Goal: Information Seeking & Learning: Check status

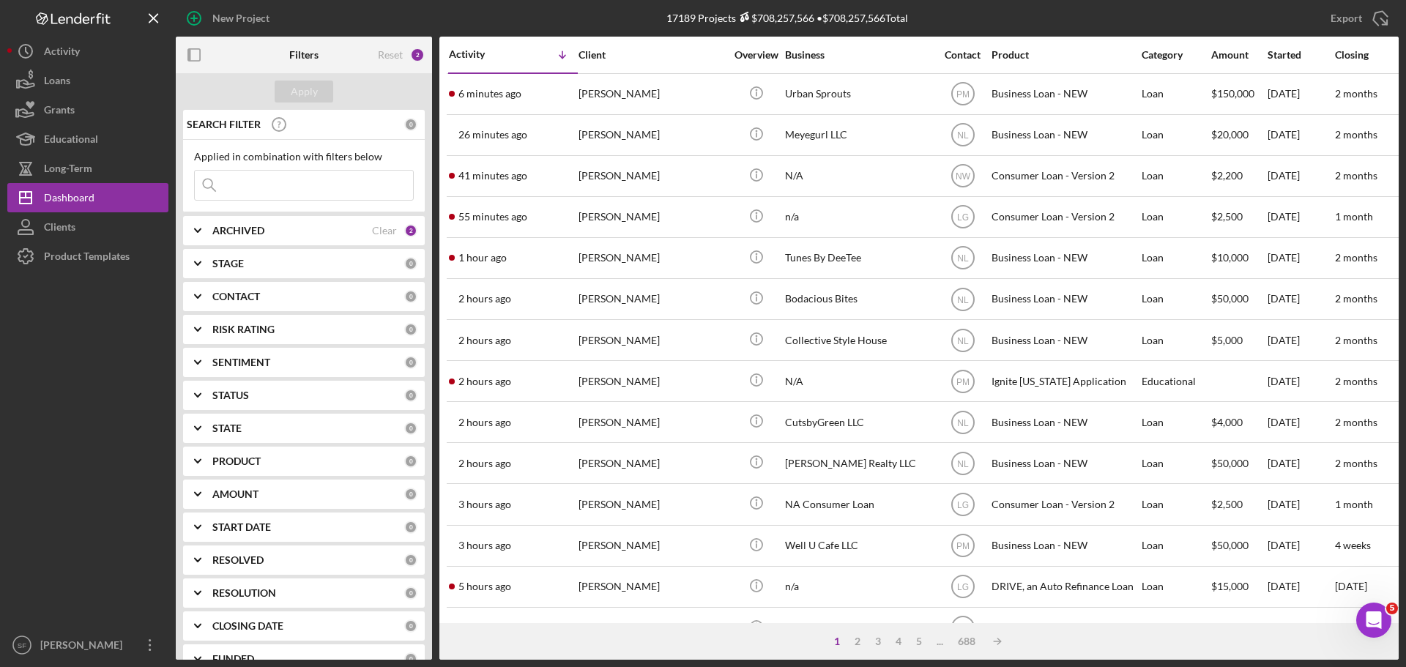
click at [235, 181] on input at bounding box center [304, 185] width 218 height 29
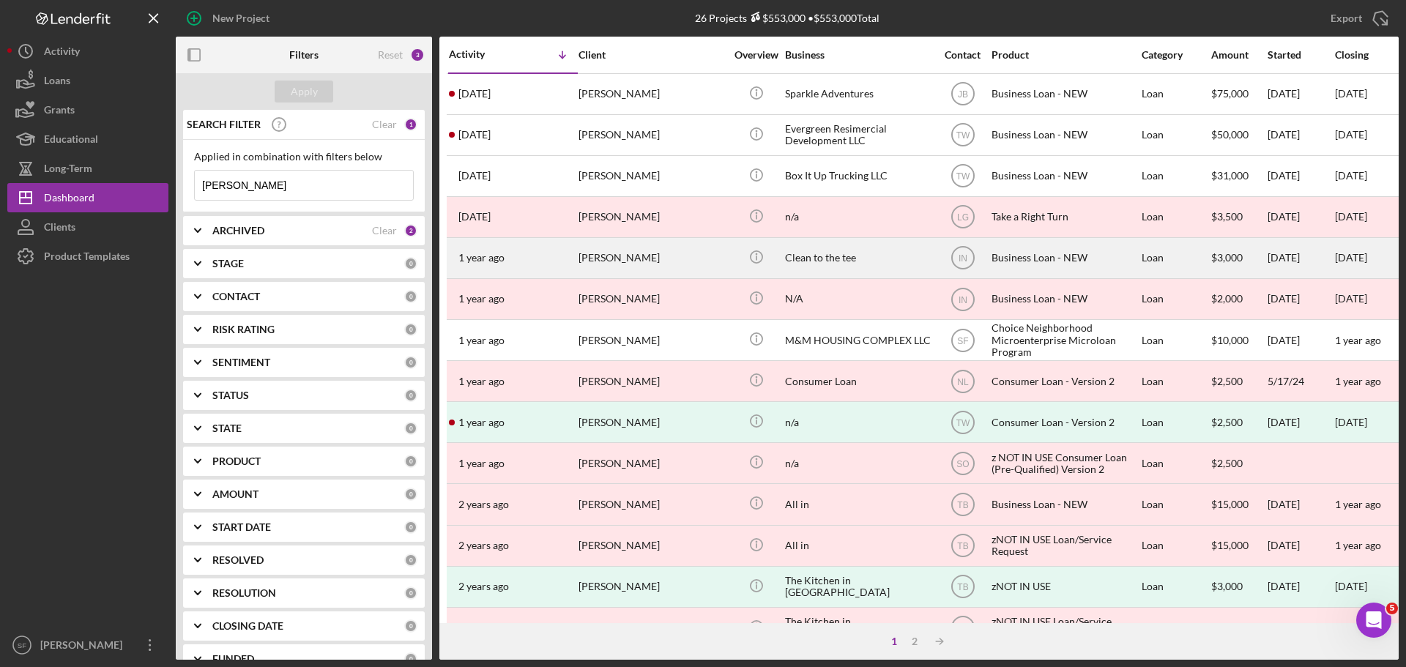
type input "[PERSON_NAME]"
click at [603, 261] on div "[PERSON_NAME]" at bounding box center [651, 258] width 146 height 39
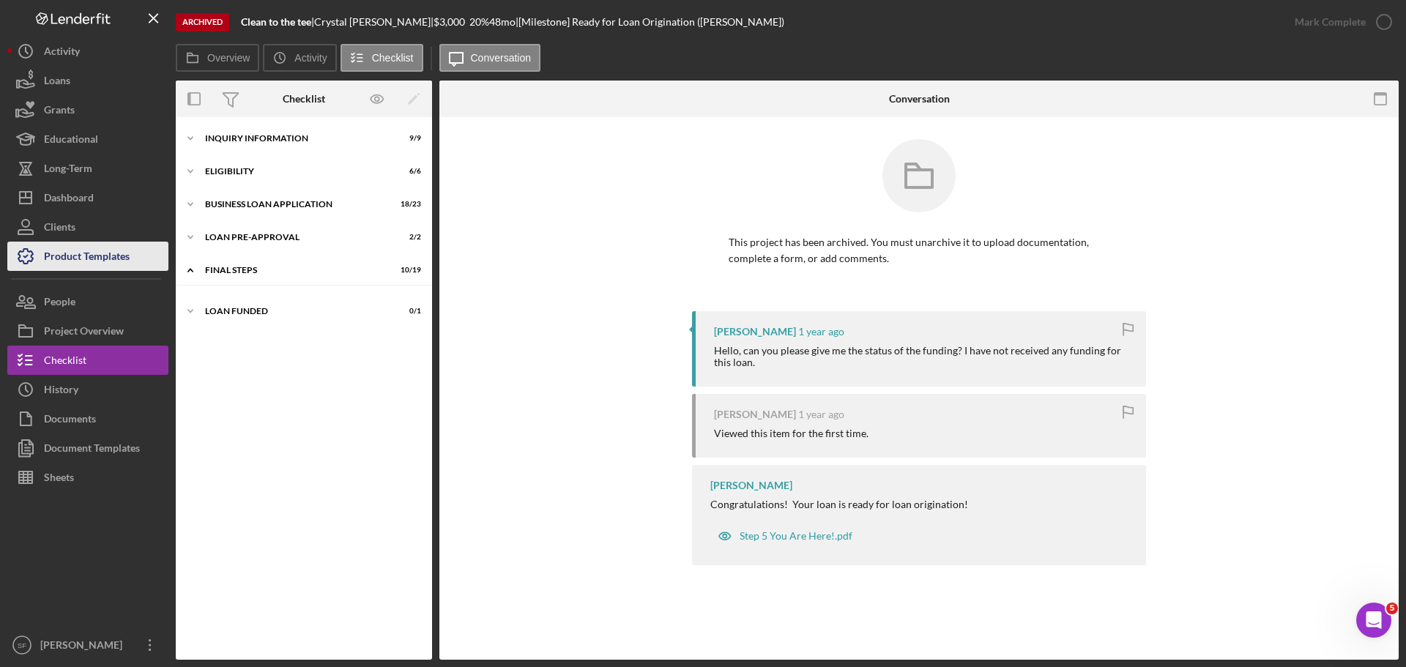
scroll to position [231, 0]
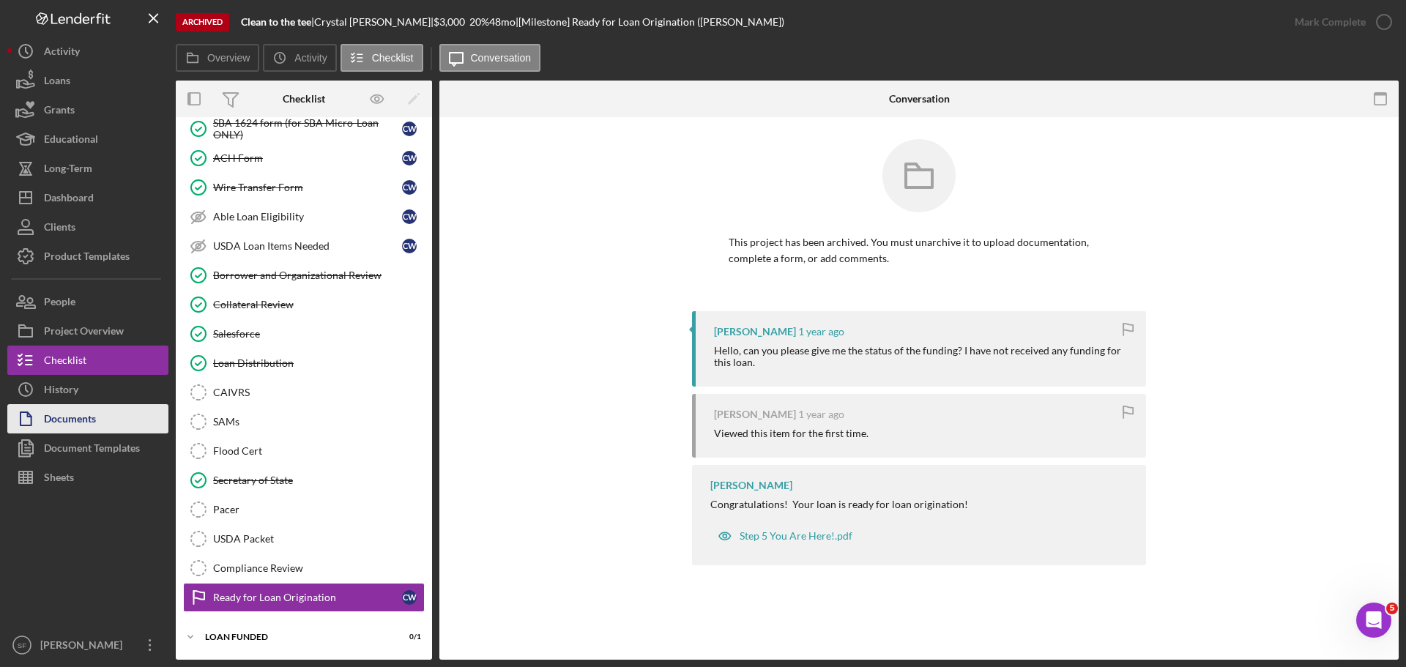
click at [74, 420] on div "Documents" at bounding box center [70, 420] width 52 height 33
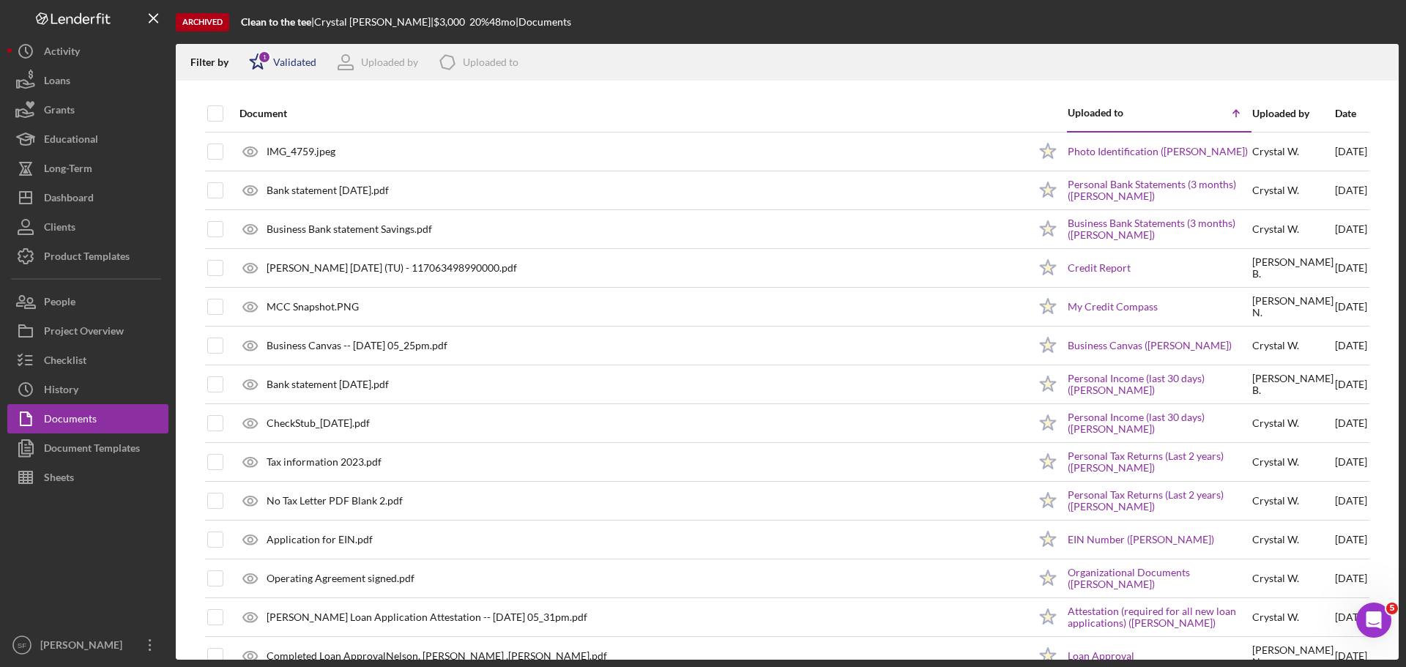
click at [261, 71] on icon "Icon/Star" at bounding box center [257, 62] width 37 height 37
click at [256, 146] on input "checkbox" at bounding box center [256, 140] width 15 height 15
checkbox input "true"
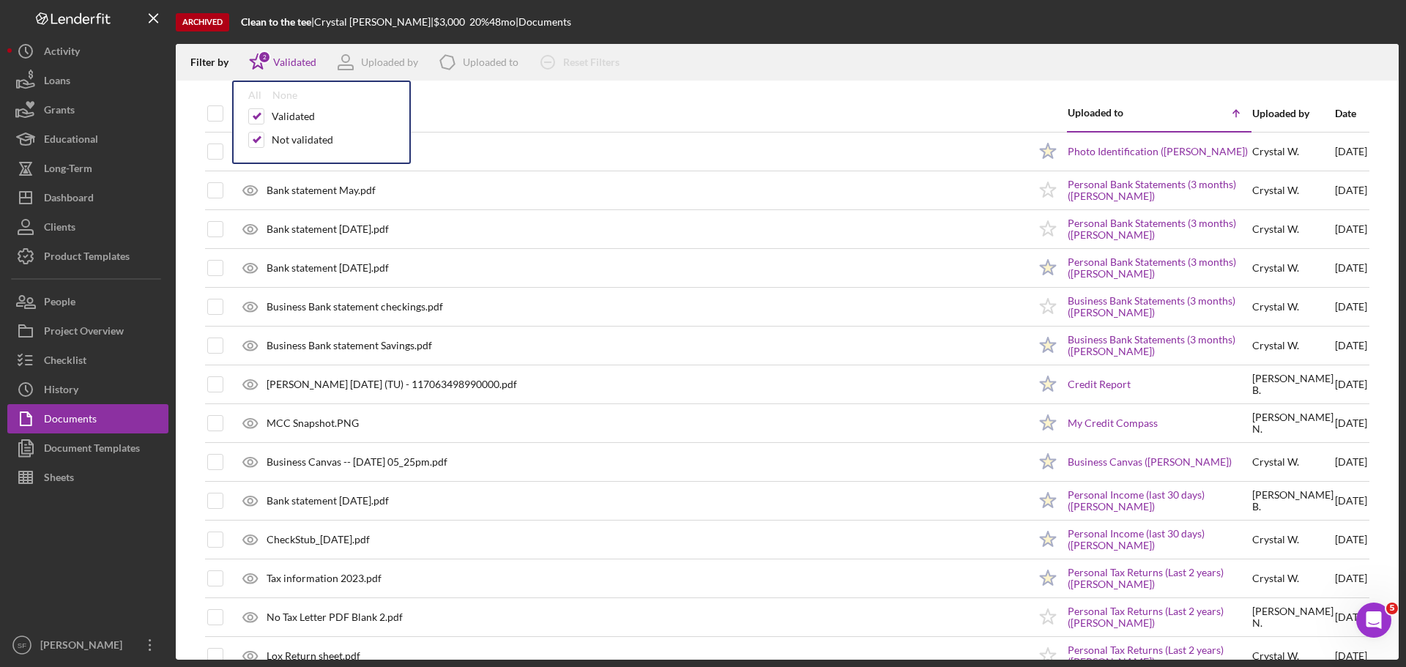
click at [851, 56] on div "Filter by Icon/Star 2 Validated All None Validated Not validated Uploaded by Ic…" at bounding box center [787, 62] width 1223 height 37
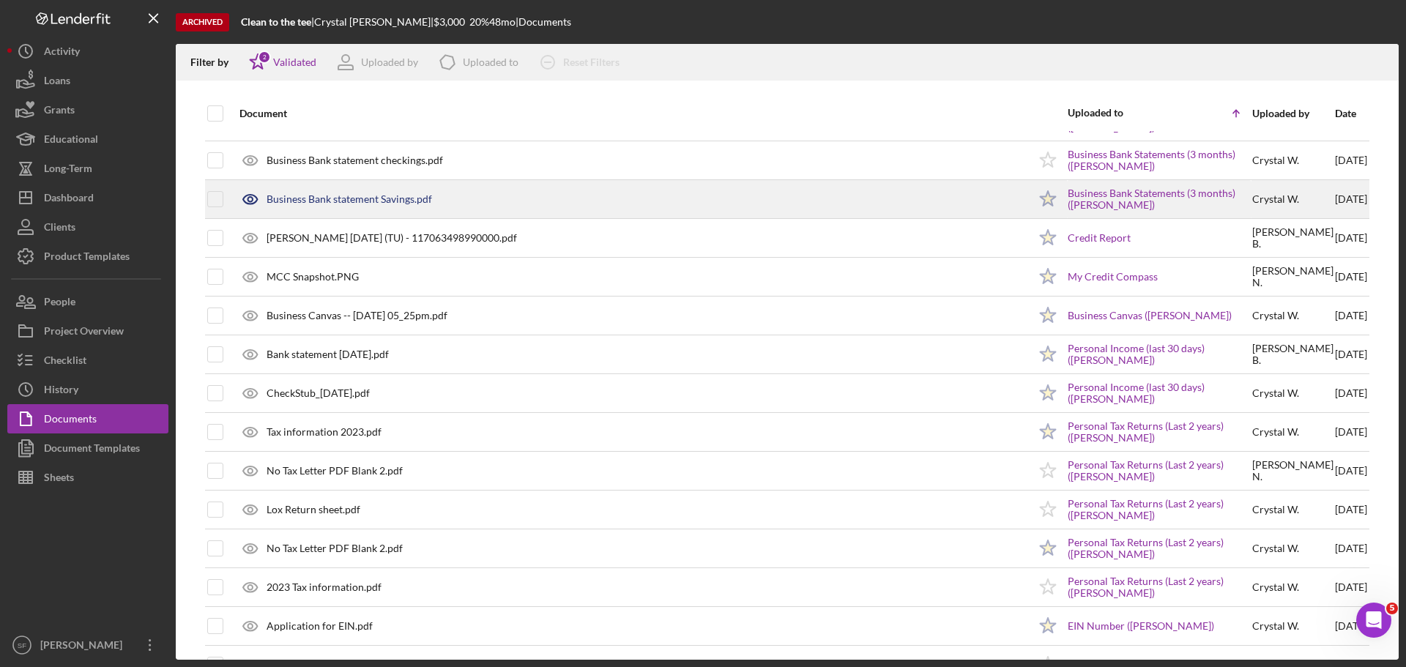
scroll to position [220, 0]
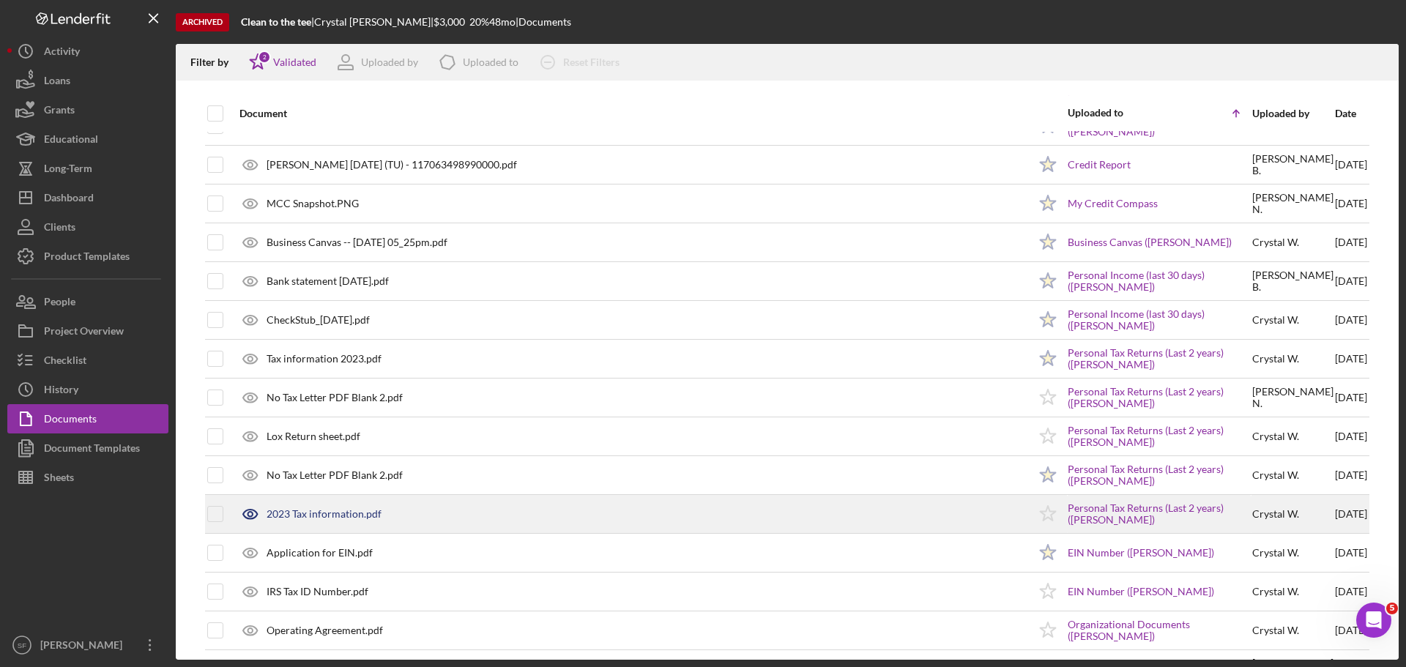
click at [349, 515] on div "2023 Tax information.pdf" at bounding box center [324, 514] width 115 height 12
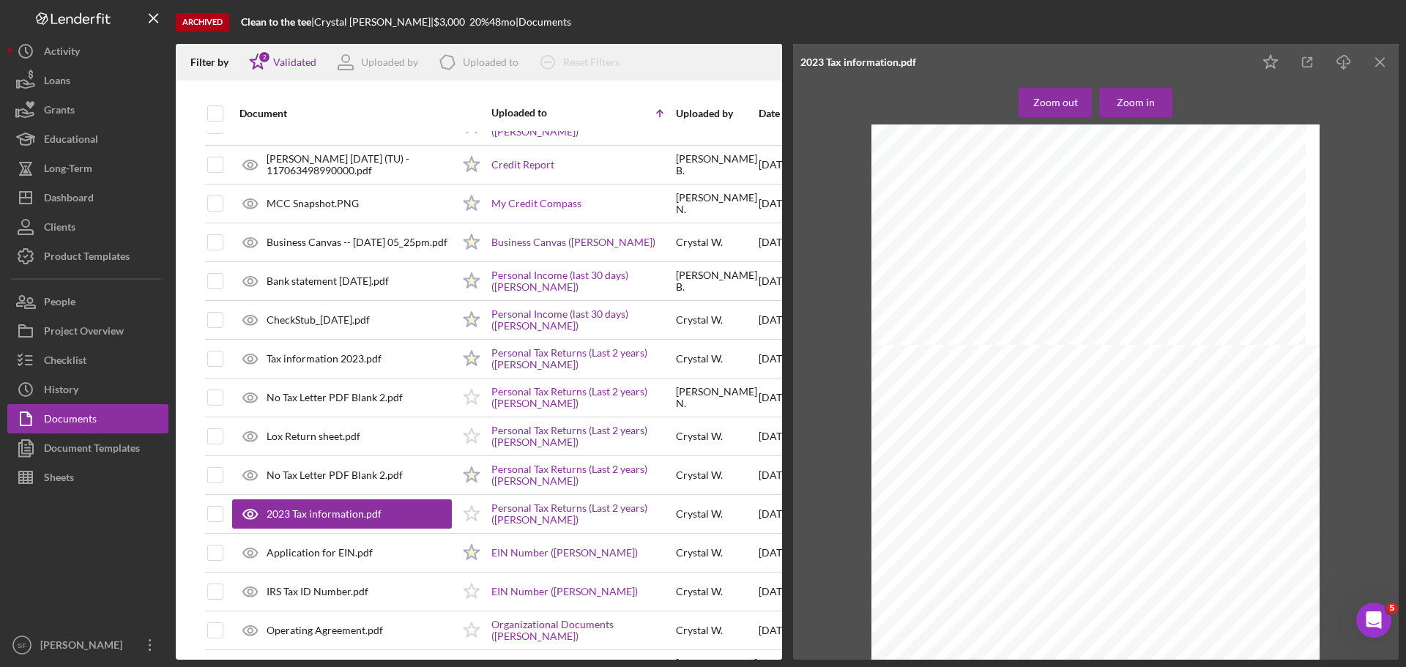
scroll to position [14762, 0]
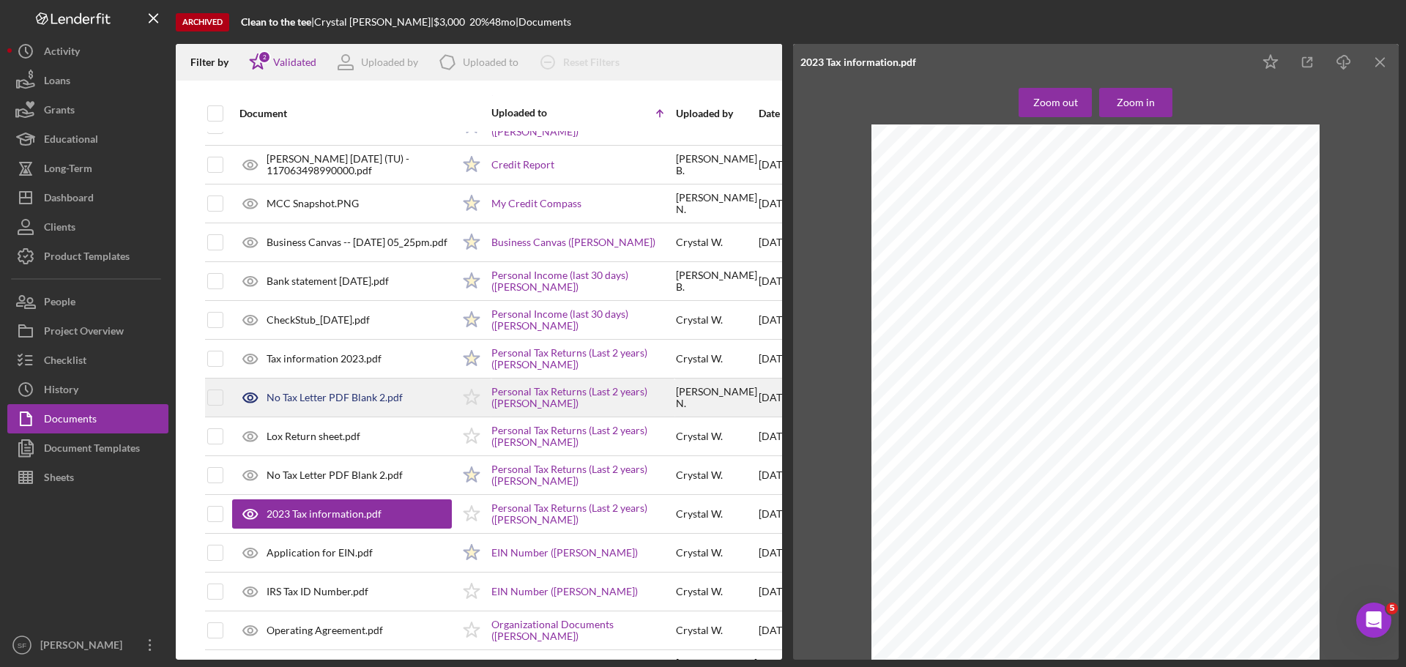
click at [310, 389] on div "No Tax Letter PDF Blank 2.pdf" at bounding box center [342, 397] width 220 height 37
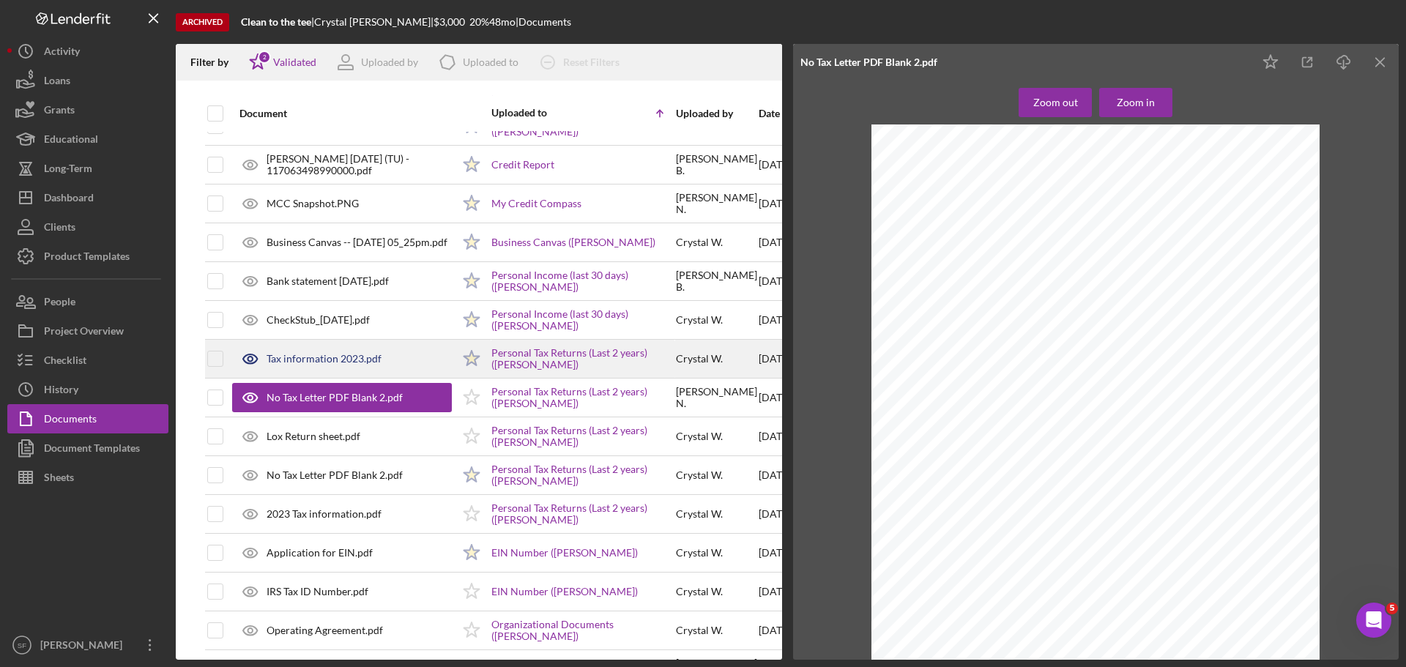
click at [324, 354] on div "Tax information 2023.pdf" at bounding box center [324, 359] width 115 height 12
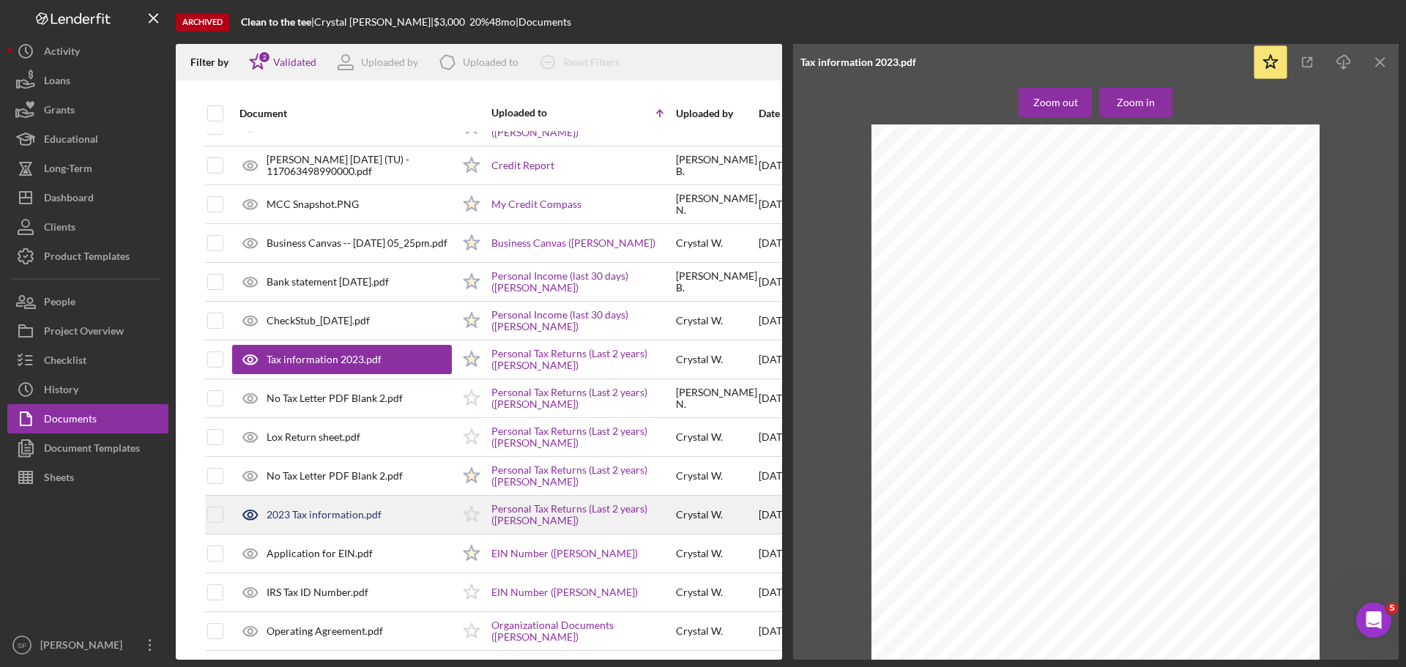
scroll to position [0, 0]
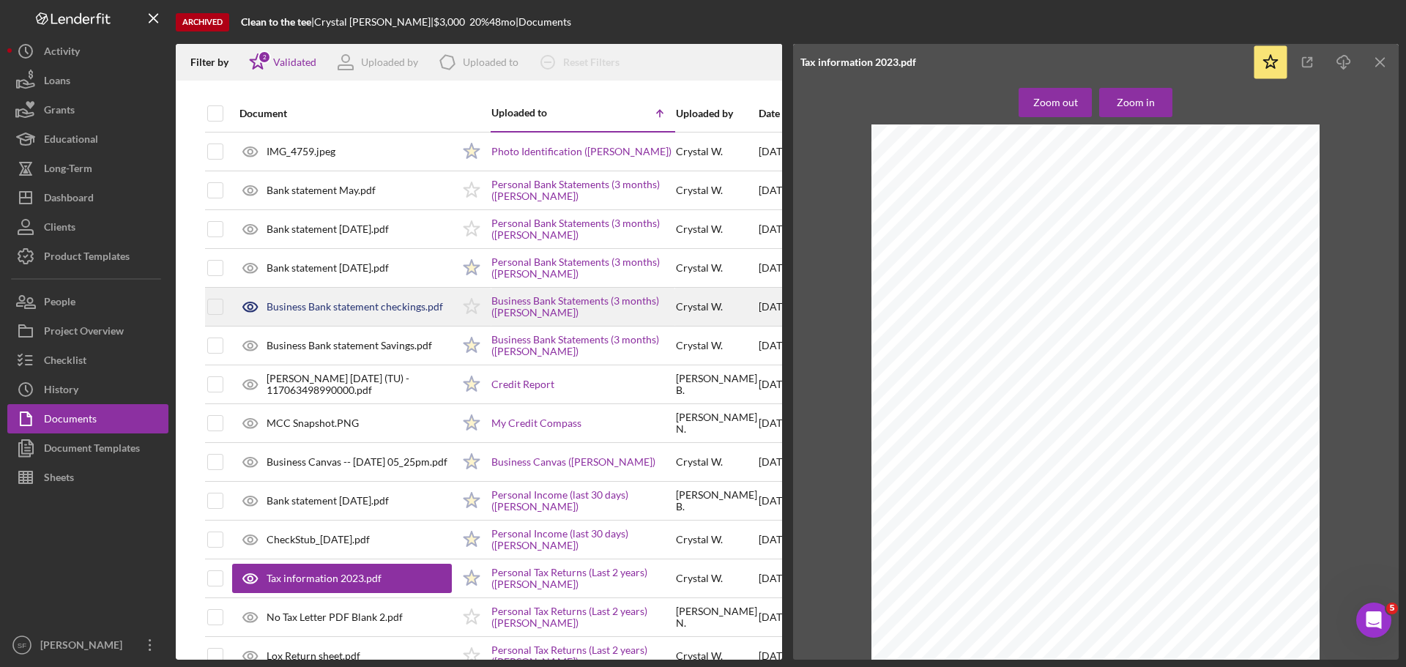
click at [309, 311] on div "Business Bank statement checkings.pdf" at bounding box center [355, 307] width 176 height 12
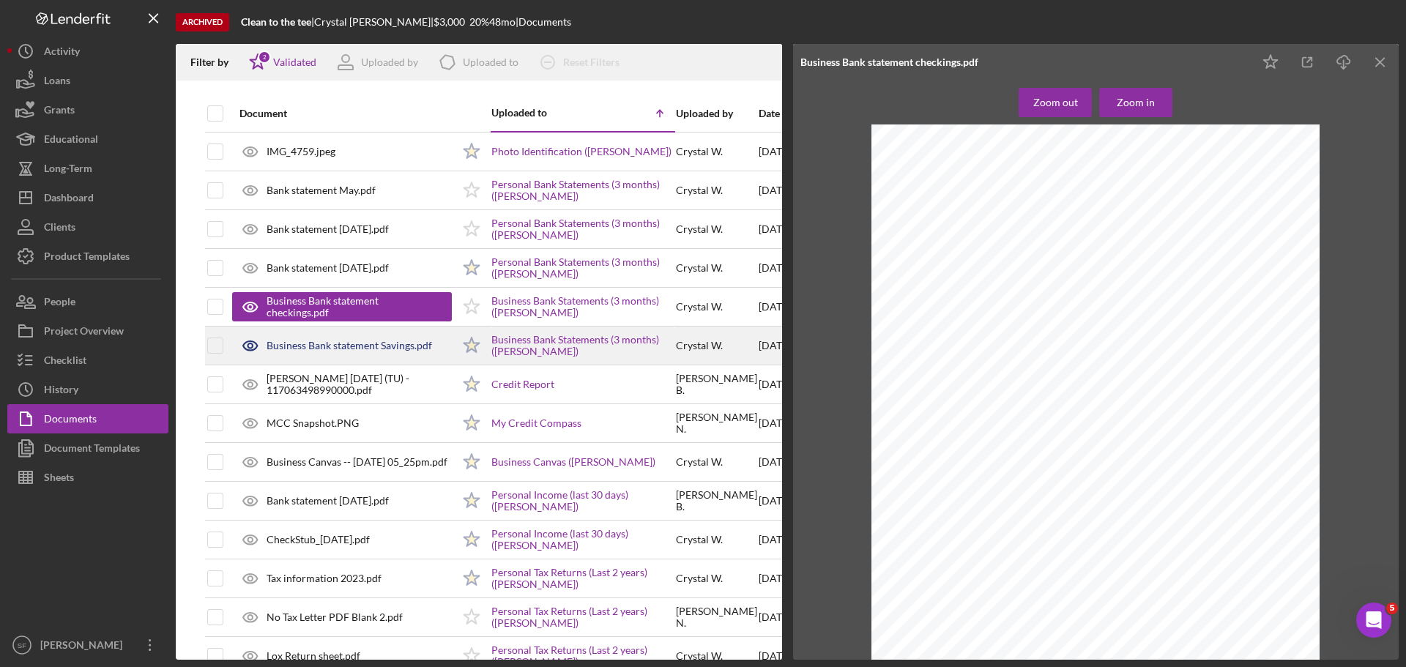
click at [315, 351] on div "Business Bank statement Savings.pdf" at bounding box center [349, 346] width 165 height 12
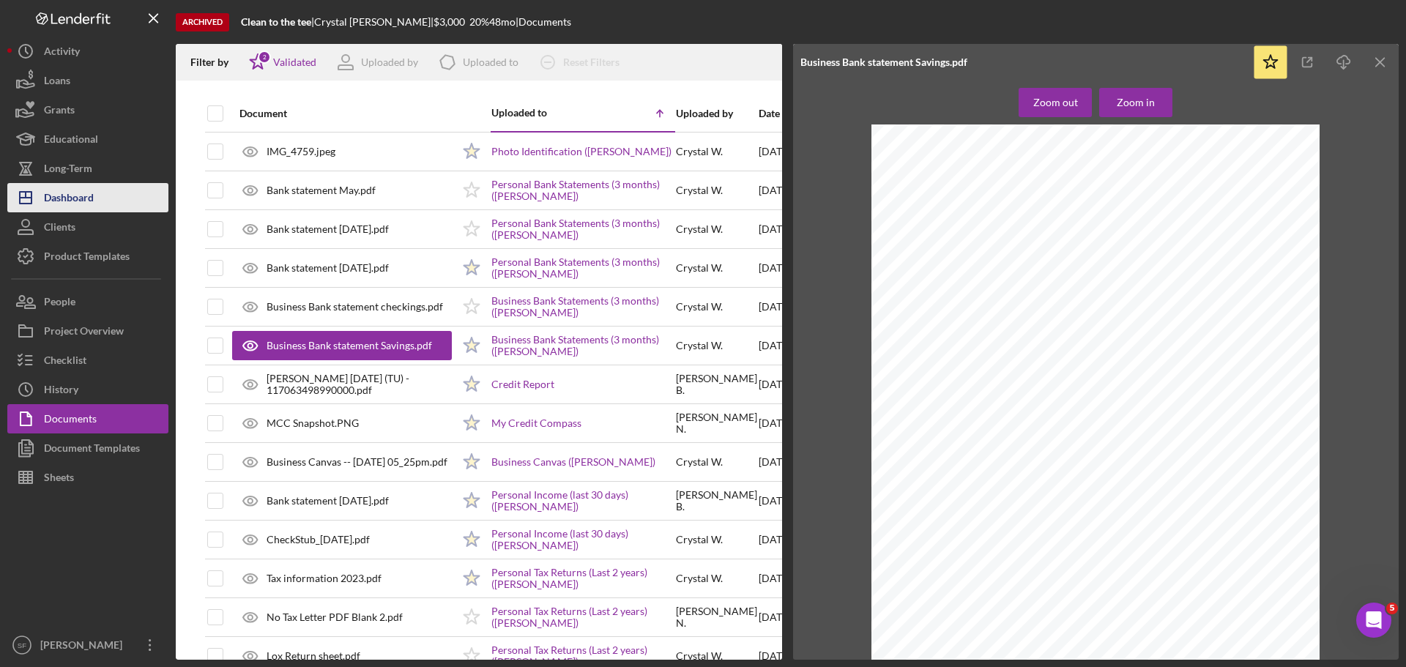
click at [77, 195] on div "Dashboard" at bounding box center [69, 199] width 50 height 33
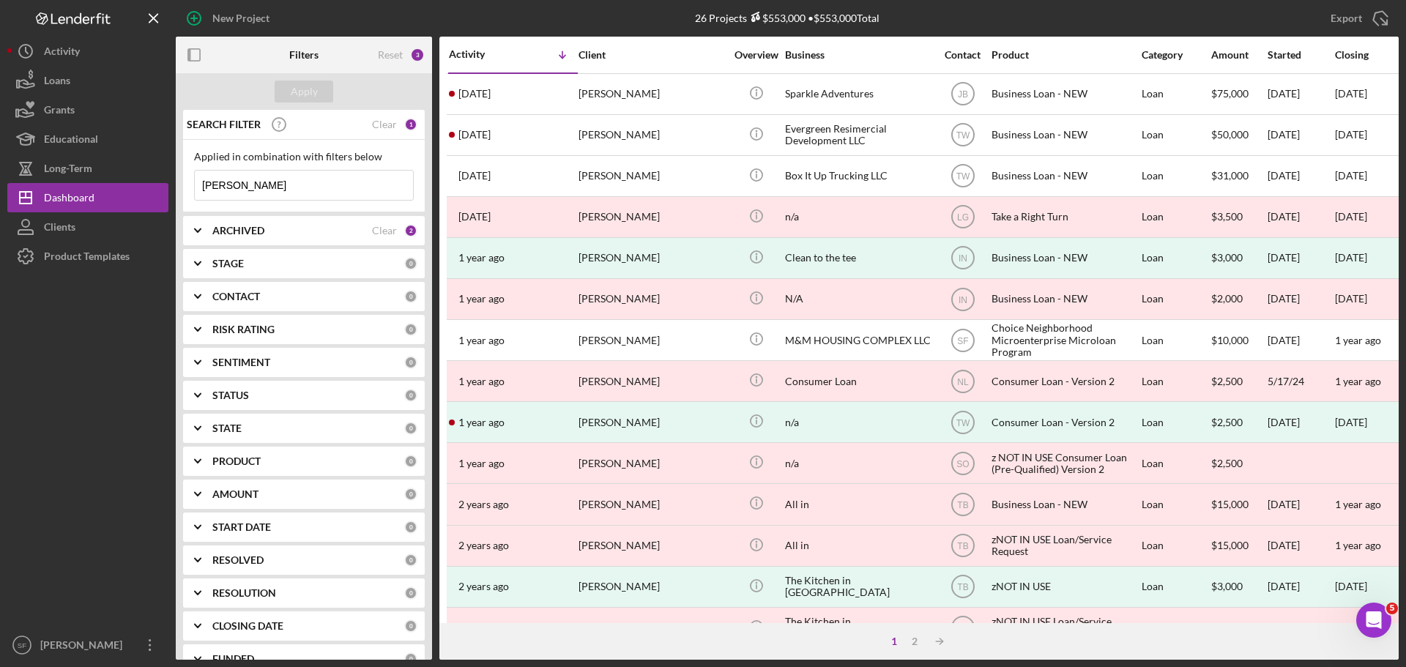
click at [228, 185] on input "[PERSON_NAME]" at bounding box center [304, 185] width 218 height 29
drag, startPoint x: 228, startPoint y: 185, endPoint x: 206, endPoint y: 176, distance: 23.0
click at [206, 176] on input "[PERSON_NAME]" at bounding box center [304, 185] width 218 height 29
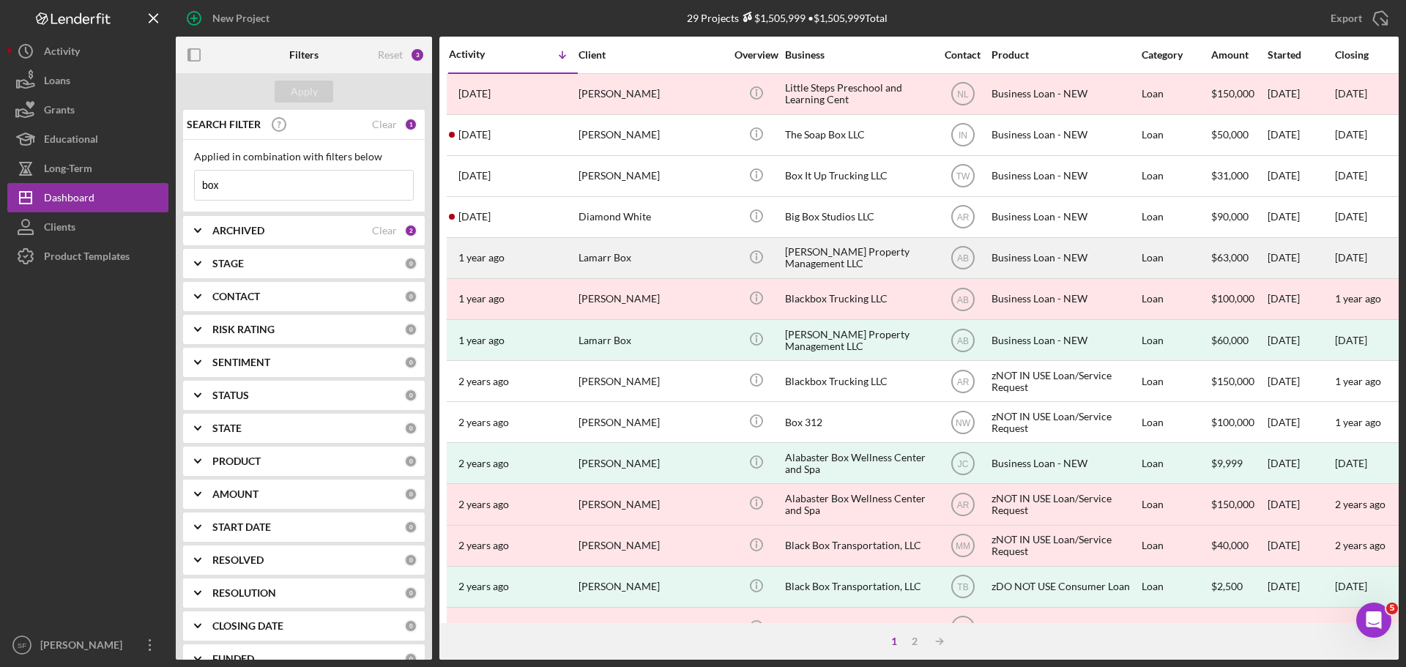
type input "box"
click at [578, 267] on div "Lamarr Box" at bounding box center [651, 258] width 146 height 39
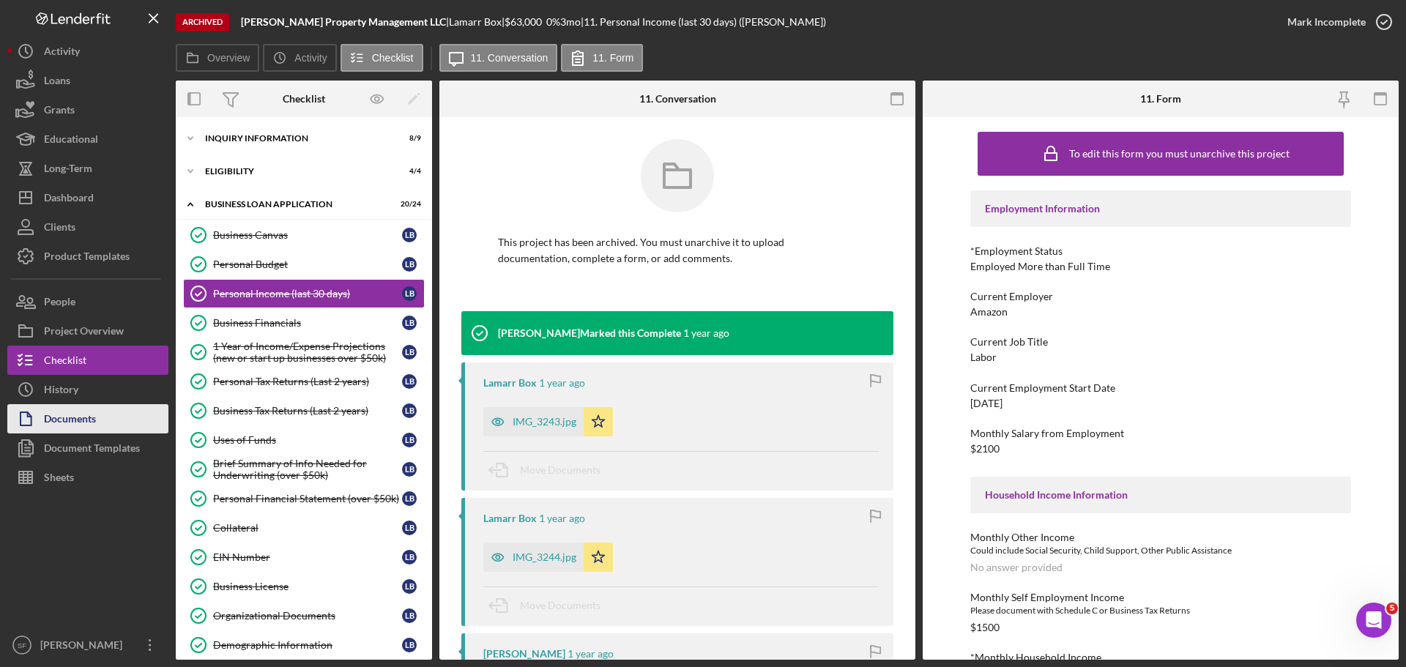
click at [77, 422] on div "Documents" at bounding box center [70, 420] width 52 height 33
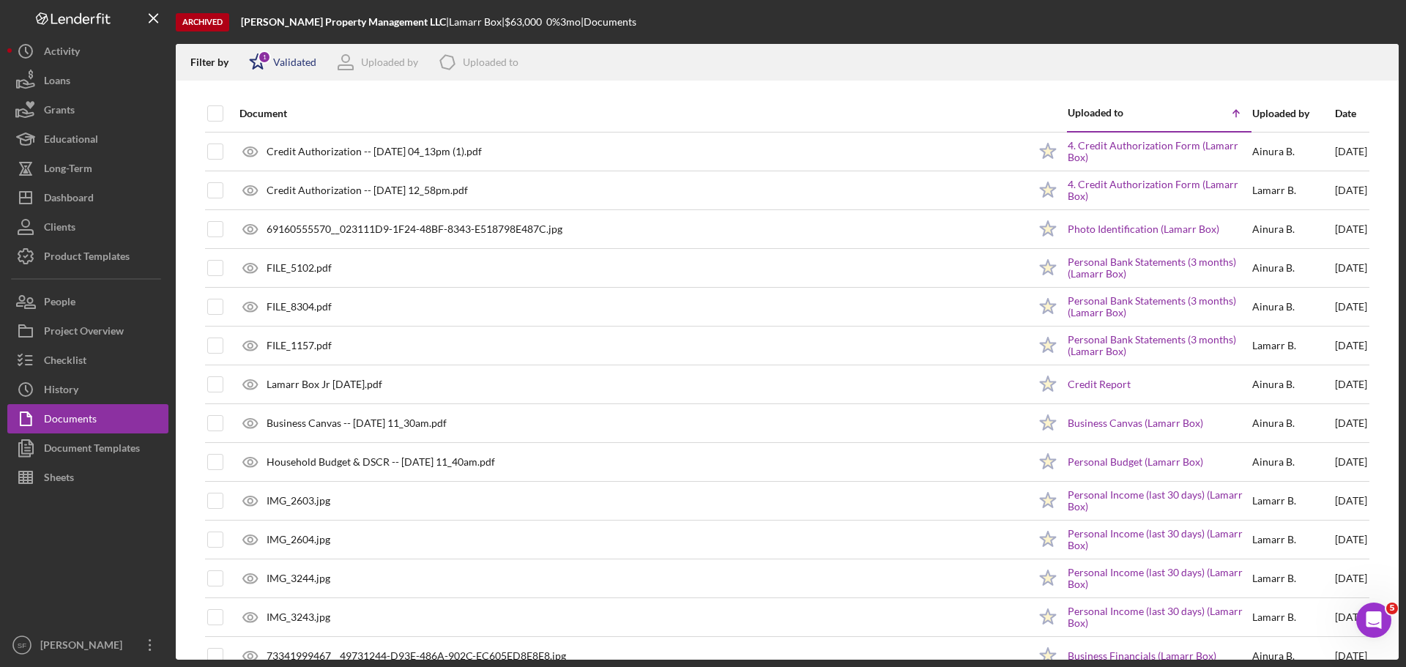
click at [257, 67] on icon "Icon/Star" at bounding box center [257, 62] width 37 height 37
click at [247, 148] on div "All None Validated Not validated" at bounding box center [321, 122] width 179 height 83
click at [253, 148] on div at bounding box center [256, 140] width 16 height 16
click at [253, 141] on input "checkbox" at bounding box center [256, 140] width 15 height 15
checkbox input "true"
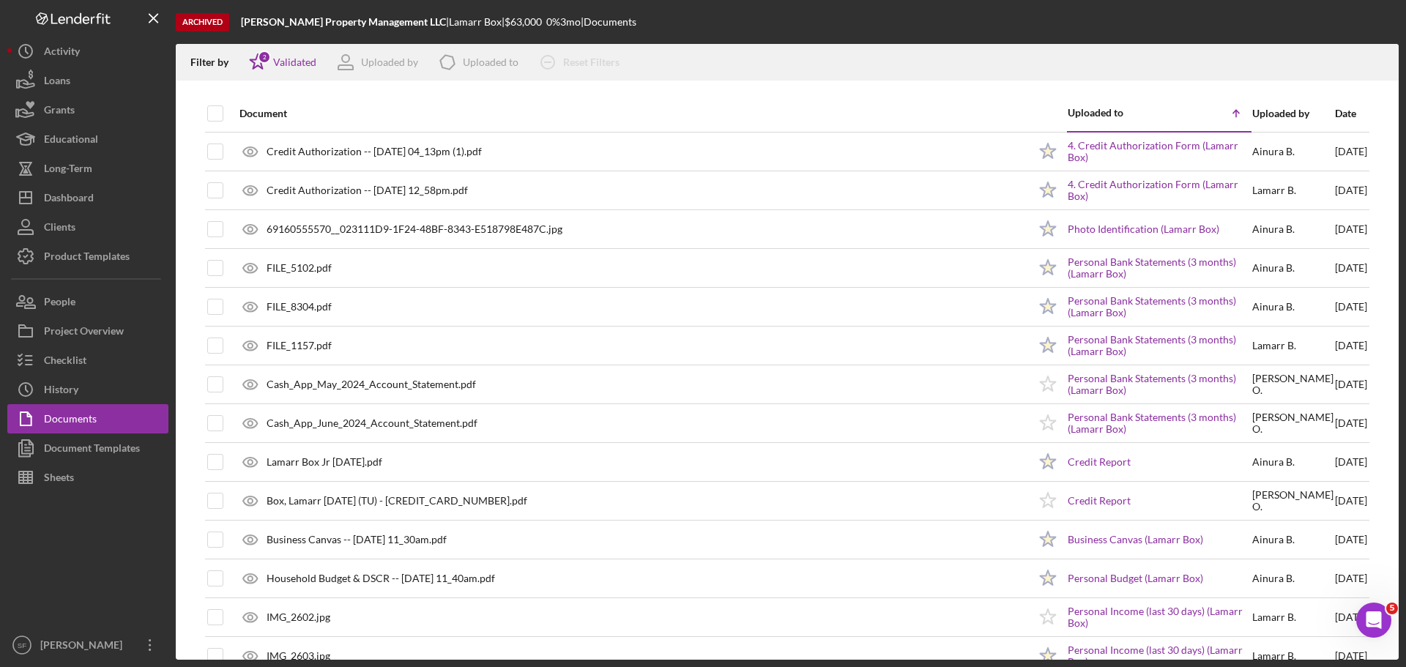
click at [922, 58] on div "Filter by Icon/Star 2 Validated Uploaded by Icon/Product Uploaded to Icon/Clear…" at bounding box center [787, 62] width 1223 height 37
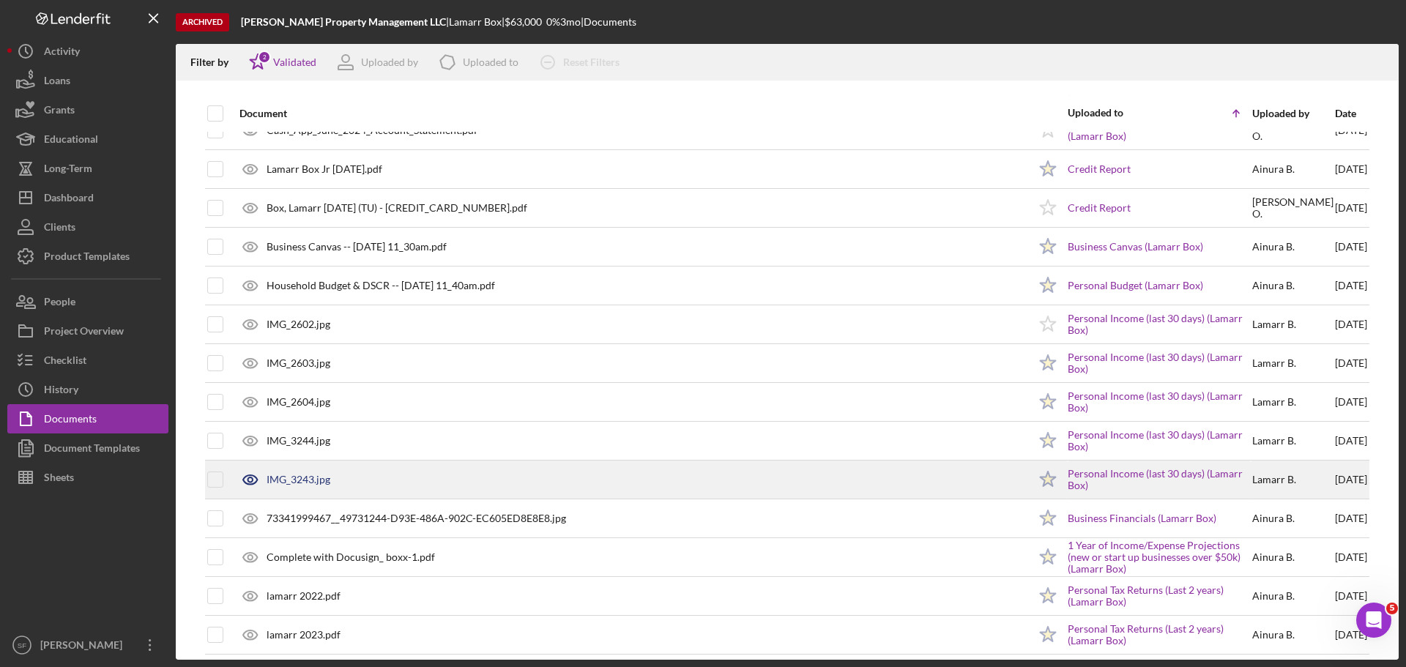
scroll to position [366, 0]
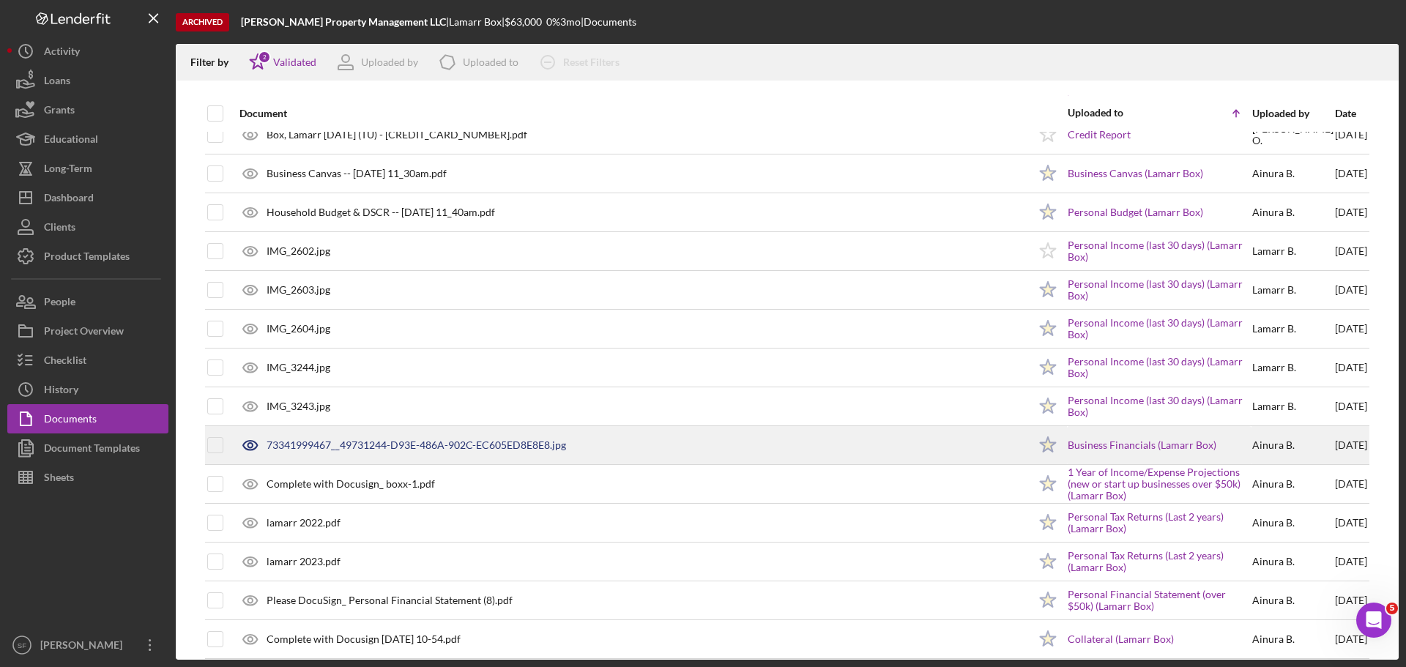
click at [417, 443] on div "73341999467__49731244-D93E-486A-902C-EC605ED8E8E8.jpg" at bounding box center [416, 445] width 299 height 12
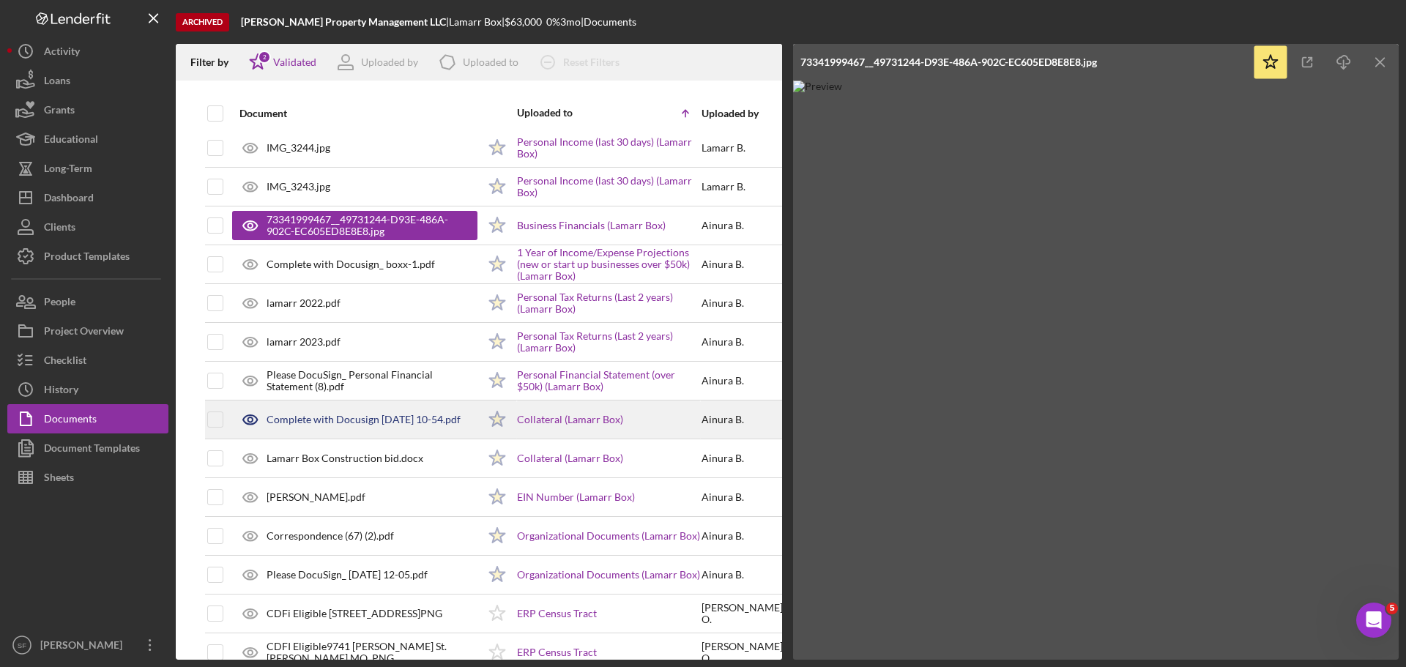
scroll to position [293, 0]
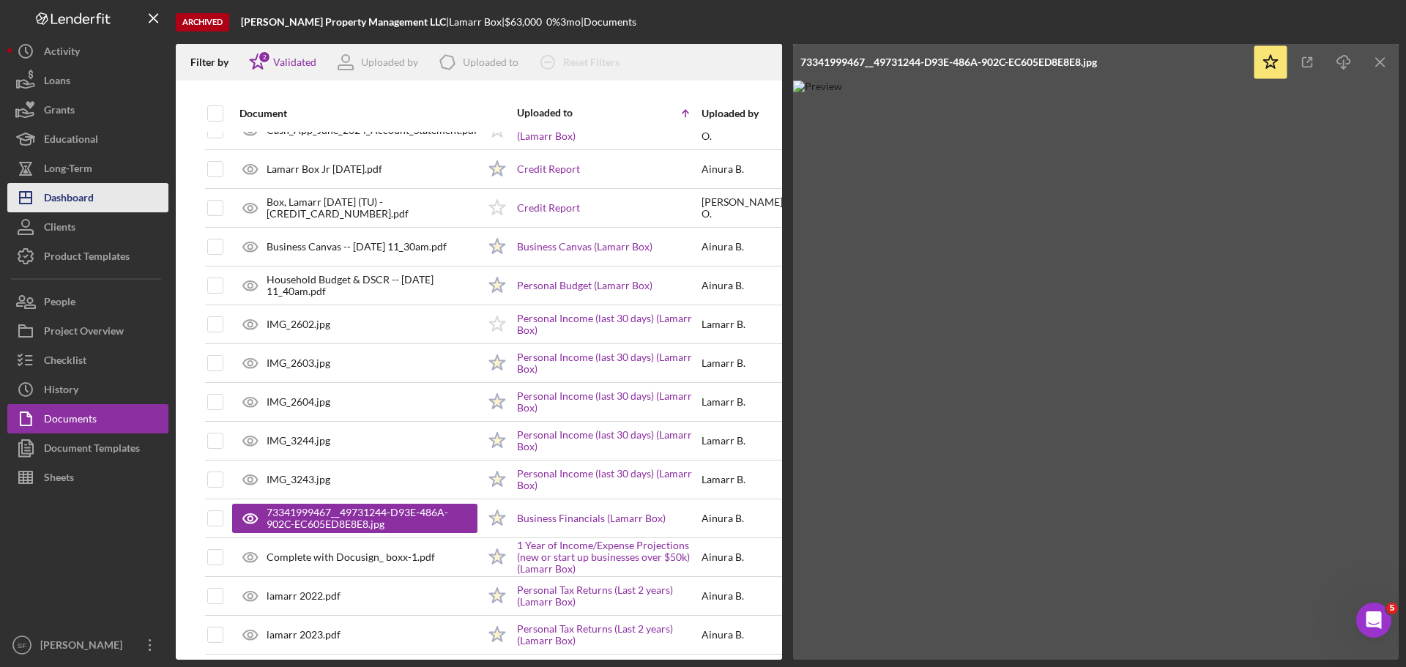
click at [74, 204] on div "Dashboard" at bounding box center [69, 199] width 50 height 33
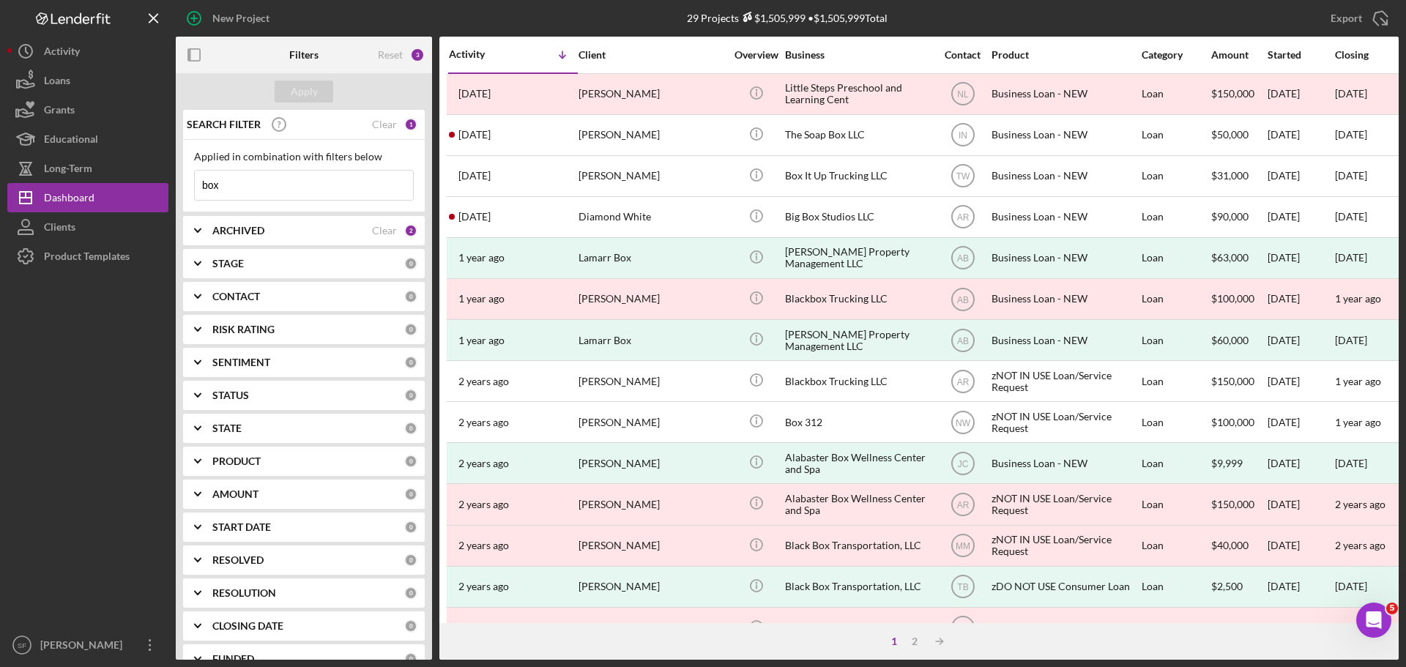
drag, startPoint x: 230, startPoint y: 189, endPoint x: 194, endPoint y: 183, distance: 36.4
click at [194, 183] on div "box Icon/Menu Close" at bounding box center [304, 185] width 220 height 31
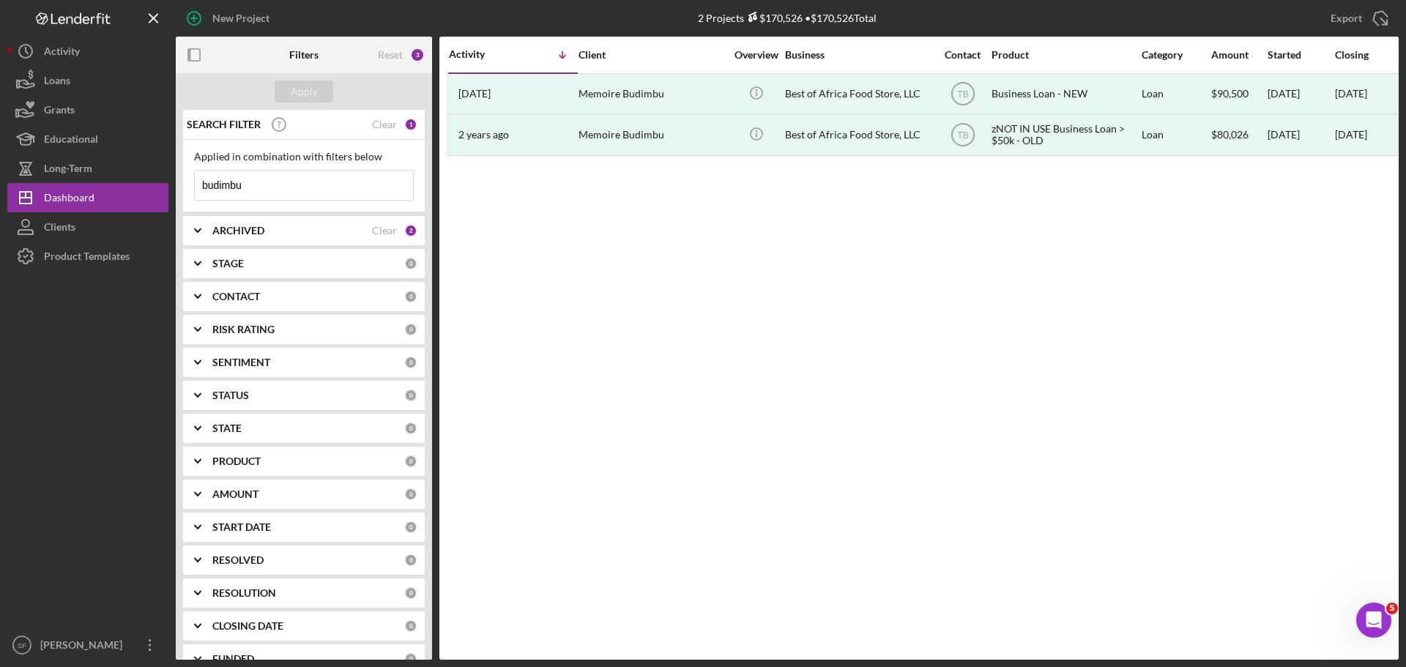
type input "budimbu"
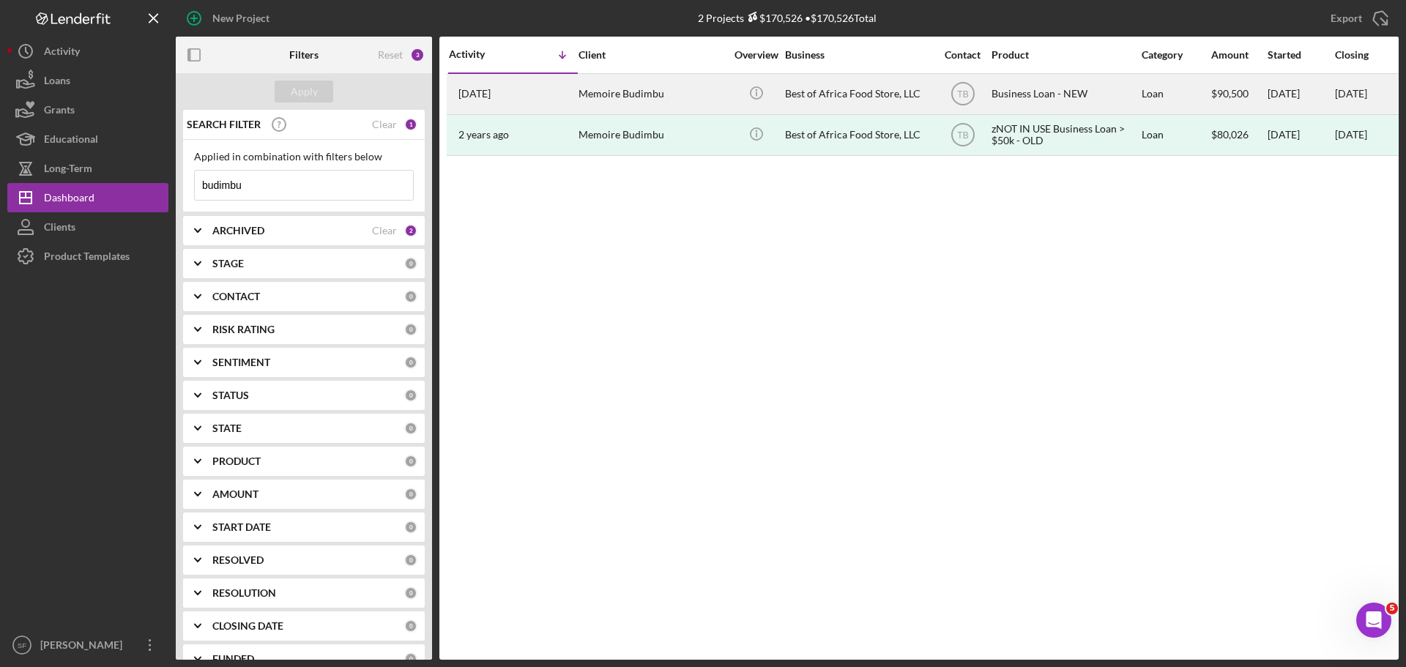
click at [489, 110] on div "[DATE] [PERSON_NAME]" at bounding box center [513, 94] width 128 height 39
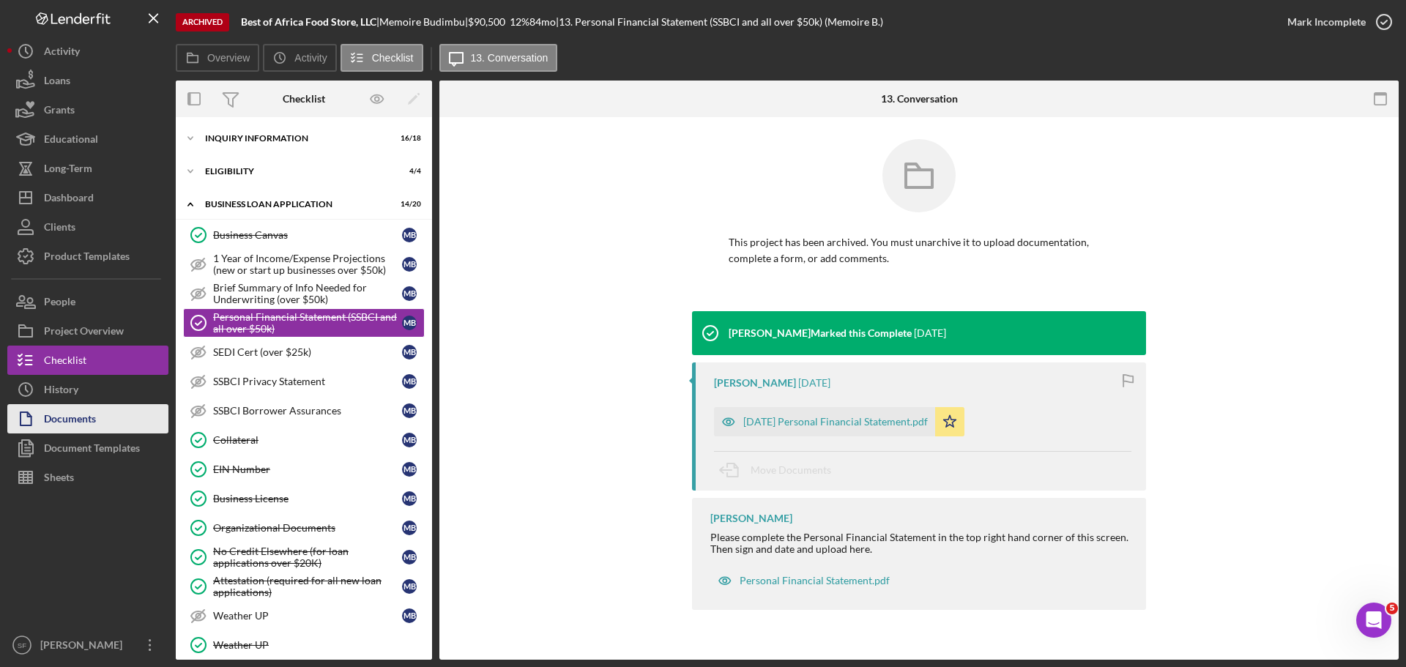
click at [72, 425] on div "Documents" at bounding box center [70, 420] width 52 height 33
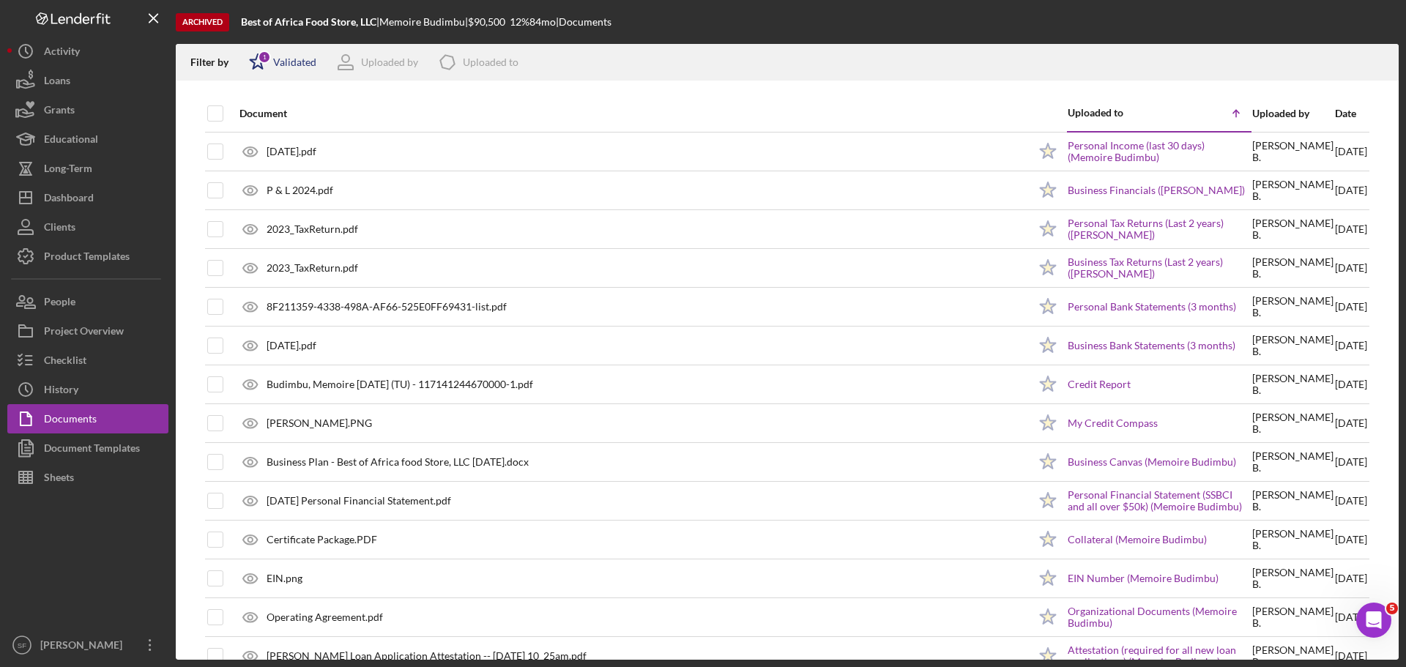
click at [270, 62] on icon "Icon/Star" at bounding box center [257, 62] width 37 height 37
click at [250, 137] on input "checkbox" at bounding box center [256, 140] width 15 height 15
checkbox input "true"
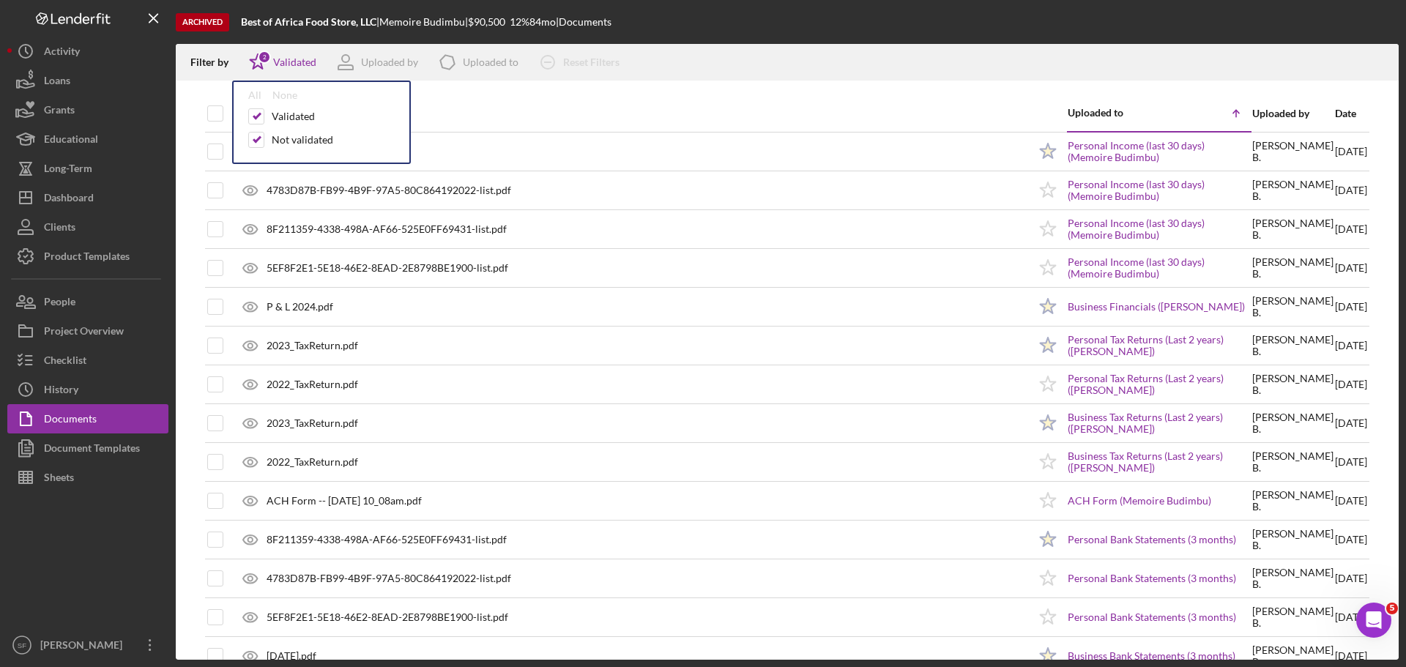
click at [764, 47] on div "Filter by Icon/Star 2 Validated All None Validated Not validated Uploaded by Ic…" at bounding box center [787, 62] width 1223 height 37
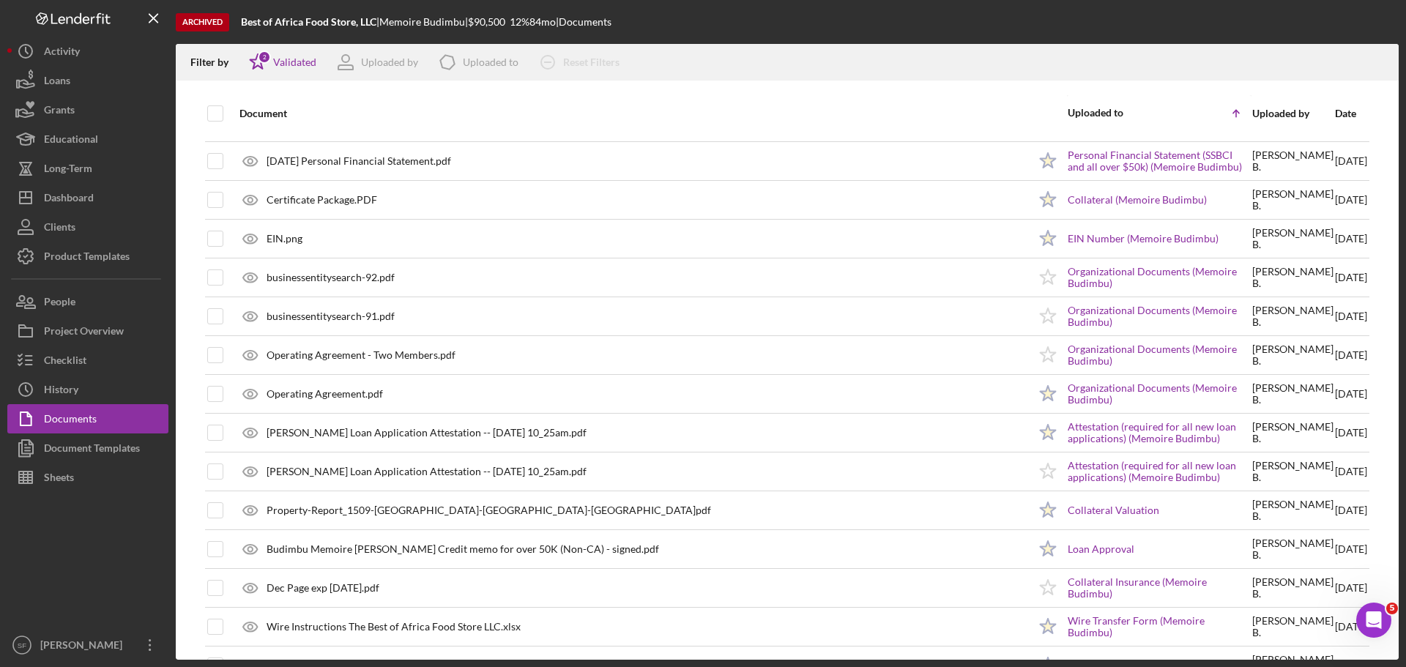
scroll to position [732, 0]
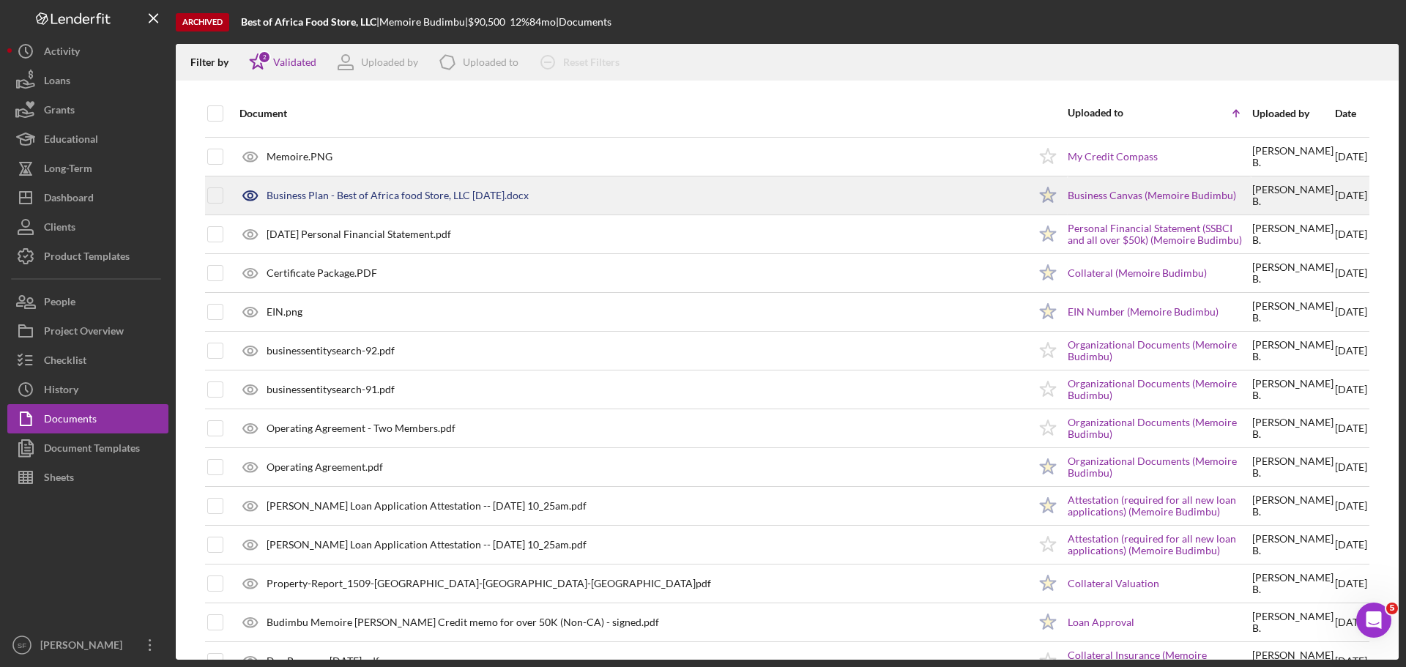
click at [503, 197] on div "Business Plan - Best of Africa food Store, LLC [DATE].docx" at bounding box center [398, 196] width 262 height 12
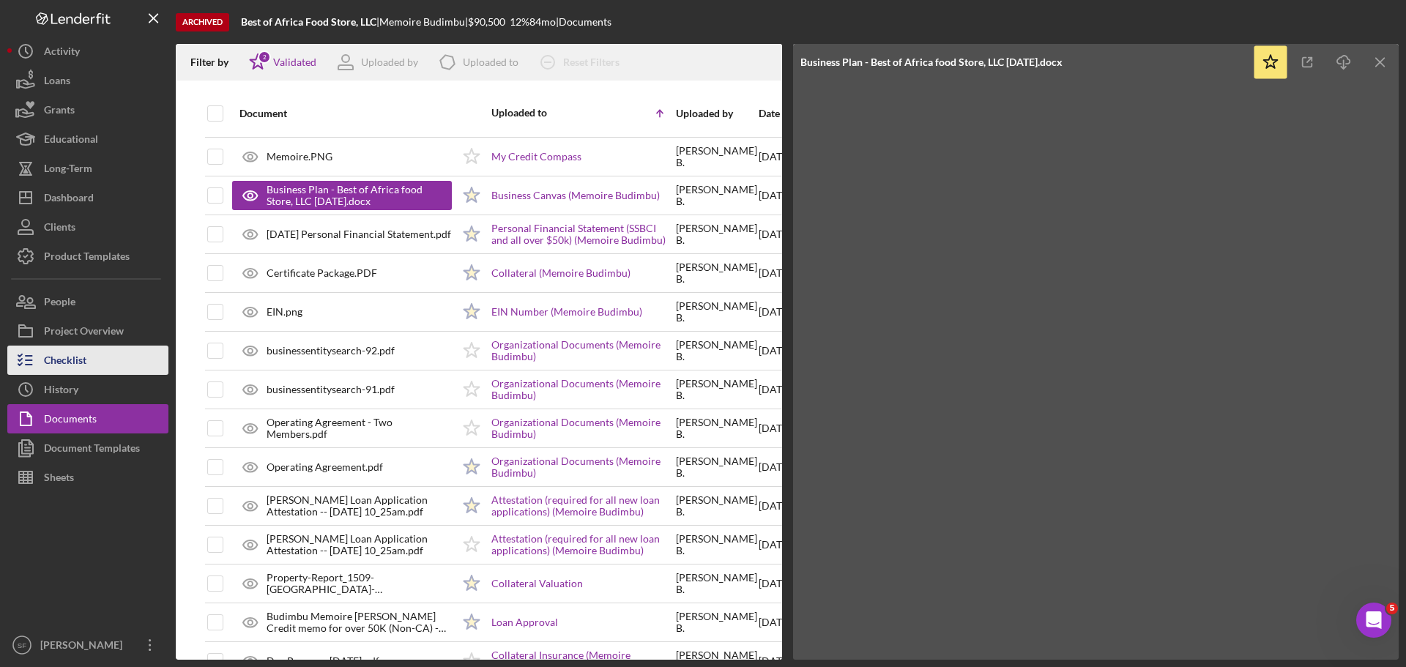
click at [75, 368] on div "Checklist" at bounding box center [65, 362] width 42 height 33
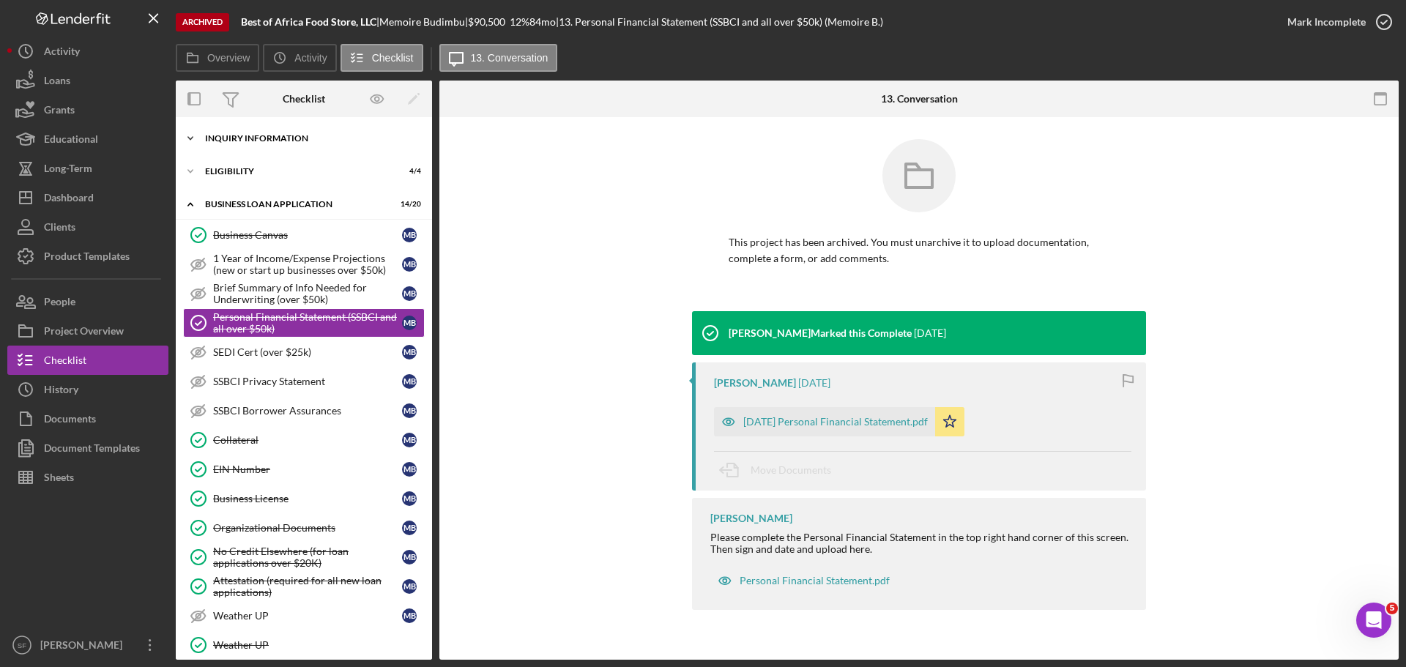
click at [258, 142] on div "INQUIRY INFORMATION" at bounding box center [309, 138] width 209 height 9
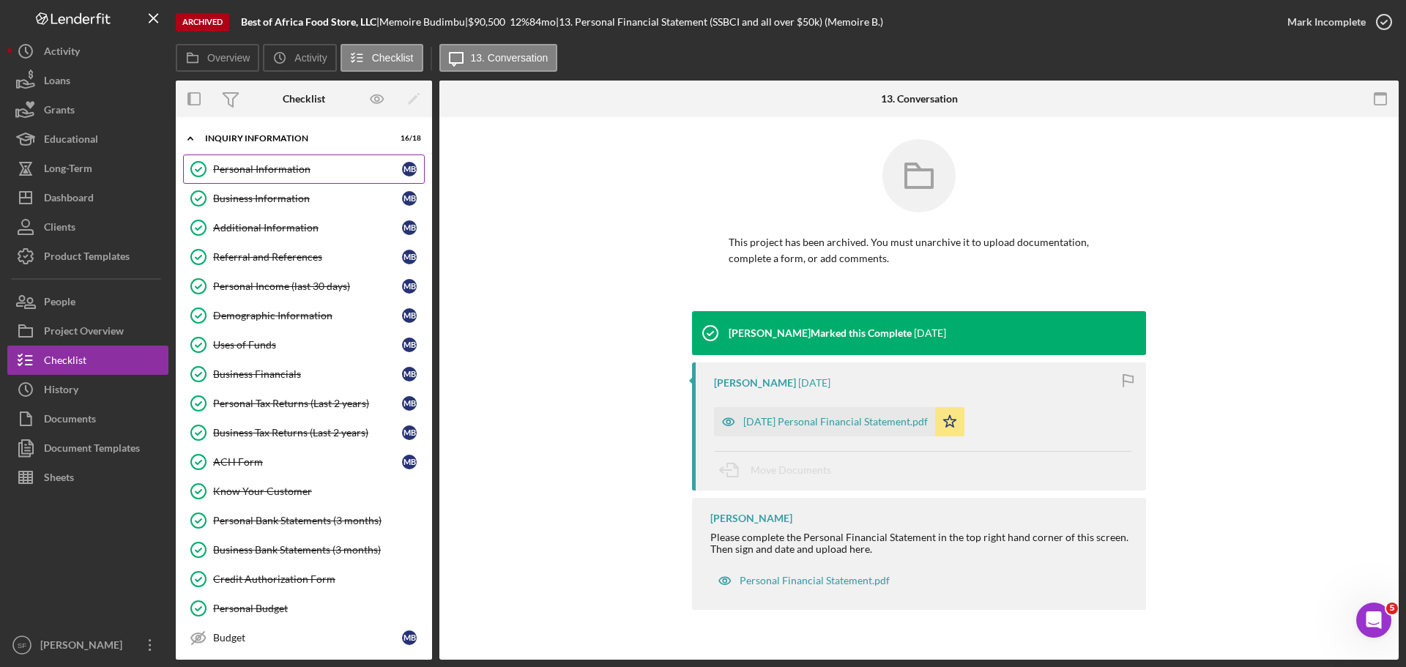
click at [226, 172] on div "Personal Information" at bounding box center [307, 169] width 189 height 12
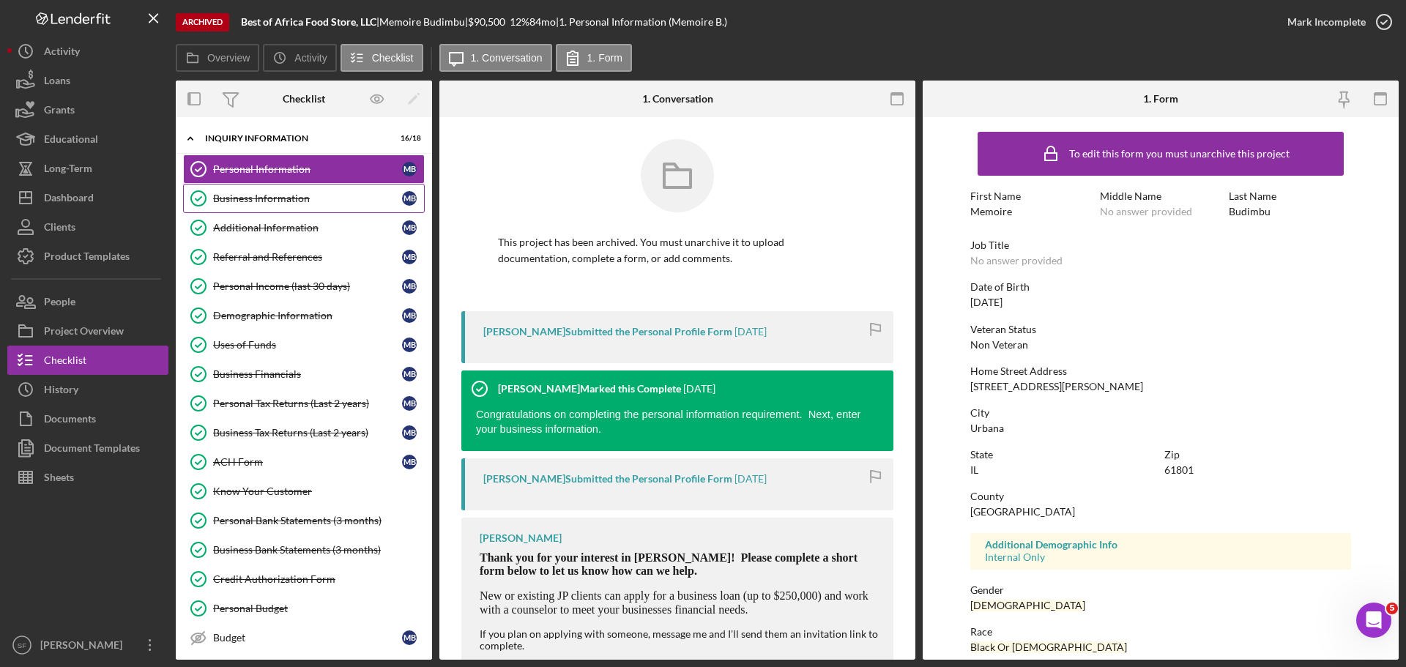
click at [236, 194] on div "Business Information" at bounding box center [307, 199] width 189 height 12
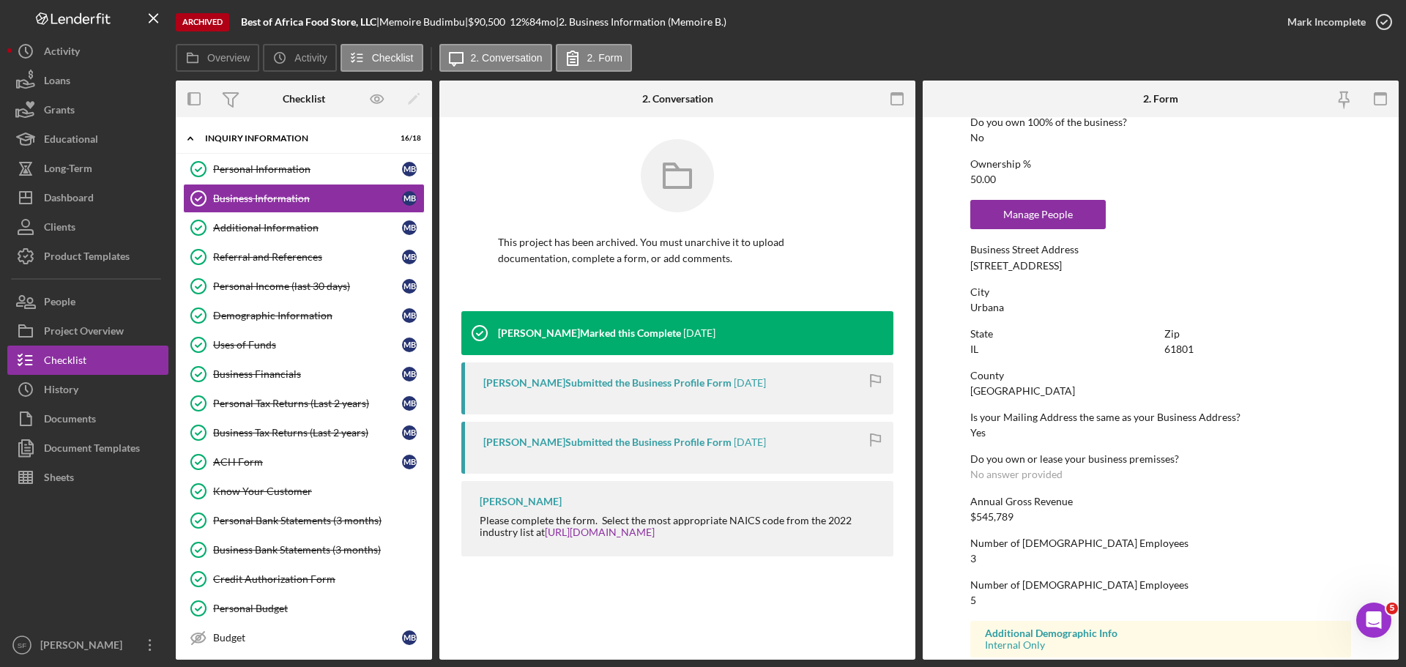
scroll to position [647, 0]
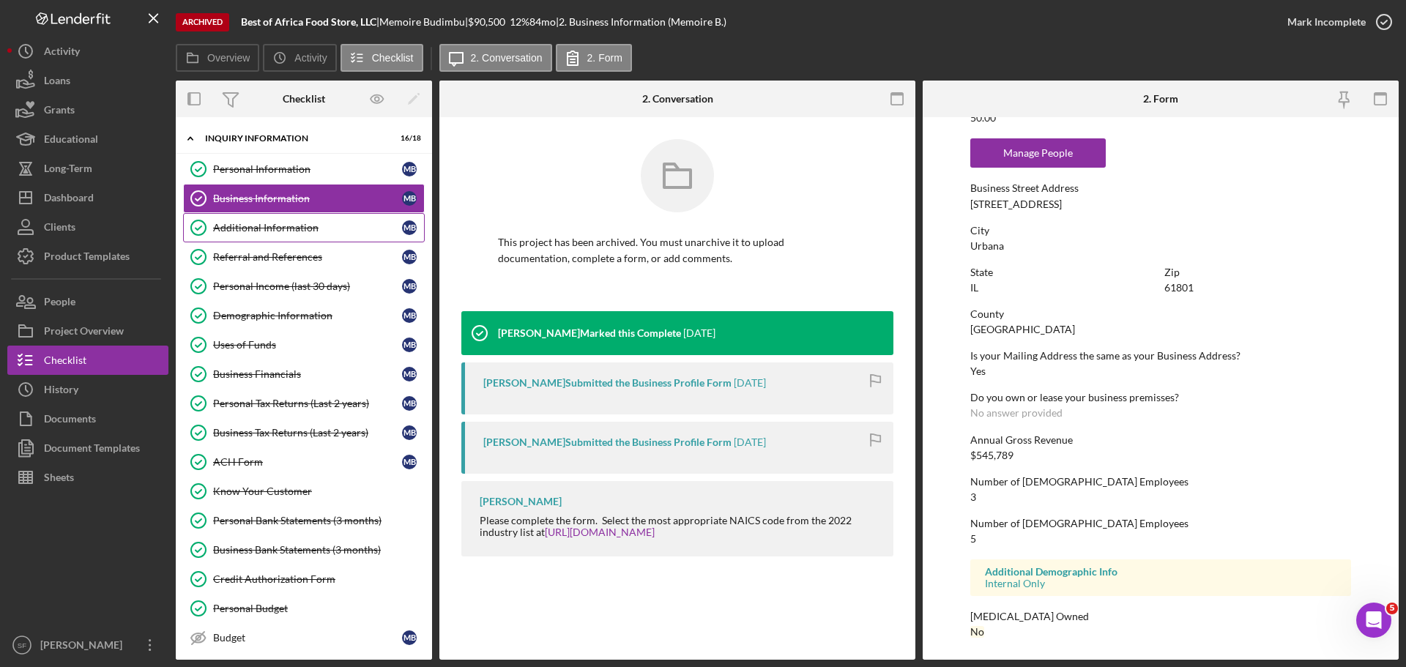
click at [270, 227] on div "Additional Information" at bounding box center [307, 228] width 189 height 12
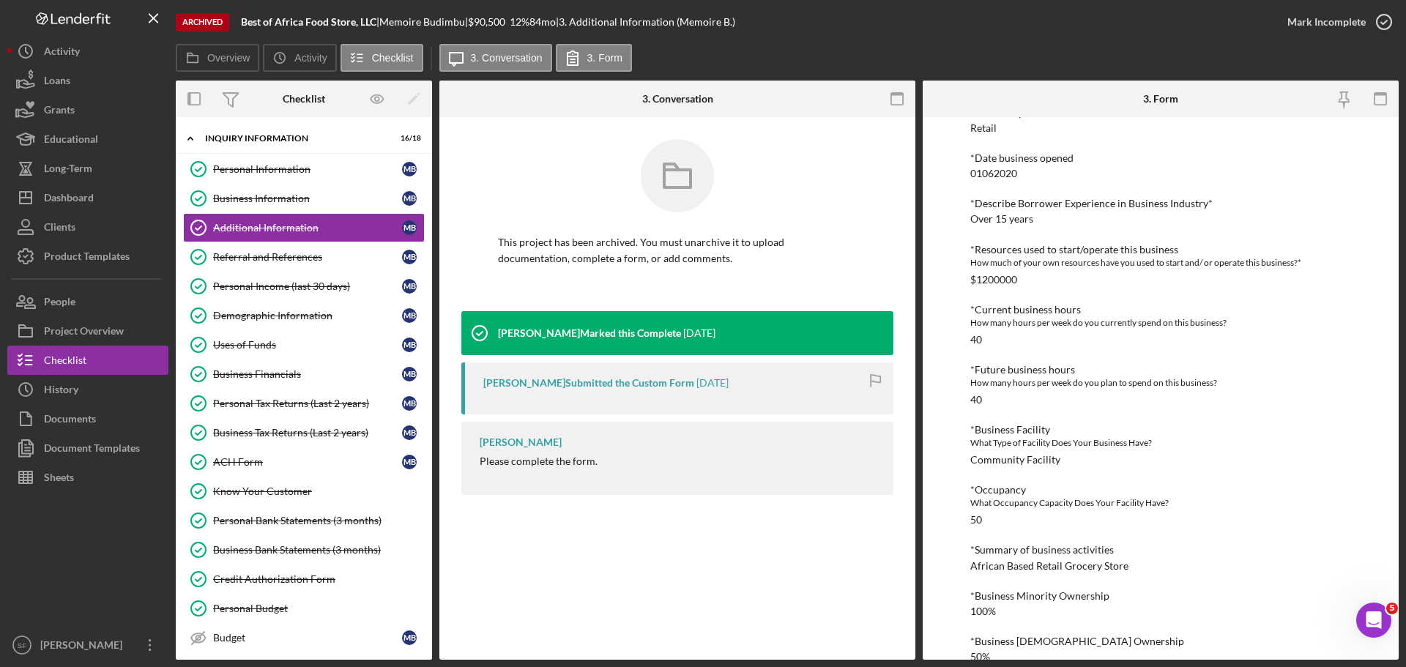
scroll to position [464, 0]
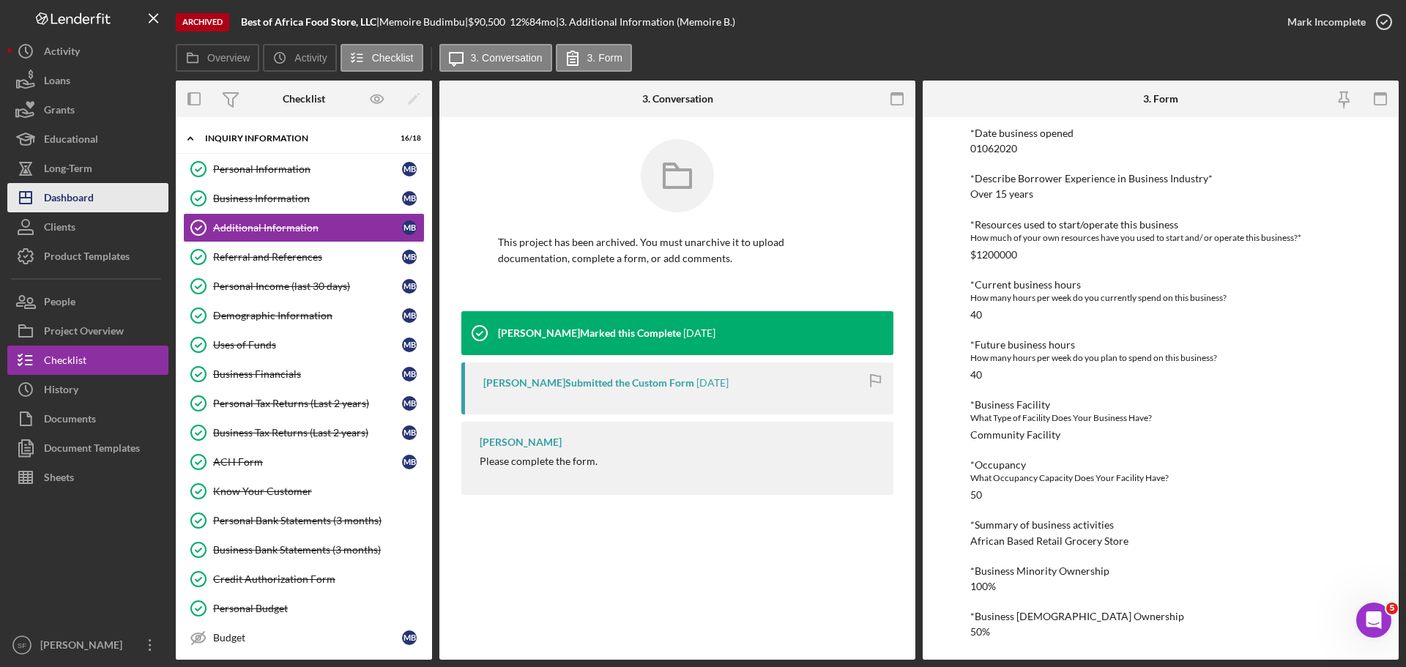
click at [81, 198] on div "Dashboard" at bounding box center [69, 199] width 50 height 33
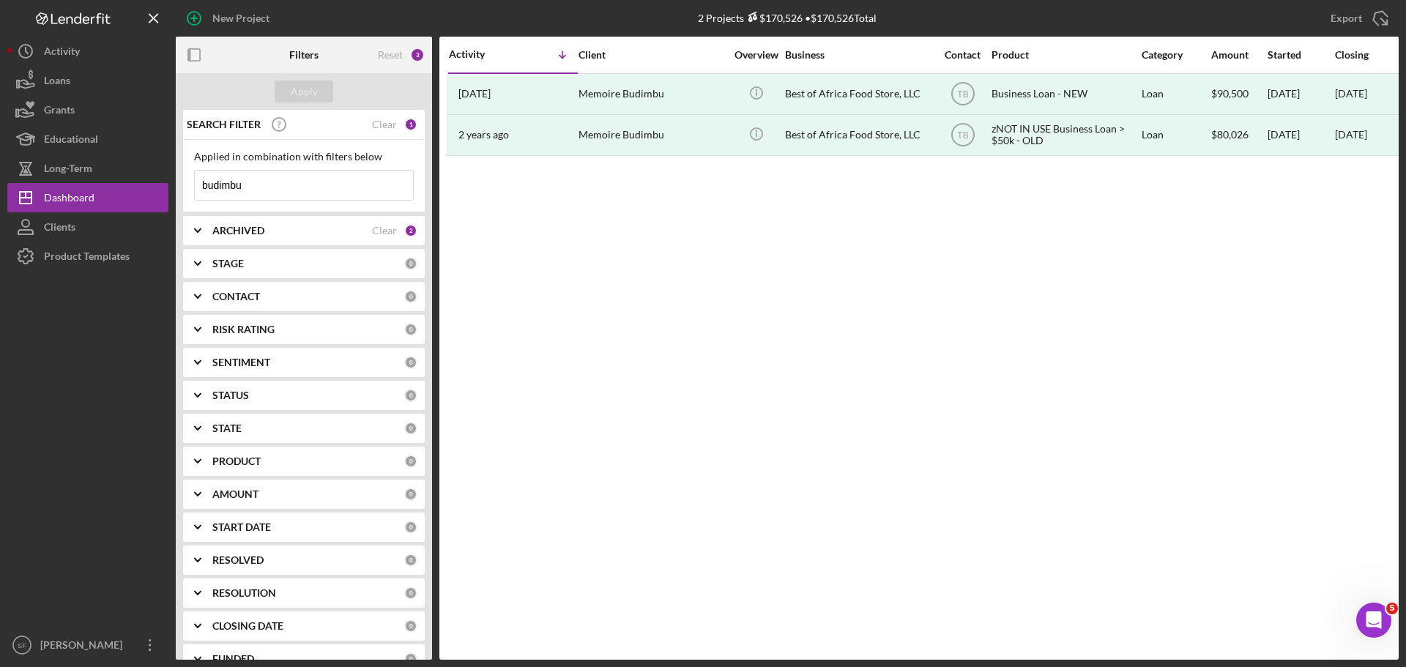
drag, startPoint x: 253, startPoint y: 186, endPoint x: 198, endPoint y: 194, distance: 56.2
click at [198, 194] on input "budimbu" at bounding box center [304, 185] width 218 height 29
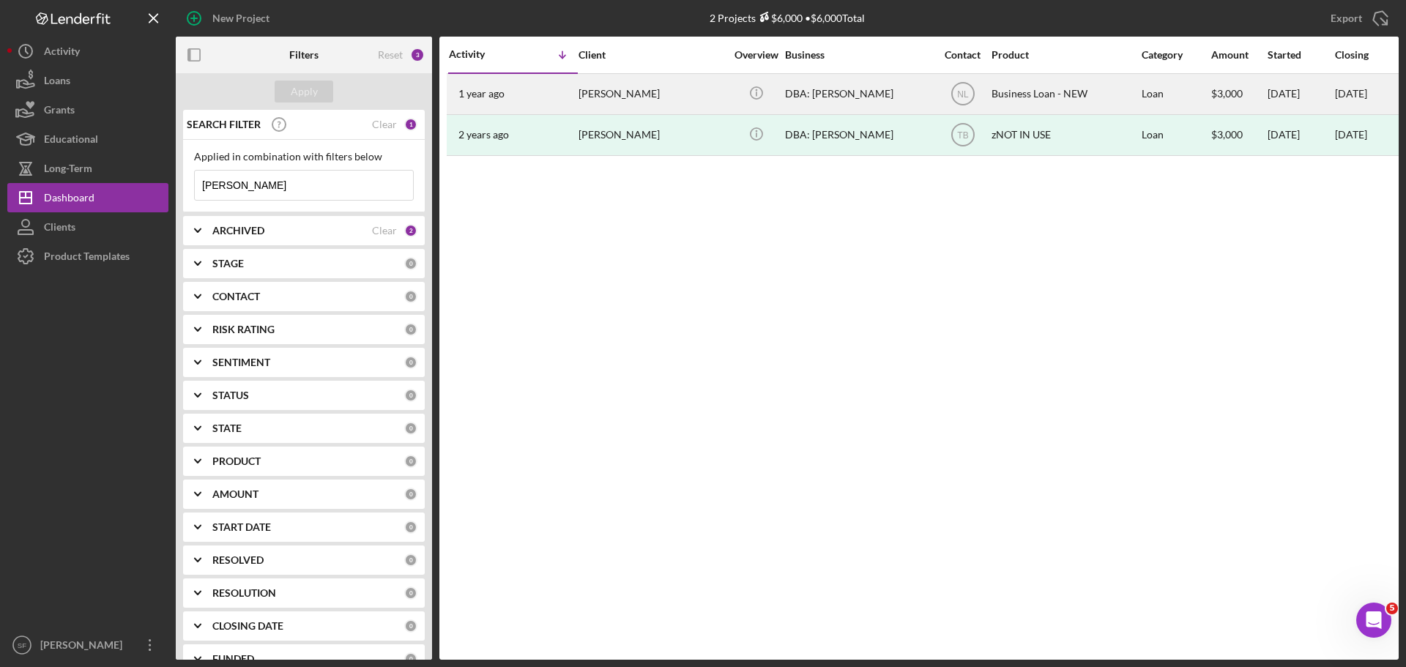
type input "[PERSON_NAME]"
click at [490, 100] on time "1 year ago" at bounding box center [481, 94] width 46 height 12
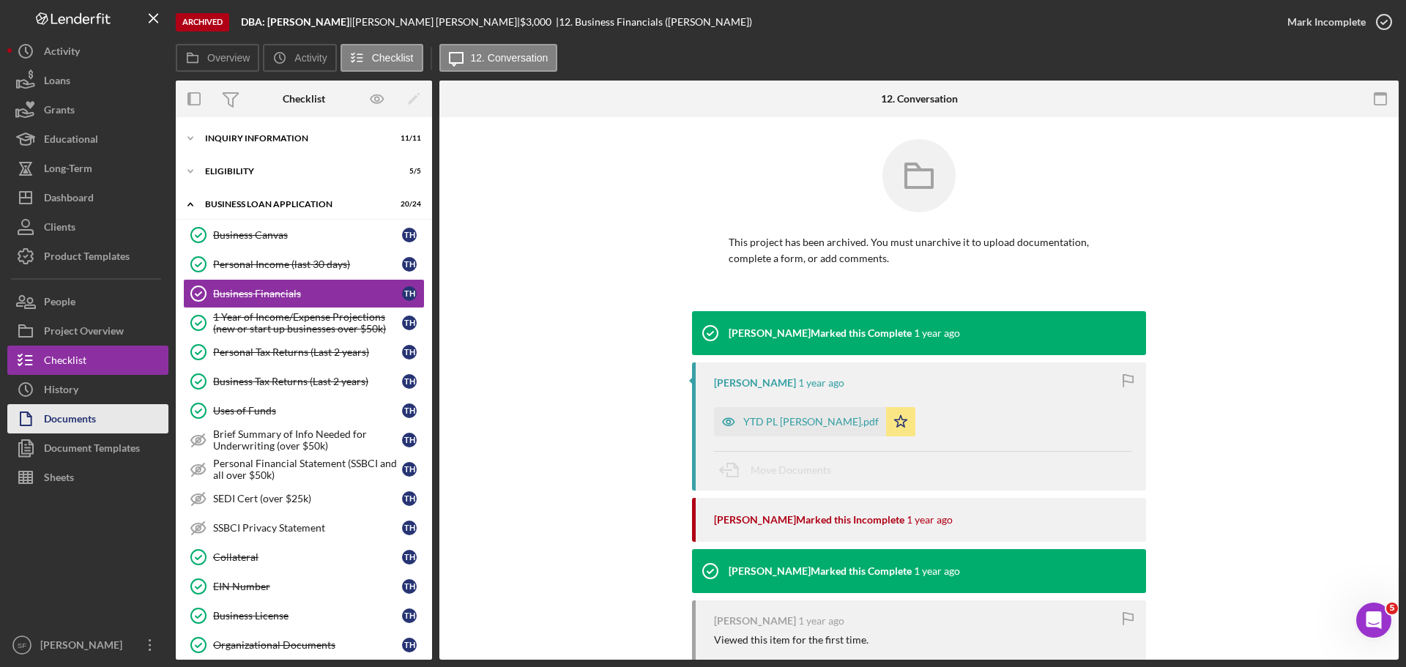
click at [60, 420] on div "Documents" at bounding box center [70, 420] width 52 height 33
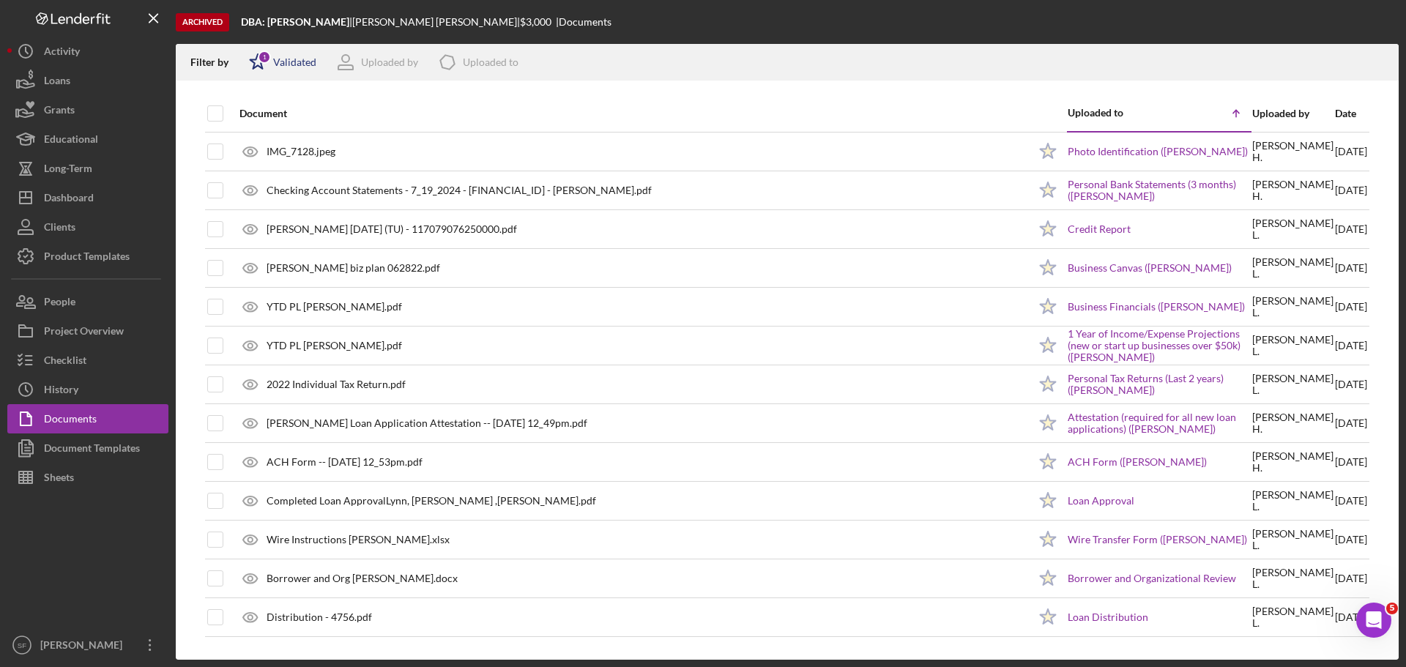
click at [261, 58] on div "1" at bounding box center [264, 57] width 13 height 13
click at [254, 140] on input "checkbox" at bounding box center [256, 140] width 15 height 15
checkbox input "true"
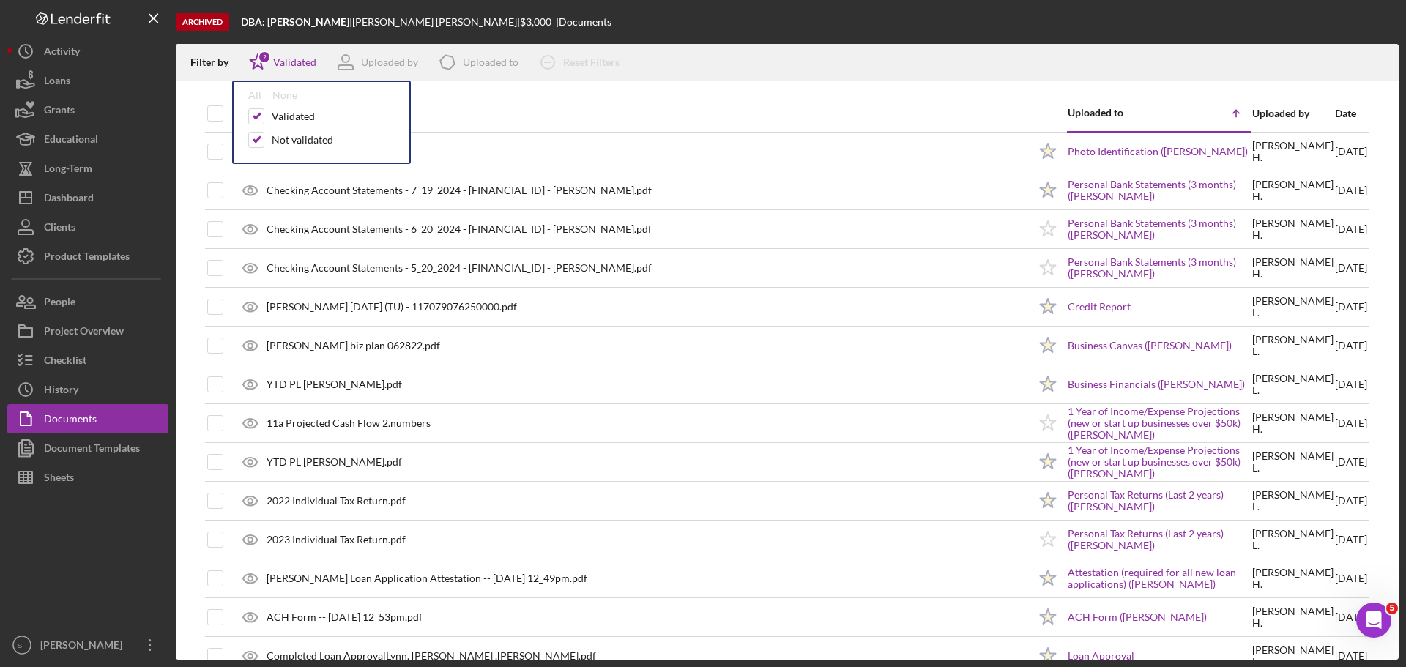
click at [712, 64] on div "Filter by Icon/Star 2 Validated All None Validated Not validated Uploaded by Ic…" at bounding box center [787, 62] width 1223 height 37
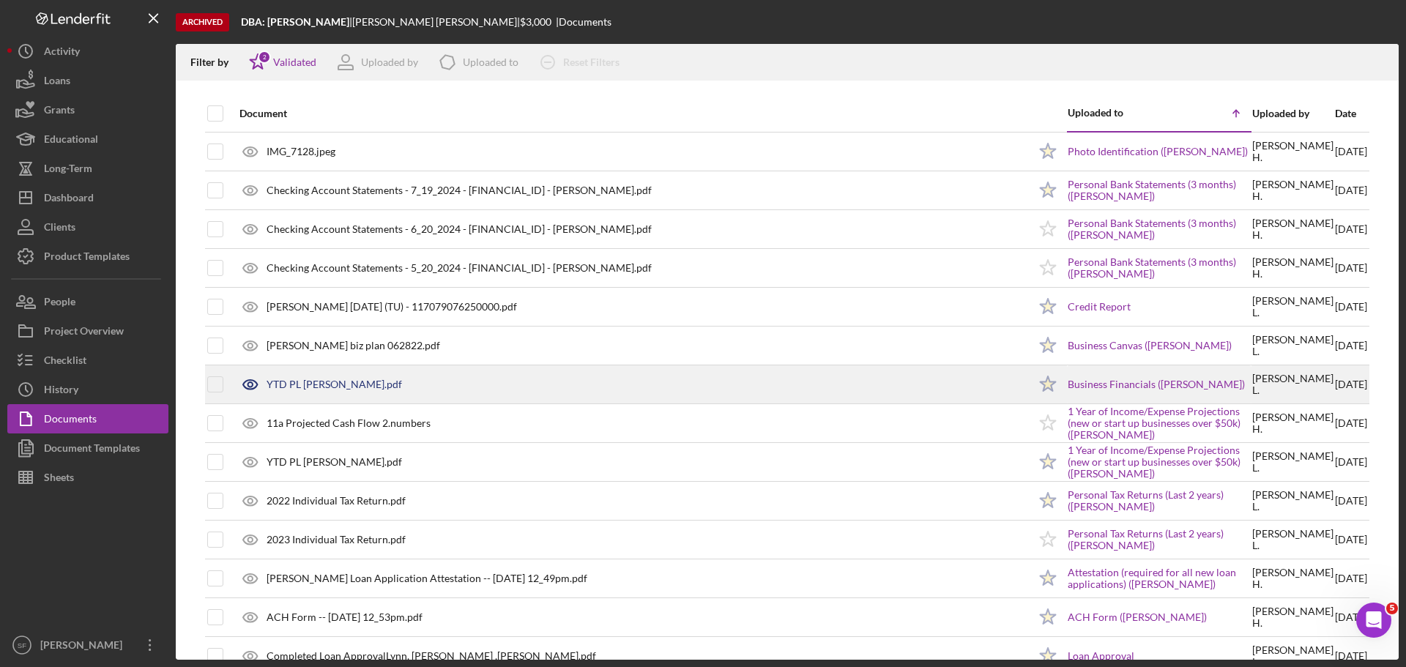
click at [341, 380] on div "YTD PL [PERSON_NAME].pdf" at bounding box center [334, 385] width 135 height 12
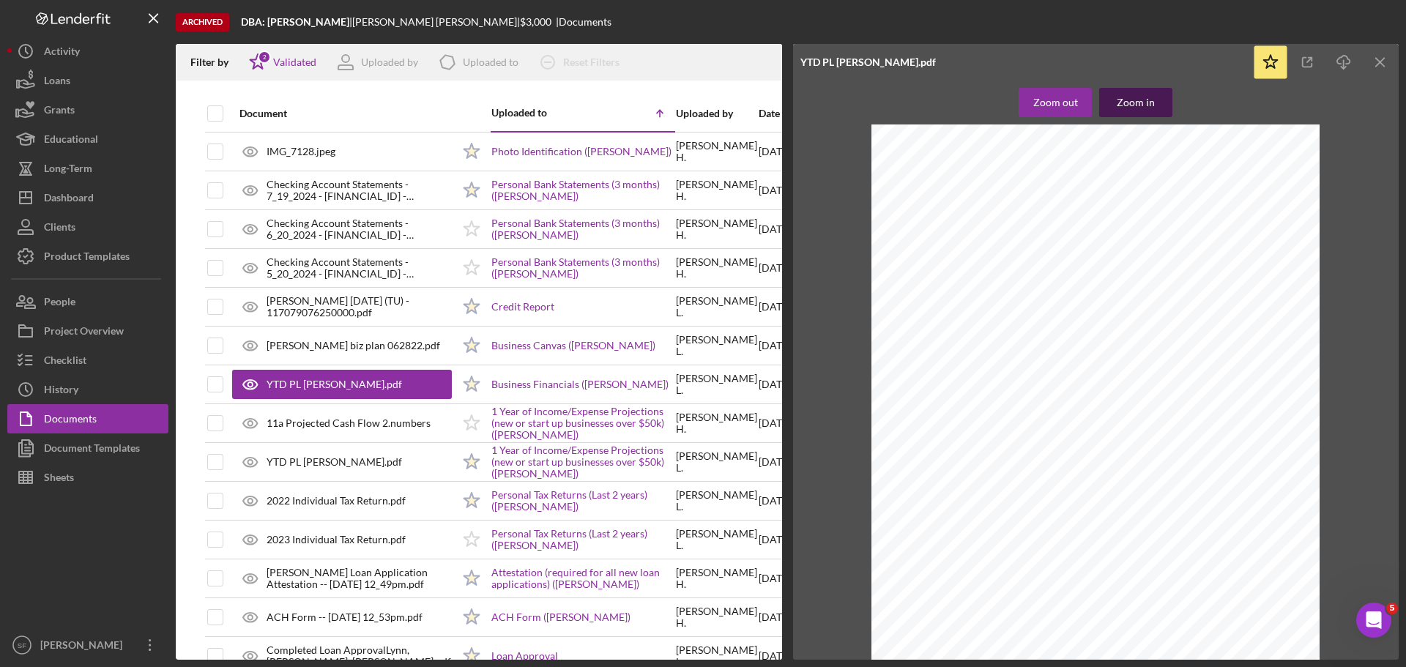
click at [1126, 105] on div "Zoom in" at bounding box center [1136, 102] width 38 height 29
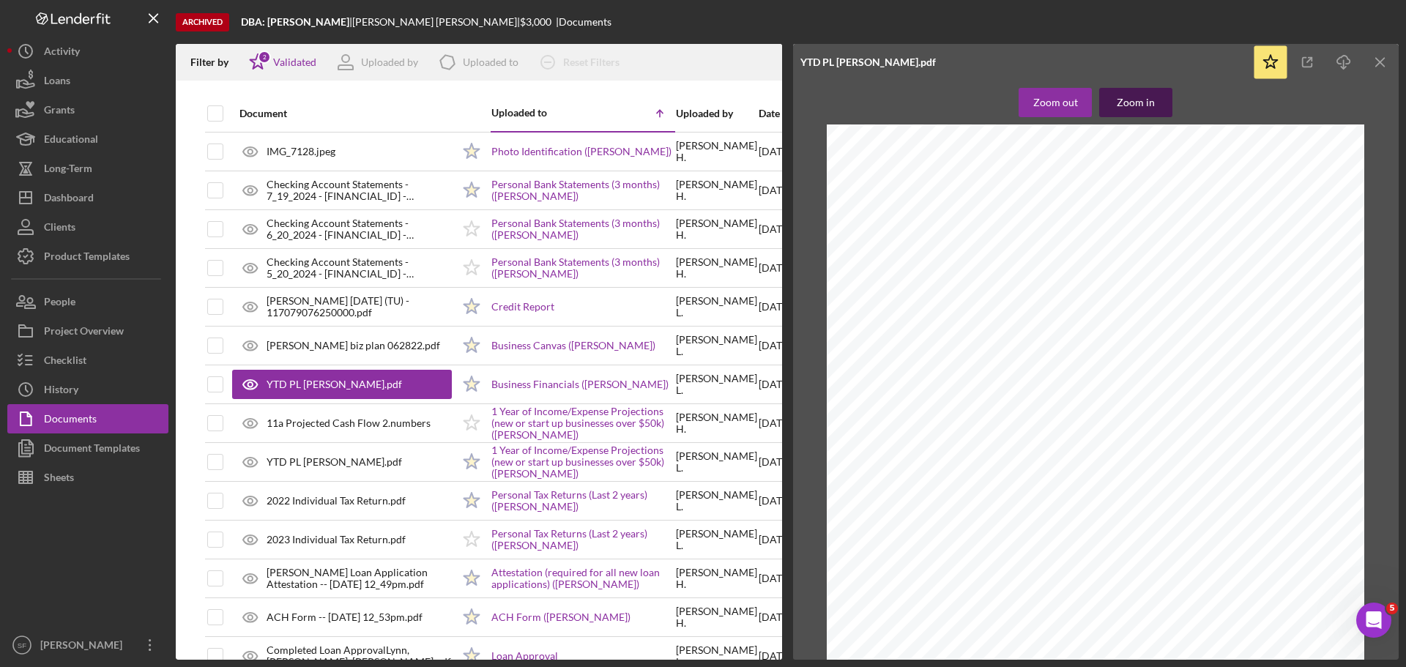
click at [1126, 105] on div "Zoom in" at bounding box center [1136, 102] width 38 height 29
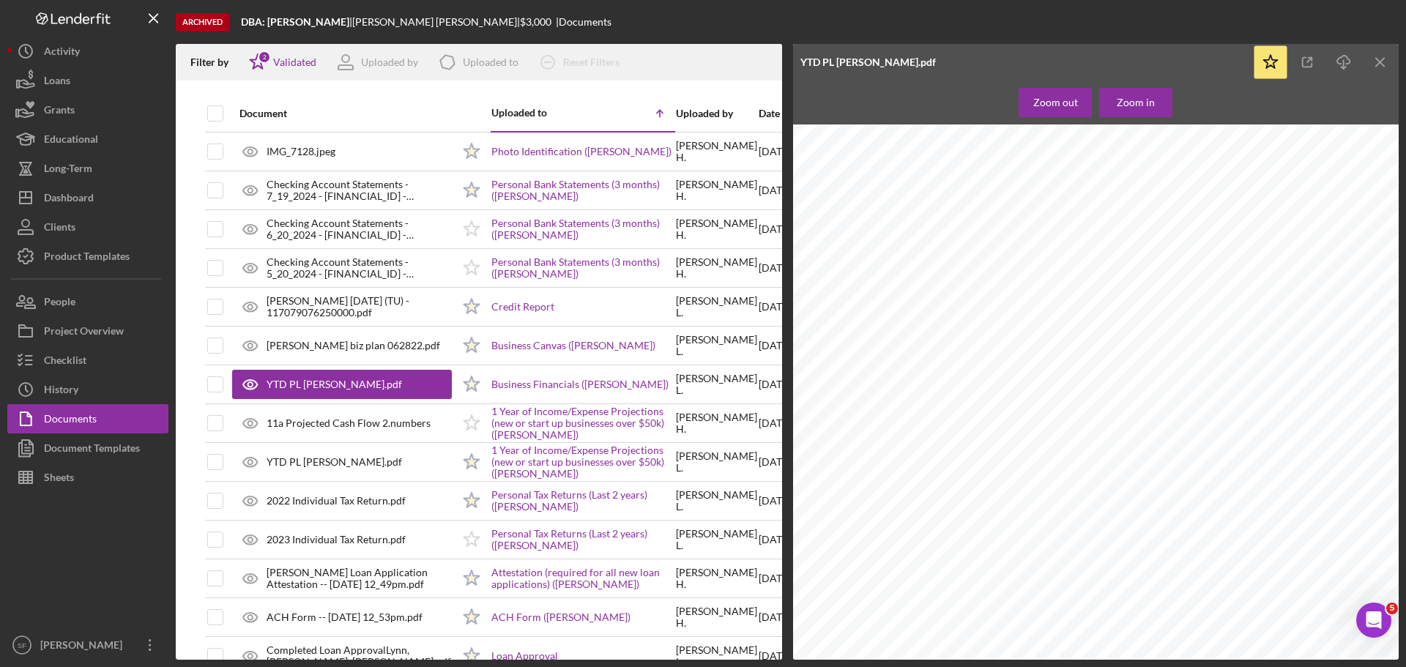
scroll to position [73, 0]
click at [81, 198] on div "Dashboard" at bounding box center [69, 199] width 50 height 33
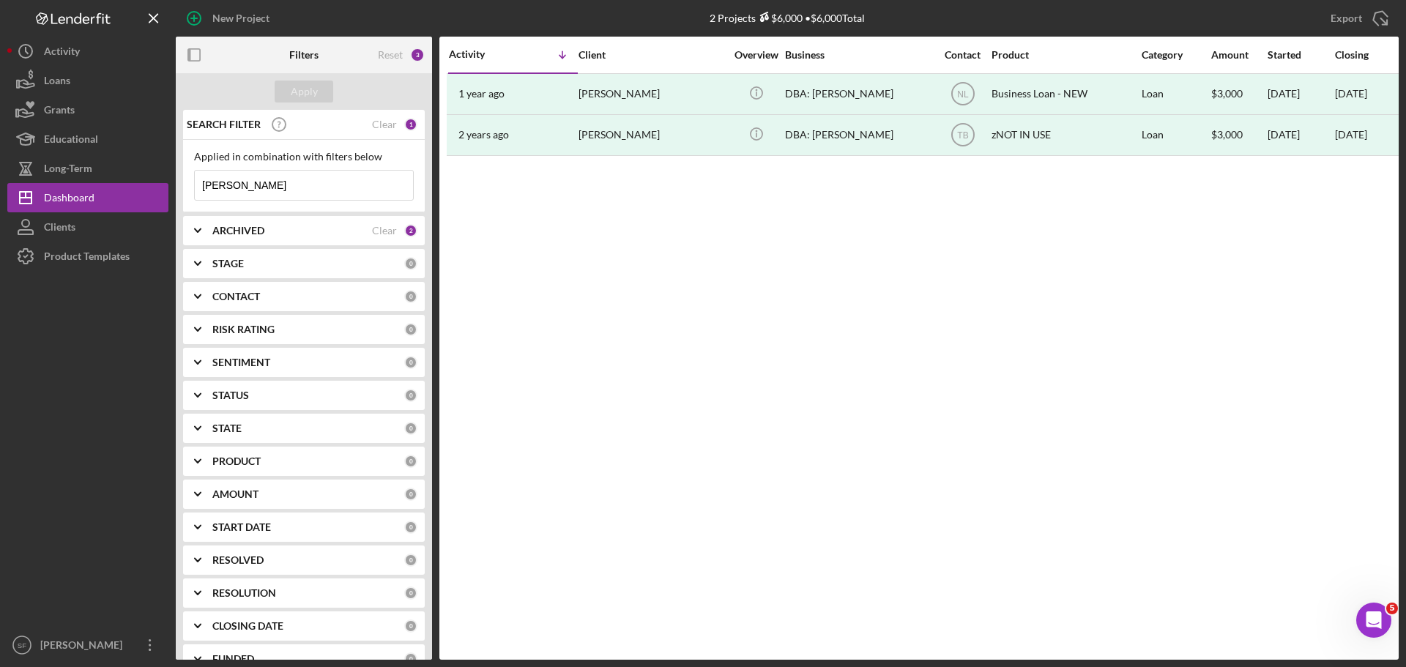
drag, startPoint x: 232, startPoint y: 184, endPoint x: 195, endPoint y: 186, distance: 36.7
click at [195, 186] on input "[PERSON_NAME]" at bounding box center [304, 185] width 218 height 29
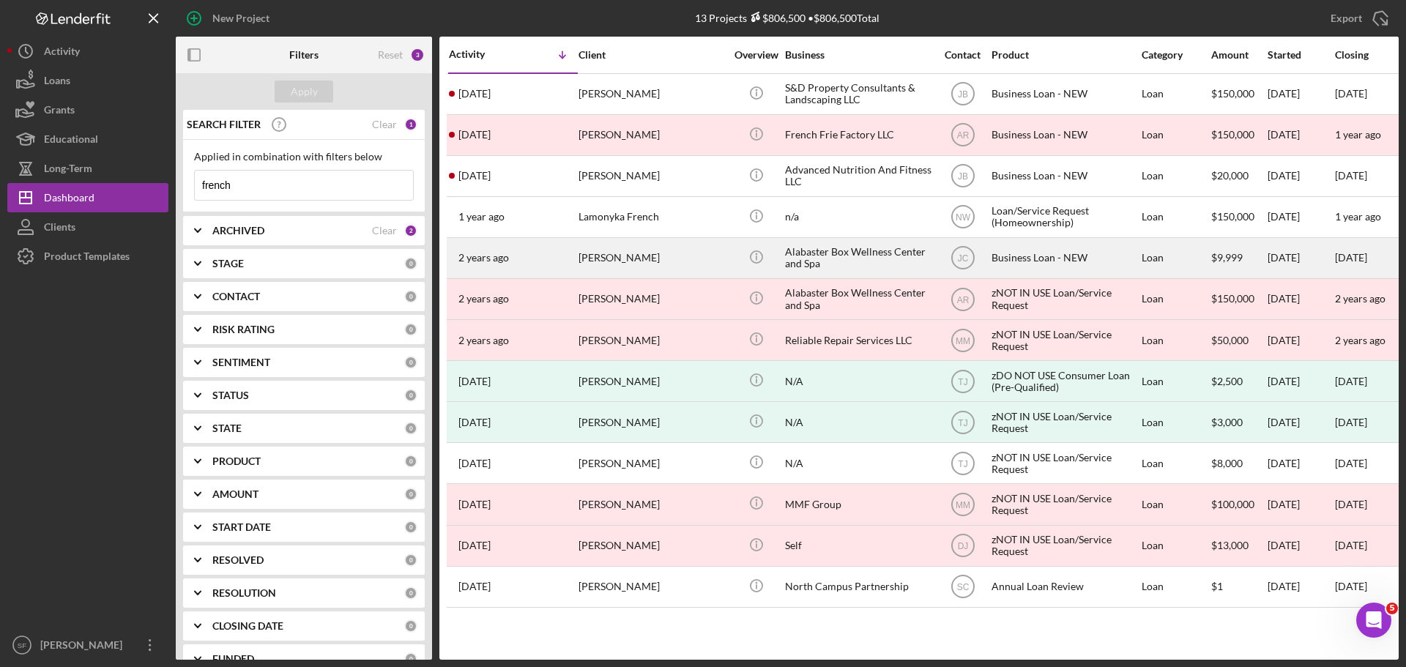
type input "french"
click at [638, 263] on div "[PERSON_NAME]" at bounding box center [651, 258] width 146 height 39
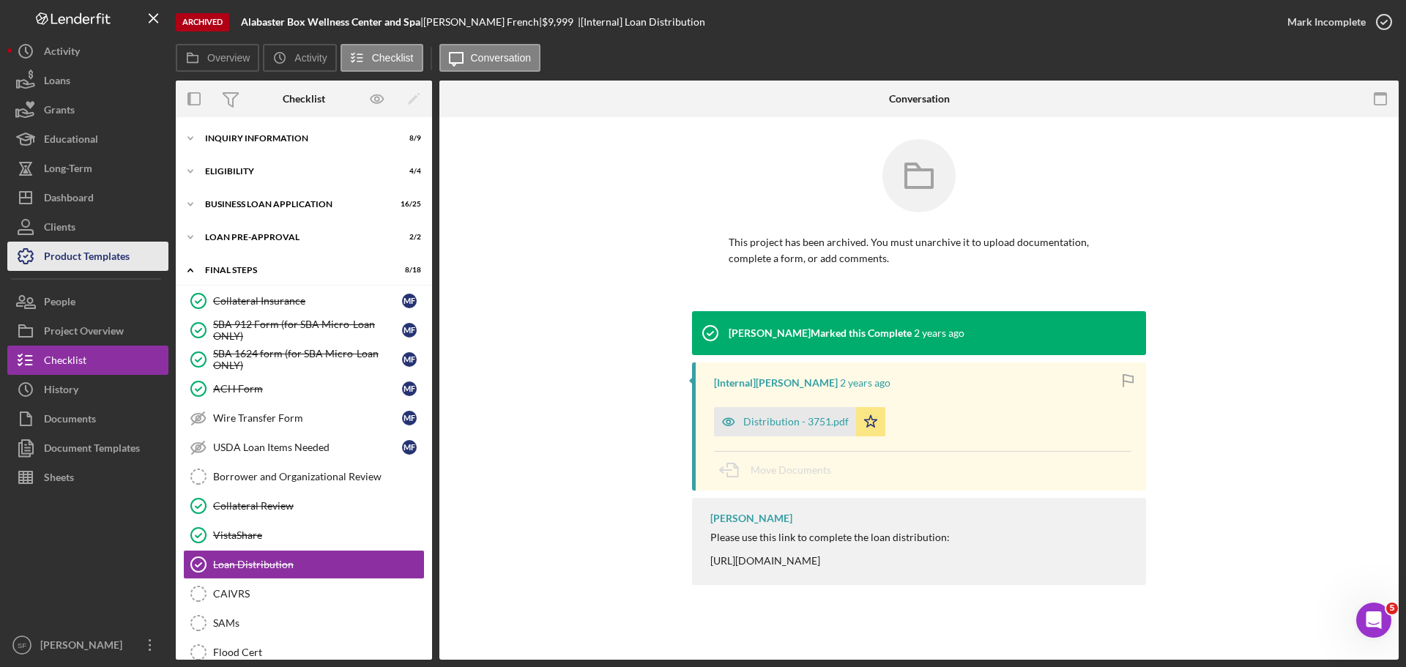
scroll to position [176, 0]
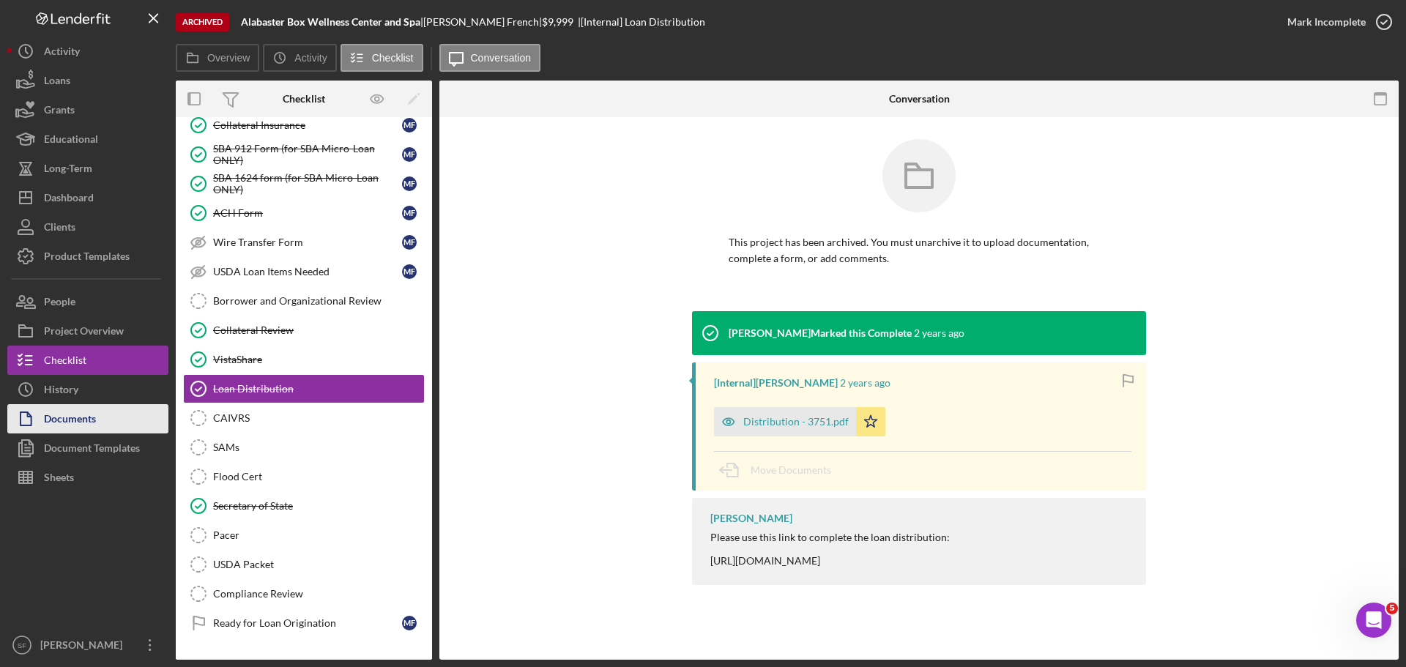
click at [47, 413] on div "Documents" at bounding box center [70, 420] width 52 height 33
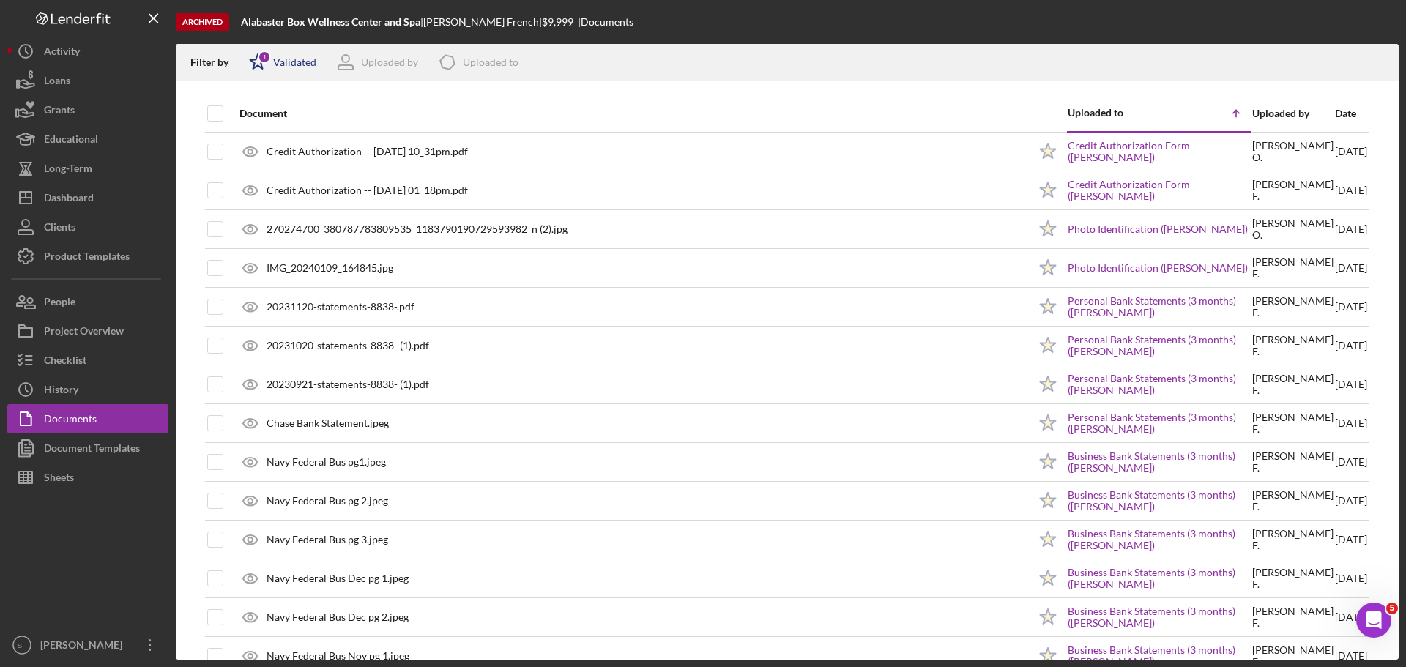
click at [257, 64] on icon "Icon/Star" at bounding box center [257, 62] width 37 height 37
click at [254, 145] on input "checkbox" at bounding box center [256, 140] width 15 height 15
checkbox input "true"
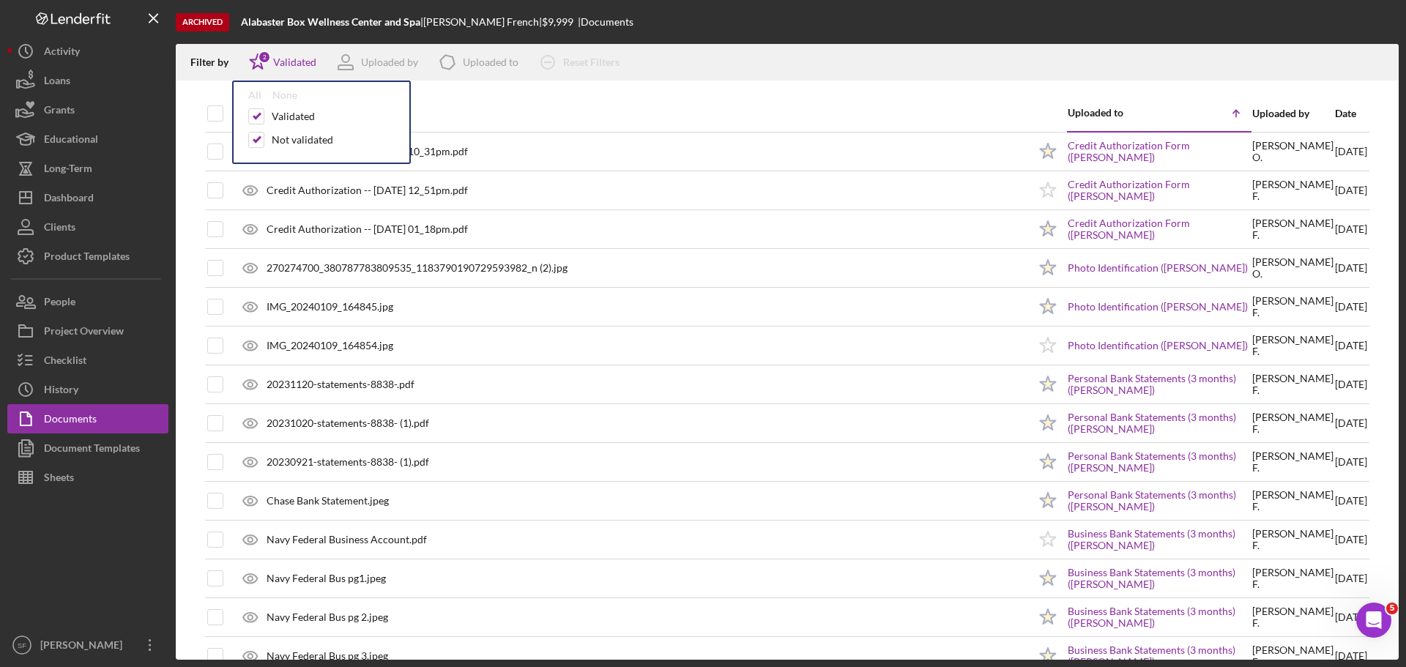
click at [909, 55] on div "Filter by Icon/Star 2 Validated All None Validated Not validated Uploaded by Ic…" at bounding box center [787, 62] width 1223 height 37
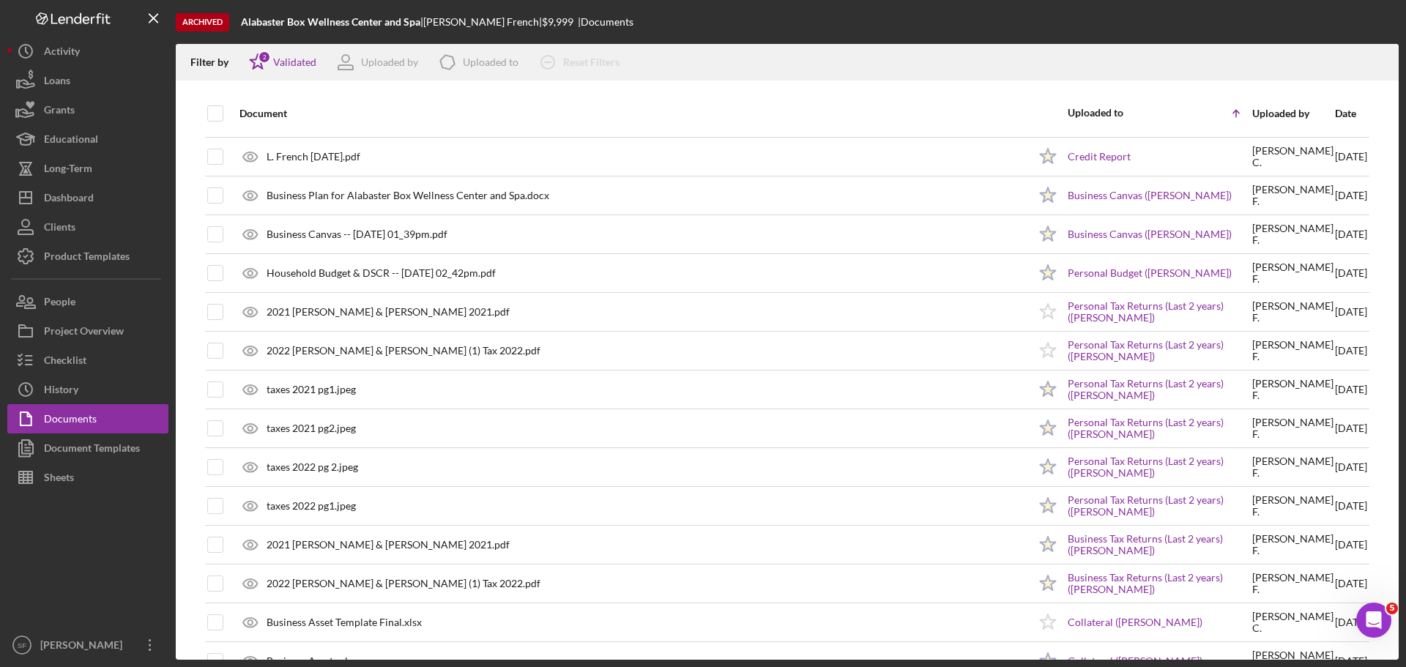
scroll to position [805, 0]
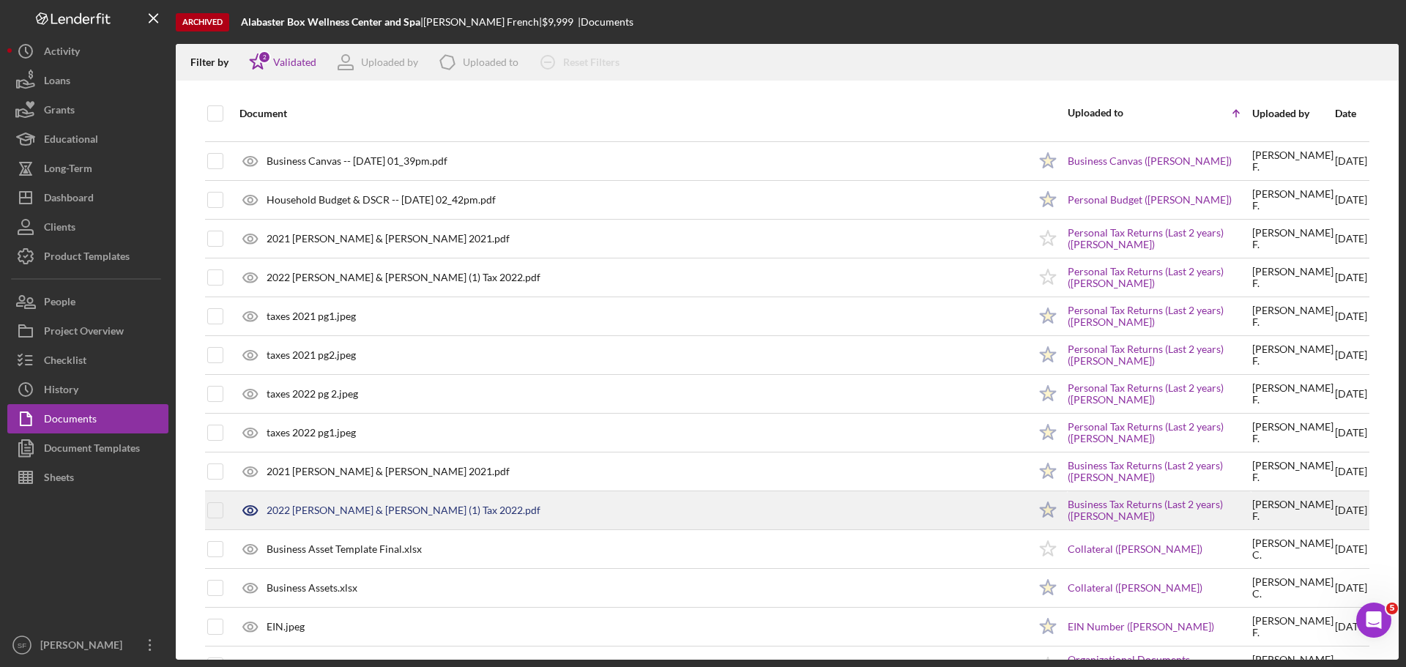
click at [375, 510] on div "2022 [PERSON_NAME] & [PERSON_NAME] (1) Tax 2022.pdf" at bounding box center [404, 510] width 274 height 12
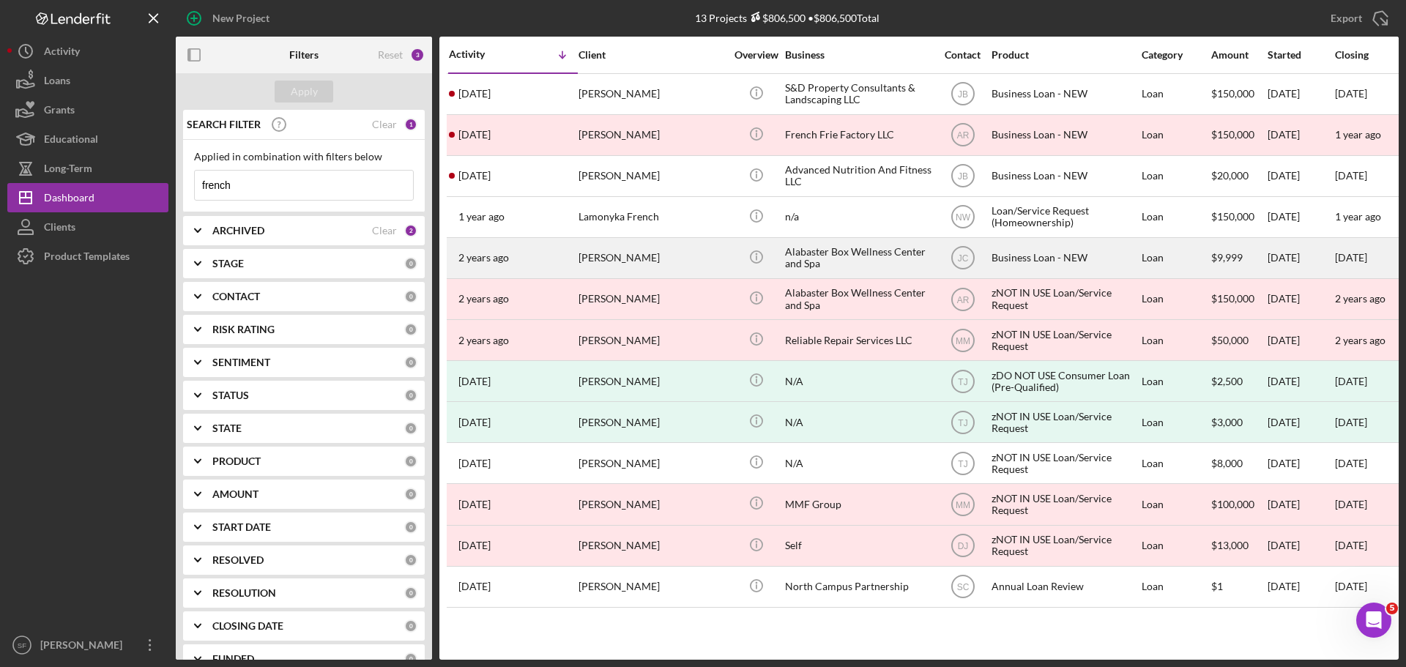
click at [519, 264] on div "[DATE] [PERSON_NAME]" at bounding box center [513, 258] width 128 height 39
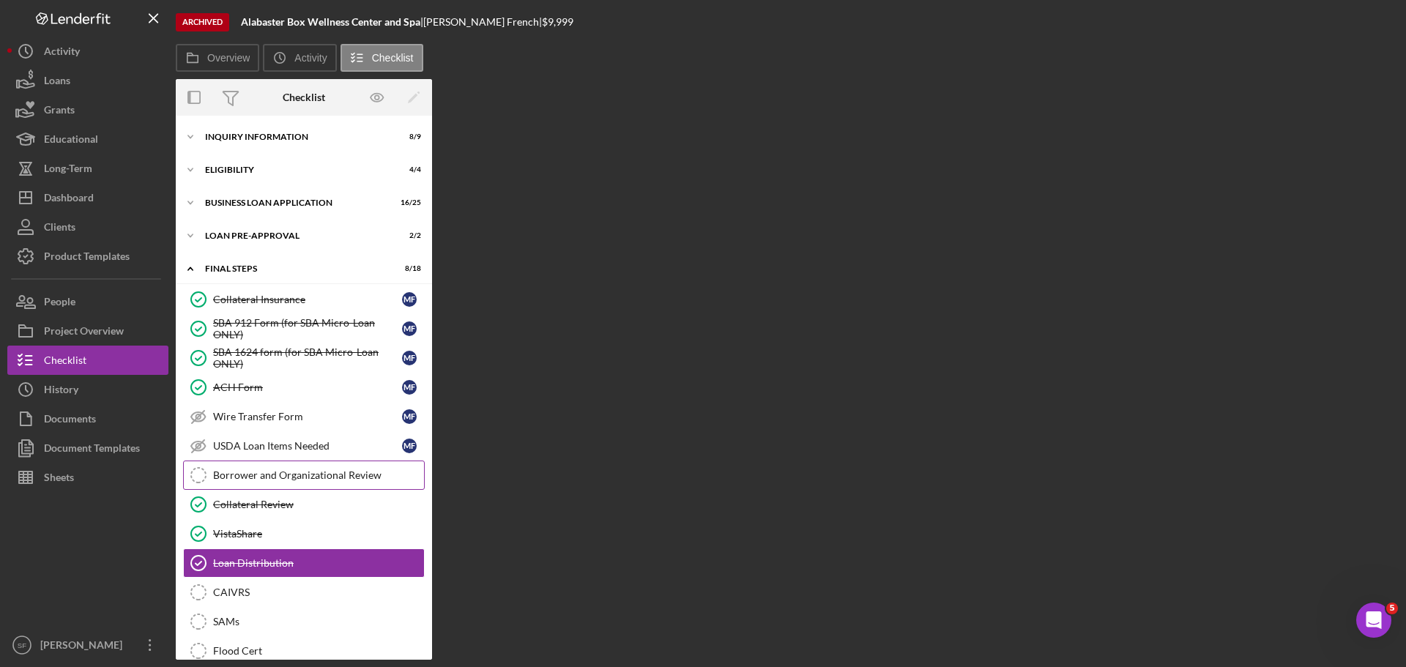
scroll to position [176, 0]
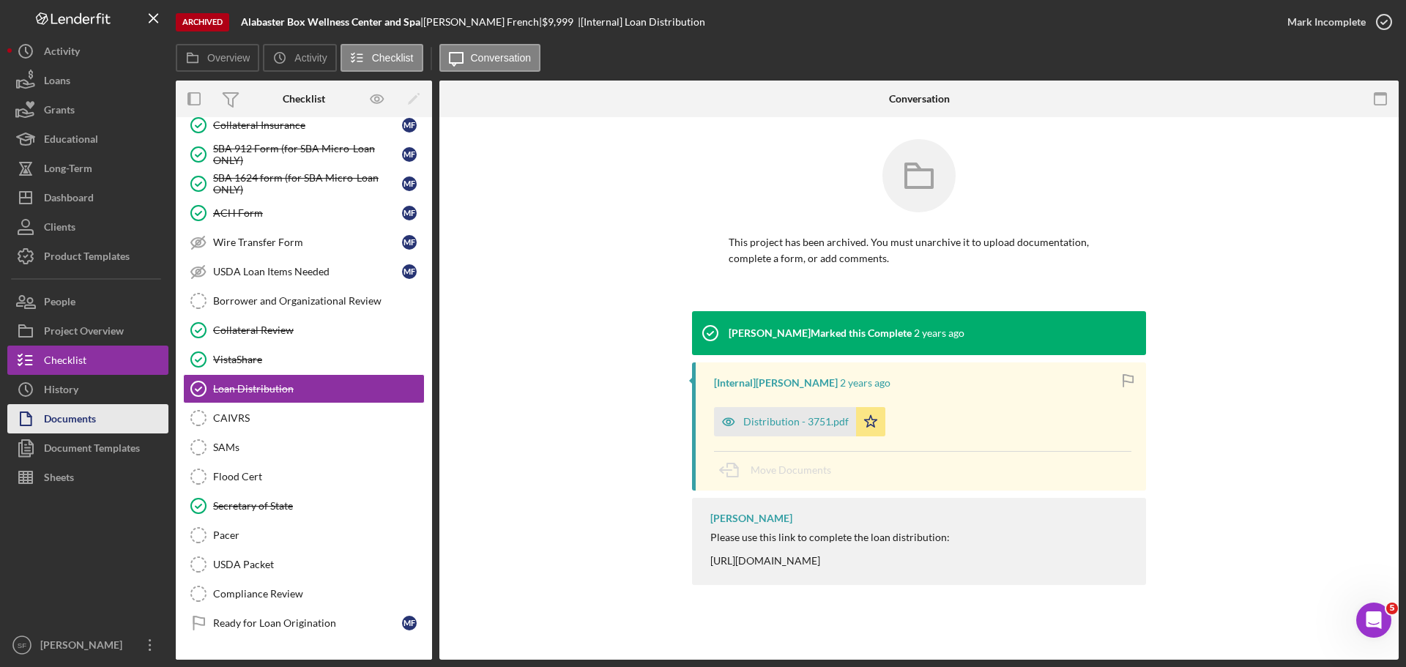
click at [75, 431] on div "Documents" at bounding box center [70, 420] width 52 height 33
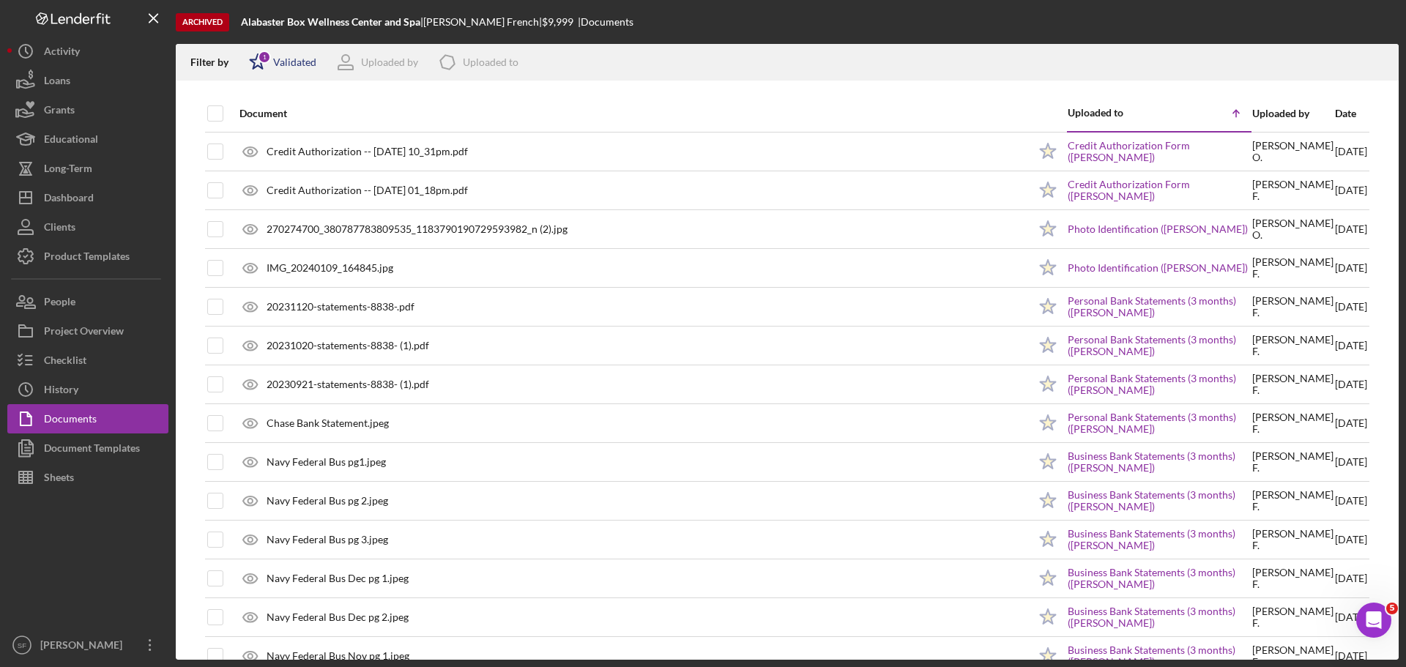
click at [261, 72] on icon "Icon/Star" at bounding box center [257, 62] width 37 height 37
click at [264, 139] on div at bounding box center [256, 140] width 16 height 16
click at [250, 141] on input "checkbox" at bounding box center [256, 140] width 15 height 15
checkbox input "true"
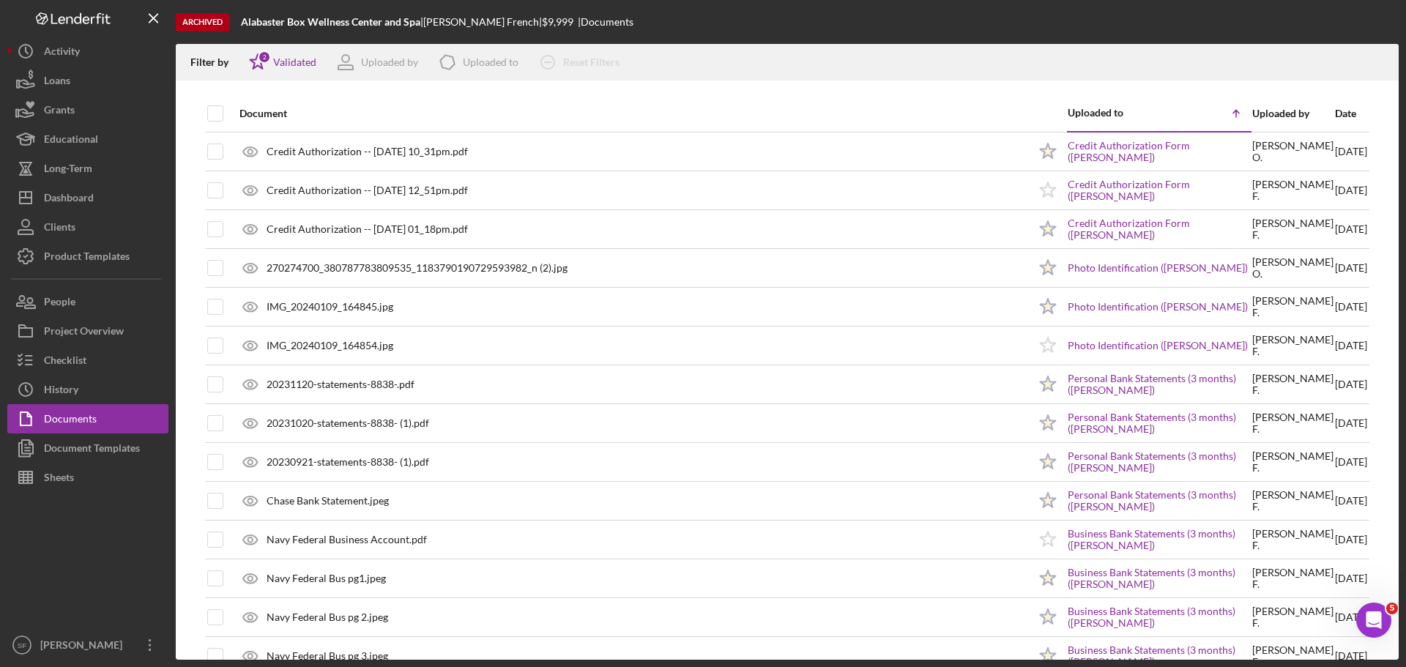
click at [773, 53] on div "Filter by Icon/Star 2 Validated Uploaded by Icon/Product Uploaded to Icon/Clear…" at bounding box center [787, 62] width 1223 height 37
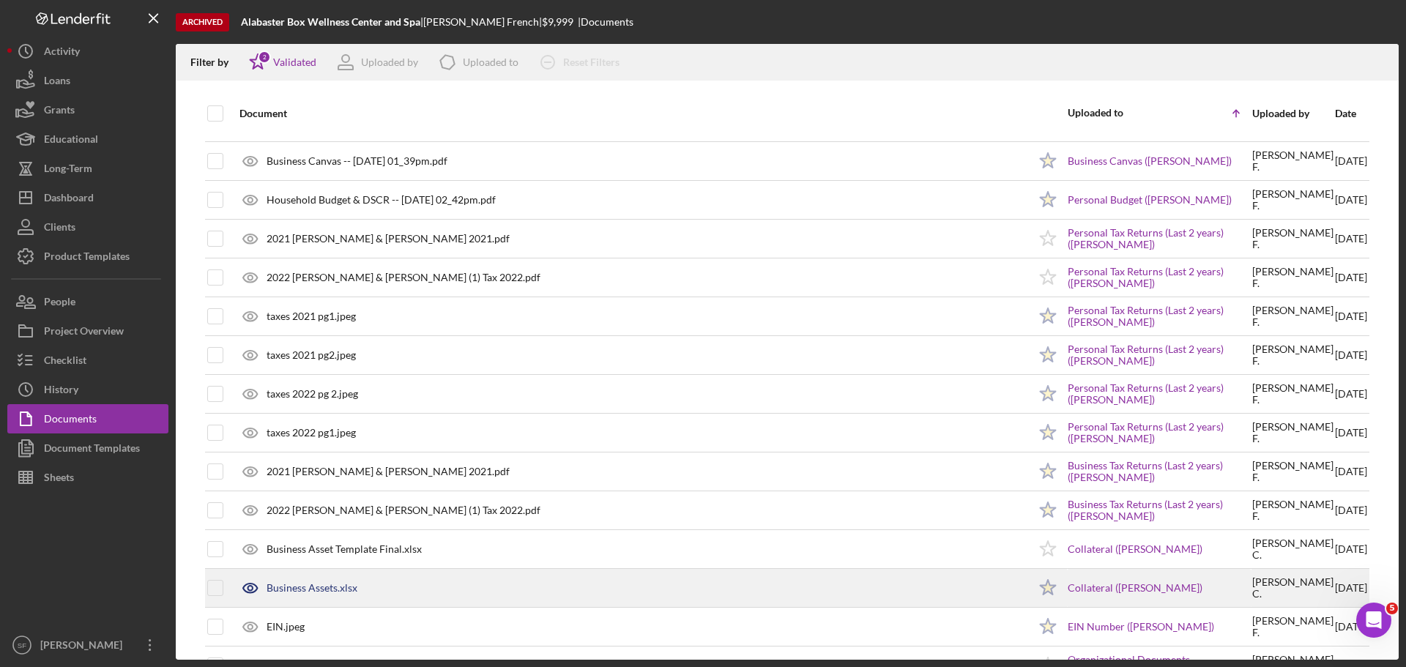
scroll to position [952, 0]
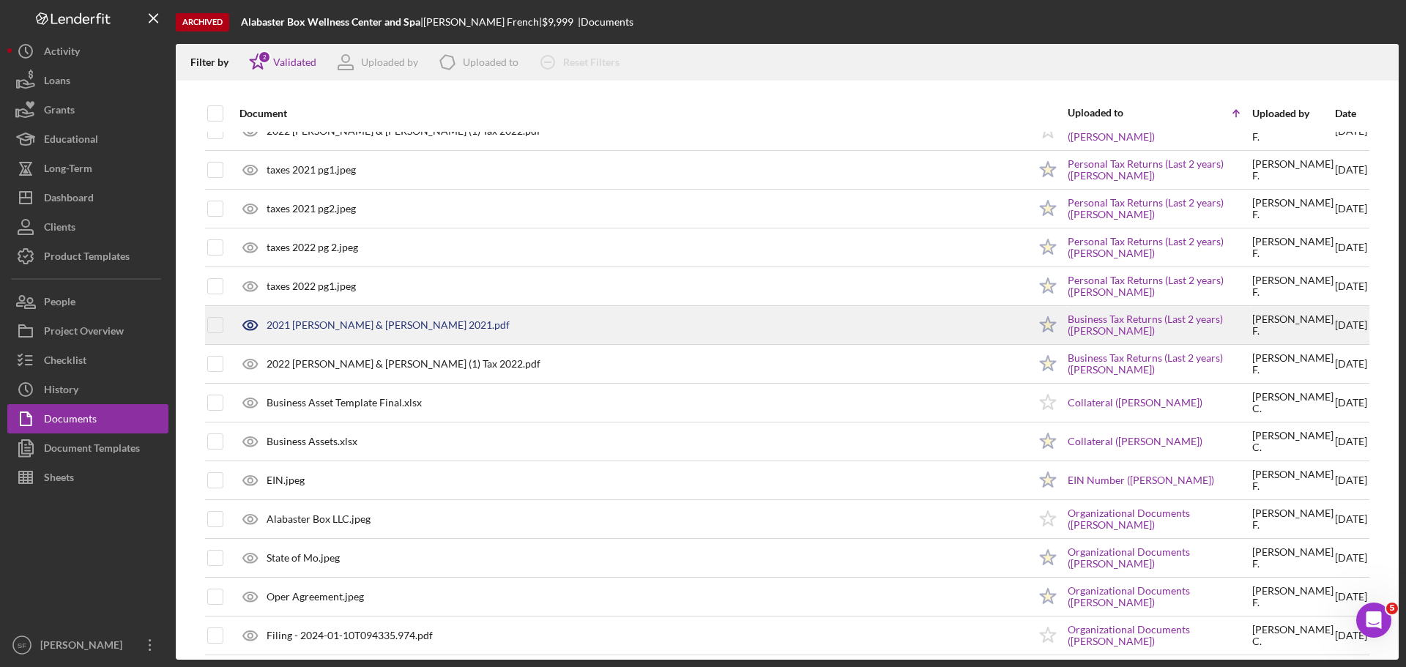
click at [357, 324] on div "2021 [PERSON_NAME] & [PERSON_NAME] 2021.pdf" at bounding box center [388, 325] width 243 height 12
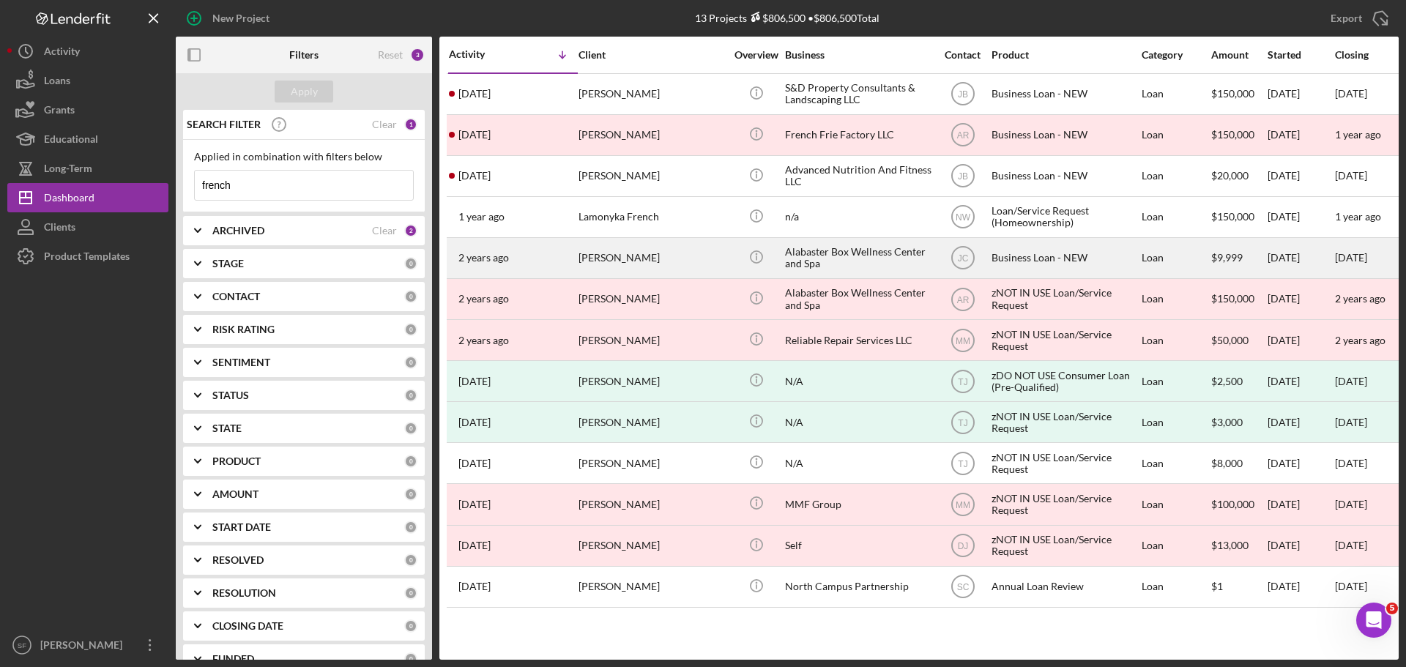
click at [566, 261] on div "[DATE] [PERSON_NAME]" at bounding box center [513, 258] width 128 height 39
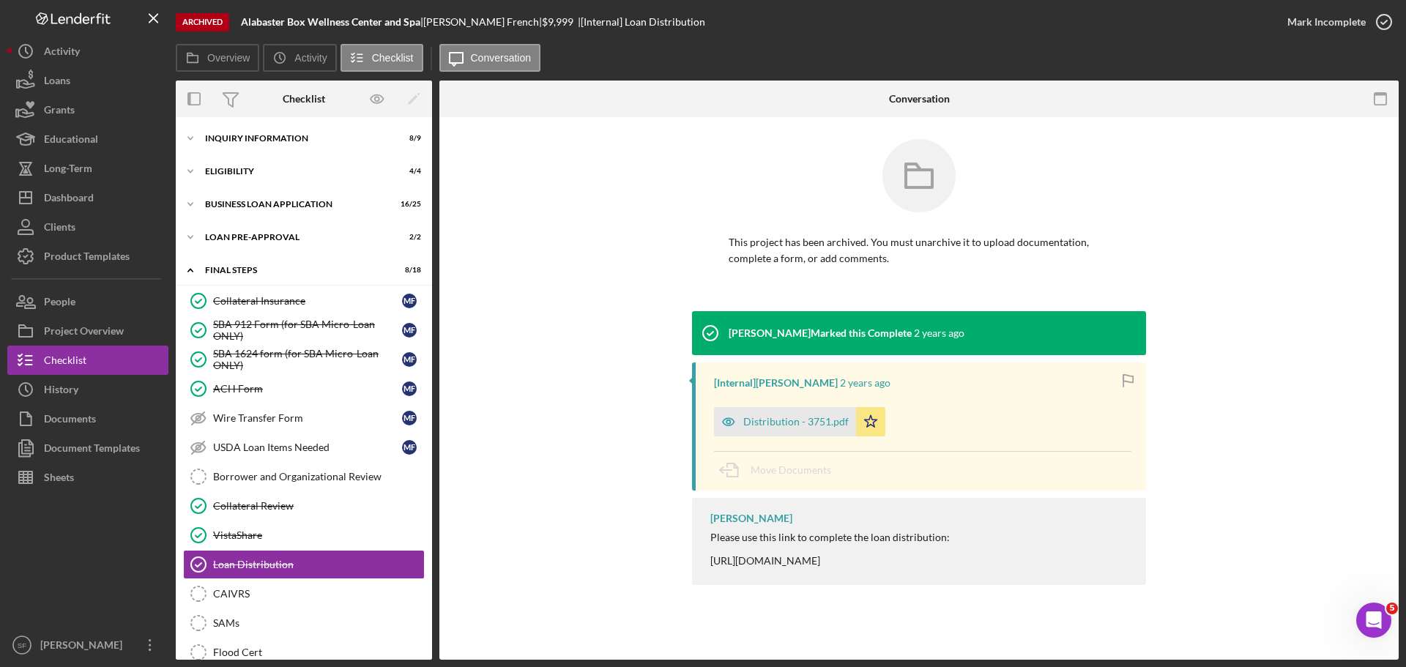
scroll to position [176, 0]
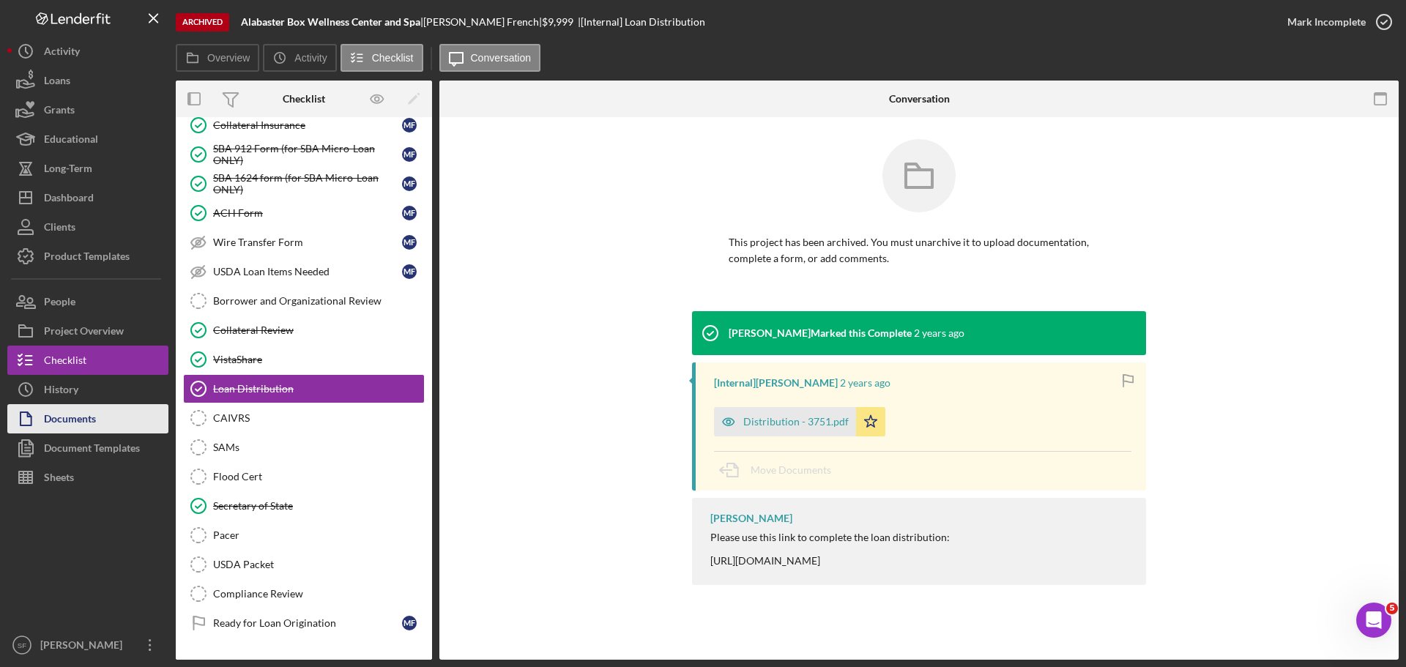
click at [92, 408] on div "Documents" at bounding box center [70, 420] width 52 height 33
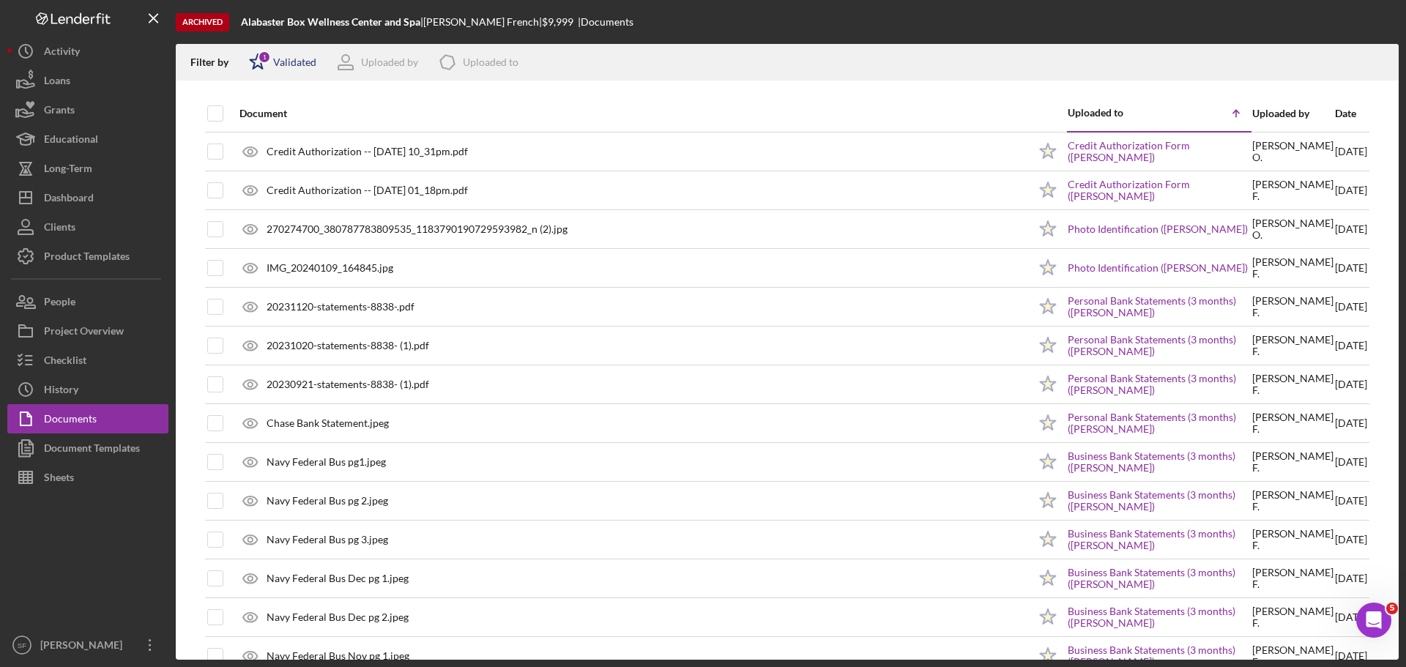
click at [261, 64] on polygon at bounding box center [257, 61] width 15 height 15
click at [258, 131] on div "Validated Not validated" at bounding box center [321, 131] width 146 height 47
click at [258, 137] on input "checkbox" at bounding box center [256, 140] width 15 height 15
checkbox input "true"
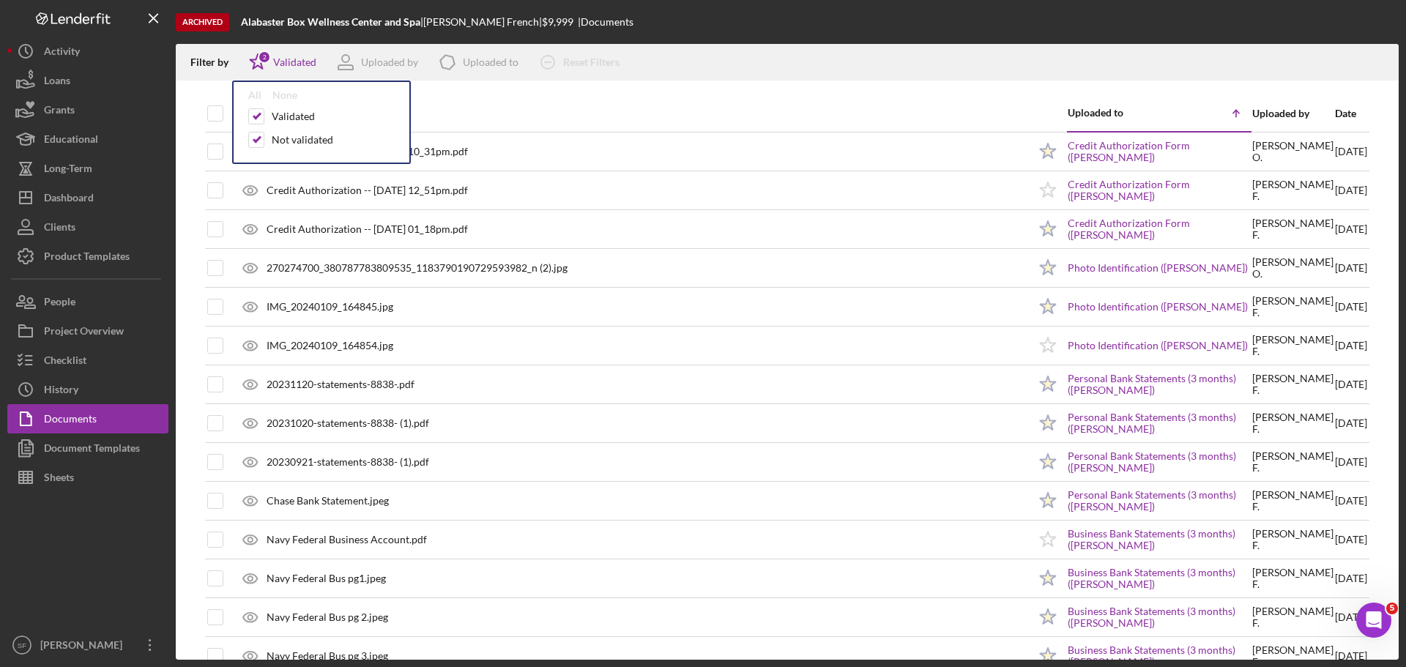
click at [729, 46] on div "Filter by Icon/Star 2 Validated All None Validated Not validated Uploaded by Ic…" at bounding box center [787, 62] width 1223 height 37
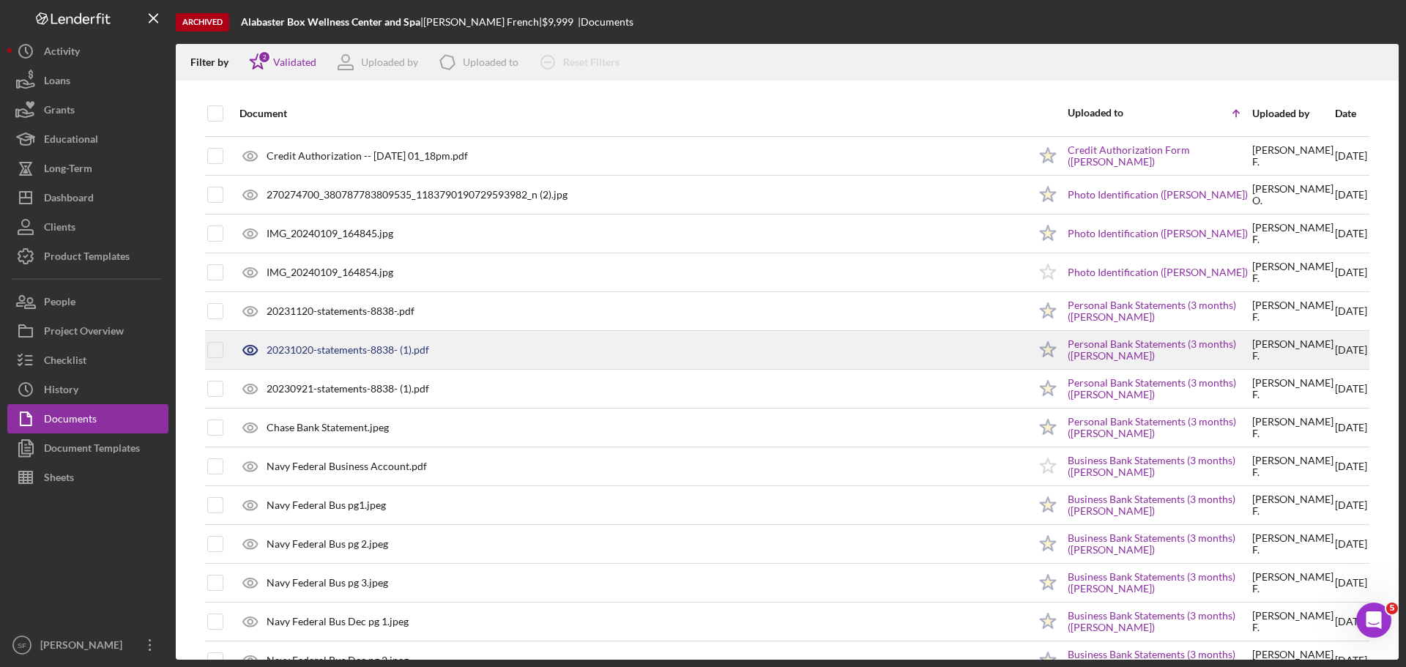
scroll to position [220, 0]
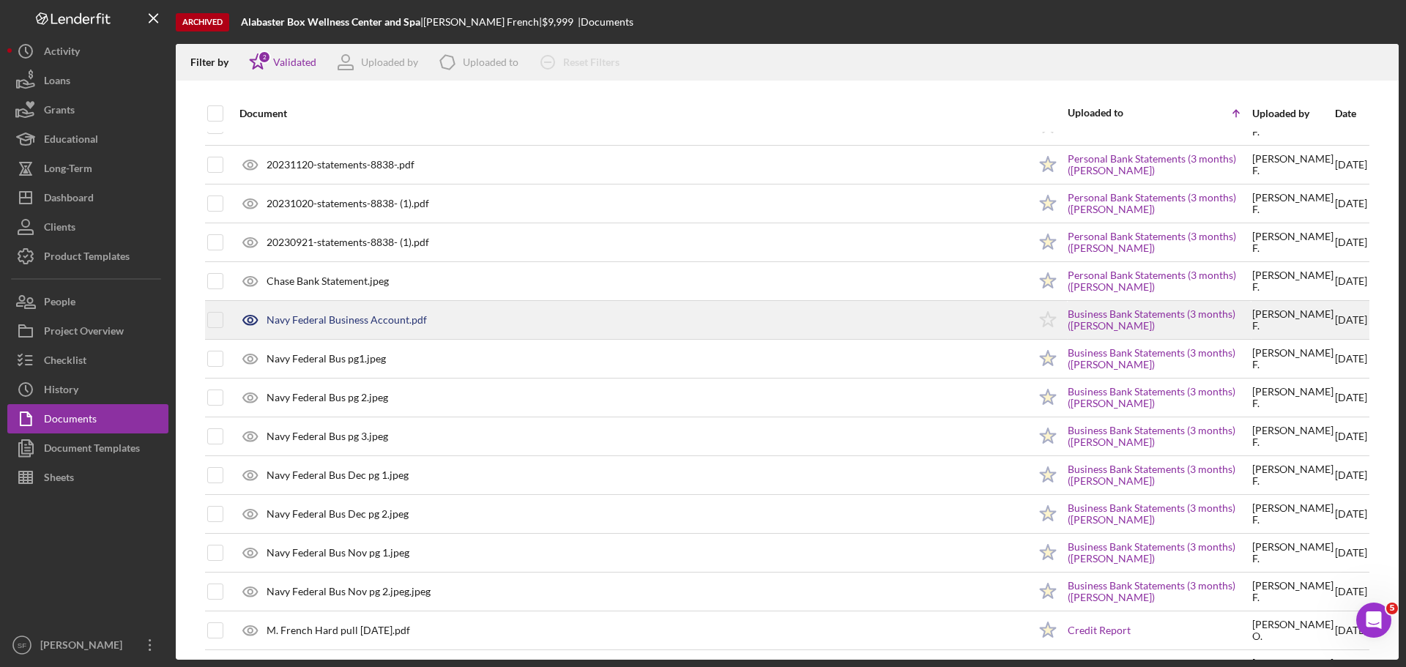
click at [321, 318] on div "Navy Federal Business Account.pdf" at bounding box center [347, 320] width 160 height 12
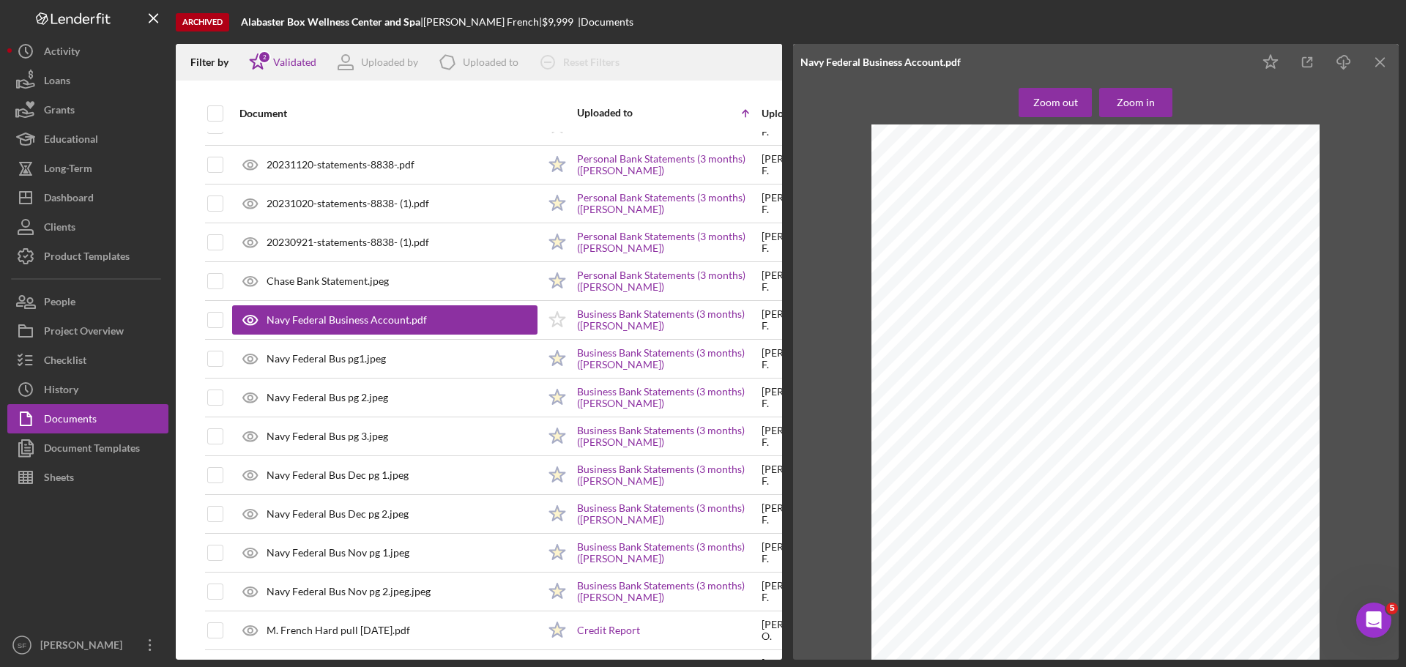
scroll to position [0, 0]
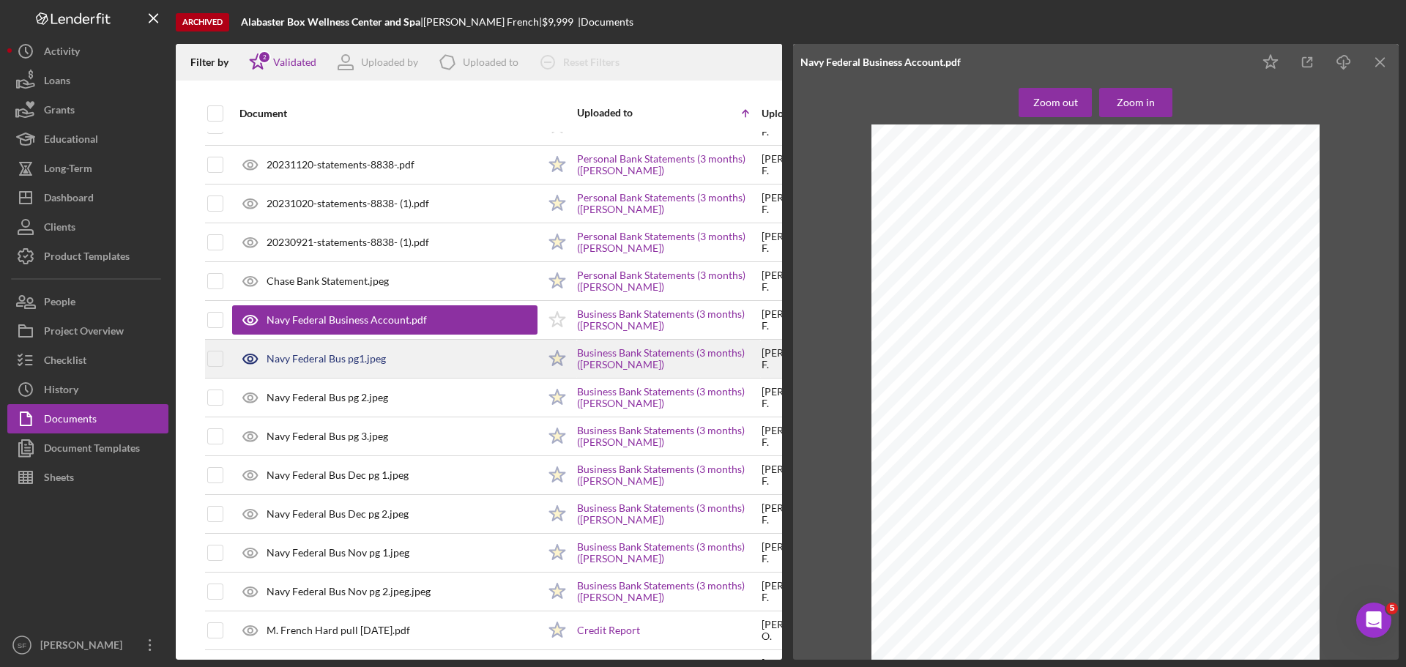
click at [302, 354] on div "Navy Federal Bus pg1.jpeg" at bounding box center [326, 359] width 119 height 12
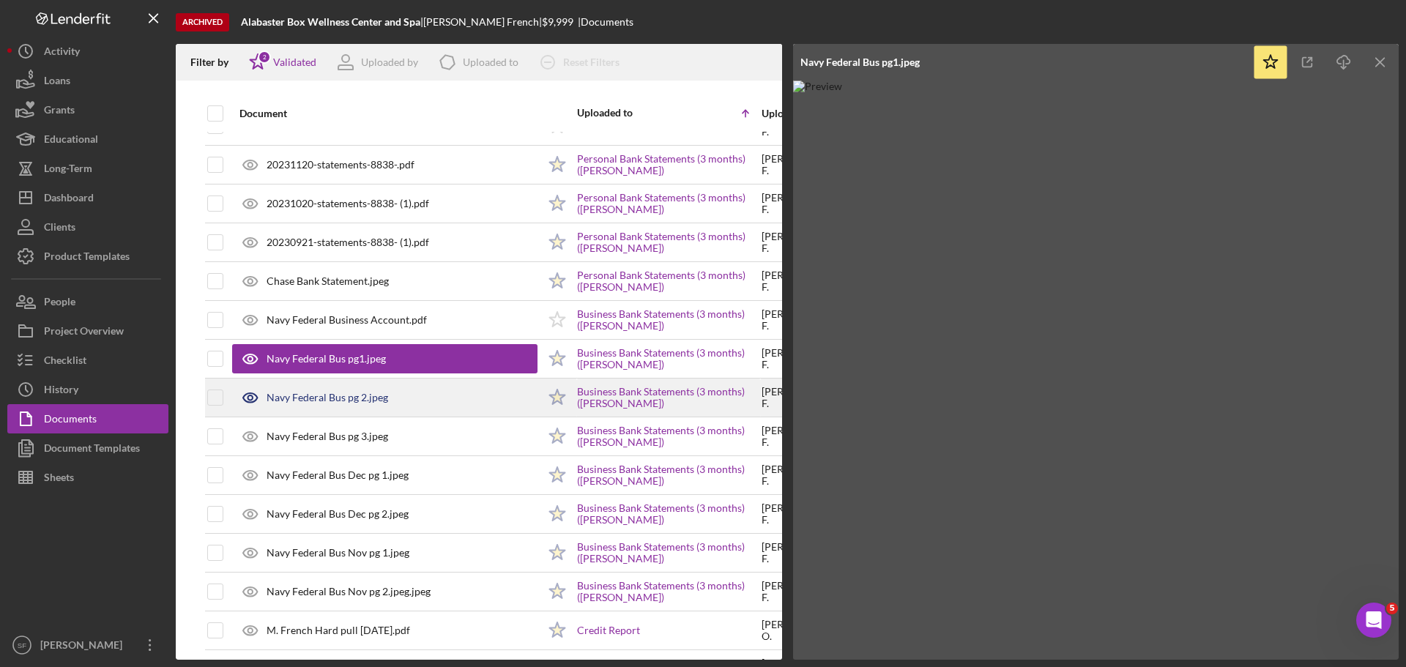
click at [352, 395] on div "Navy Federal Bus pg 2.jpeg" at bounding box center [328, 398] width 122 height 12
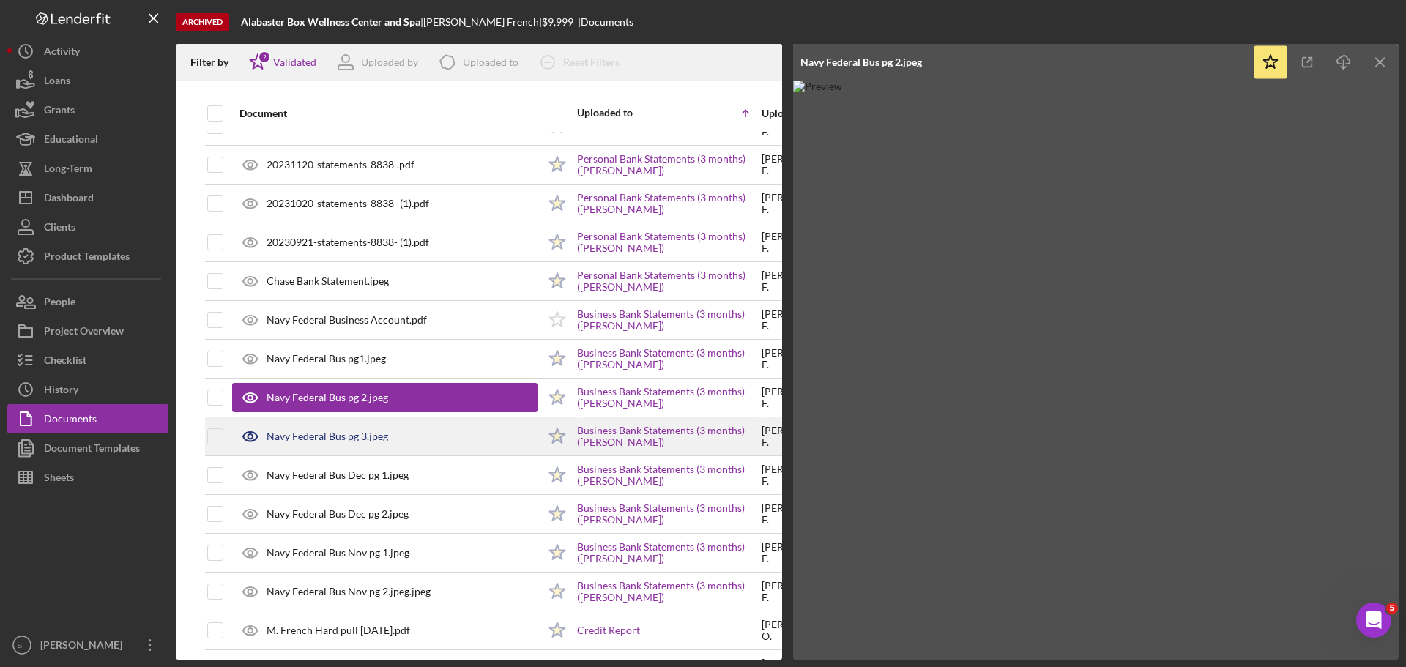
click at [336, 425] on div "Navy Federal Bus pg 3.jpeg" at bounding box center [384, 436] width 305 height 37
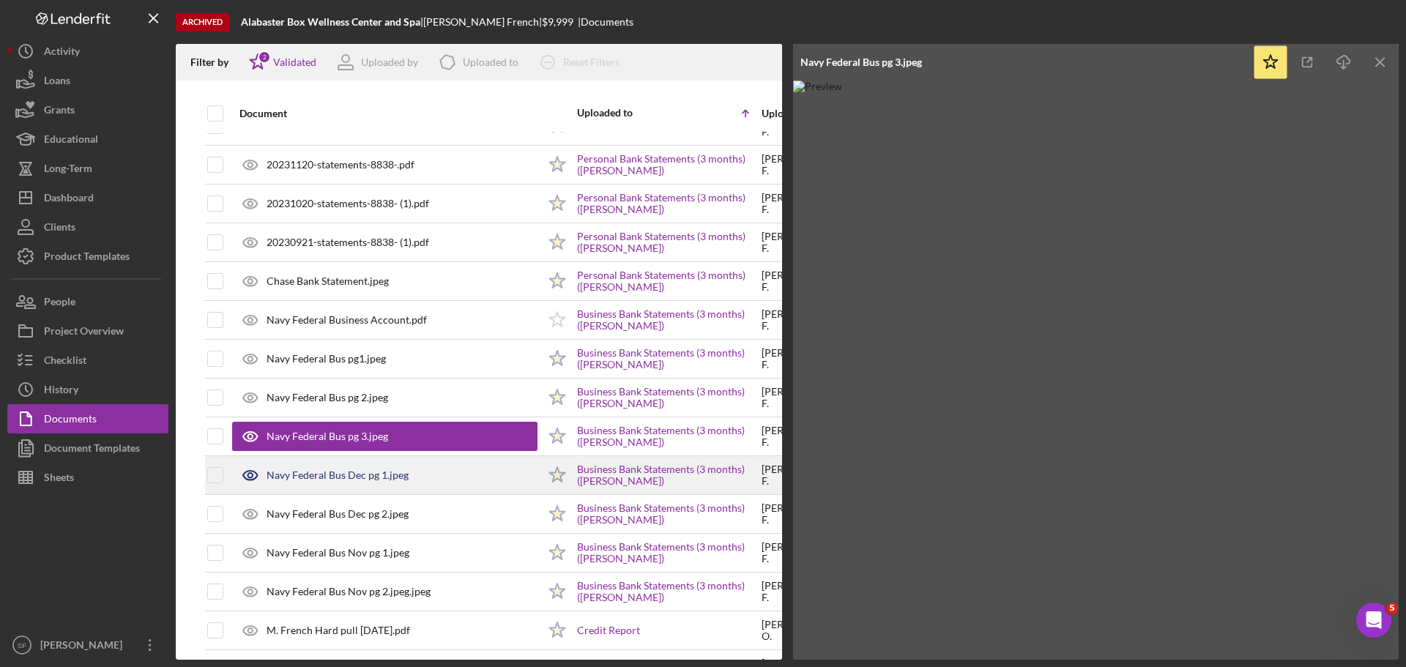
click at [328, 477] on div "Navy Federal Bus Dec pg 1.jpeg" at bounding box center [338, 475] width 142 height 12
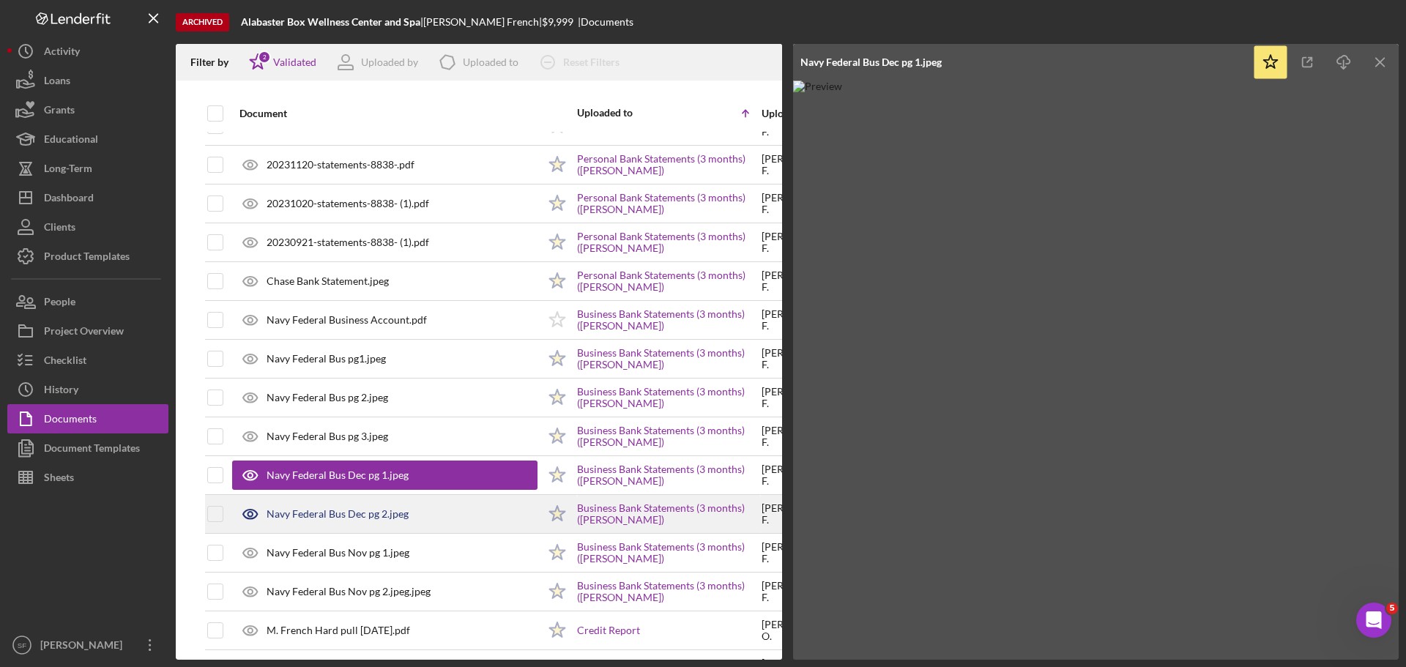
click at [314, 511] on div "Navy Federal Bus Dec pg 2.jpeg" at bounding box center [338, 514] width 142 height 12
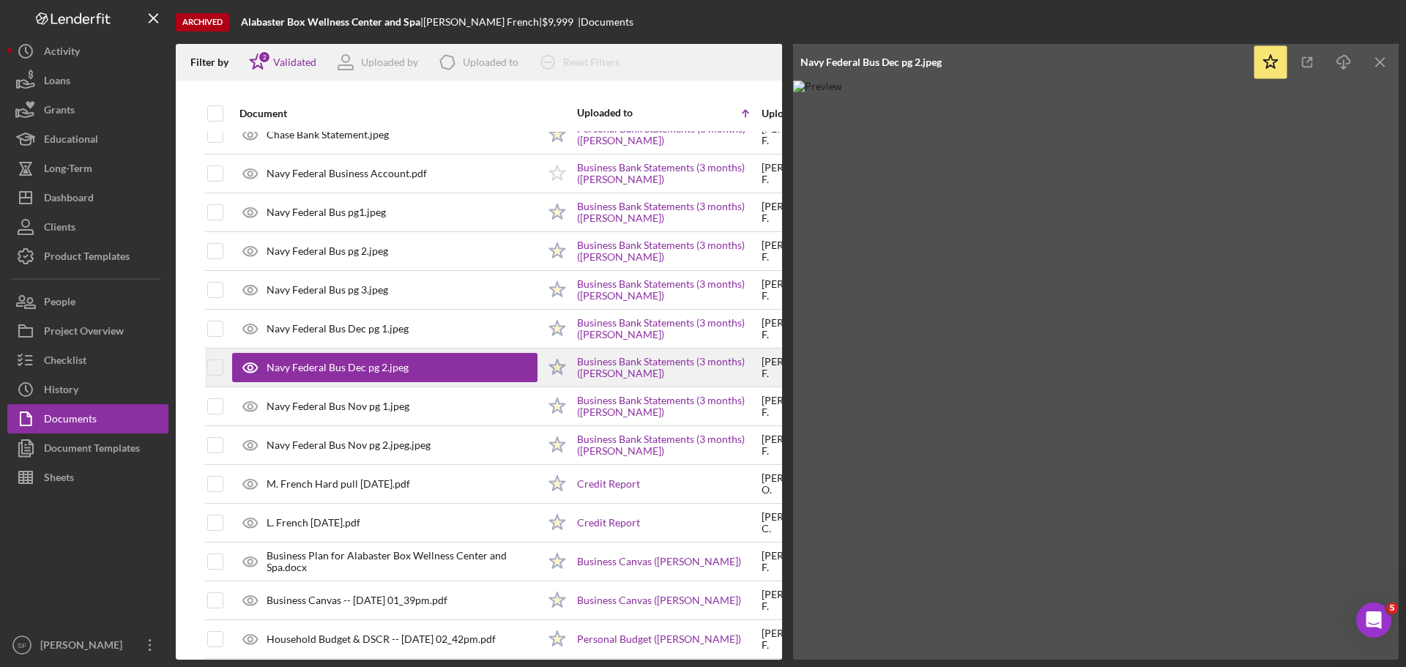
scroll to position [439, 0]
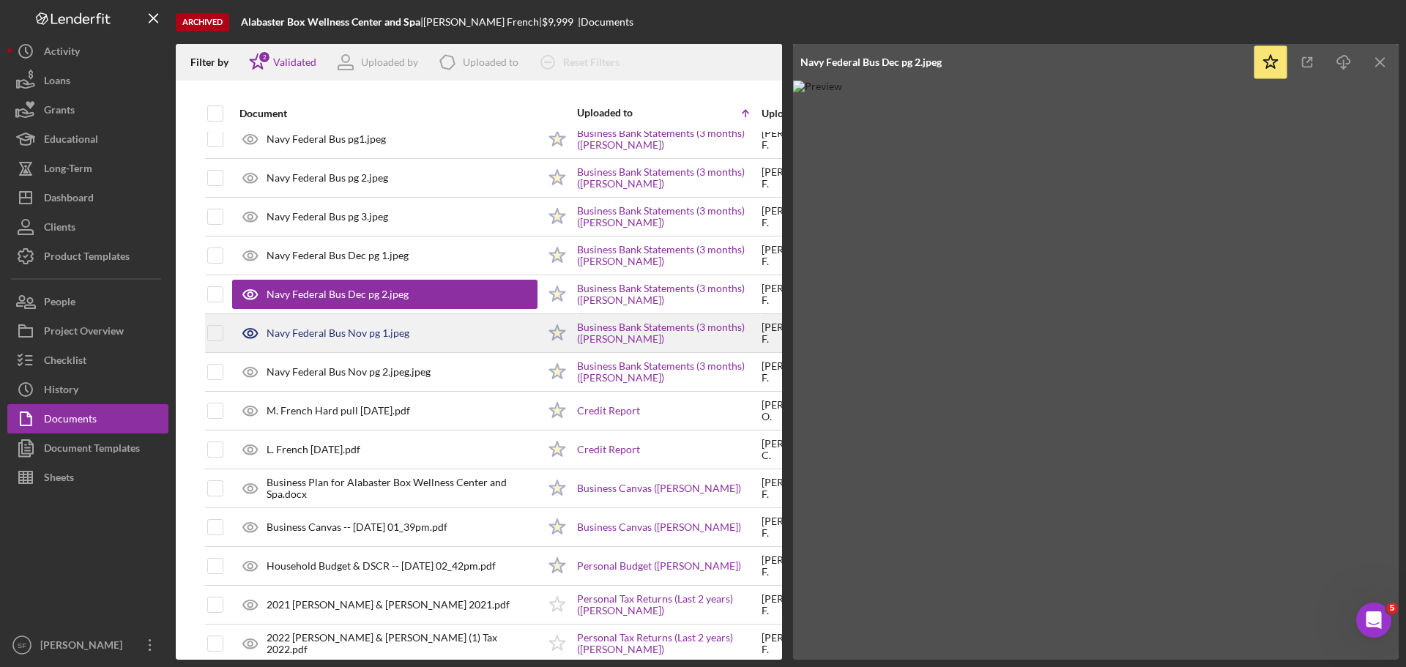
click at [302, 341] on div "Navy Federal Bus Nov pg 1.jpeg" at bounding box center [384, 333] width 305 height 37
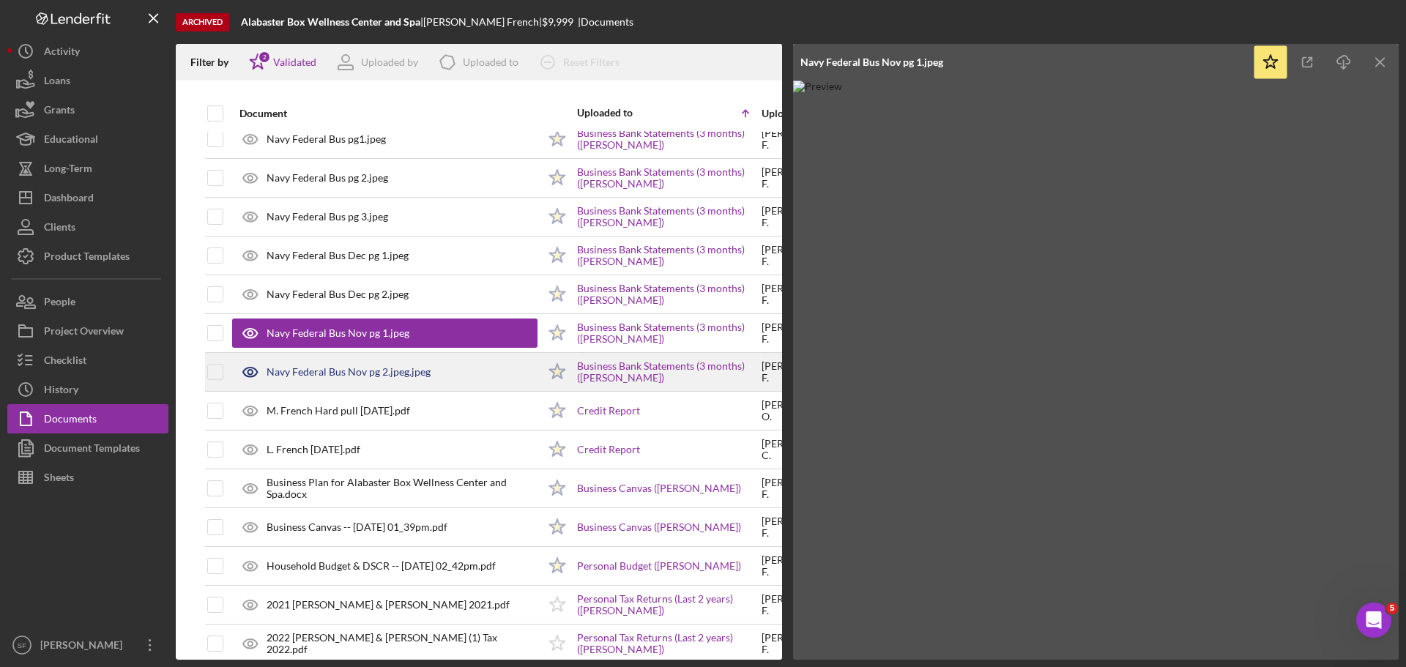
click at [311, 362] on div "Navy Federal Bus Nov pg 2.jpeg.jpeg" at bounding box center [384, 372] width 305 height 37
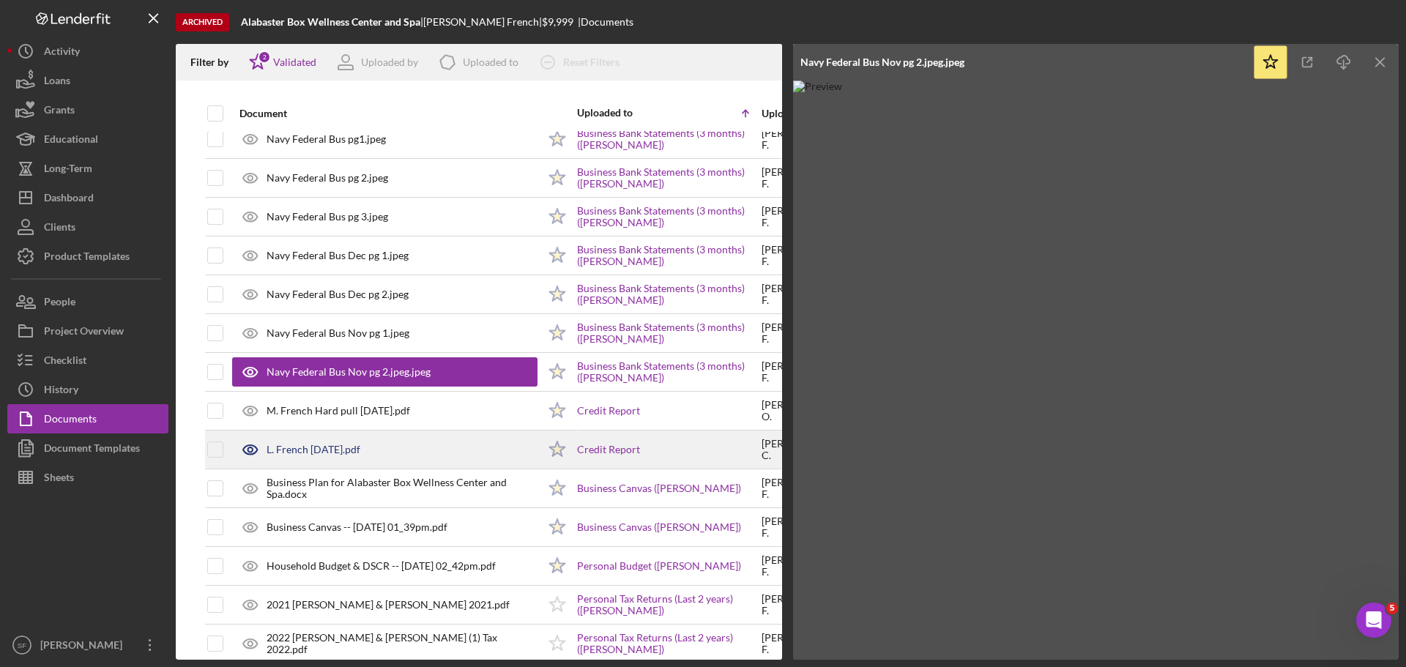
scroll to position [513, 0]
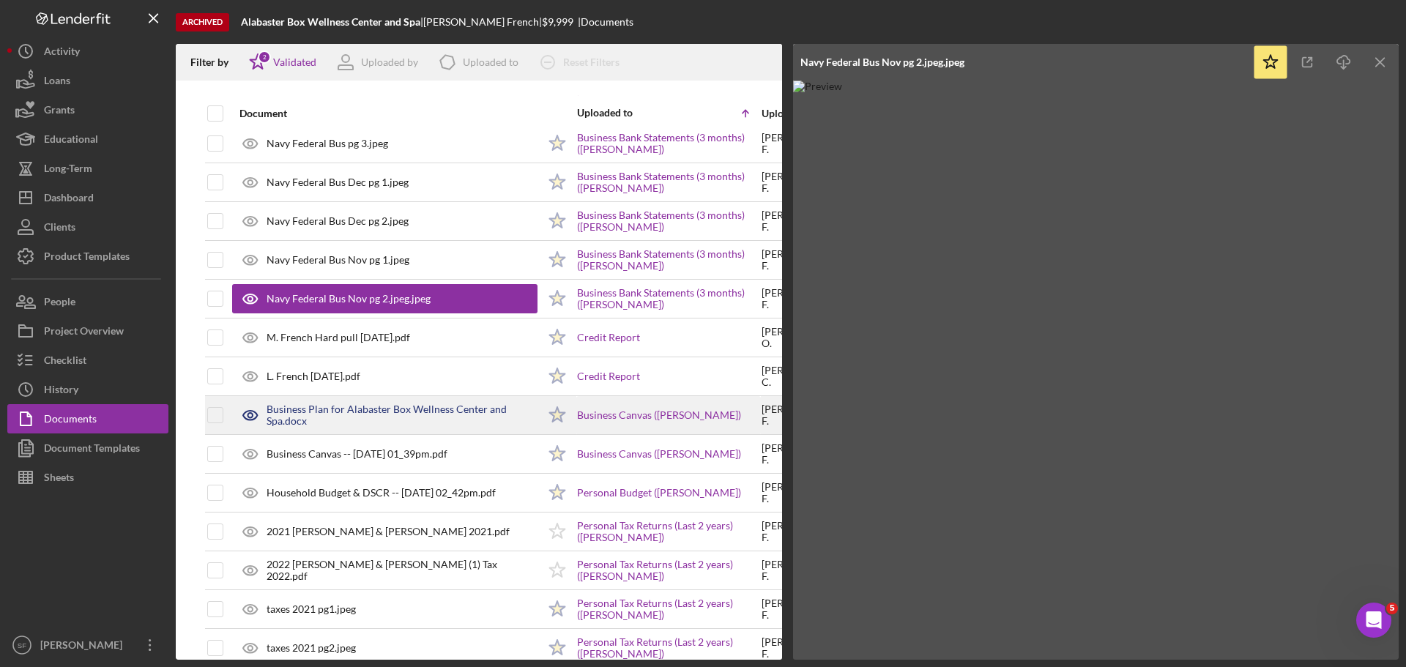
click at [321, 406] on div "Business Plan for Alabaster Box Wellness Center and Spa.docx" at bounding box center [402, 414] width 271 height 23
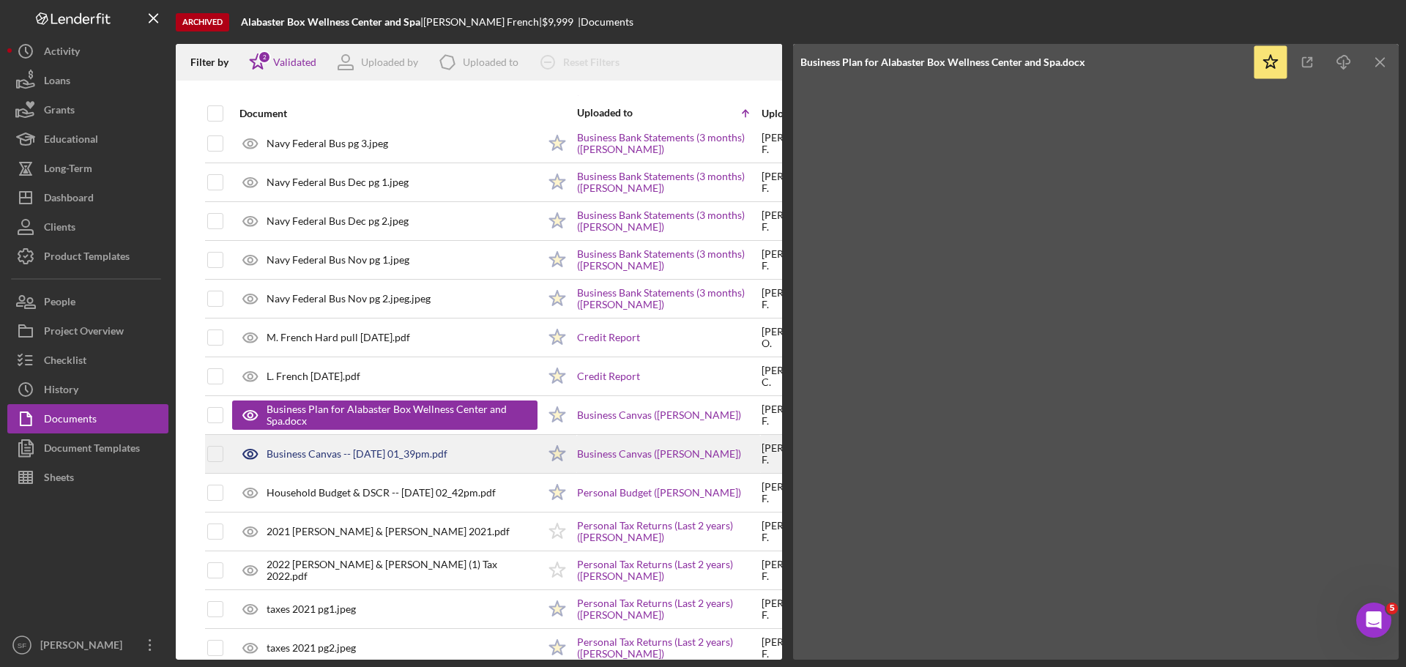
click at [361, 466] on div "Business Canvas -- [DATE] 01_39pm.pdf" at bounding box center [384, 454] width 305 height 37
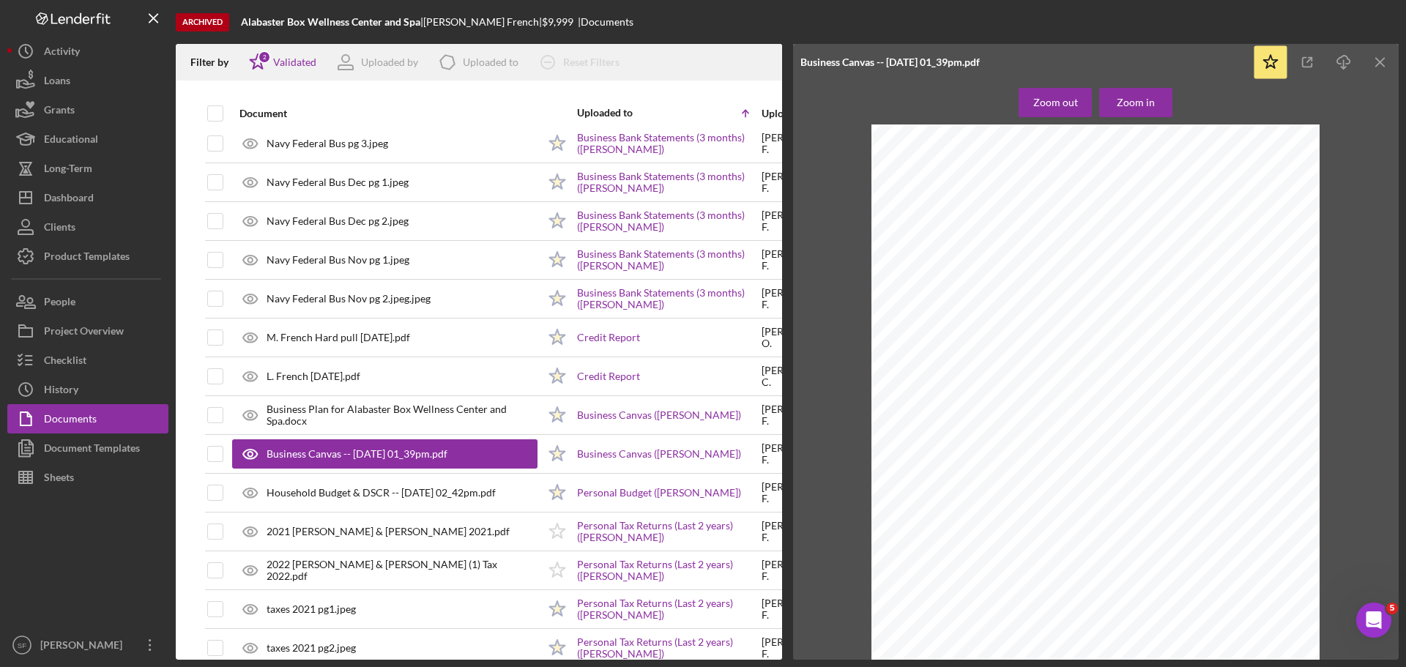
scroll to position [805, 0]
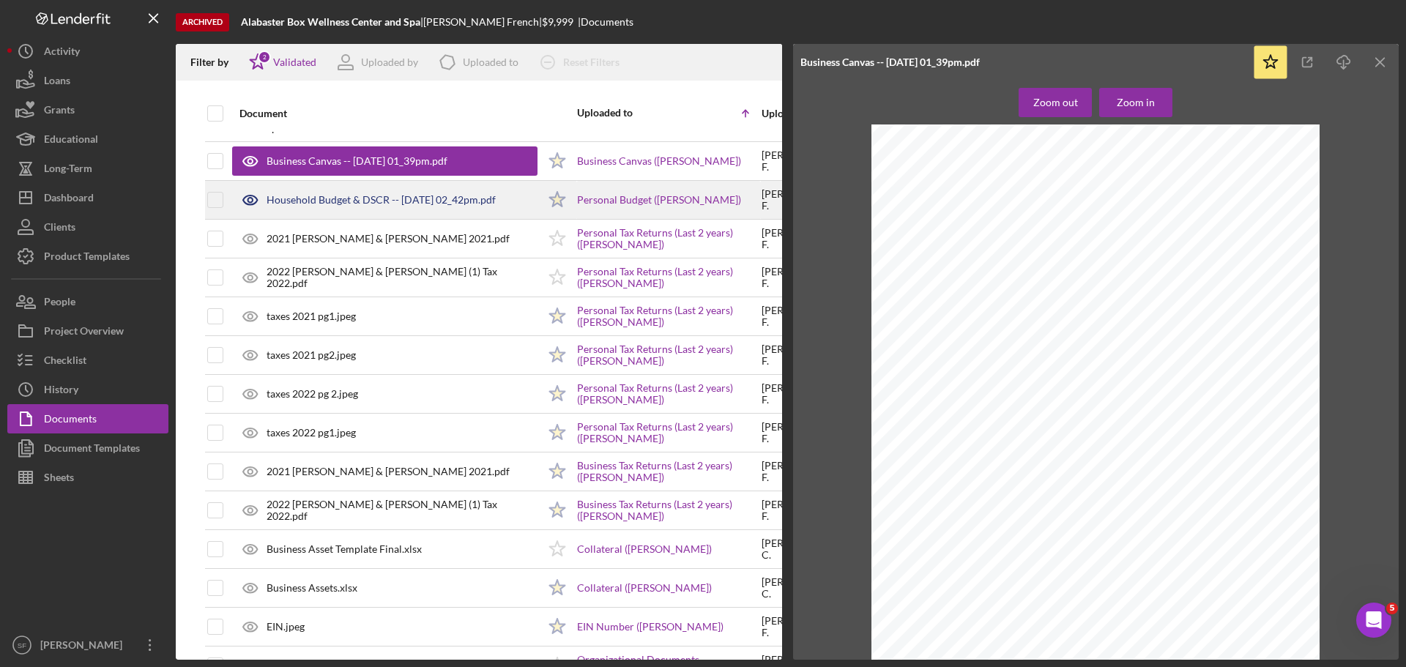
click at [342, 204] on div "Household Budget & DSCR -- [DATE] 02_42pm.pdf" at bounding box center [381, 200] width 229 height 12
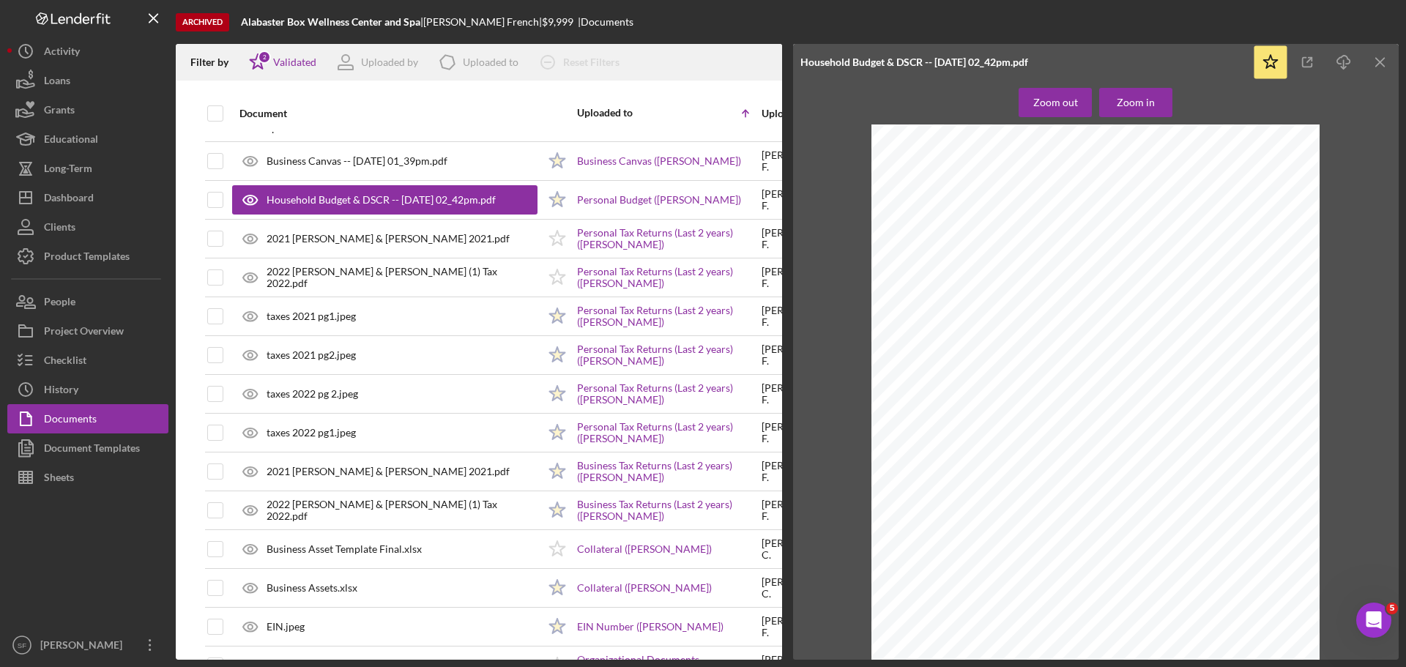
scroll to position [45, 0]
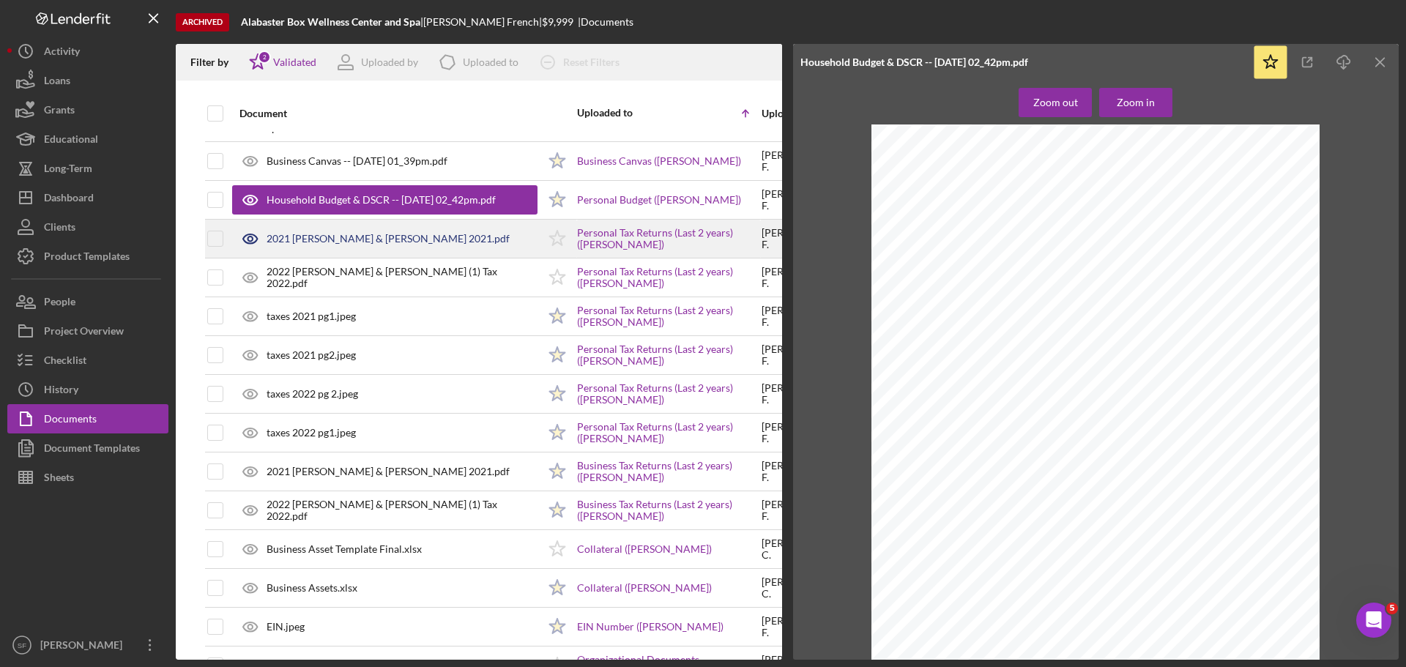
click at [320, 238] on div "2021 [PERSON_NAME] & [PERSON_NAME] 2021.pdf" at bounding box center [388, 239] width 243 height 12
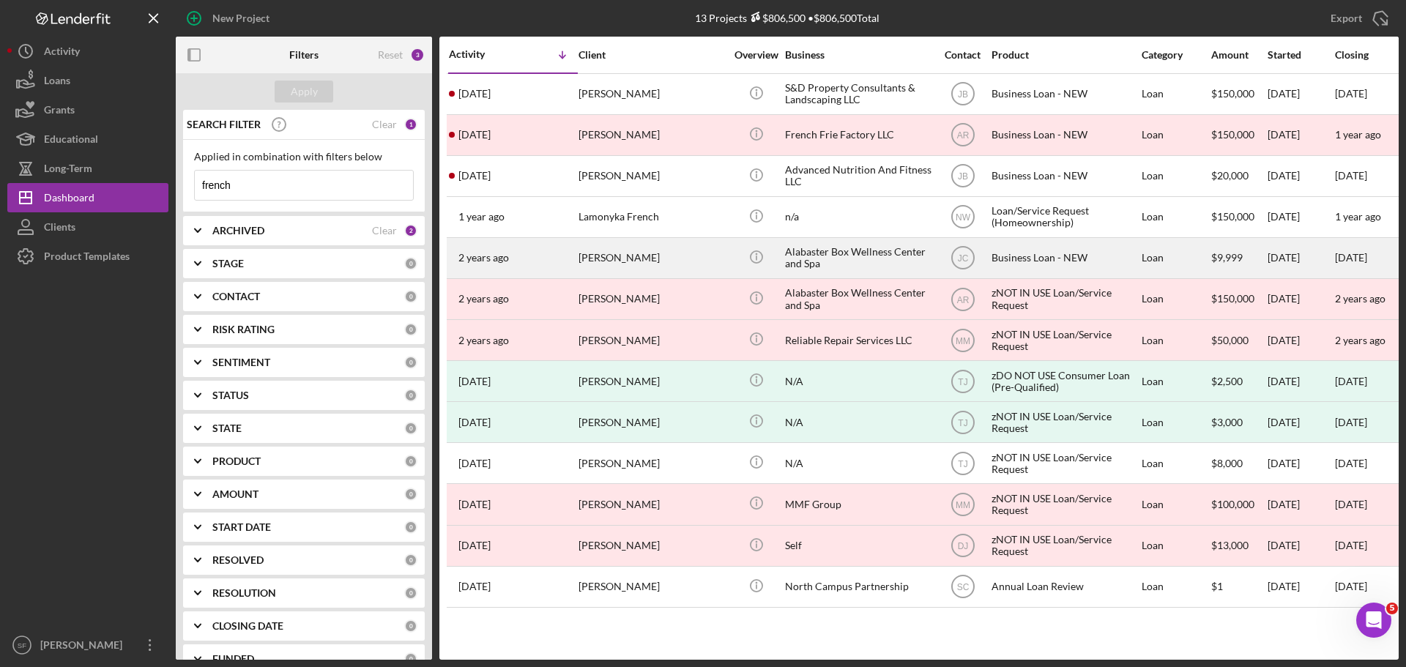
click at [622, 267] on div "[PERSON_NAME]" at bounding box center [651, 258] width 146 height 39
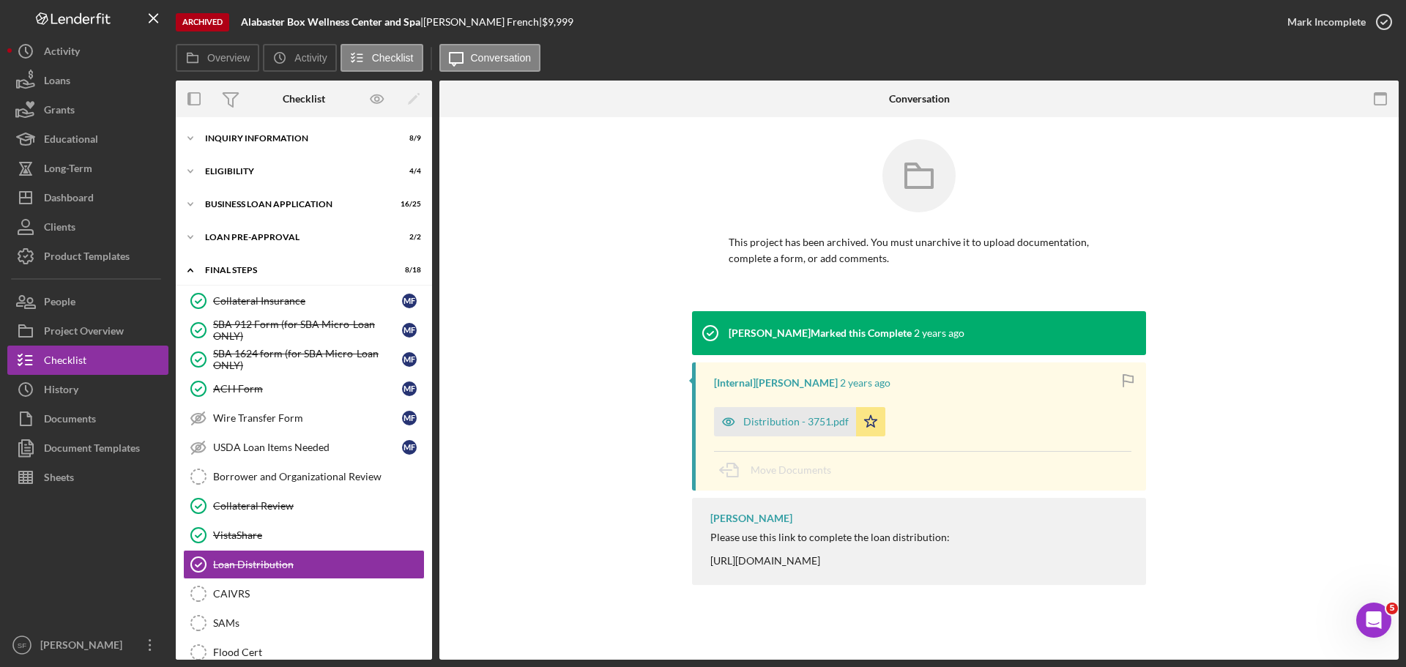
scroll to position [176, 0]
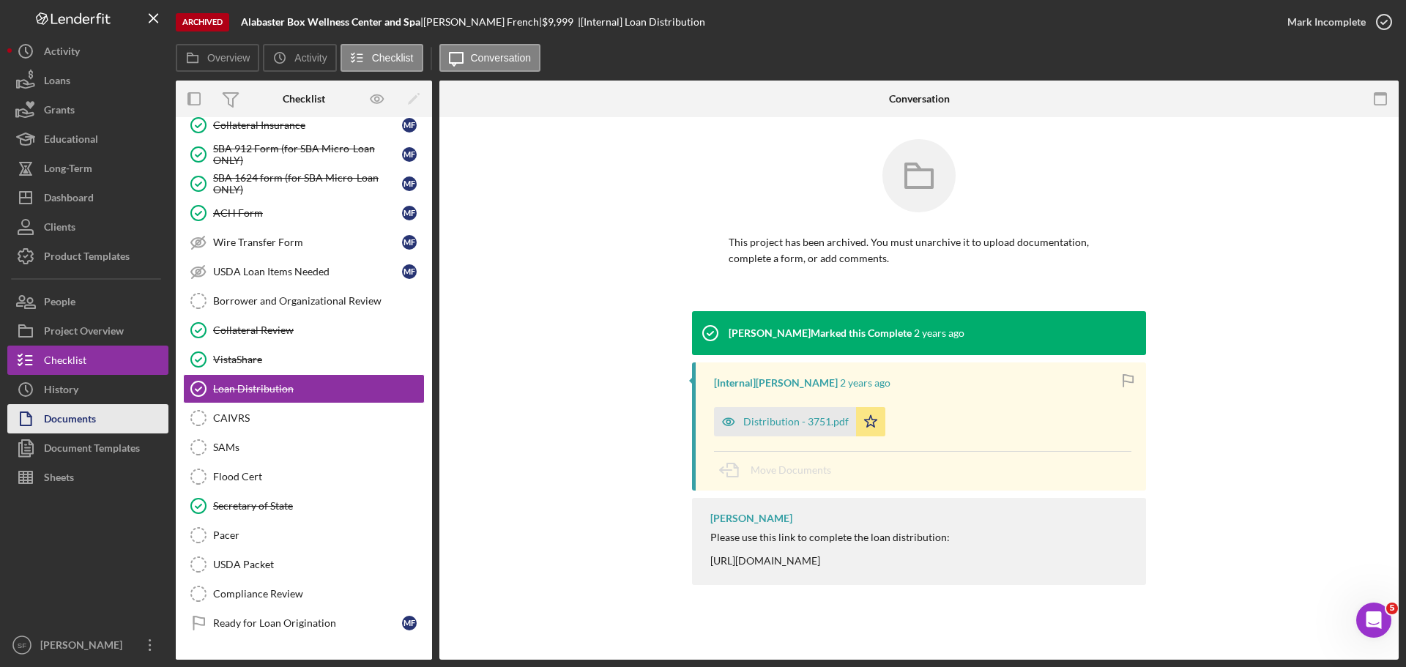
click at [64, 410] on div "Documents" at bounding box center [70, 420] width 52 height 33
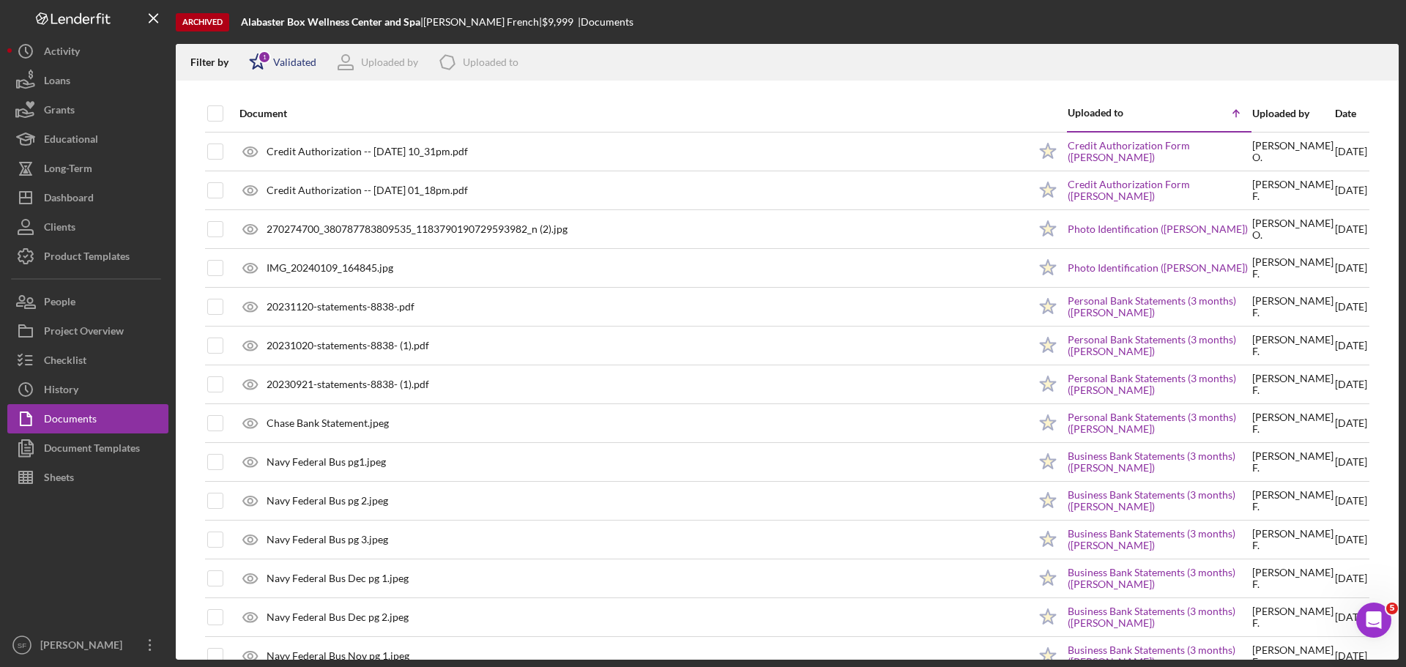
click at [259, 66] on polygon at bounding box center [257, 61] width 15 height 15
click at [255, 139] on input "checkbox" at bounding box center [256, 140] width 15 height 15
checkbox input "true"
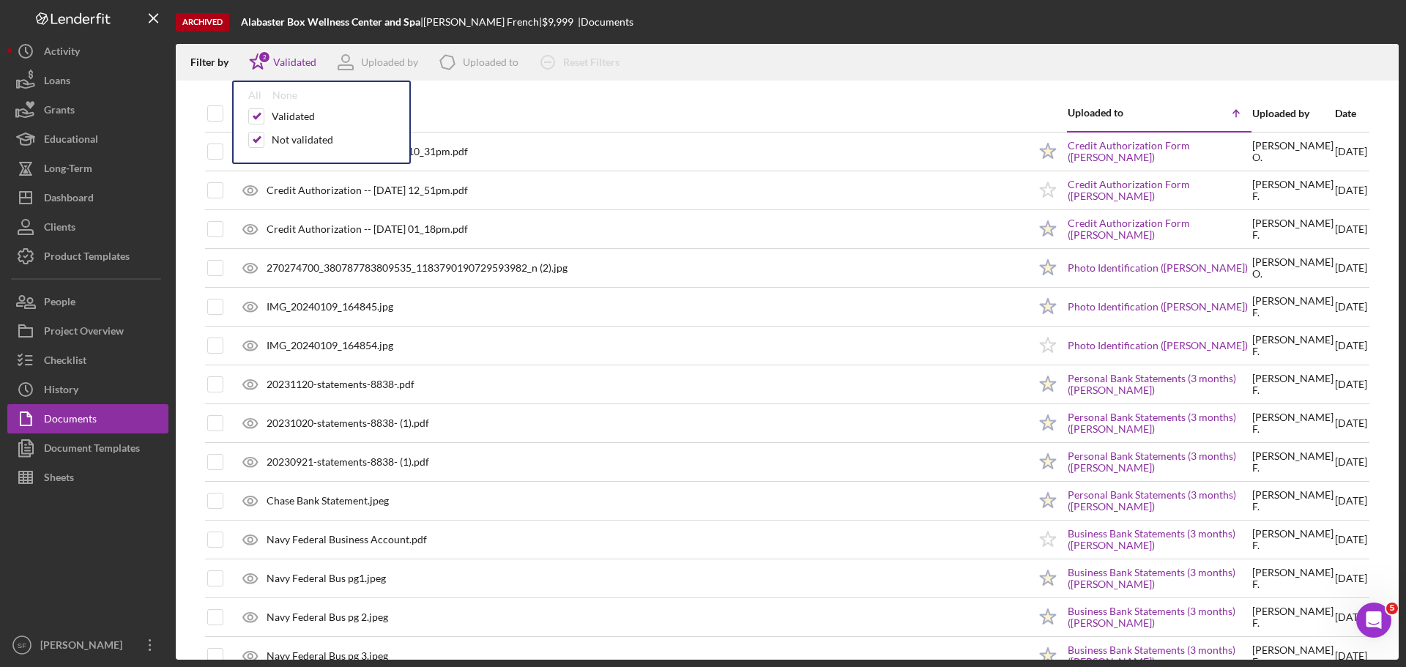
click at [761, 32] on div "Archived Alabaster Box Wellness Center and Spa | [PERSON_NAME] | $9,999 | Docum…" at bounding box center [787, 22] width 1223 height 44
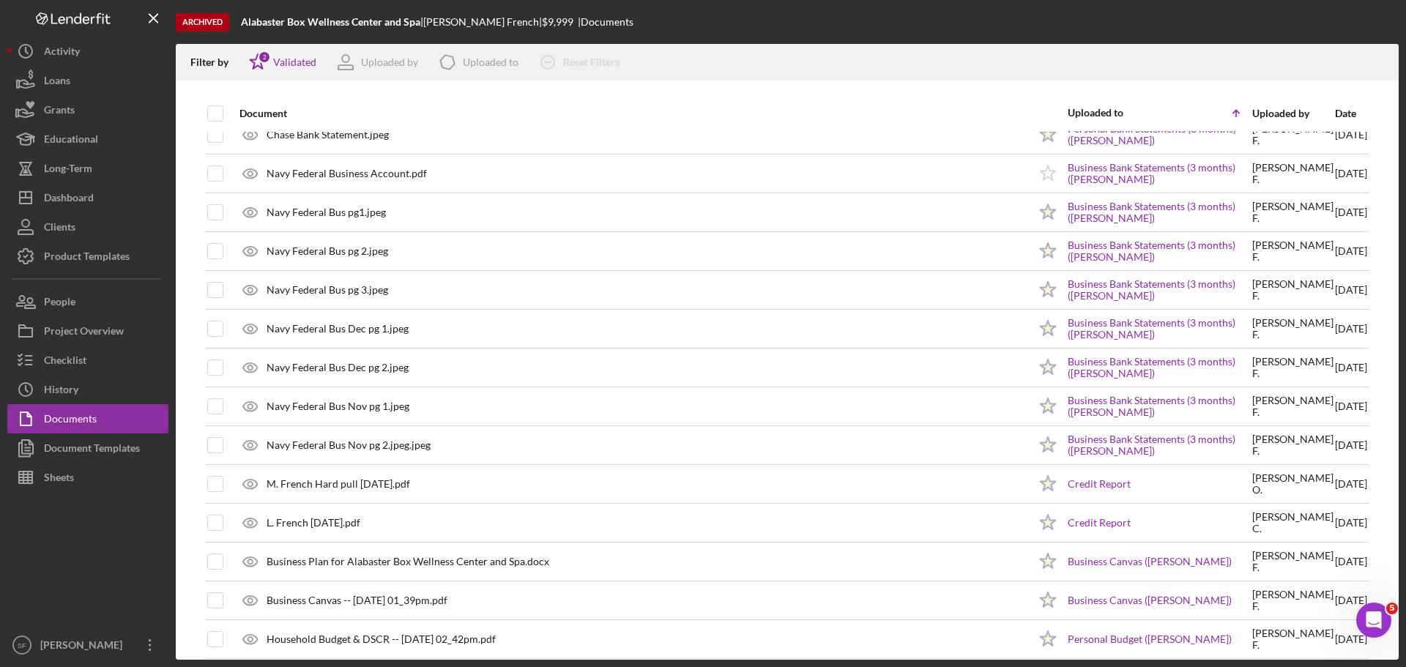
scroll to position [732, 0]
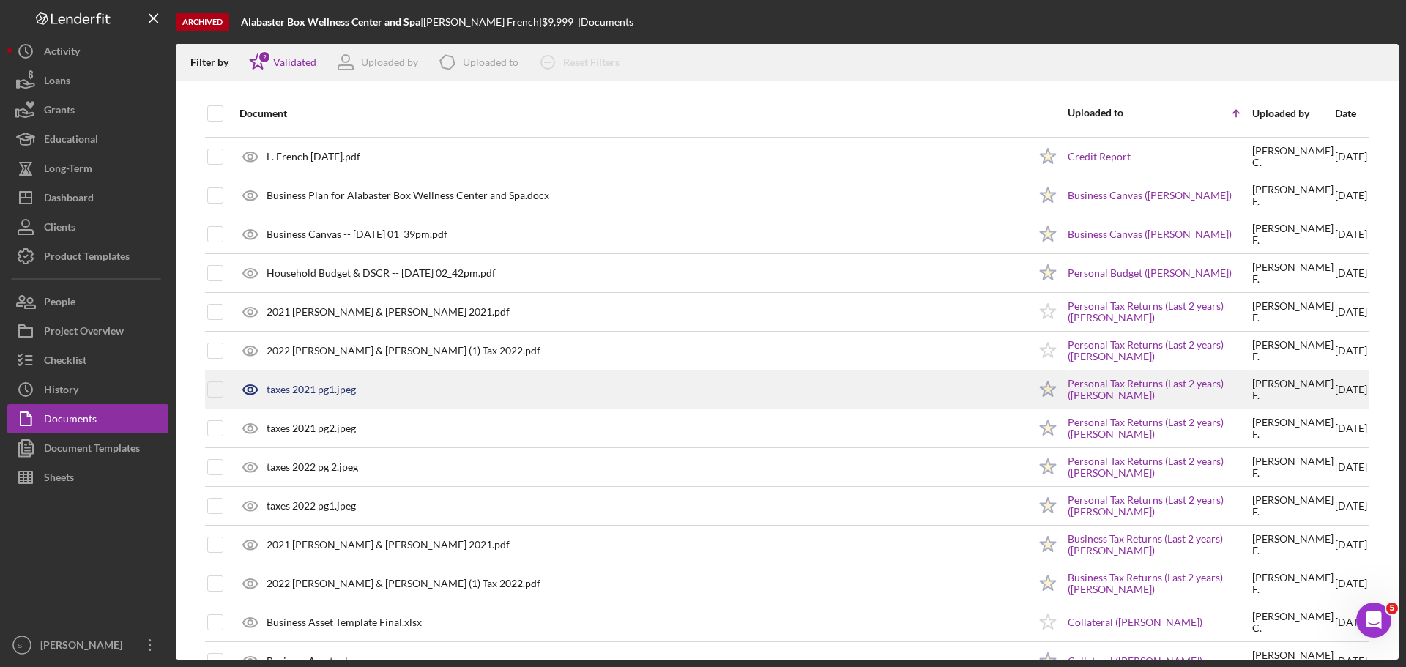
click at [280, 388] on div "taxes 2021 pg1.jpeg" at bounding box center [311, 390] width 89 height 12
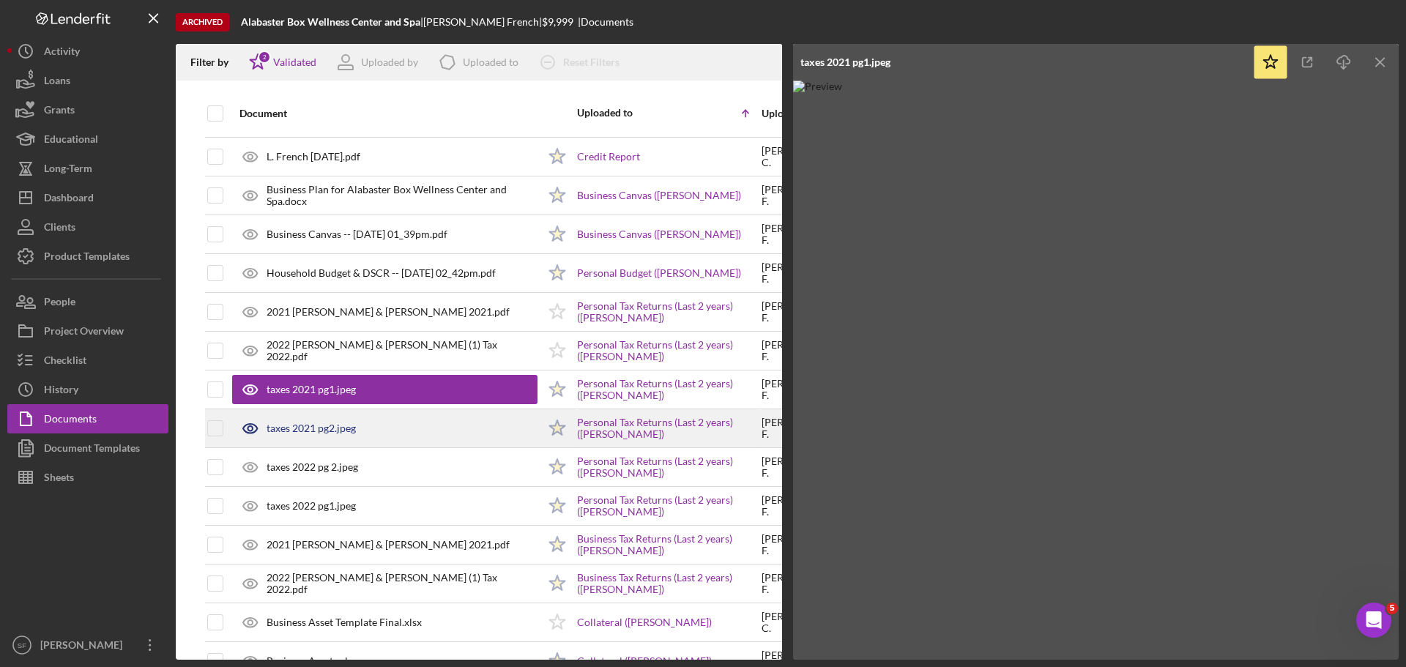
click at [314, 428] on div "taxes 2021 pg2.jpeg" at bounding box center [311, 428] width 89 height 12
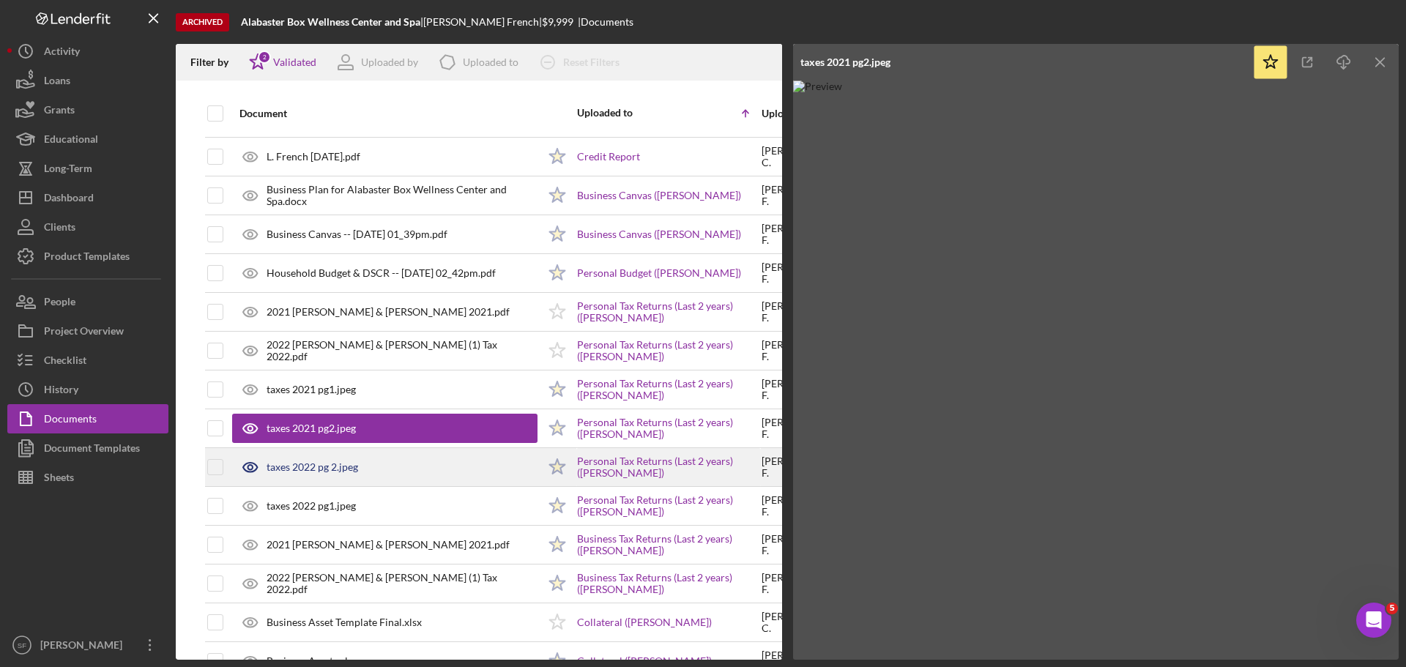
click at [323, 472] on div "taxes 2022 pg 2.jpeg" at bounding box center [313, 467] width 92 height 12
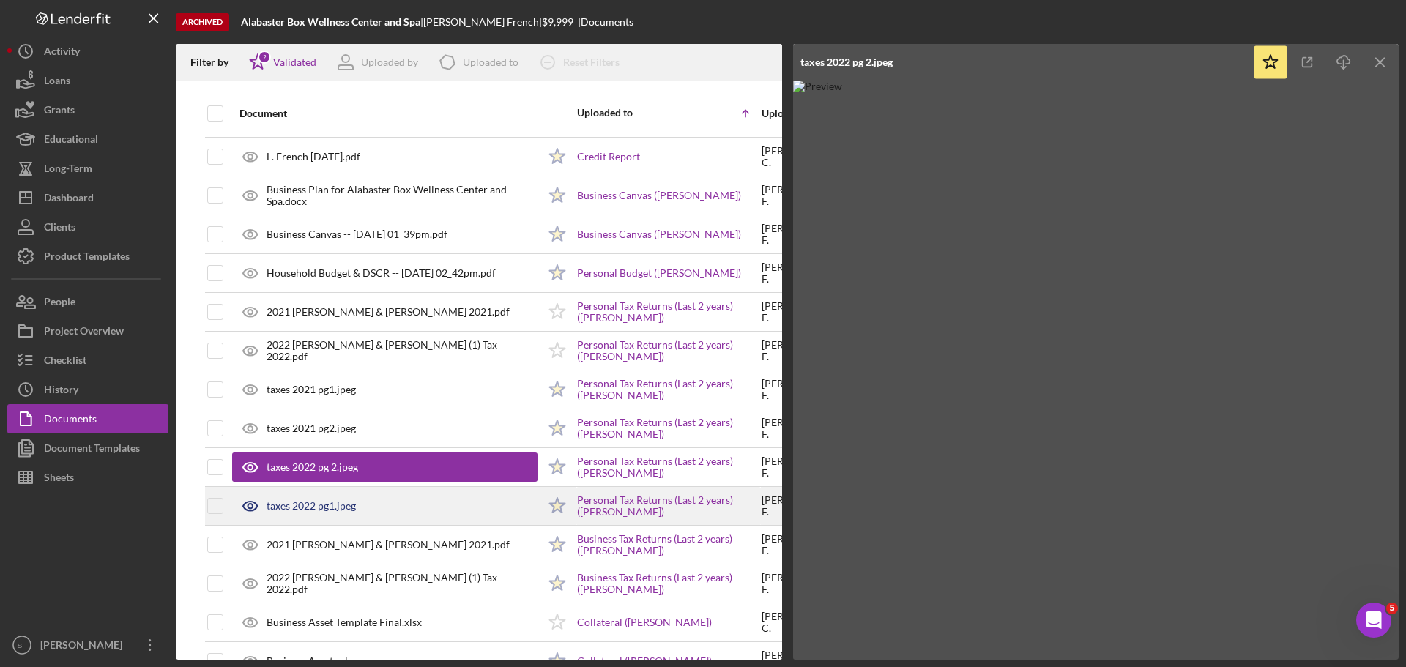
click at [319, 505] on div "taxes 2022 pg1.jpeg" at bounding box center [311, 506] width 89 height 12
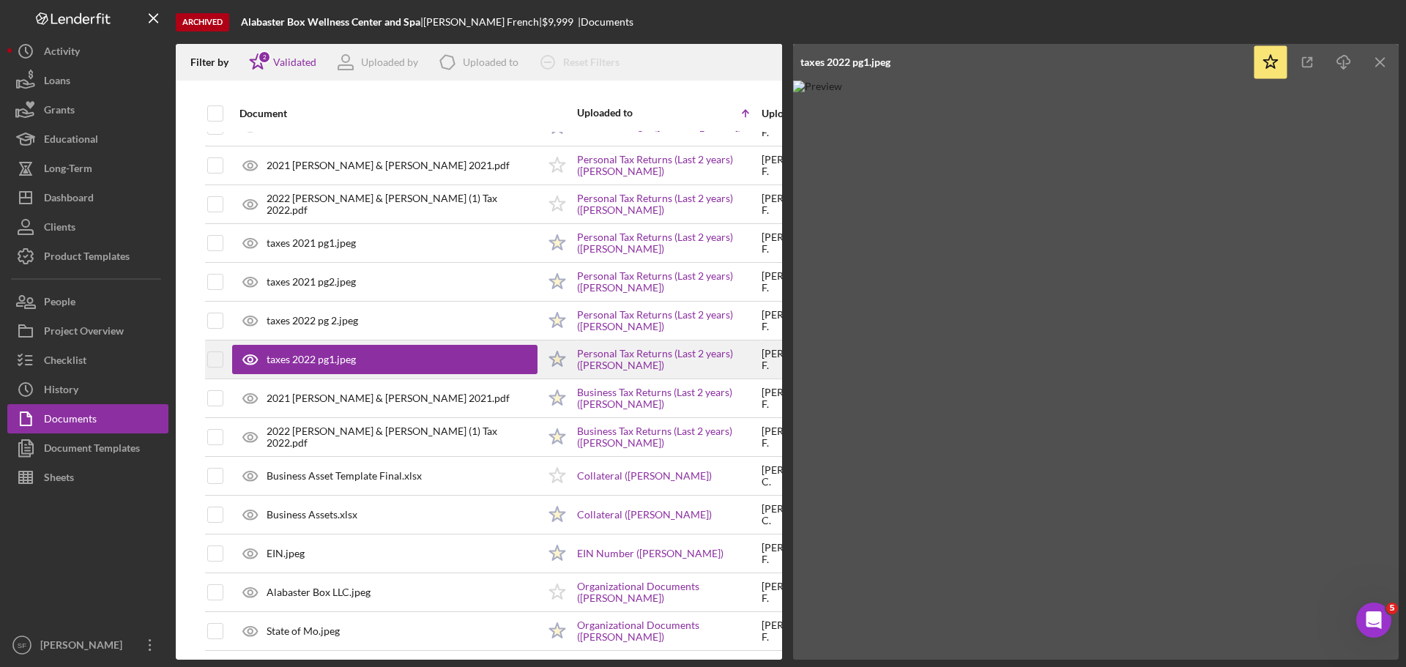
scroll to position [952, 0]
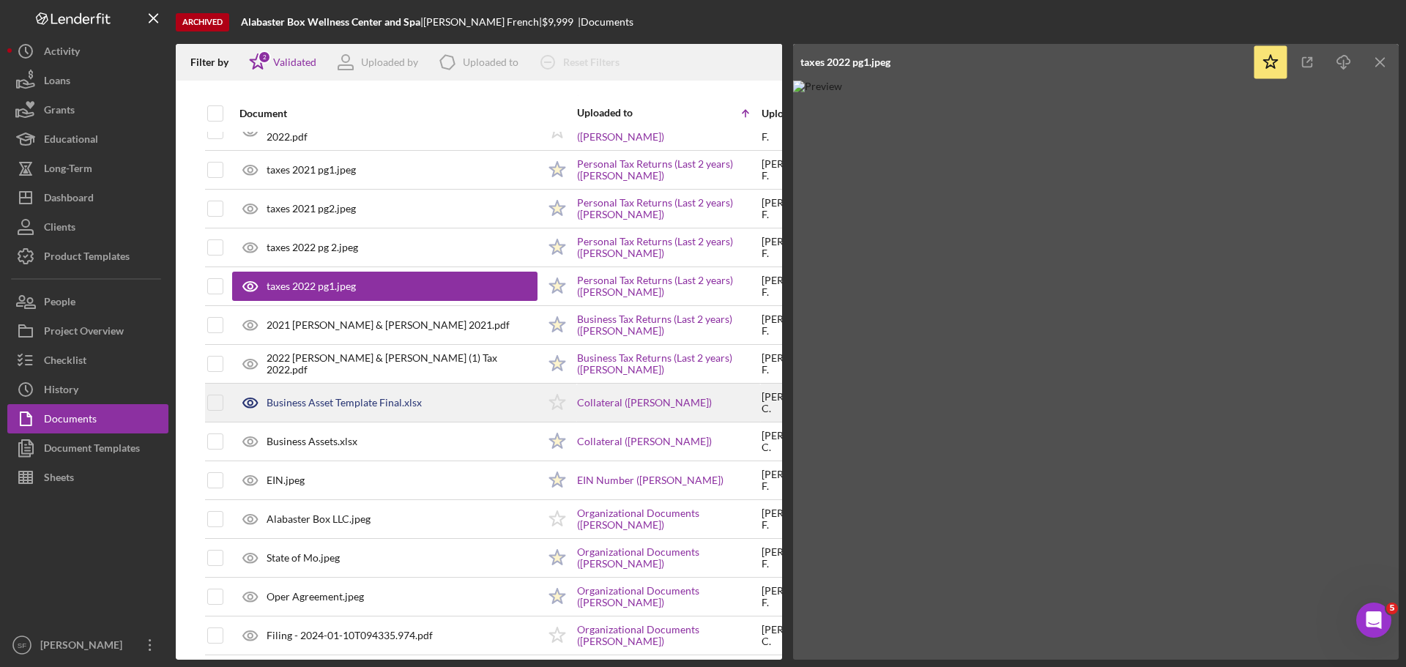
click at [328, 395] on div "Business Asset Template Final.xlsx" at bounding box center [384, 402] width 305 height 37
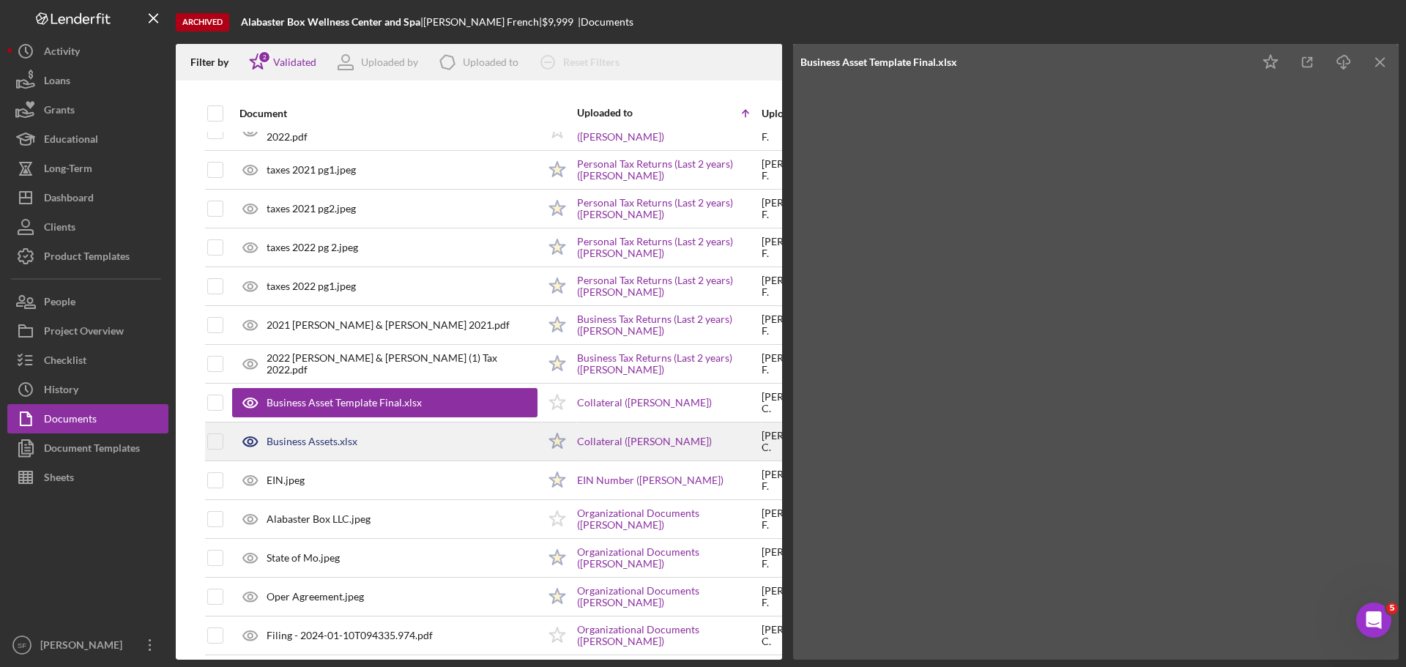
click at [316, 443] on div "Business Assets.xlsx" at bounding box center [312, 442] width 91 height 12
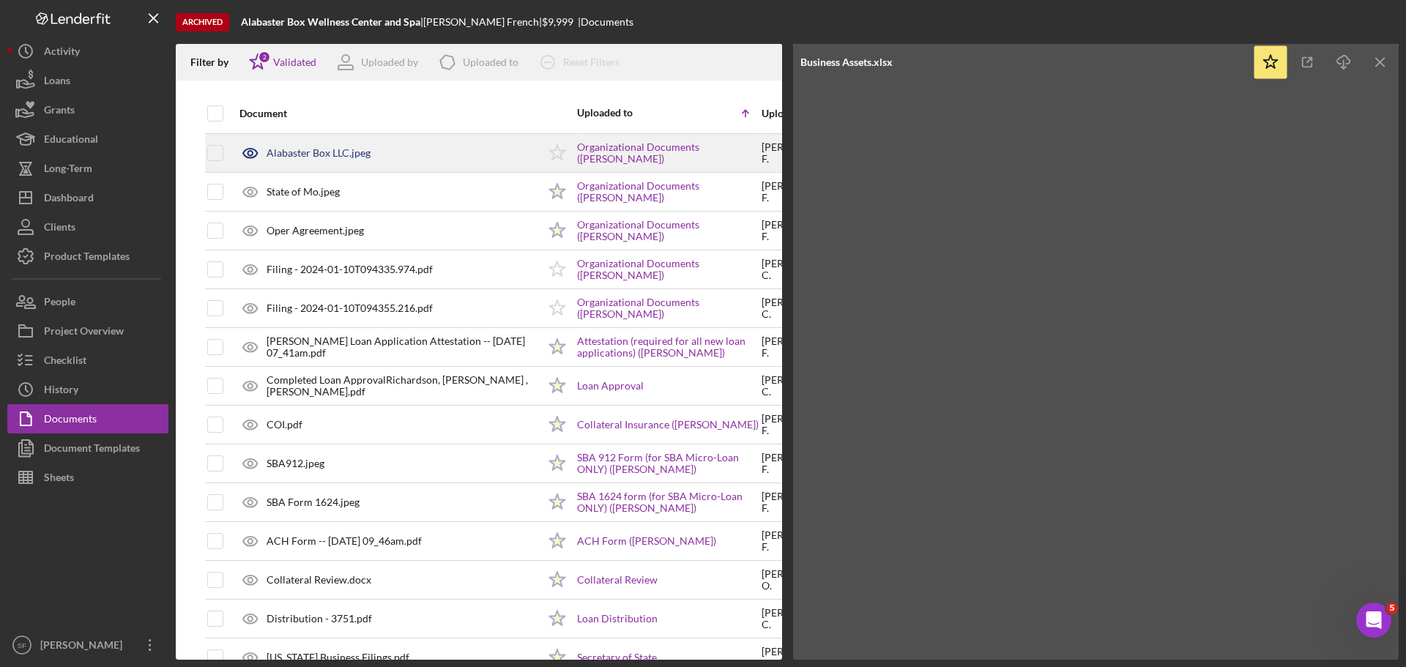
scroll to position [1361, 0]
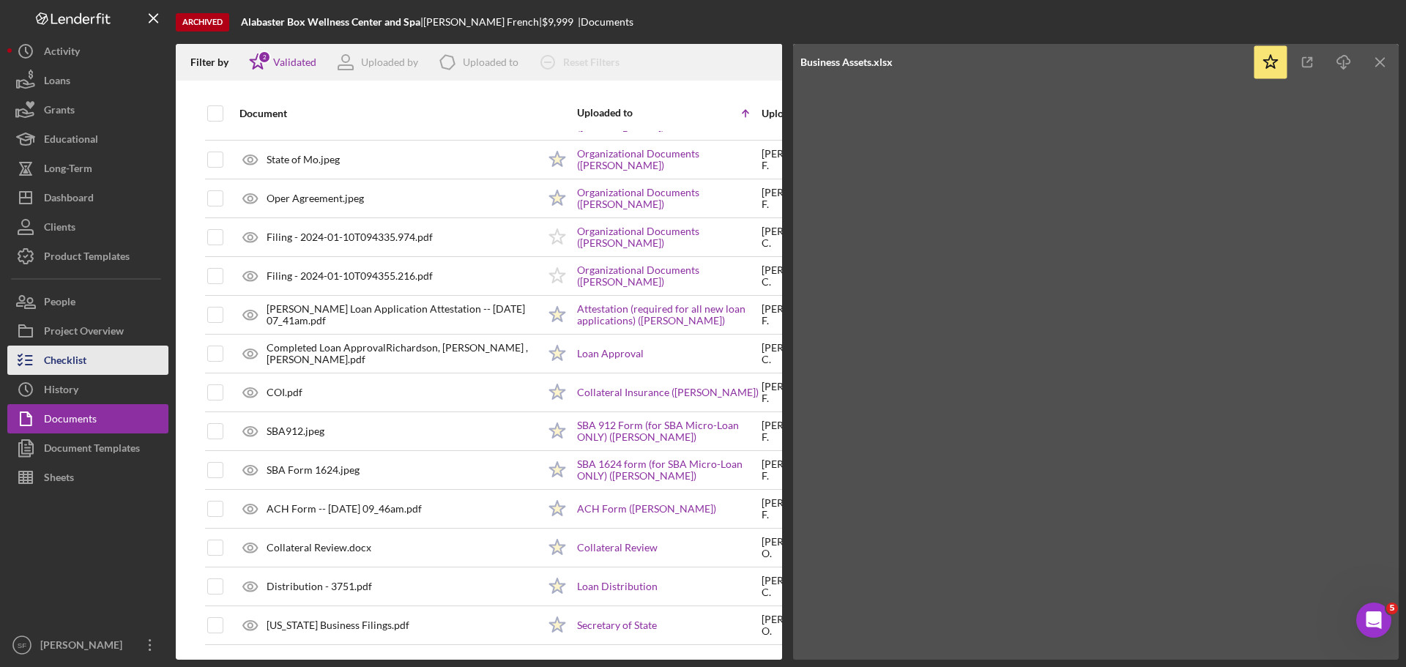
click at [55, 364] on div "Checklist" at bounding box center [65, 362] width 42 height 33
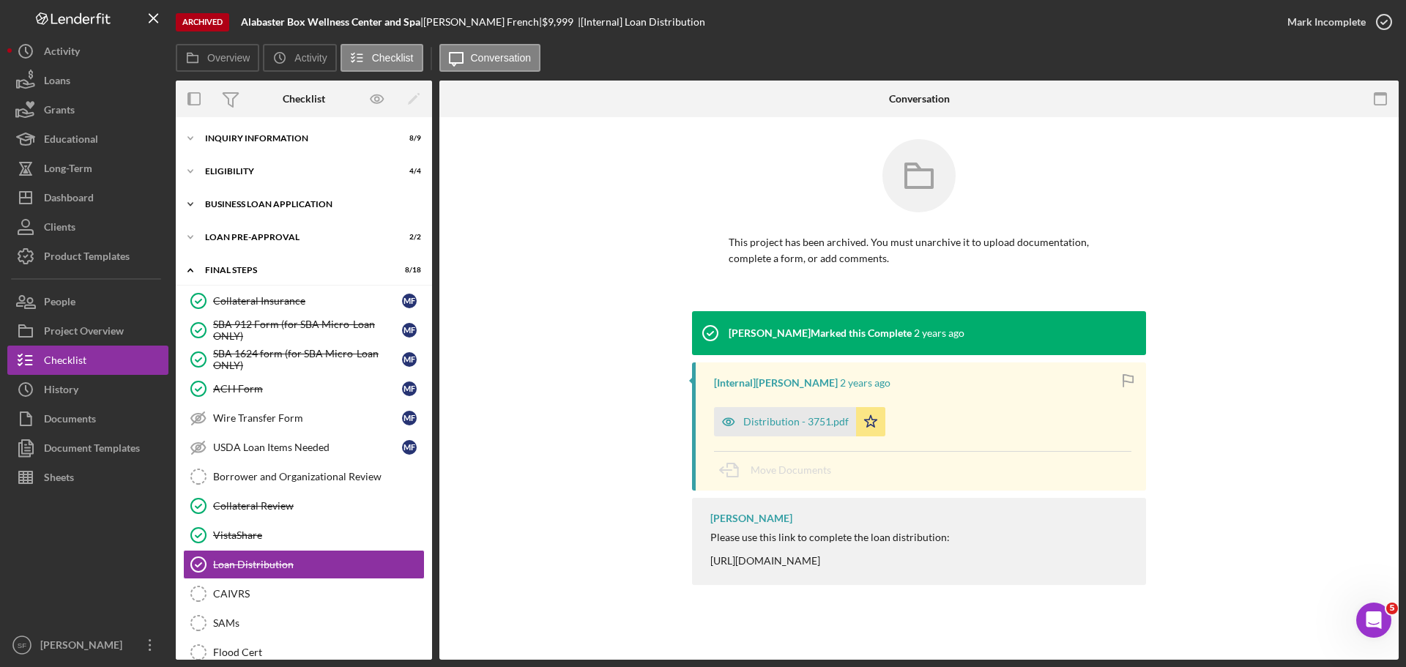
click at [204, 204] on icon "Icon/Expander" at bounding box center [190, 204] width 29 height 29
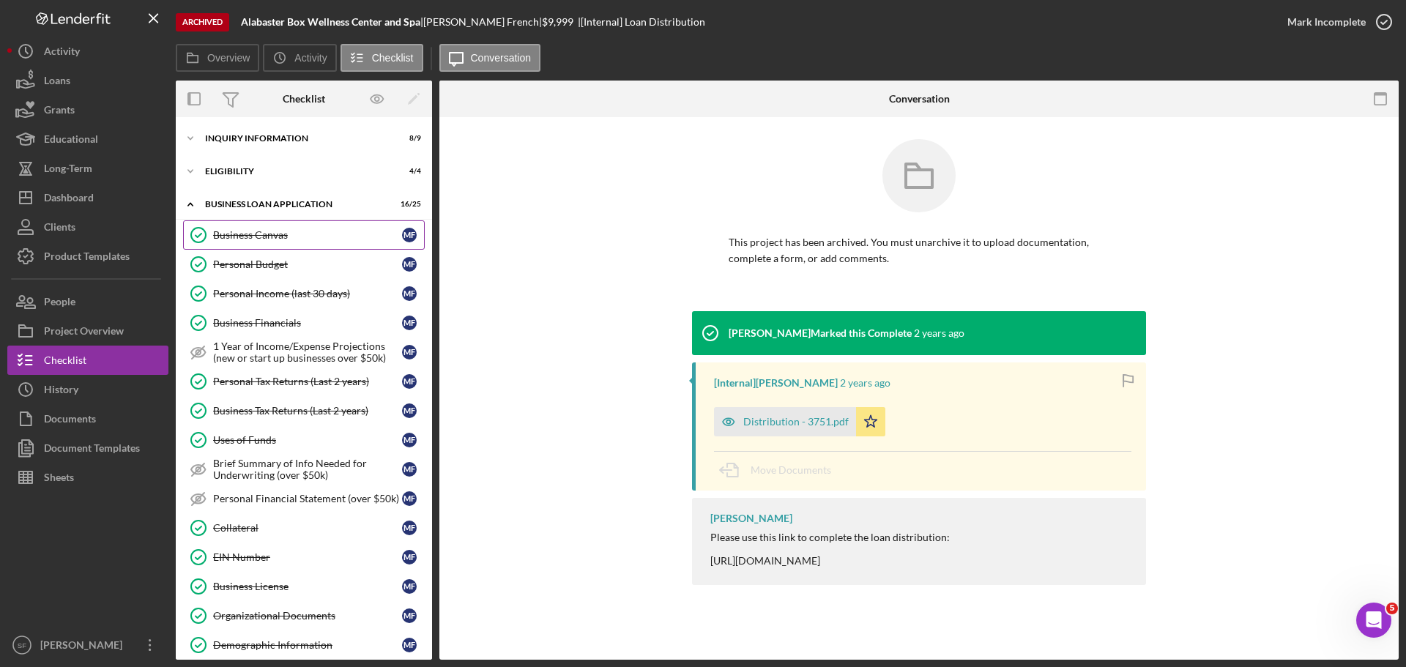
click at [233, 245] on link "Business Canvas Business Canvas M F" at bounding box center [304, 234] width 242 height 29
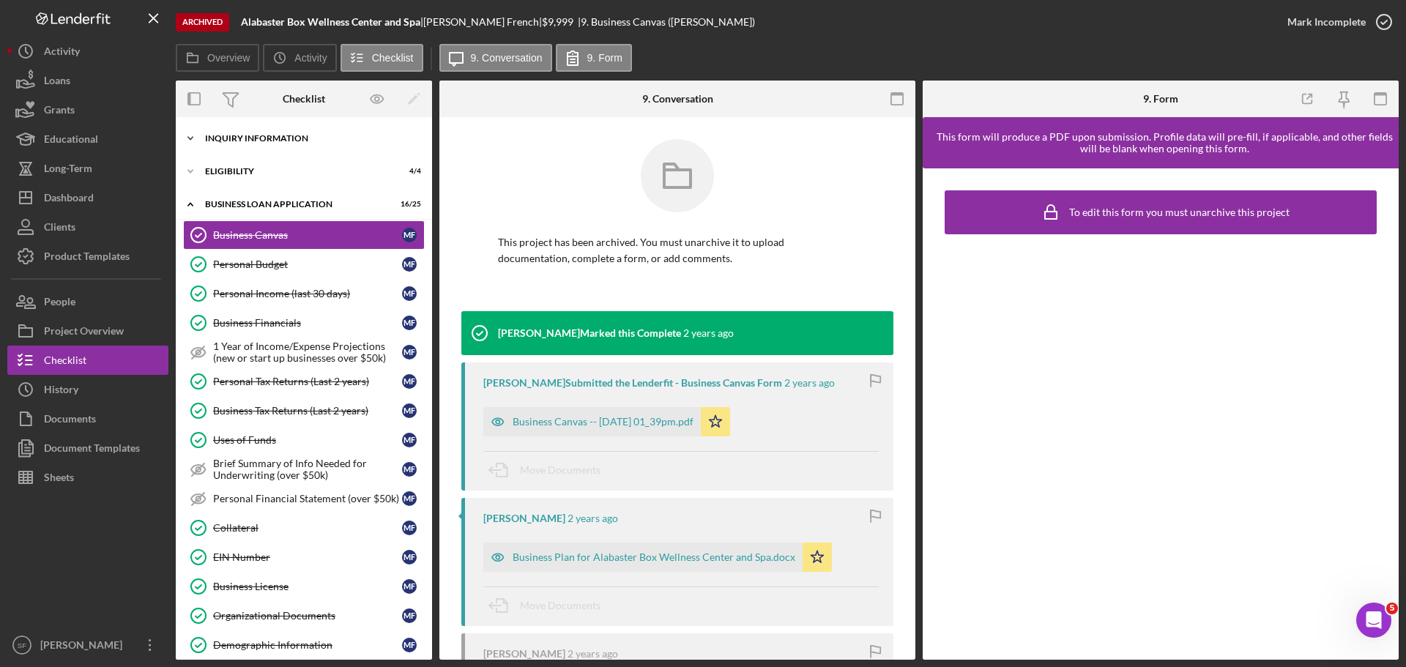
click at [209, 132] on div "Icon/Expander INQUIRY INFORMATION 8 / 9" at bounding box center [304, 138] width 256 height 29
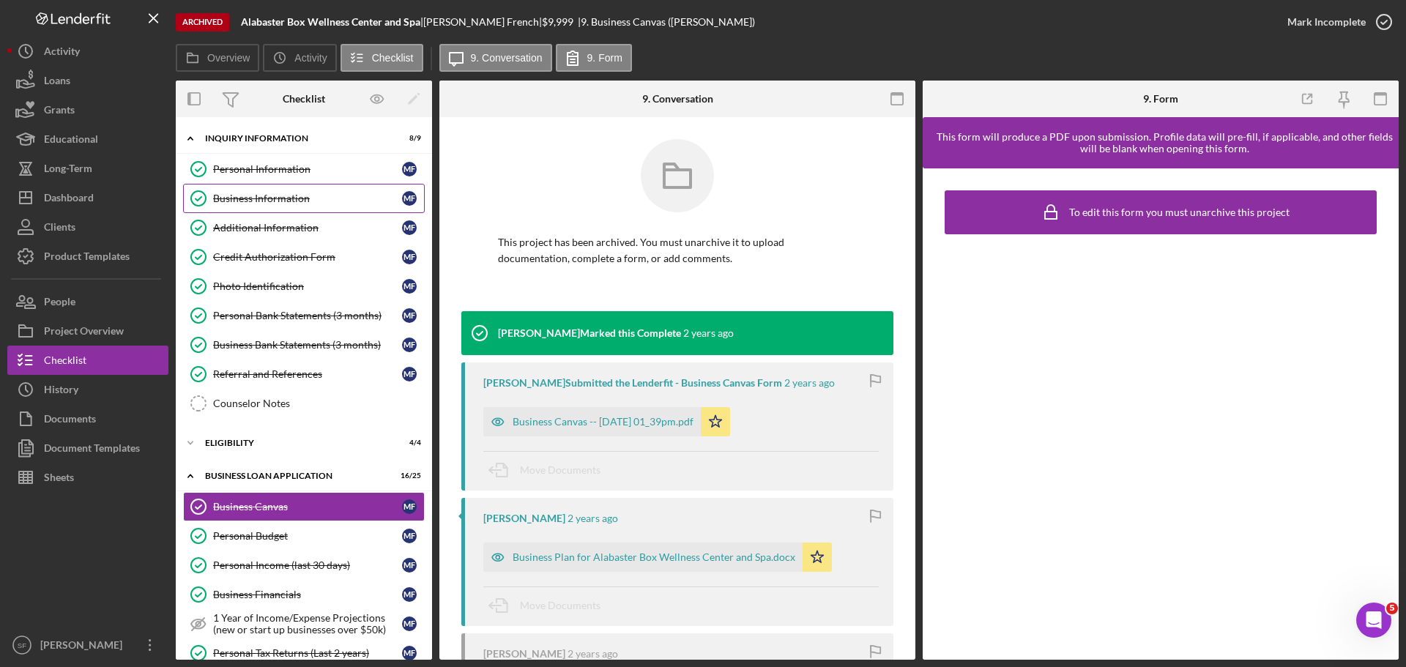
click at [234, 195] on div "Business Information" at bounding box center [307, 199] width 189 height 12
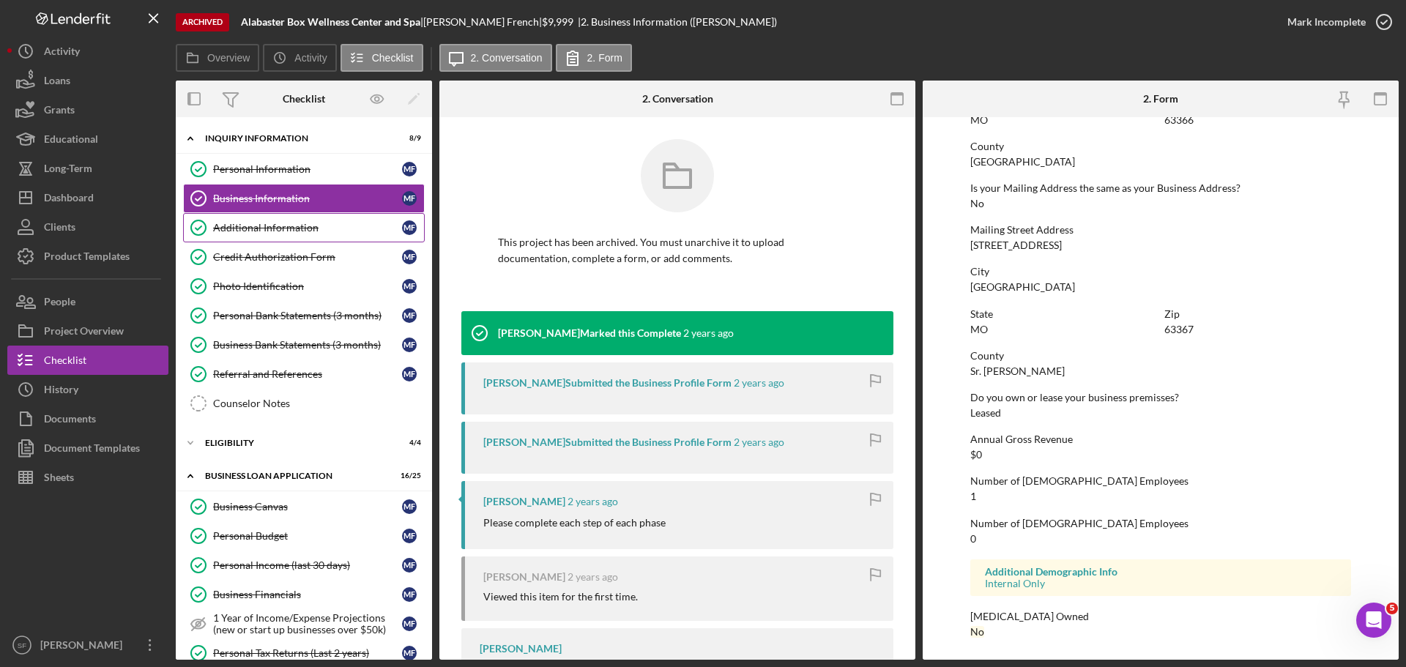
click at [250, 227] on div "Additional Information" at bounding box center [307, 228] width 189 height 12
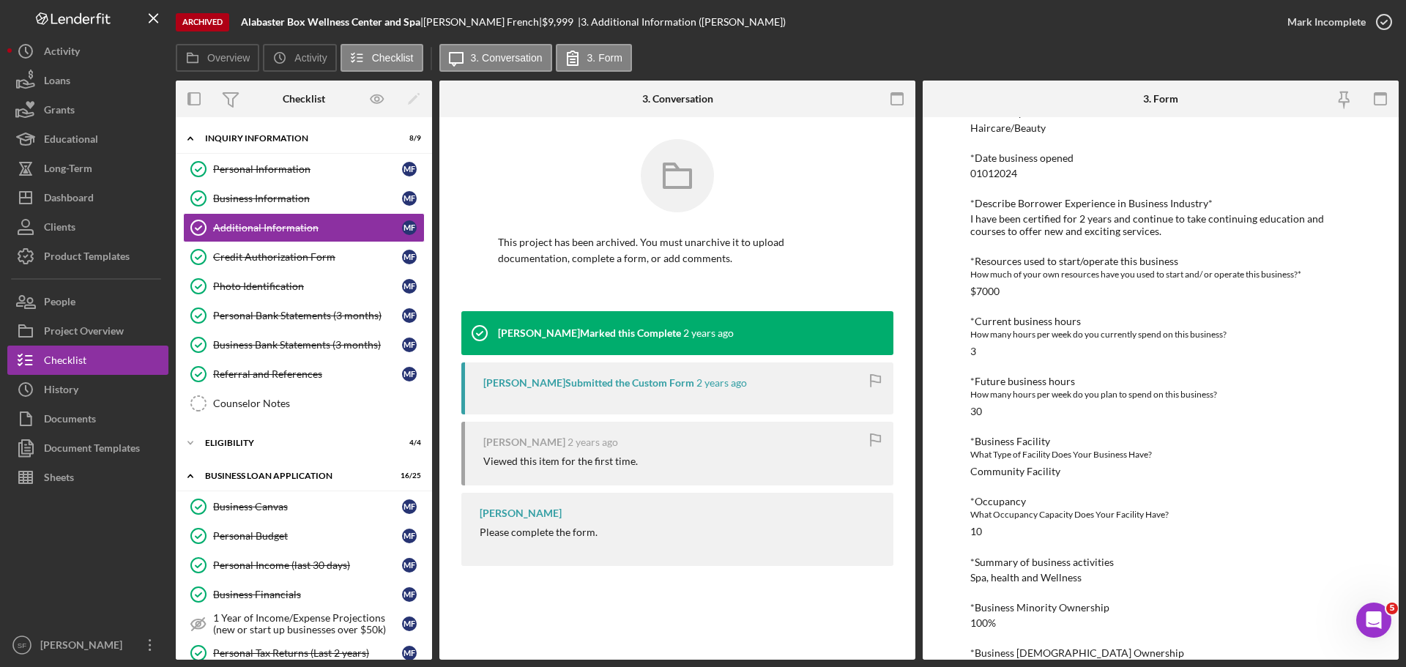
scroll to position [476, 0]
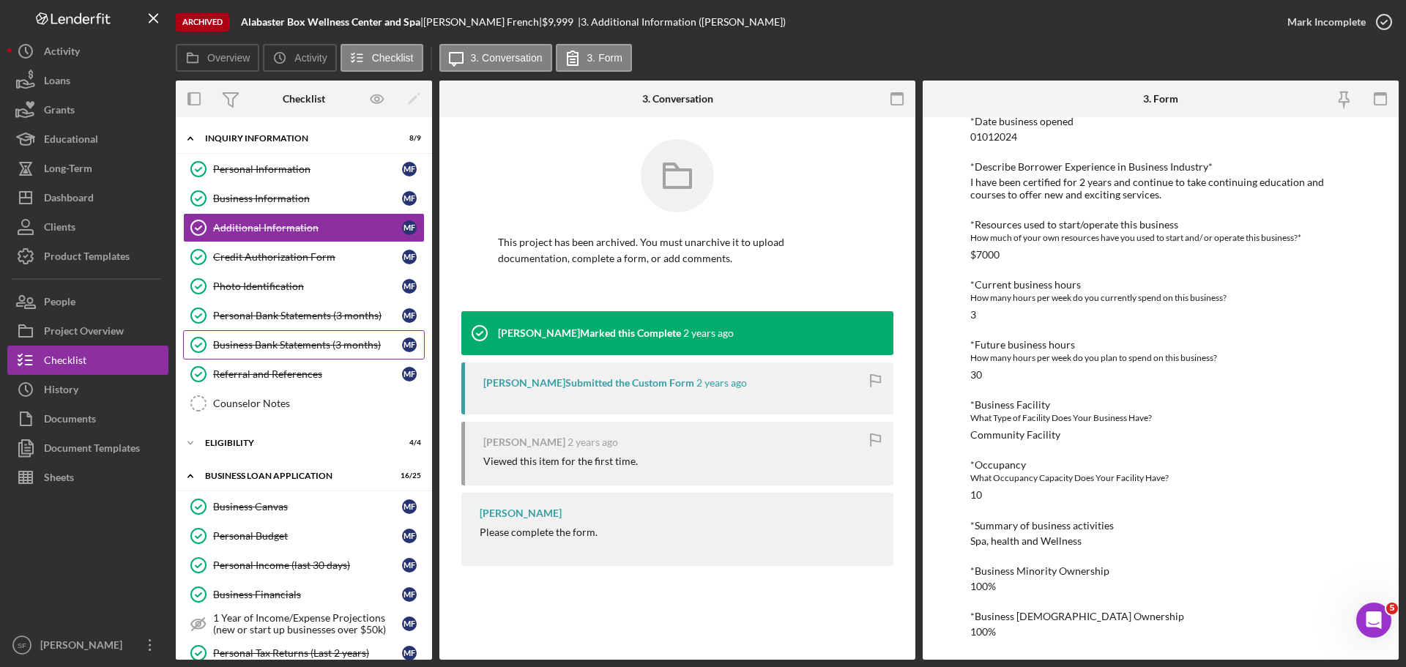
drag, startPoint x: 249, startPoint y: 344, endPoint x: 240, endPoint y: 338, distance: 11.0
click at [240, 338] on link "Business Bank Statements (3 months) Business Bank Statements (3 months) M F" at bounding box center [304, 344] width 242 height 29
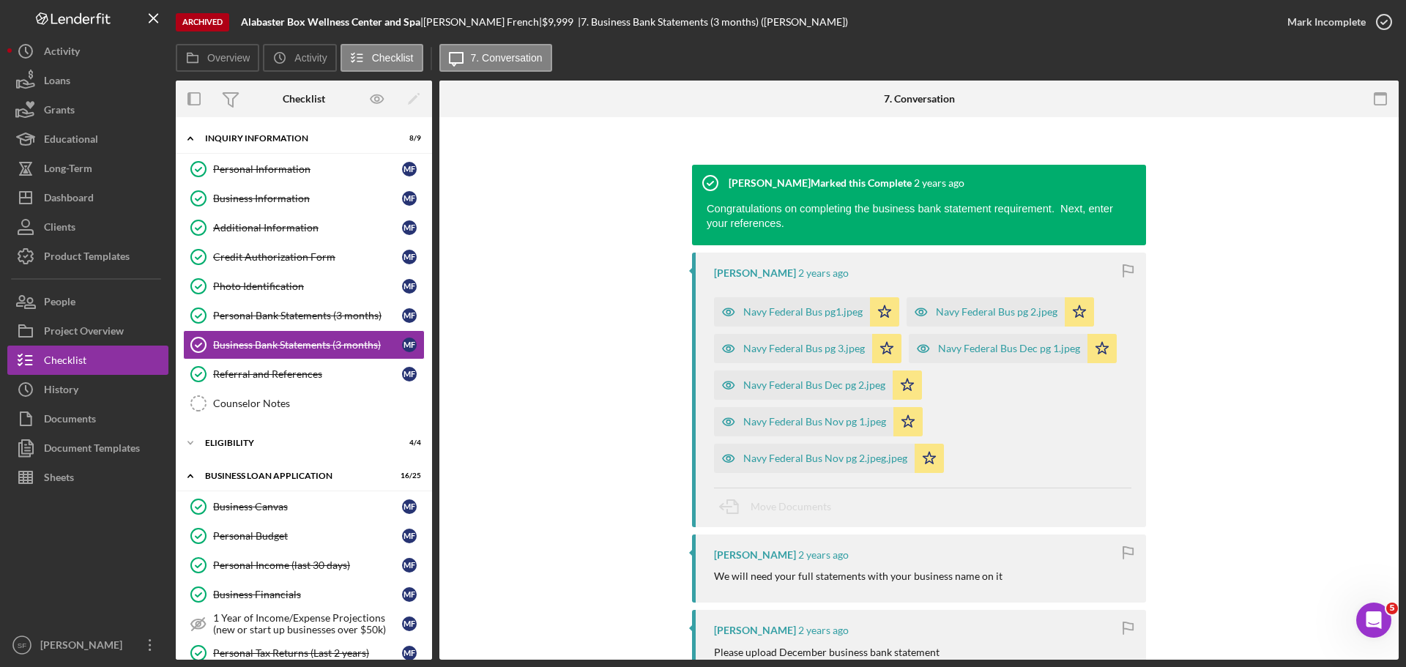
scroll to position [220, 0]
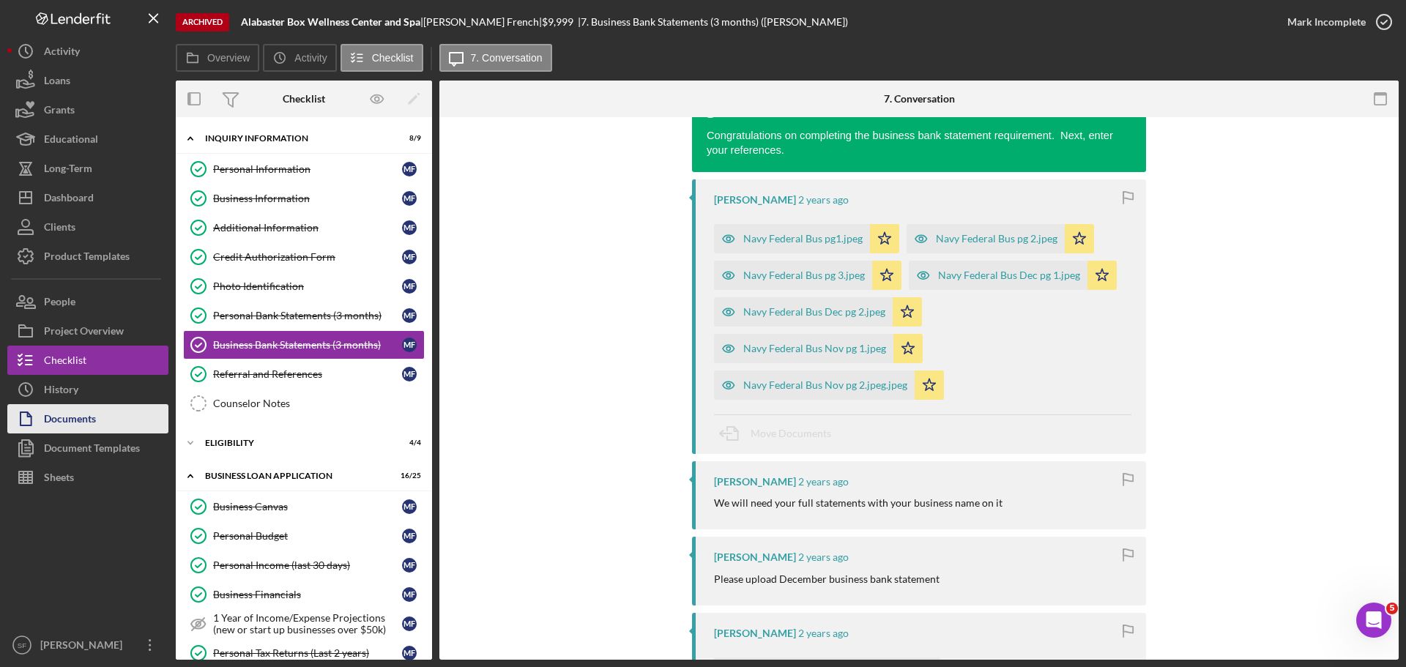
click at [61, 415] on div "Documents" at bounding box center [70, 420] width 52 height 33
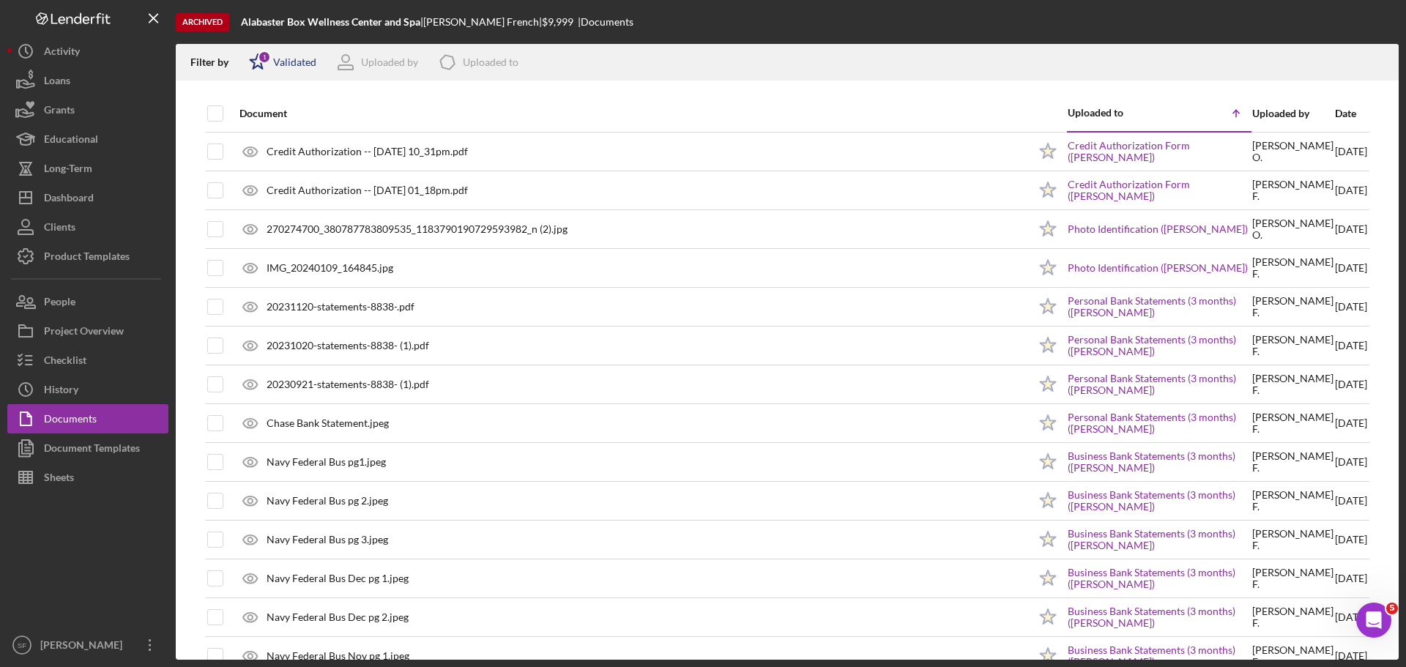
drag, startPoint x: 272, startPoint y: 70, endPoint x: 264, endPoint y: 65, distance: 9.5
click at [267, 67] on icon "Icon/Star" at bounding box center [257, 62] width 37 height 37
click at [259, 138] on input "checkbox" at bounding box center [256, 140] width 15 height 15
checkbox input "true"
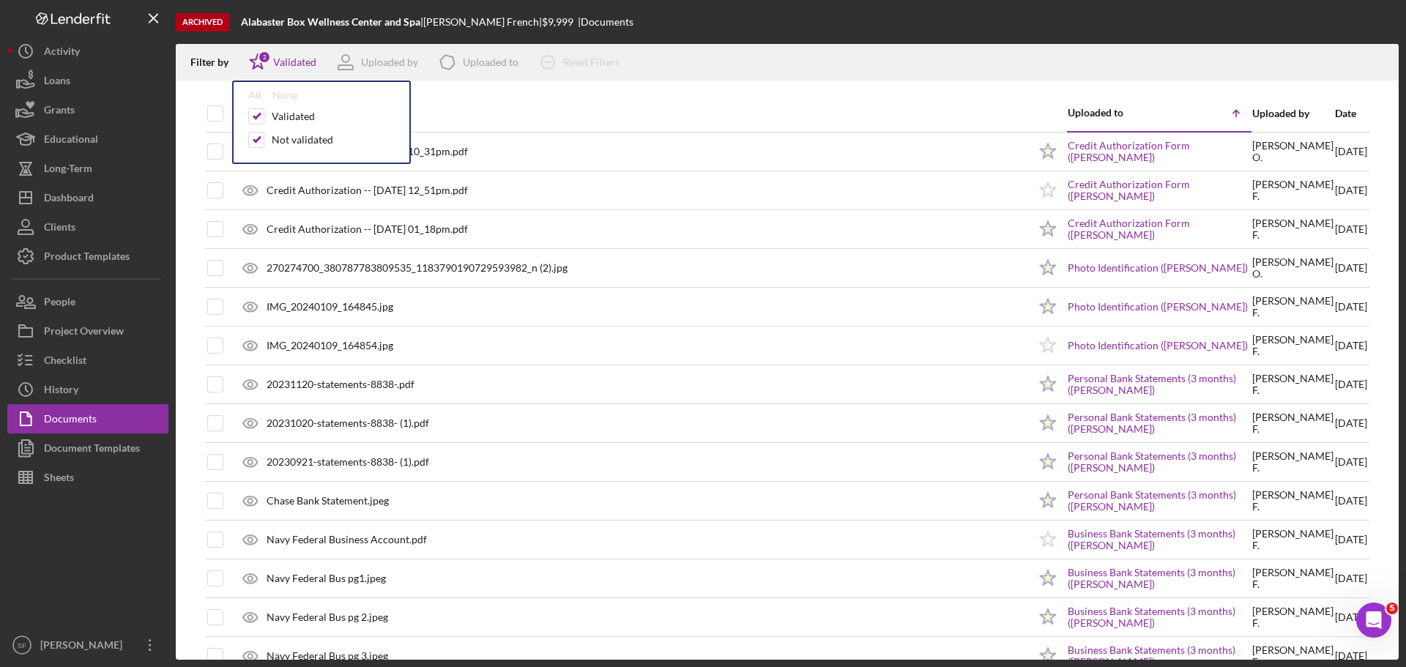
click at [740, 51] on div "Filter by Icon/Star 2 Validated All None Validated Not validated Uploaded by Ic…" at bounding box center [787, 62] width 1223 height 37
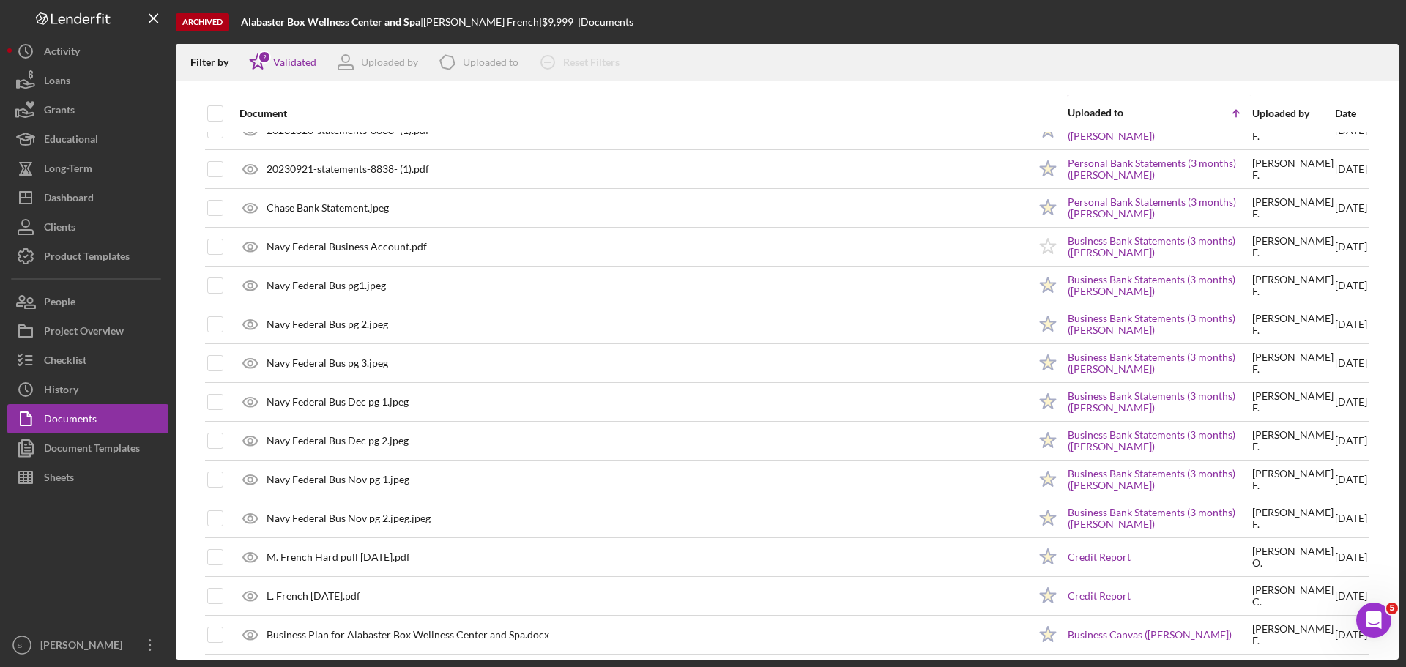
scroll to position [366, 0]
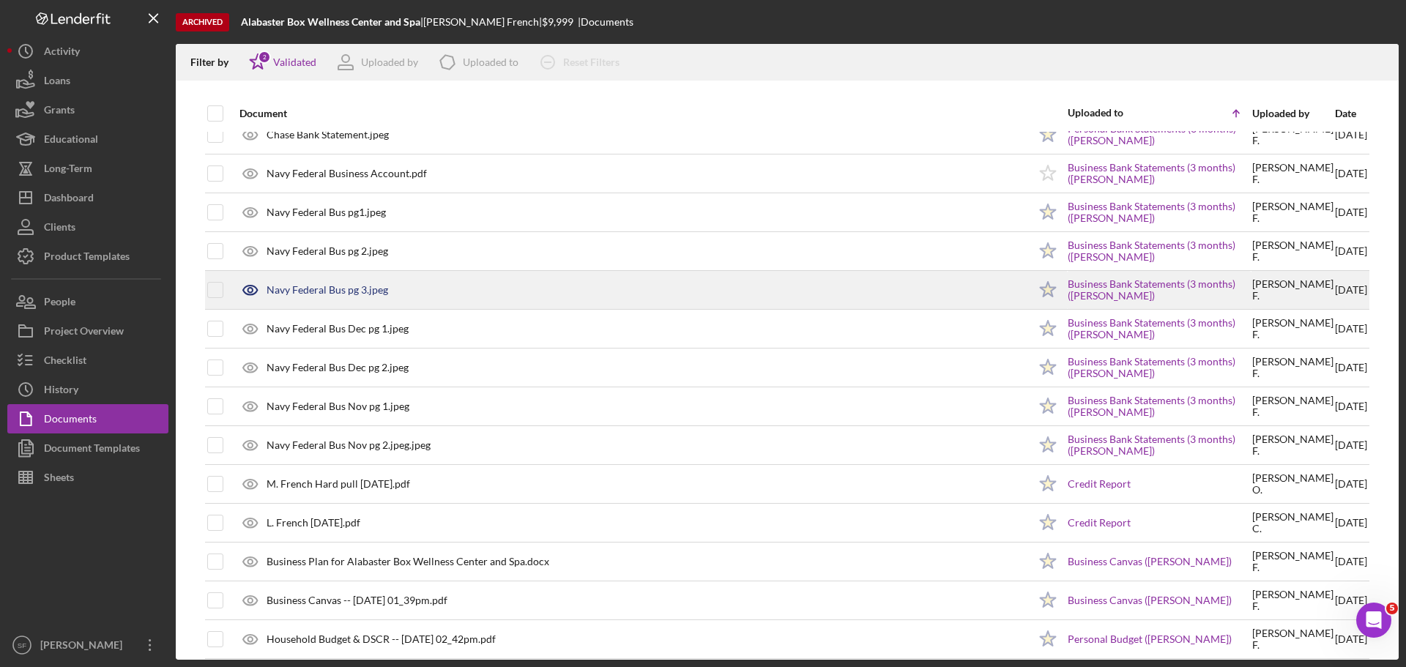
click at [297, 291] on div "Navy Federal Bus pg 3.jpeg" at bounding box center [328, 290] width 122 height 12
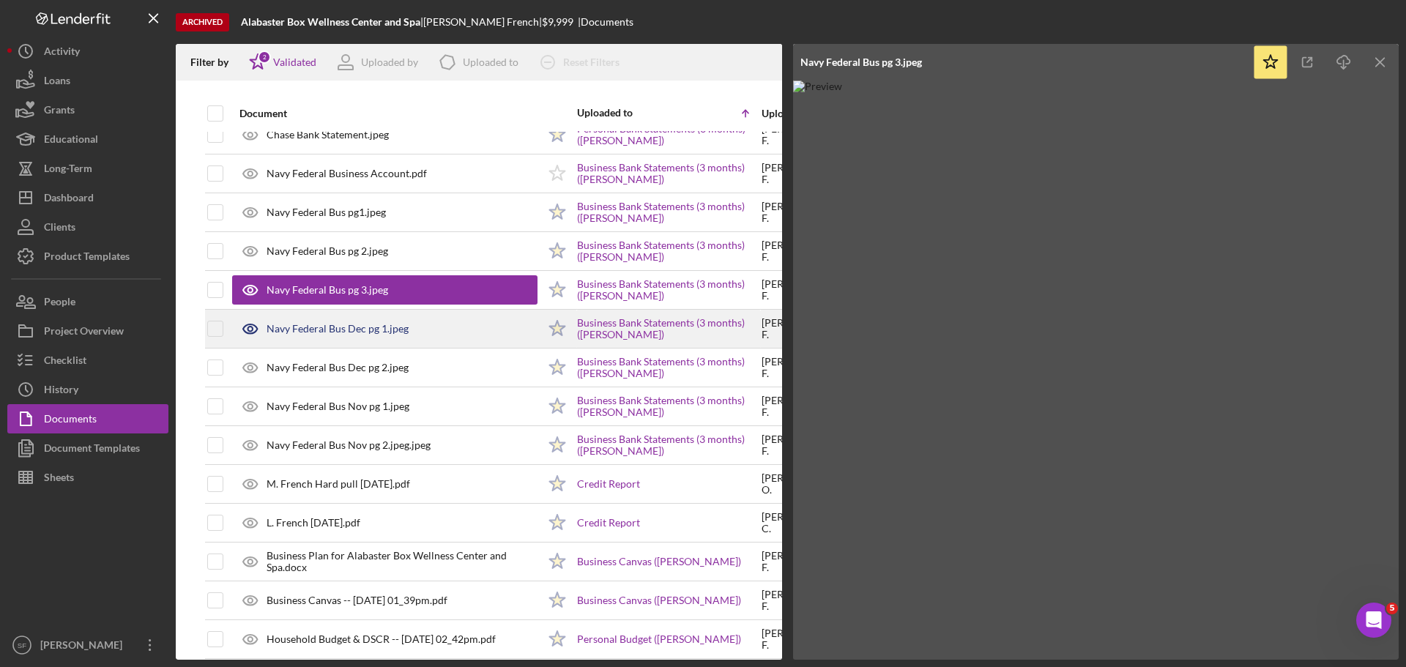
click at [307, 330] on div "Navy Federal Bus Dec pg 1.jpeg" at bounding box center [338, 329] width 142 height 12
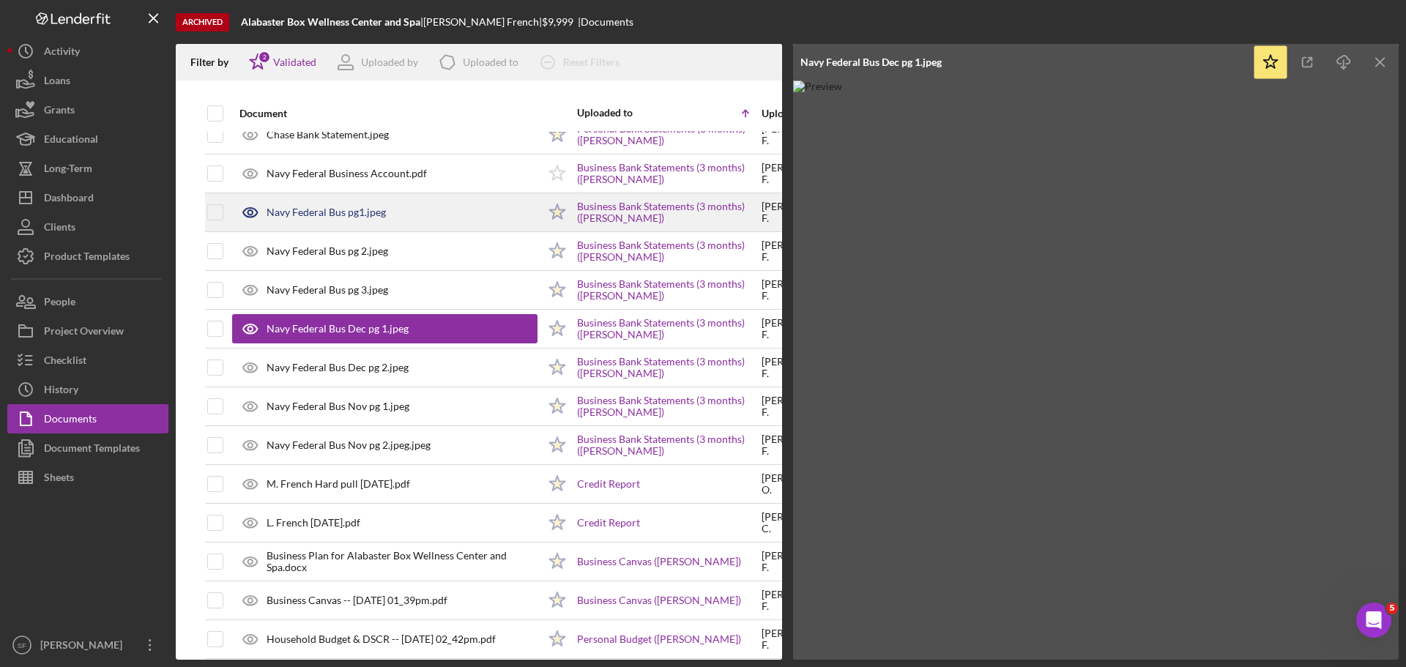
click at [365, 199] on div "Navy Federal Bus pg1.jpeg" at bounding box center [384, 212] width 305 height 37
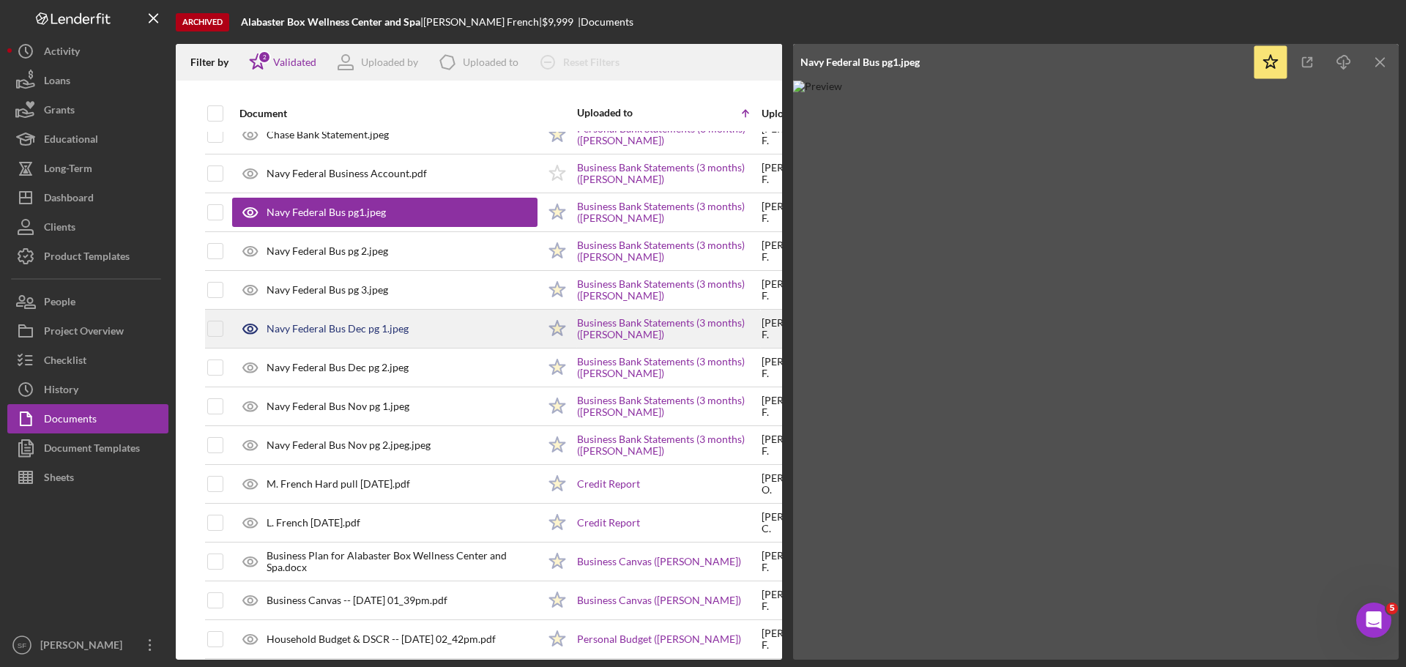
click at [313, 318] on div "Navy Federal Bus Dec pg 1.jpeg" at bounding box center [384, 328] width 305 height 37
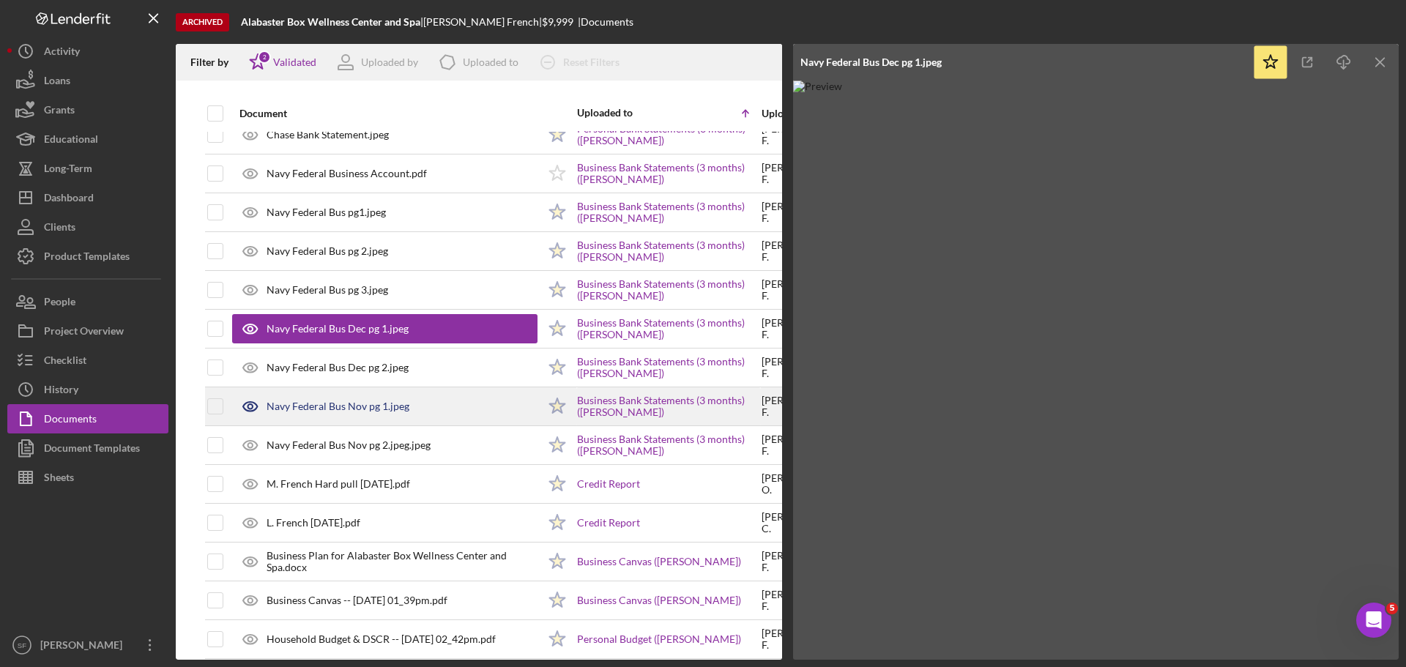
click at [323, 411] on div "Navy Federal Bus Nov pg 1.jpeg" at bounding box center [338, 407] width 143 height 12
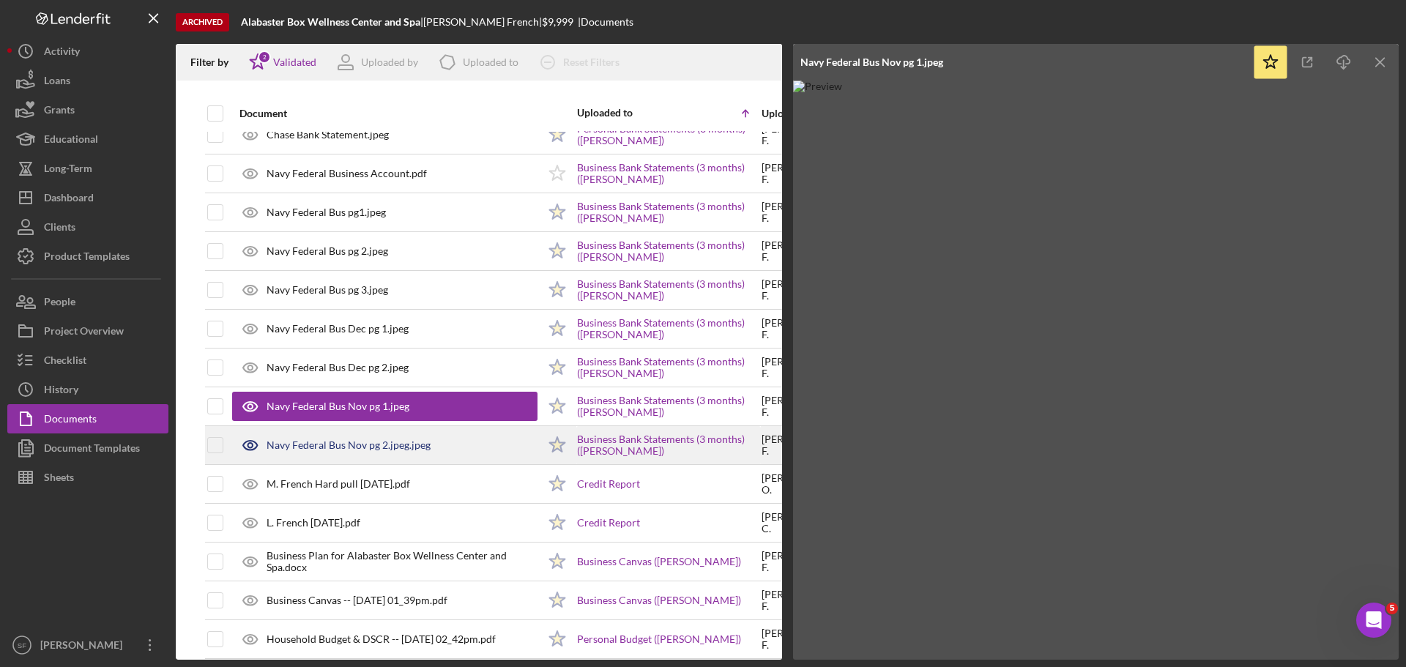
click at [327, 438] on div "Navy Federal Bus Nov pg 2.jpeg.jpeg" at bounding box center [384, 445] width 305 height 37
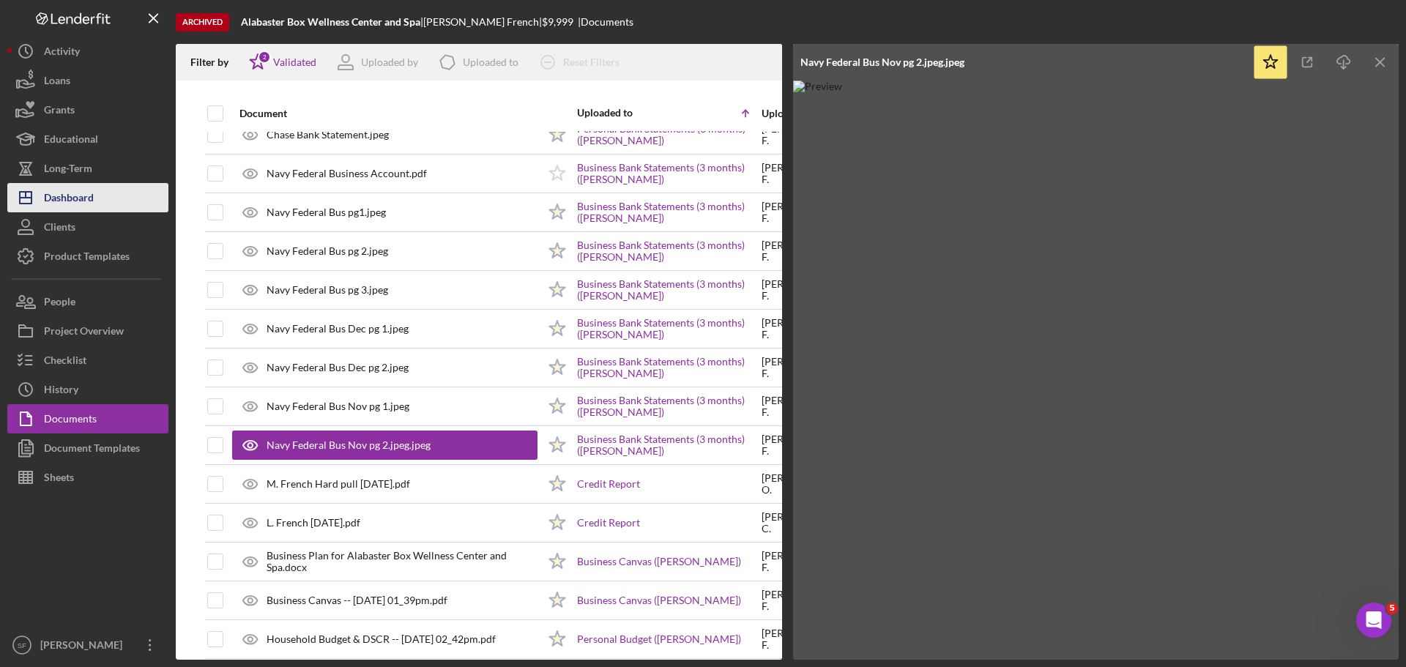
click at [75, 203] on div "Dashboard" at bounding box center [69, 199] width 50 height 33
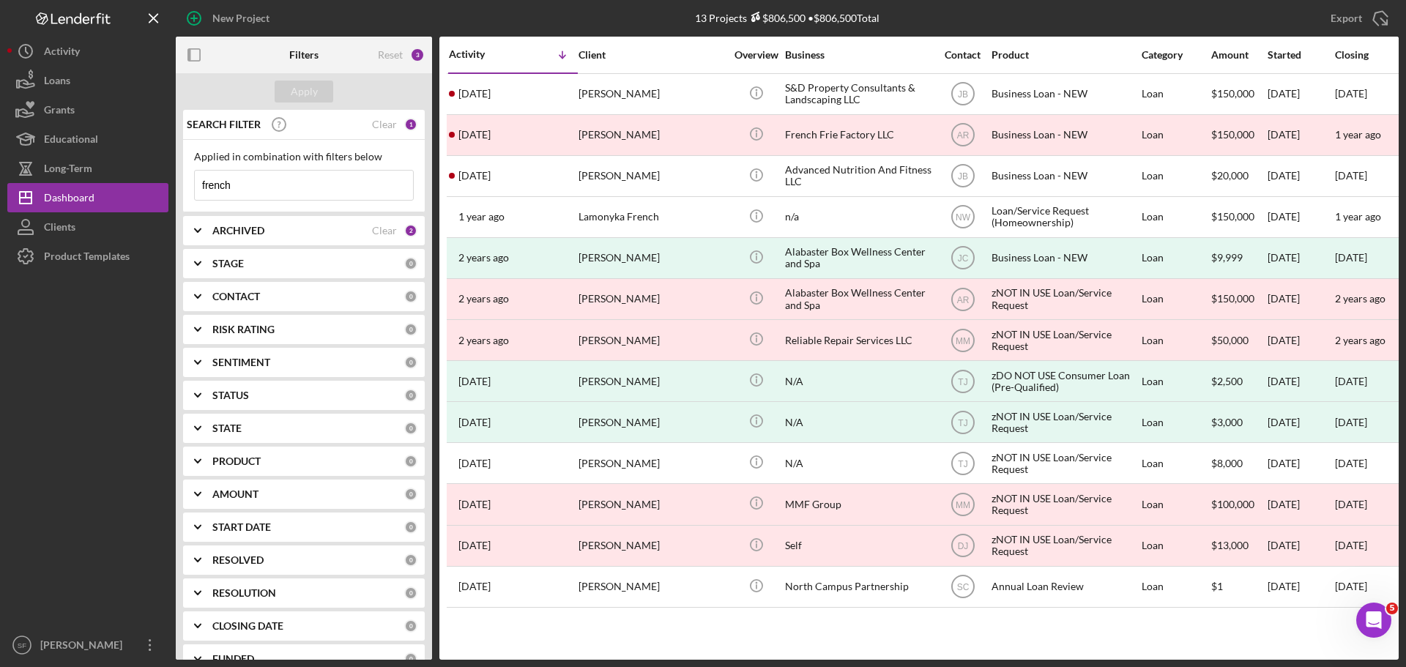
drag, startPoint x: 242, startPoint y: 187, endPoint x: 197, endPoint y: 189, distance: 45.4
click at [197, 189] on input "french" at bounding box center [304, 185] width 218 height 29
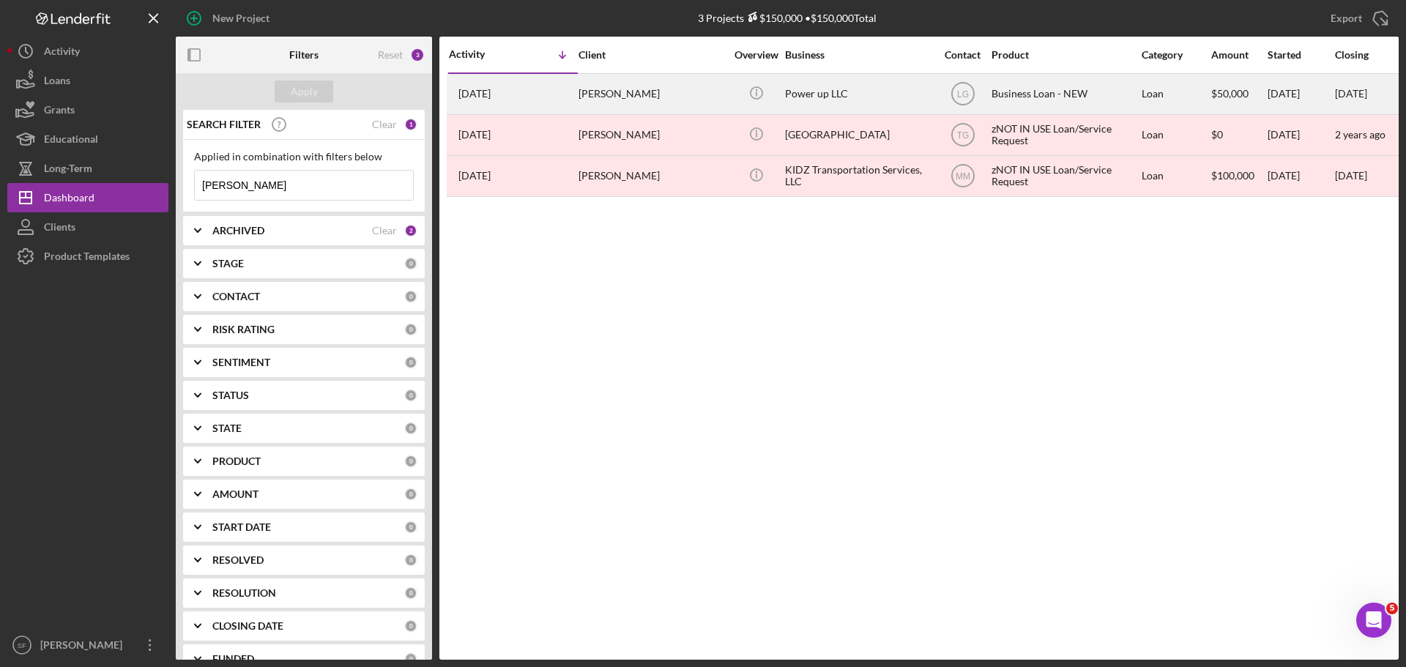
type input "[PERSON_NAME]"
click at [559, 101] on div "[DATE] [PERSON_NAME]" at bounding box center [513, 94] width 128 height 39
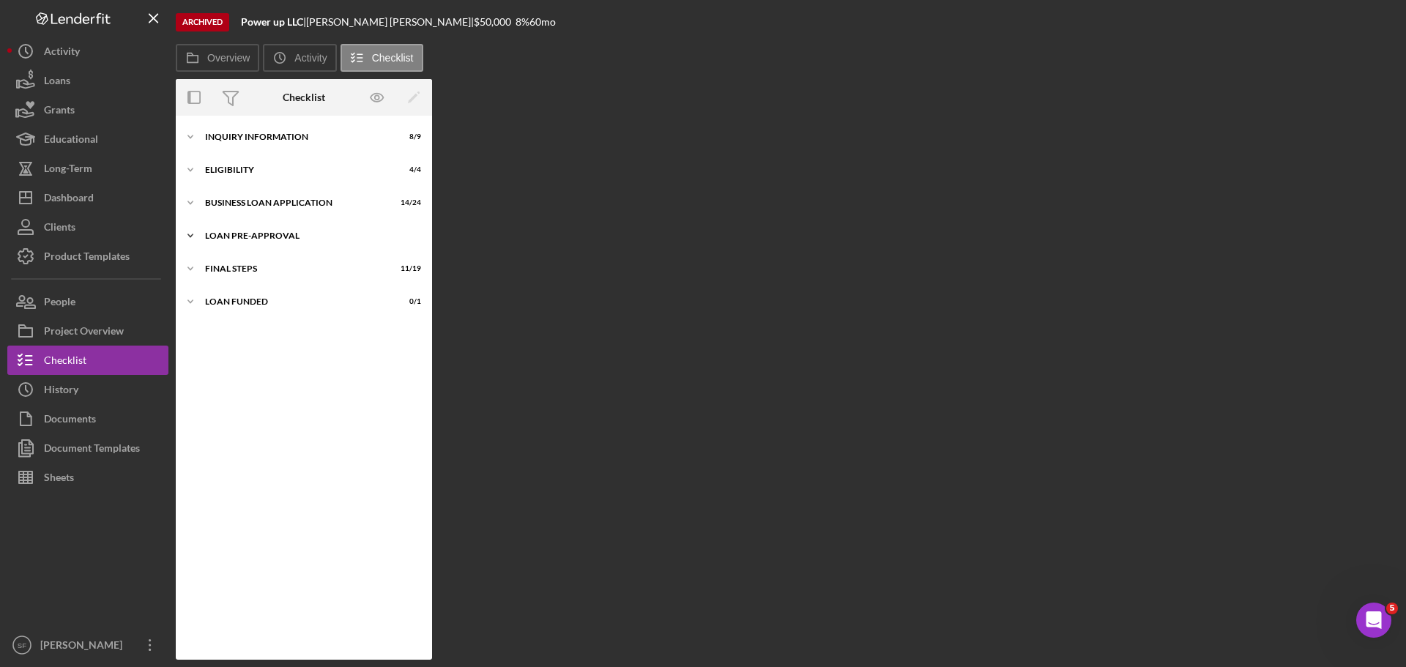
scroll to position [229, 0]
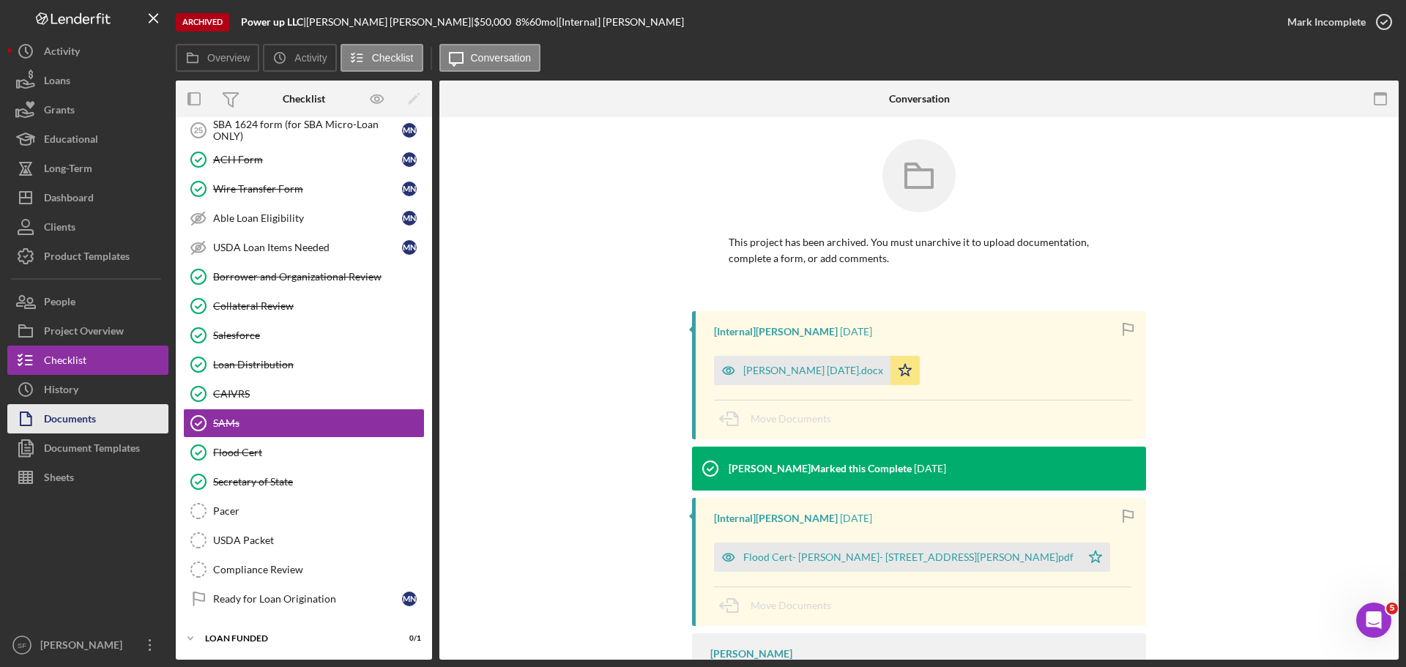
click at [85, 425] on div "Documents" at bounding box center [70, 420] width 52 height 33
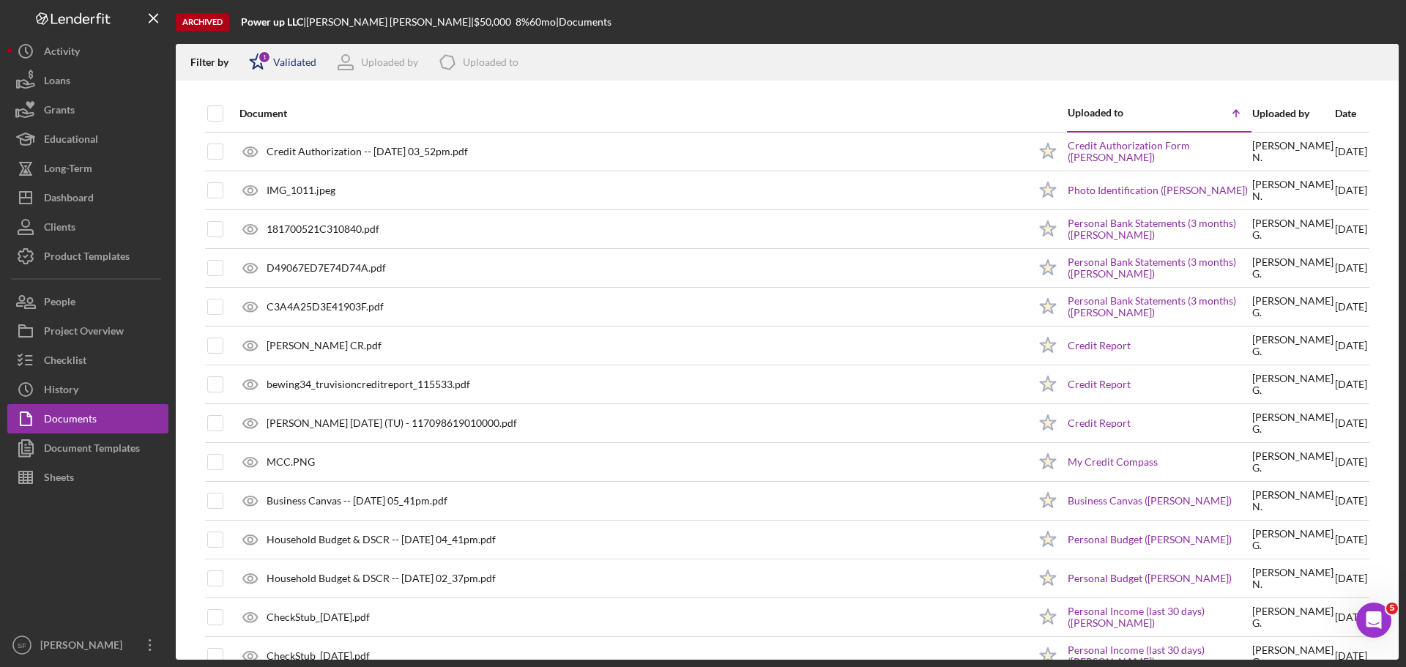
click at [257, 69] on icon "Icon/Star" at bounding box center [257, 62] width 37 height 37
click at [258, 144] on input "checkbox" at bounding box center [256, 140] width 15 height 15
checkbox input "true"
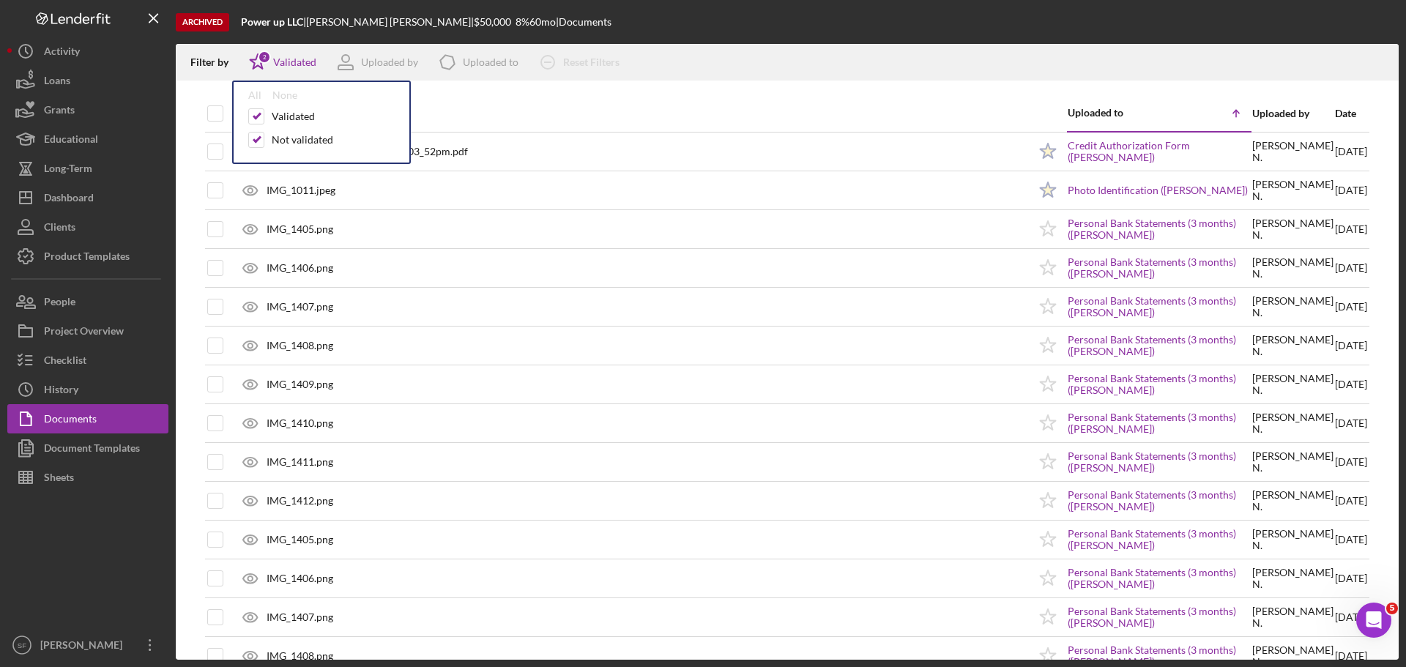
click at [806, 61] on div "Filter by Icon/Star 2 Validated All None Validated Not validated Uploaded by Ic…" at bounding box center [787, 62] width 1223 height 37
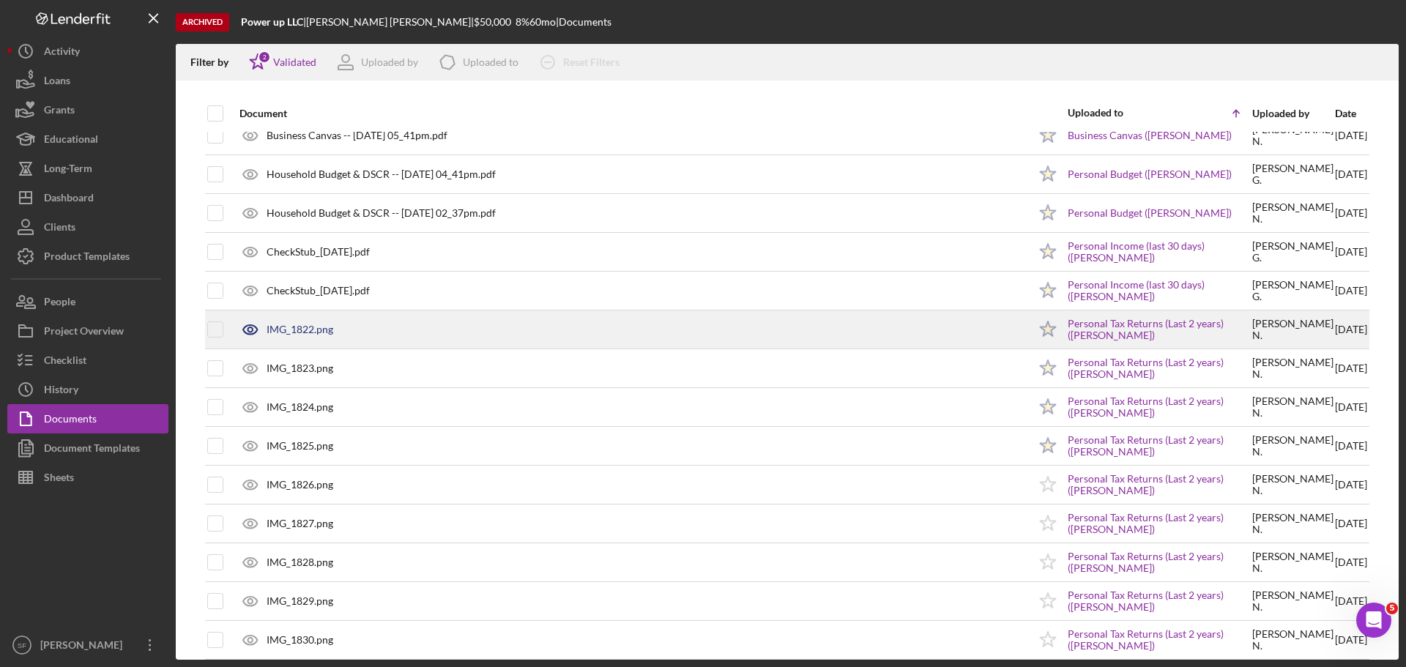
scroll to position [1171, 0]
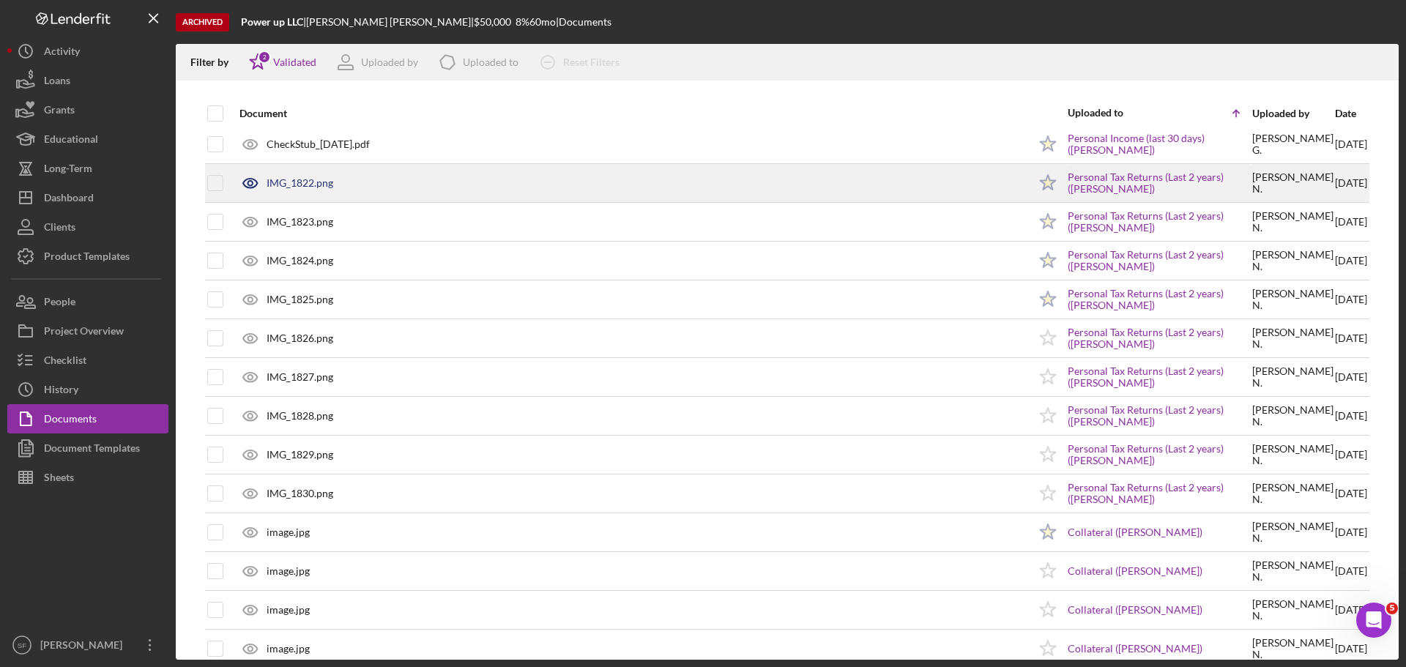
click at [307, 179] on div "IMG_1822.png" at bounding box center [300, 183] width 67 height 12
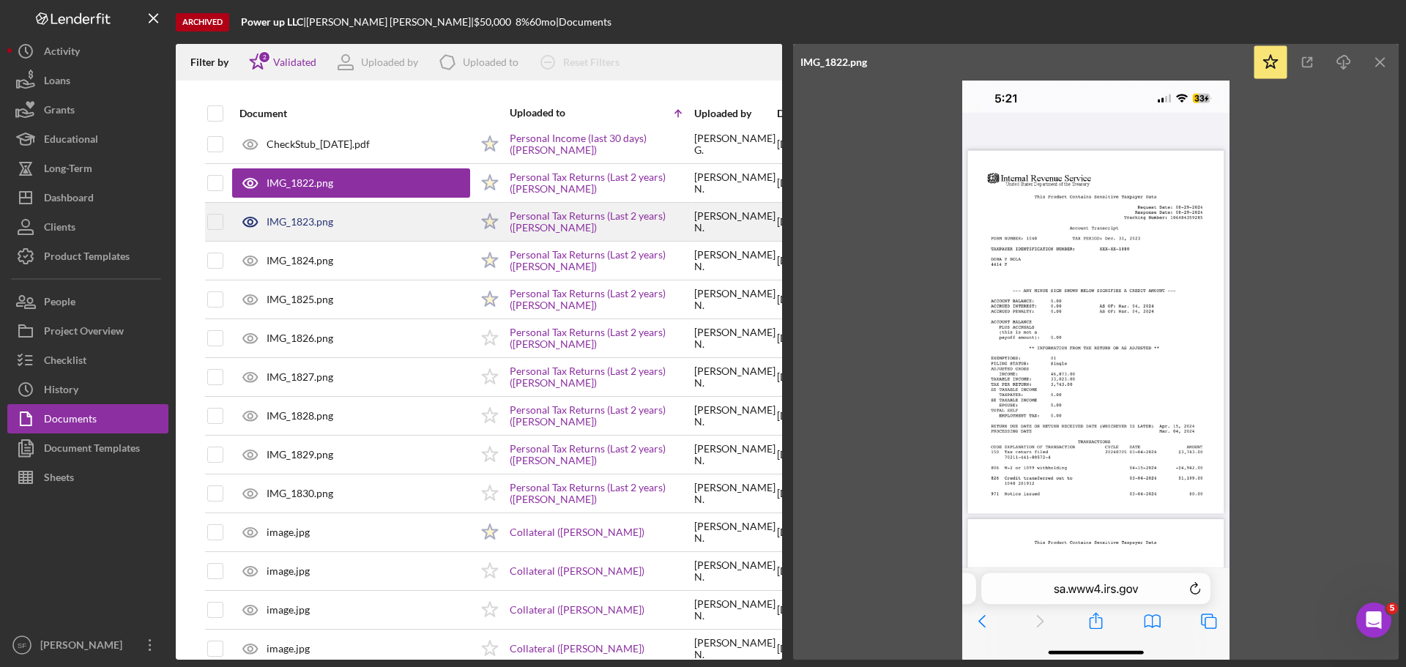
click at [310, 223] on div "IMG_1823.png" at bounding box center [300, 222] width 67 height 12
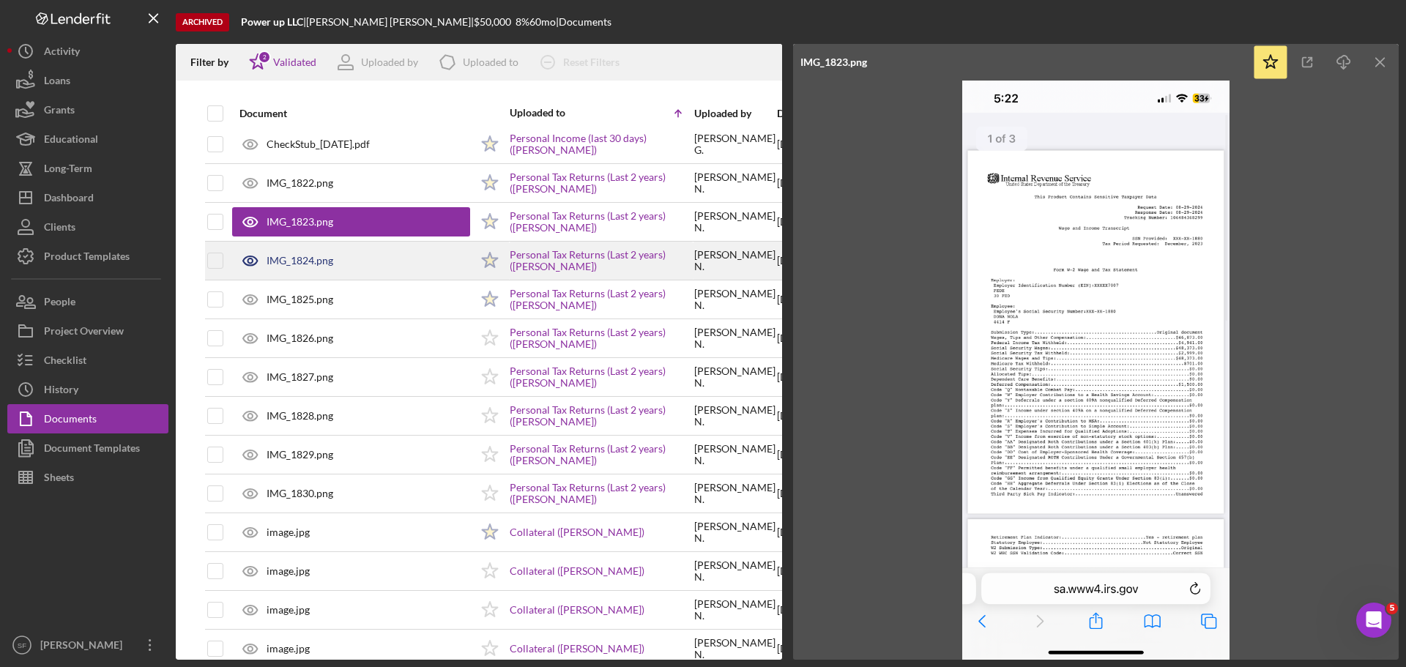
click at [264, 263] on icon at bounding box center [250, 260] width 37 height 37
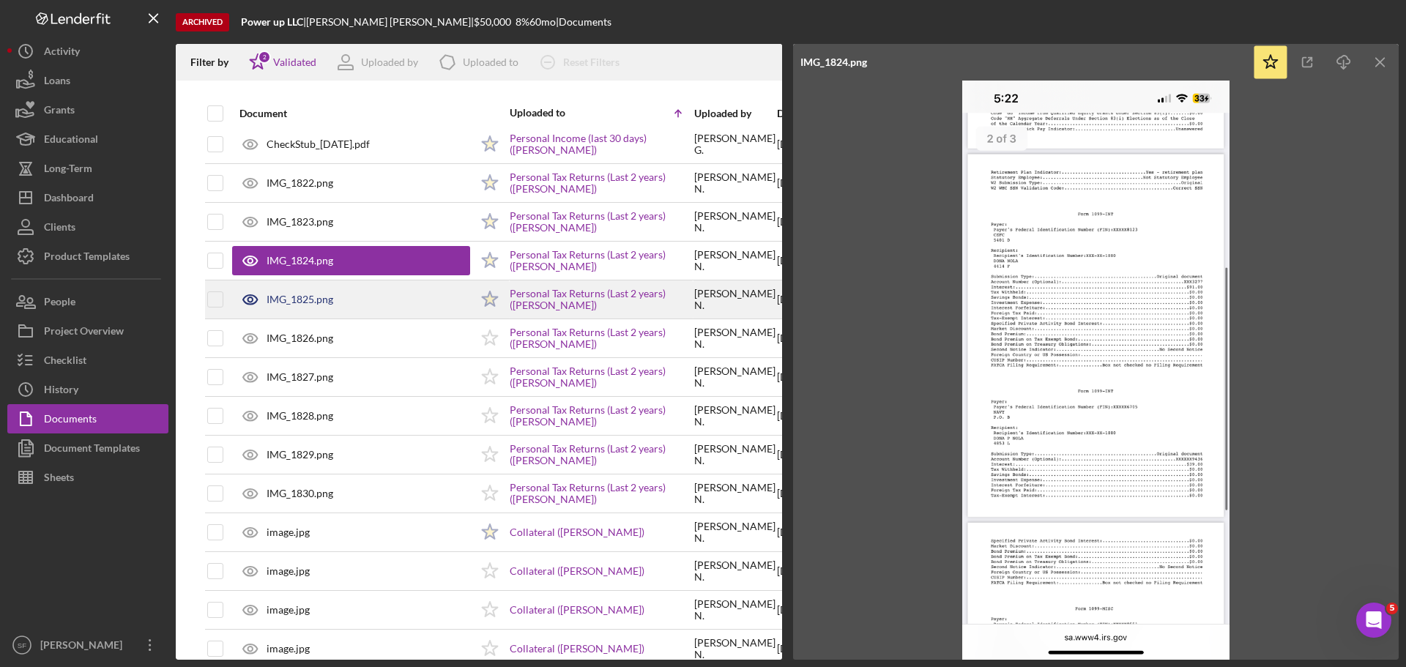
click at [310, 299] on div "IMG_1825.png" at bounding box center [300, 300] width 67 height 12
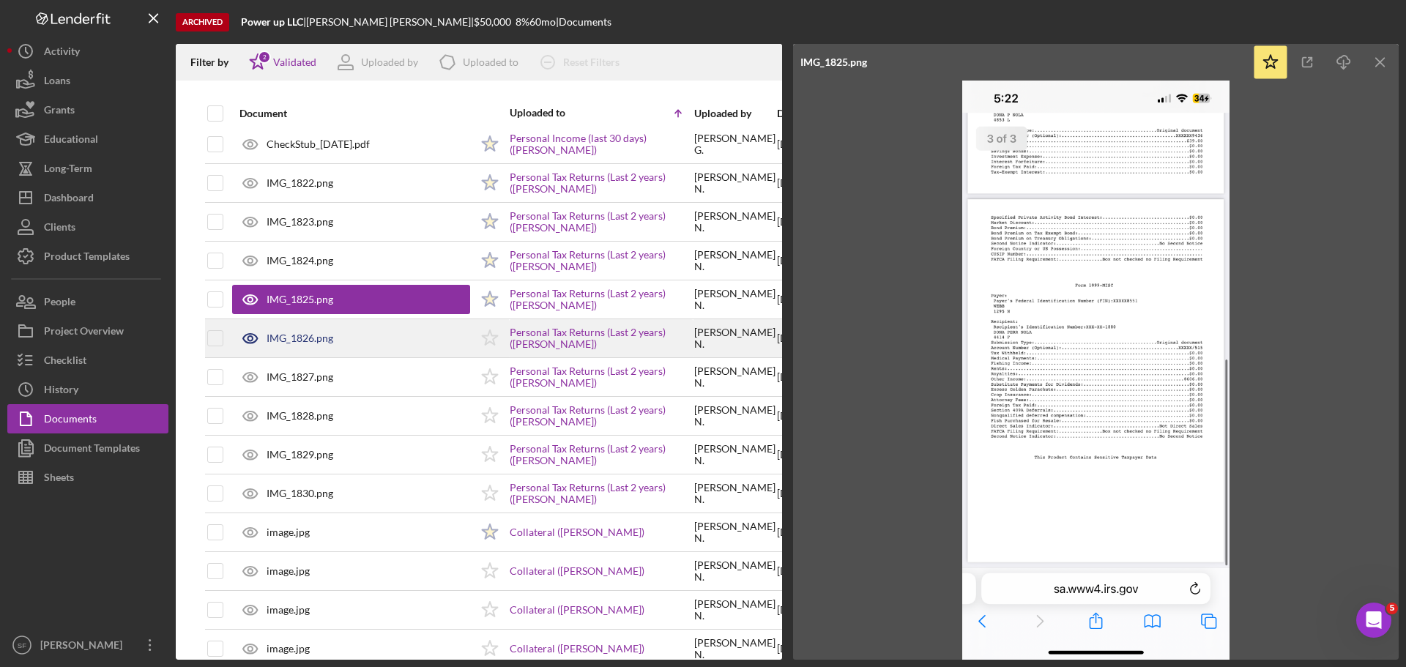
click at [288, 348] on div "IMG_1826.png" at bounding box center [351, 338] width 238 height 37
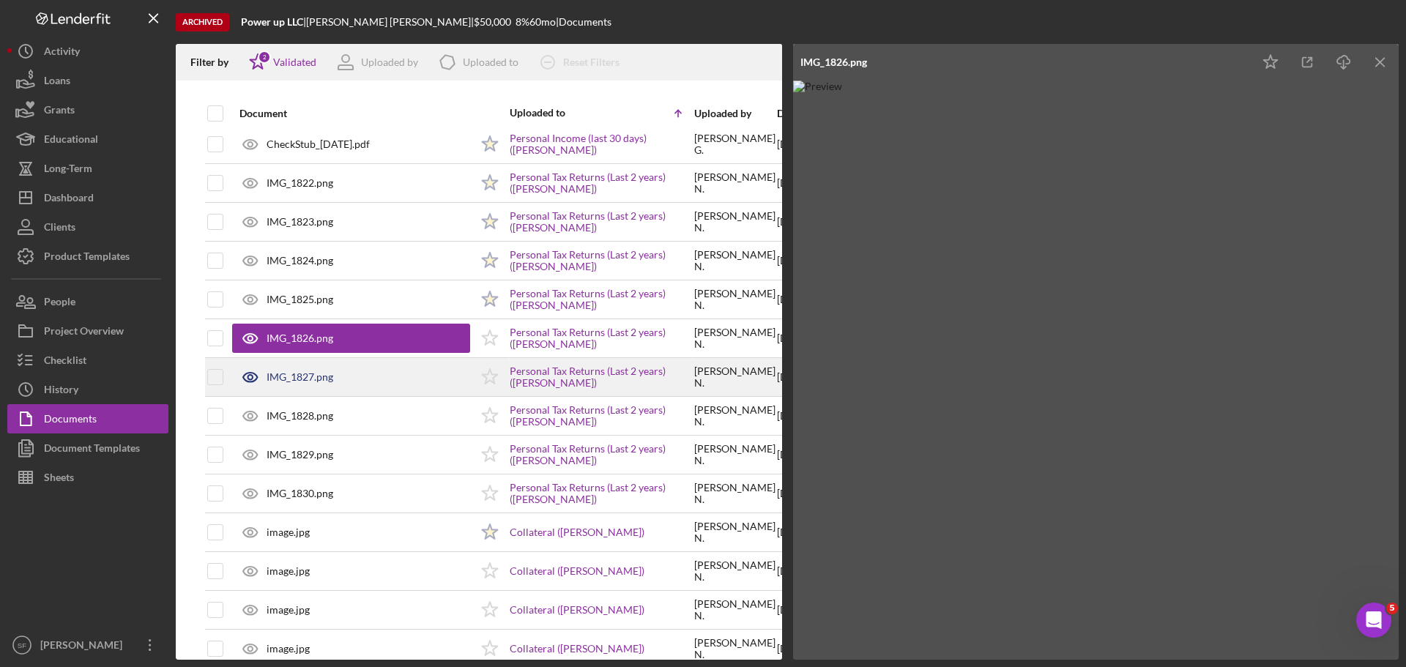
click at [295, 376] on div "IMG_1827.png" at bounding box center [300, 377] width 67 height 12
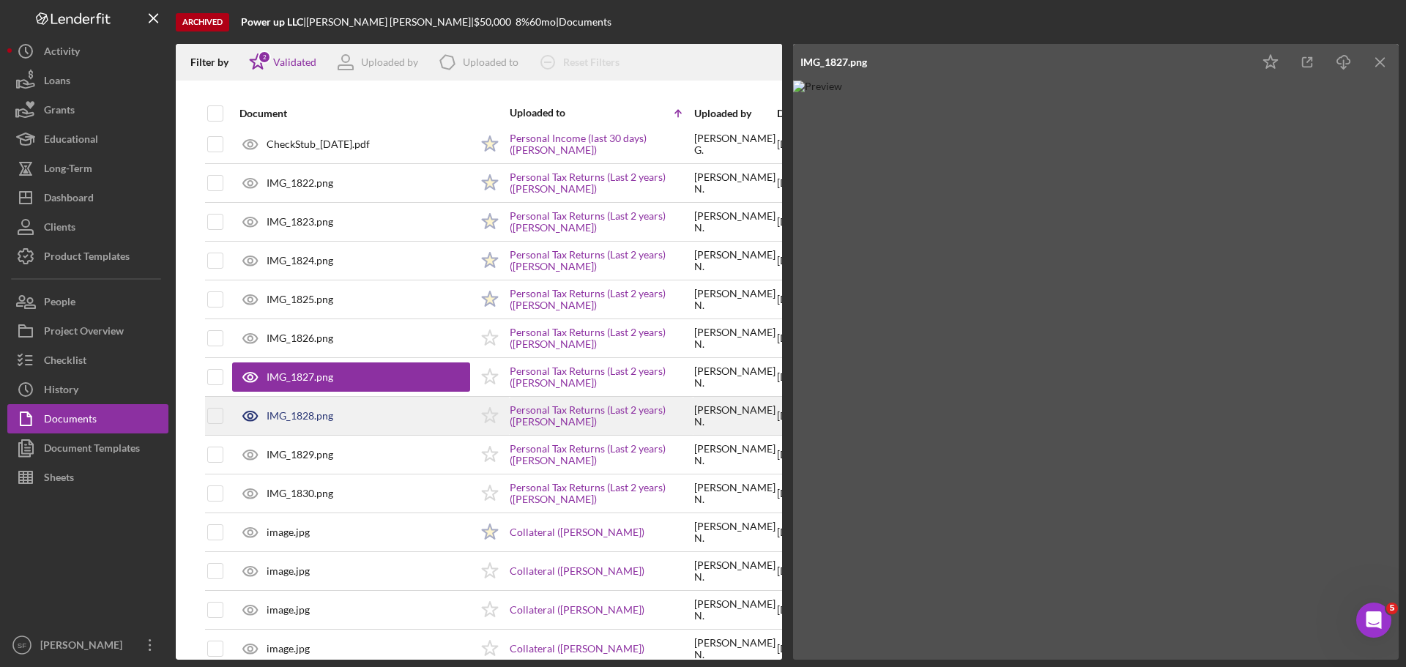
click at [302, 422] on div "IMG_1828.png" at bounding box center [351, 416] width 238 height 37
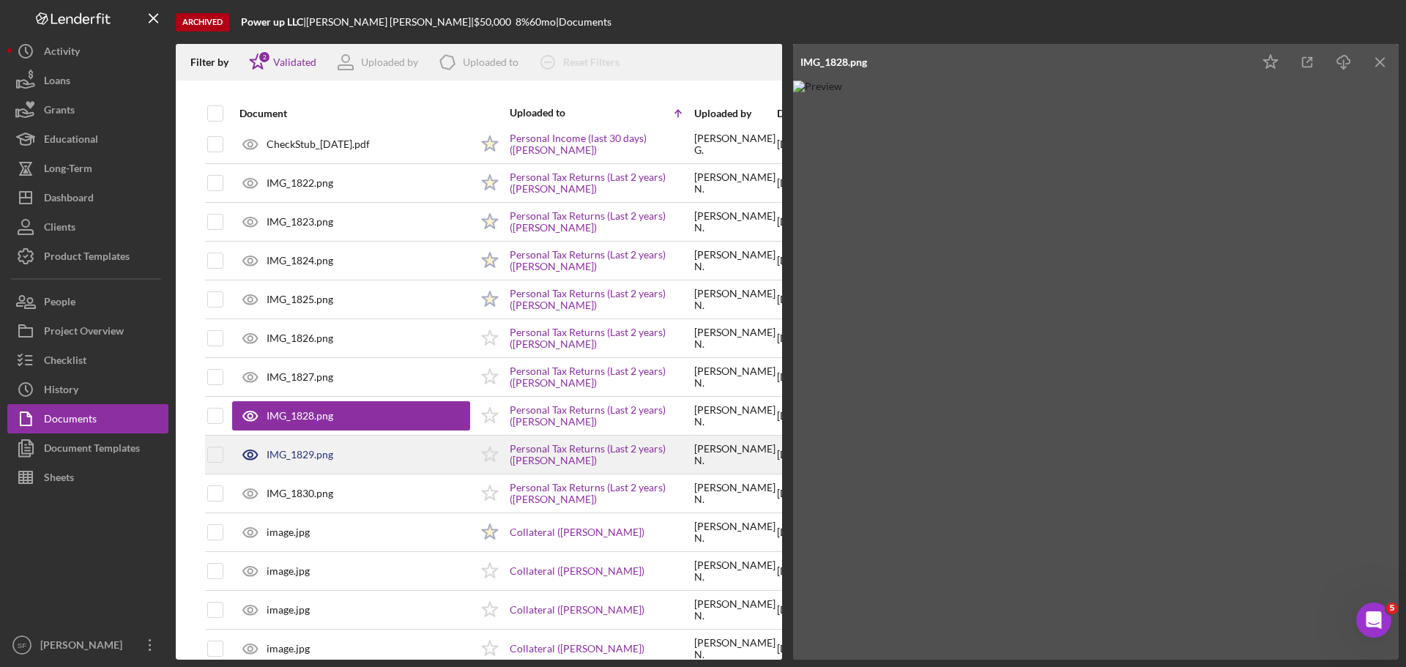
click at [313, 447] on div "IMG_1829.png" at bounding box center [351, 454] width 238 height 37
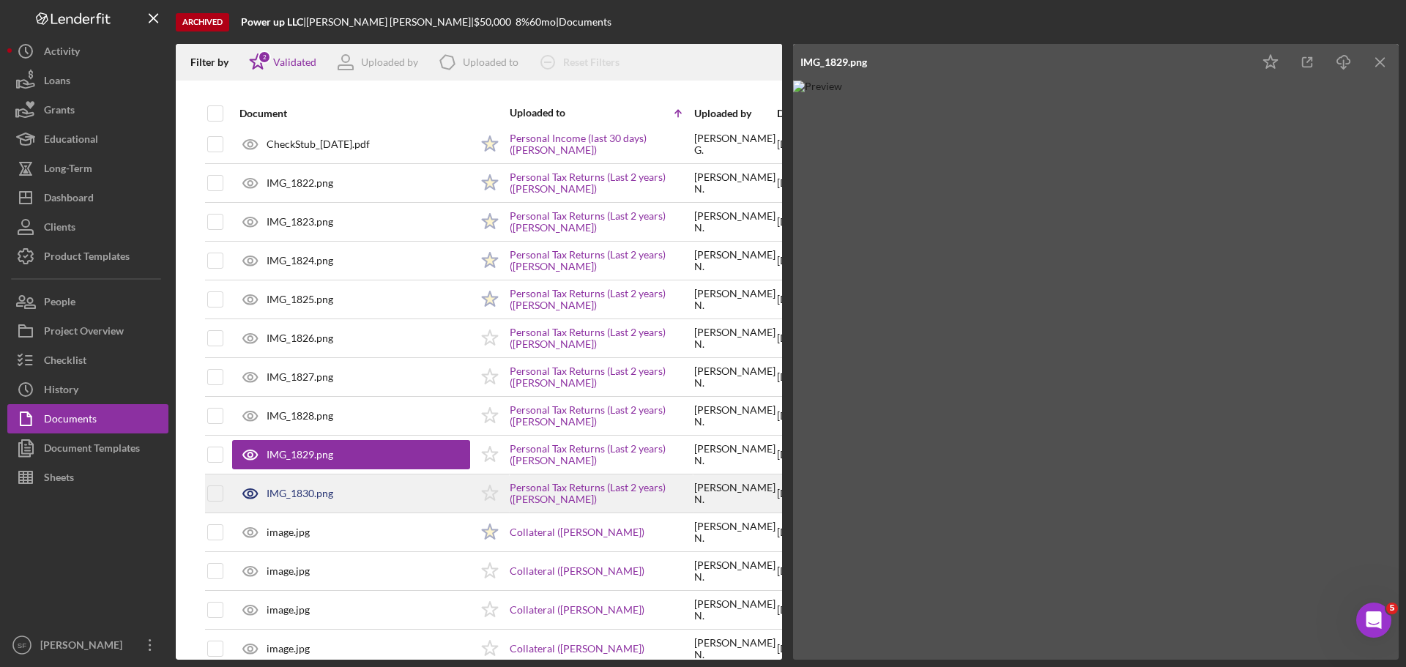
click at [303, 480] on div "IMG_1830.png" at bounding box center [351, 493] width 238 height 37
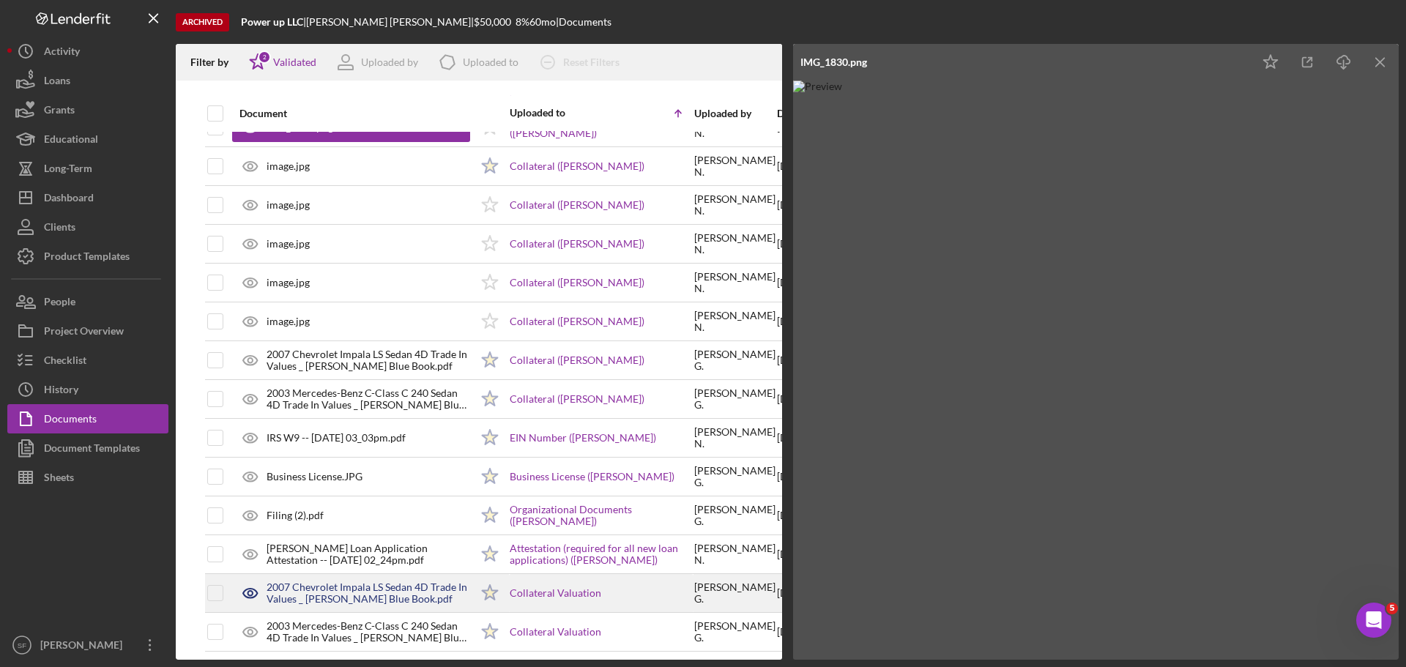
scroll to position [1611, 0]
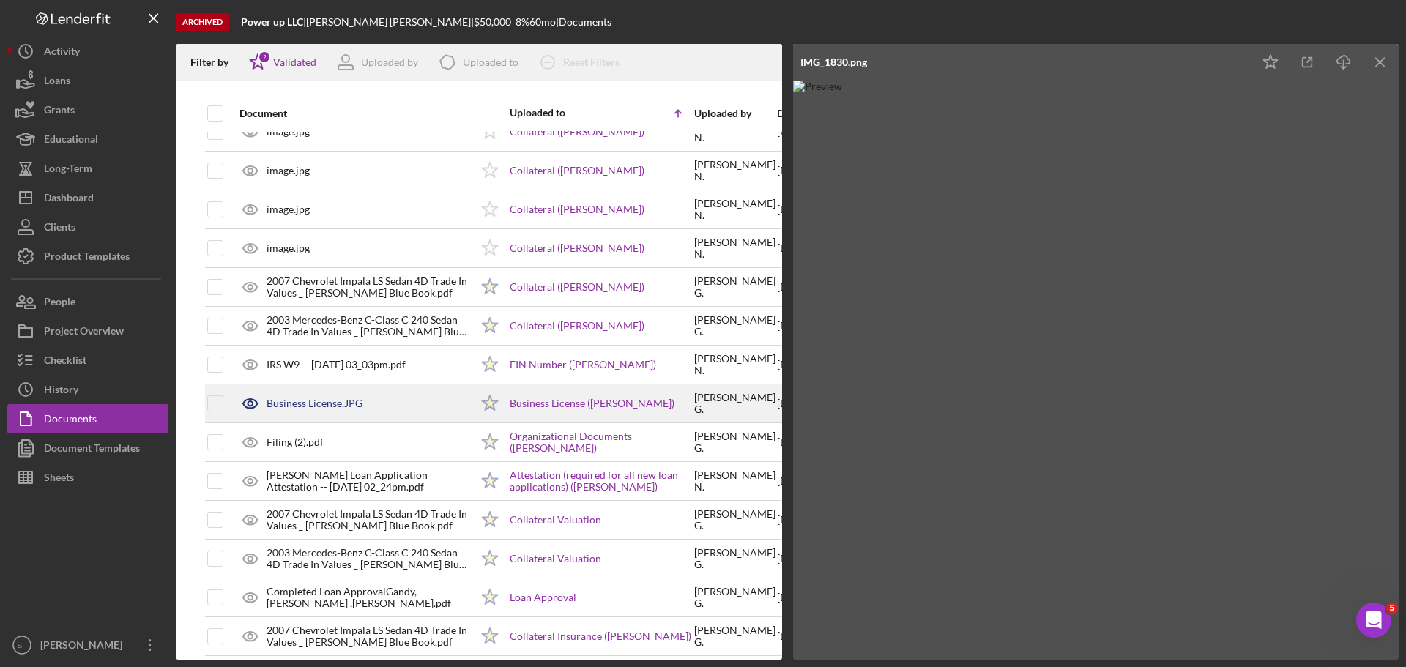
click at [349, 412] on div "Business License.JPG" at bounding box center [351, 403] width 238 height 37
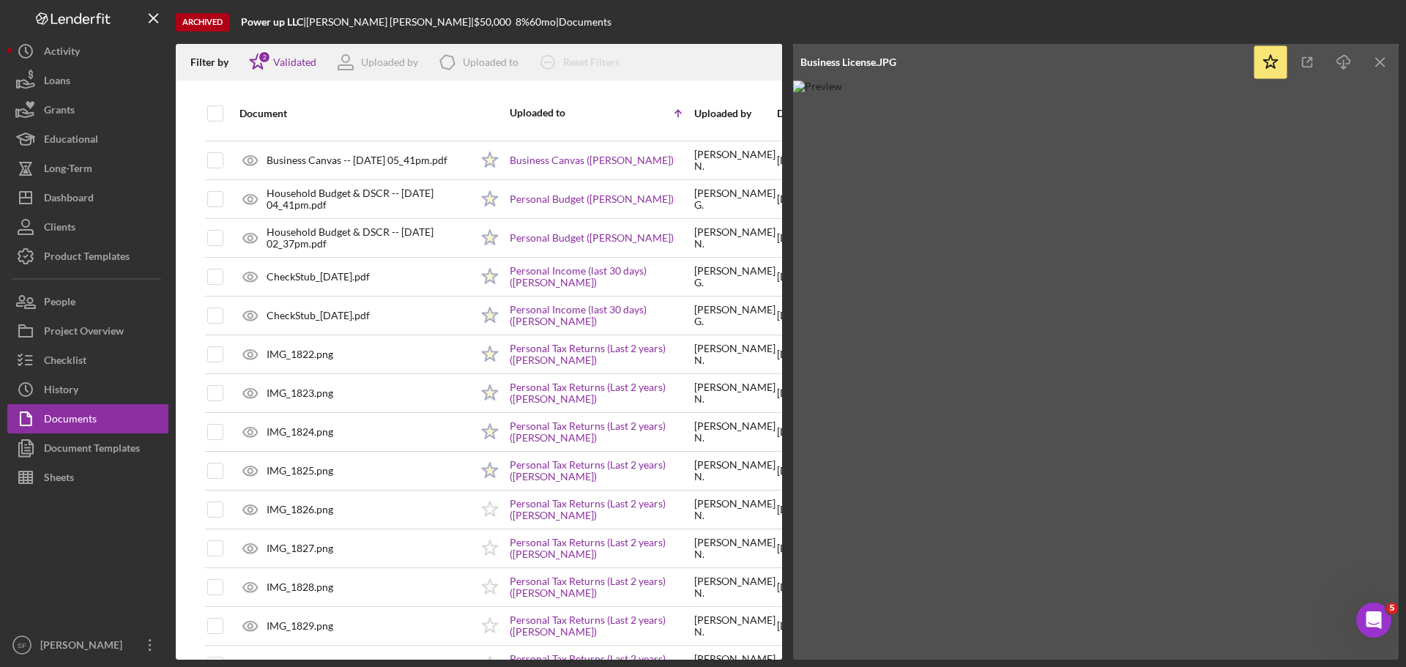
scroll to position [854, 0]
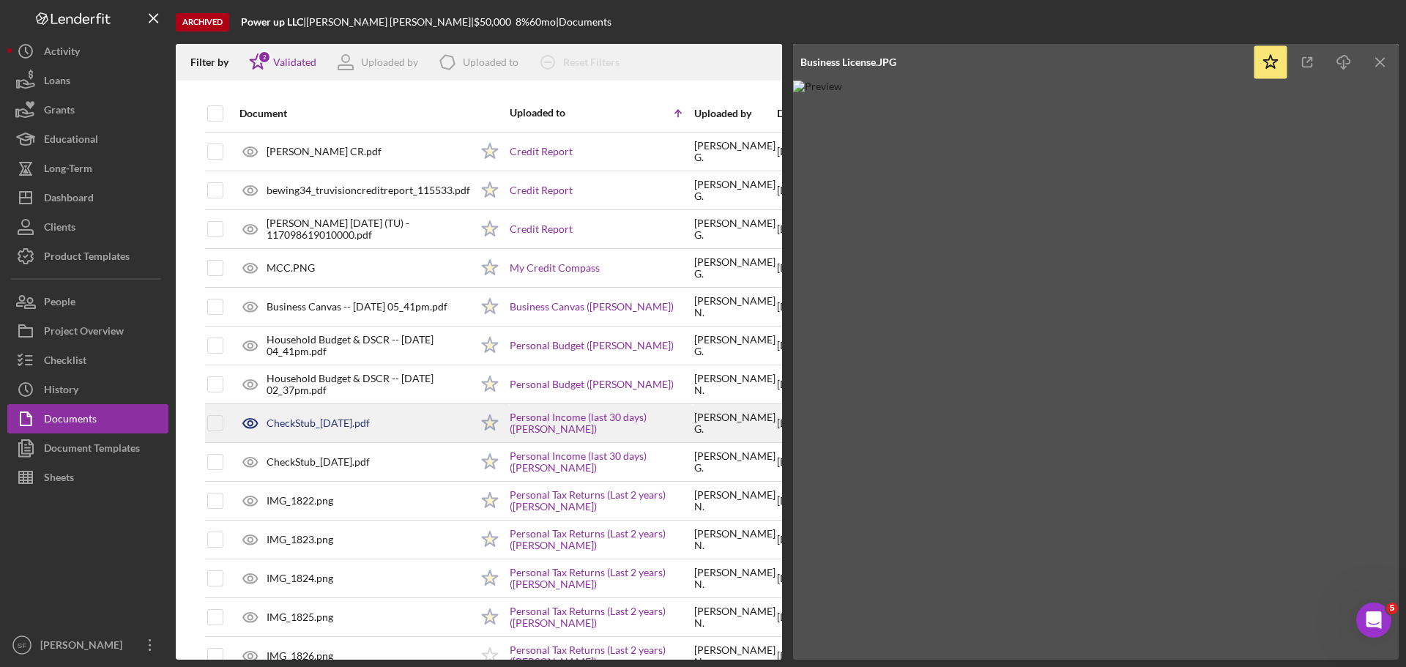
click at [349, 418] on div "CheckStub_[DATE].pdf" at bounding box center [318, 423] width 103 height 12
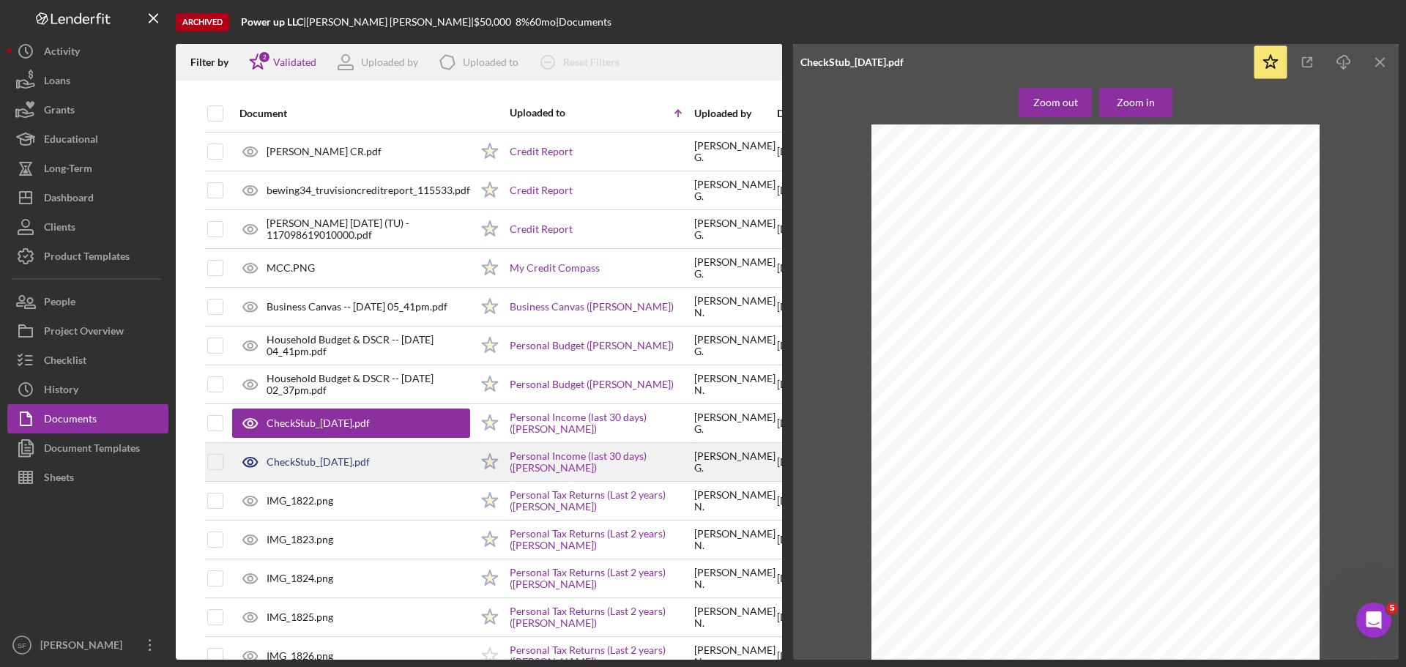
click at [346, 458] on div "CheckStub_[DATE].pdf" at bounding box center [318, 462] width 103 height 12
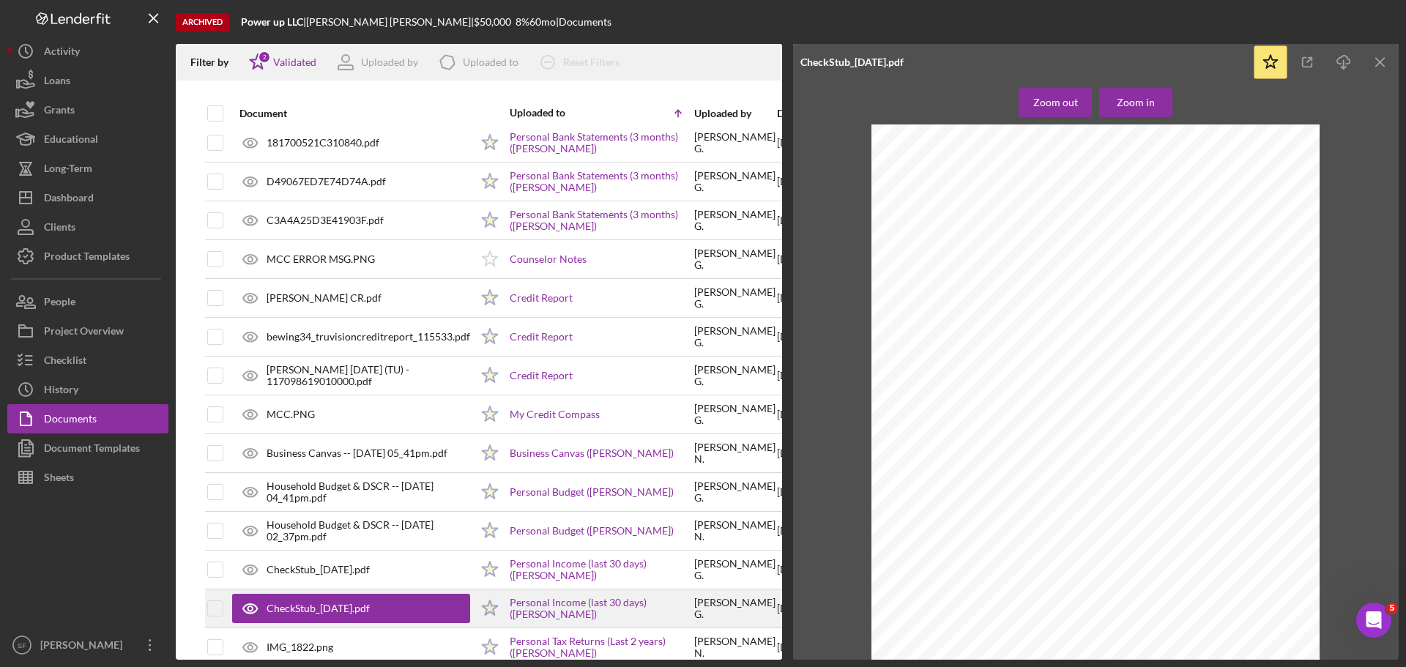
scroll to position [561, 0]
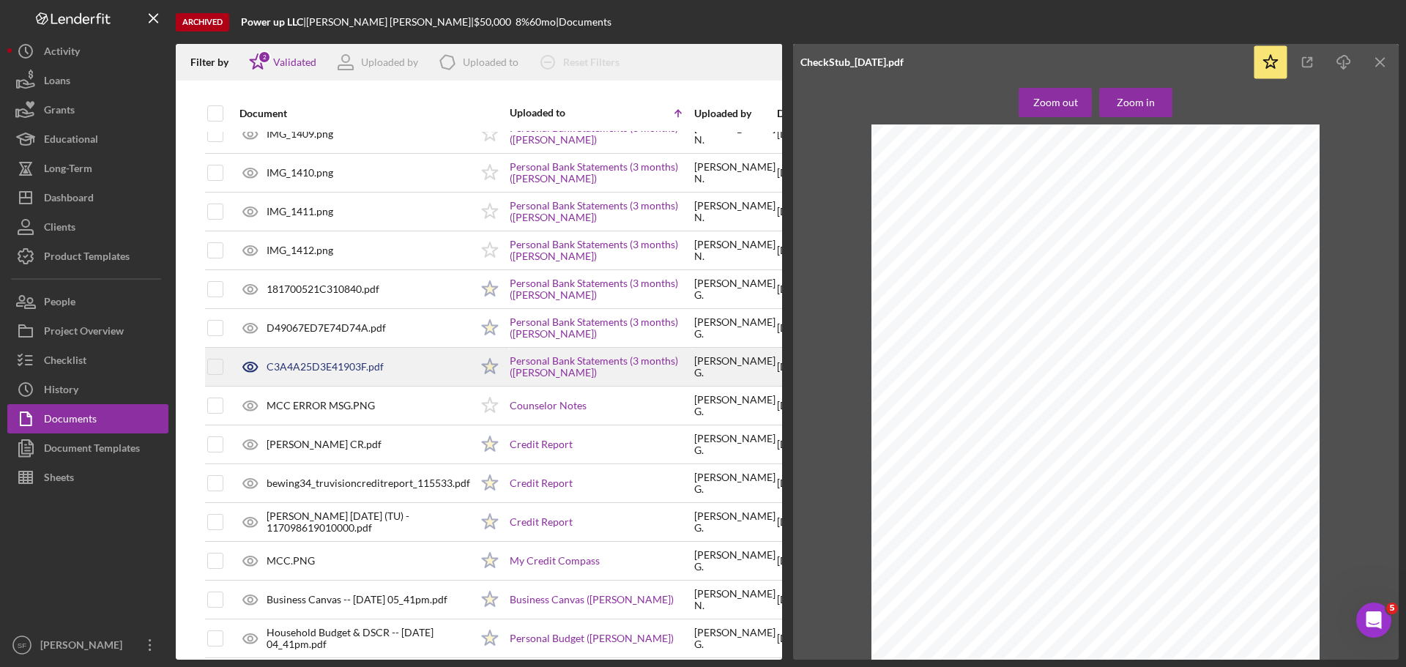
click at [280, 379] on div "C3A4A25D3E41903F.pdf" at bounding box center [351, 367] width 238 height 37
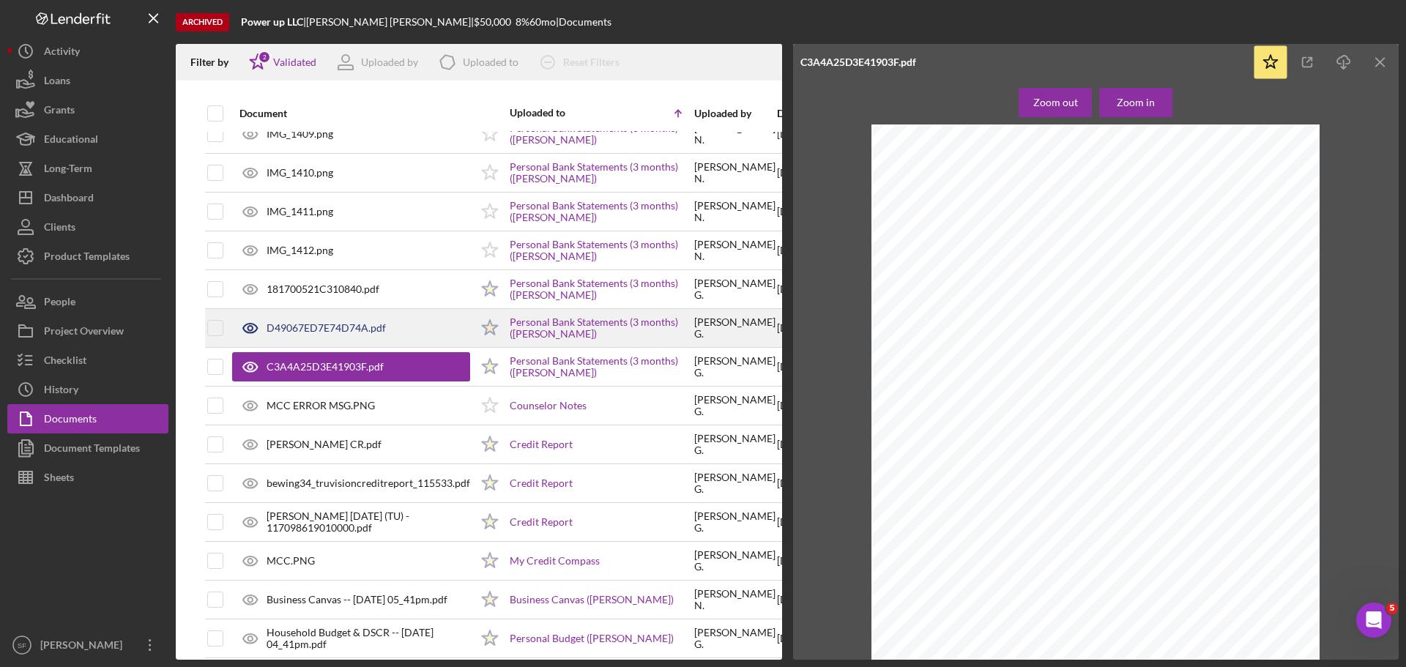
click at [320, 312] on div "D49067ED7E74D74A.pdf" at bounding box center [351, 328] width 238 height 37
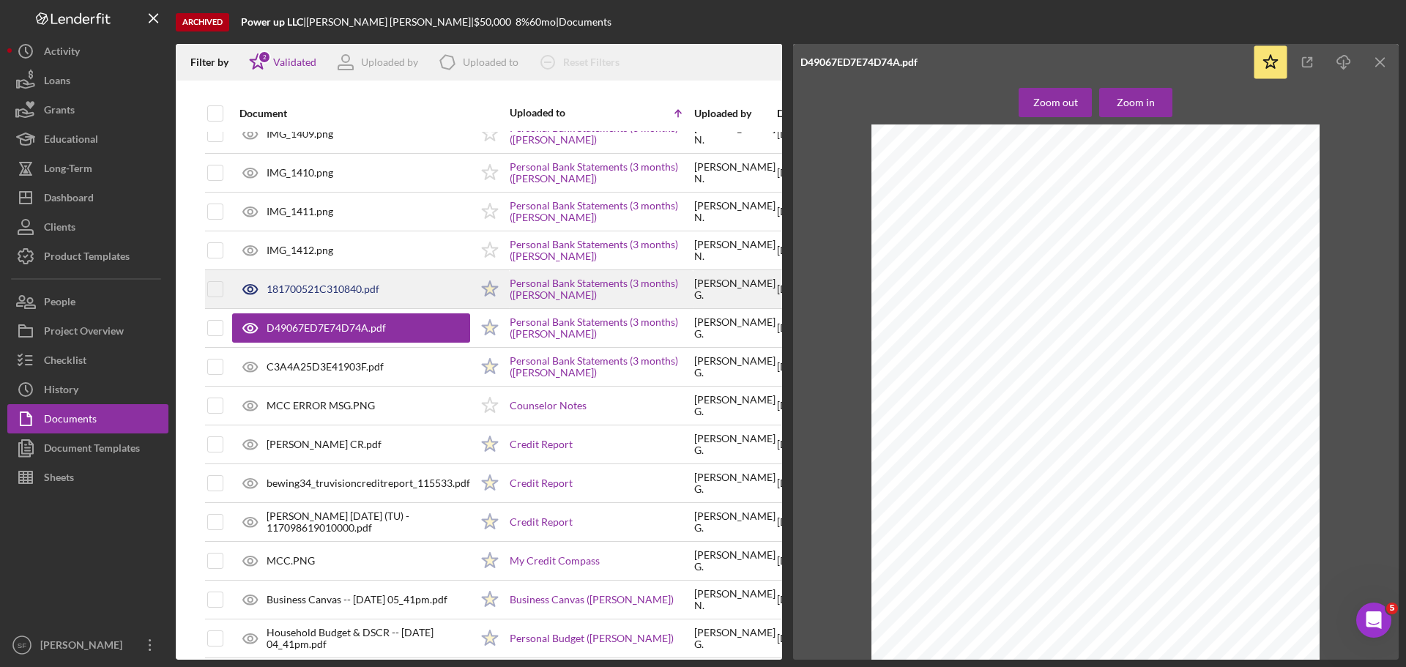
click at [308, 283] on div "181700521C310840.pdf" at bounding box center [323, 289] width 113 height 12
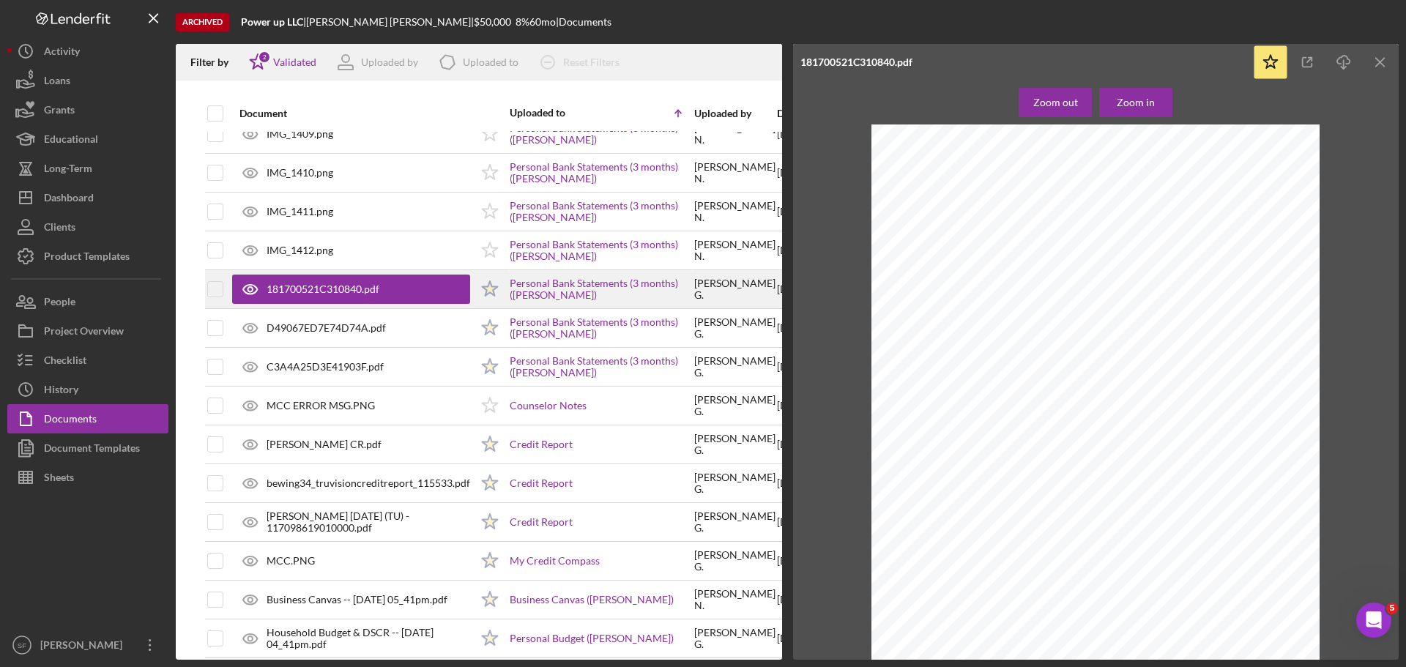
scroll to position [268, 0]
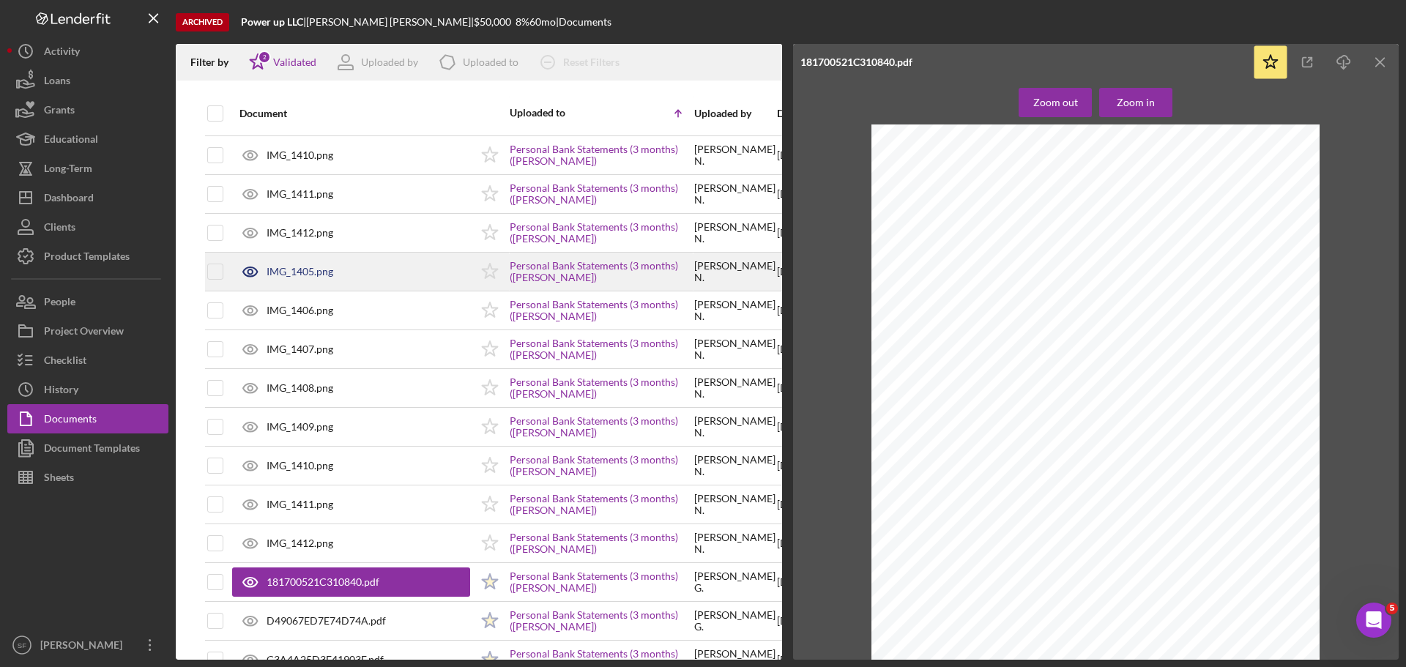
click at [308, 279] on div "IMG_1405.png" at bounding box center [351, 271] width 238 height 37
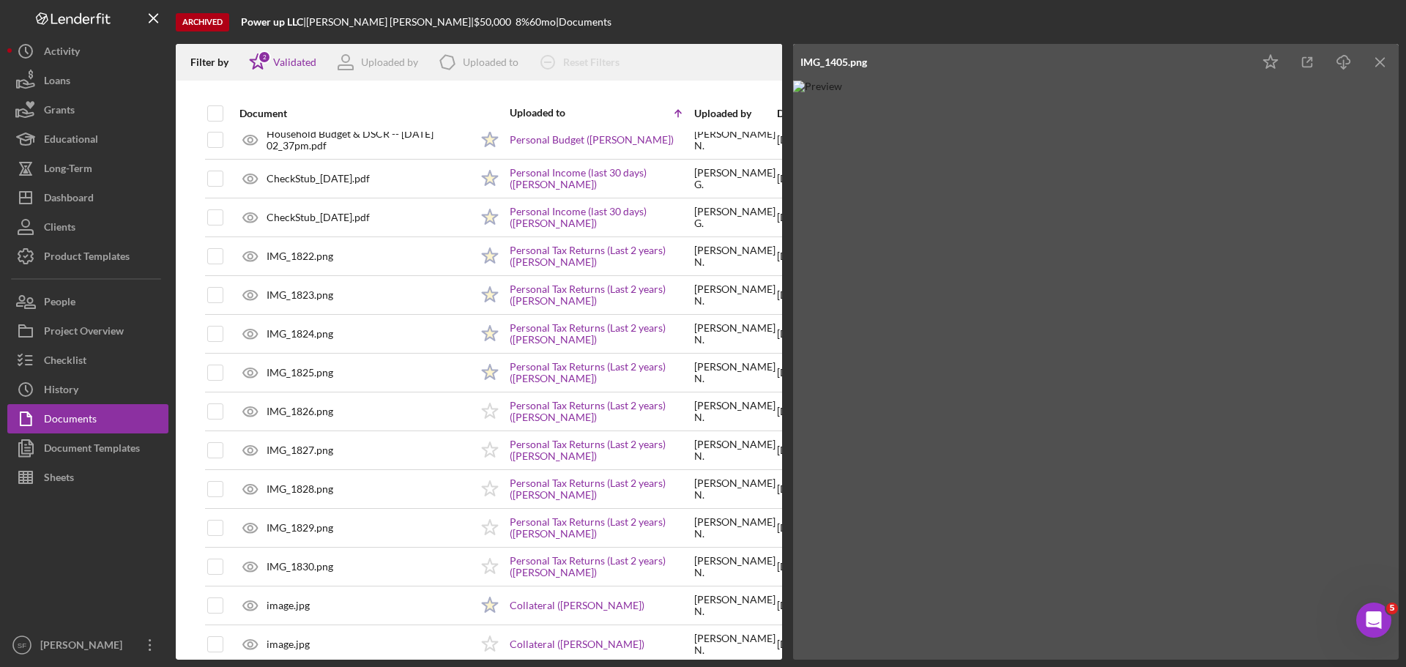
scroll to position [1245, 0]
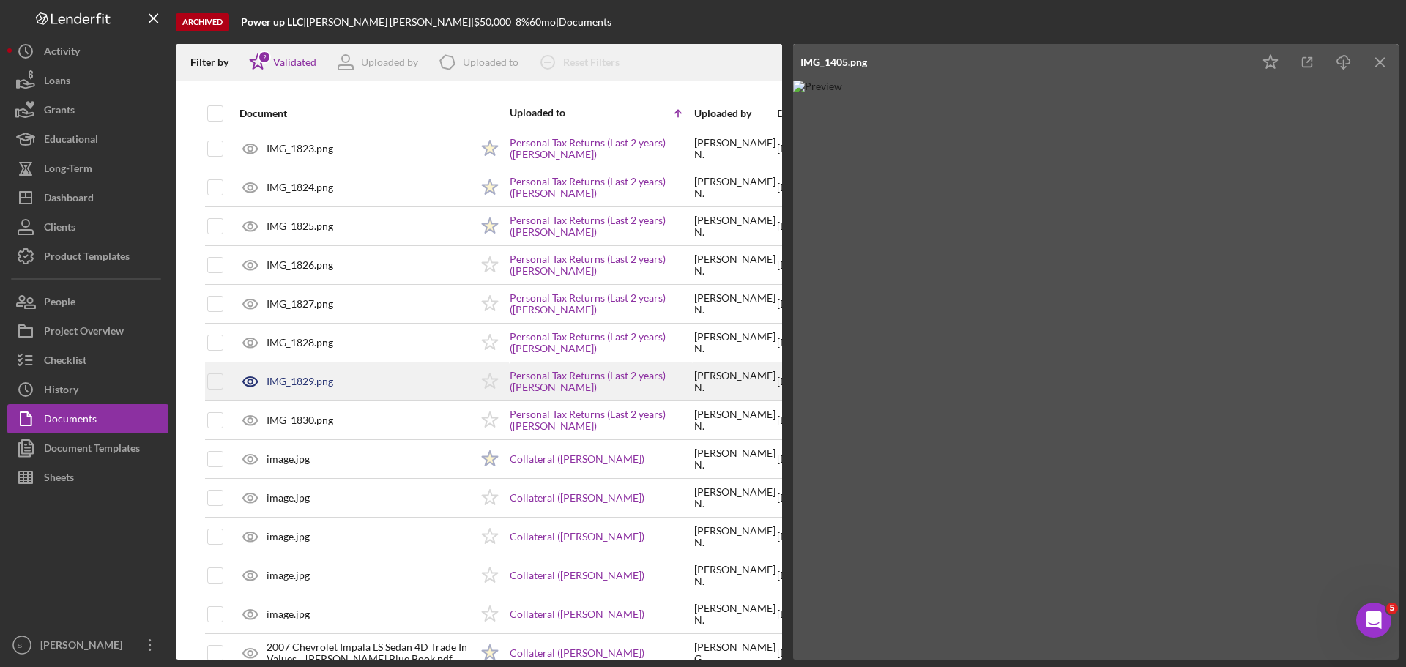
click at [316, 381] on div "IMG_1829.png" at bounding box center [300, 382] width 67 height 12
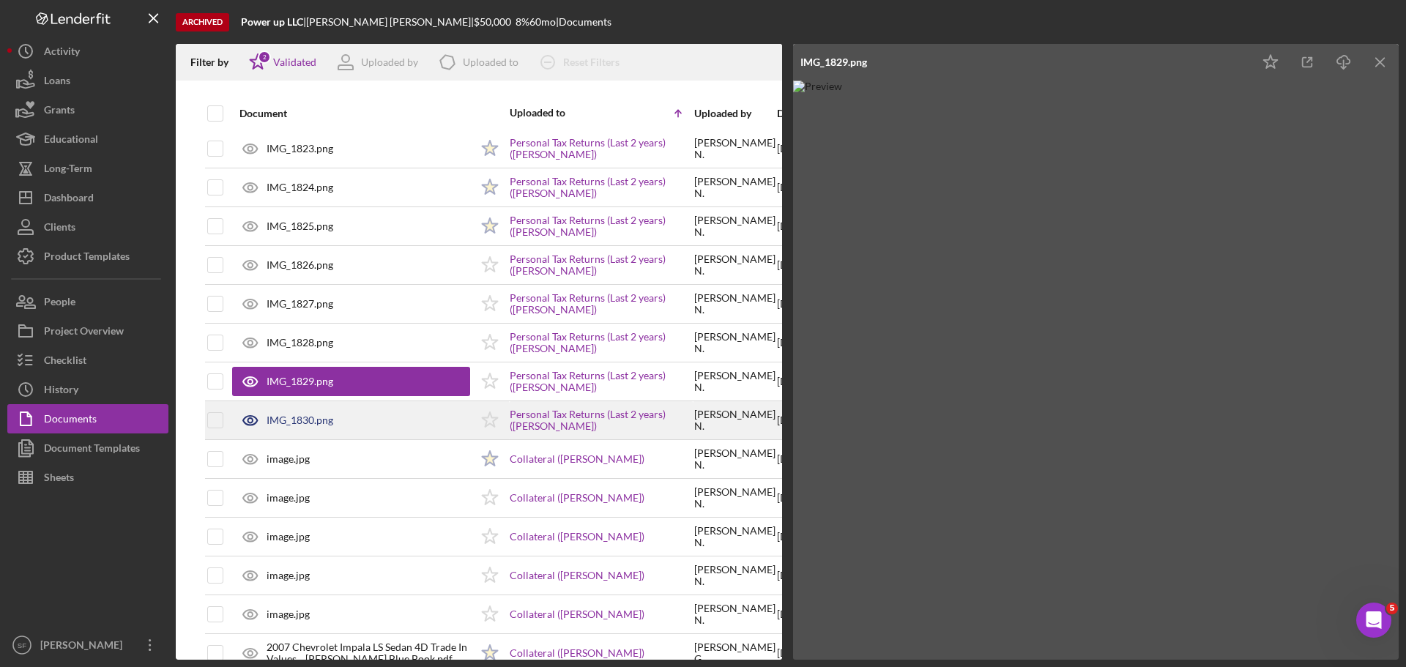
click at [324, 433] on div "IMG_1830.png" at bounding box center [351, 420] width 238 height 37
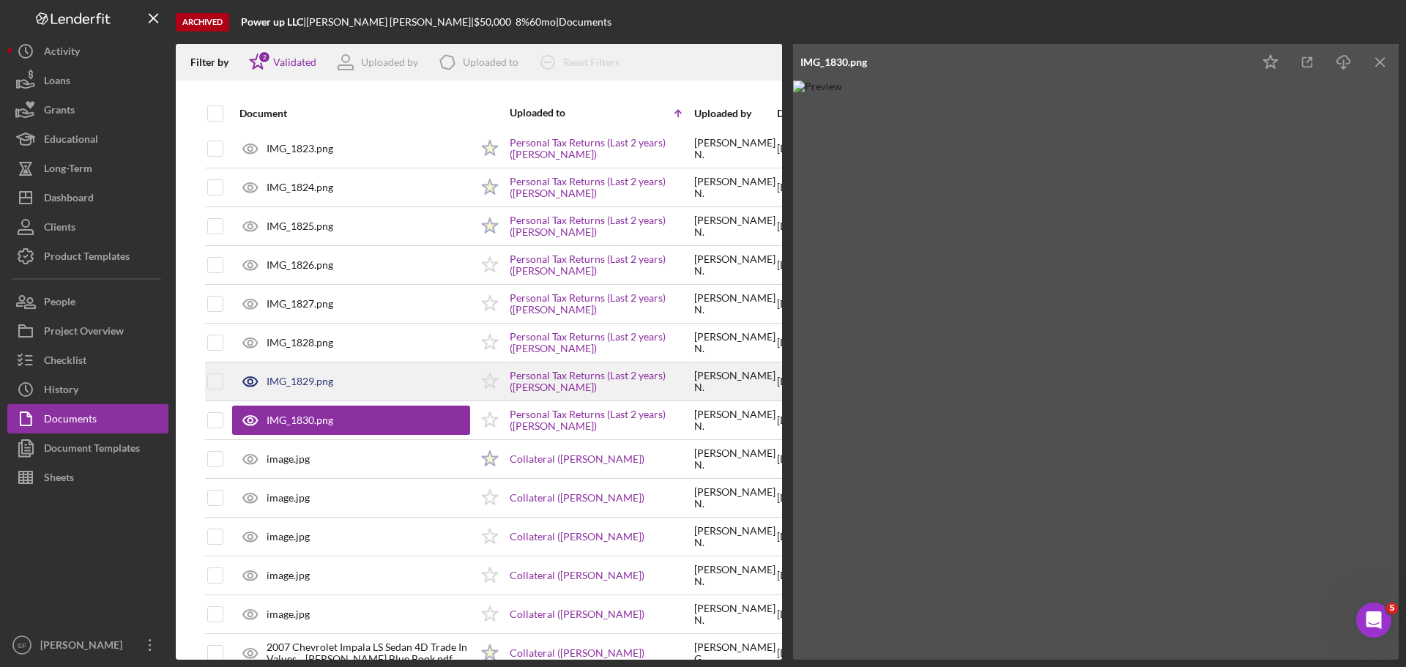
click at [282, 397] on div "IMG_1829.png" at bounding box center [351, 381] width 238 height 37
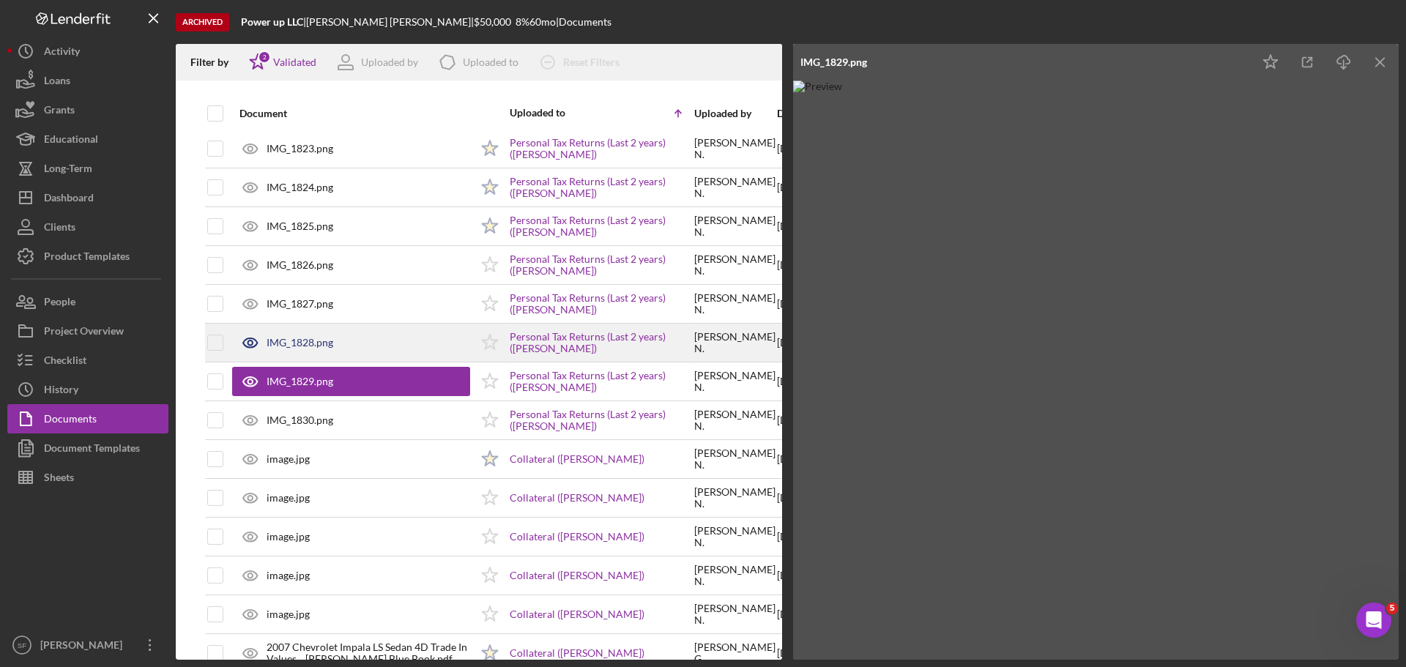
click at [288, 338] on div "IMG_1828.png" at bounding box center [300, 343] width 67 height 12
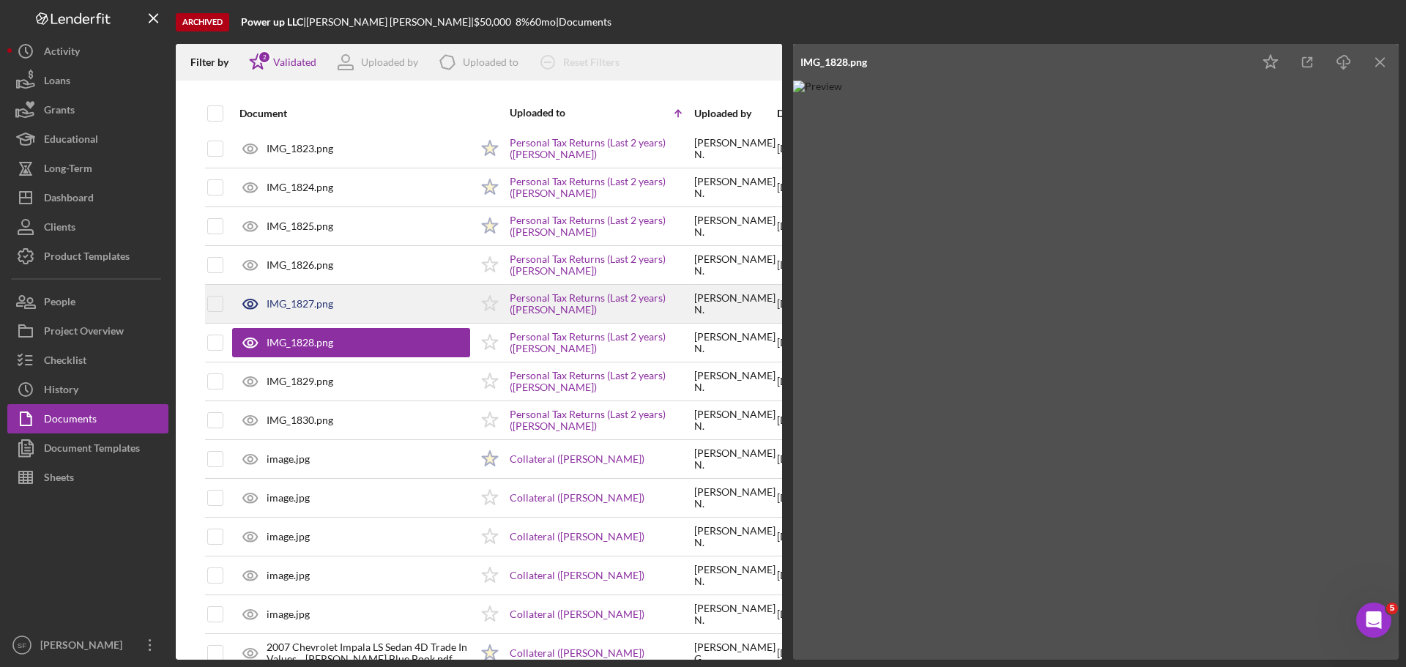
click at [285, 303] on div "IMG_1827.png" at bounding box center [300, 304] width 67 height 12
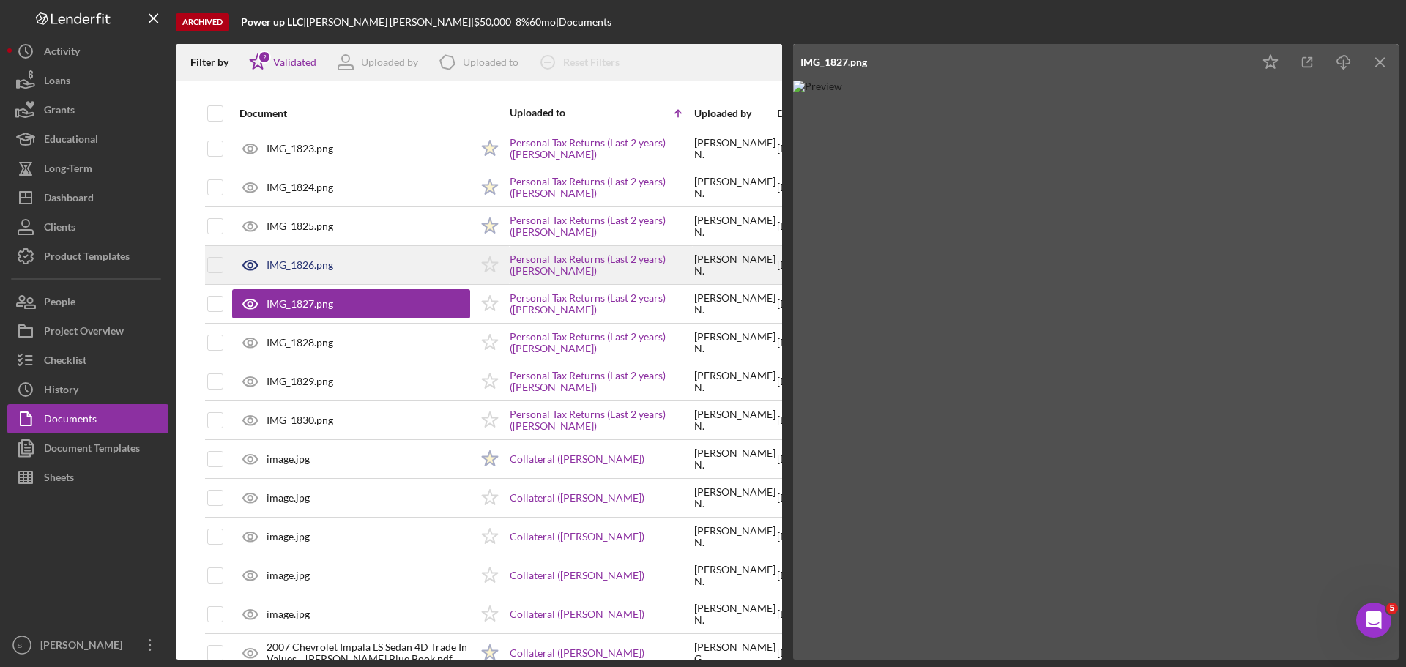
click at [310, 259] on div "IMG_1826.png" at bounding box center [300, 265] width 67 height 12
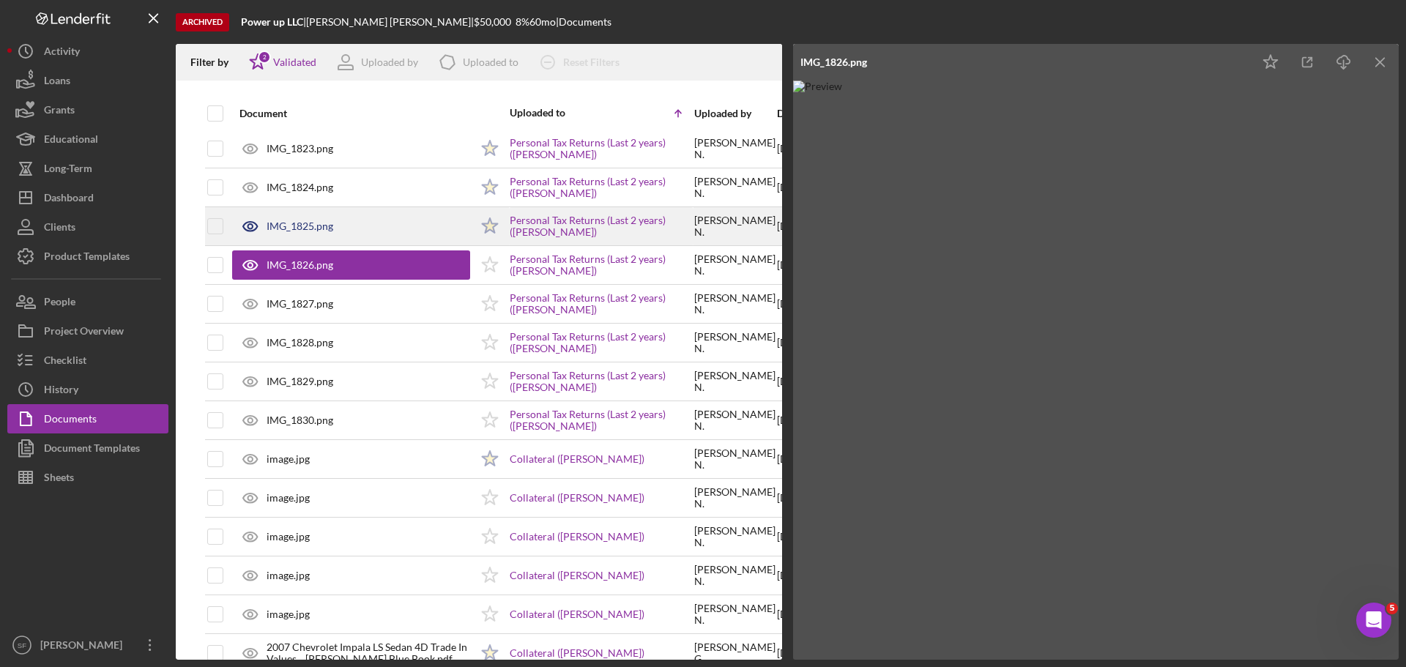
click at [304, 227] on div "IMG_1825.png" at bounding box center [300, 226] width 67 height 12
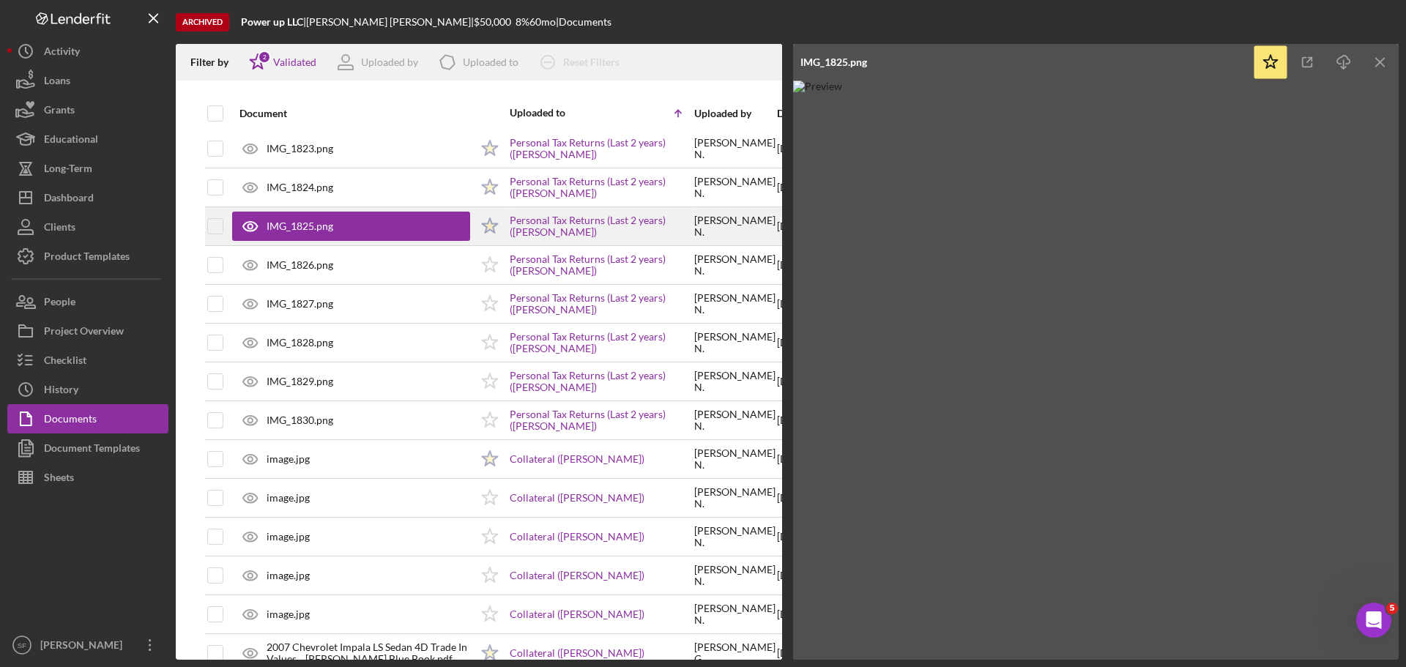
click at [310, 234] on div "IMG_1825.png" at bounding box center [351, 226] width 238 height 29
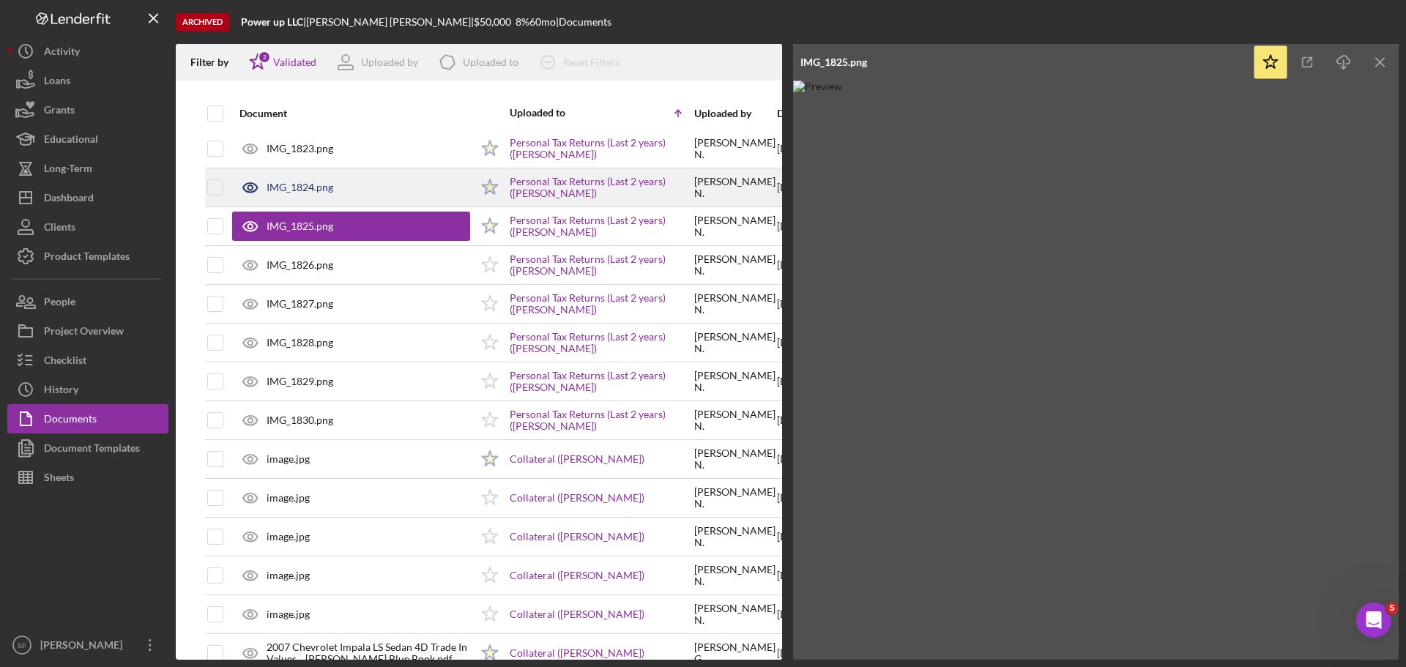
click at [286, 185] on div "IMG_1824.png" at bounding box center [300, 188] width 67 height 12
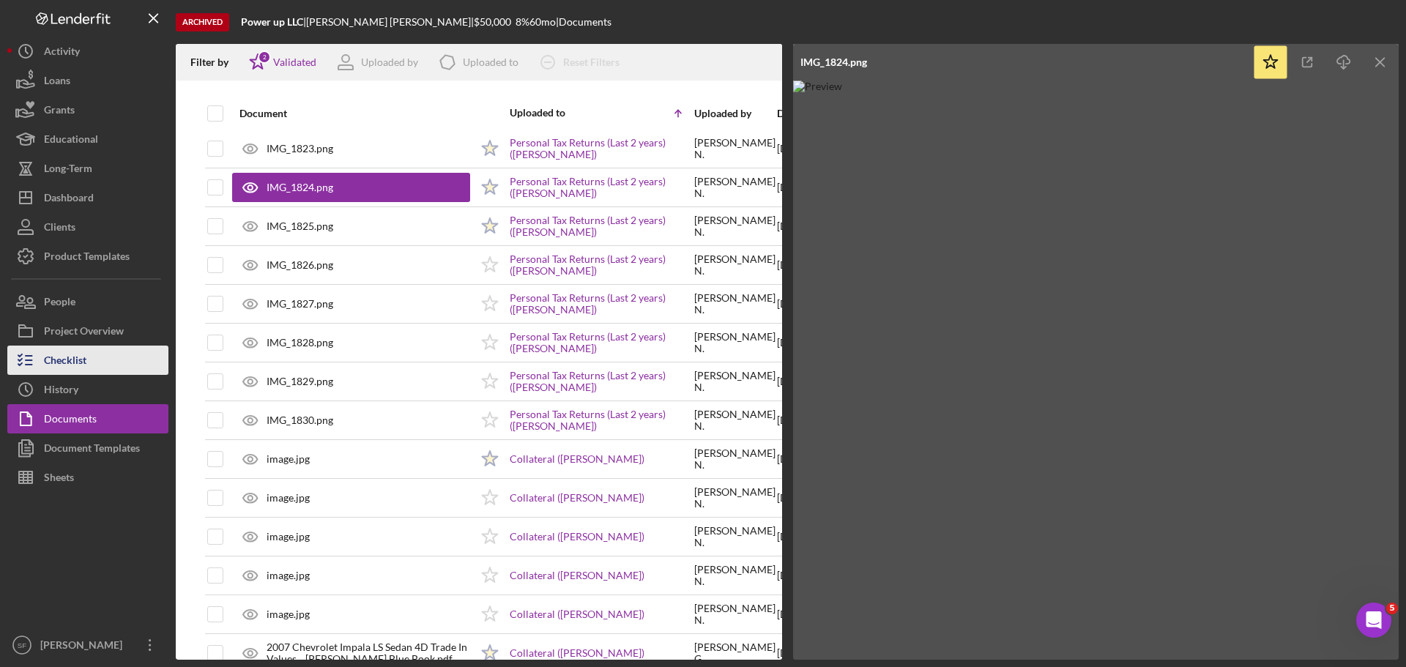
click at [64, 357] on div "Checklist" at bounding box center [65, 362] width 42 height 33
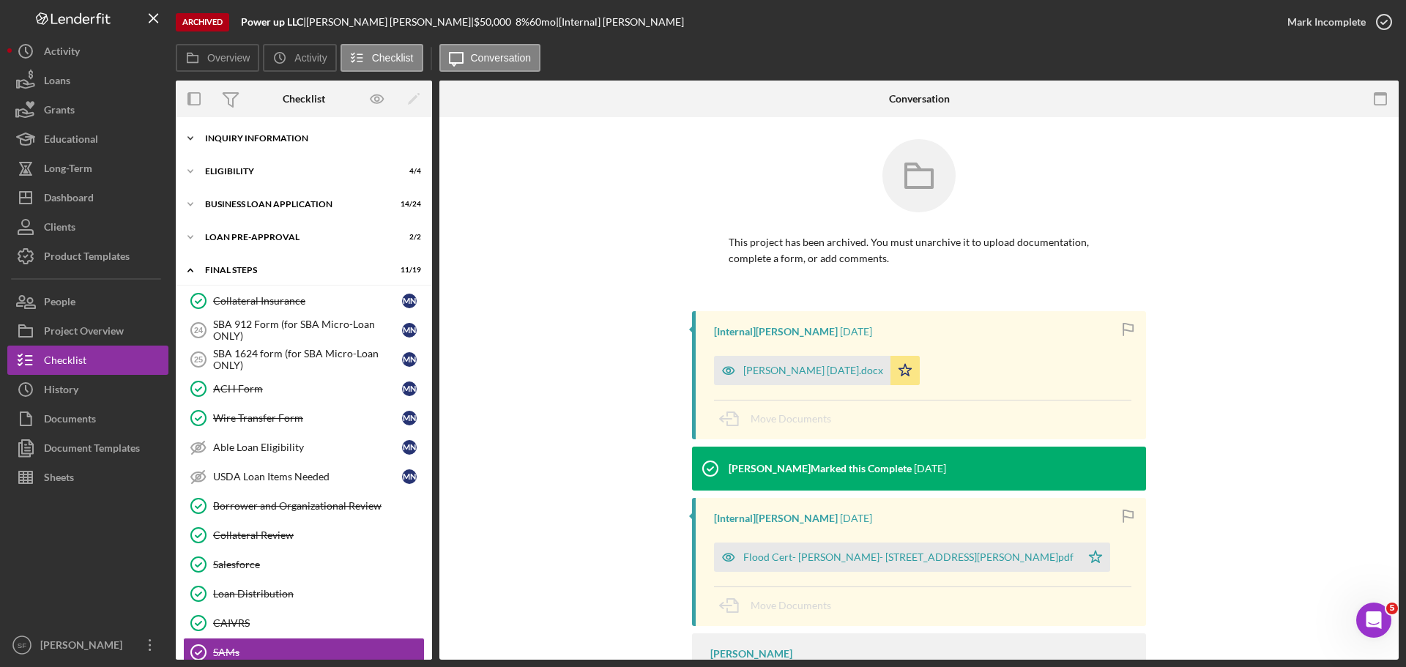
click at [204, 134] on icon "Icon/Expander" at bounding box center [190, 138] width 29 height 29
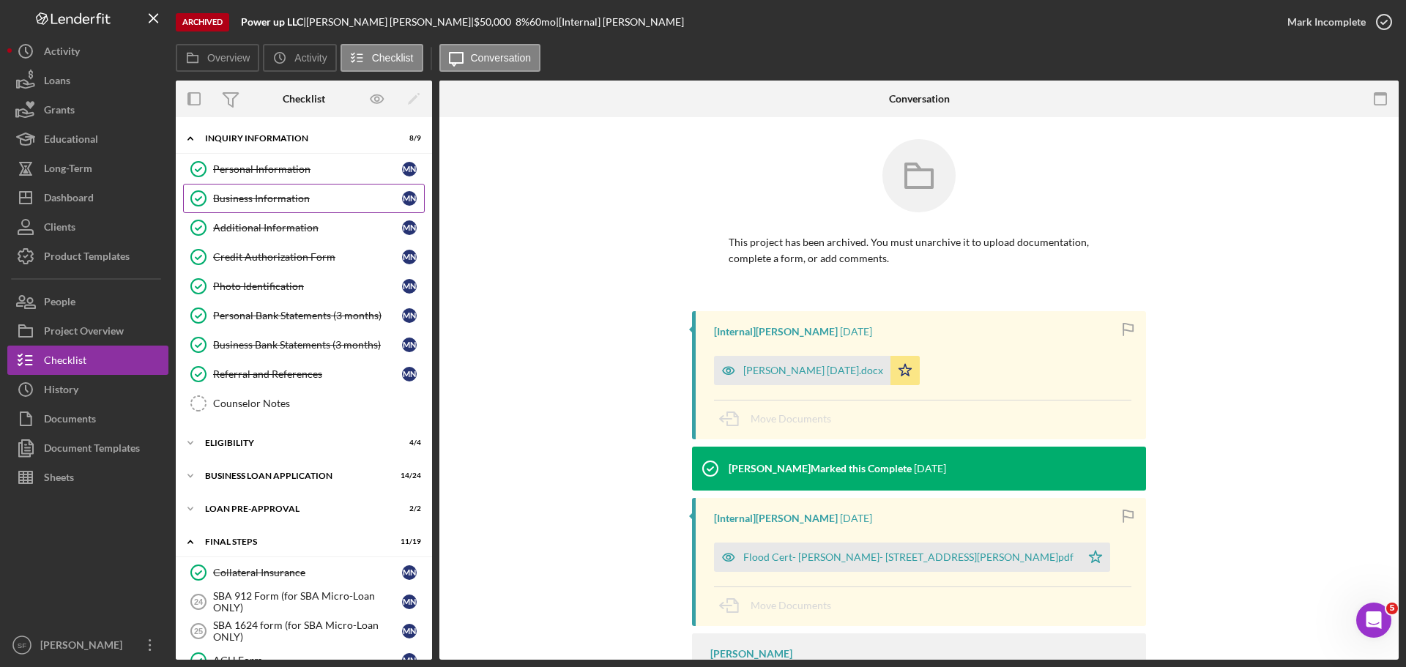
click at [236, 186] on link "Business Information Business Information M N" at bounding box center [304, 198] width 242 height 29
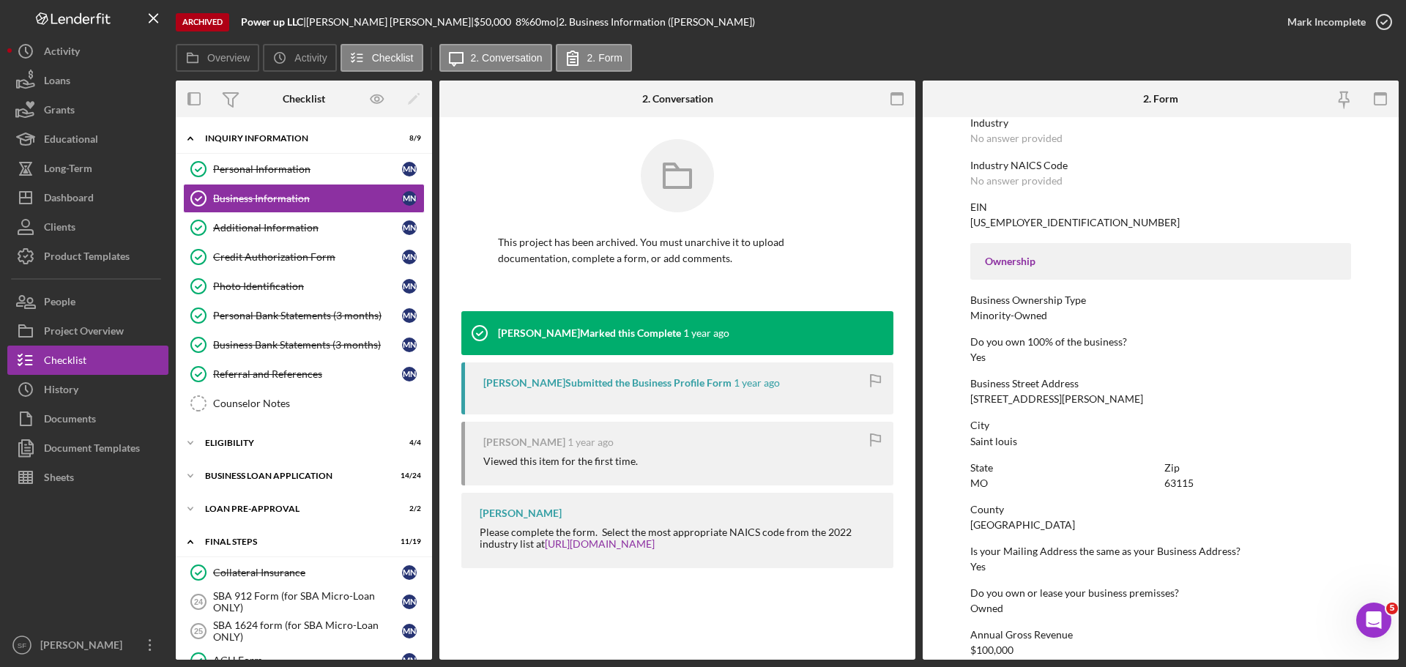
scroll to position [562, 0]
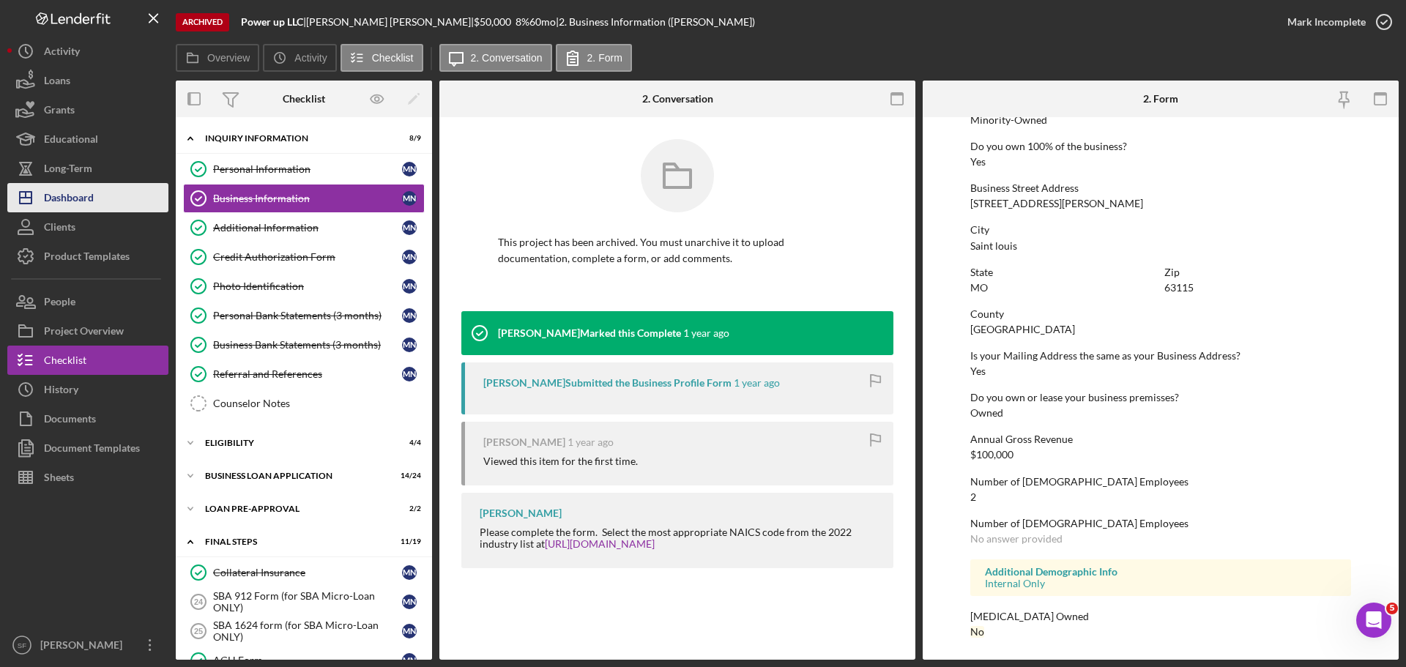
click at [67, 205] on div "Dashboard" at bounding box center [69, 199] width 50 height 33
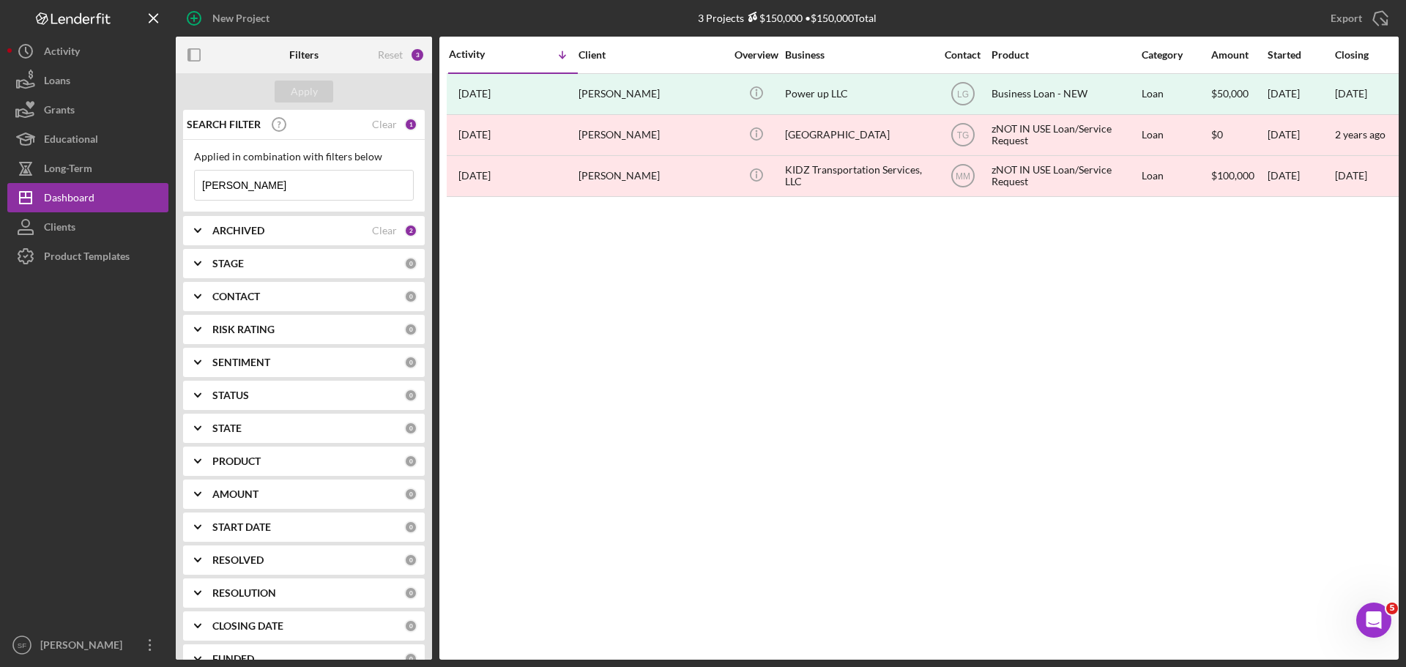
drag, startPoint x: 235, startPoint y: 185, endPoint x: 192, endPoint y: 193, distance: 43.9
click at [185, 193] on div "Applied in combination with filters below [PERSON_NAME] Icon/Menu Close" at bounding box center [304, 176] width 242 height 72
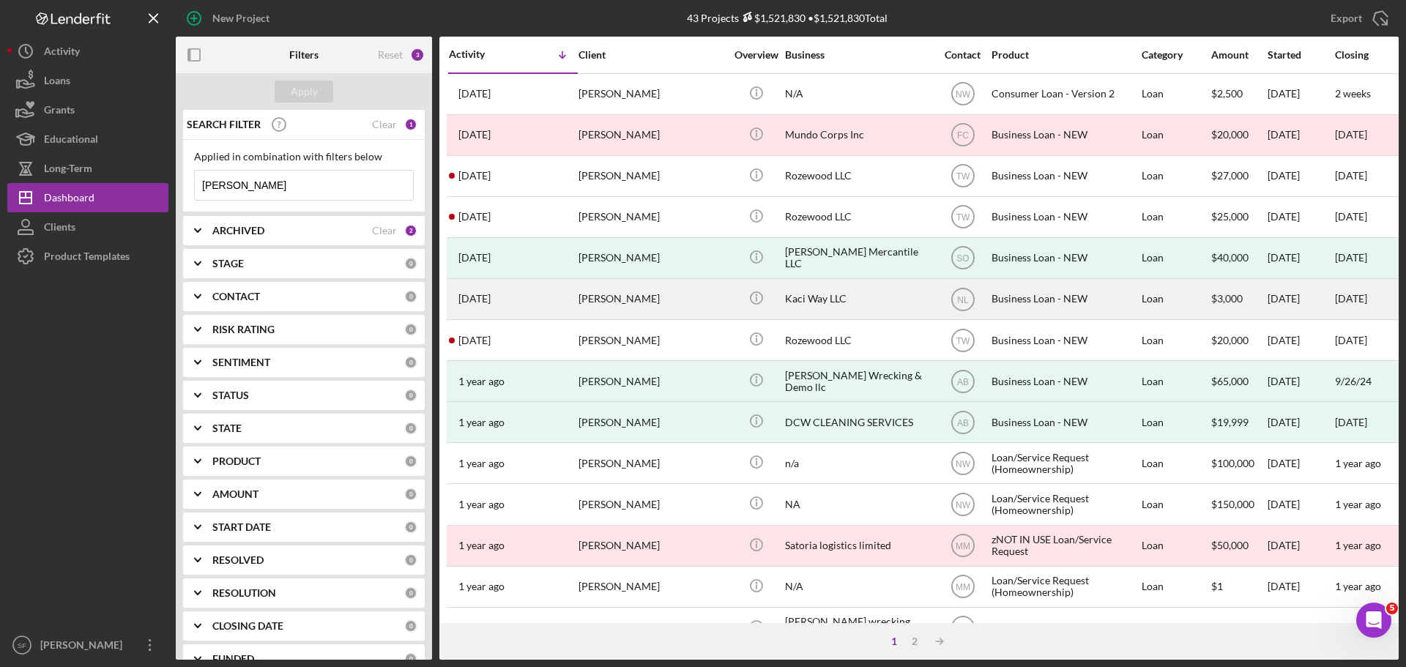
type input "[PERSON_NAME]"
click at [555, 299] on div "[DATE] [PERSON_NAME]" at bounding box center [513, 299] width 128 height 39
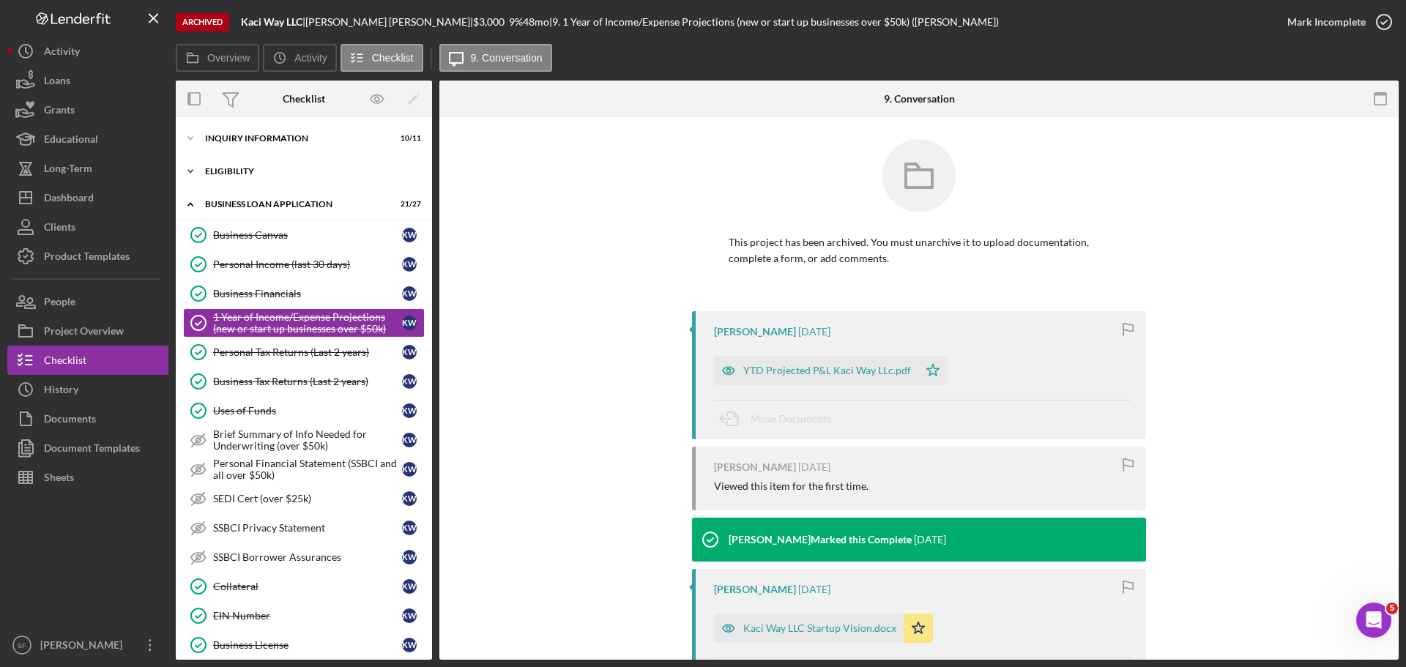
click at [204, 169] on icon "Icon/Expander" at bounding box center [190, 171] width 29 height 29
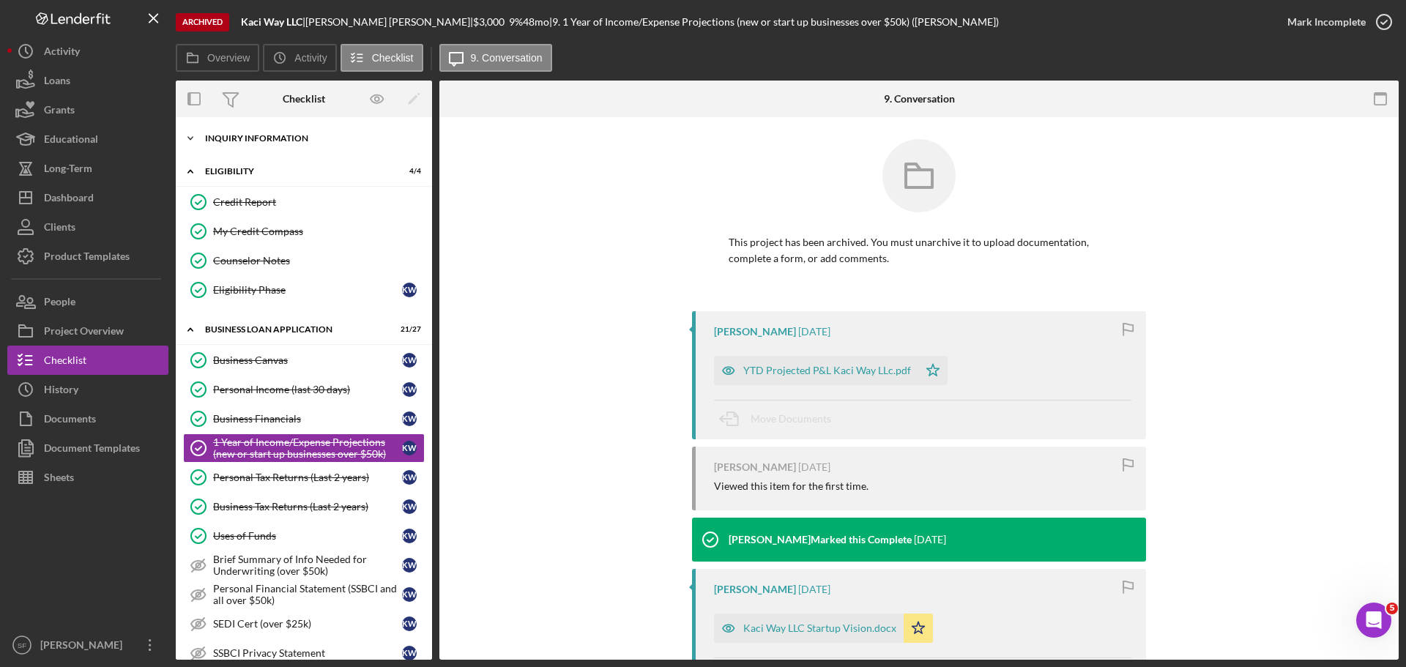
click at [187, 134] on icon "Icon/Expander" at bounding box center [190, 138] width 29 height 29
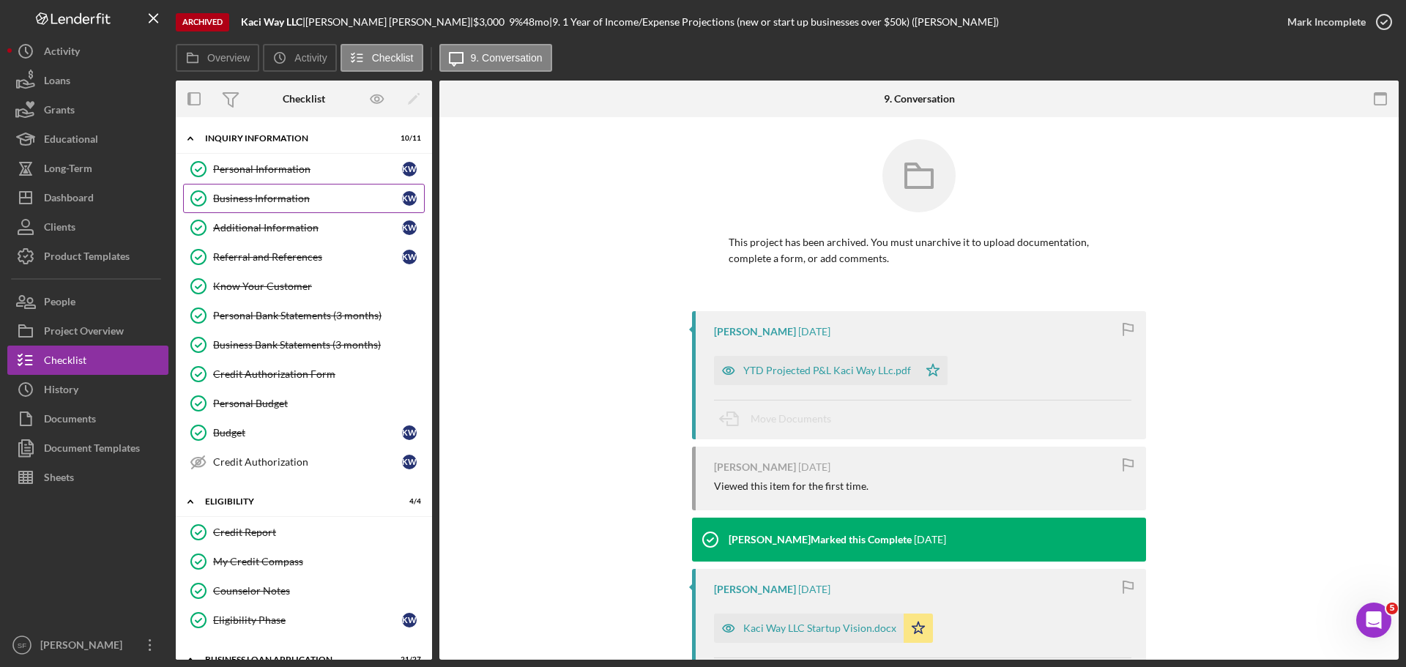
click at [234, 205] on link "Business Information Business Information K W" at bounding box center [304, 198] width 242 height 29
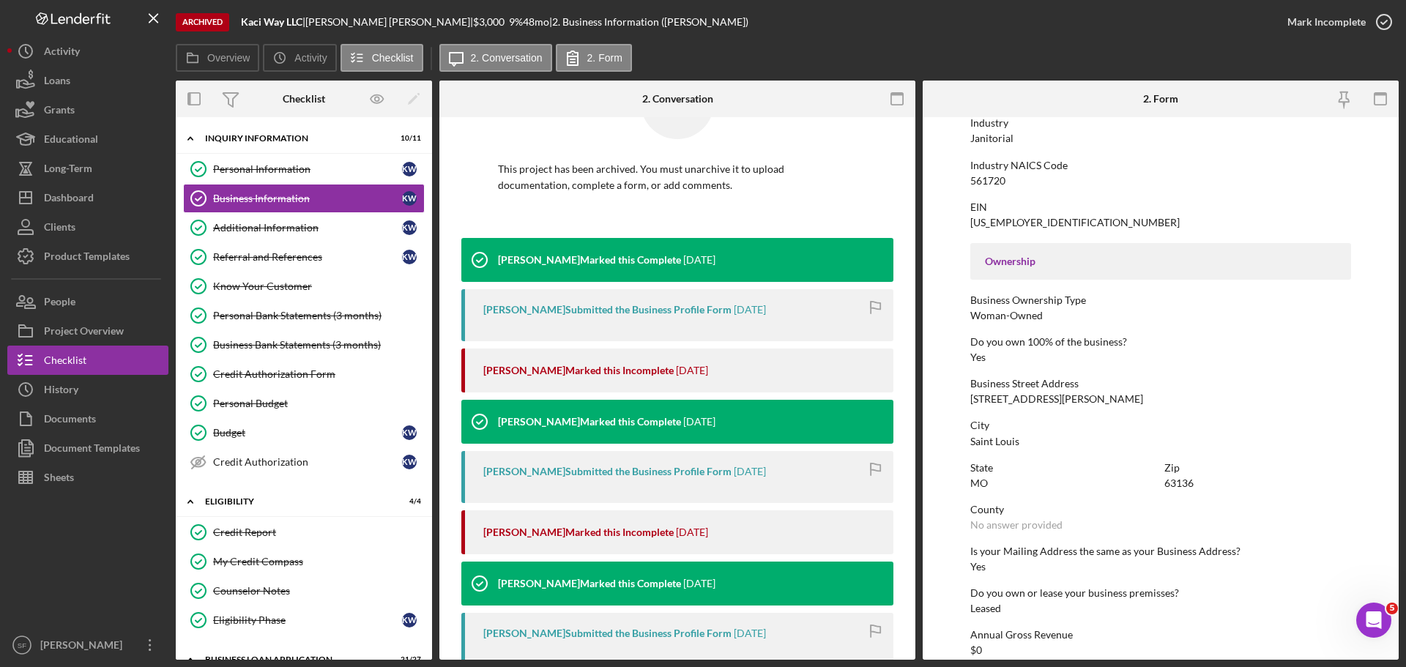
scroll to position [562, 0]
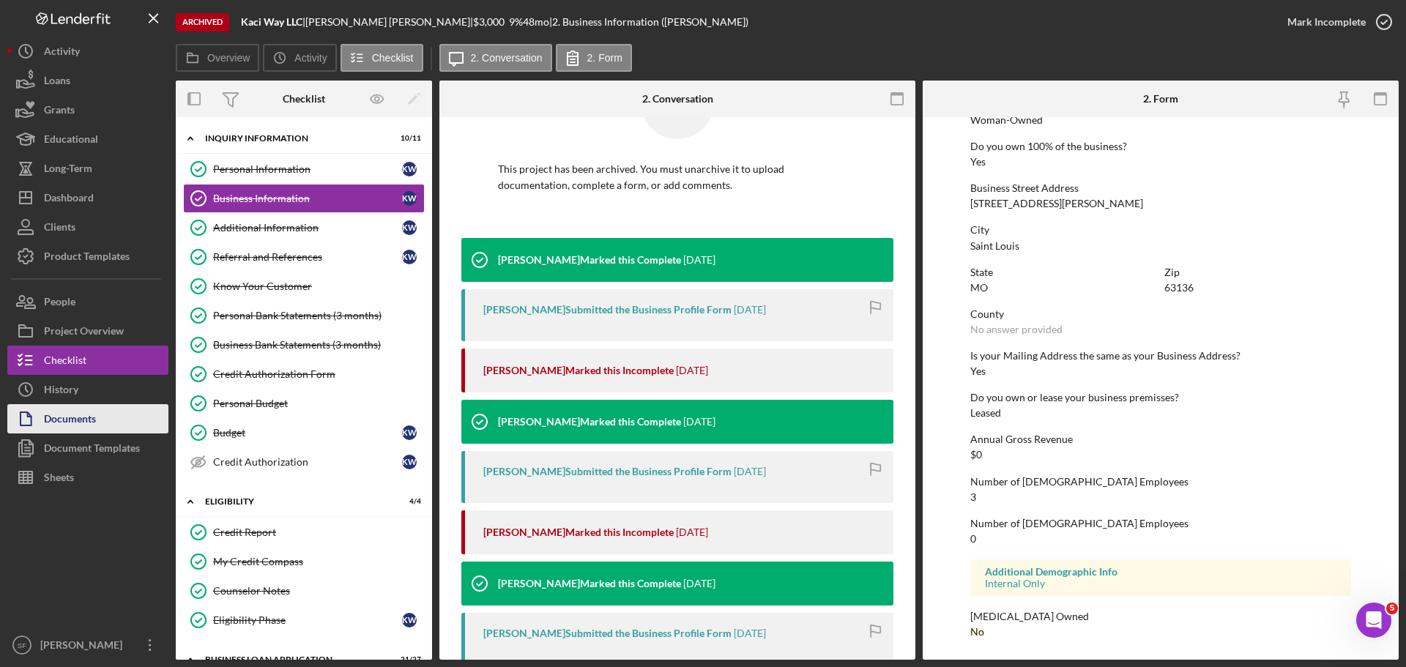
click at [78, 421] on div "Documents" at bounding box center [70, 420] width 52 height 33
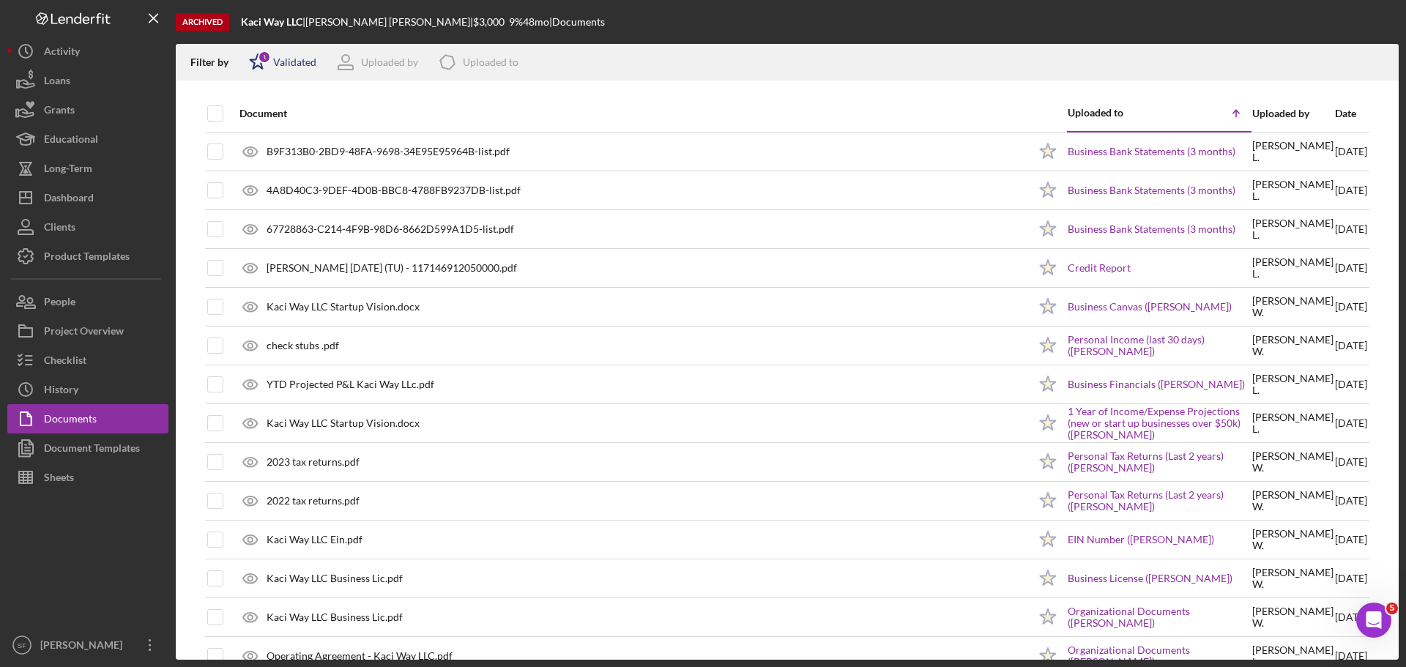
click at [253, 67] on icon "Icon/Star" at bounding box center [257, 62] width 37 height 37
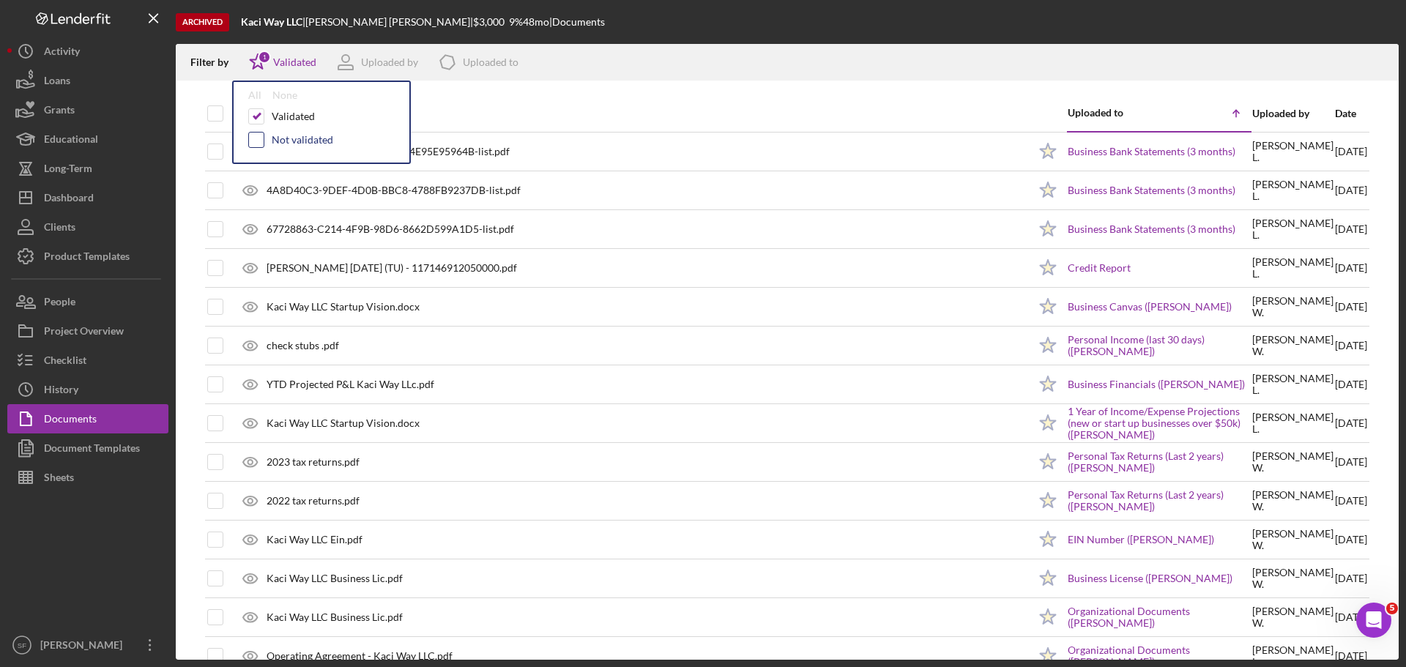
click at [261, 141] on input "checkbox" at bounding box center [256, 140] width 15 height 15
checkbox input "true"
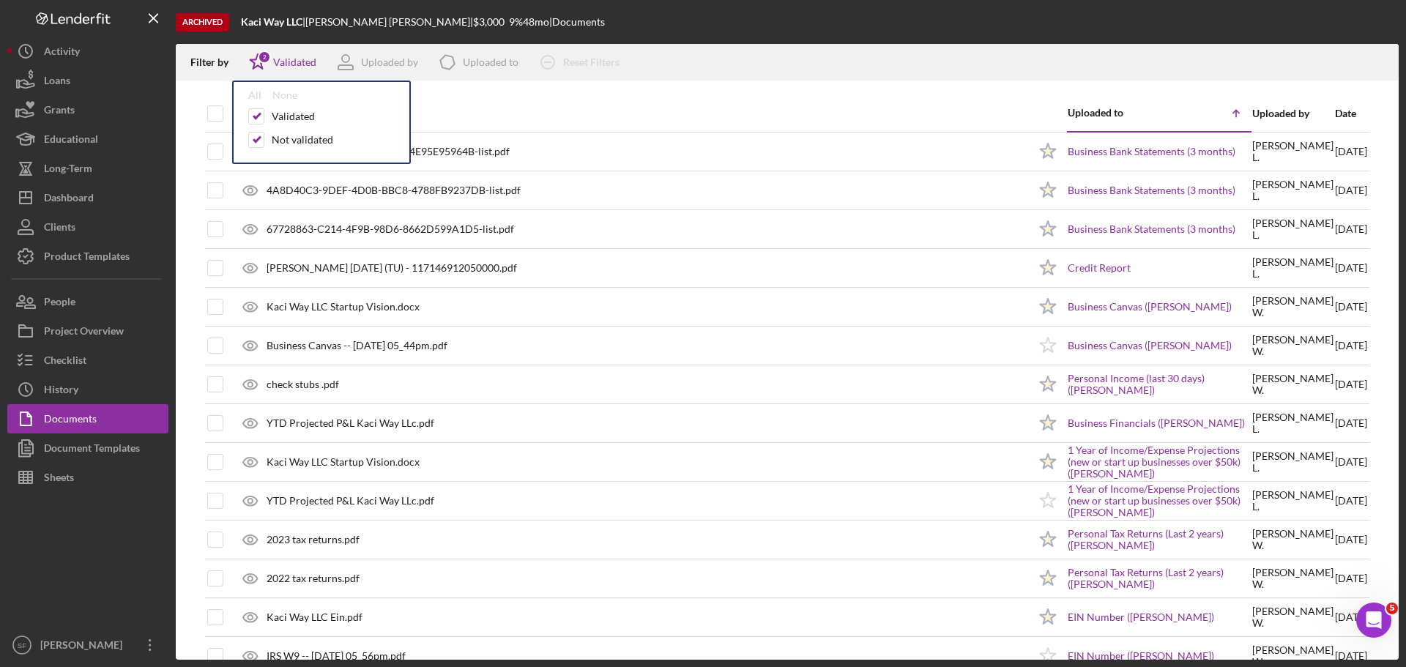
click at [822, 62] on div "Filter by Icon/Star 2 Validated All None Validated Not validated Uploaded by Ic…" at bounding box center [787, 62] width 1223 height 37
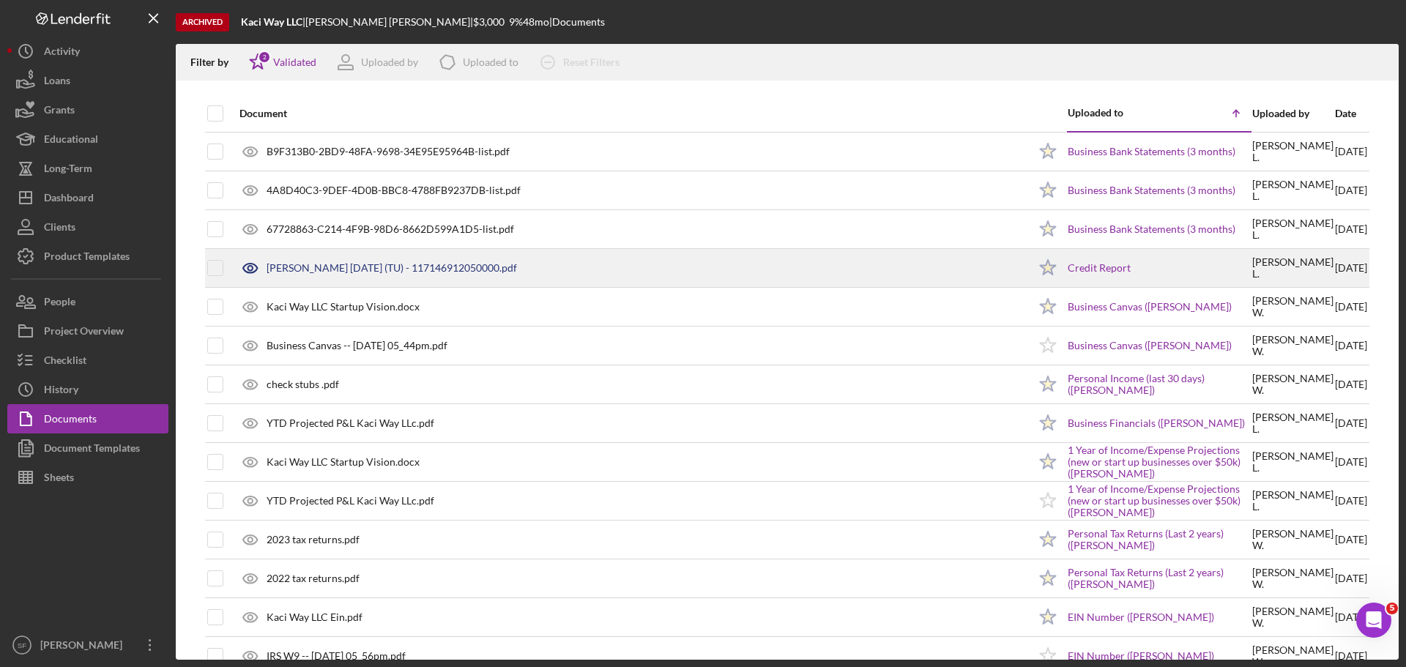
scroll to position [73, 0]
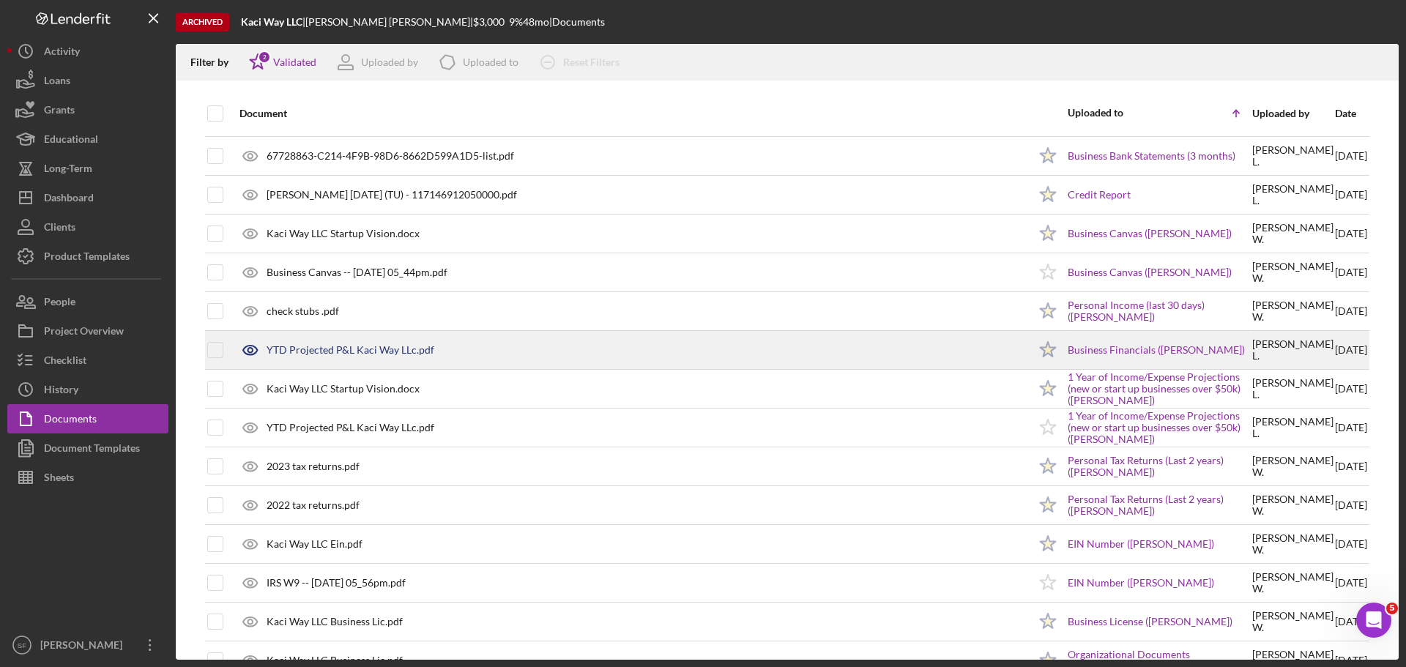
click at [394, 348] on div "YTD Projected P&L Kaci Way LLc.pdf" at bounding box center [351, 350] width 168 height 12
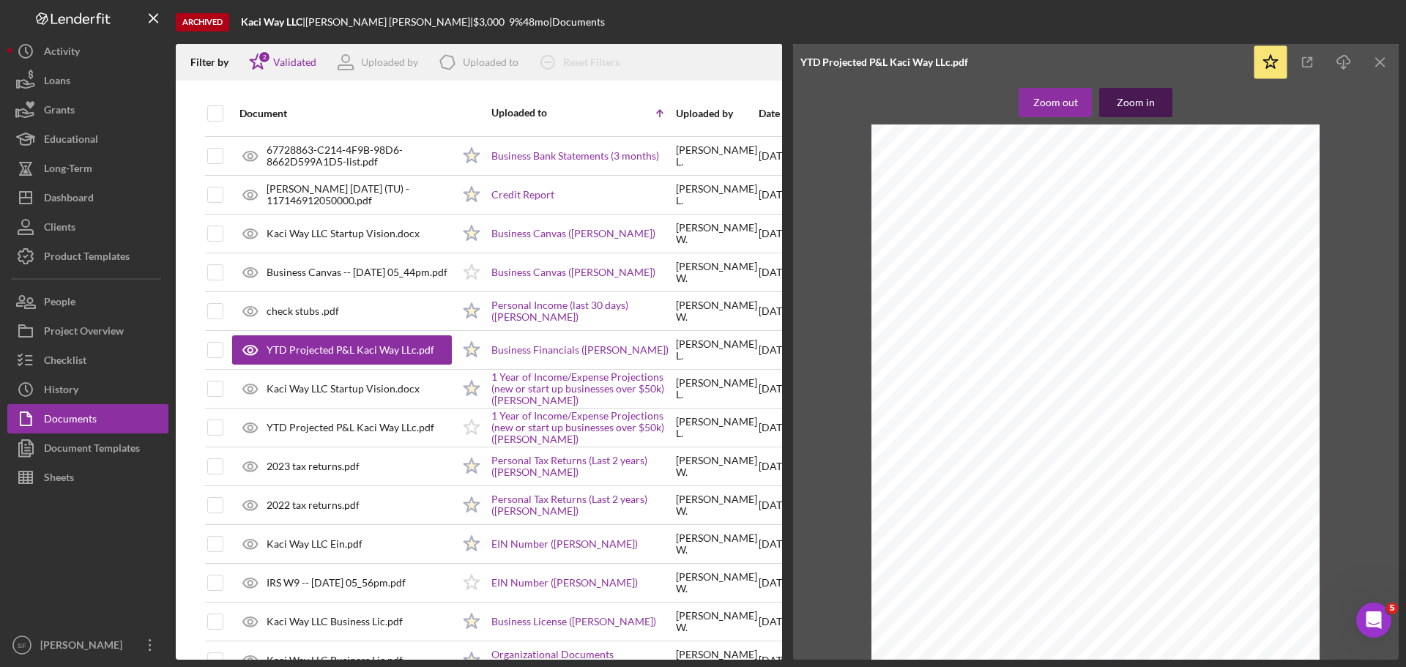
click at [1148, 103] on div "Zoom in" at bounding box center [1136, 102] width 38 height 29
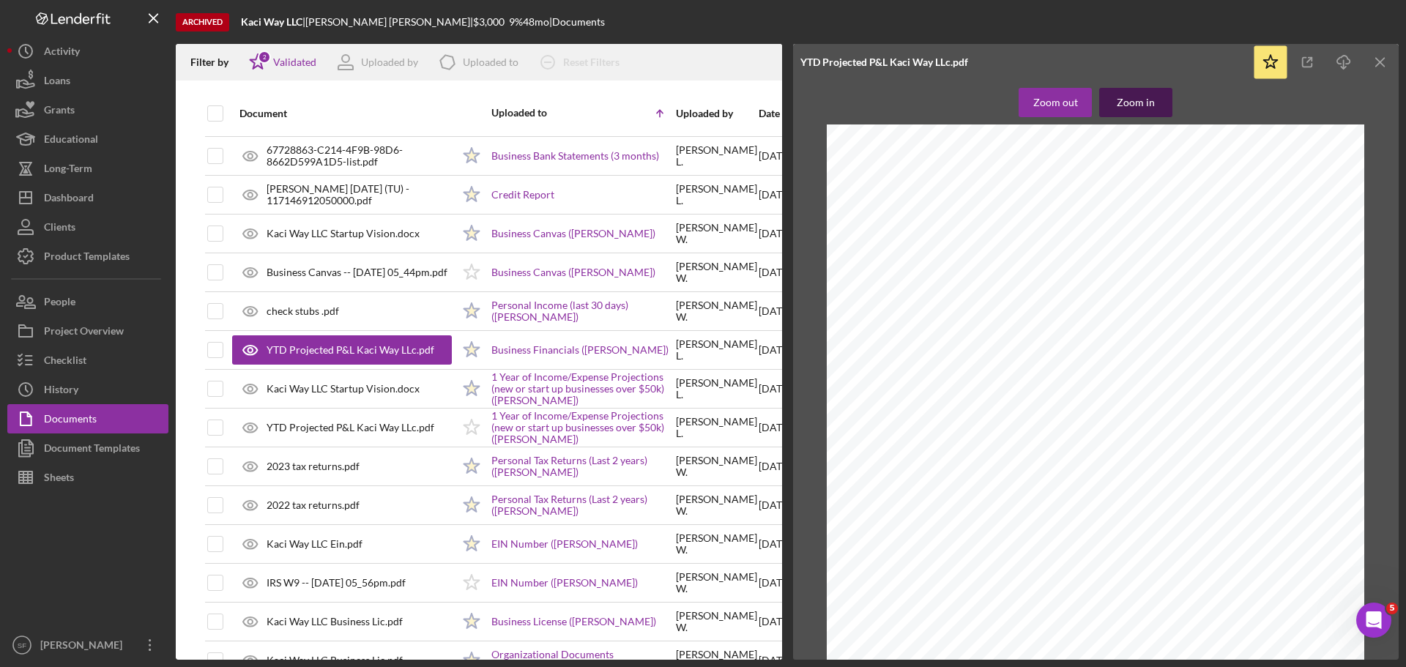
click at [1148, 103] on div "Zoom in" at bounding box center [1136, 102] width 38 height 29
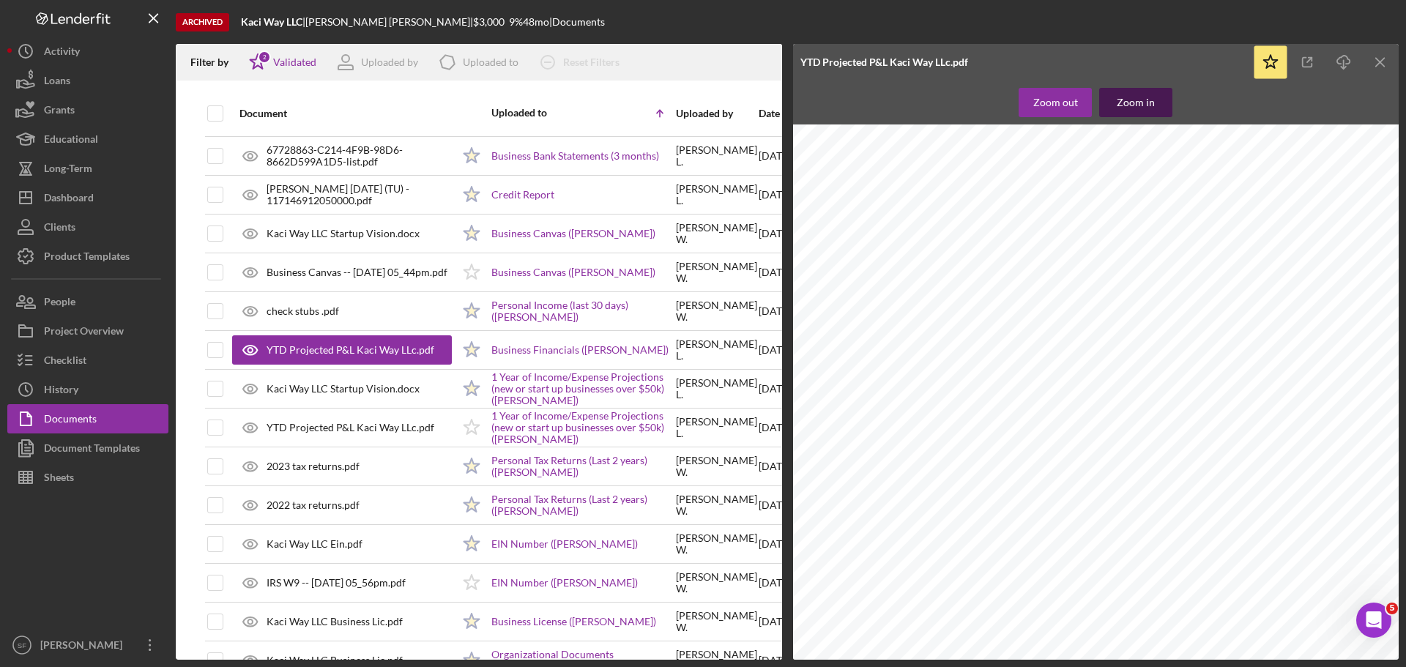
click at [1148, 103] on div "Zoom in" at bounding box center [1136, 102] width 38 height 29
click at [59, 204] on div "Dashboard" at bounding box center [69, 199] width 50 height 33
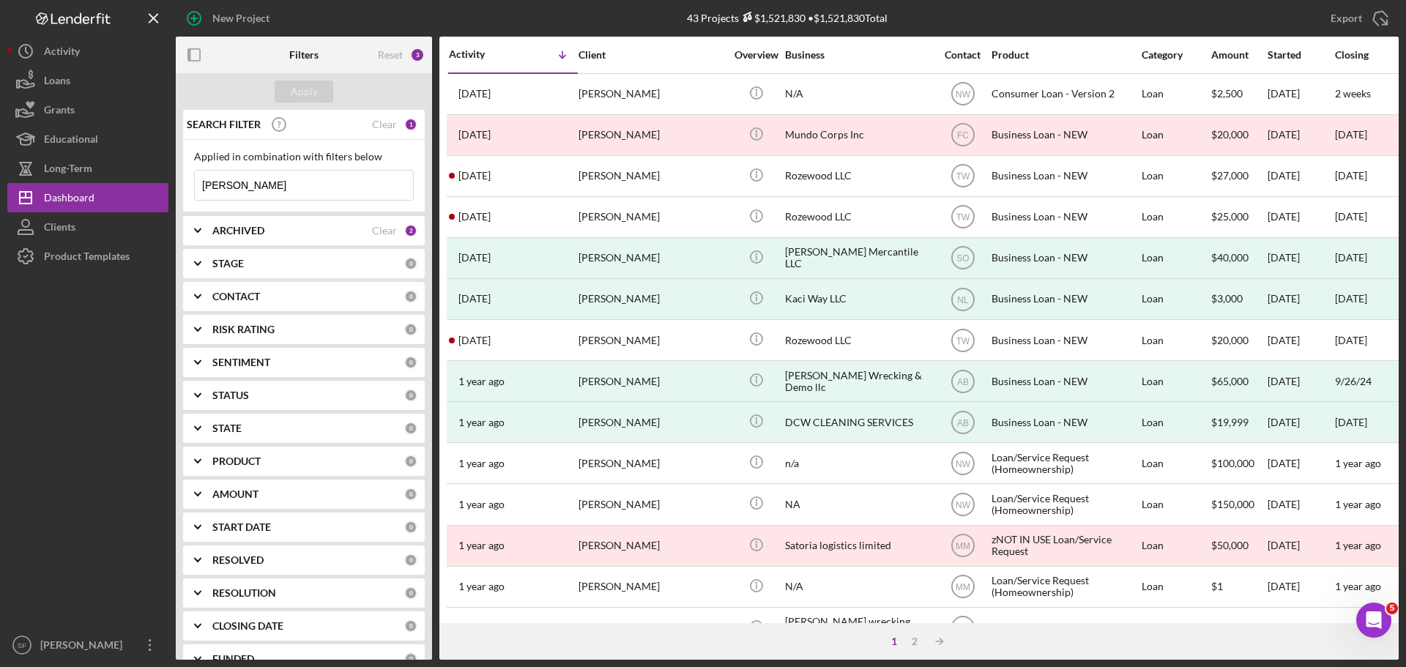
drag, startPoint x: 245, startPoint y: 182, endPoint x: 201, endPoint y: 185, distance: 44.0
click at [201, 185] on input "[PERSON_NAME]" at bounding box center [304, 185] width 218 height 29
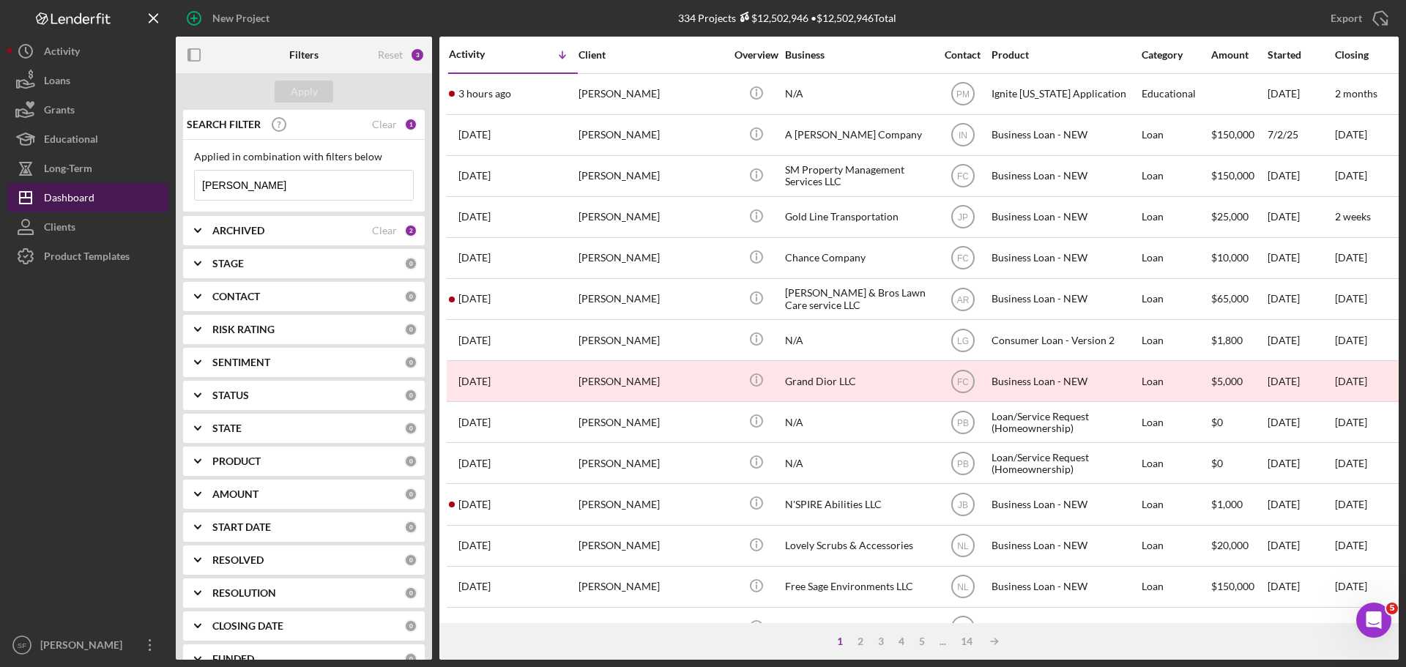
click at [72, 196] on div "Dashboard" at bounding box center [69, 199] width 51 height 33
drag, startPoint x: 264, startPoint y: 187, endPoint x: 186, endPoint y: 184, distance: 78.4
click at [186, 184] on div "Applied in combination with filters below [PERSON_NAME] Icon/Menu Close" at bounding box center [304, 176] width 242 height 72
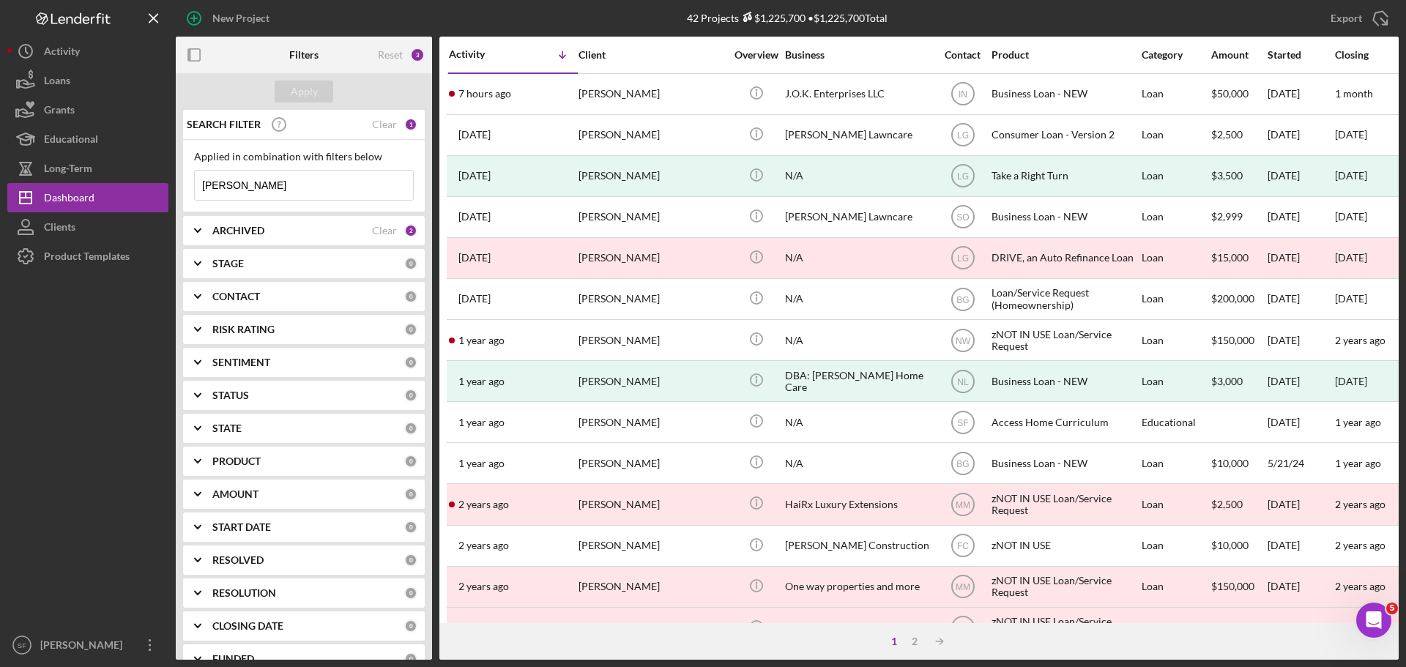
type input "[PERSON_NAME]"
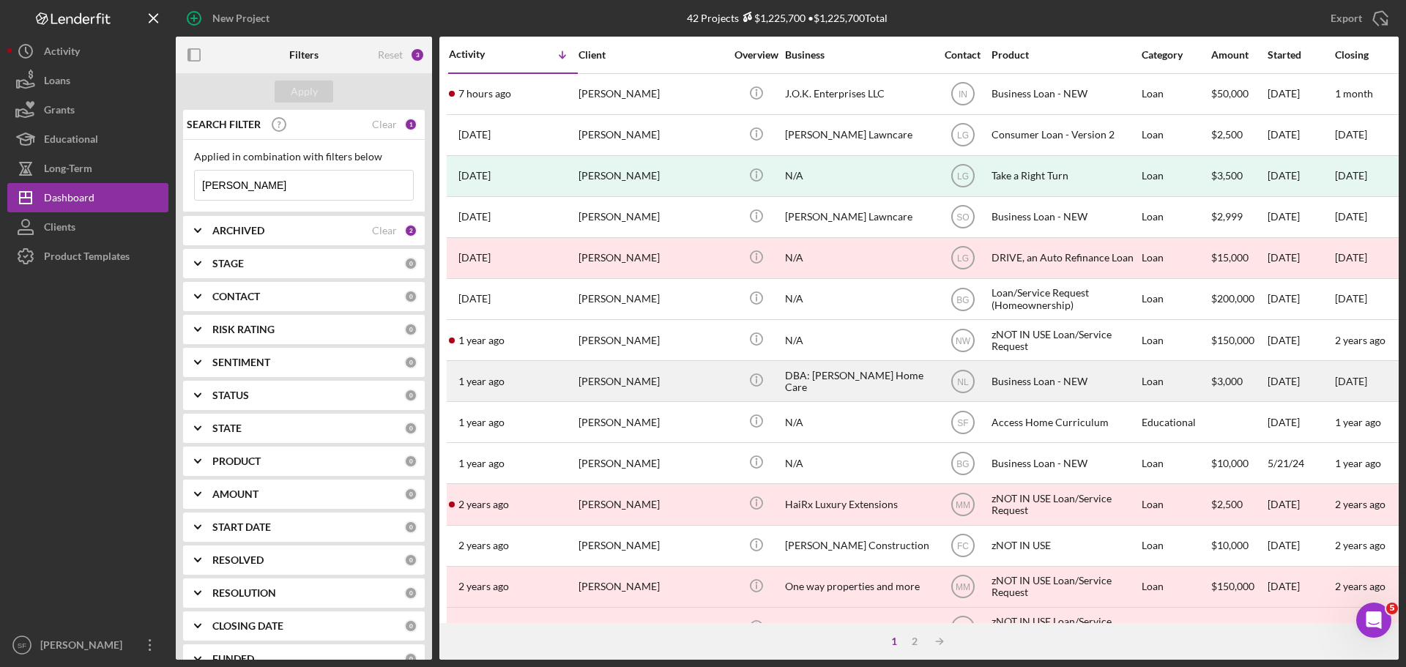
click at [507, 381] on div "[DATE] [PERSON_NAME]" at bounding box center [513, 381] width 128 height 39
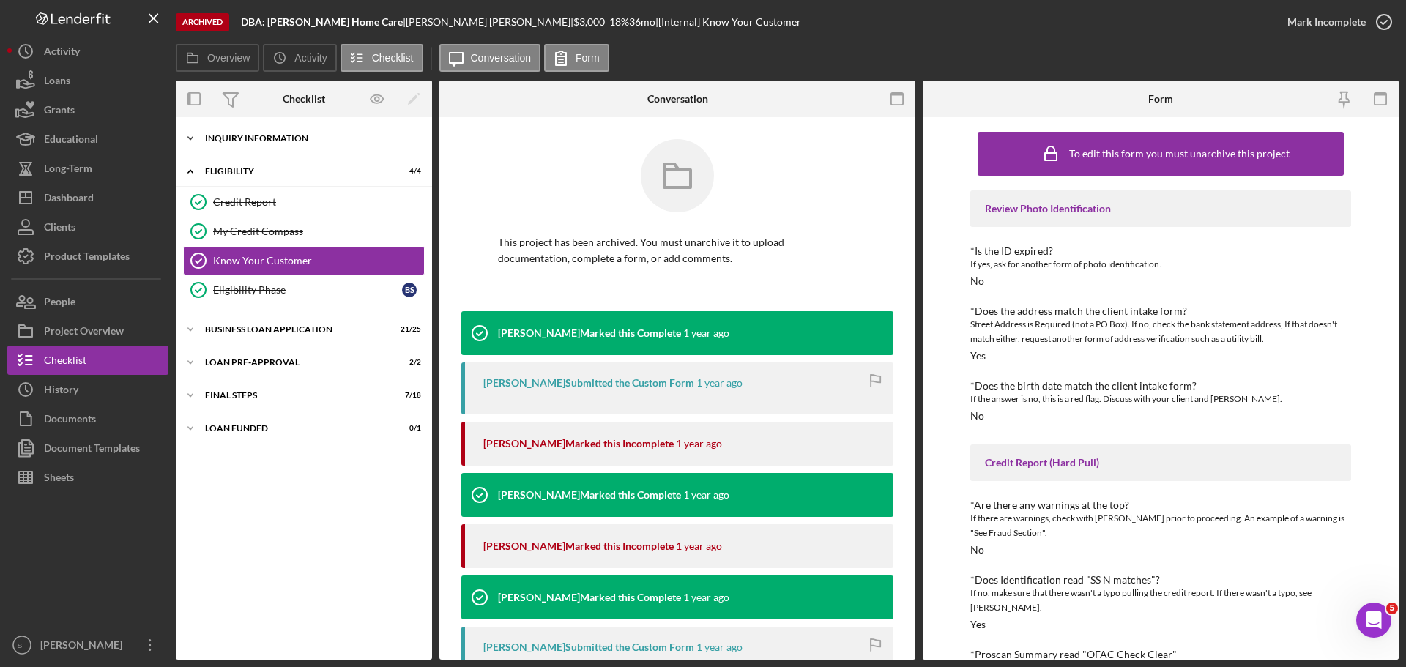
click at [199, 137] on icon "Icon/Expander" at bounding box center [190, 138] width 29 height 29
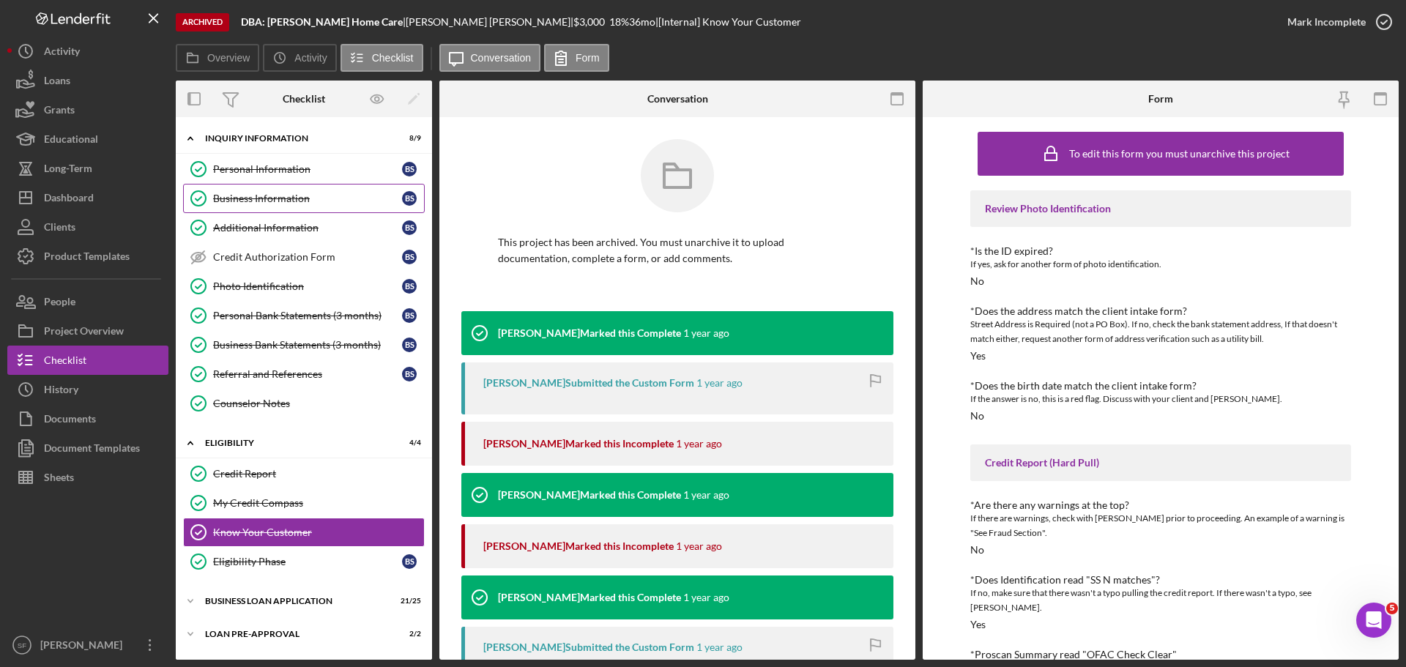
click at [260, 188] on link "Business Information Business Information B S" at bounding box center [304, 198] width 242 height 29
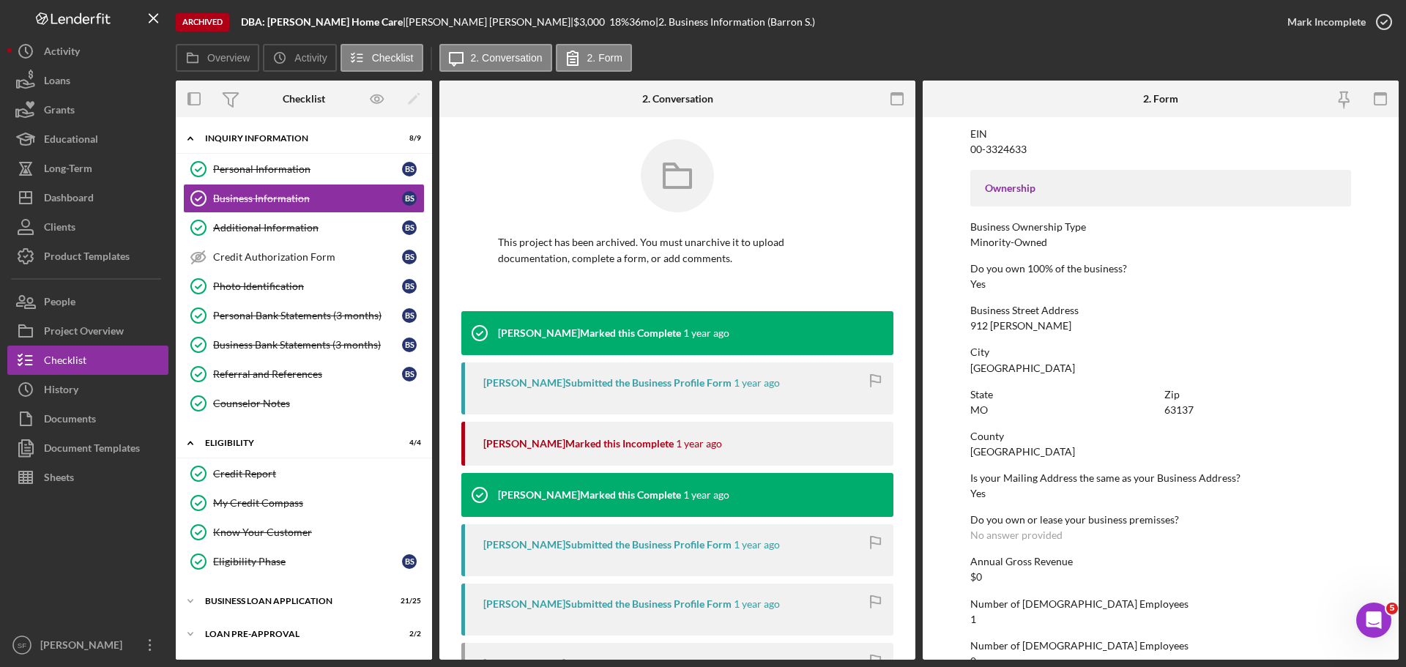
scroll to position [562, 0]
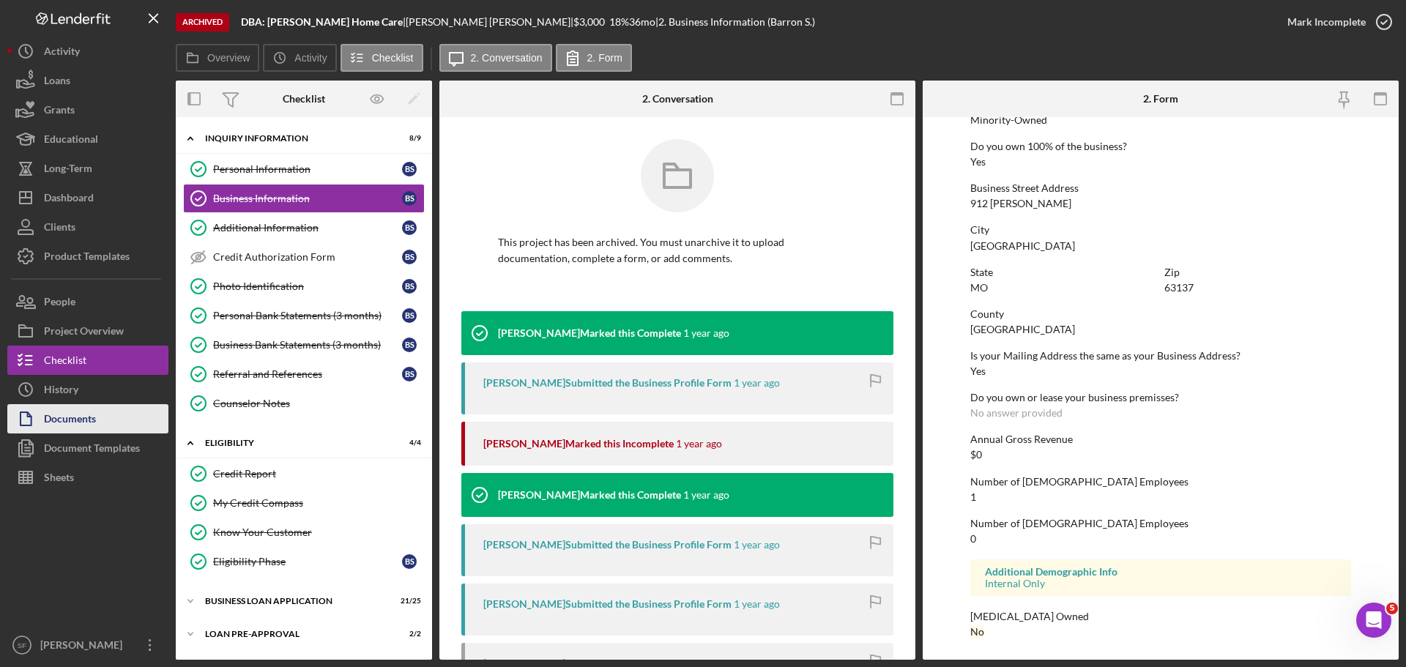
click at [62, 422] on div "Documents" at bounding box center [70, 420] width 52 height 33
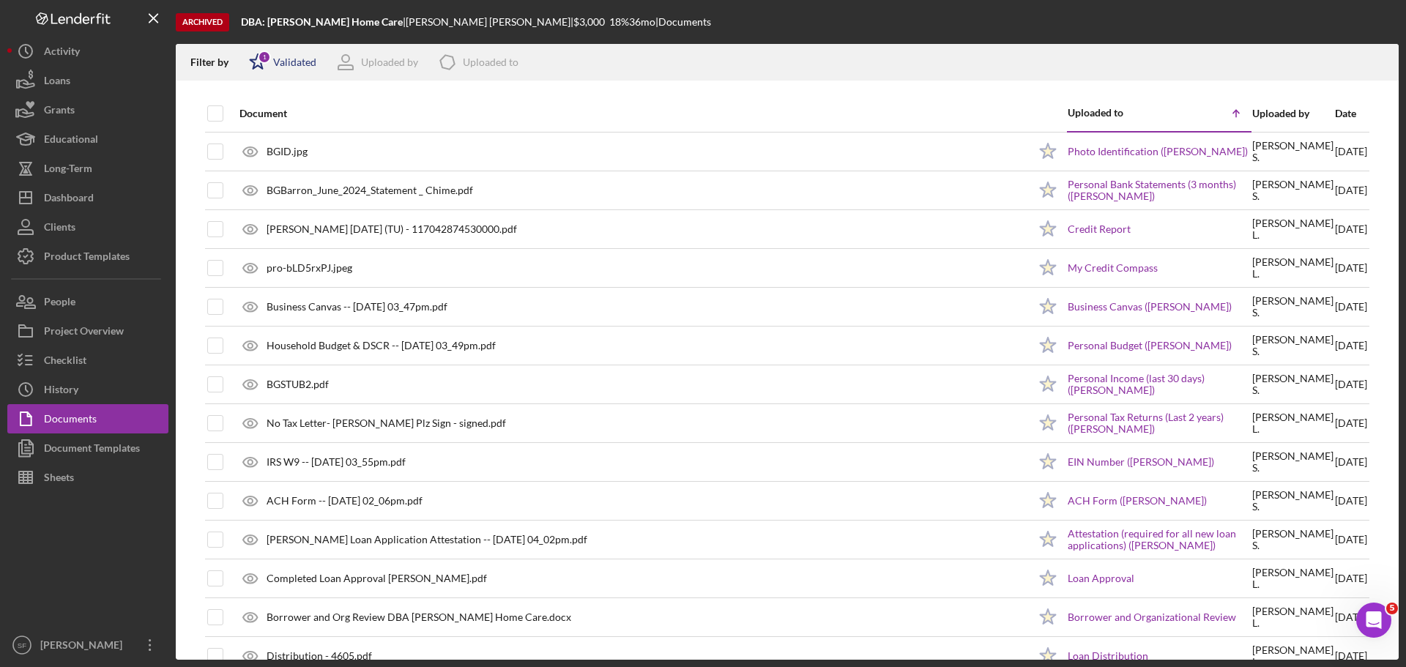
click at [259, 57] on div "1" at bounding box center [264, 57] width 13 height 13
click at [259, 141] on input "checkbox" at bounding box center [256, 140] width 15 height 15
checkbox input "true"
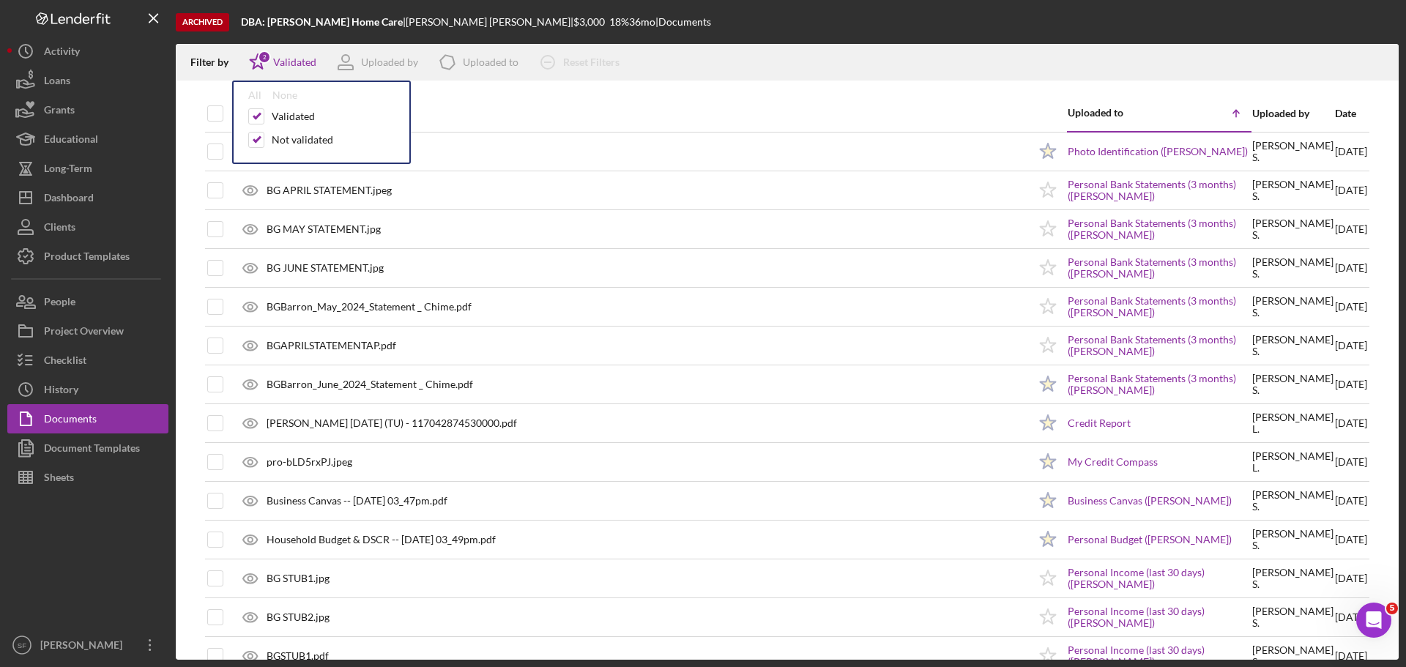
click at [805, 45] on div "Filter by Icon/Star 2 Validated All None Validated Not validated Uploaded by Ic…" at bounding box center [787, 62] width 1223 height 37
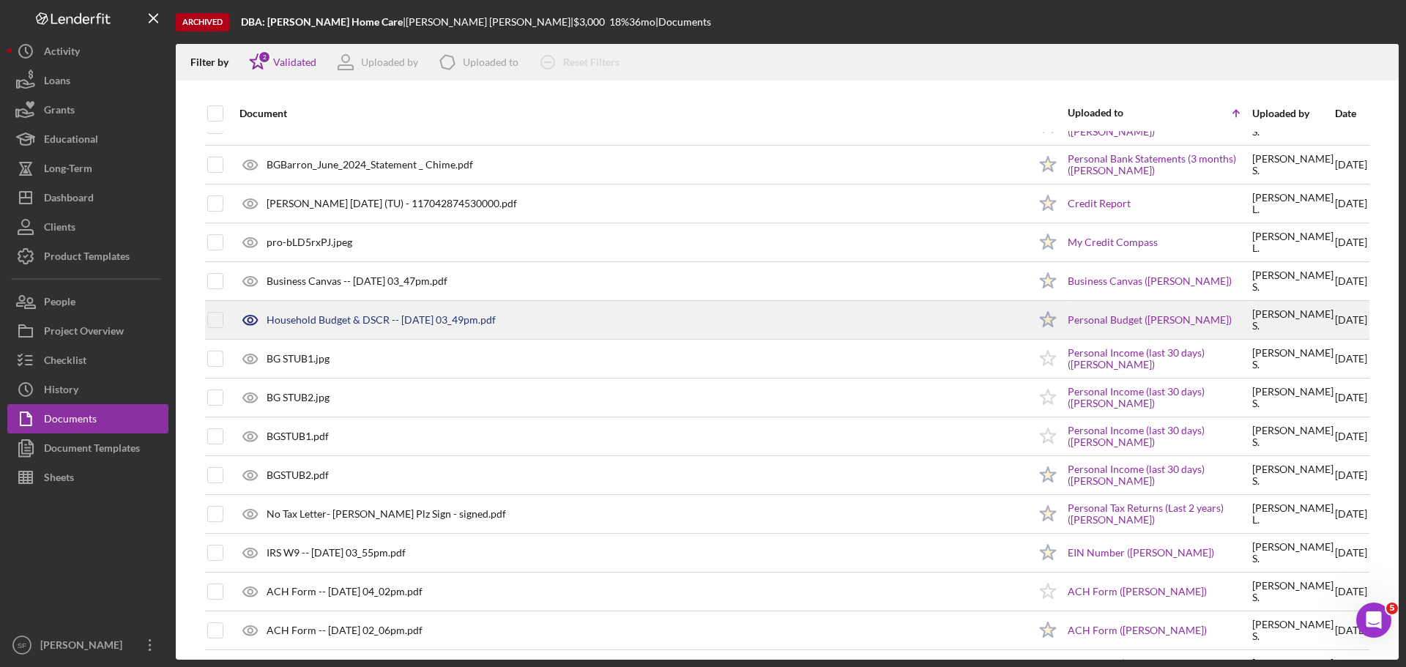
scroll to position [293, 0]
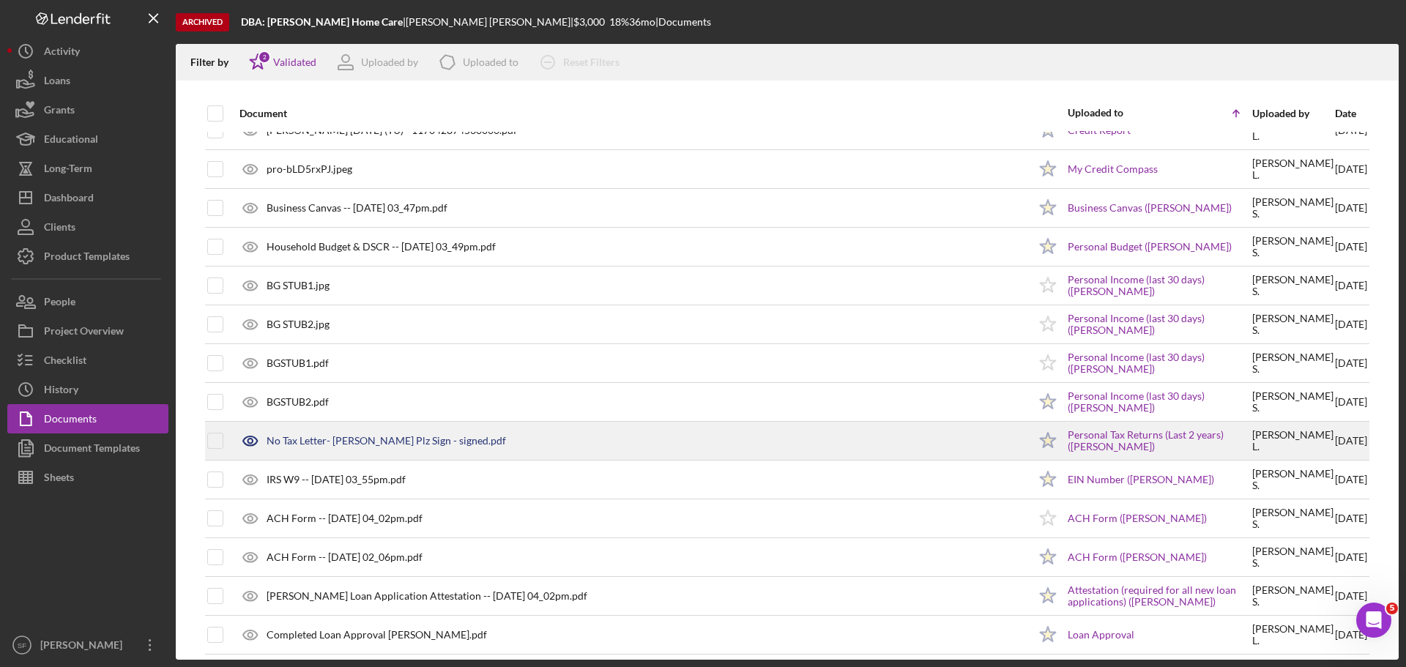
click at [381, 439] on div "No Tax Letter- [PERSON_NAME] Plz Sign - signed.pdf" at bounding box center [386, 441] width 239 height 12
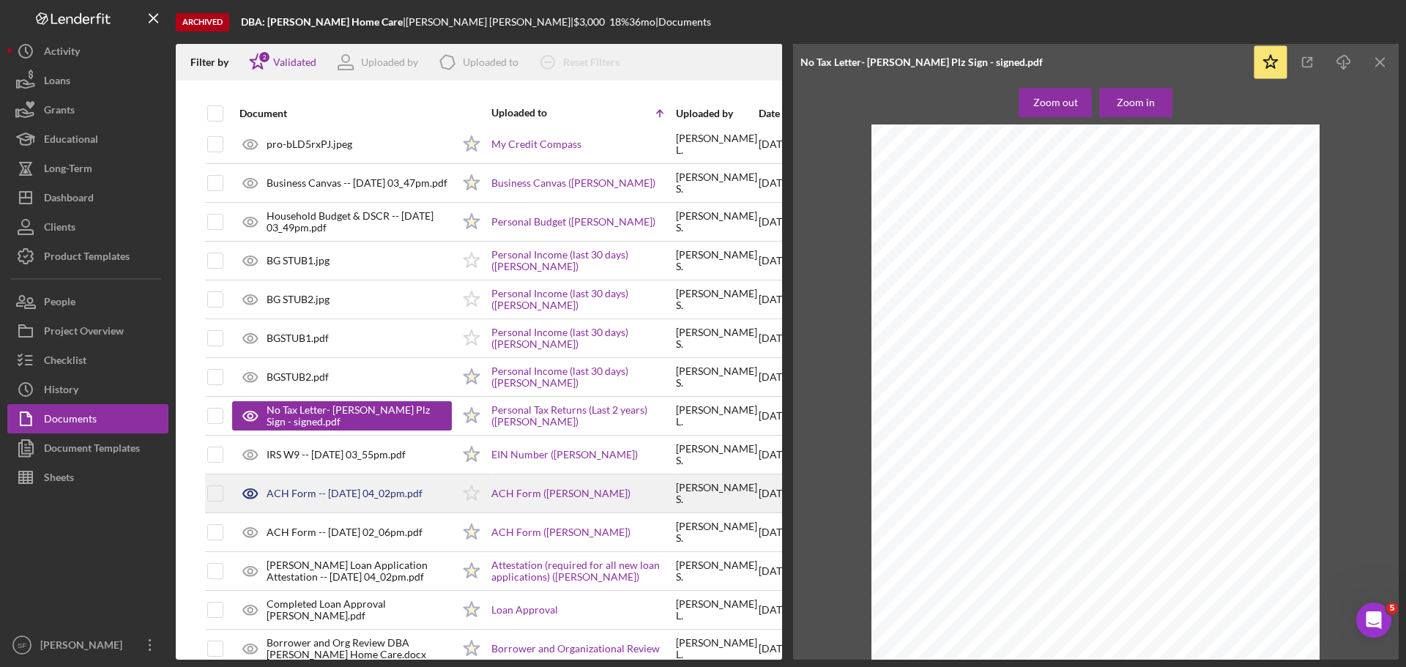
scroll to position [245, 0]
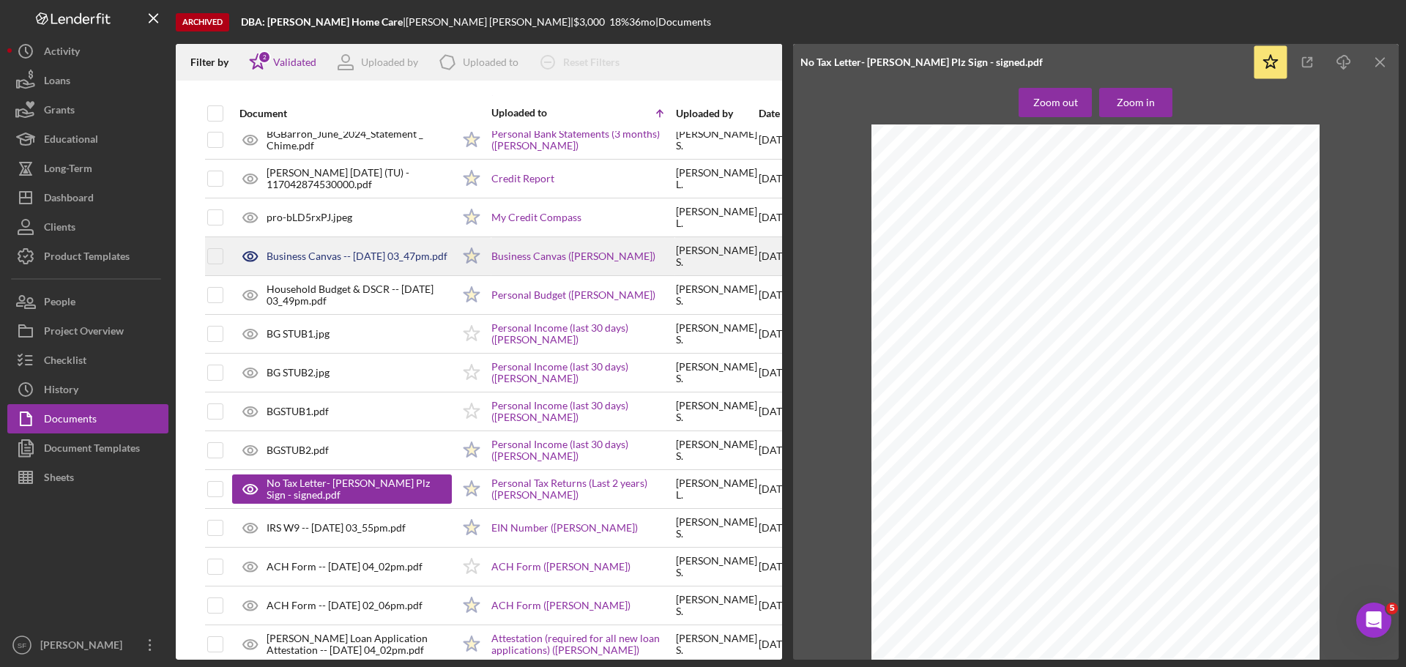
click at [324, 251] on div "Business Canvas -- [DATE] 03_47pm.pdf" at bounding box center [357, 256] width 181 height 12
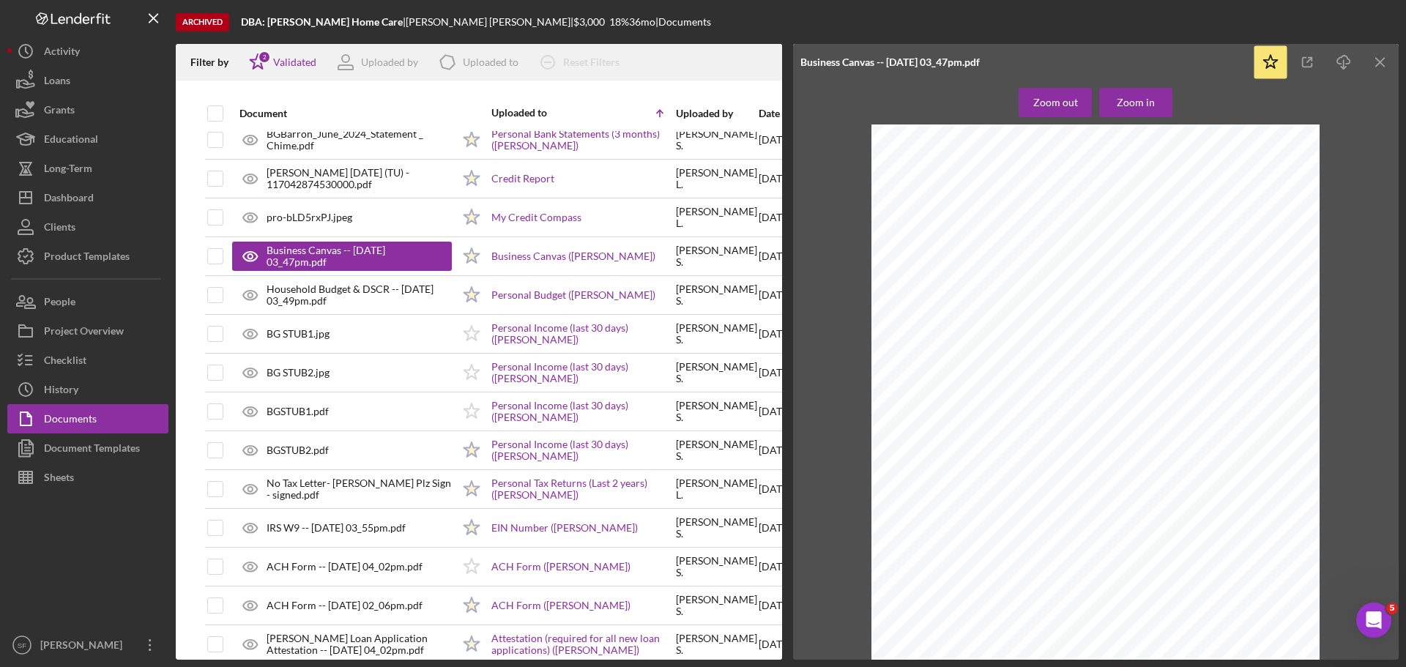
scroll to position [45, 0]
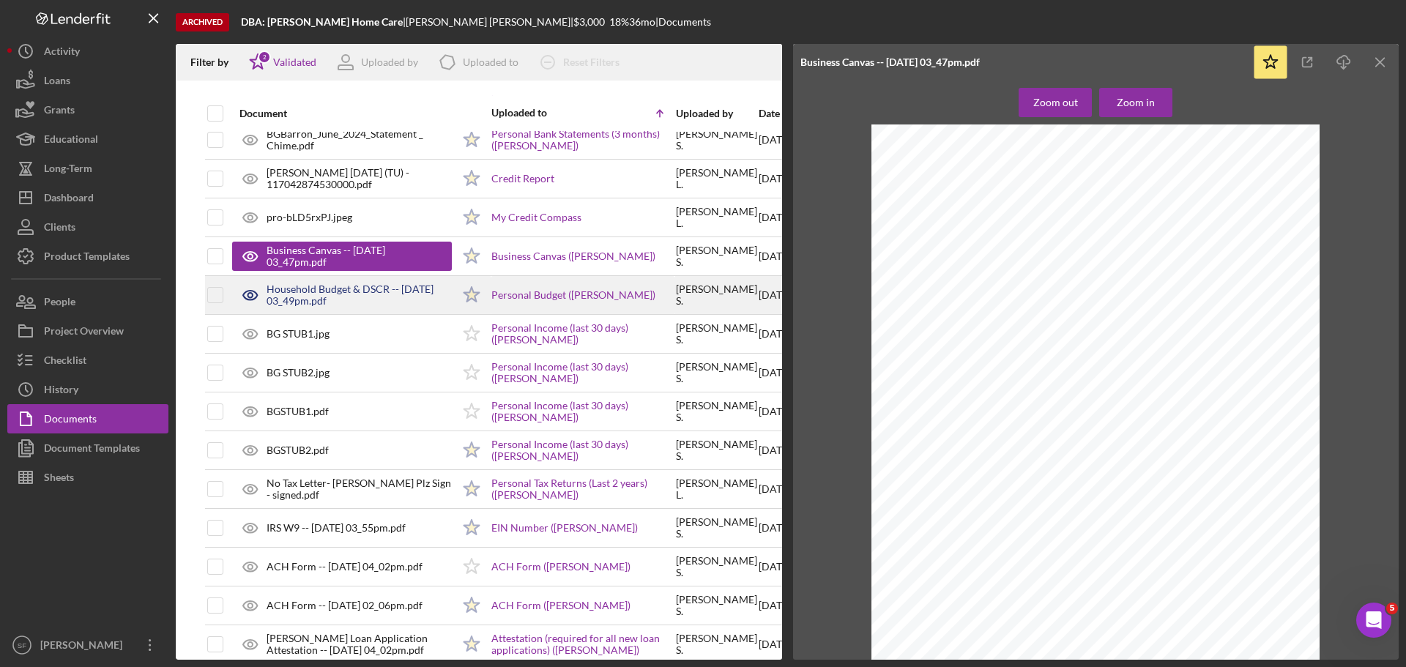
click at [309, 297] on div "Household Budget & DSCR -- [DATE] 03_49pm.pdf" at bounding box center [359, 294] width 185 height 23
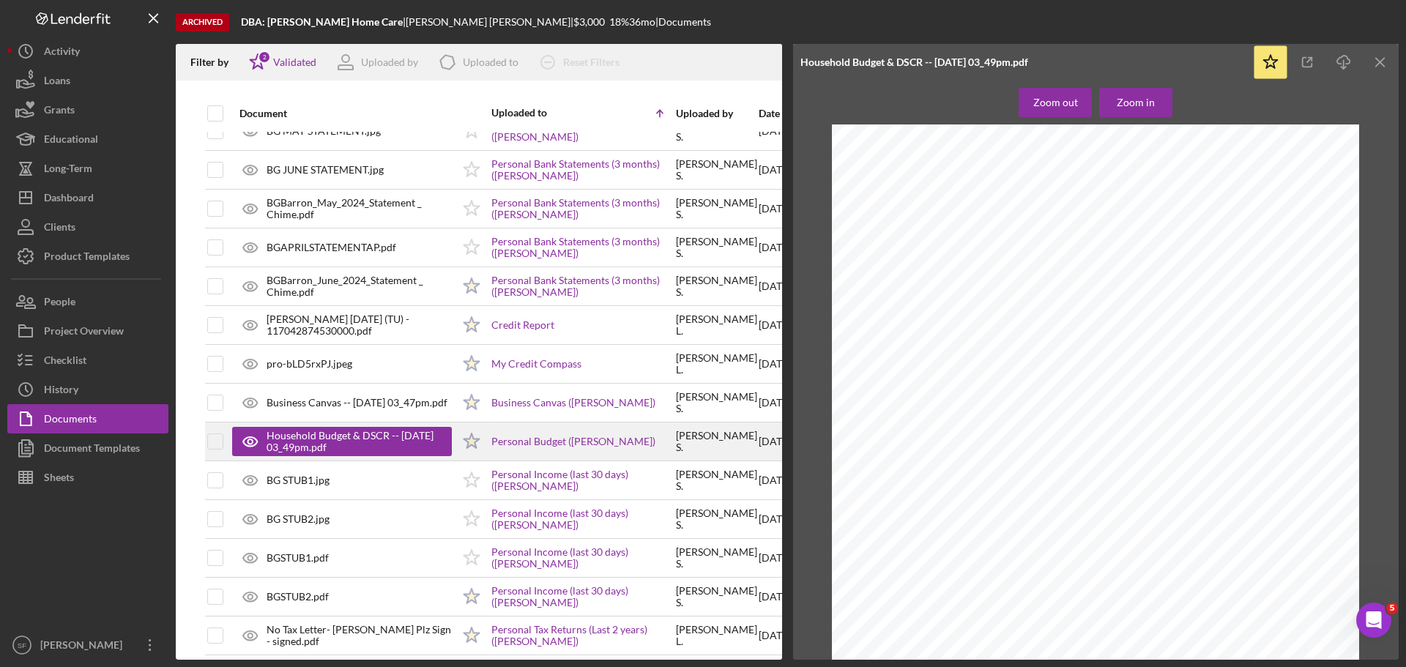
scroll to position [25, 0]
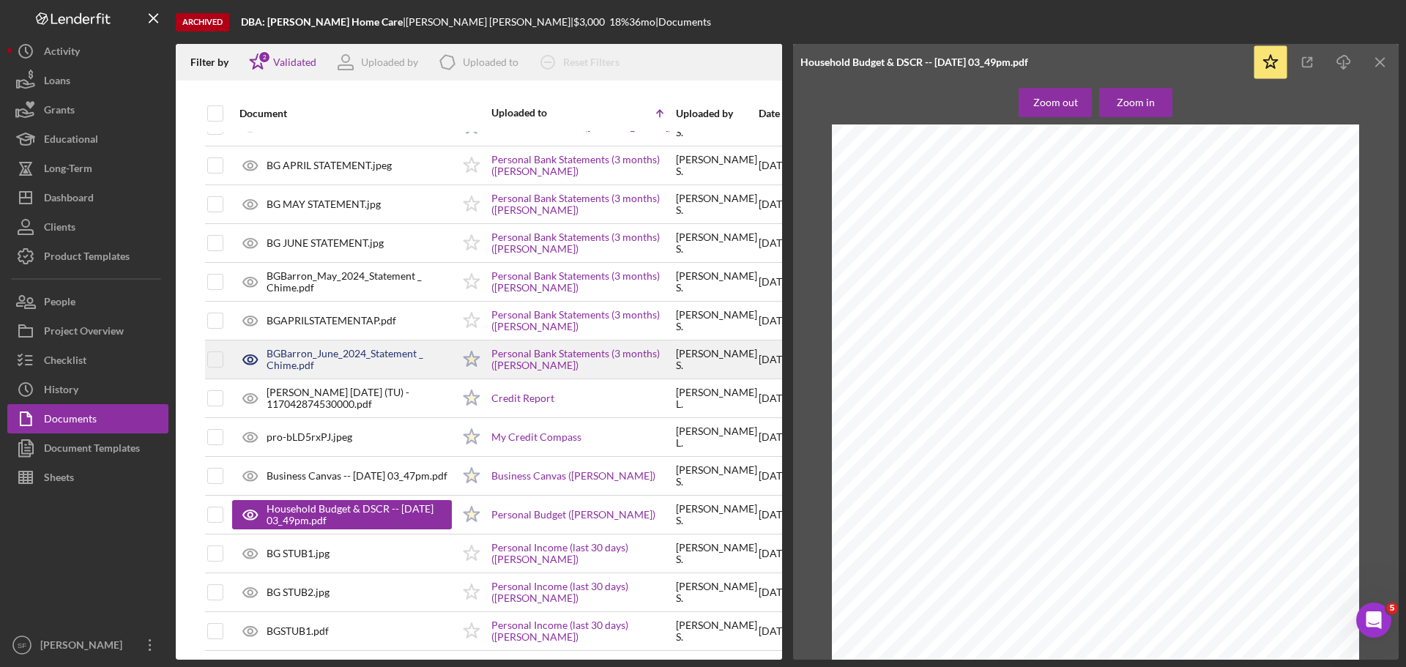
click at [323, 348] on div "BGBarron_June_2024_Statement _ Chime.pdf" at bounding box center [359, 359] width 185 height 23
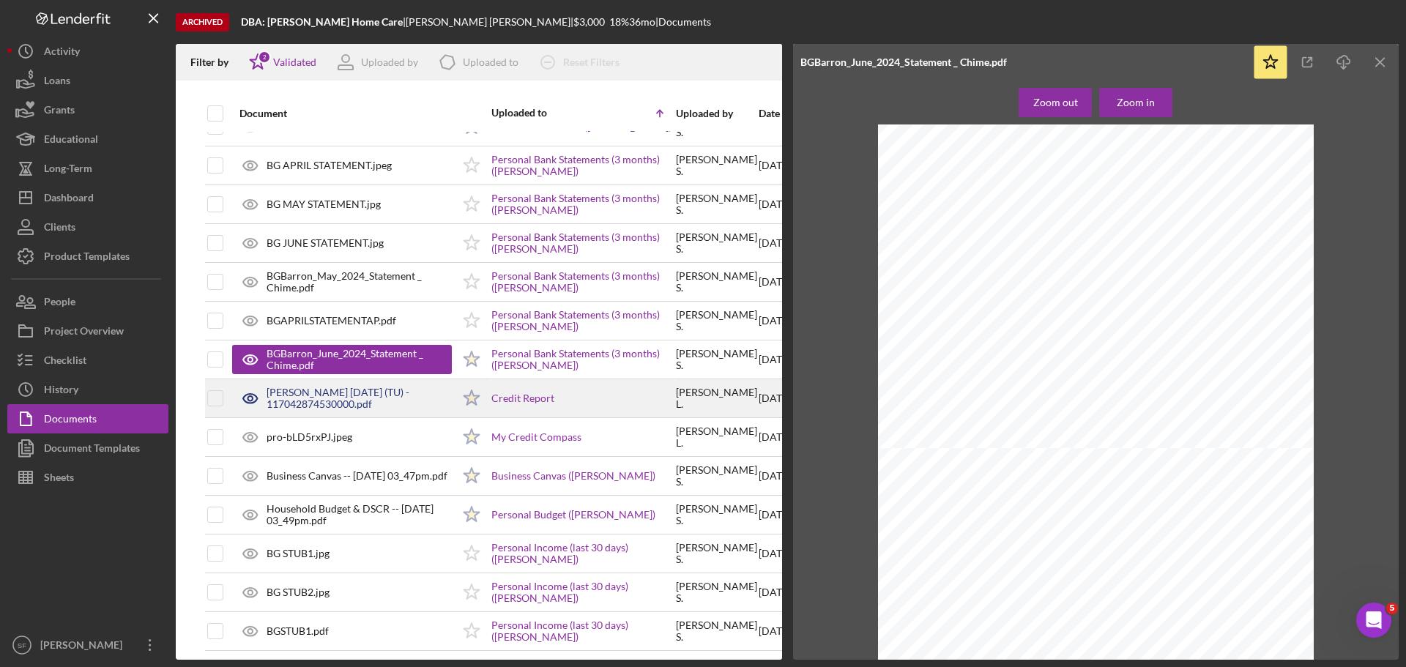
scroll to position [0, 0]
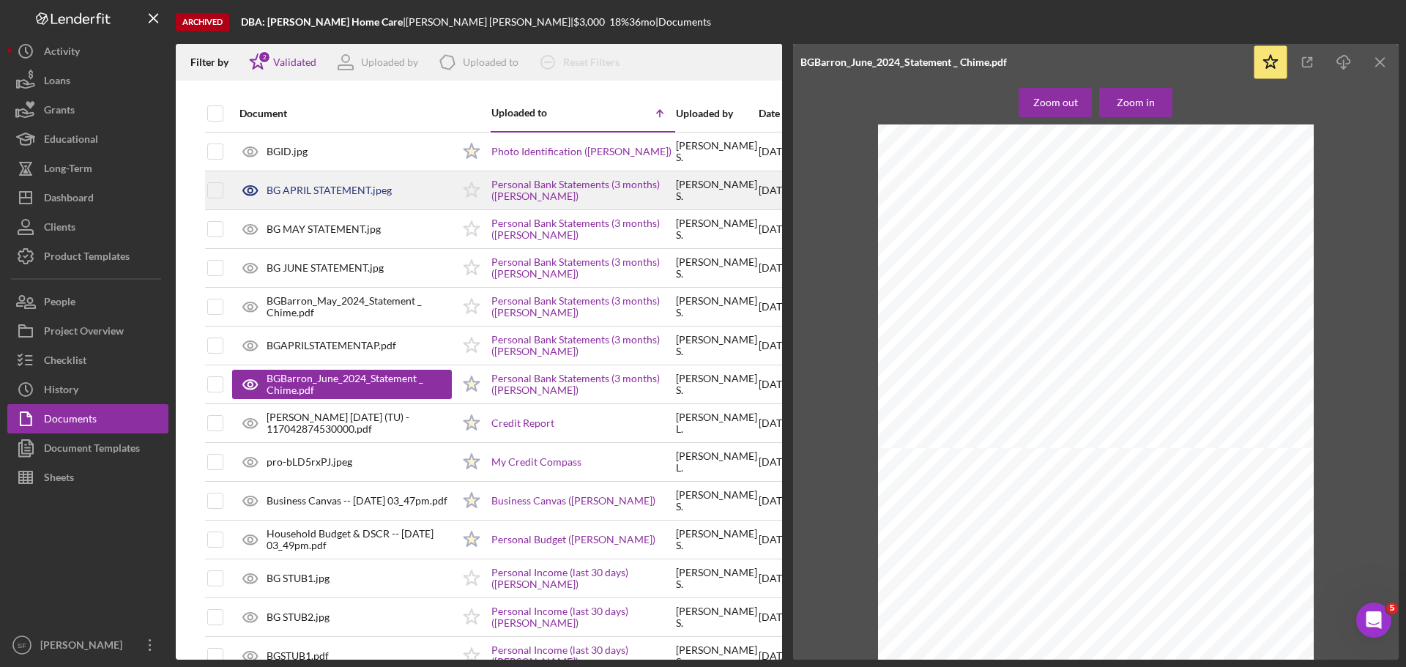
click at [349, 193] on div "BG APRIL STATEMENT.jpeg" at bounding box center [329, 191] width 125 height 12
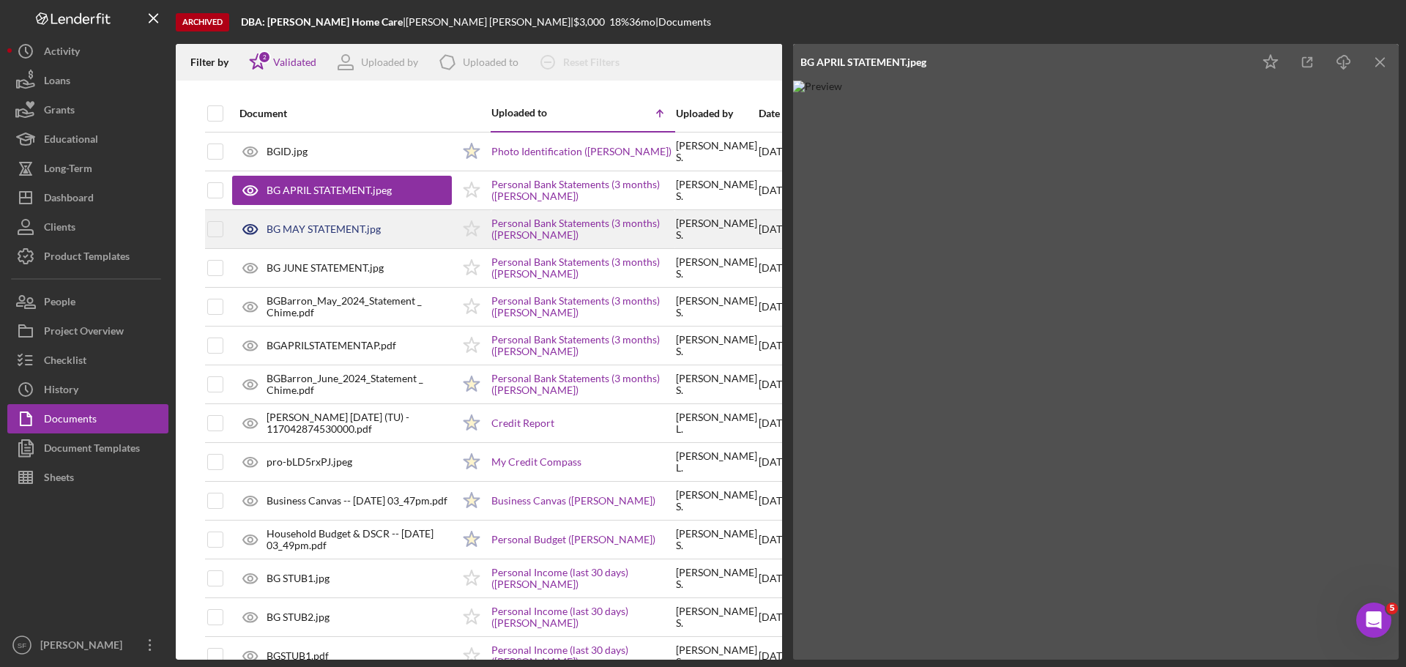
click at [309, 238] on div "BG MAY STATEMENT.jpg" at bounding box center [342, 229] width 220 height 37
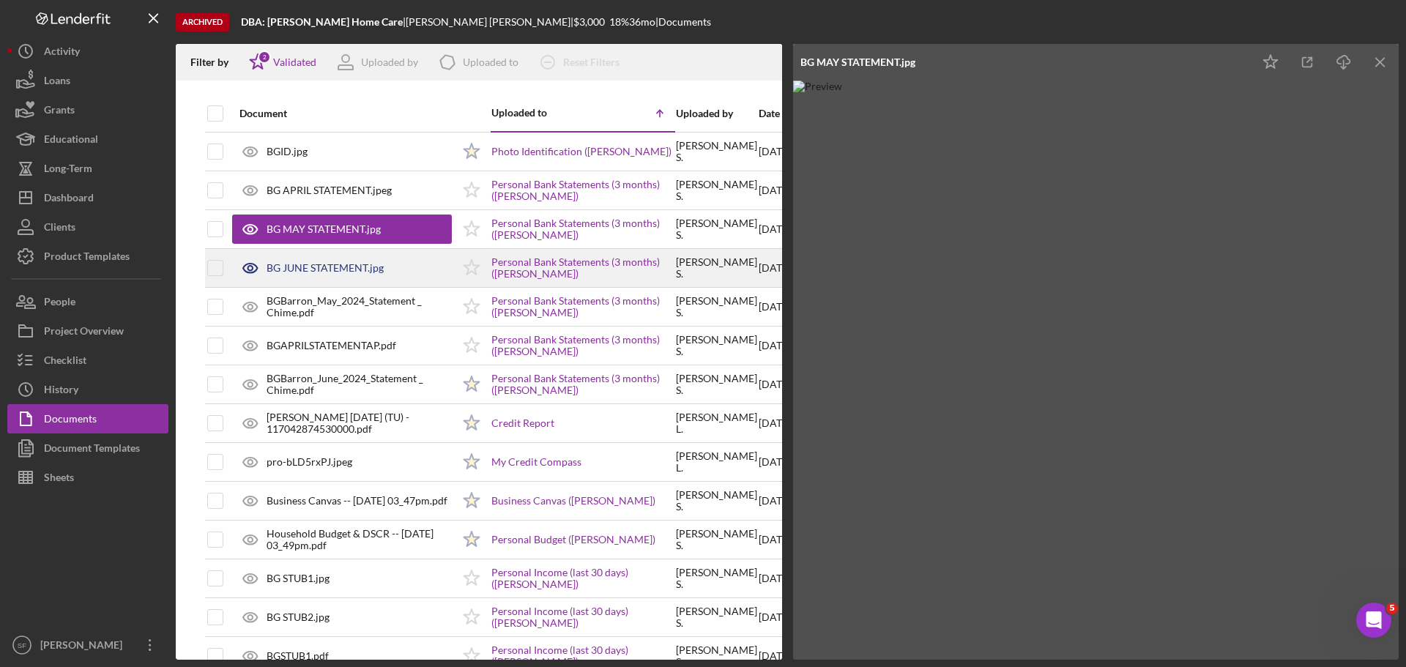
click at [316, 267] on div "BG JUNE STATEMENT.jpg" at bounding box center [325, 268] width 117 height 12
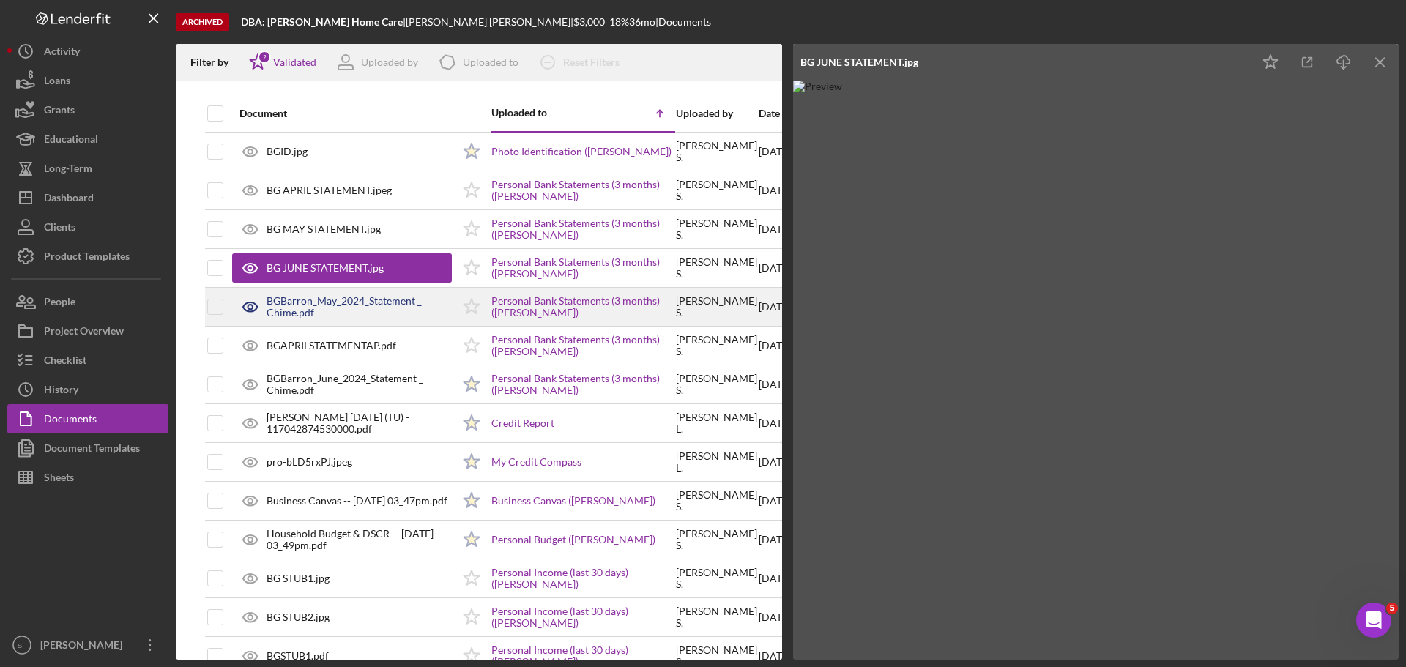
click at [317, 304] on div "BGBarron_May_2024_Statement _ Chime.pdf" at bounding box center [359, 306] width 185 height 23
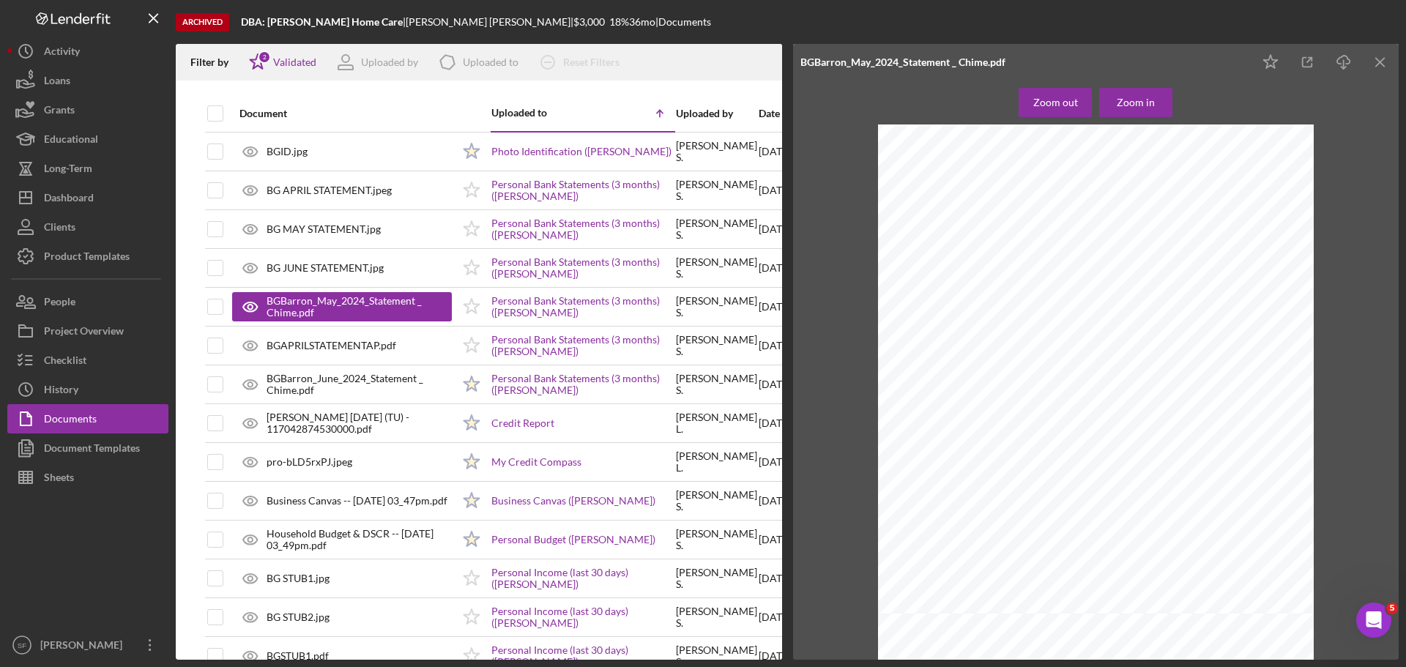
scroll to position [2050, 0]
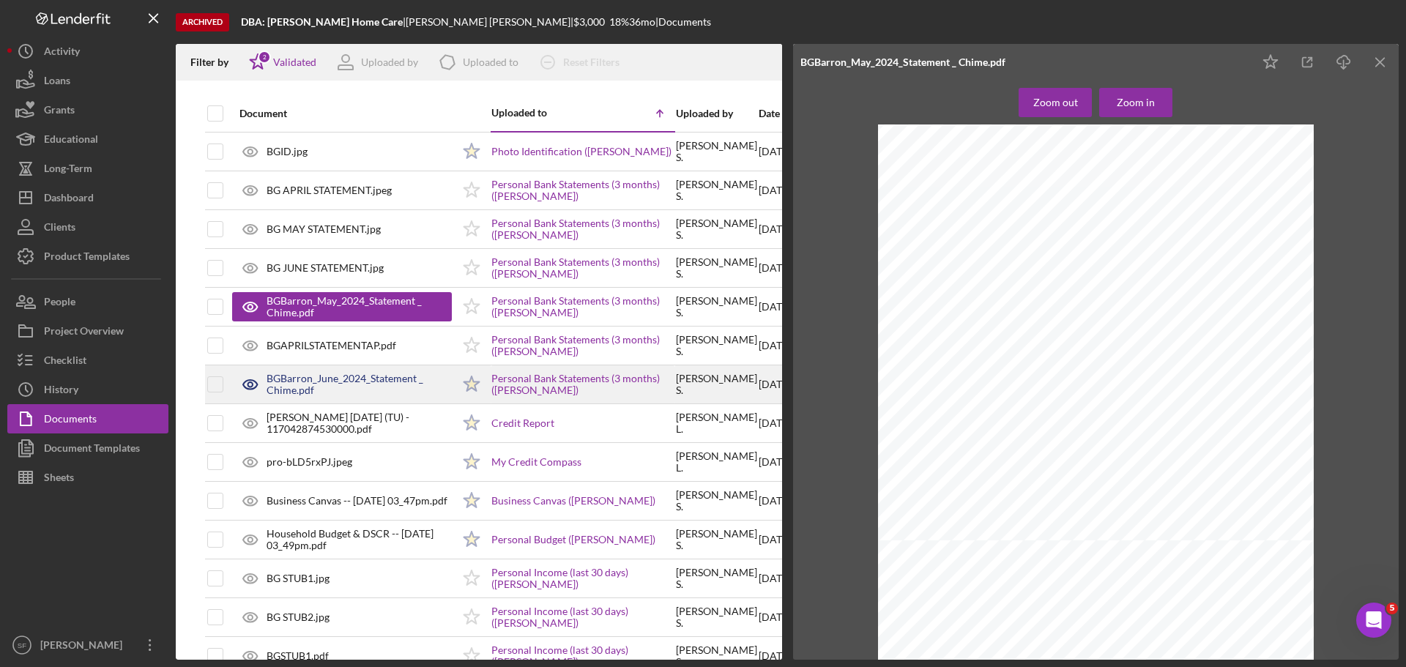
click at [295, 370] on div "BGBarron_June_2024_Statement _ Chime.pdf" at bounding box center [342, 384] width 220 height 37
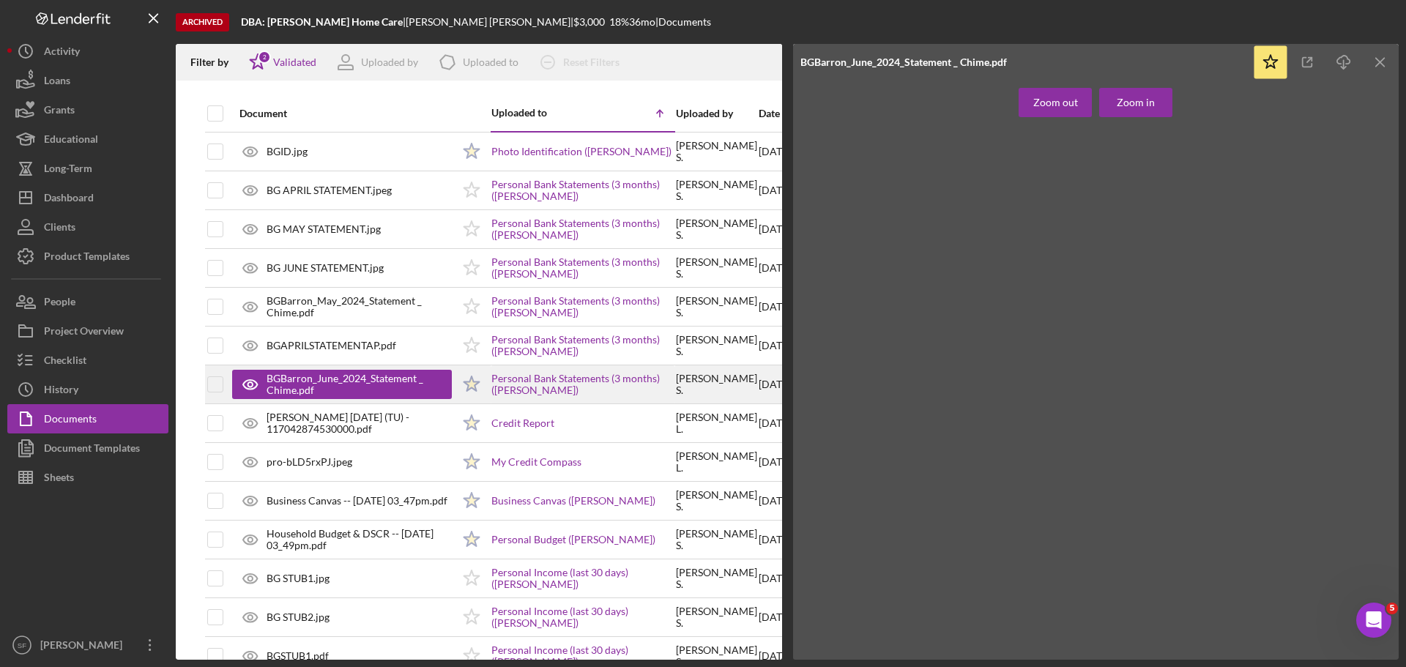
scroll to position [0, 0]
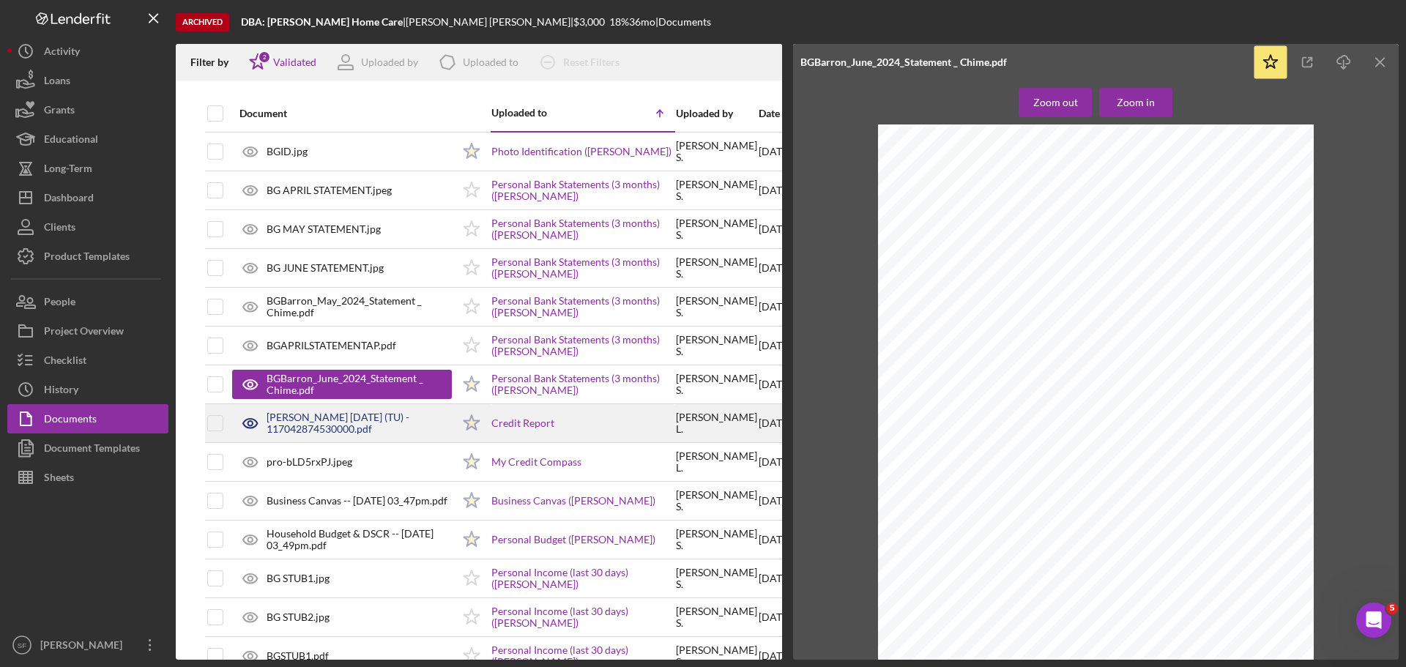
click at [305, 430] on div "[PERSON_NAME] [DATE] (TU) - 117042874530000.pdf" at bounding box center [359, 422] width 185 height 23
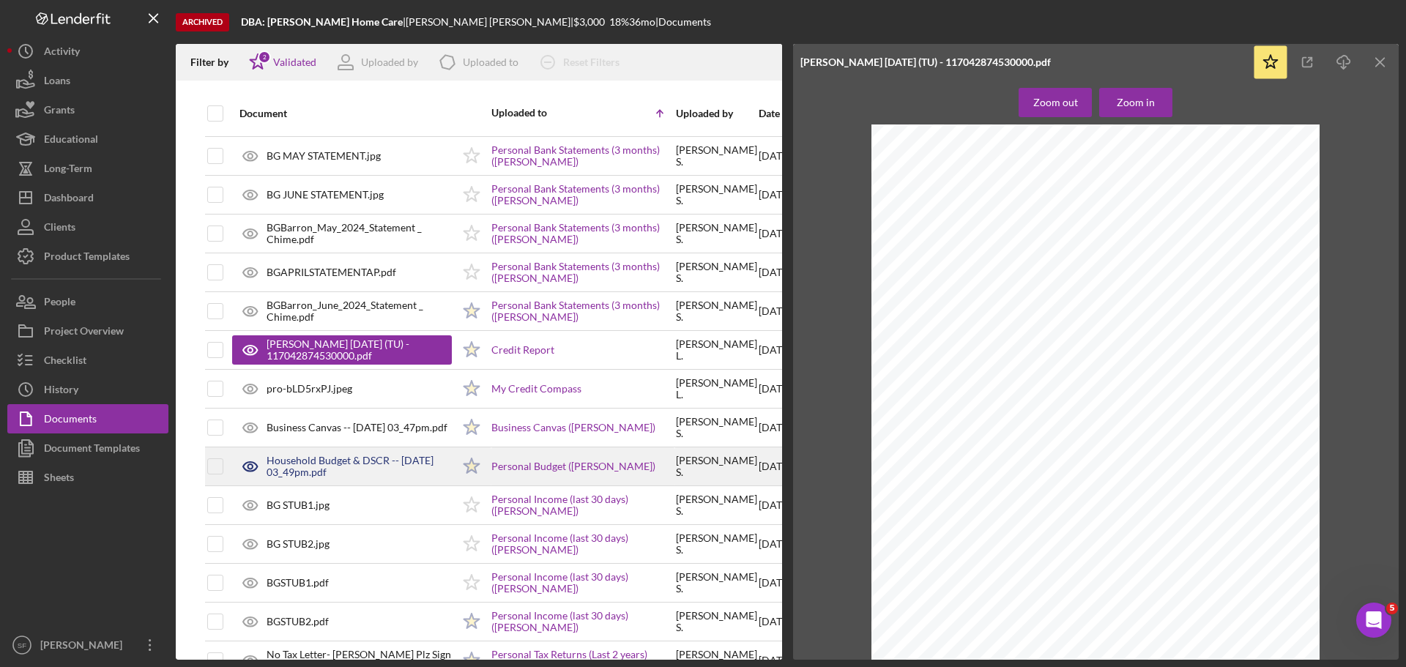
scroll to position [220, 0]
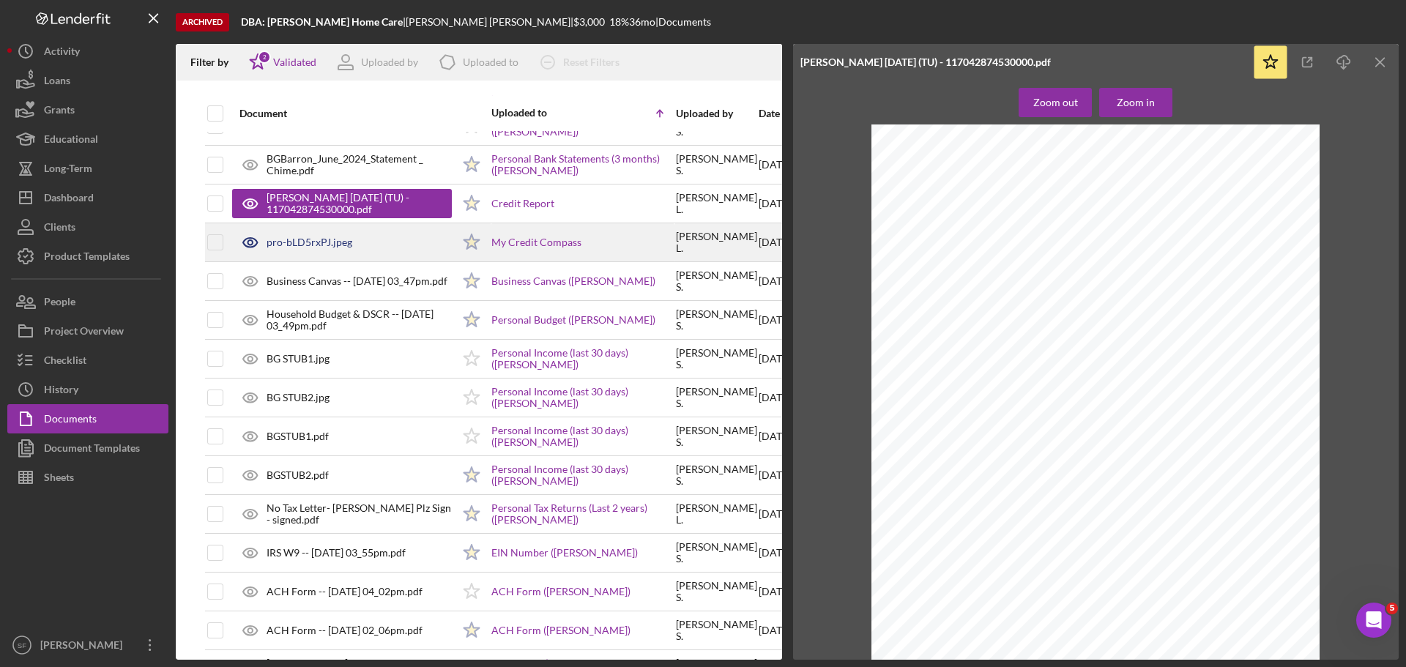
click at [300, 249] on div "pro-bLD5rxPJ.jpeg" at bounding box center [342, 242] width 220 height 37
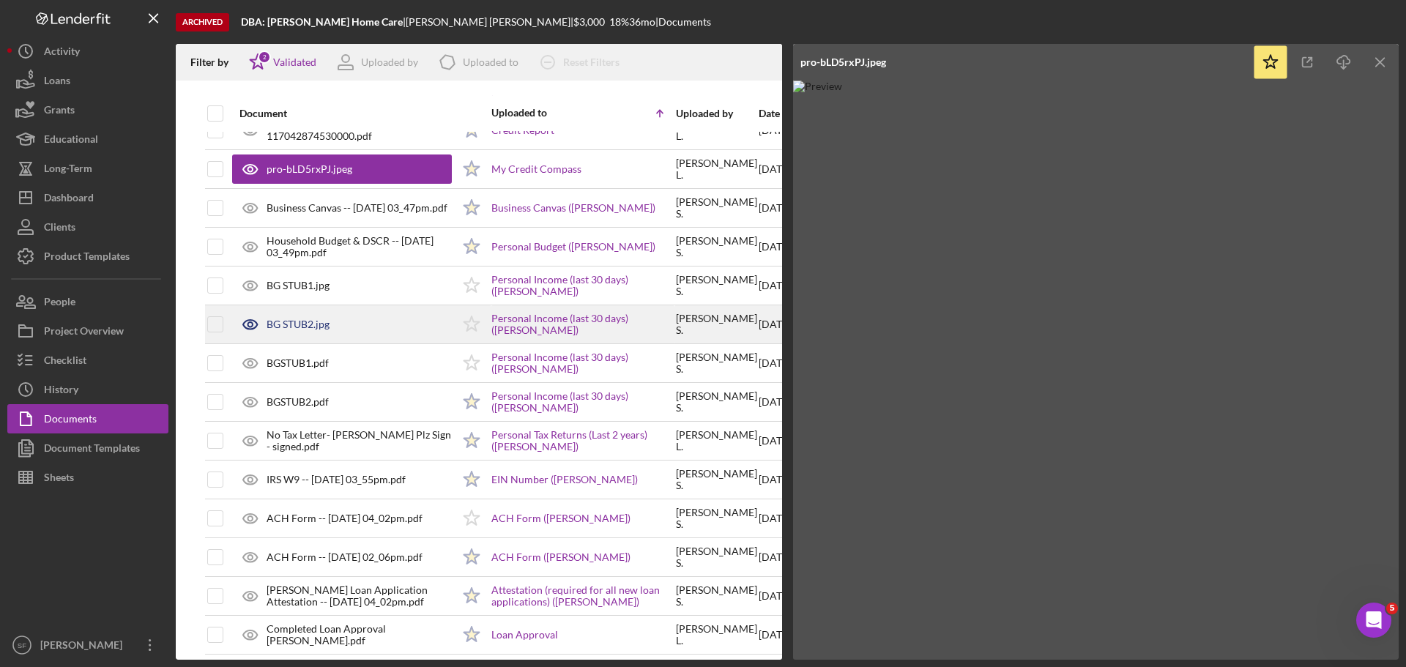
scroll to position [366, 0]
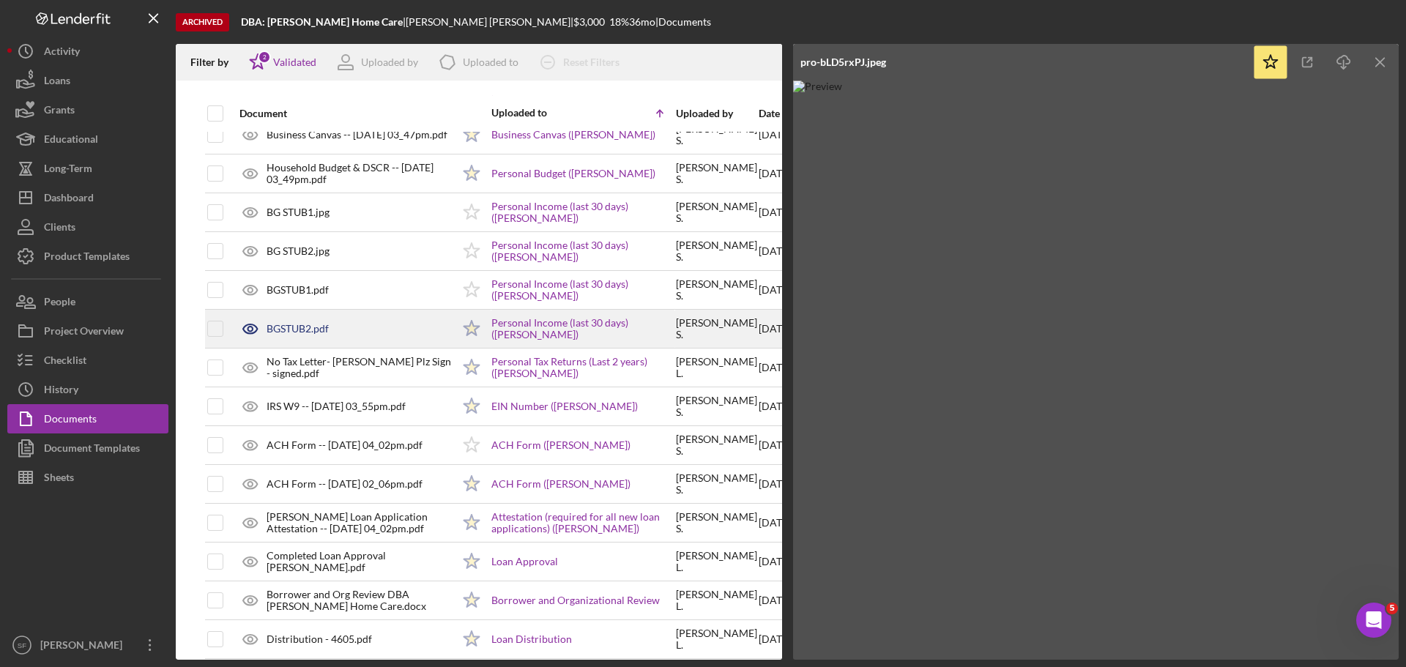
click at [291, 337] on div "BGSTUB2.pdf" at bounding box center [342, 328] width 220 height 37
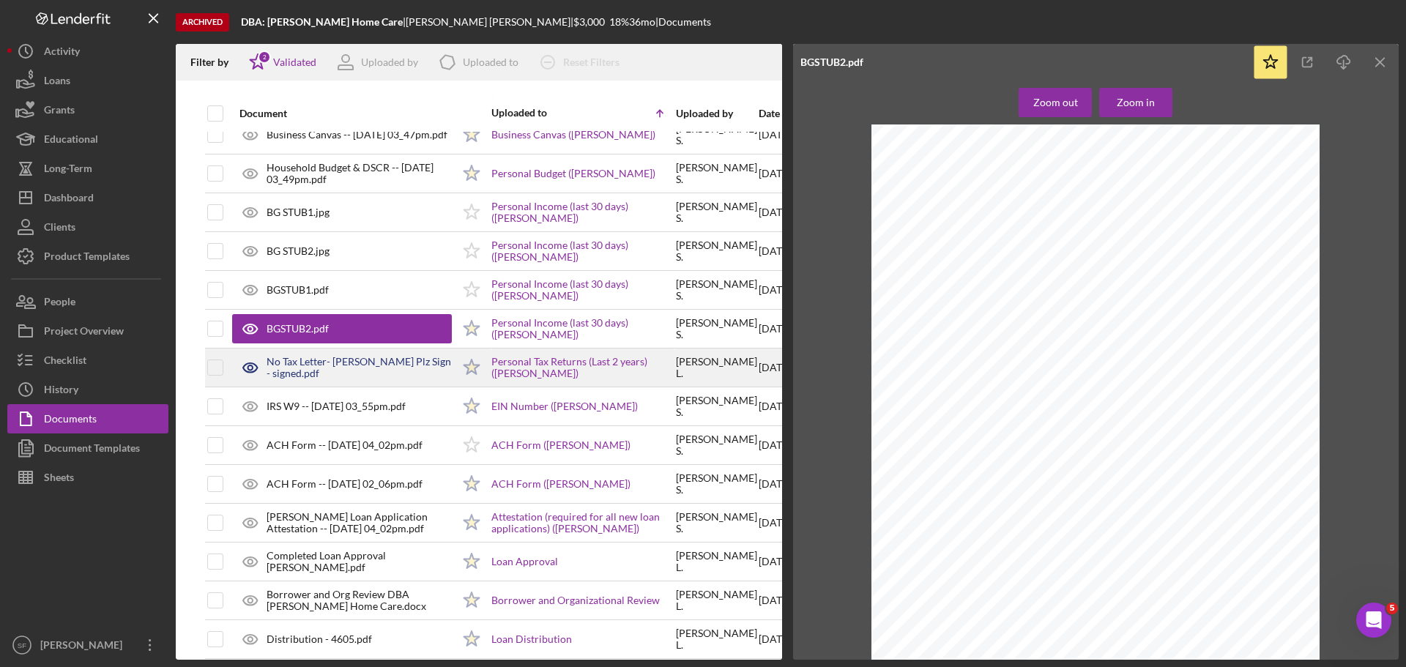
click at [335, 366] on div "No Tax Letter- [PERSON_NAME] Plz Sign - signed.pdf" at bounding box center [359, 367] width 185 height 23
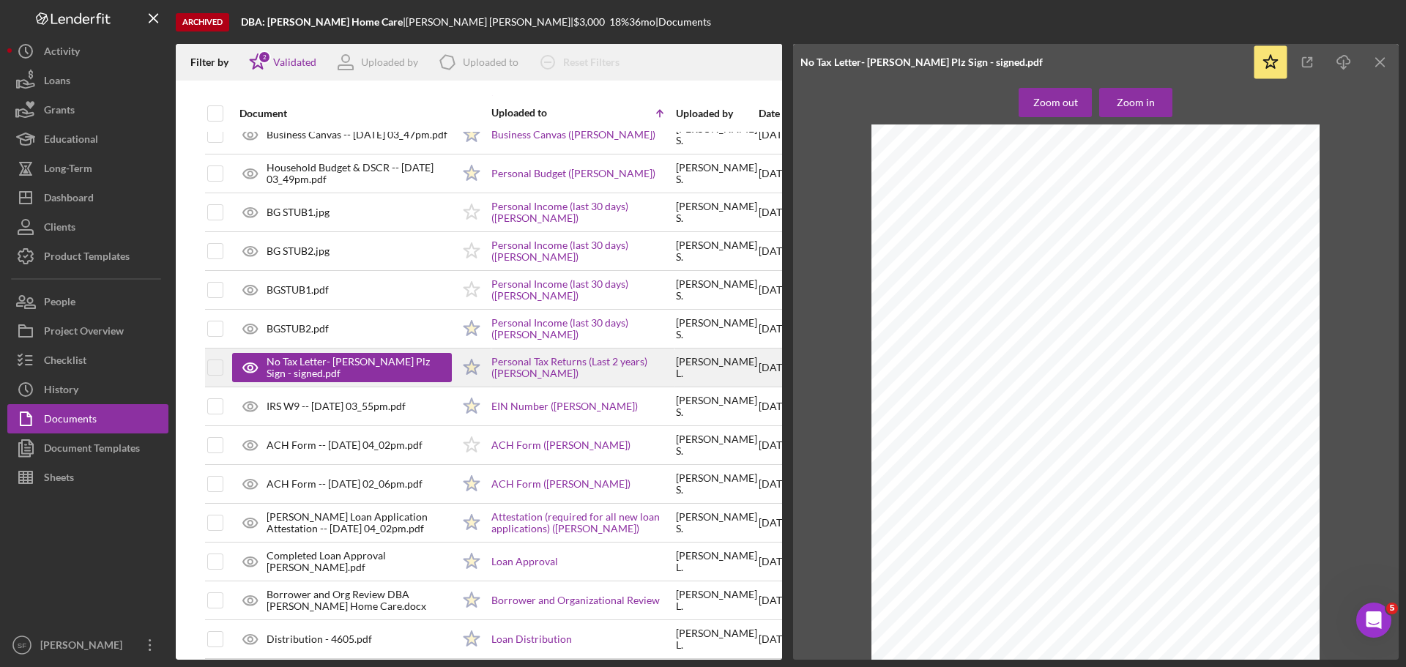
scroll to position [391, 0]
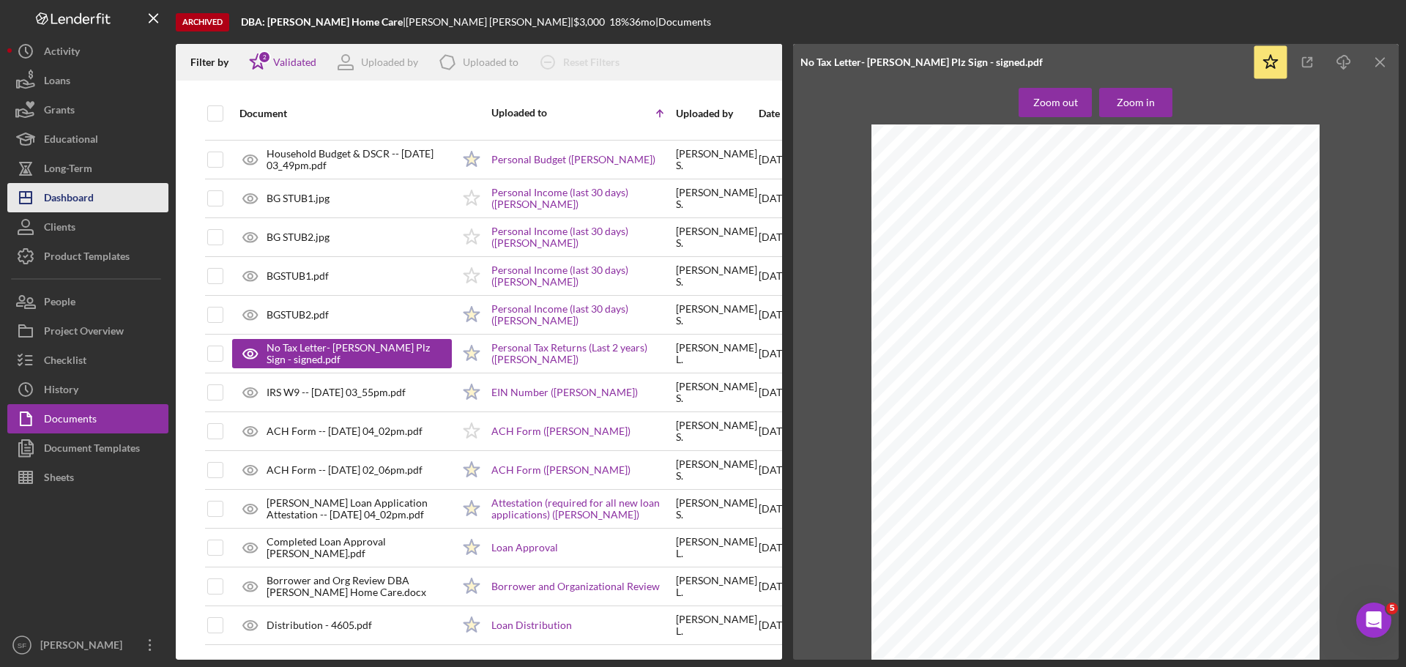
click at [62, 204] on div "Dashboard" at bounding box center [69, 199] width 50 height 33
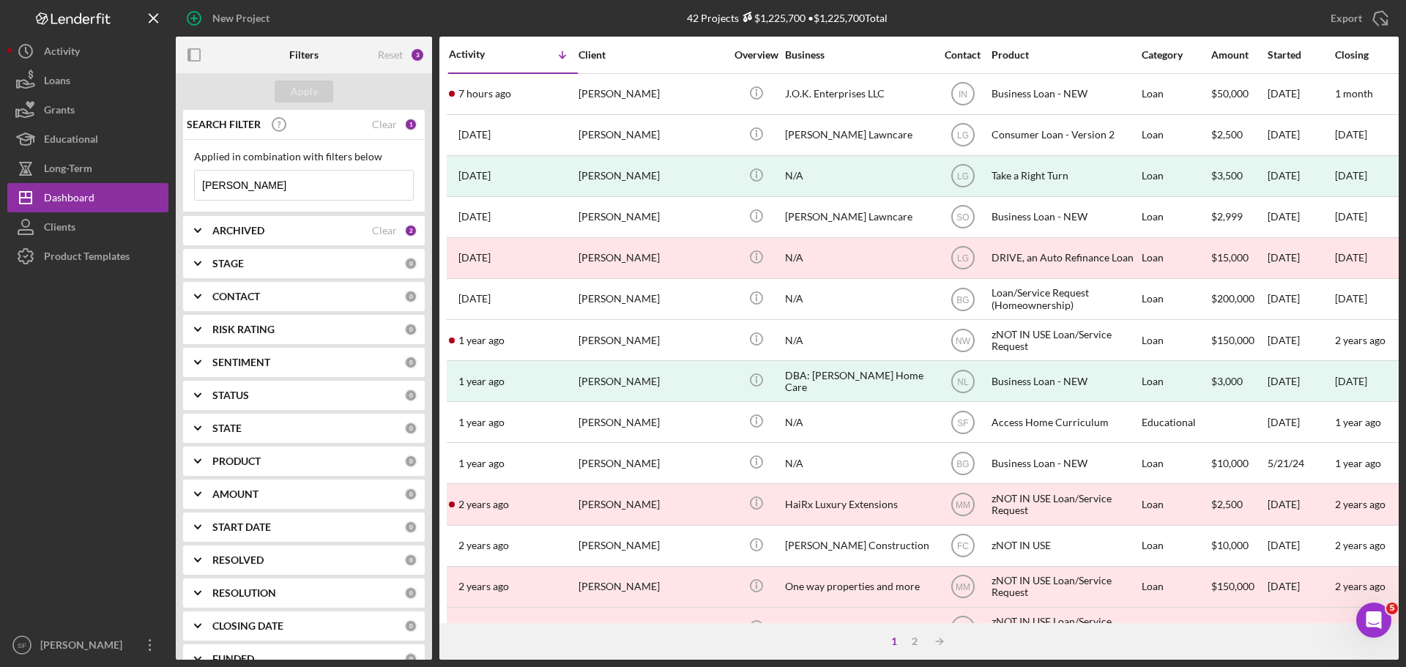
drag, startPoint x: 234, startPoint y: 180, endPoint x: 198, endPoint y: 179, distance: 35.2
click at [198, 179] on input "[PERSON_NAME]" at bounding box center [304, 185] width 218 height 29
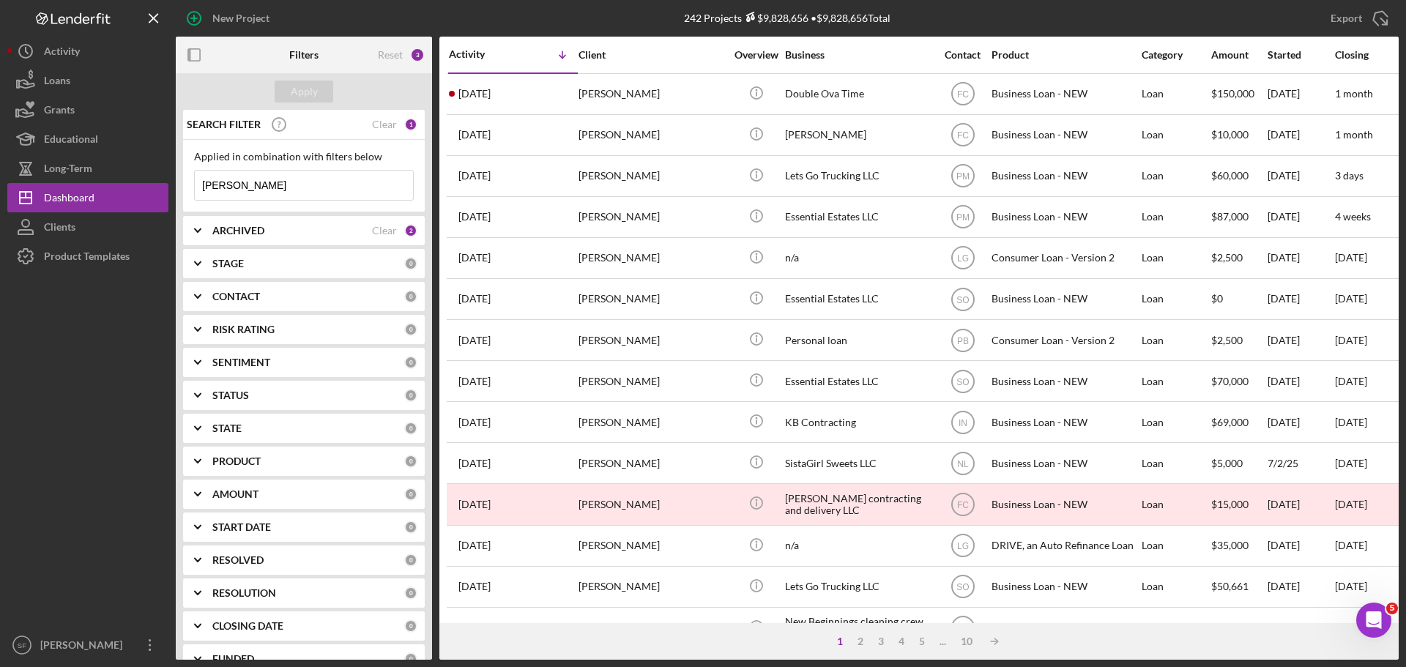
drag, startPoint x: 255, startPoint y: 185, endPoint x: 179, endPoint y: 198, distance: 76.4
click at [179, 198] on div "SEARCH FILTER Clear 1 Applied in combination with filters below [PERSON_NAME] I…" at bounding box center [304, 385] width 256 height 550
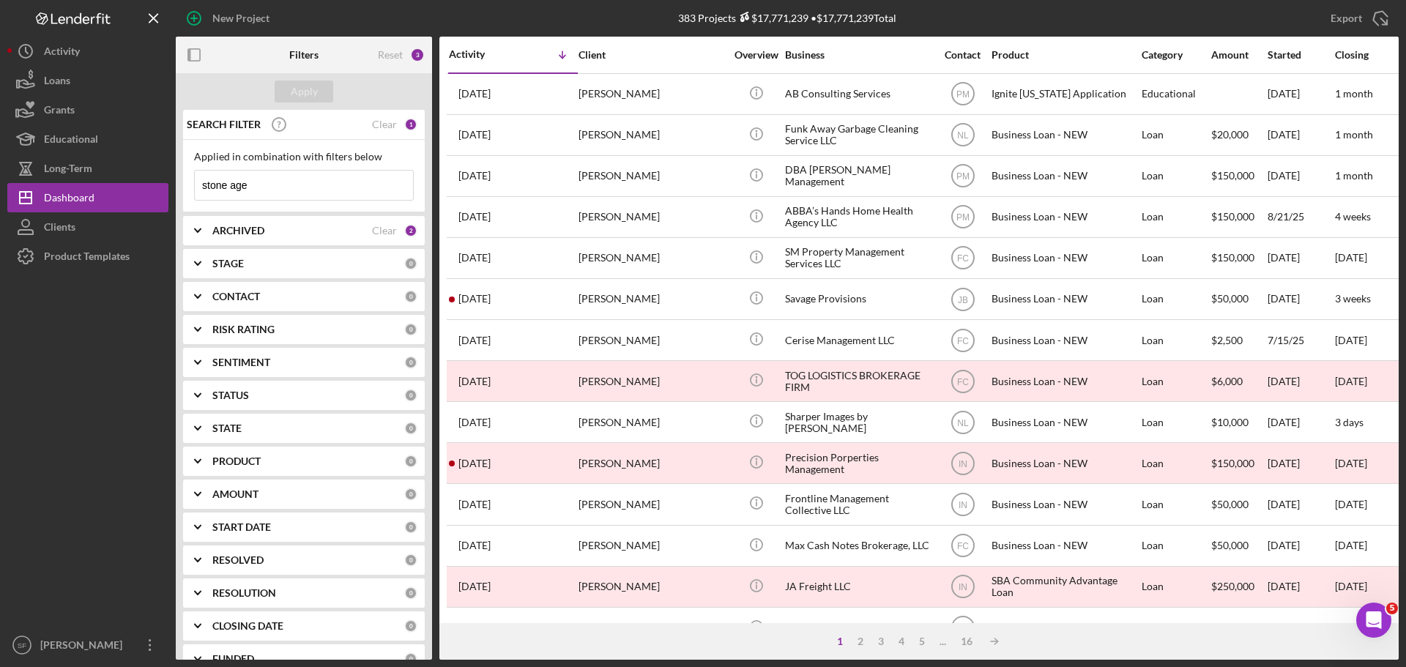
drag, startPoint x: 250, startPoint y: 189, endPoint x: 195, endPoint y: 199, distance: 55.9
click at [195, 198] on input "stone age" at bounding box center [304, 185] width 218 height 29
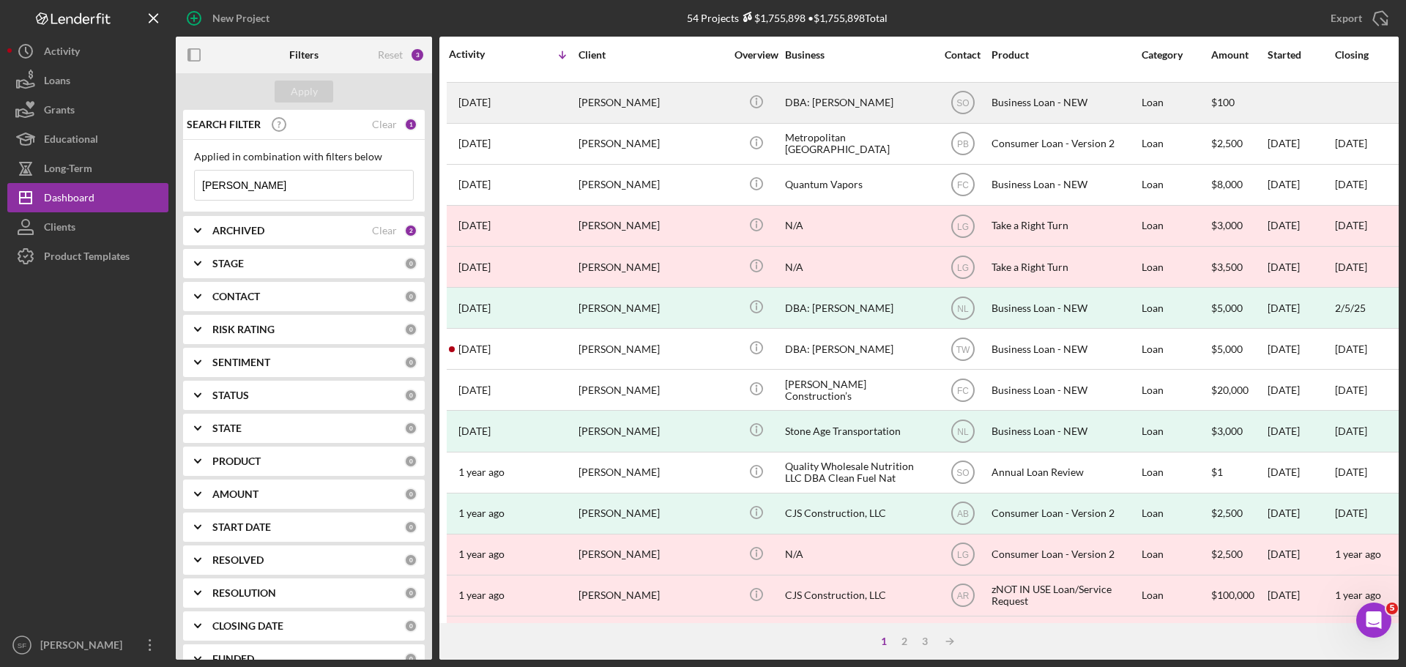
scroll to position [146, 0]
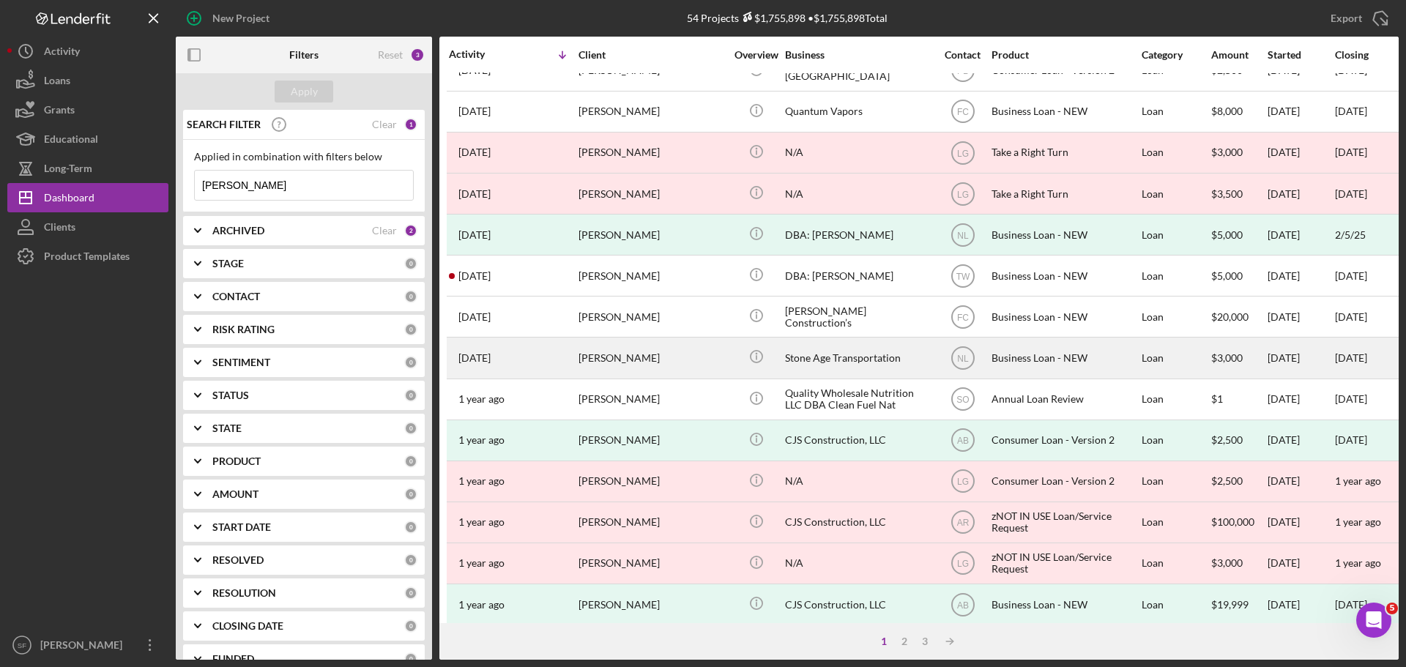
type input "[PERSON_NAME]"
click at [536, 359] on div "[DATE] [PERSON_NAME]" at bounding box center [513, 357] width 128 height 39
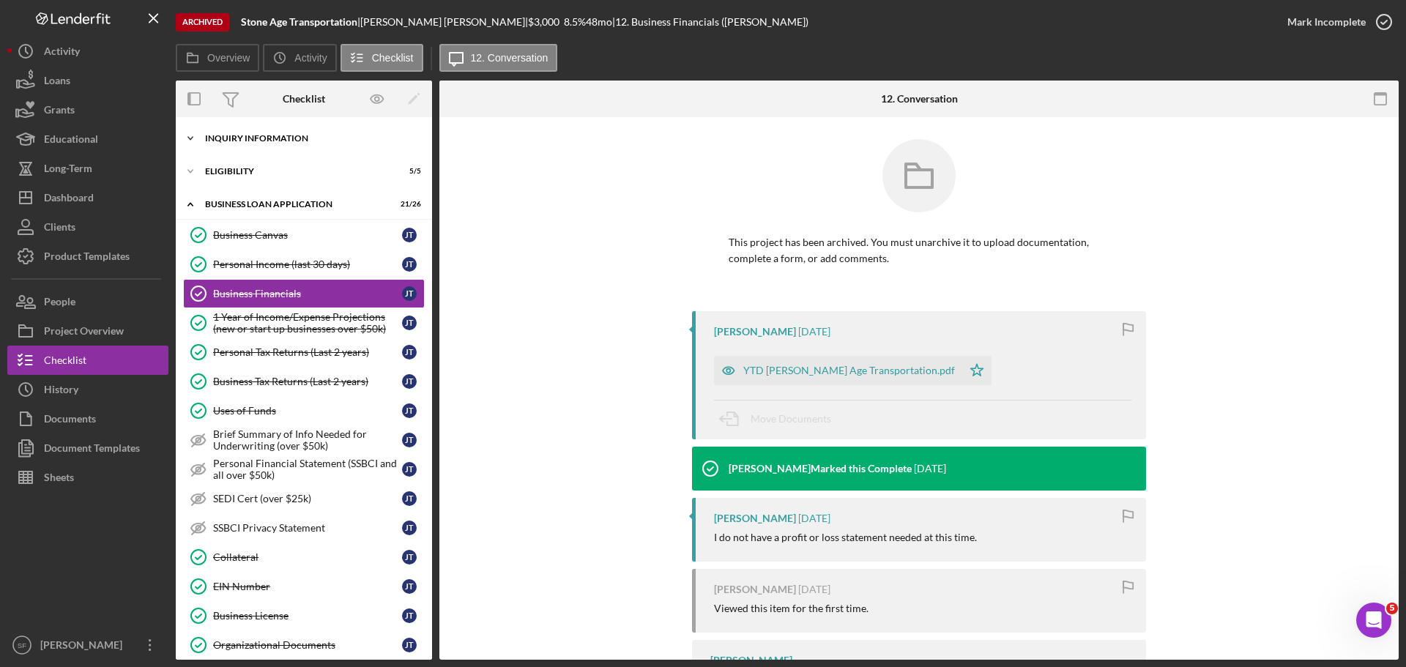
click at [216, 131] on div "Icon/Expander INQUIRY INFORMATION 11 / 11" at bounding box center [304, 138] width 256 height 29
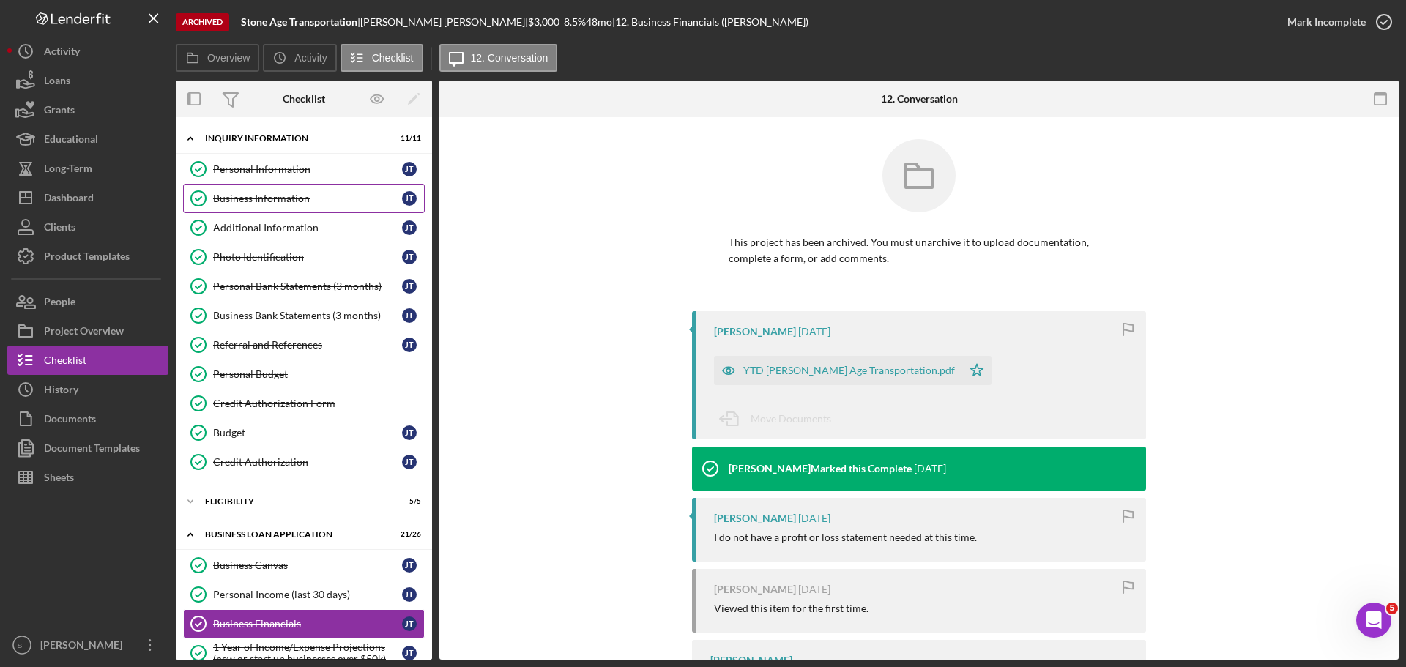
click at [237, 202] on div "Business Information" at bounding box center [307, 199] width 189 height 12
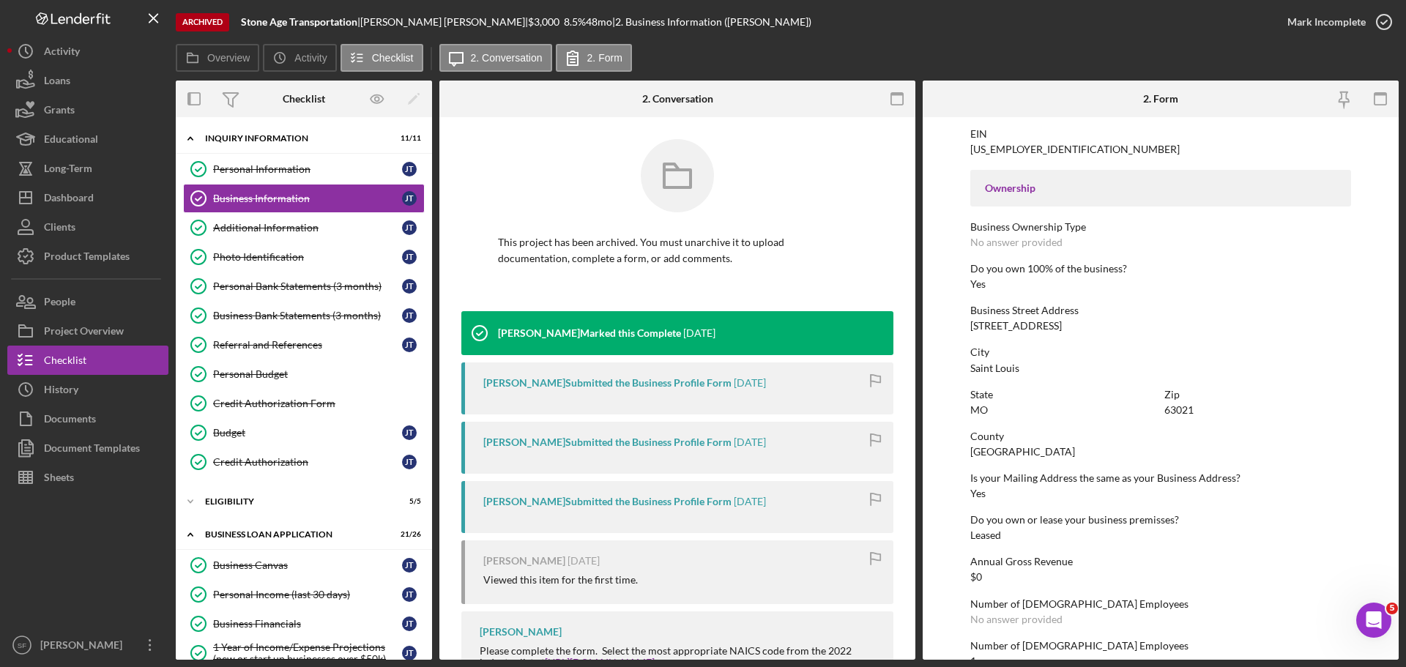
scroll to position [562, 0]
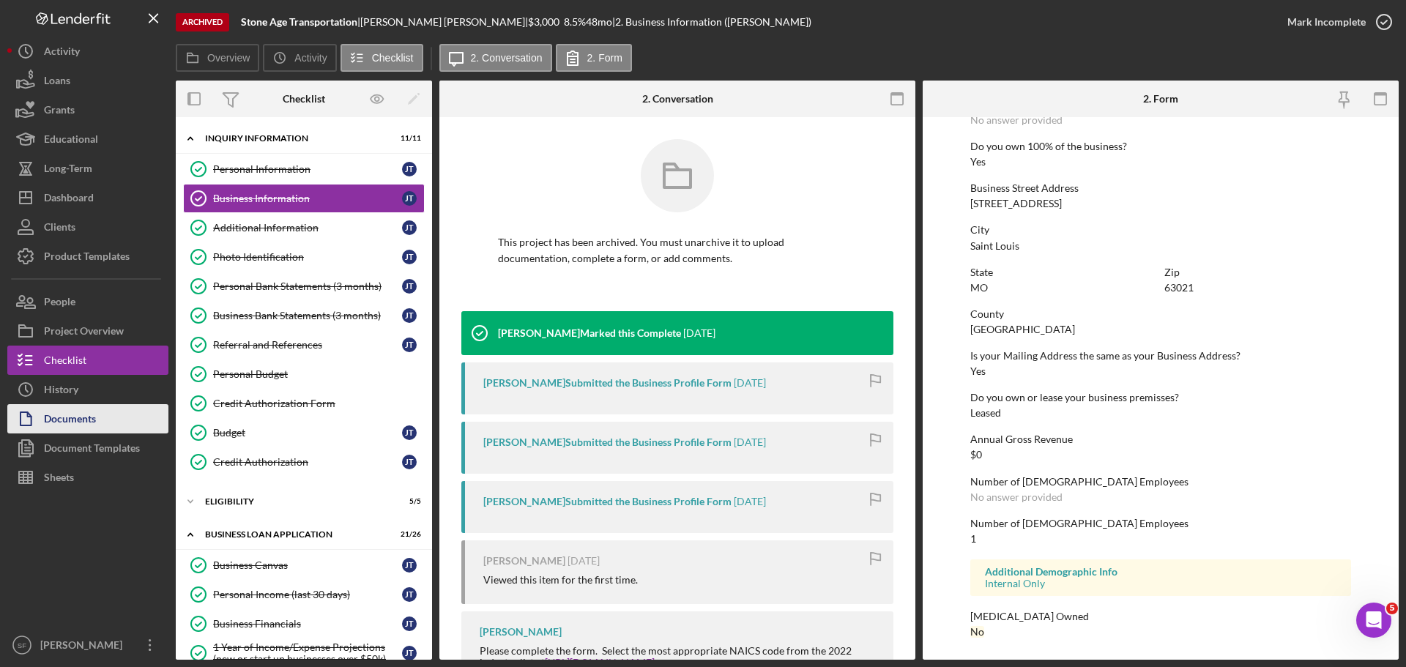
click at [67, 423] on div "Documents" at bounding box center [70, 420] width 52 height 33
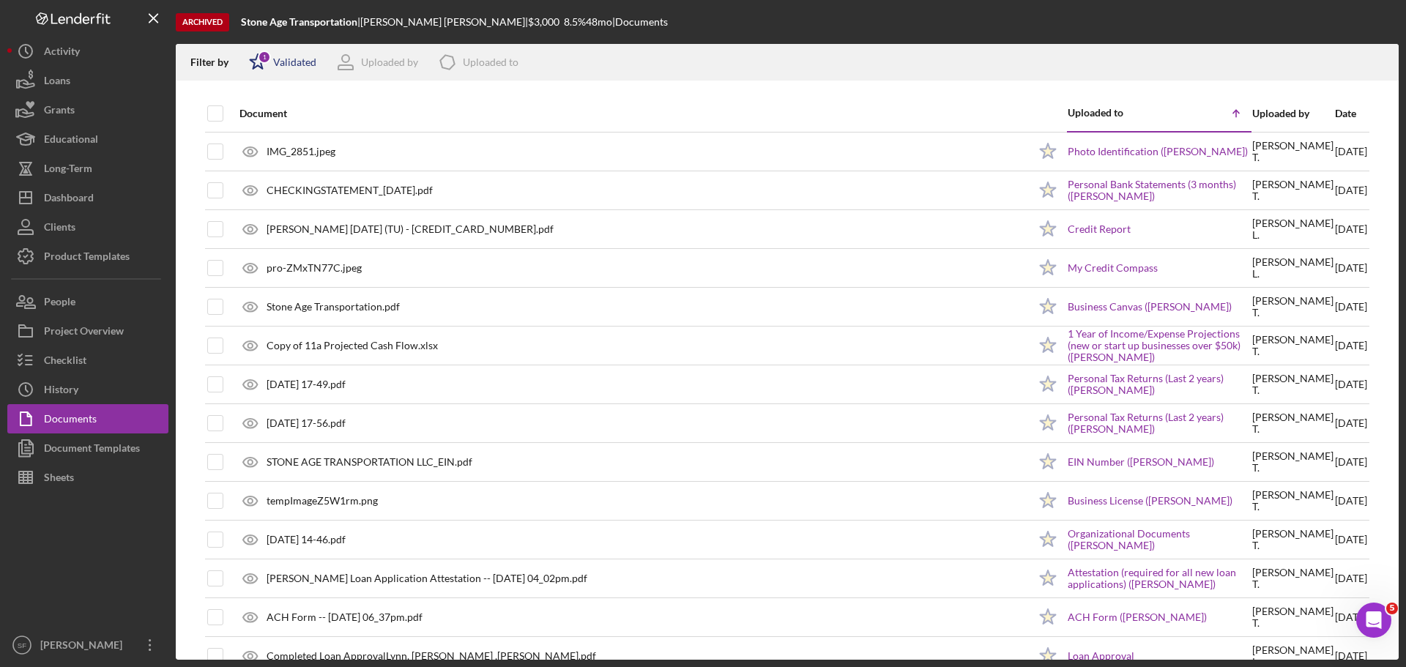
click at [261, 64] on polygon at bounding box center [257, 61] width 15 height 15
click at [260, 142] on input "checkbox" at bounding box center [256, 140] width 15 height 15
checkbox input "true"
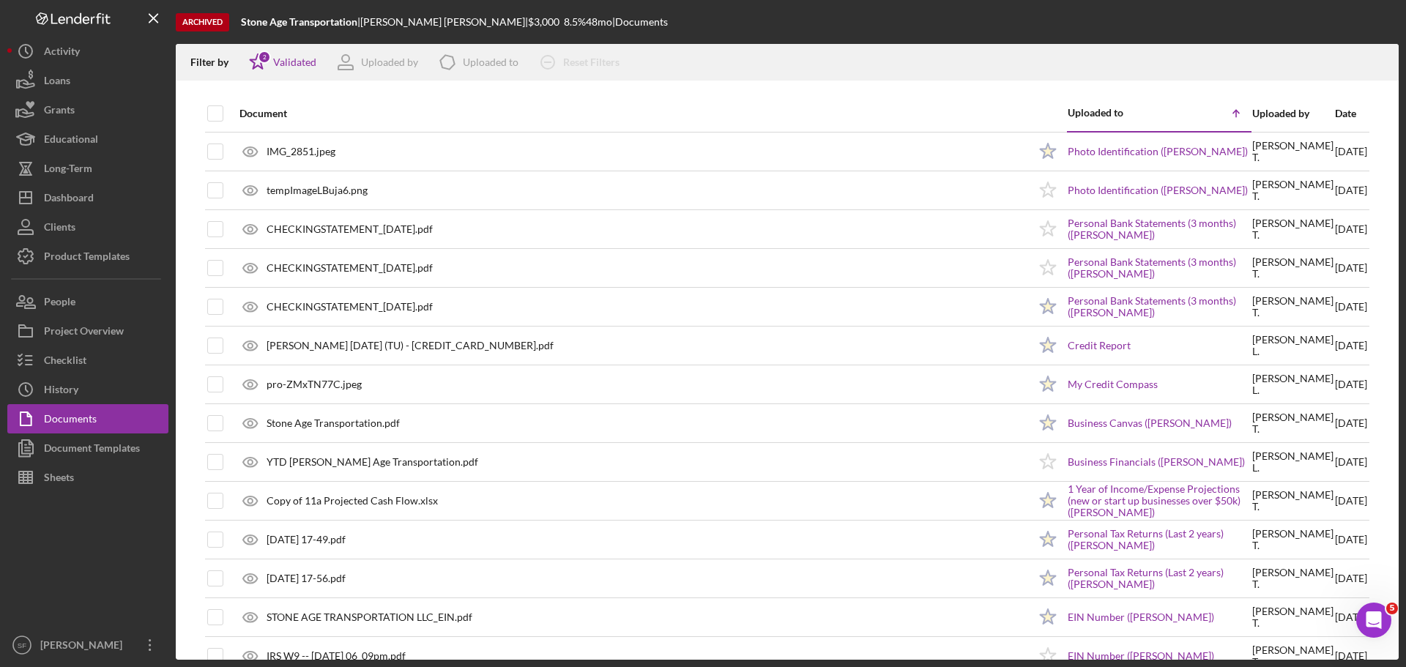
click at [841, 42] on div "Archived Stone Age Transportation | [PERSON_NAME] | $3,000 8.5 % 48 mo | Docume…" at bounding box center [787, 22] width 1223 height 44
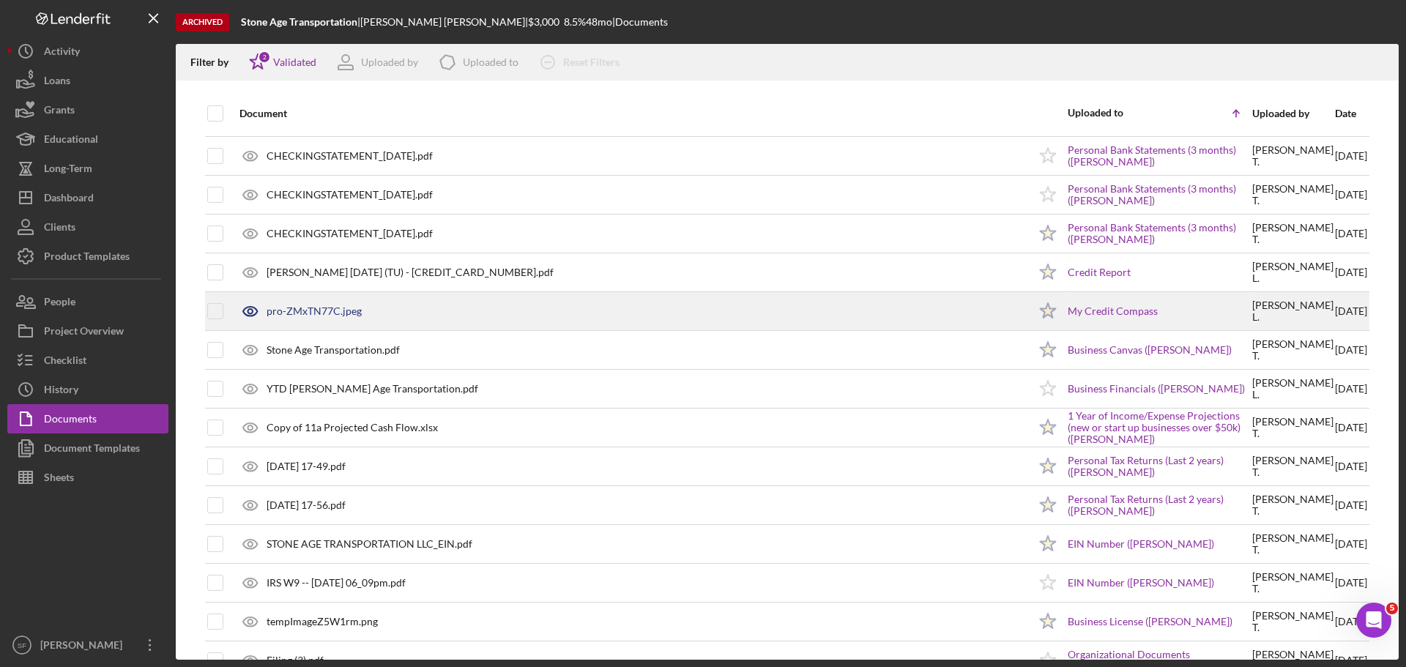
scroll to position [146, 0]
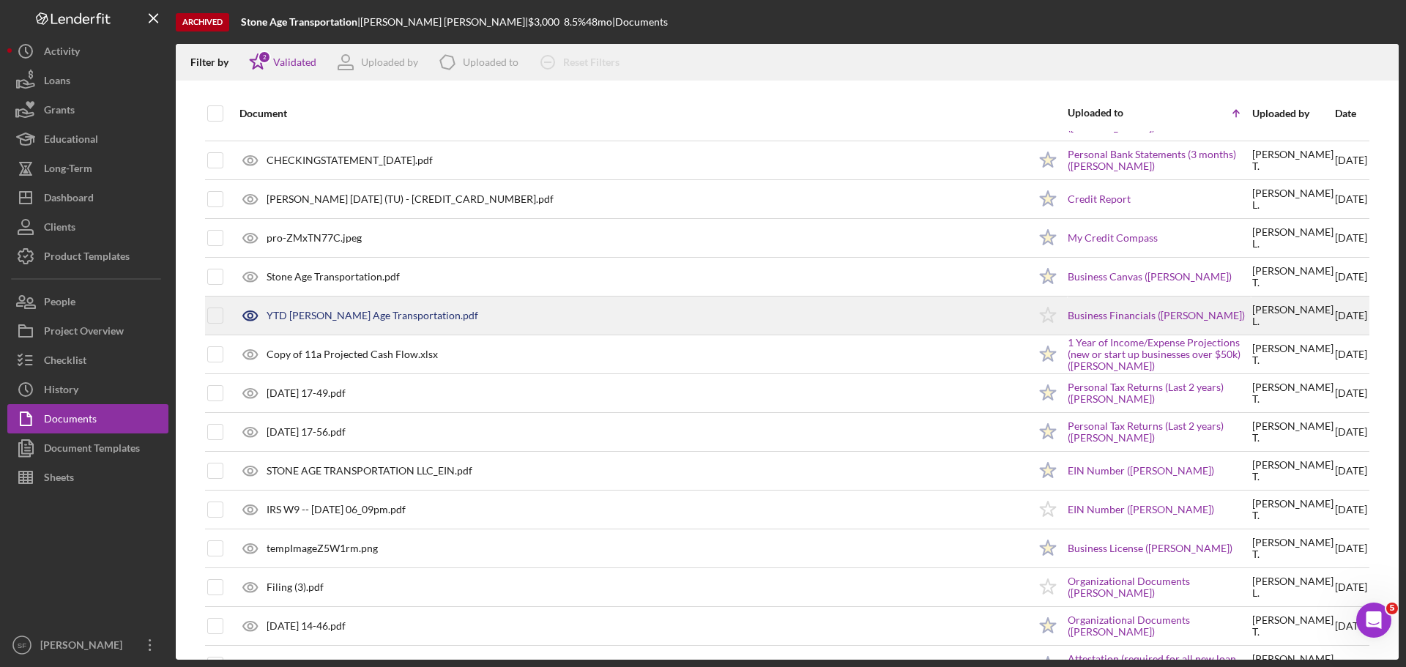
click at [343, 316] on div "YTD [PERSON_NAME] Age Transportation.pdf" at bounding box center [373, 316] width 212 height 12
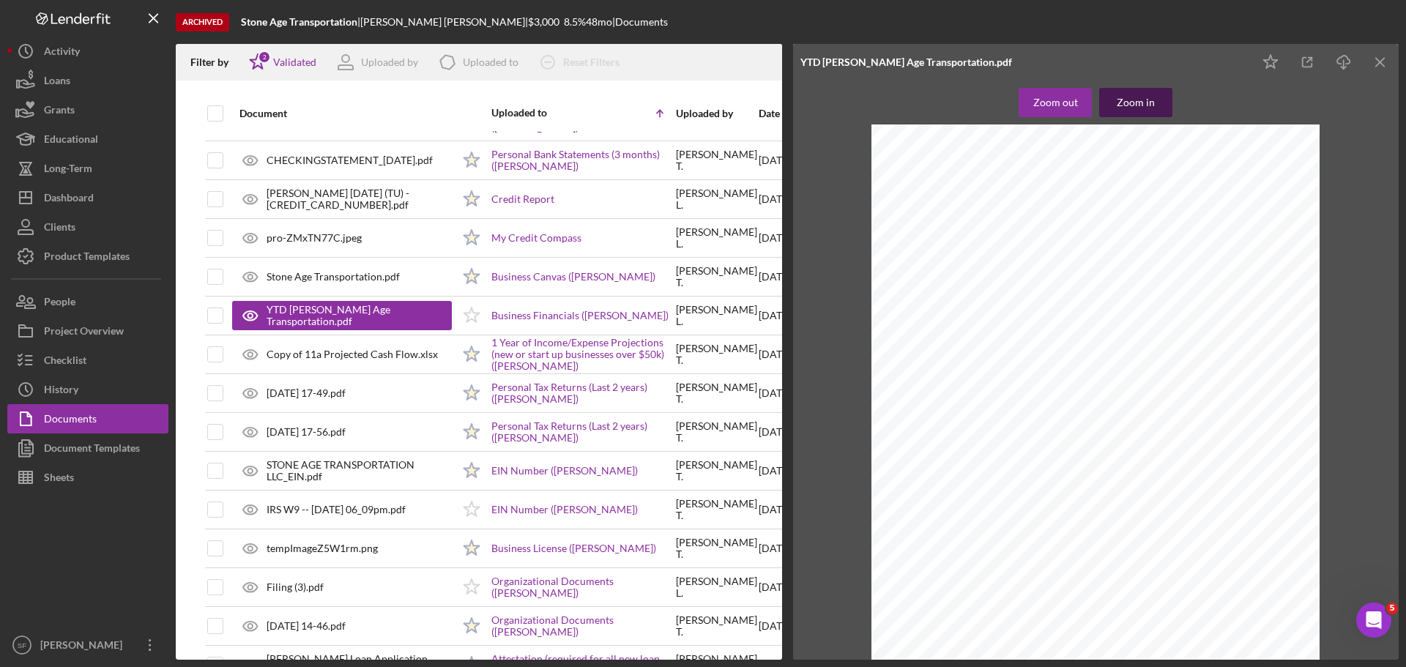
click at [1125, 116] on div "Zoom in" at bounding box center [1136, 102] width 38 height 29
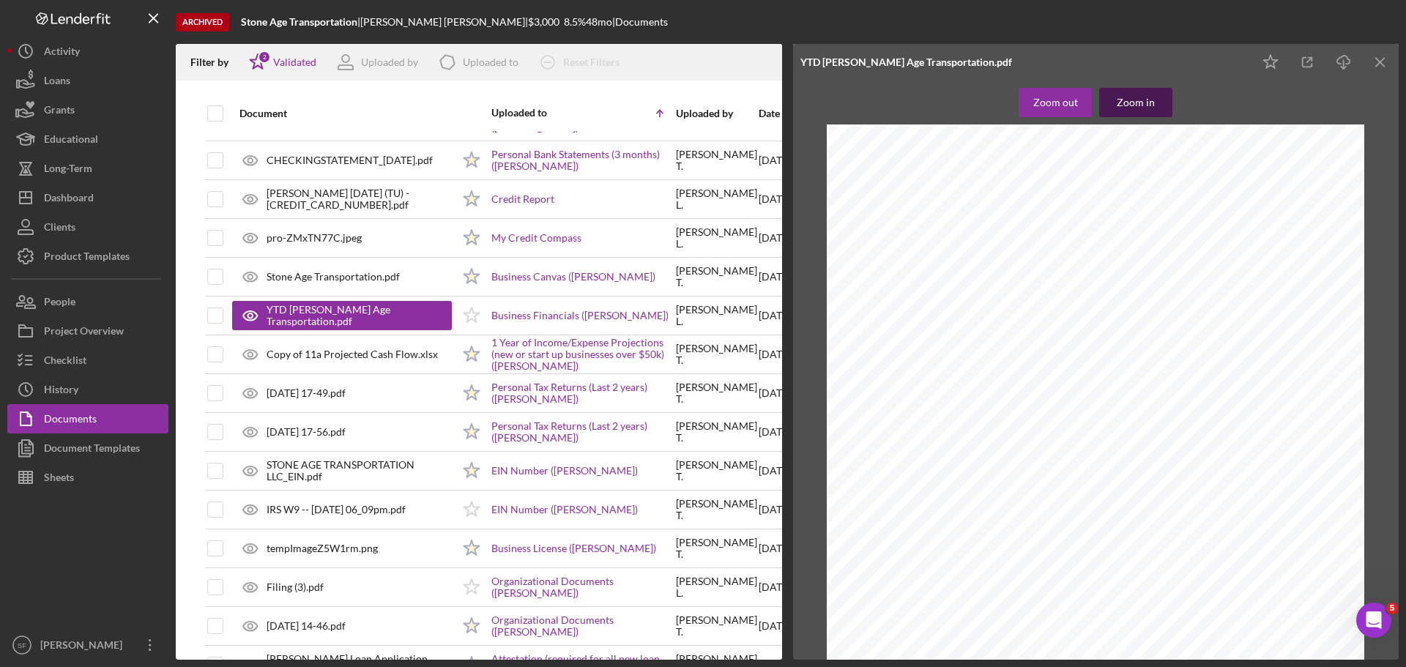
click at [1128, 111] on div "Zoom in" at bounding box center [1136, 102] width 38 height 29
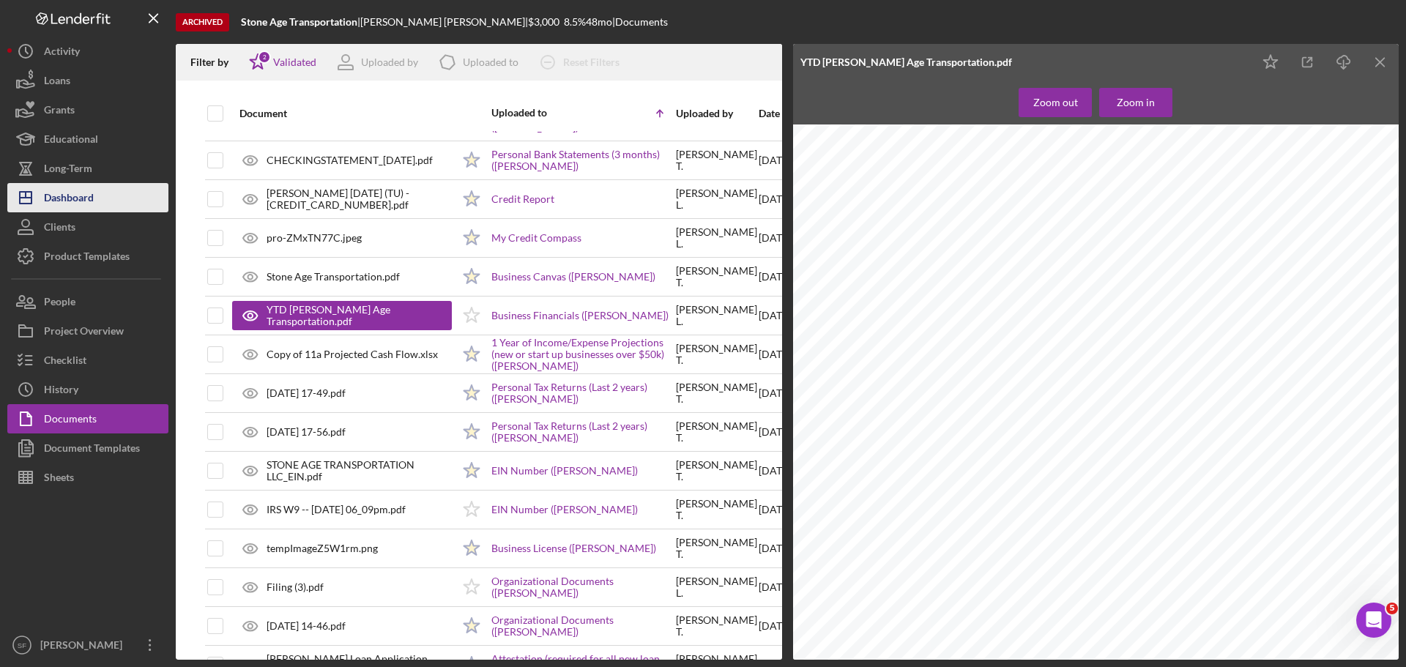
click at [66, 197] on div "Dashboard" at bounding box center [69, 199] width 50 height 33
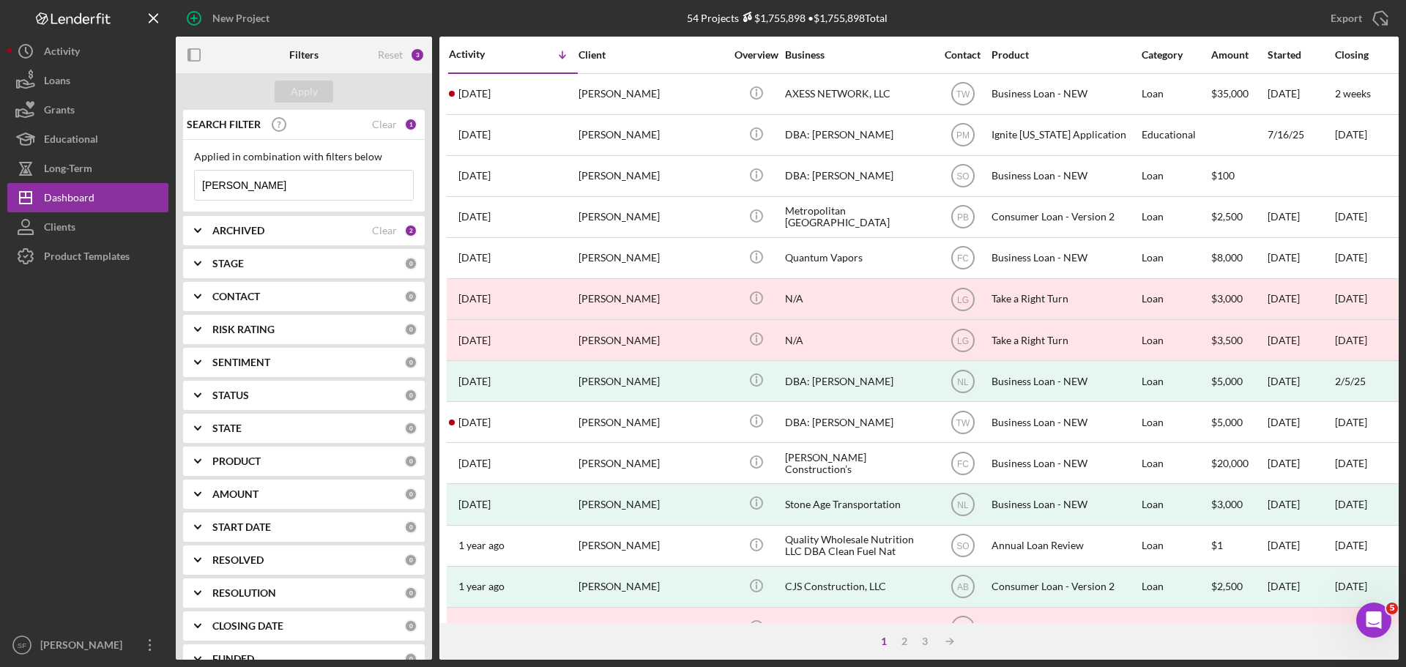
click at [236, 185] on input "[PERSON_NAME]" at bounding box center [304, 185] width 218 height 29
drag, startPoint x: 236, startPoint y: 185, endPoint x: 214, endPoint y: 185, distance: 22.7
click at [214, 185] on input "[PERSON_NAME]" at bounding box center [304, 185] width 218 height 29
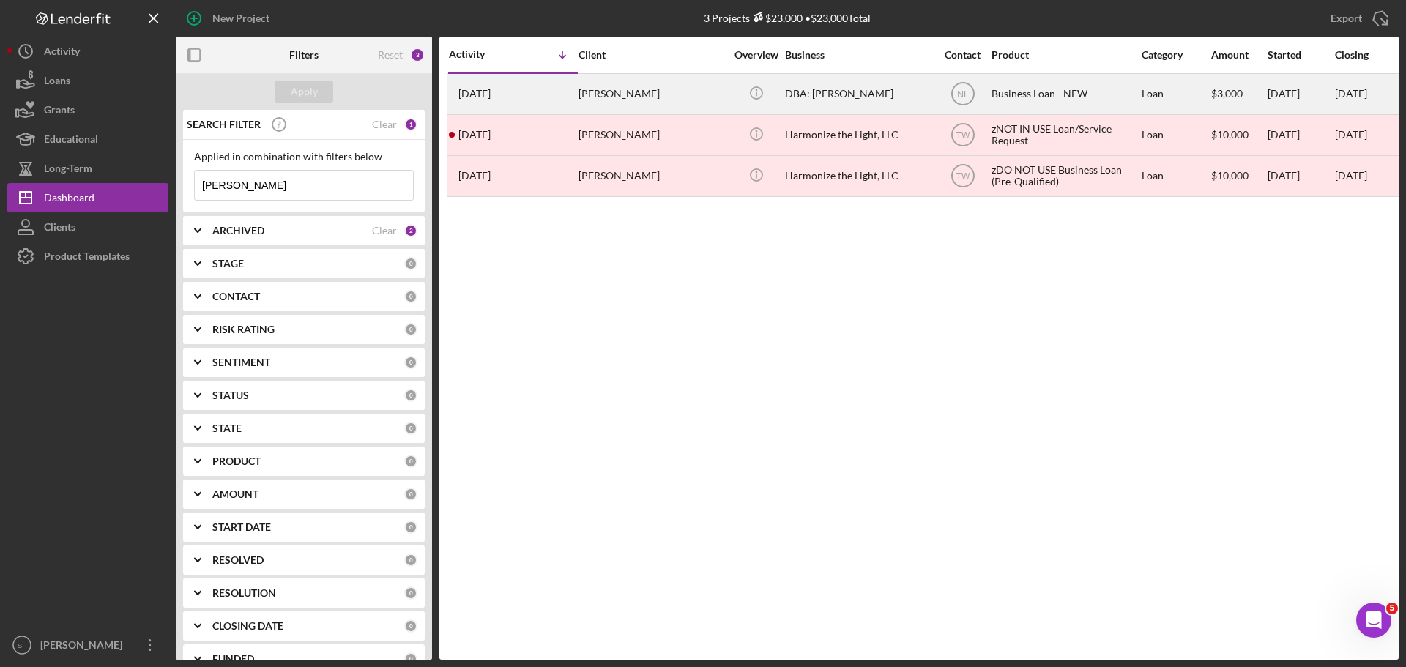
type input "[PERSON_NAME]"
click at [559, 94] on div "[DATE] [PERSON_NAME]" at bounding box center [513, 94] width 128 height 39
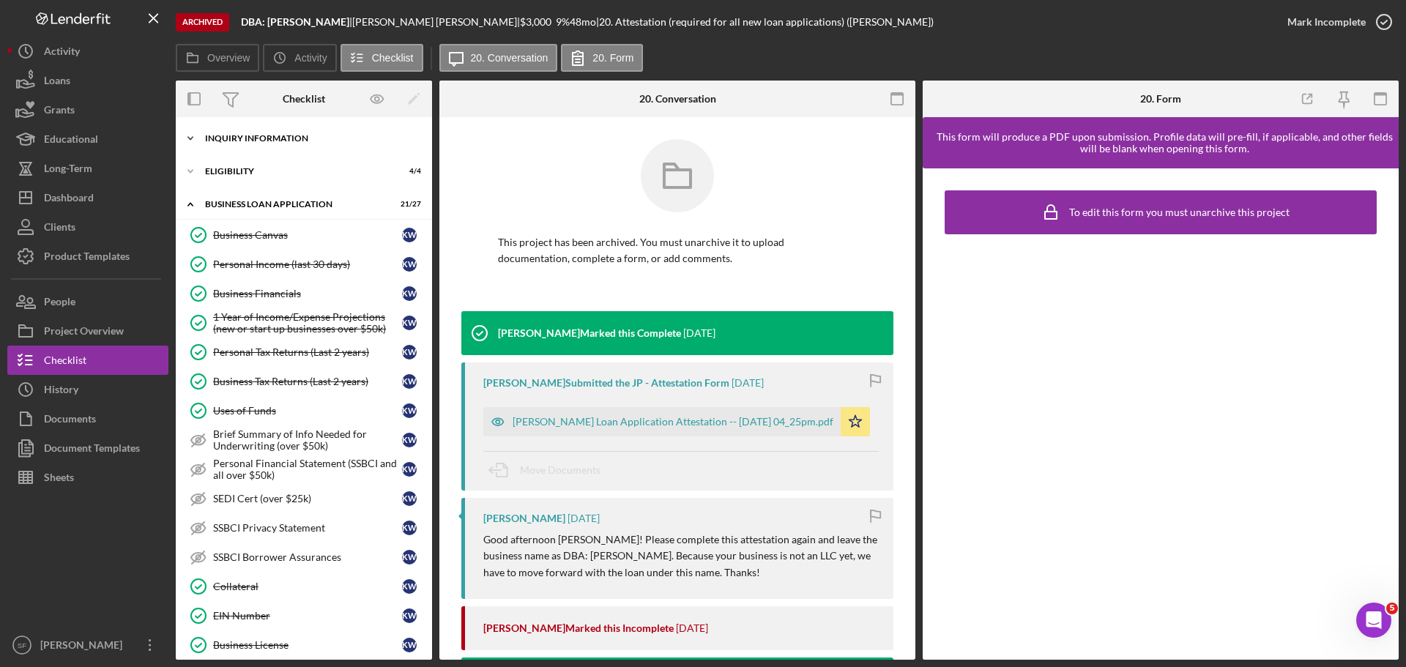
click at [232, 136] on div "INQUIRY INFORMATION" at bounding box center [309, 138] width 209 height 9
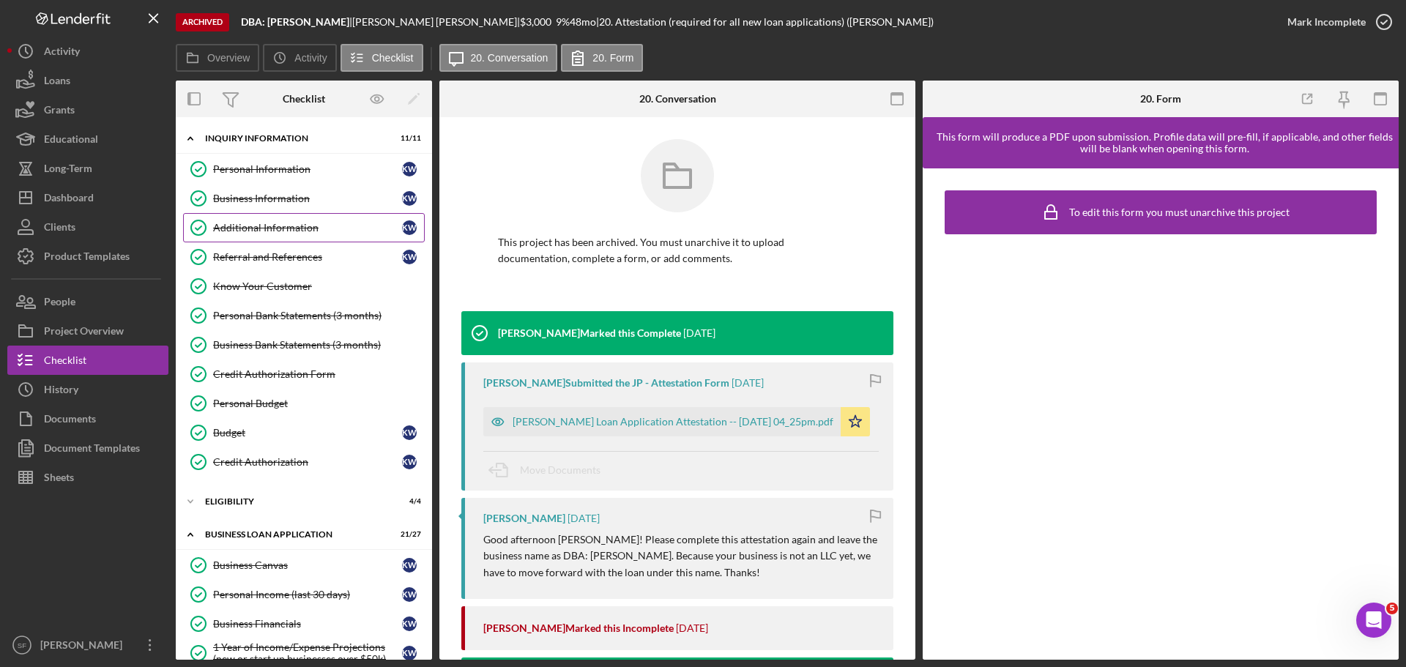
click at [248, 224] on div "Additional Information" at bounding box center [307, 228] width 189 height 12
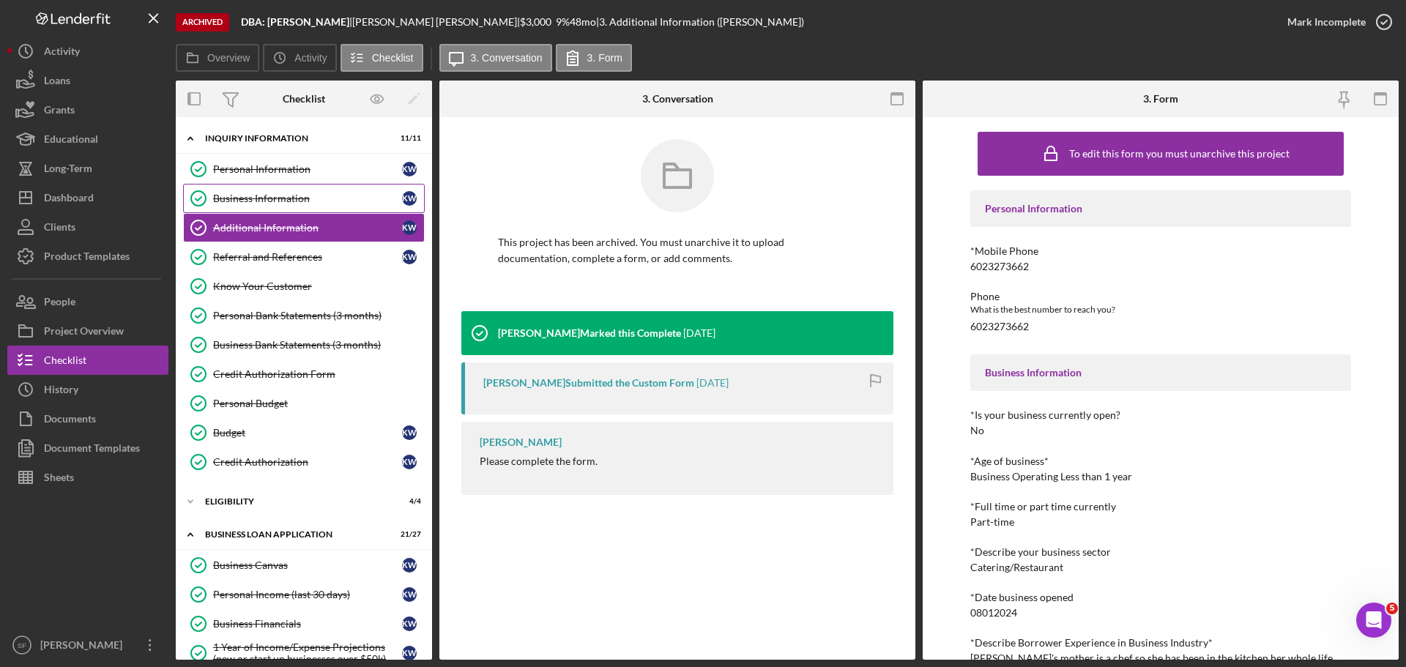
click at [254, 206] on link "Business Information Business Information K W" at bounding box center [304, 198] width 242 height 29
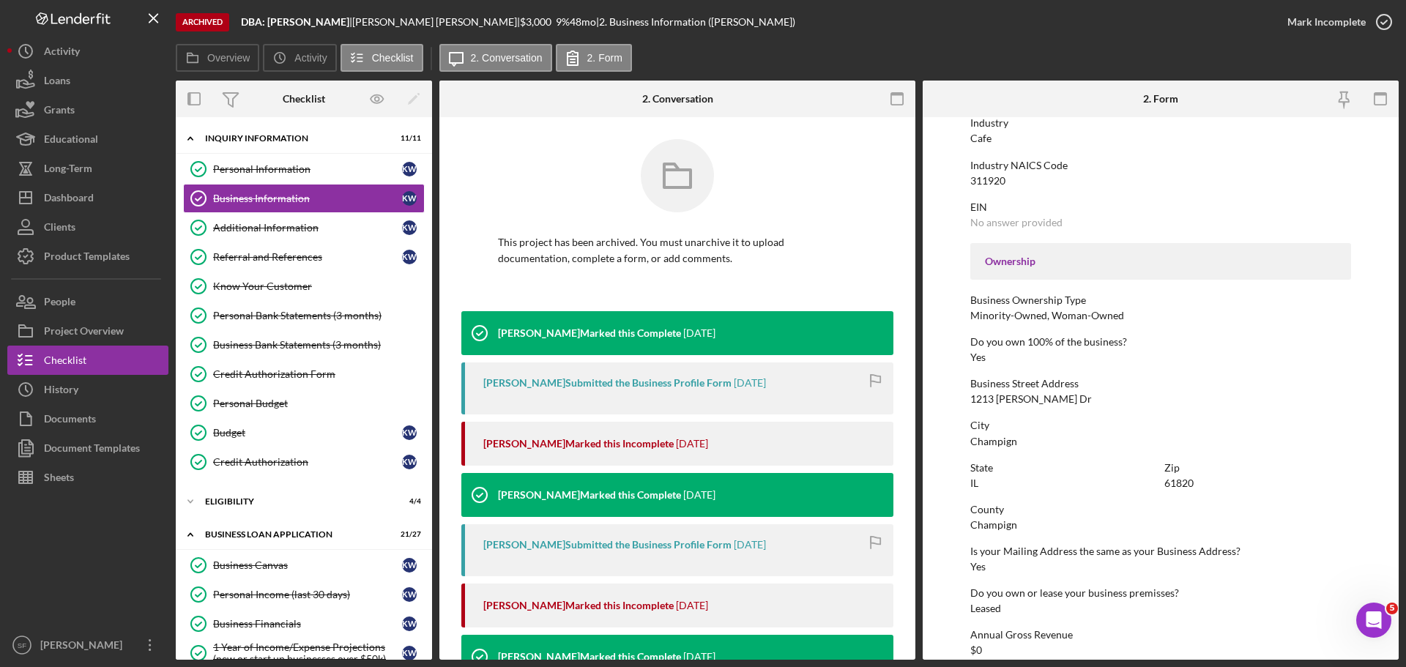
scroll to position [562, 0]
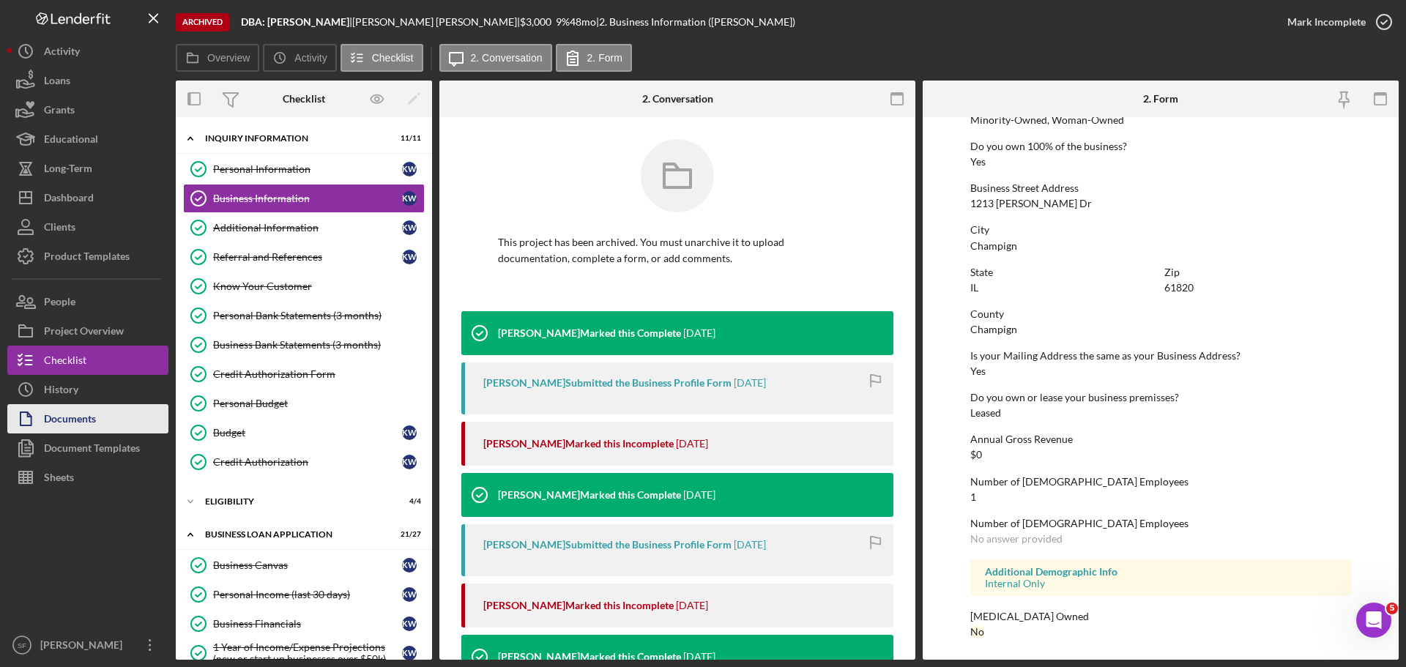
click at [64, 414] on div "Documents" at bounding box center [70, 420] width 52 height 33
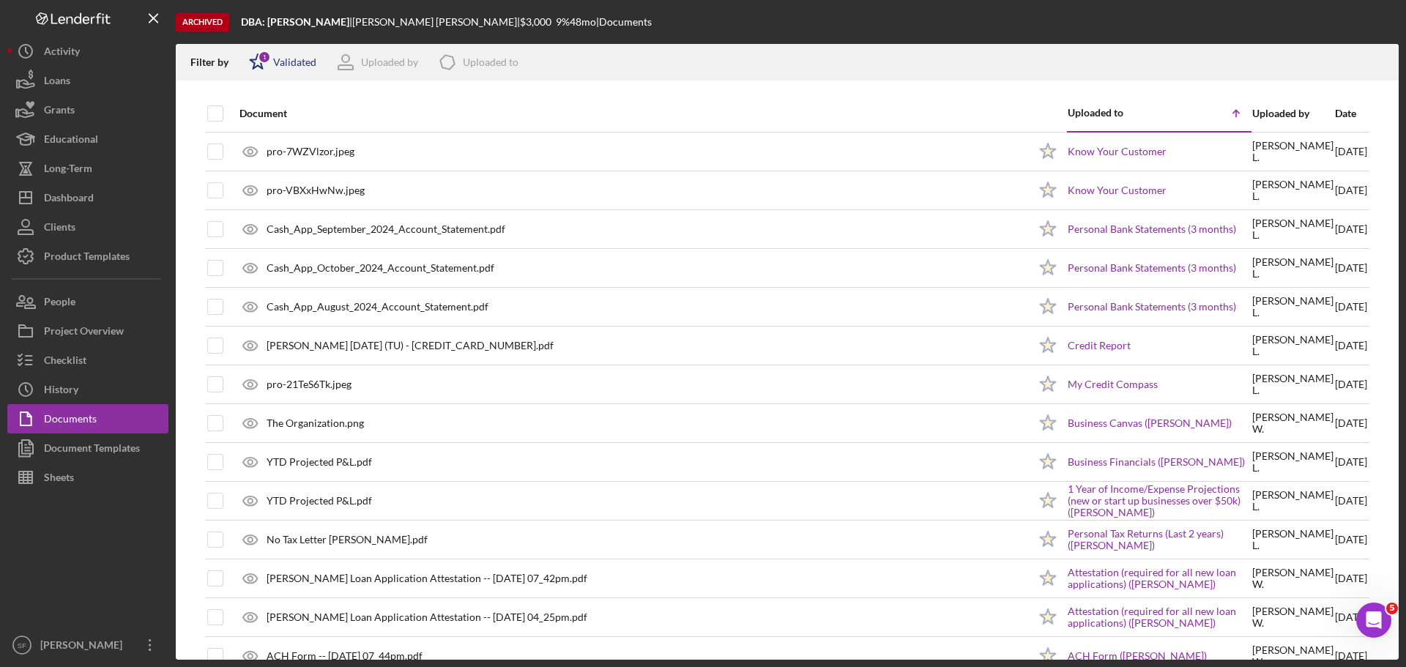
click at [253, 64] on icon "Icon/Star" at bounding box center [257, 62] width 37 height 37
click at [259, 134] on input "checkbox" at bounding box center [256, 140] width 15 height 15
checkbox input "true"
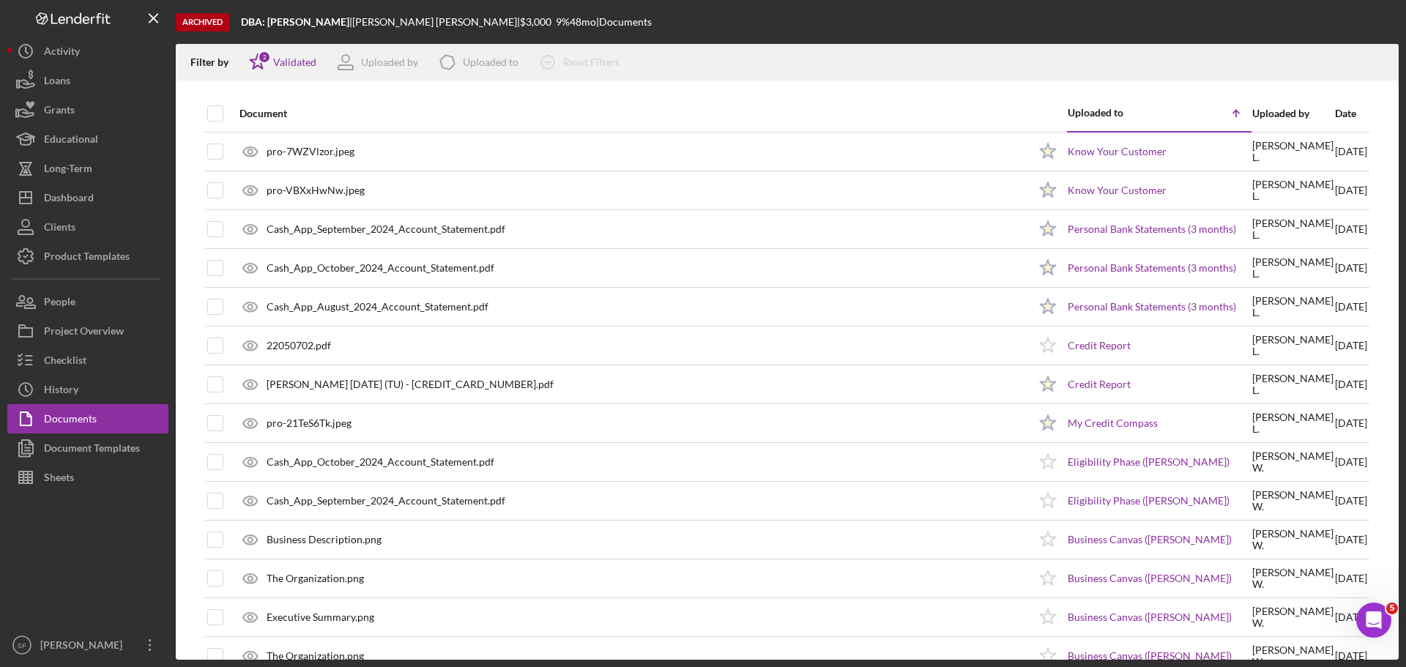
click at [815, 49] on div "Filter by Icon/Star 2 Validated Uploaded by Icon/Product Uploaded to Icon/Clear…" at bounding box center [787, 62] width 1223 height 37
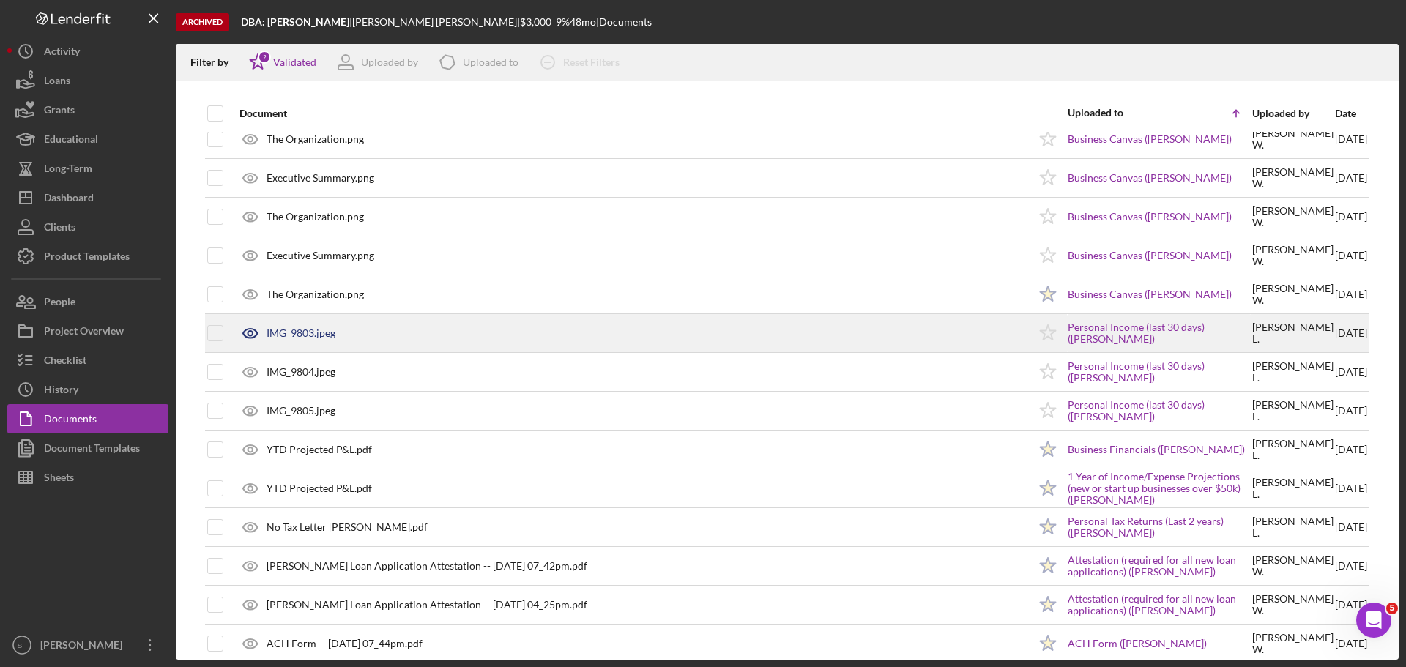
scroll to position [513, 0]
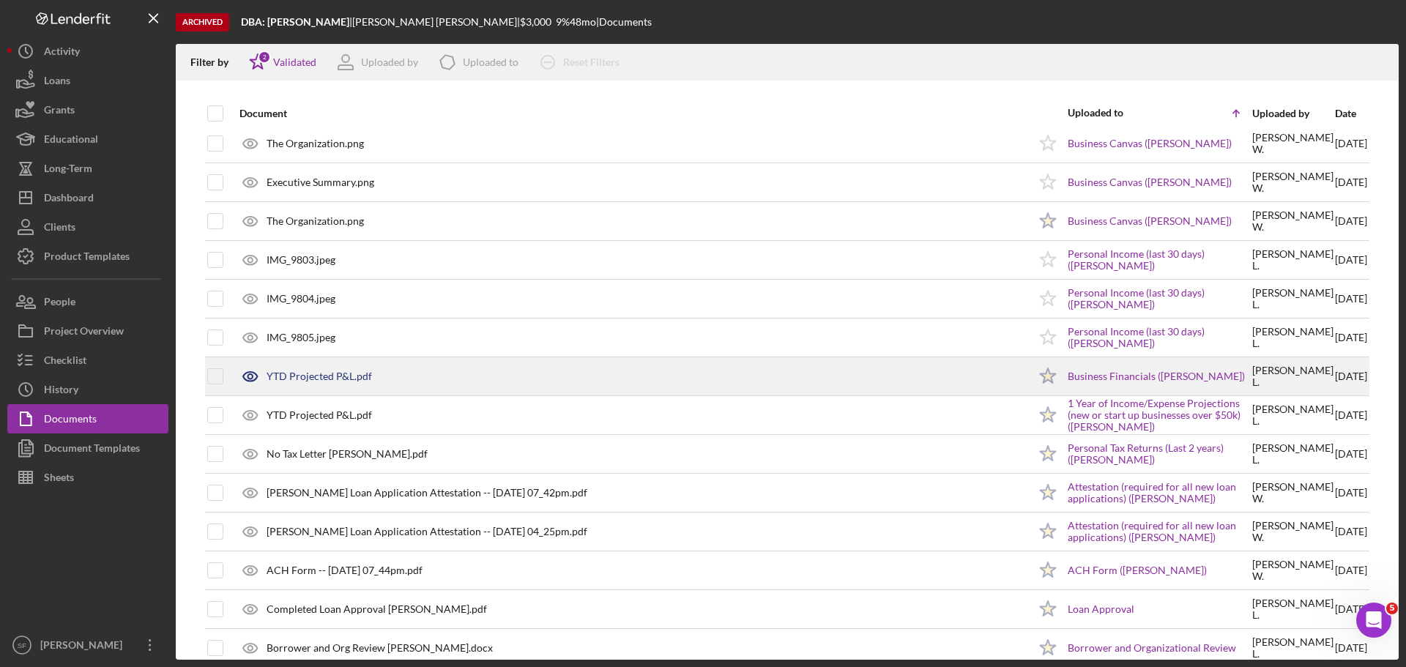
click at [321, 372] on div "YTD Projected P&L.pdf" at bounding box center [319, 376] width 105 height 12
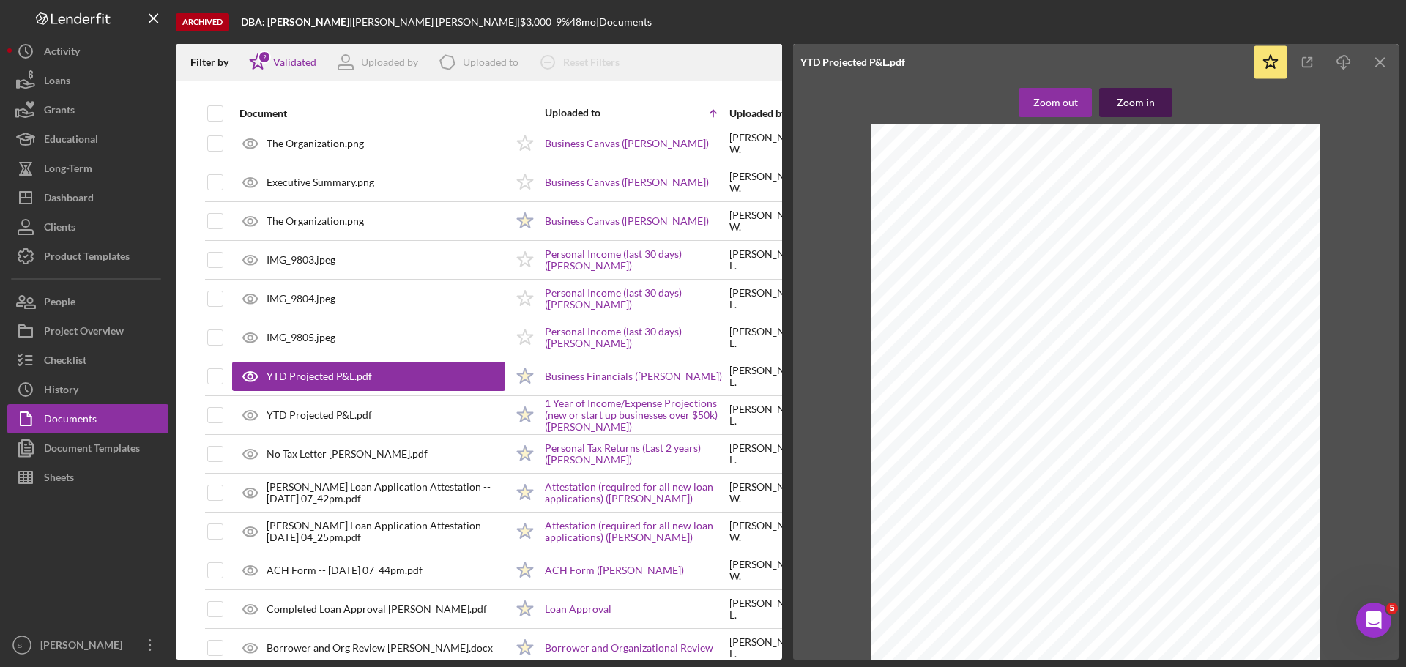
click at [1135, 105] on div "Zoom in" at bounding box center [1136, 102] width 38 height 29
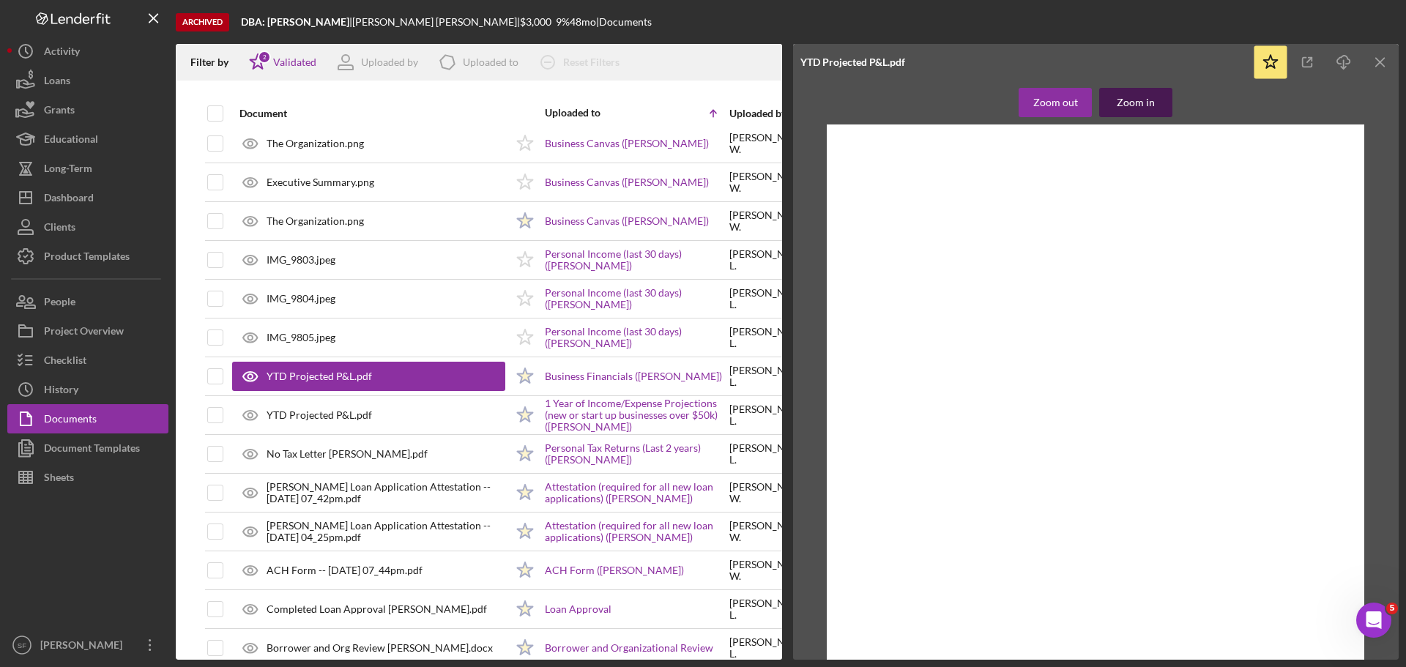
click at [1135, 105] on div "Zoom in" at bounding box center [1136, 102] width 38 height 29
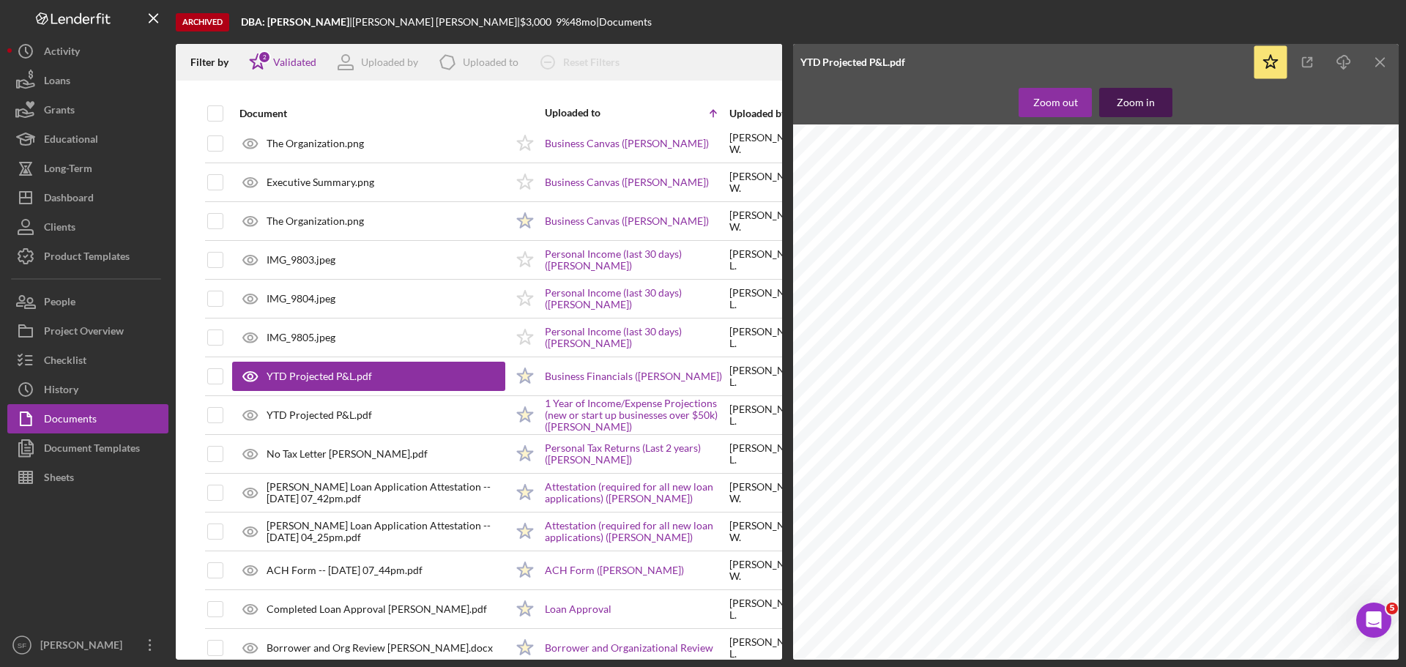
click at [1135, 105] on div "Zoom in" at bounding box center [1136, 102] width 38 height 29
click at [64, 208] on div "Dashboard" at bounding box center [69, 199] width 50 height 33
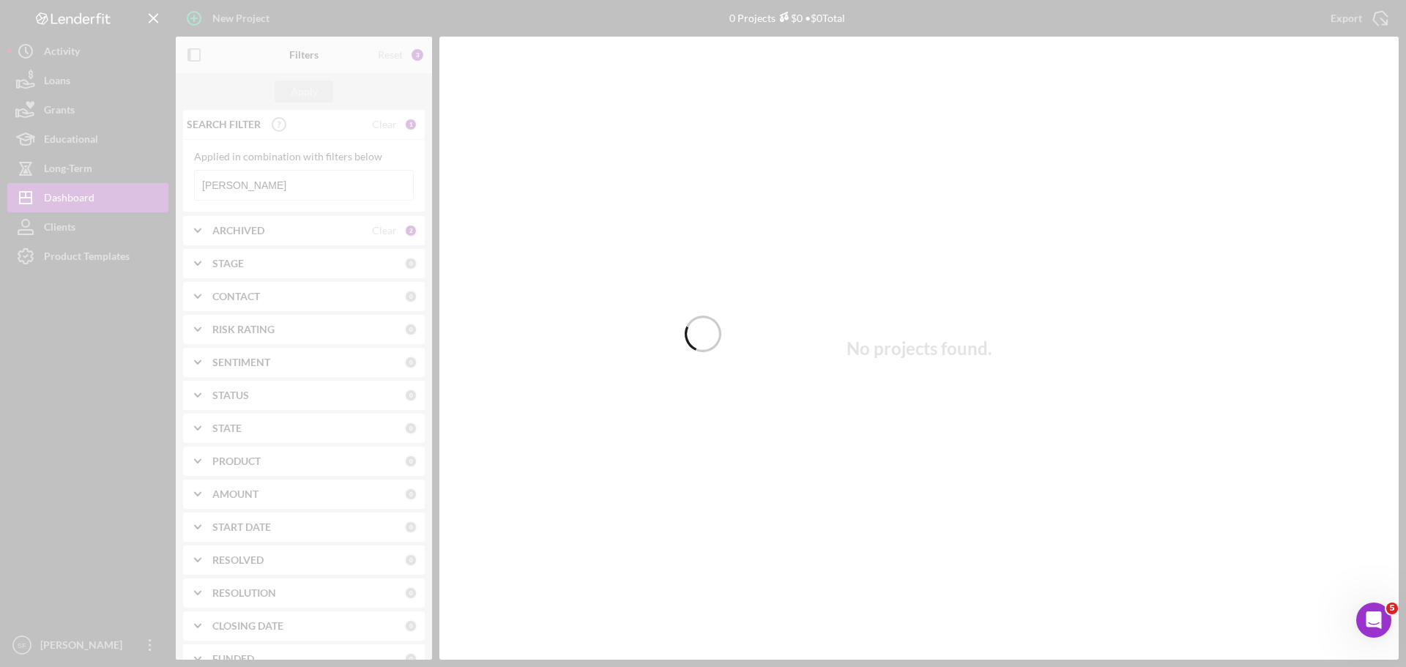
click at [240, 182] on div at bounding box center [703, 333] width 1406 height 667
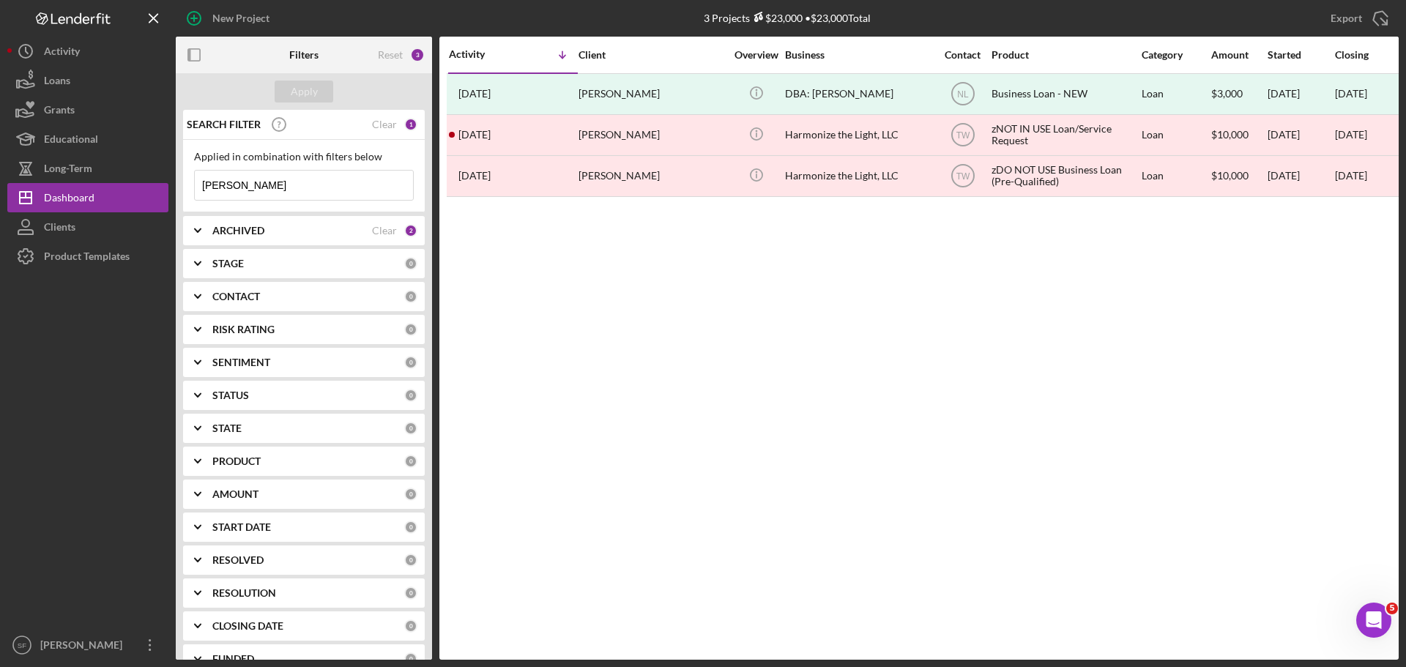
drag, startPoint x: 232, startPoint y: 188, endPoint x: 199, endPoint y: 182, distance: 33.6
click at [199, 182] on input "[PERSON_NAME]" at bounding box center [304, 185] width 218 height 29
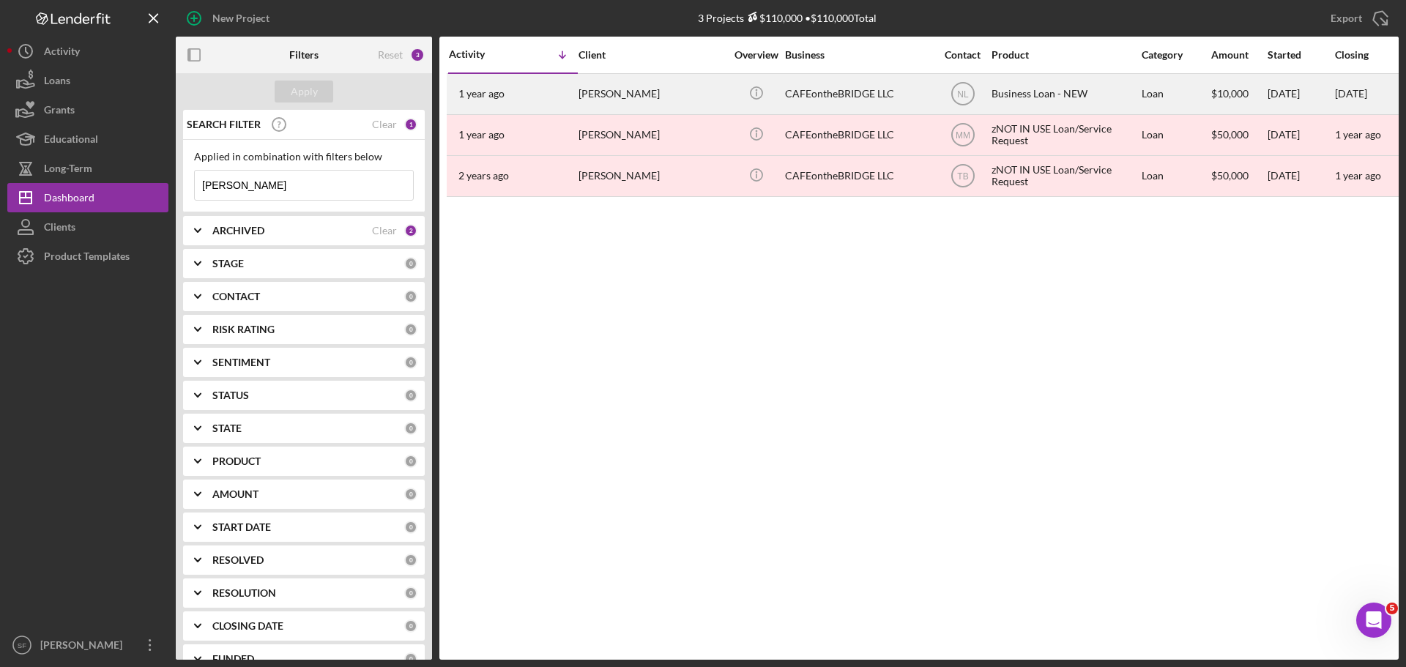
type input "[PERSON_NAME]"
click at [552, 79] on div "[DATE] [PERSON_NAME]" at bounding box center [513, 94] width 128 height 39
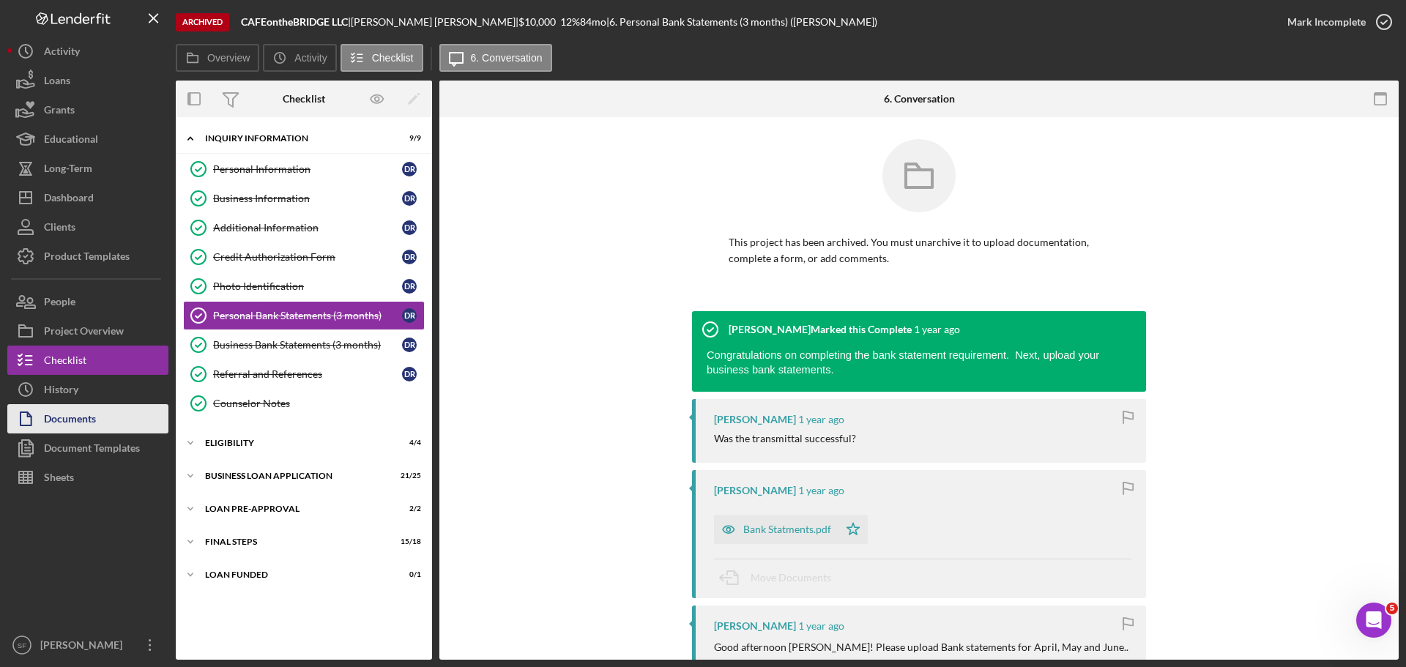
click at [69, 416] on div "Documents" at bounding box center [70, 420] width 52 height 33
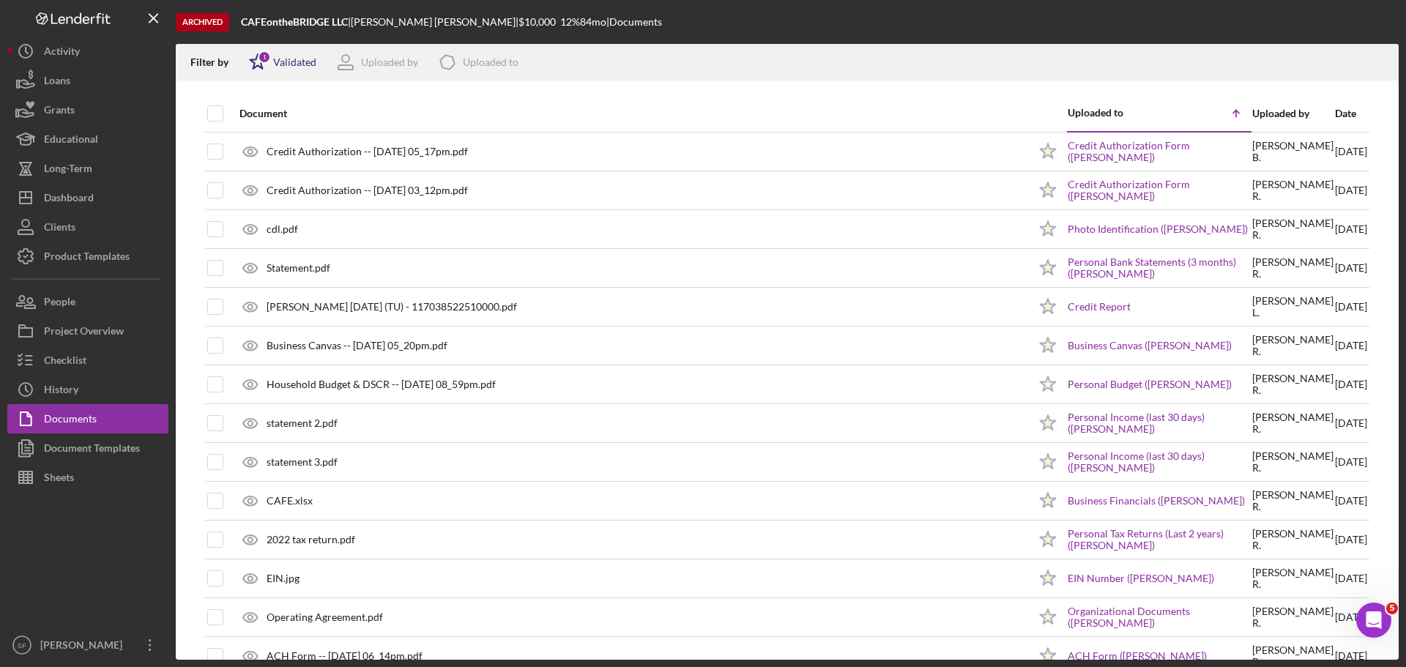
drag, startPoint x: 258, startPoint y: 58, endPoint x: 249, endPoint y: 78, distance: 22.6
click at [258, 58] on div "1" at bounding box center [264, 57] width 13 height 13
click at [256, 141] on input "checkbox" at bounding box center [256, 140] width 15 height 15
checkbox input "true"
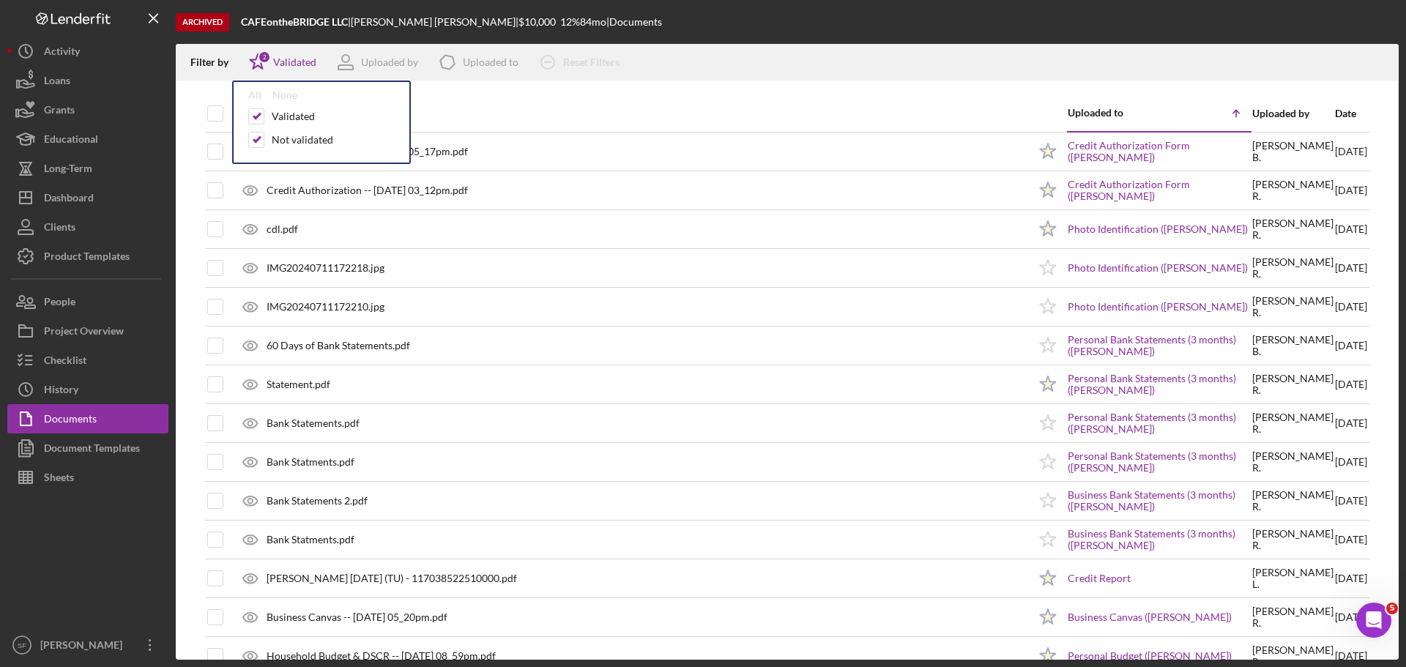
click at [707, 44] on div "Filter by Icon/Star 2 Validated All None Validated Not validated Uploaded by Ic…" at bounding box center [787, 62] width 1223 height 37
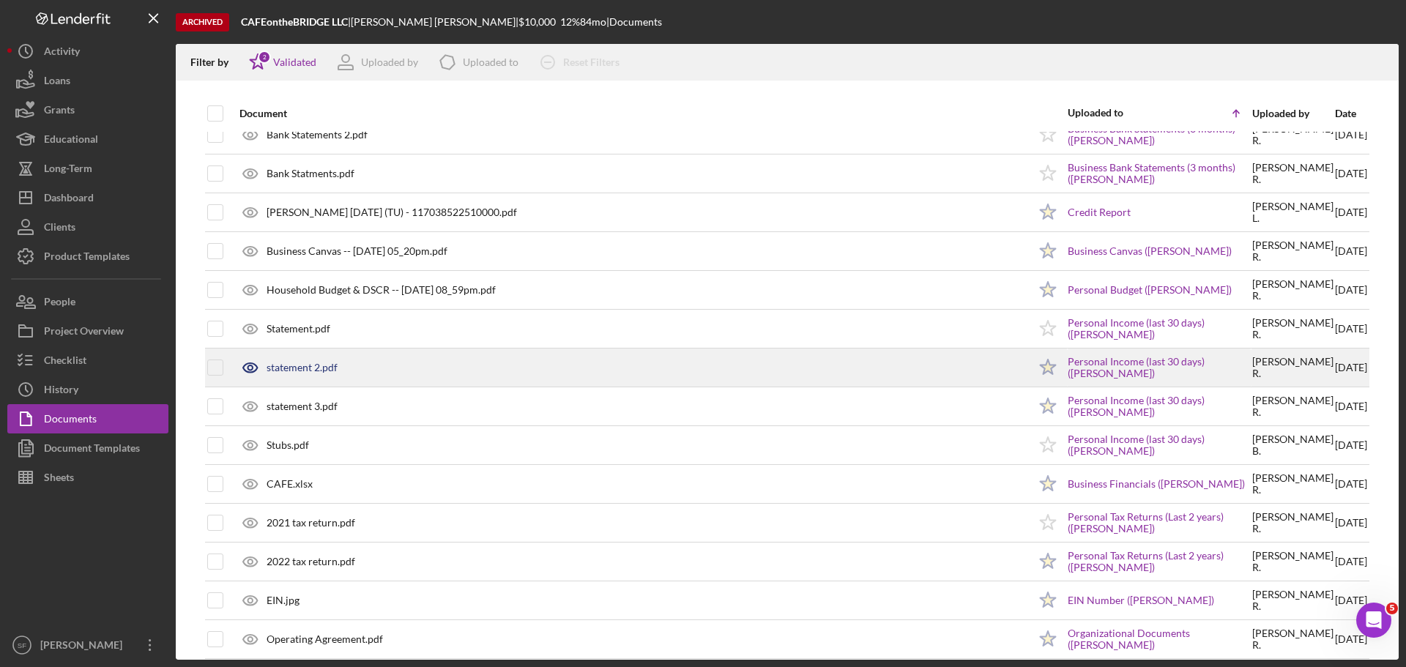
scroll to position [513, 0]
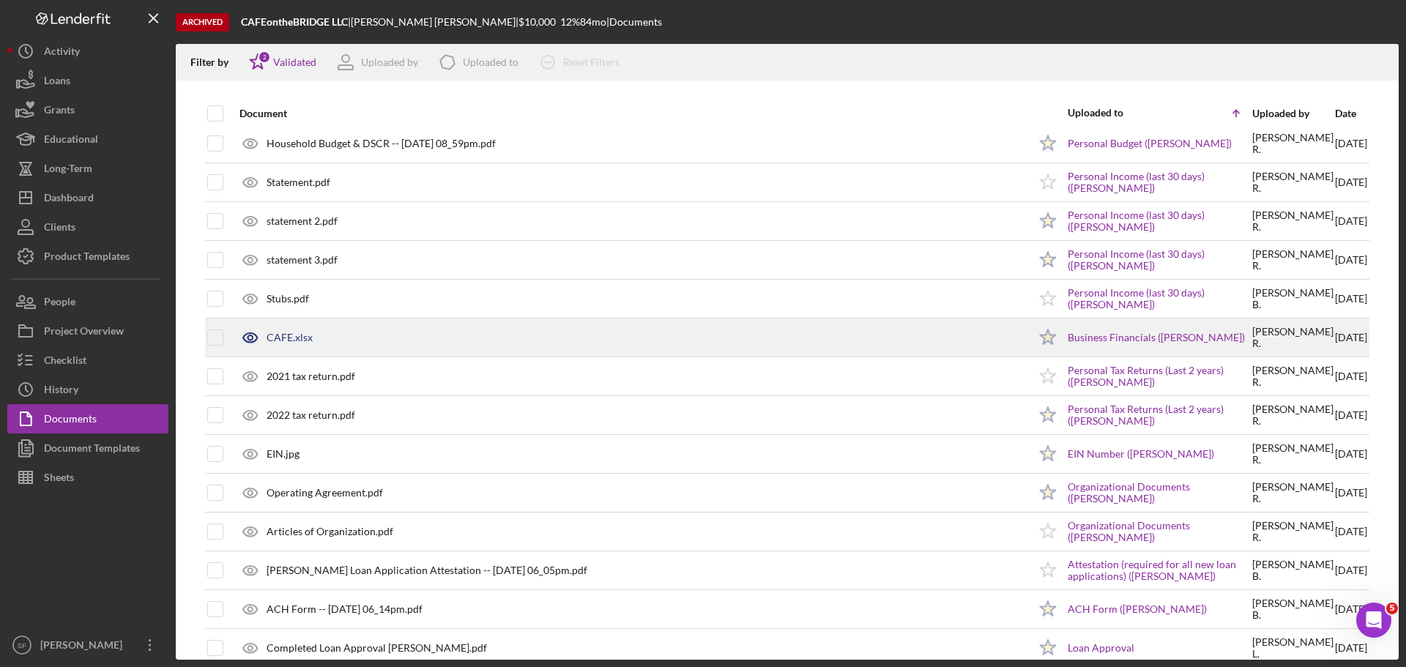
click at [284, 335] on div "CAFE.xlsx" at bounding box center [290, 338] width 46 height 12
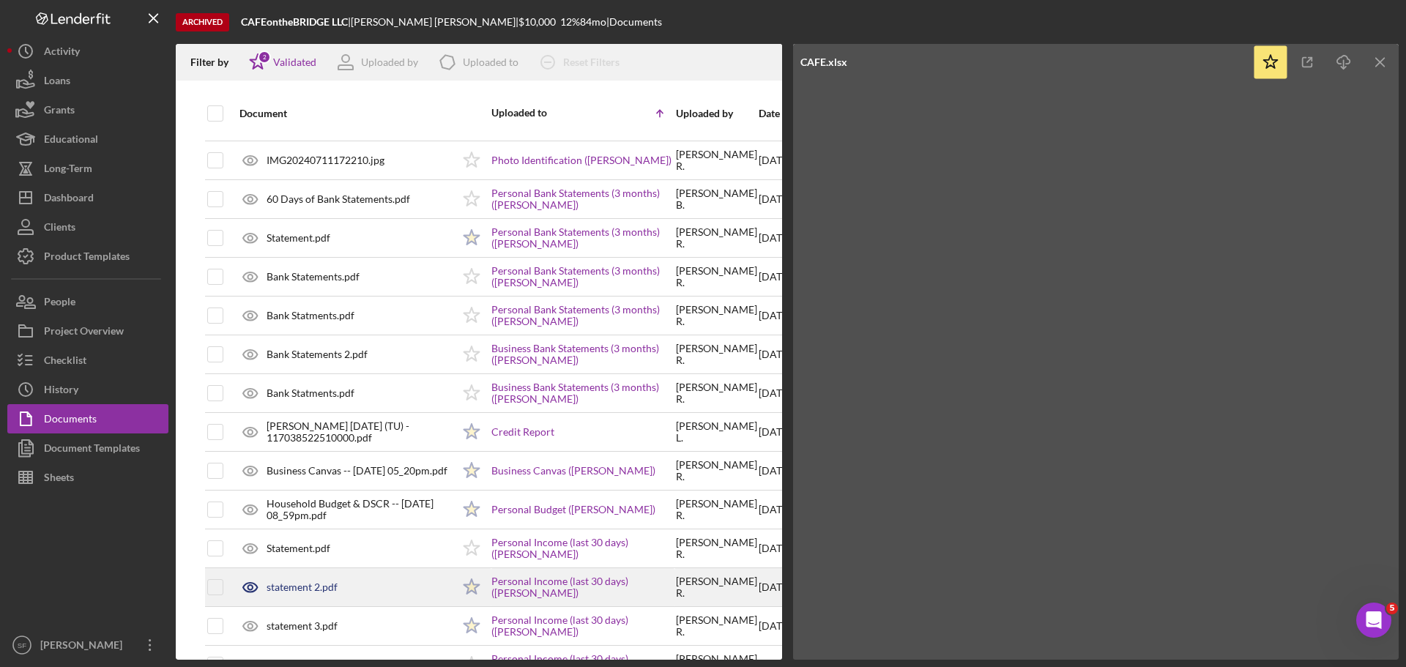
scroll to position [220, 0]
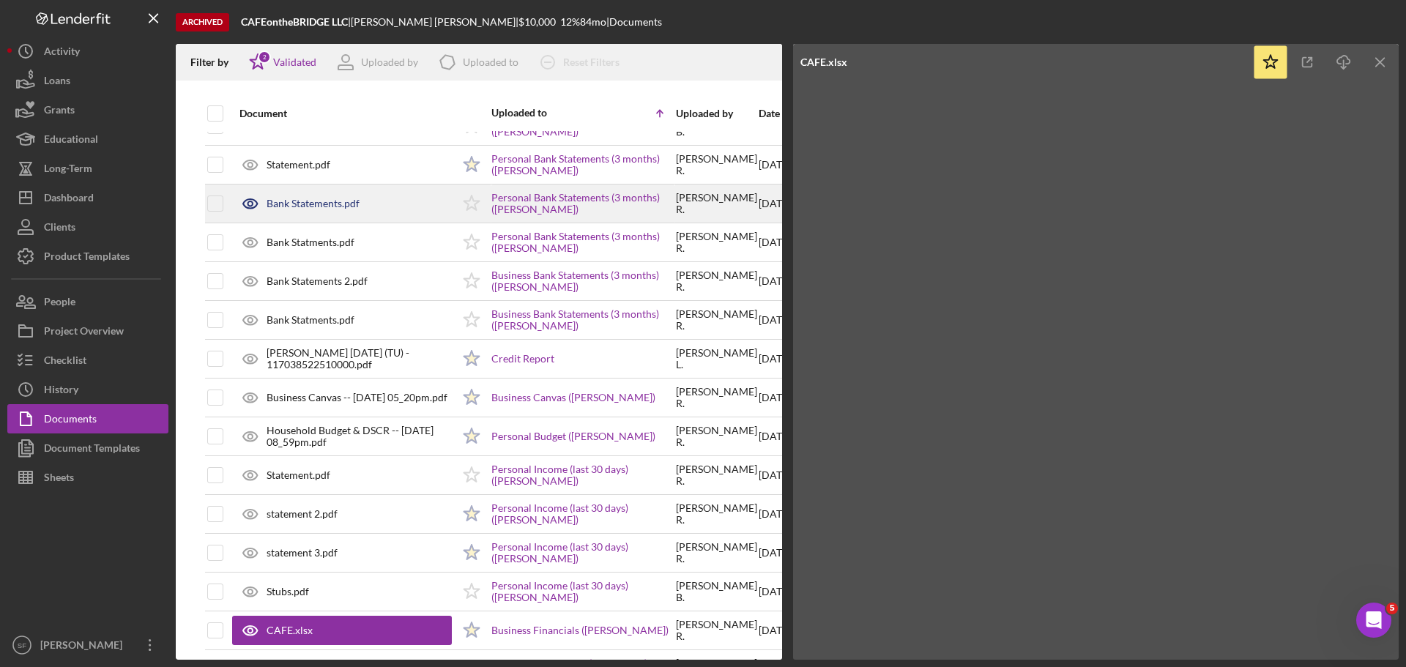
click at [313, 193] on div "Bank Statements.pdf" at bounding box center [342, 203] width 220 height 37
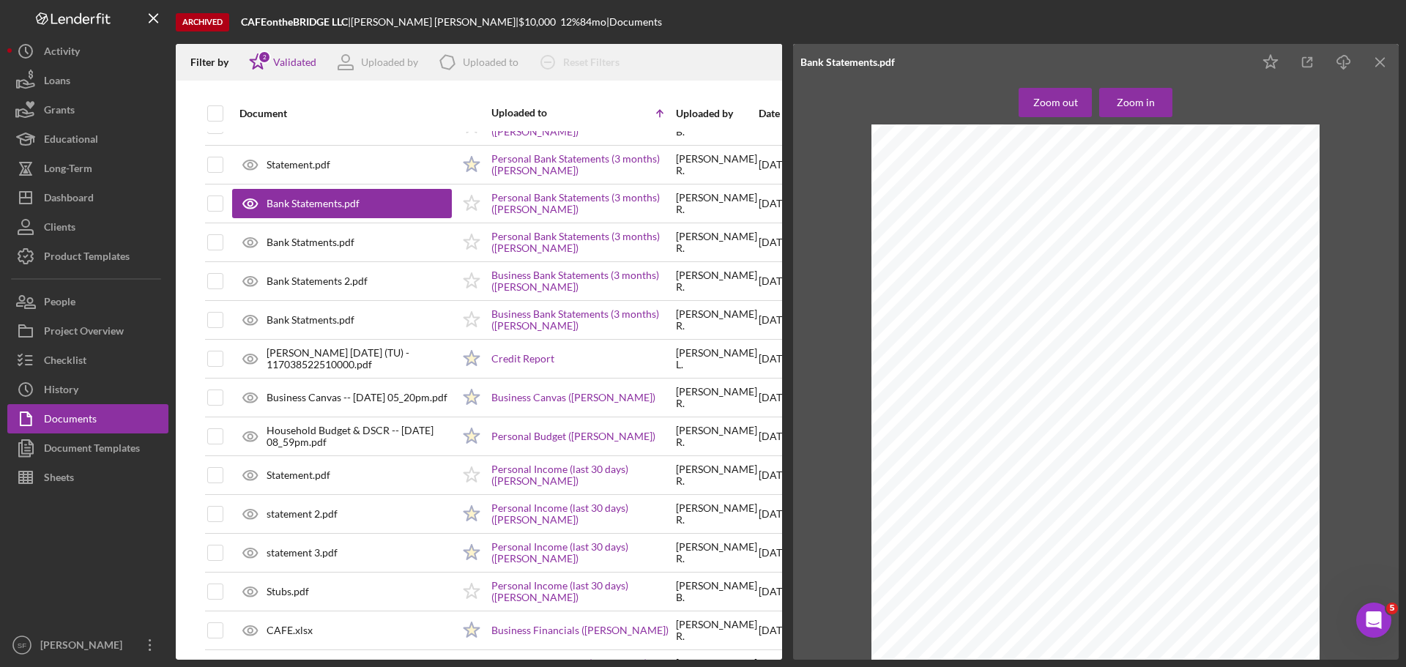
scroll to position [1538, 0]
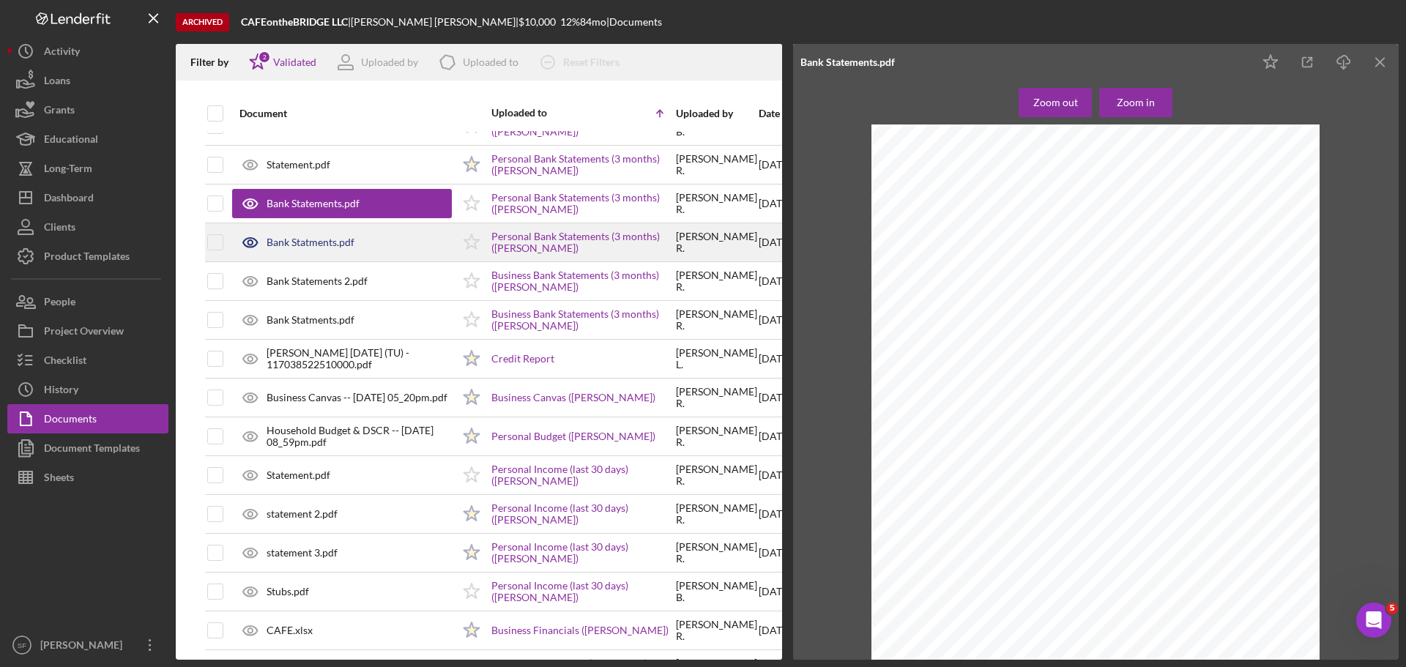
click at [327, 240] on div "Bank Statments.pdf" at bounding box center [311, 242] width 88 height 12
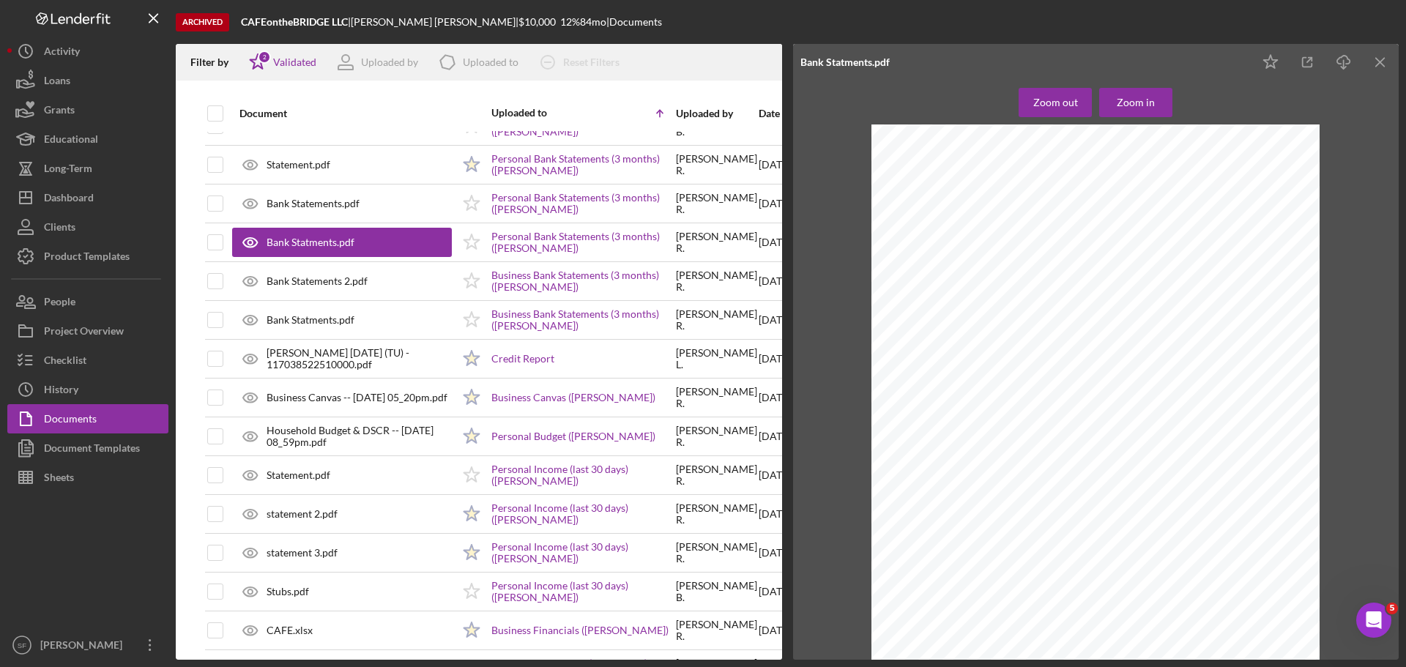
scroll to position [1098, 0]
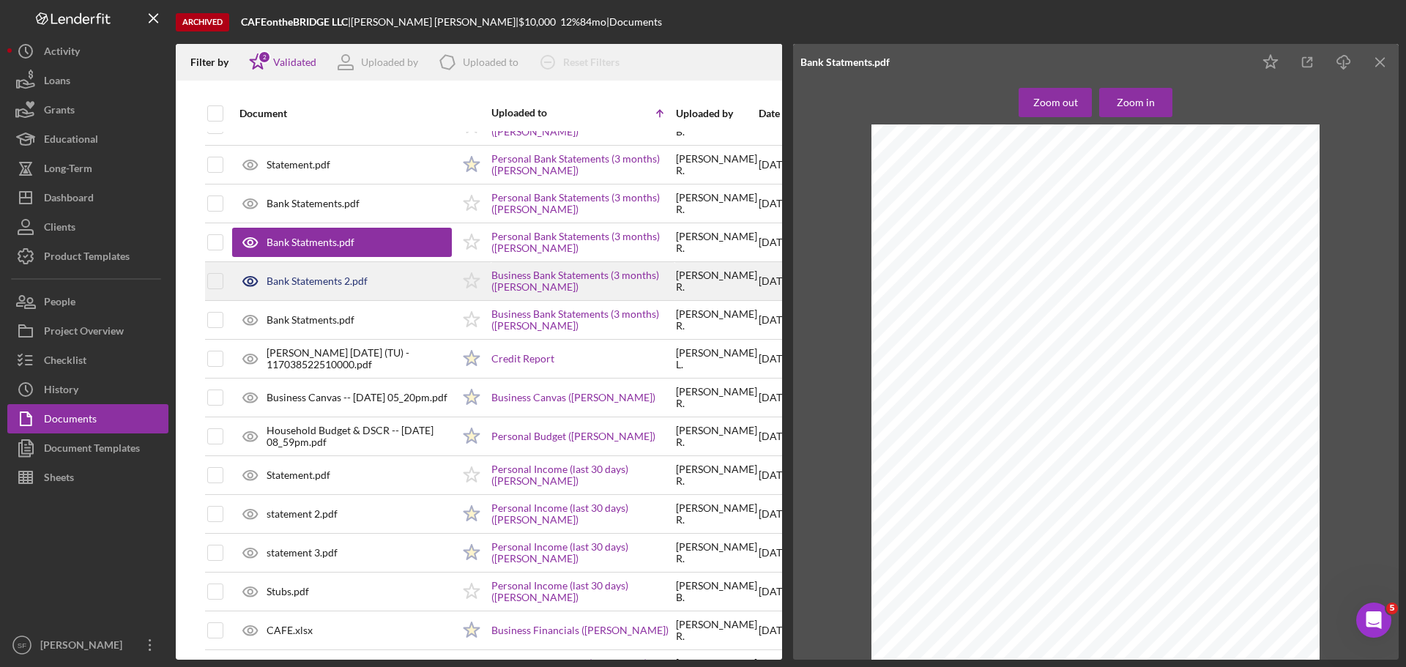
click at [310, 282] on div "Bank Statements 2.pdf" at bounding box center [317, 281] width 101 height 12
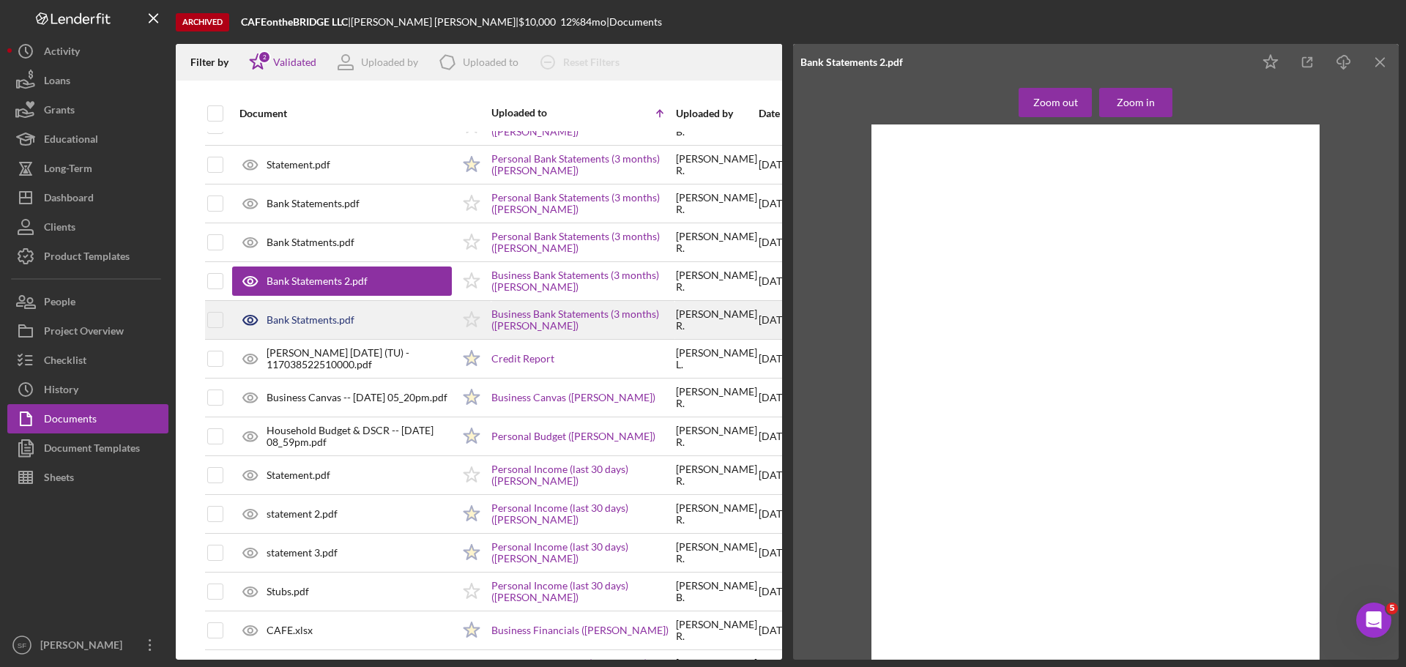
click at [302, 320] on div "Bank Statments.pdf" at bounding box center [311, 320] width 88 height 12
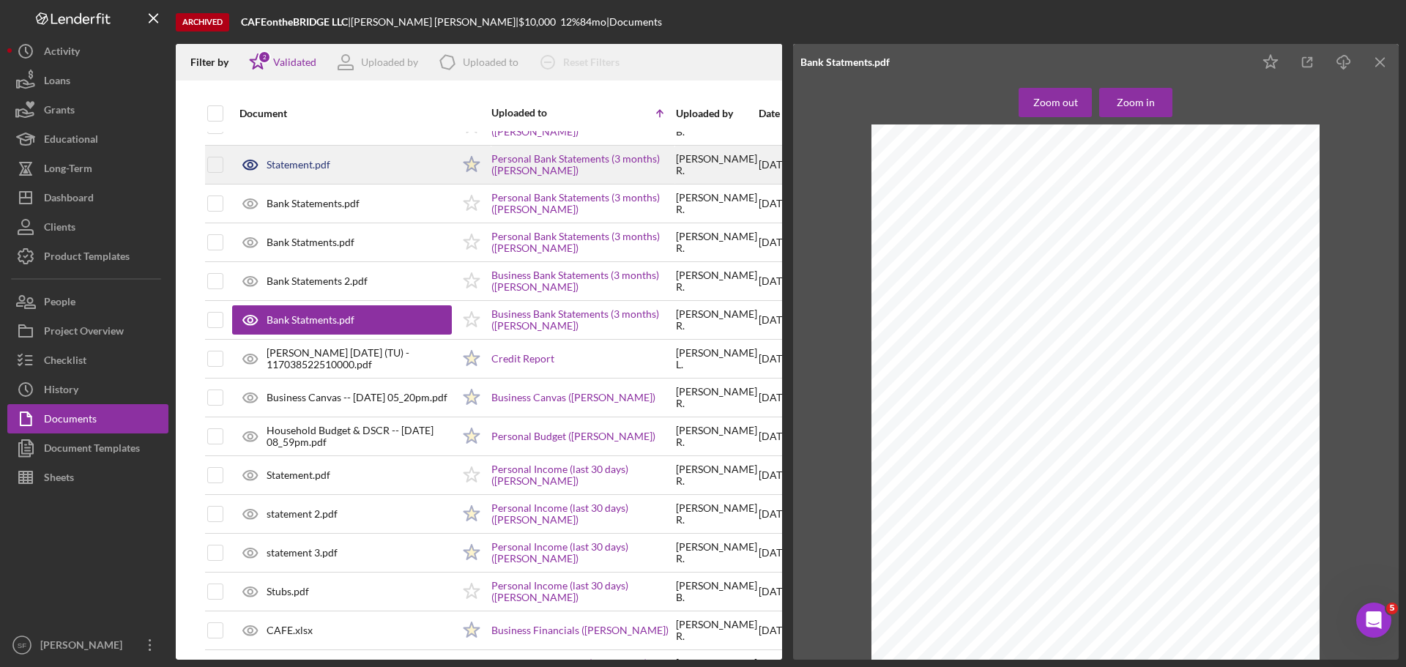
click at [289, 165] on div "Statement.pdf" at bounding box center [299, 165] width 64 height 12
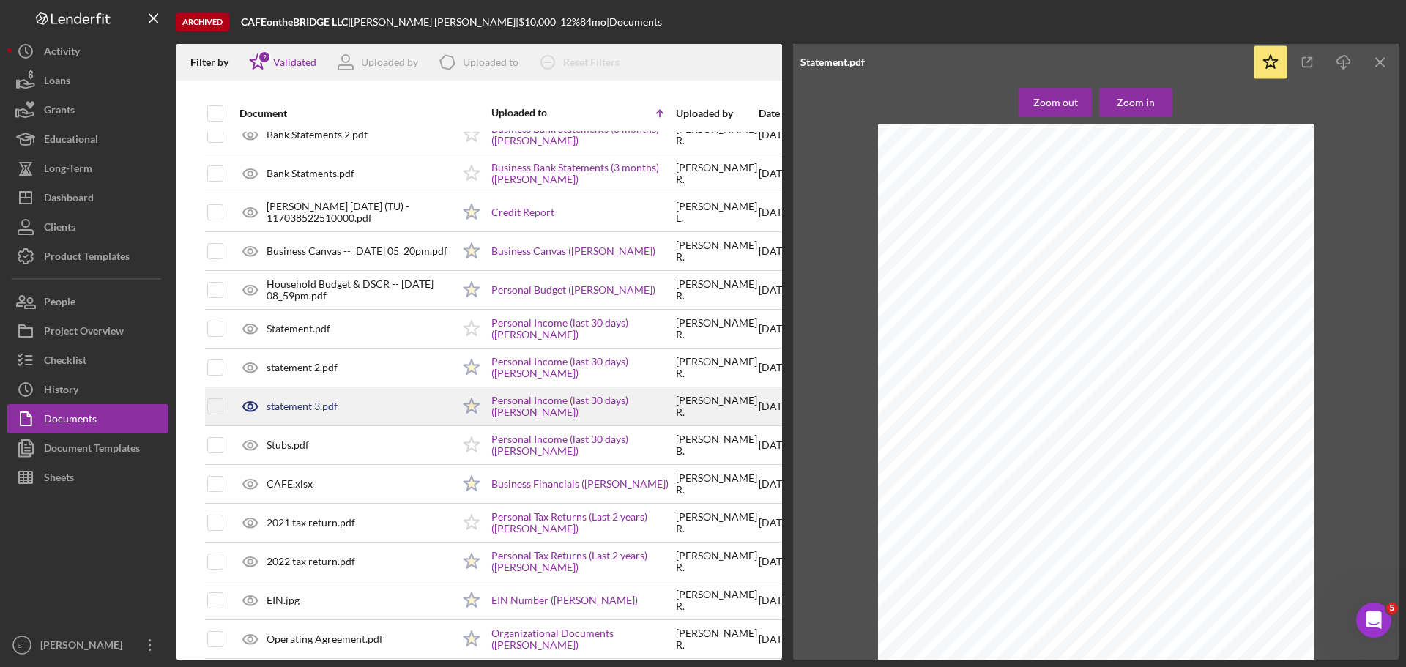
scroll to position [439, 0]
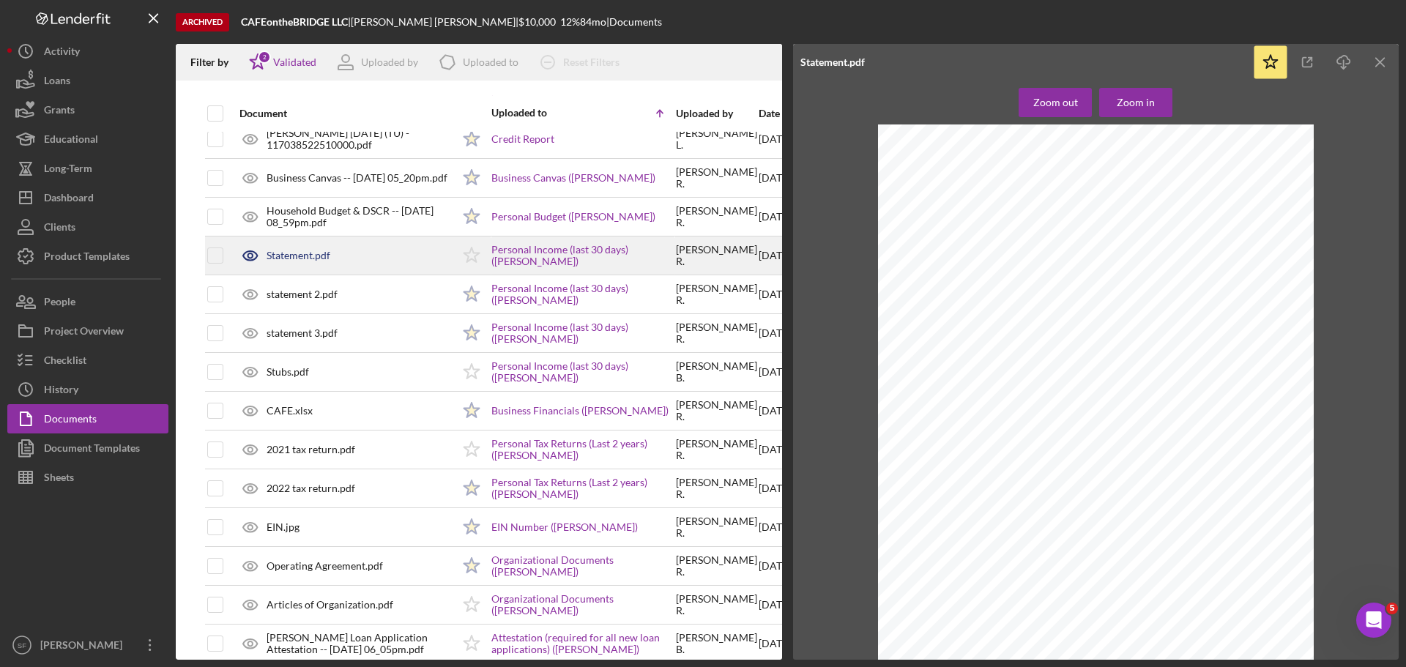
click at [305, 256] on div "Statement.pdf" at bounding box center [299, 256] width 64 height 12
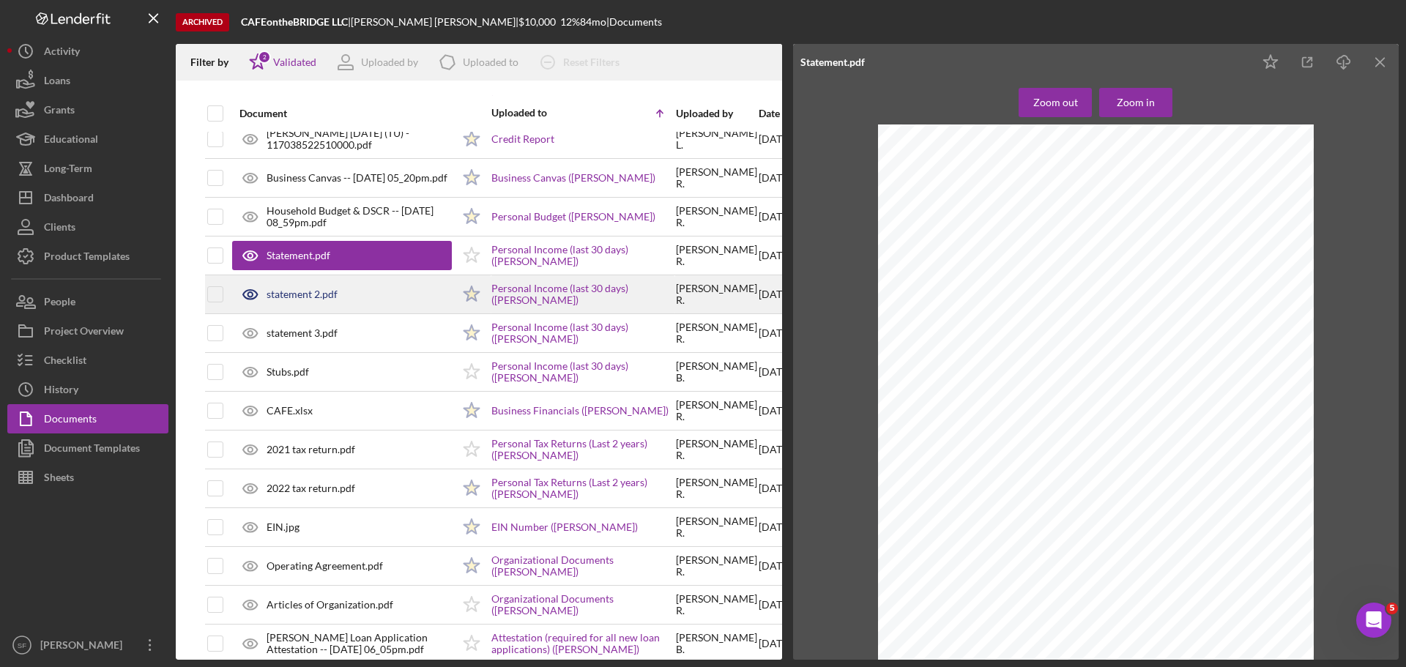
click at [286, 299] on div "statement 2.pdf" at bounding box center [302, 294] width 71 height 12
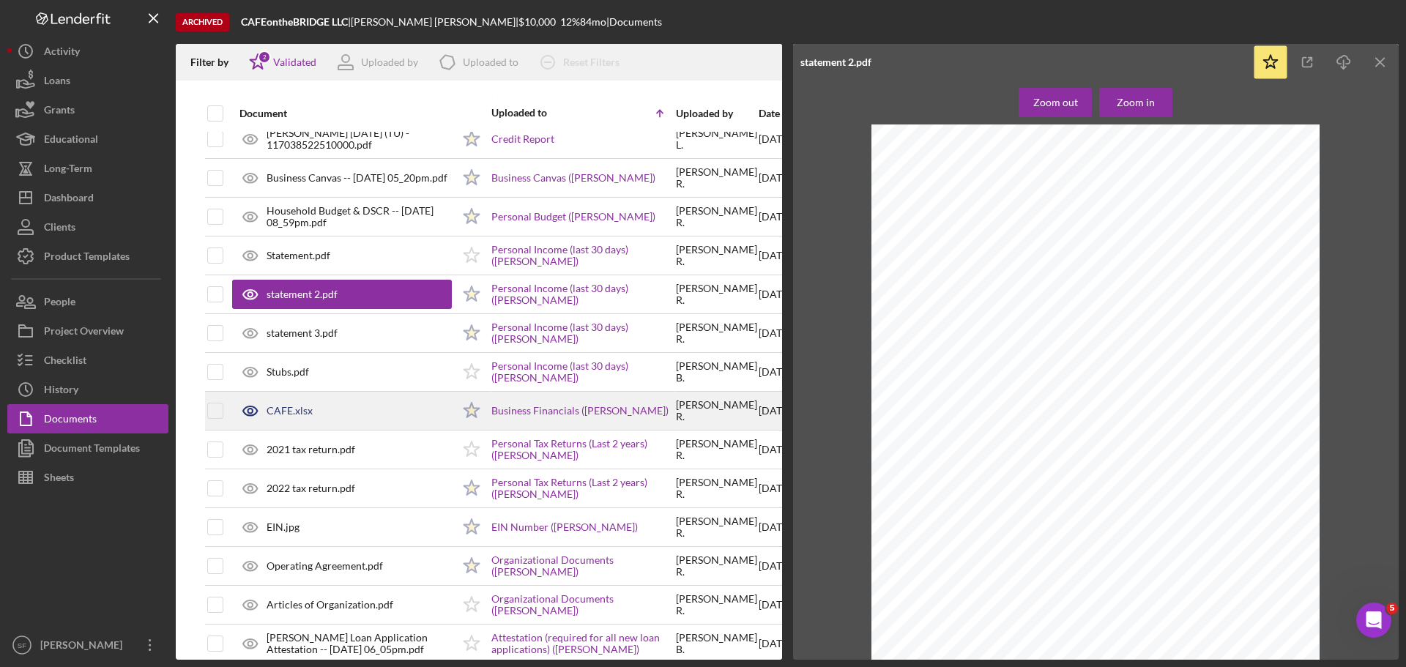
click at [286, 411] on div "CAFE.xlsx" at bounding box center [290, 411] width 46 height 12
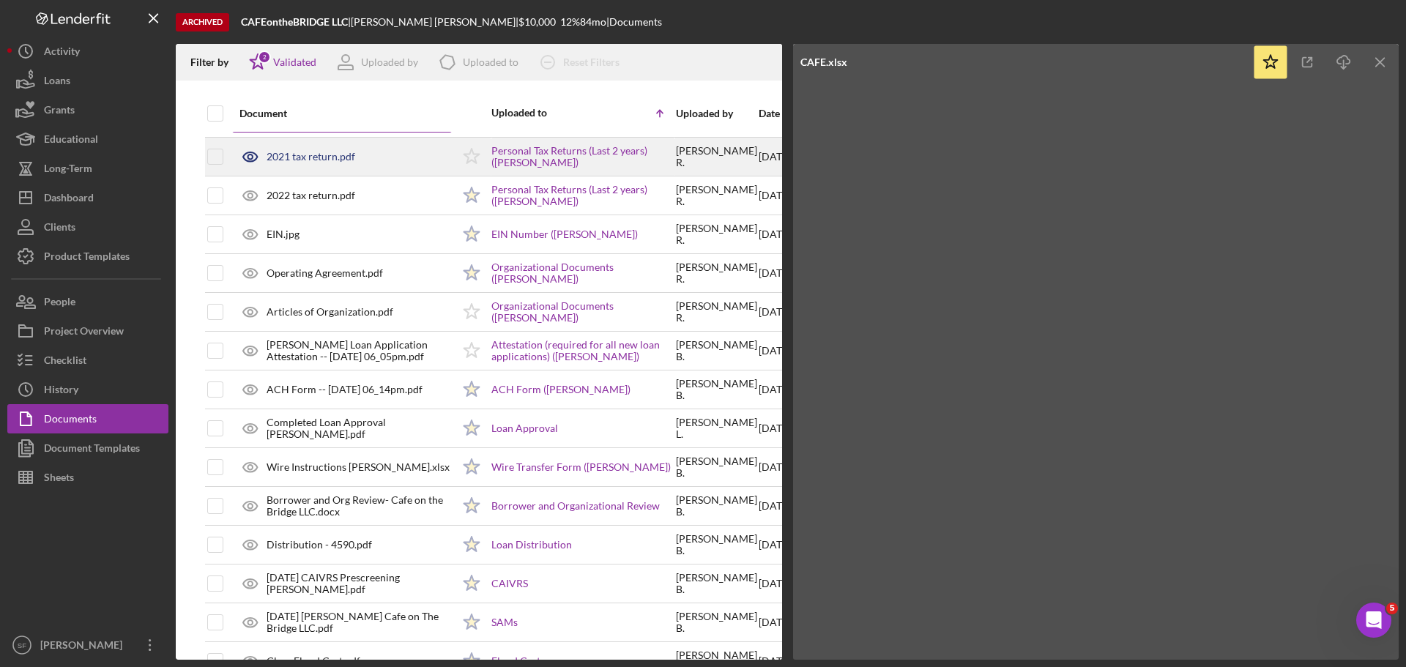
scroll to position [857, 0]
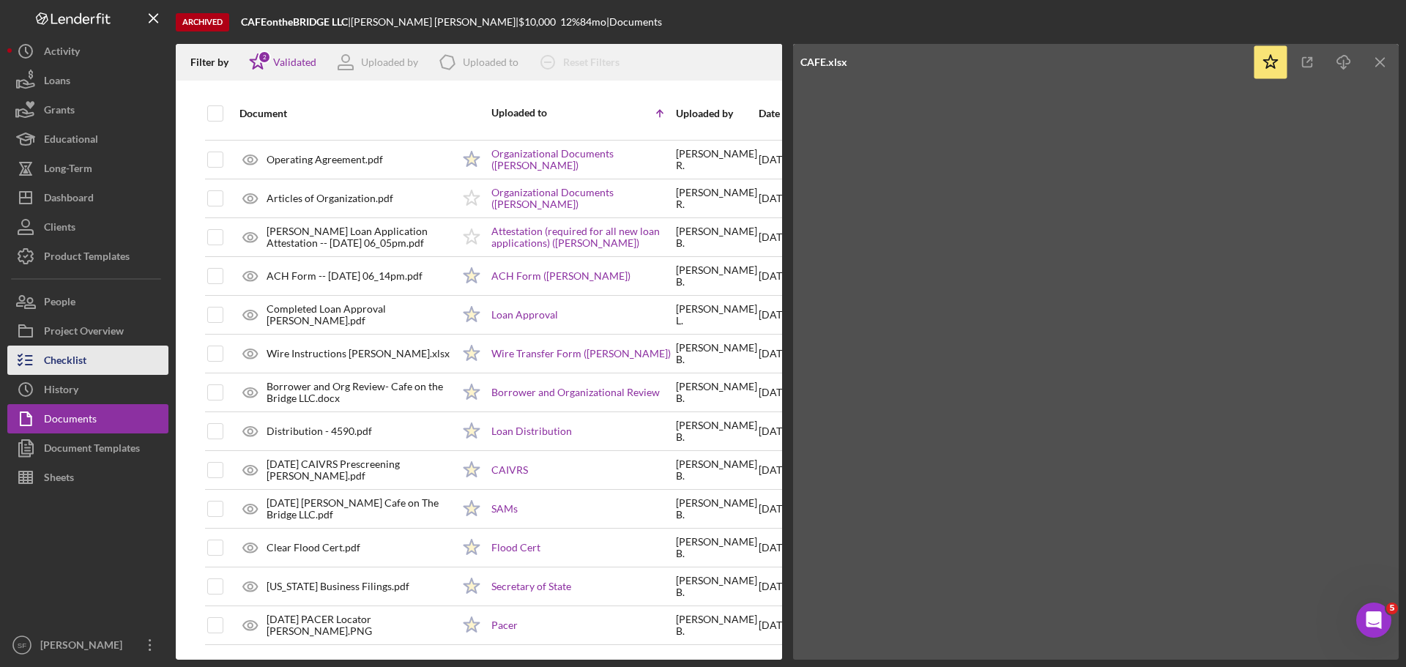
click at [67, 358] on div "Checklist" at bounding box center [65, 362] width 42 height 33
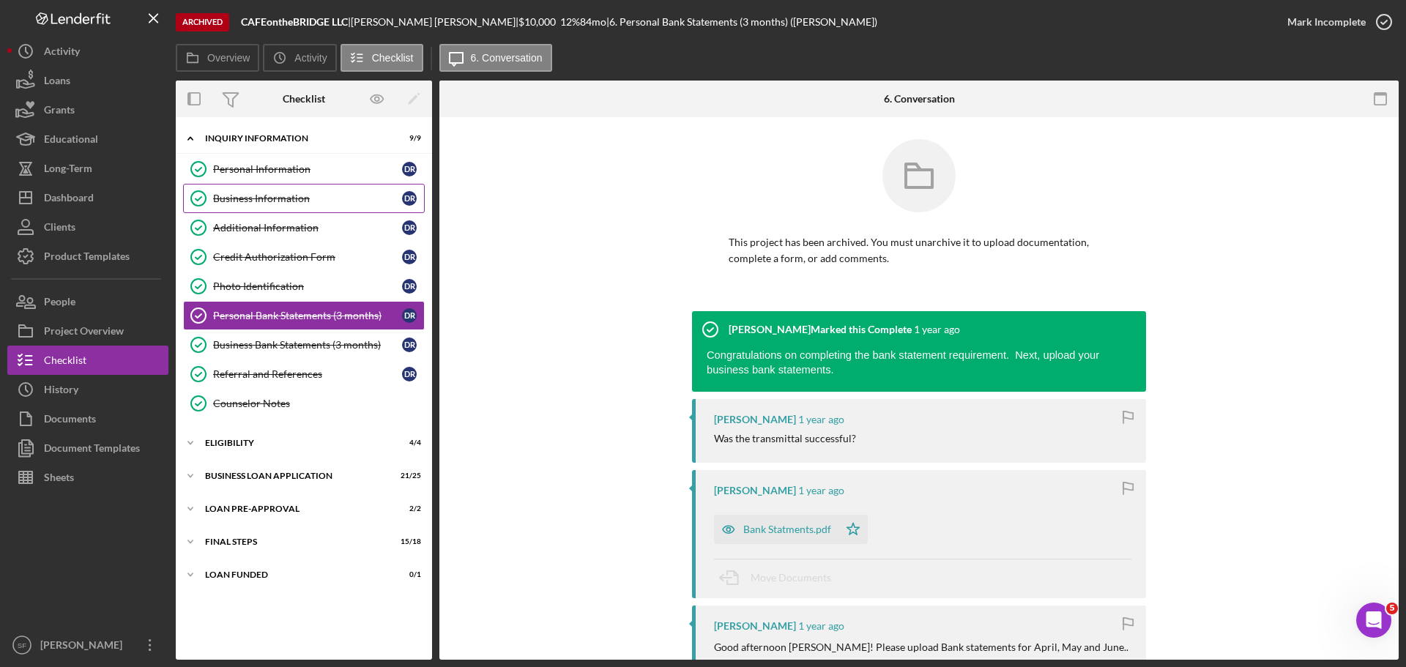
click at [226, 193] on div "Business Information" at bounding box center [307, 199] width 189 height 12
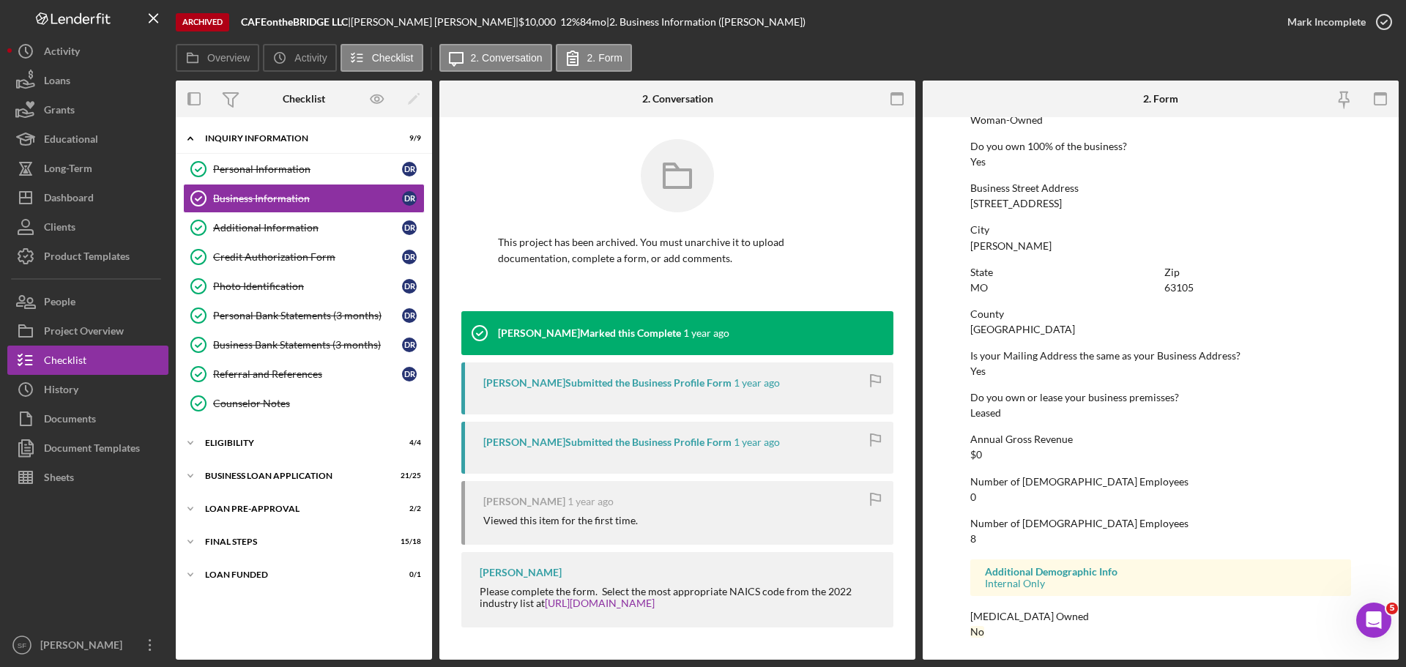
scroll to position [122, 0]
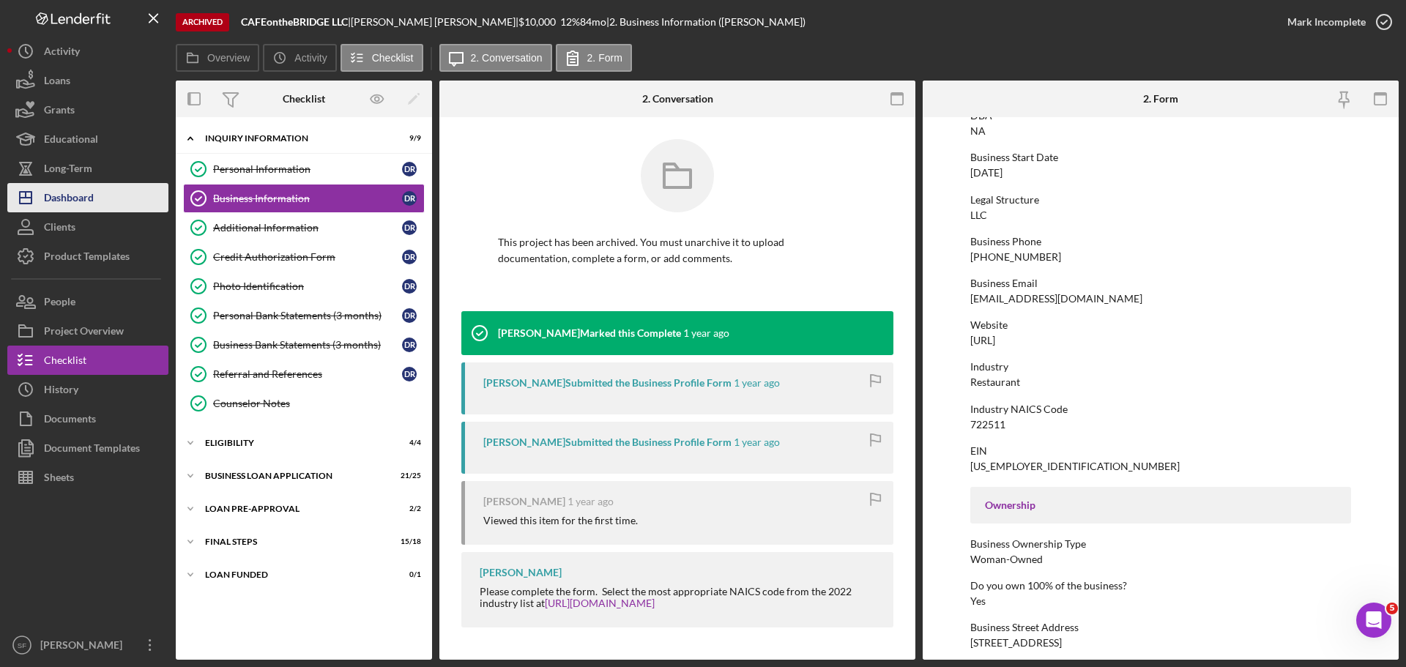
click at [89, 194] on div "Dashboard" at bounding box center [69, 199] width 50 height 33
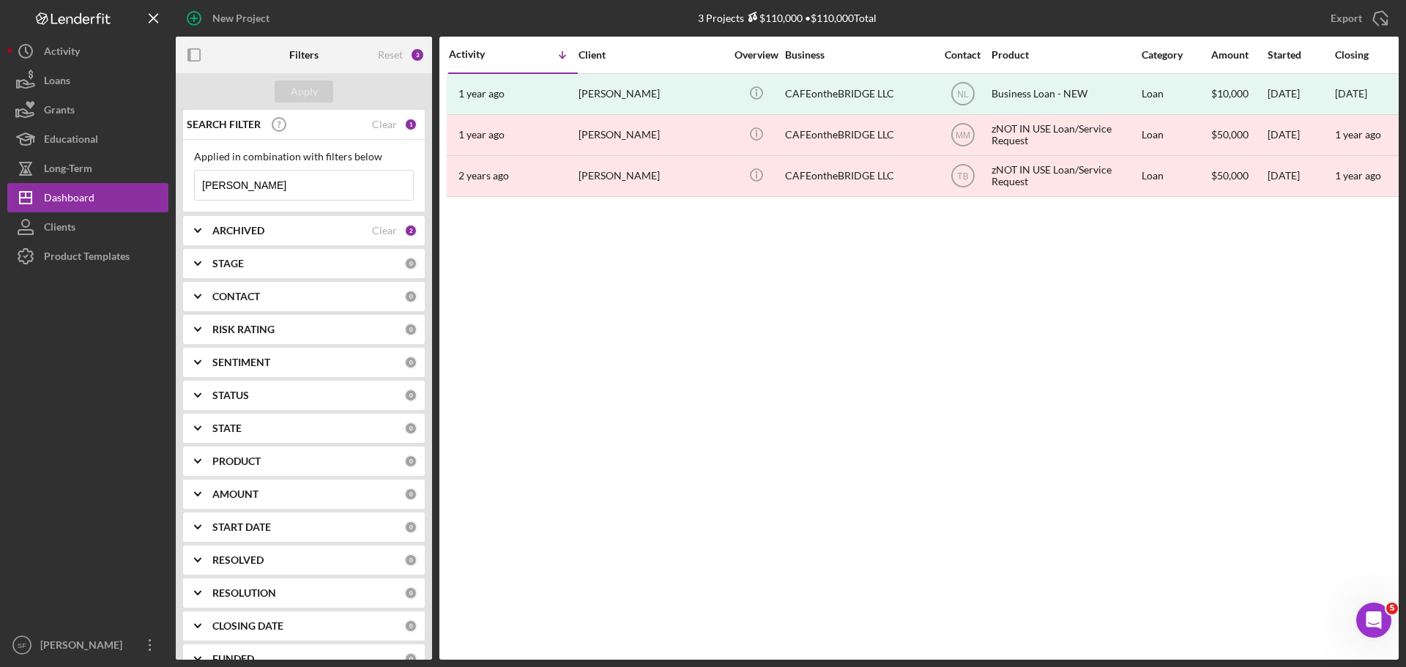
click at [237, 186] on input "[PERSON_NAME]" at bounding box center [304, 185] width 218 height 29
drag, startPoint x: 237, startPoint y: 186, endPoint x: 195, endPoint y: 187, distance: 42.5
click at [195, 187] on input "[PERSON_NAME]" at bounding box center [304, 185] width 218 height 29
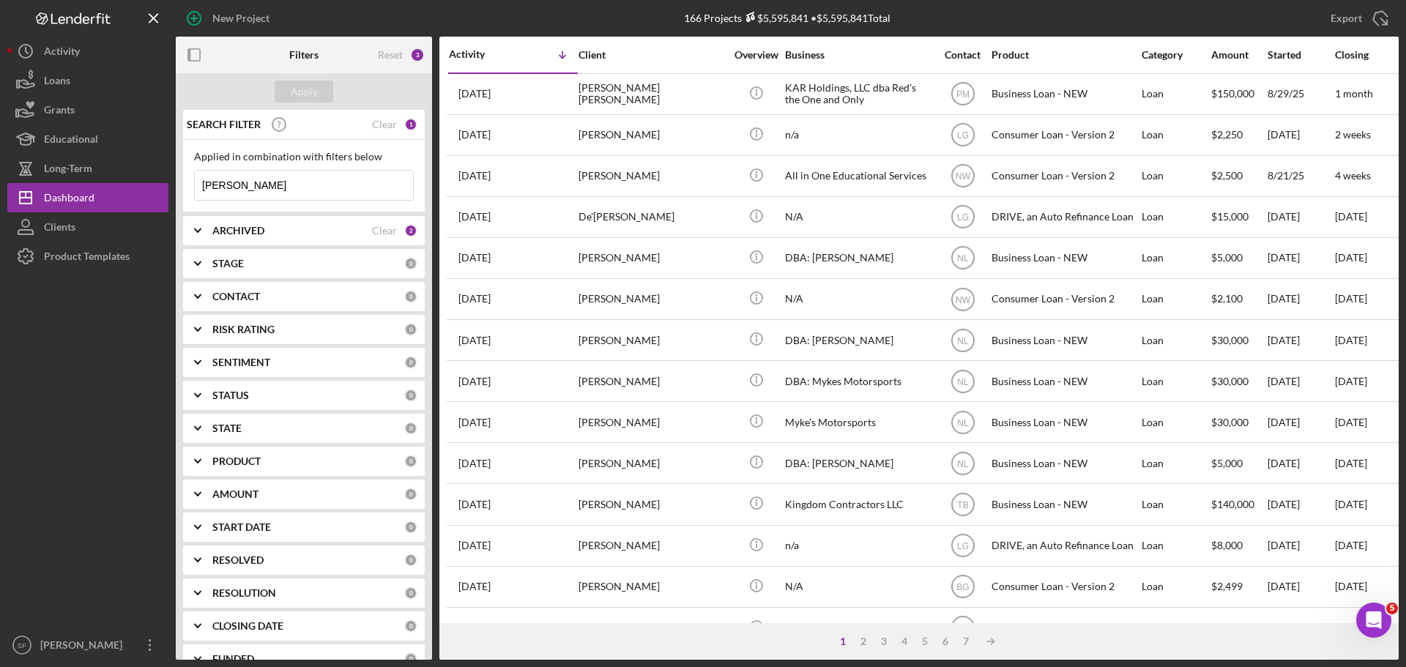
type input "[PERSON_NAME]"
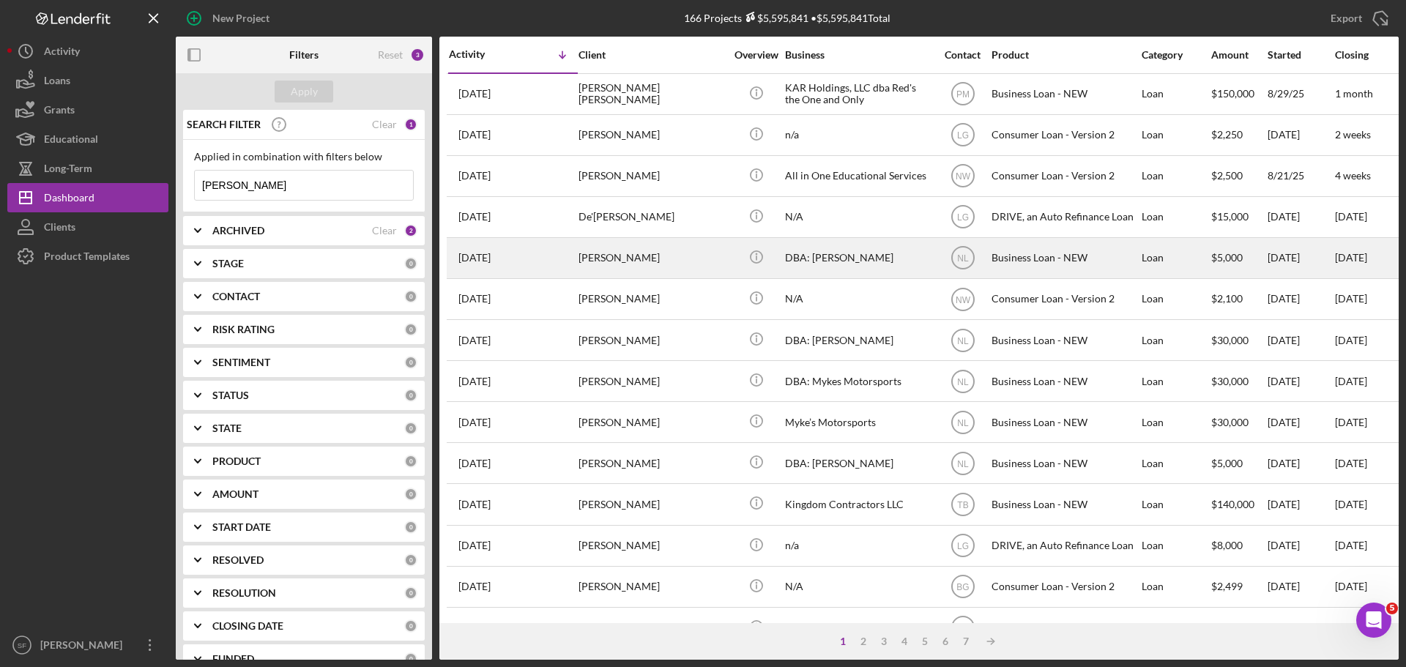
click at [588, 264] on div "[PERSON_NAME]" at bounding box center [651, 258] width 146 height 39
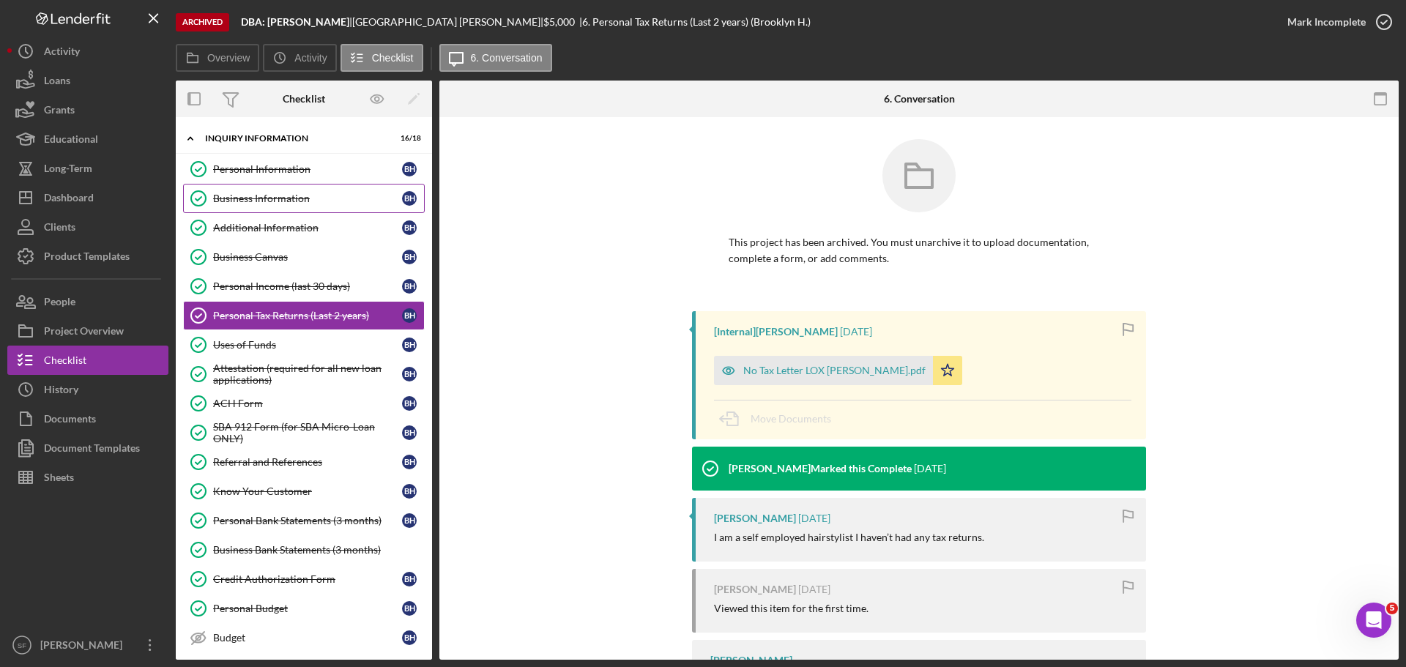
click at [258, 193] on div "Business Information" at bounding box center [307, 199] width 189 height 12
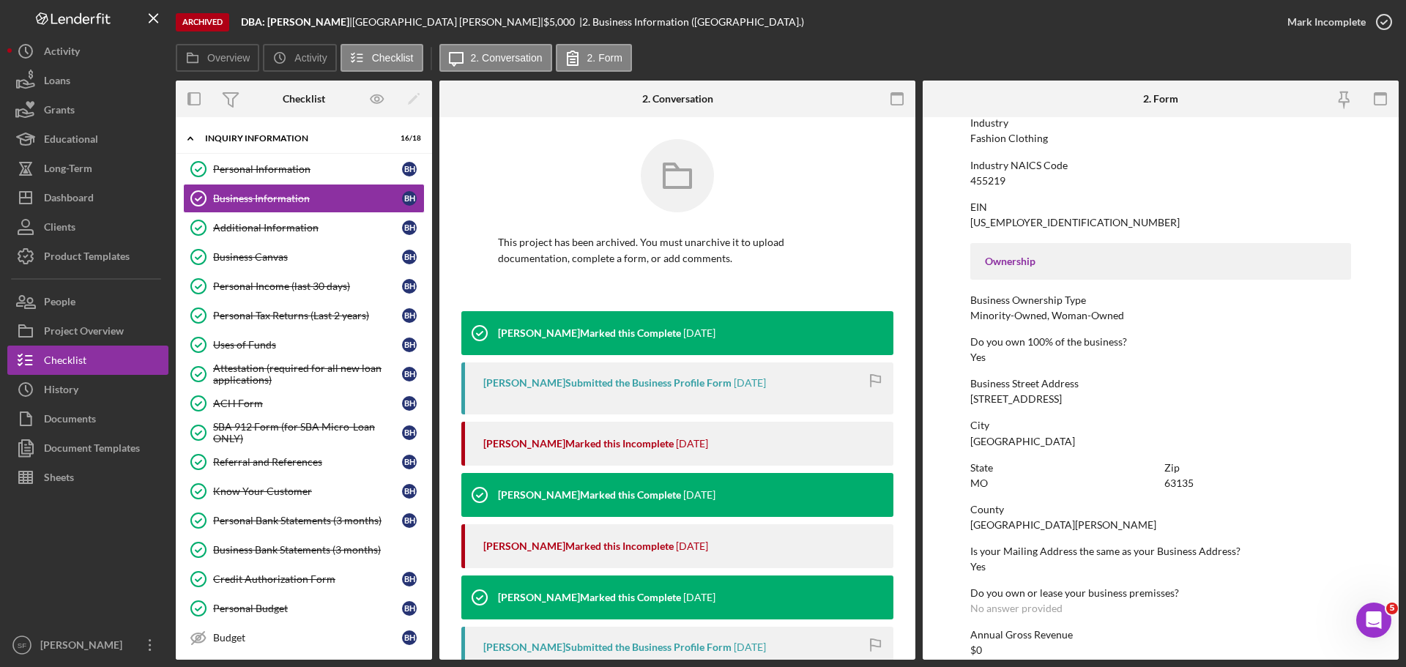
scroll to position [513, 0]
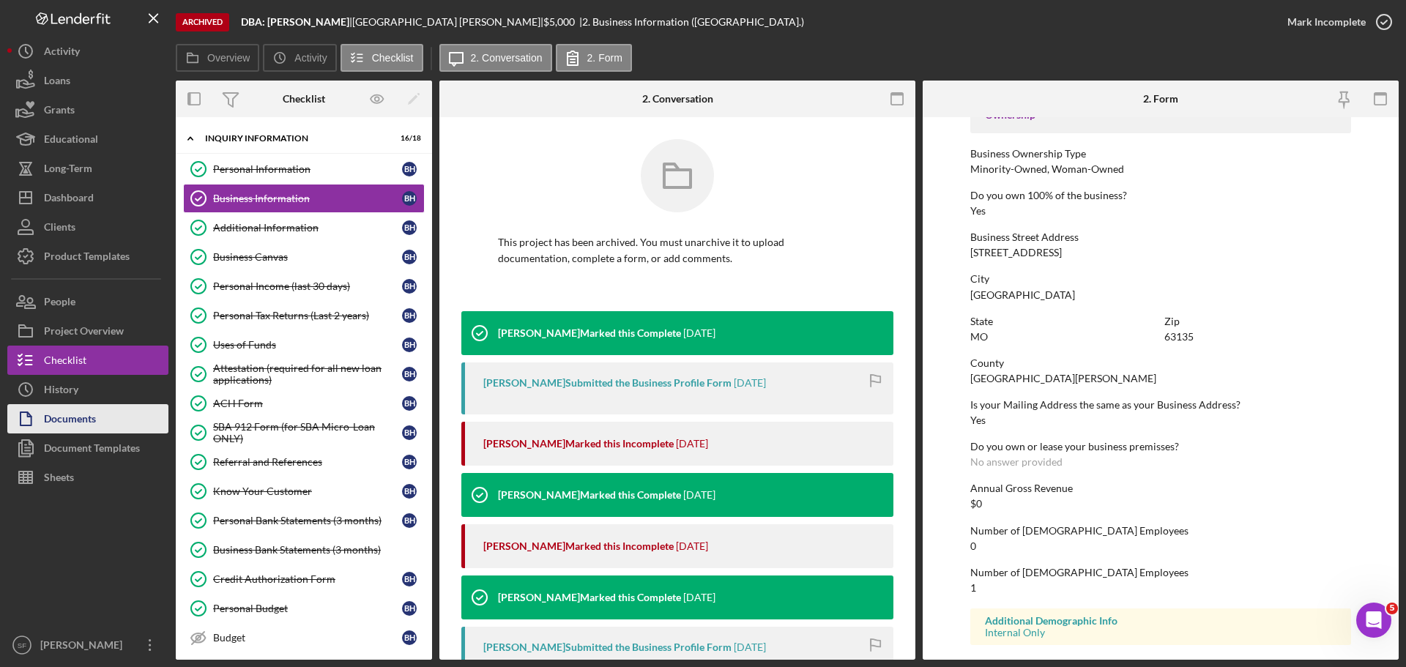
click at [78, 423] on div "Documents" at bounding box center [70, 420] width 52 height 33
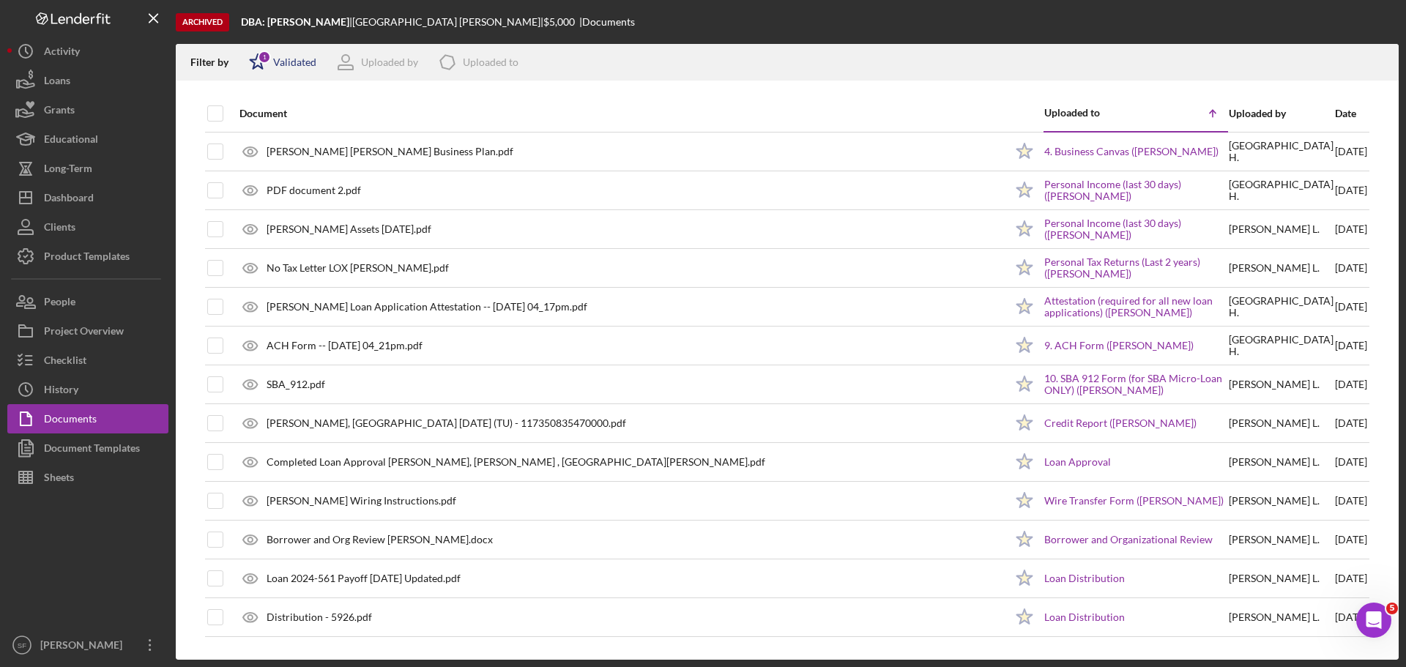
click at [261, 67] on polygon at bounding box center [257, 61] width 15 height 15
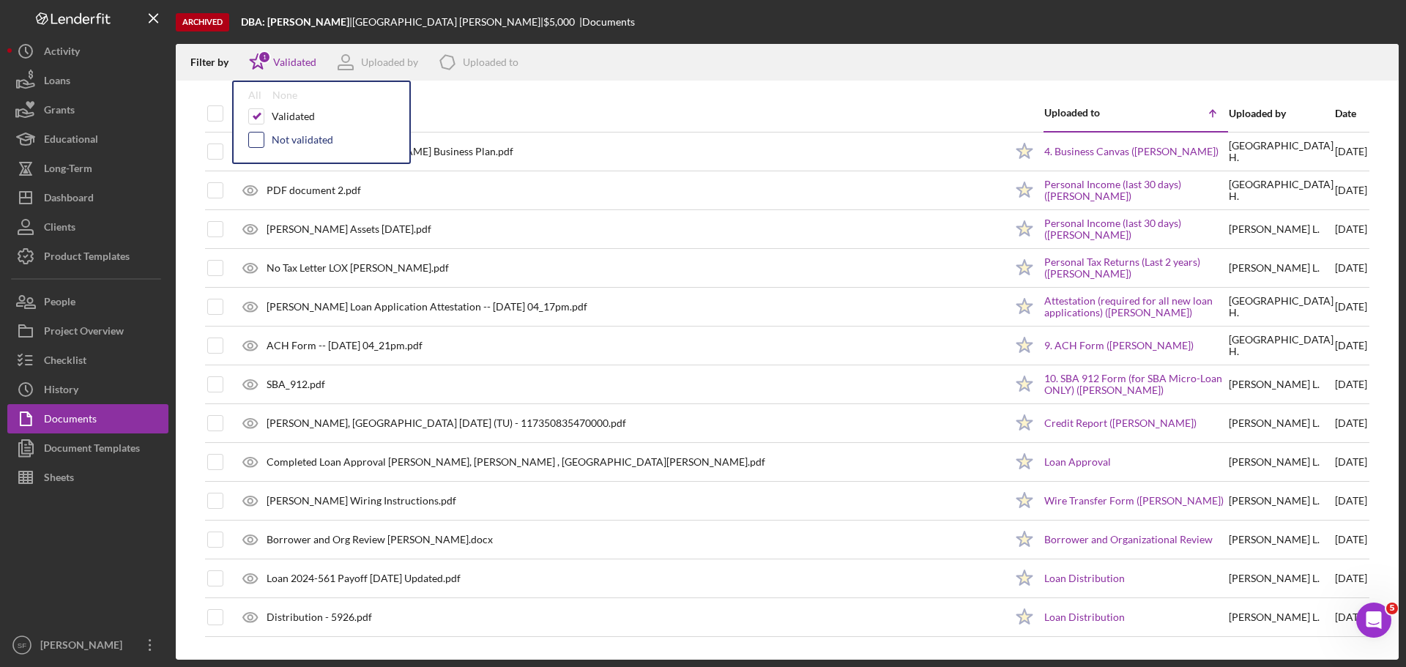
click at [262, 144] on input "checkbox" at bounding box center [256, 140] width 15 height 15
checkbox input "true"
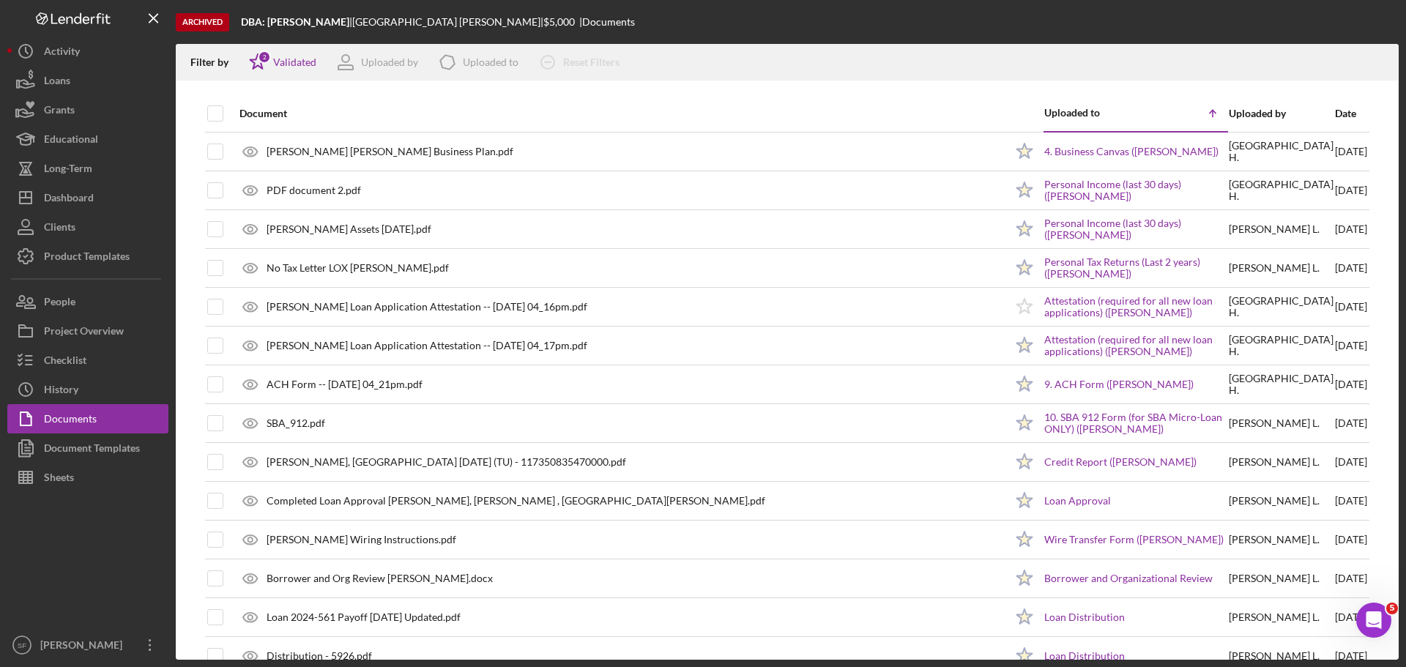
click at [750, 45] on div "Filter by Icon/Star 2 Validated Uploaded by Icon/Product Uploaded to Icon/Clear…" at bounding box center [787, 62] width 1223 height 37
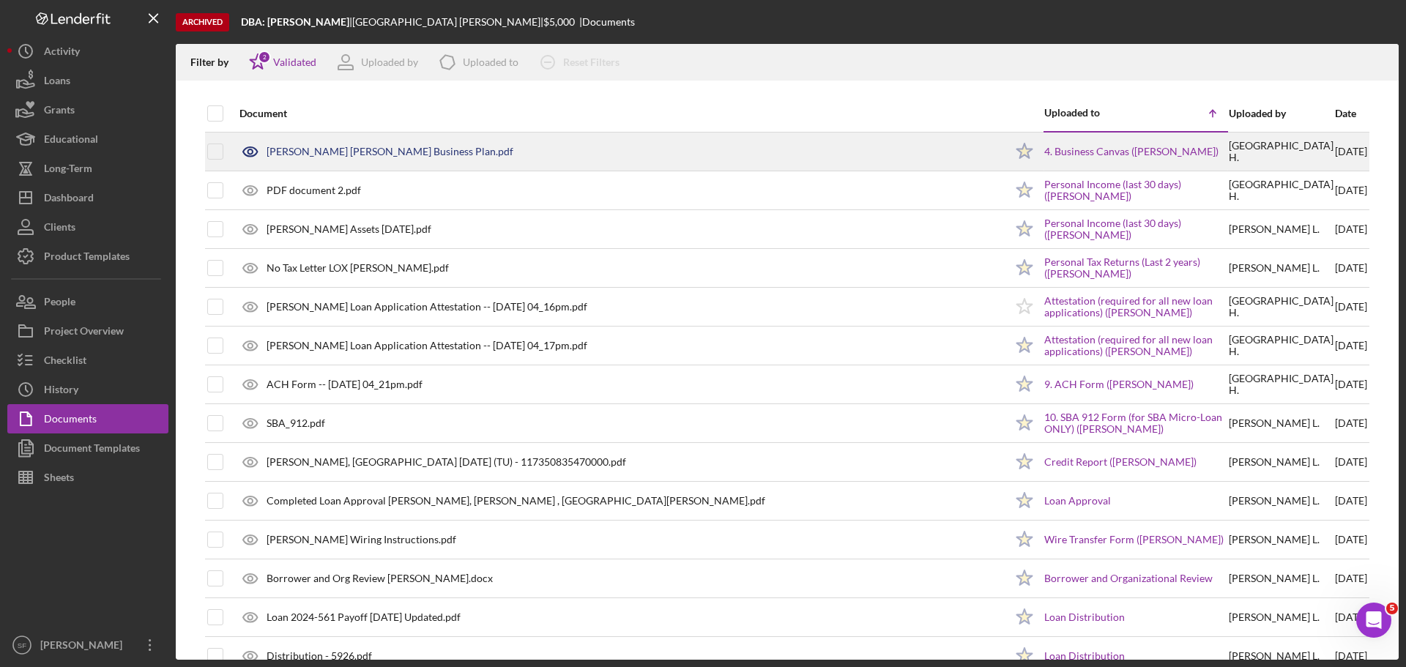
click at [343, 146] on div "[PERSON_NAME] [PERSON_NAME] Business Plan.pdf" at bounding box center [390, 152] width 247 height 12
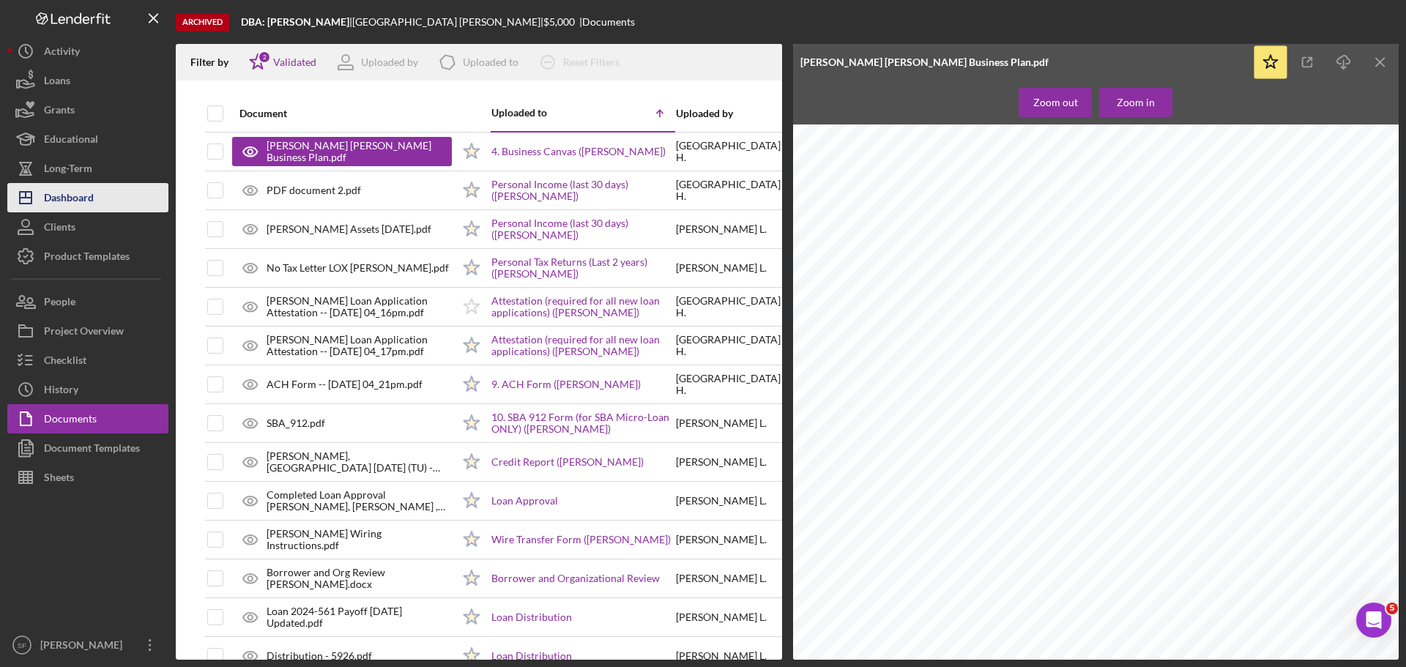
click at [72, 208] on div "Dashboard" at bounding box center [69, 199] width 50 height 33
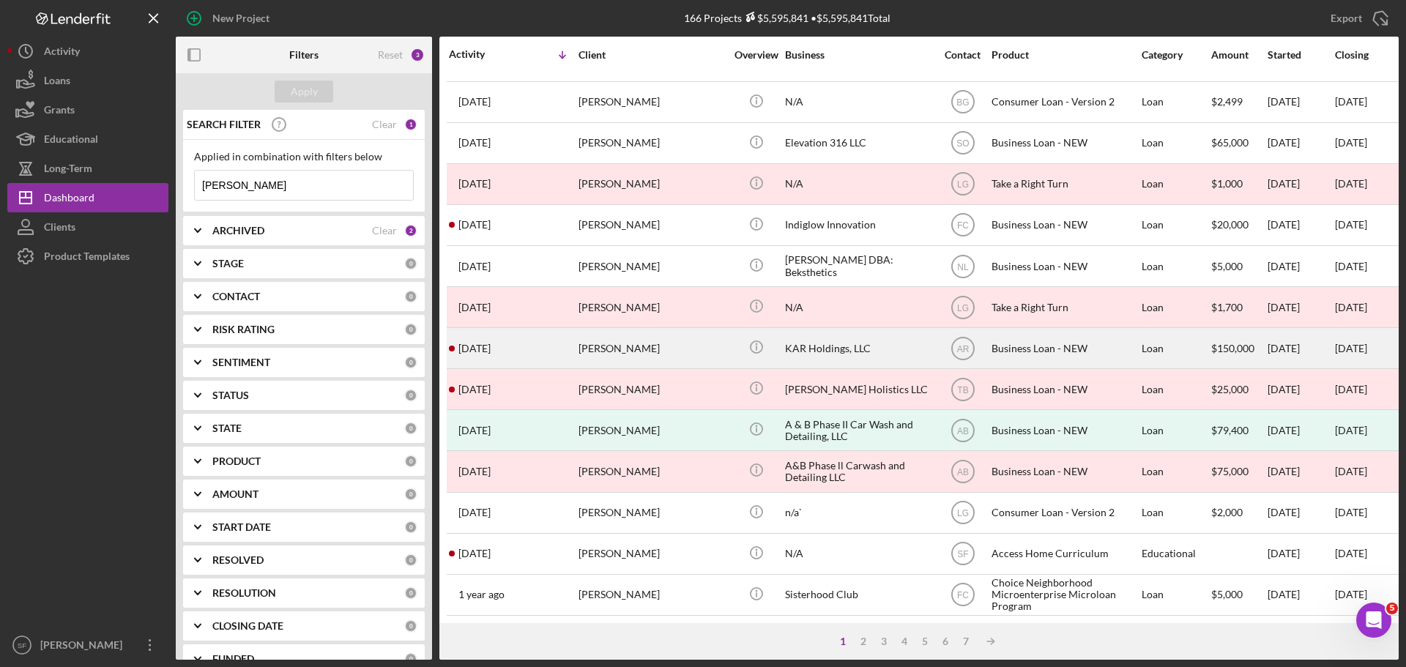
scroll to position [130, 0]
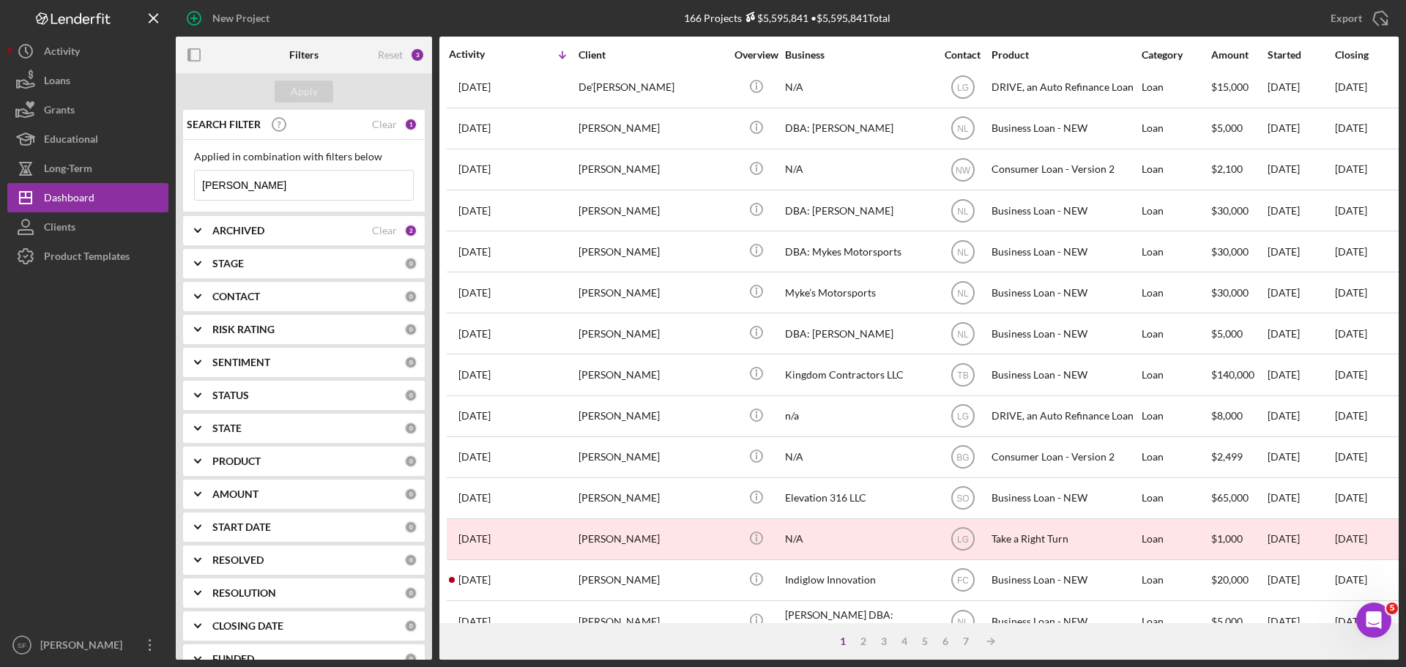
drag, startPoint x: 239, startPoint y: 193, endPoint x: 194, endPoint y: 180, distance: 47.3
click at [194, 180] on div "[PERSON_NAME] Icon/Menu Close" at bounding box center [304, 185] width 220 height 31
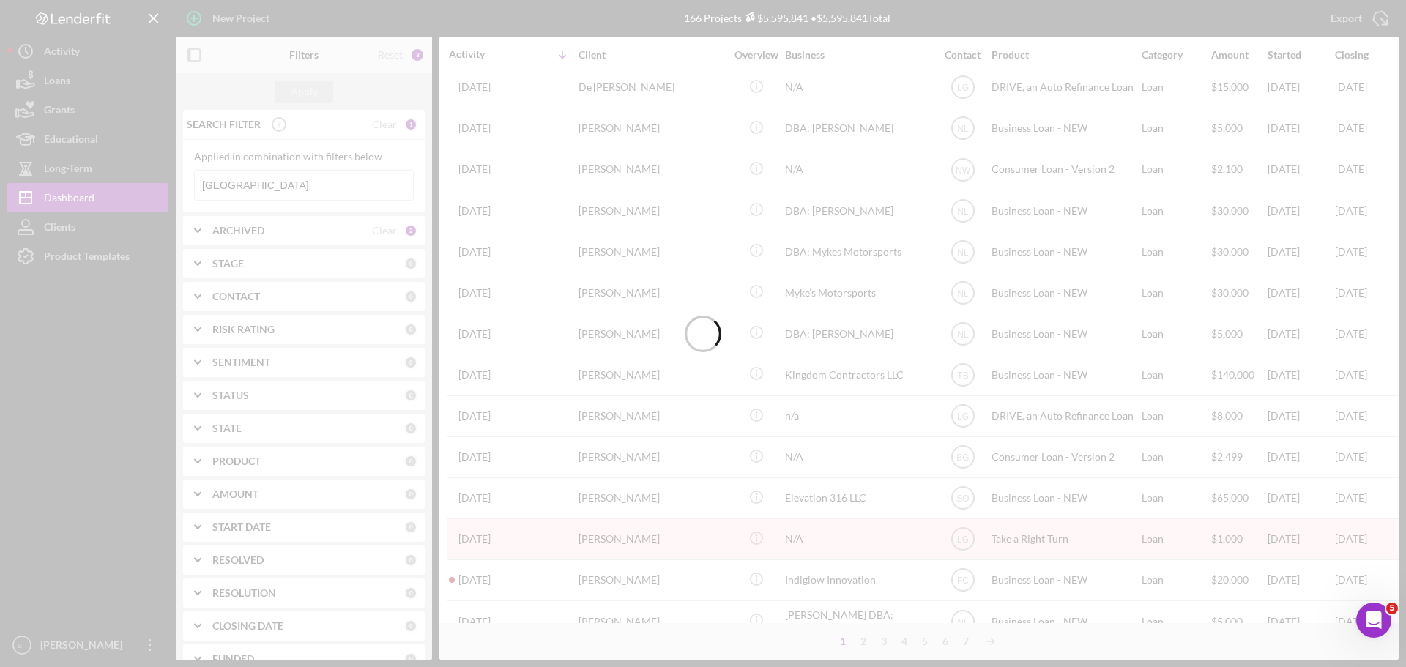
type input "[GEOGRAPHIC_DATA]"
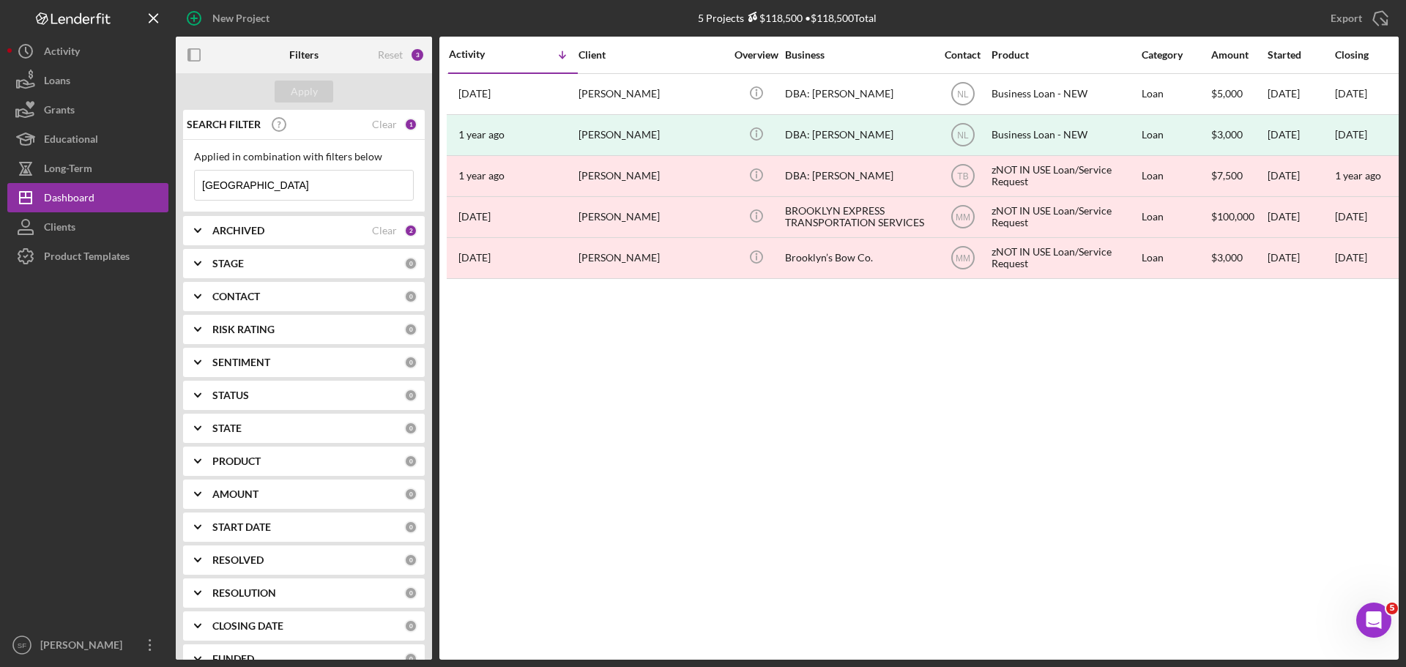
scroll to position [0, 0]
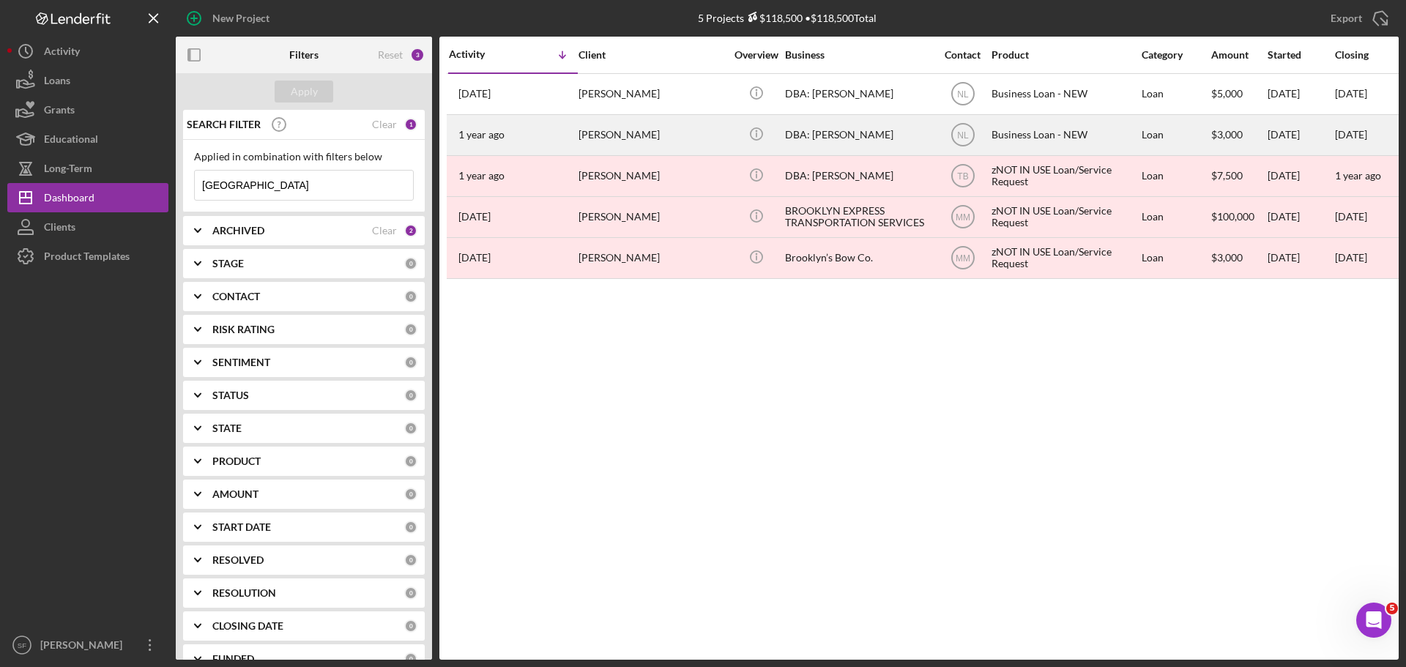
click at [568, 134] on div "[DATE] [PERSON_NAME]" at bounding box center [513, 135] width 128 height 39
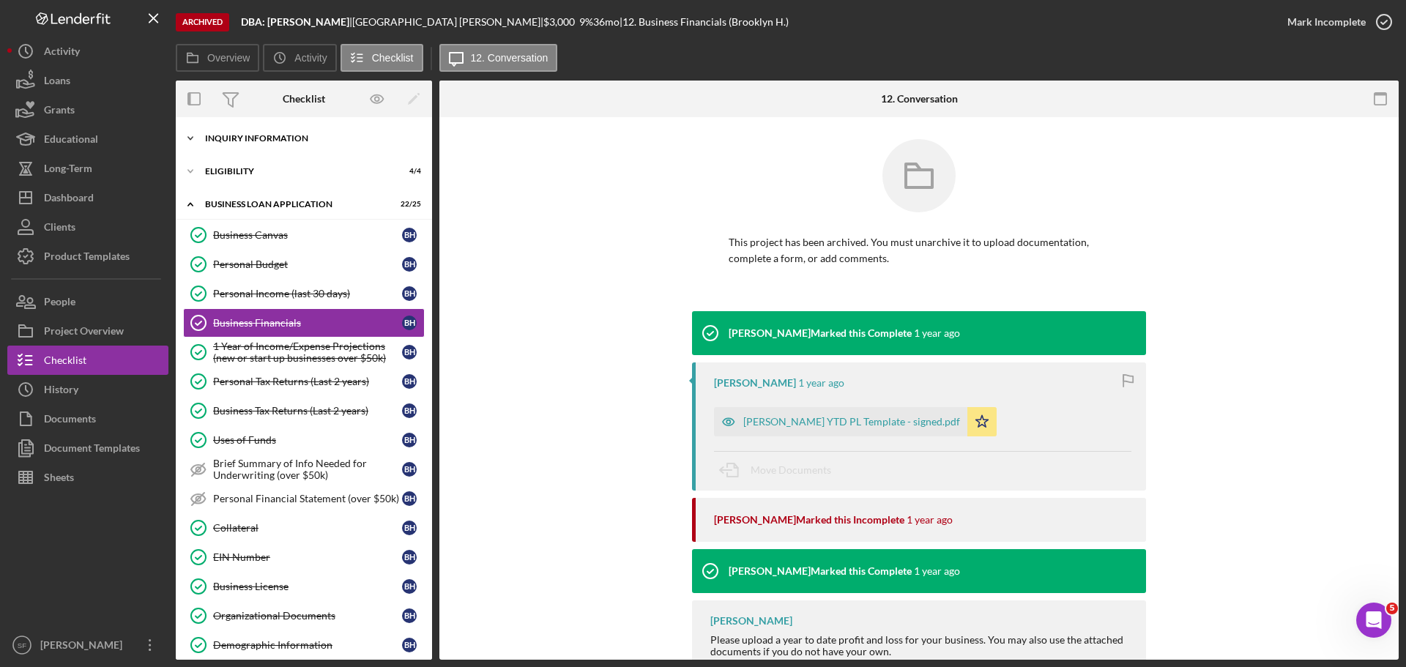
click at [204, 135] on icon "Icon/Expander" at bounding box center [190, 138] width 29 height 29
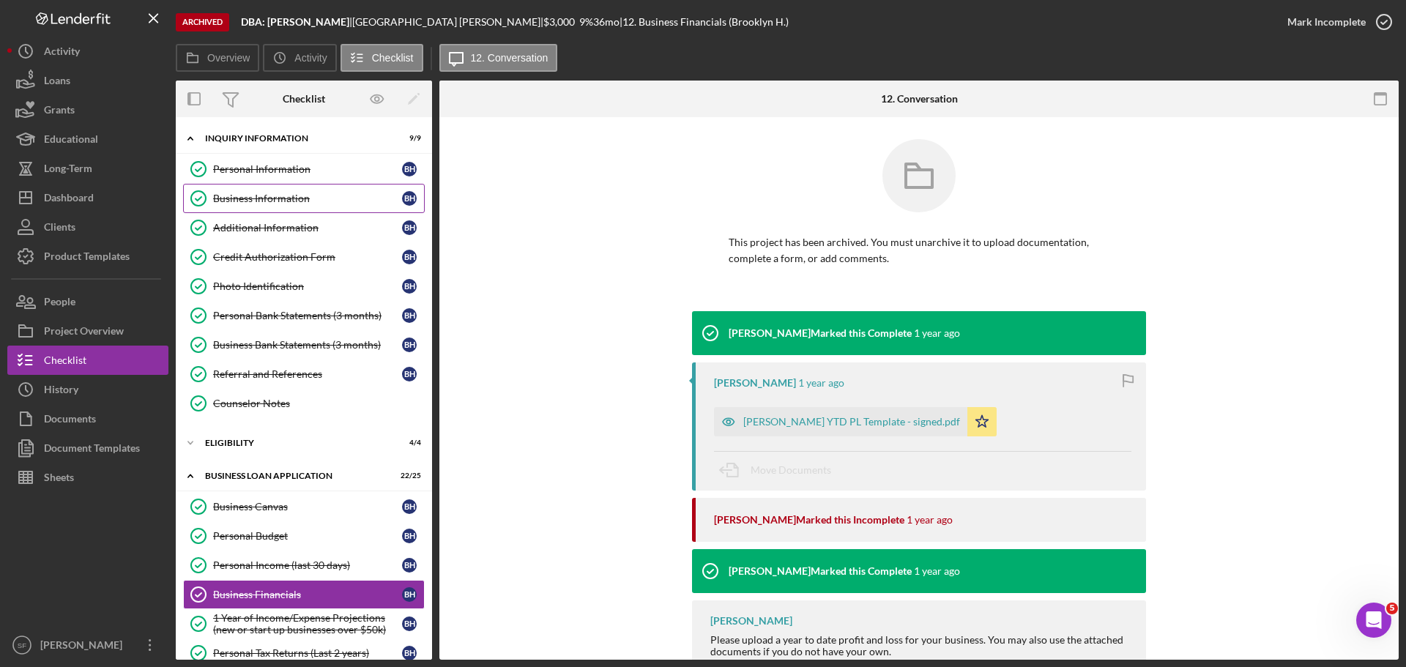
click at [247, 204] on div "Business Information" at bounding box center [307, 199] width 189 height 12
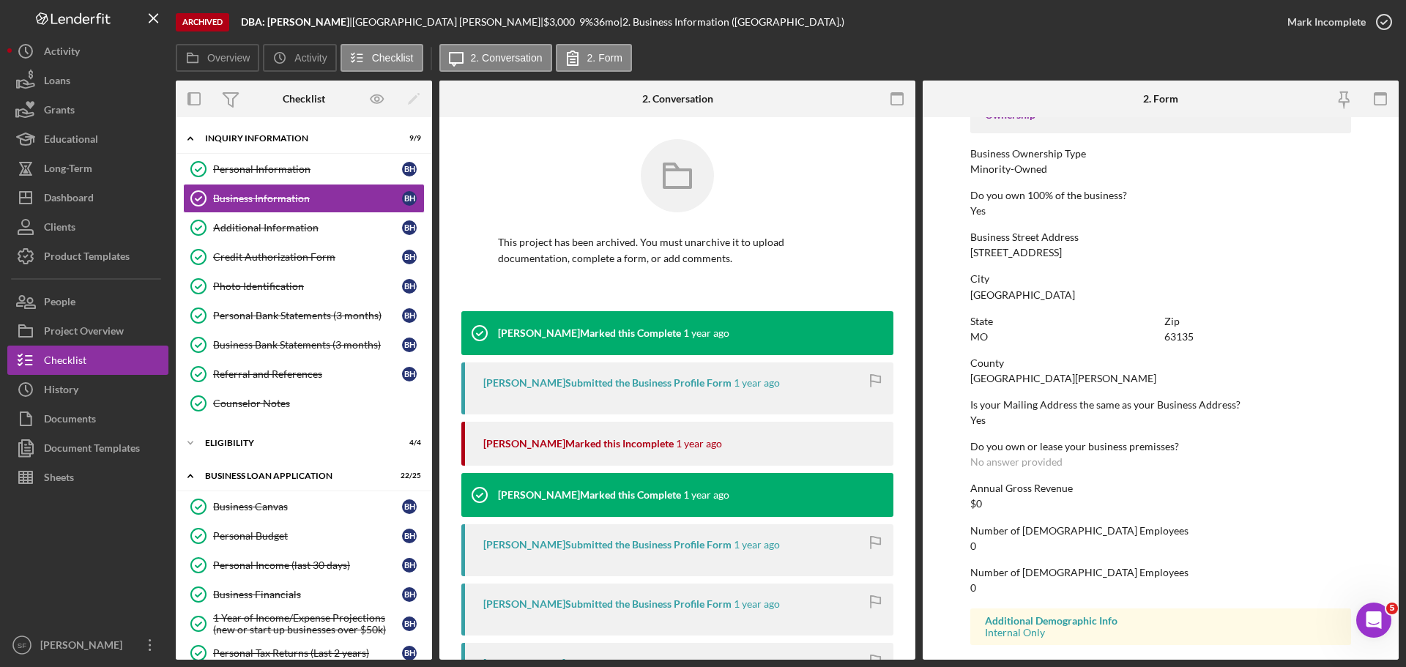
scroll to position [562, 0]
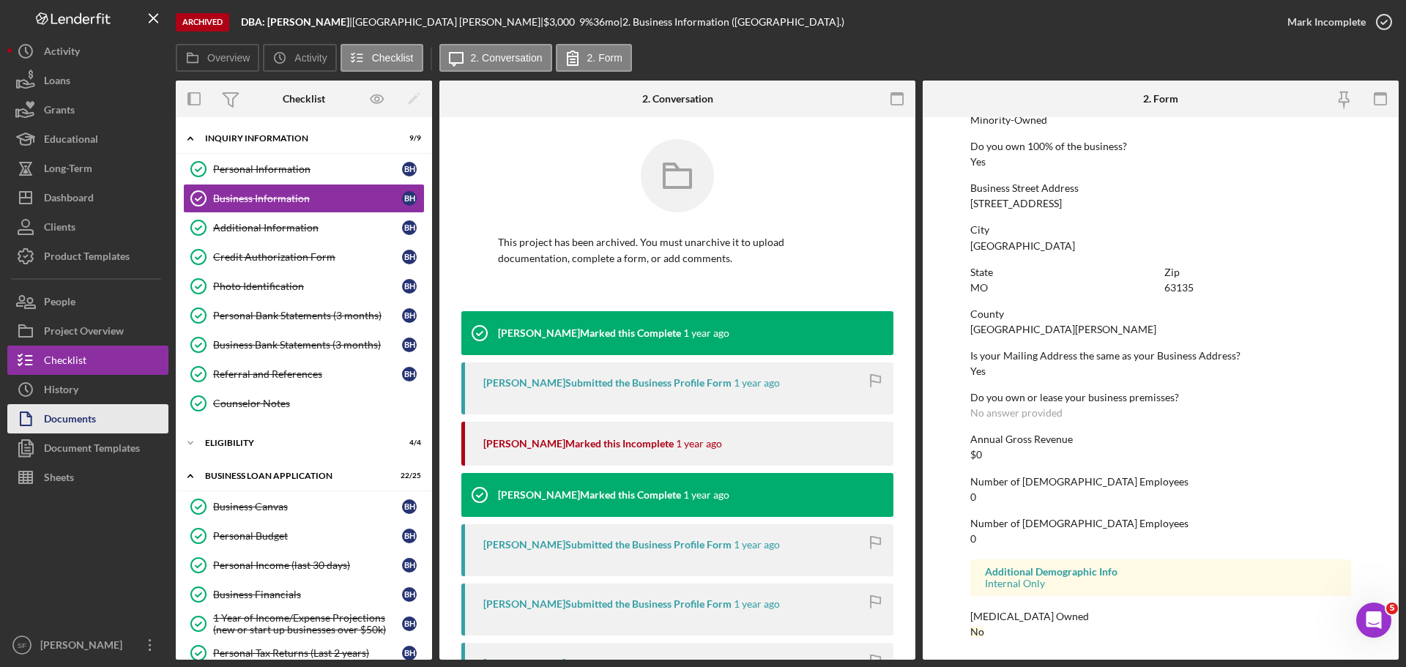
click at [60, 414] on div "Documents" at bounding box center [70, 420] width 52 height 33
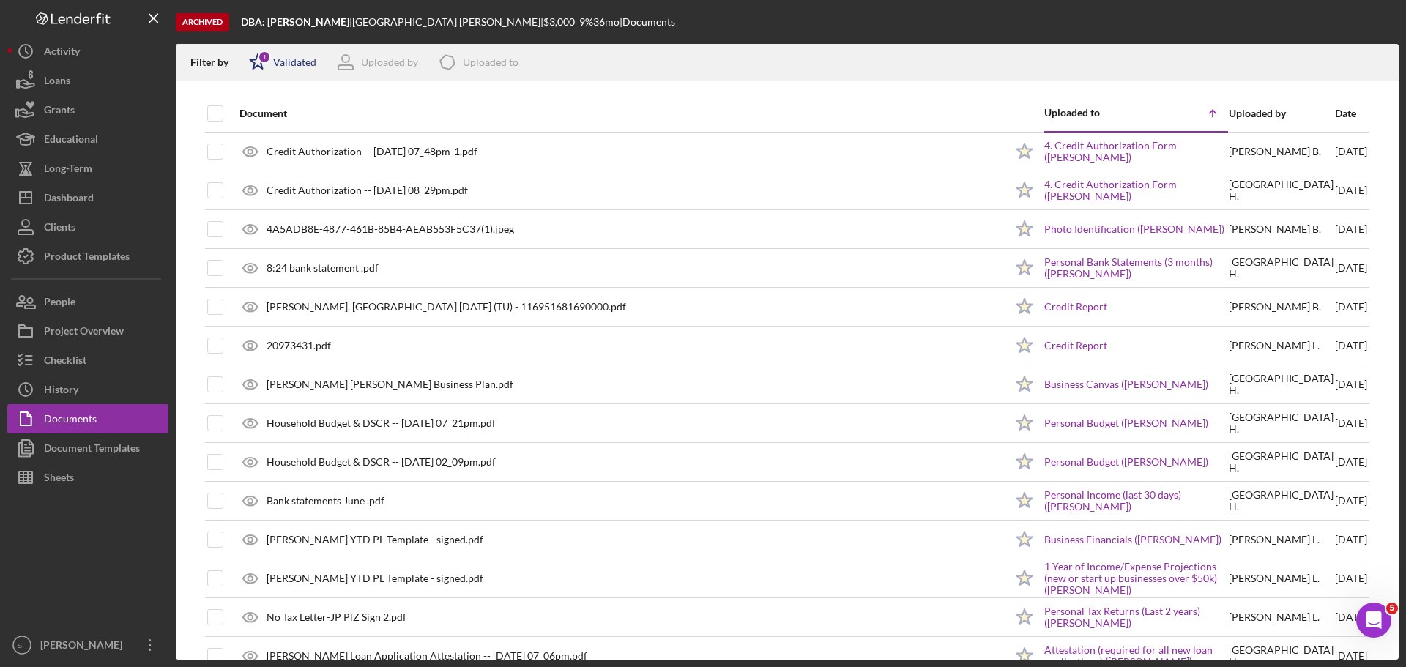
click at [256, 67] on polygon at bounding box center [257, 61] width 15 height 15
click at [259, 139] on input "checkbox" at bounding box center [256, 140] width 15 height 15
checkbox input "true"
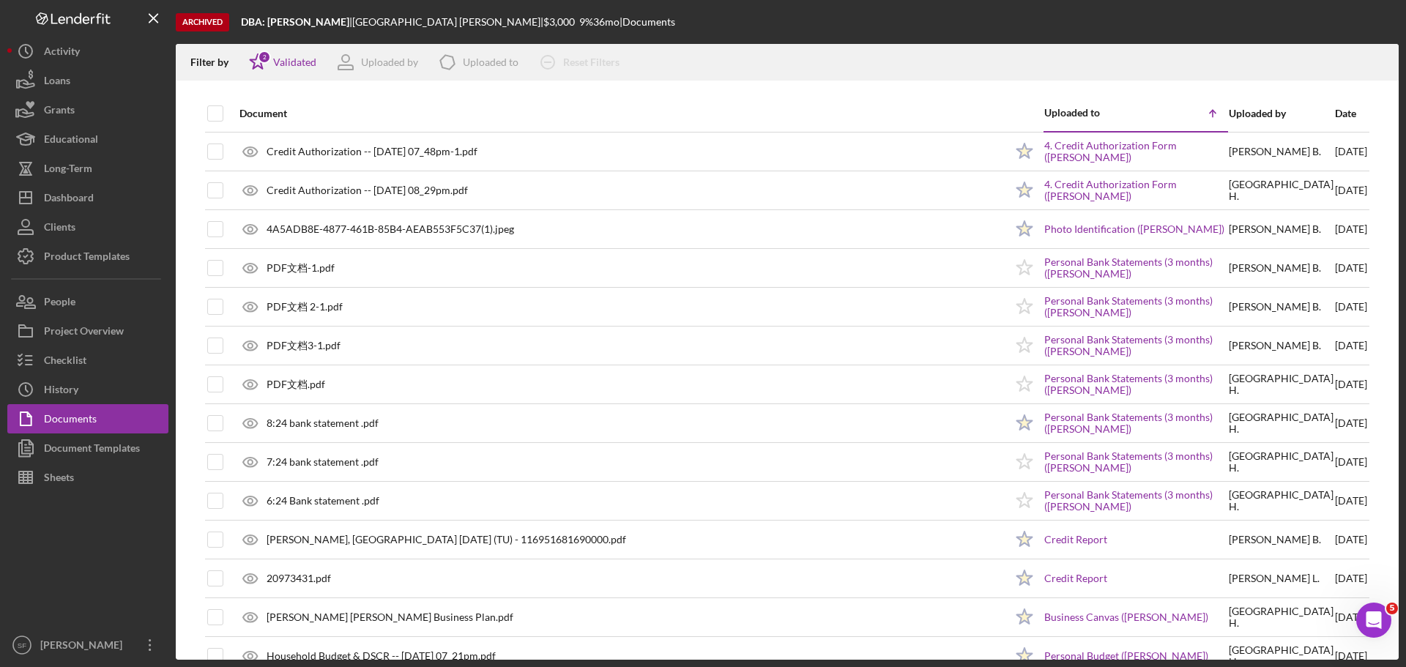
click at [814, 34] on div "Archived DBA: [PERSON_NAME] | [GEOGRAPHIC_DATA][PERSON_NAME] | $3,000 9 % 36 mo…" at bounding box center [787, 22] width 1223 height 44
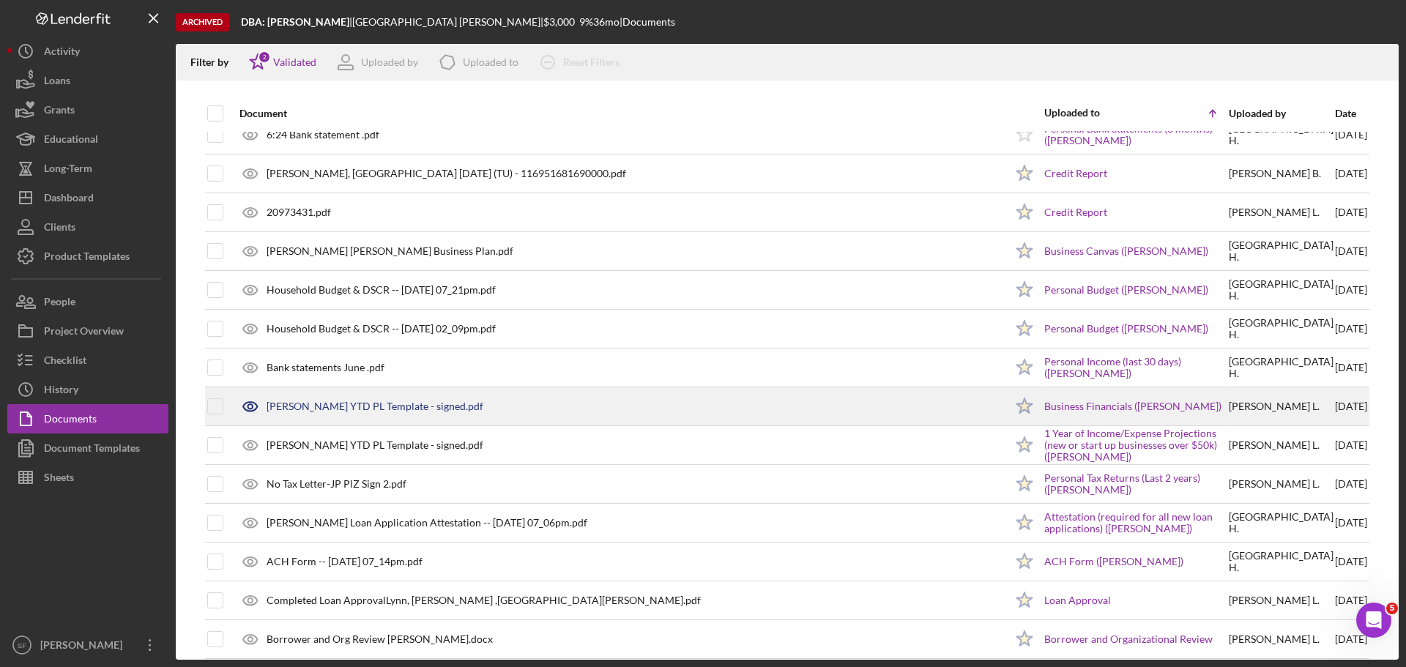
scroll to position [419, 0]
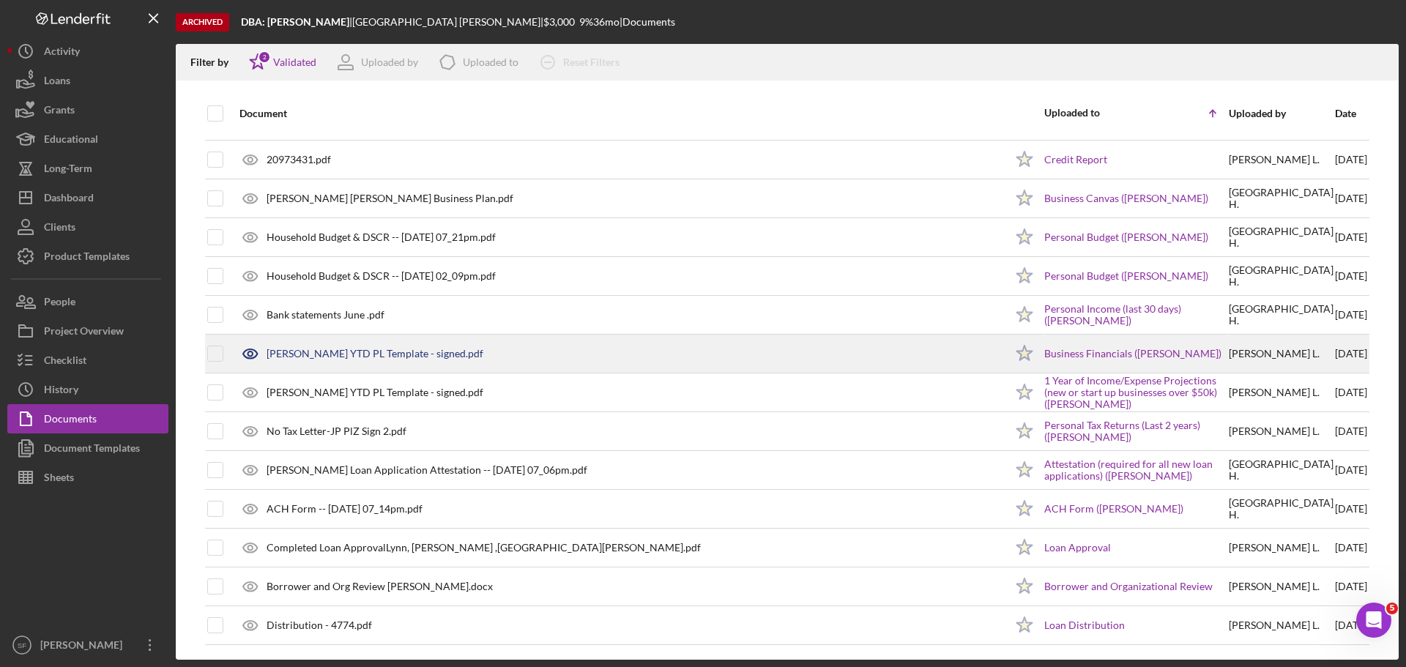
click at [351, 342] on div "[PERSON_NAME] YTD PL Template - signed.pdf" at bounding box center [618, 353] width 772 height 37
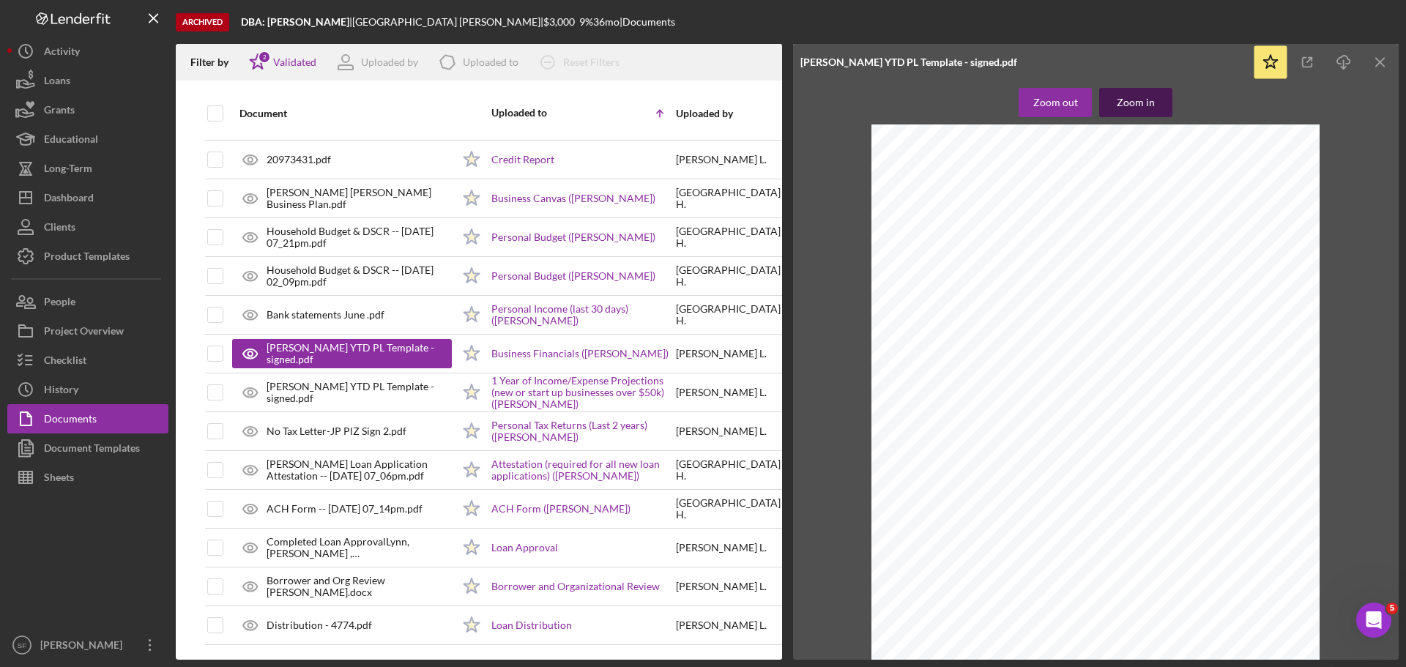
click at [1117, 108] on button "Zoom in" at bounding box center [1135, 102] width 73 height 29
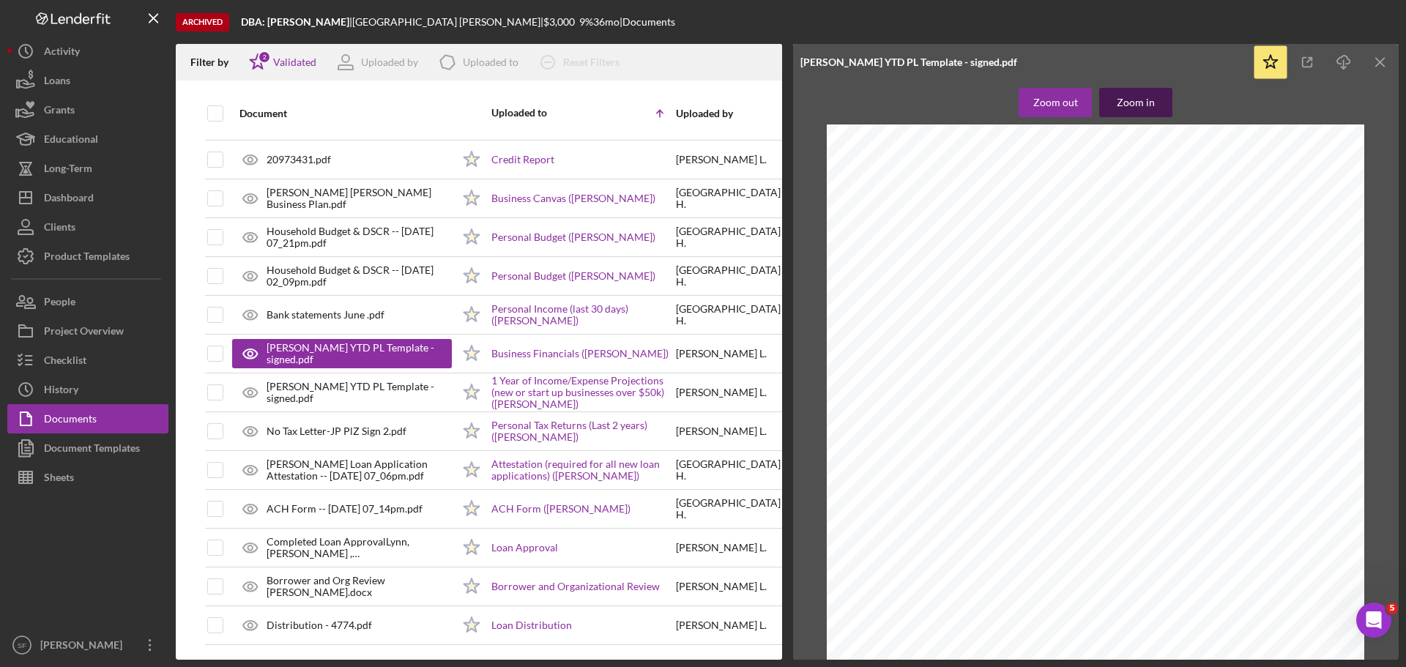
click at [1117, 108] on button "Zoom in" at bounding box center [1135, 102] width 73 height 29
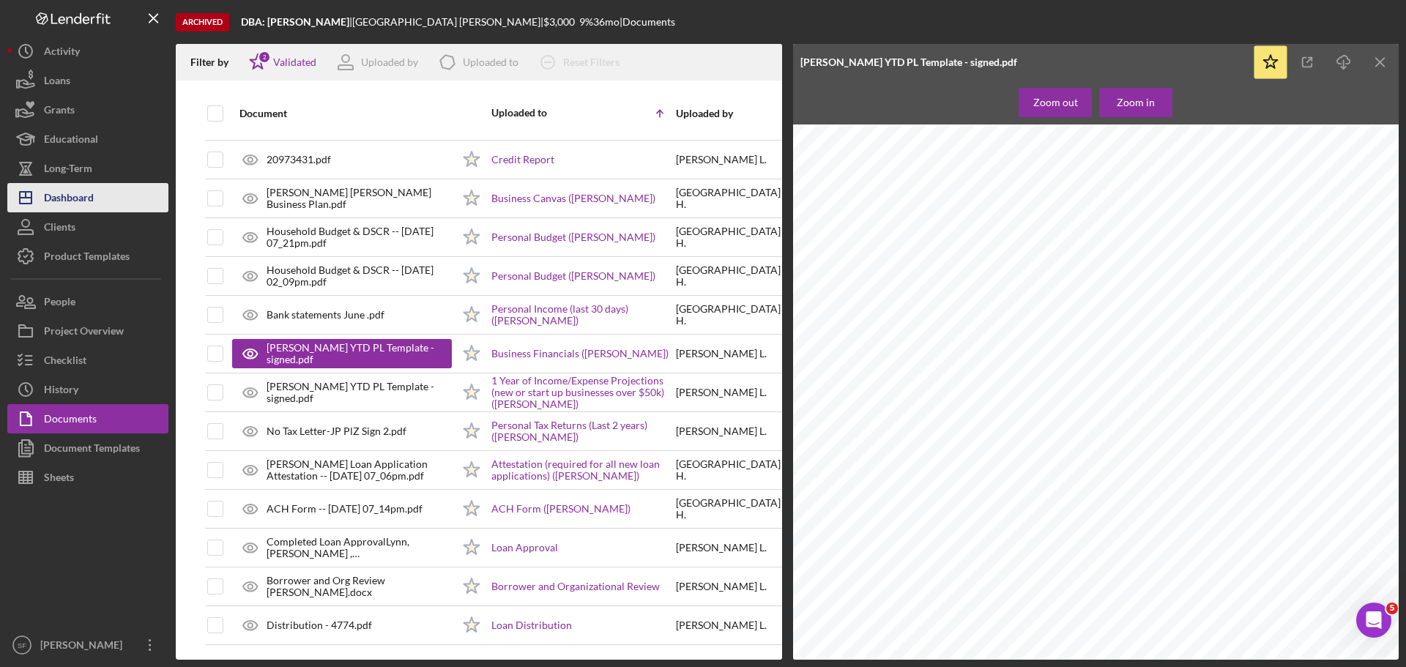
click at [57, 199] on div "Dashboard" at bounding box center [69, 199] width 50 height 33
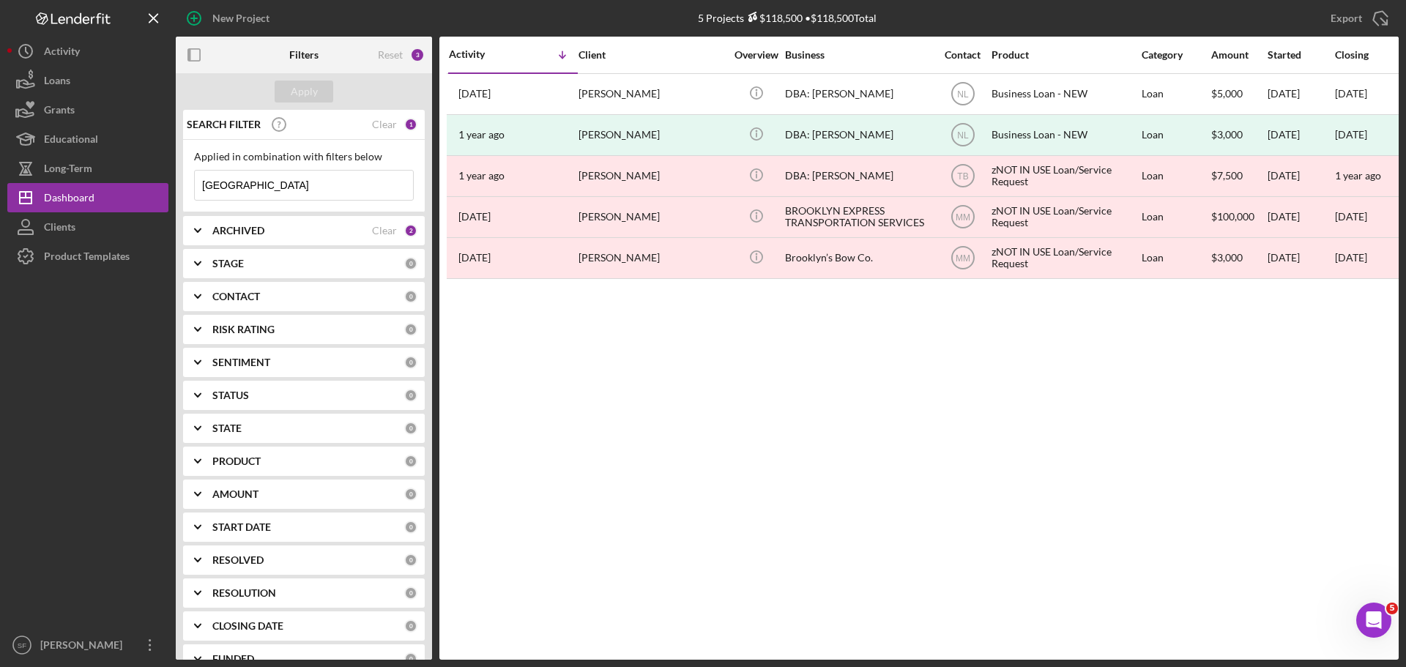
click at [249, 187] on input "[GEOGRAPHIC_DATA]" at bounding box center [304, 185] width 218 height 29
drag, startPoint x: 245, startPoint y: 187, endPoint x: 179, endPoint y: 193, distance: 66.2
click at [179, 193] on div "SEARCH FILTER Clear 1 Applied in combination with filters below brooklyn Icon/M…" at bounding box center [304, 385] width 256 height 550
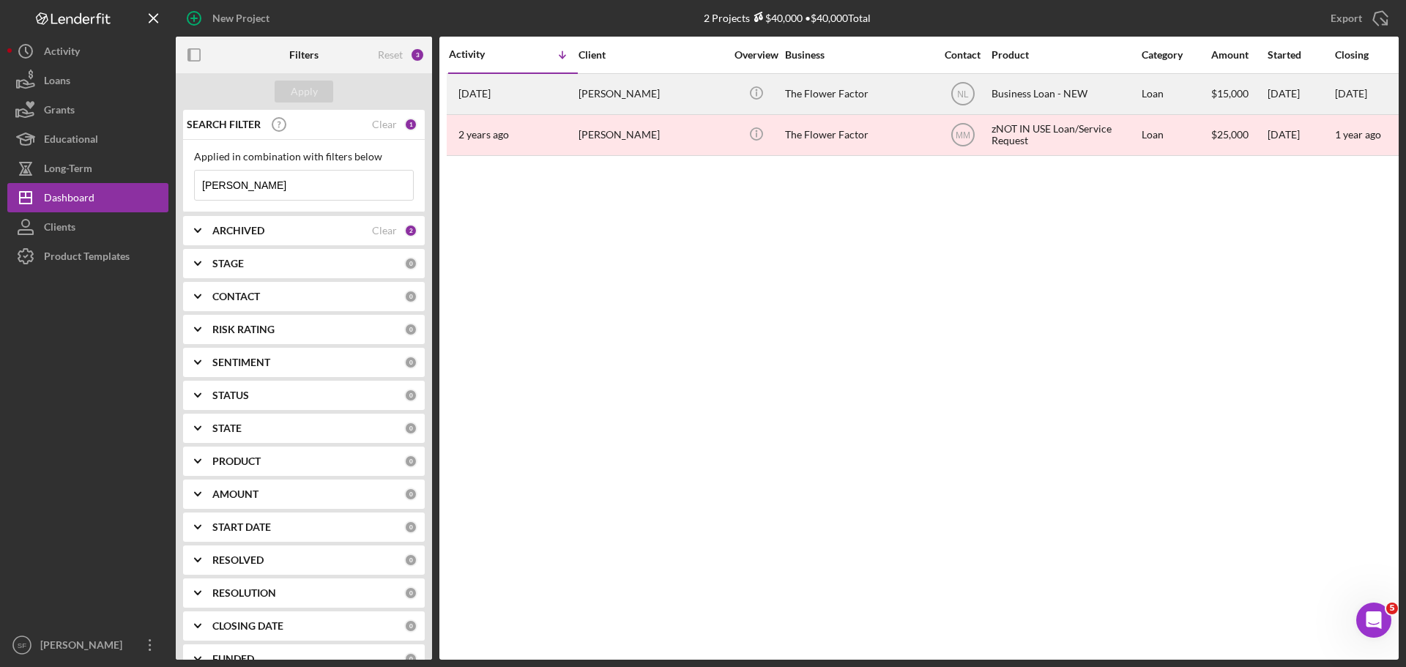
type input "[PERSON_NAME]"
click at [477, 94] on time "[DATE]" at bounding box center [474, 94] width 32 height 12
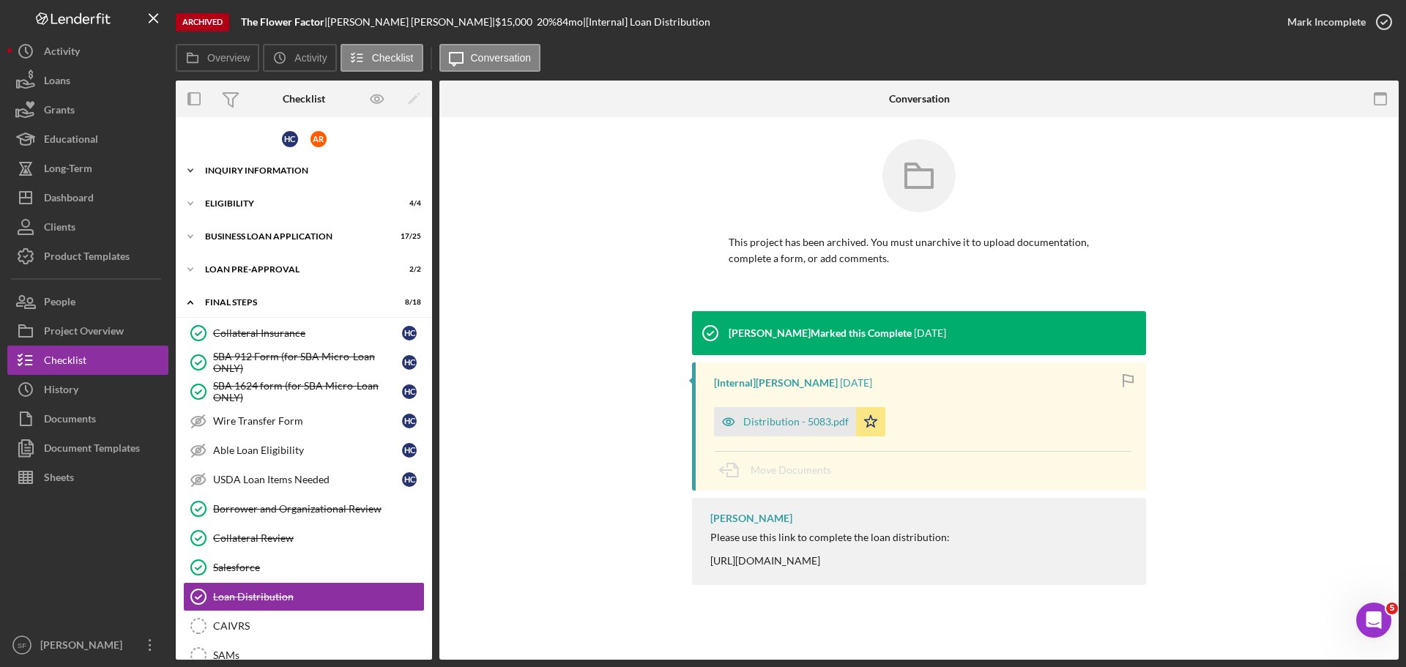
click at [255, 168] on div "INQUIRY INFORMATION" at bounding box center [309, 170] width 209 height 9
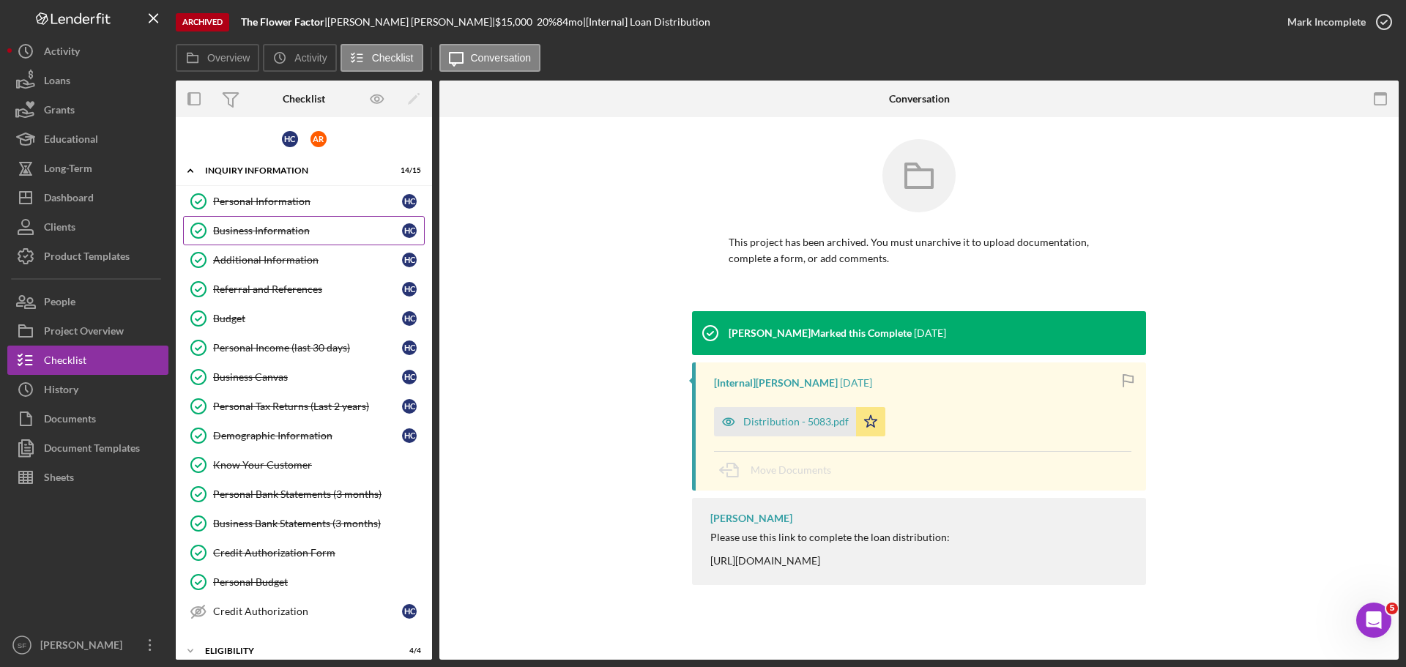
click at [231, 228] on div "Business Information" at bounding box center [307, 231] width 189 height 12
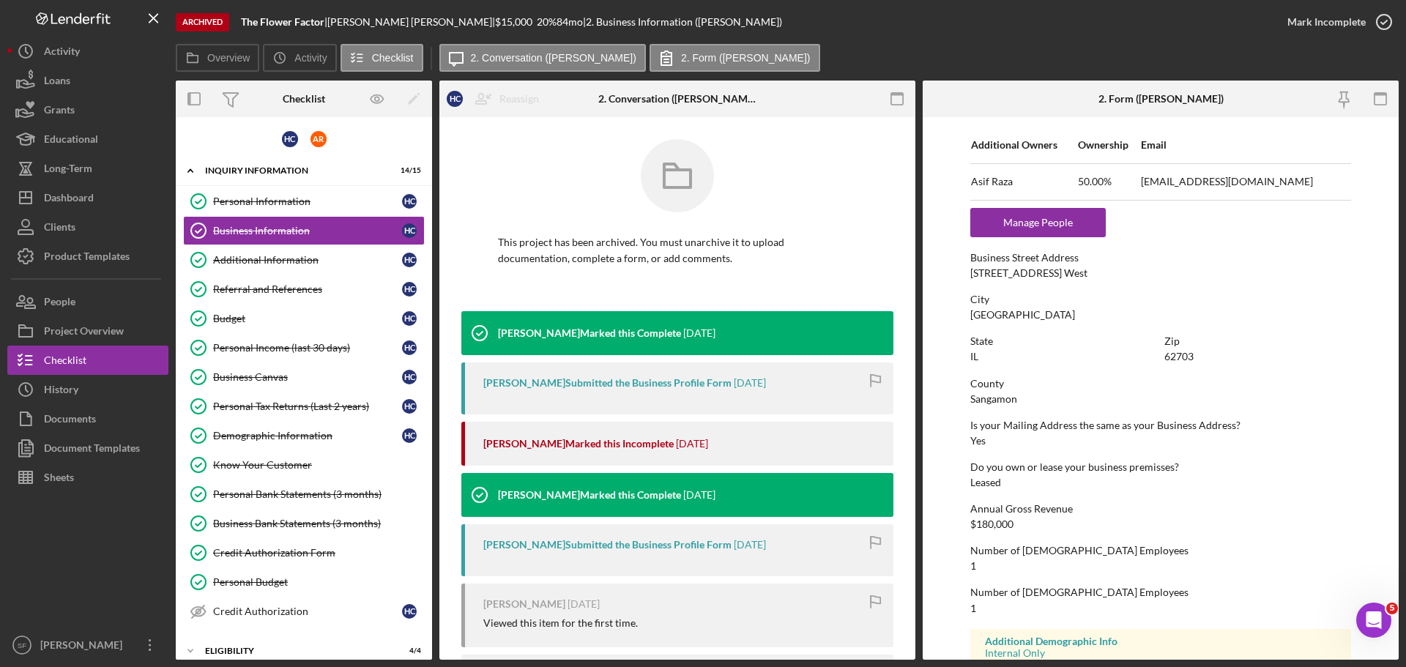
scroll to position [729, 0]
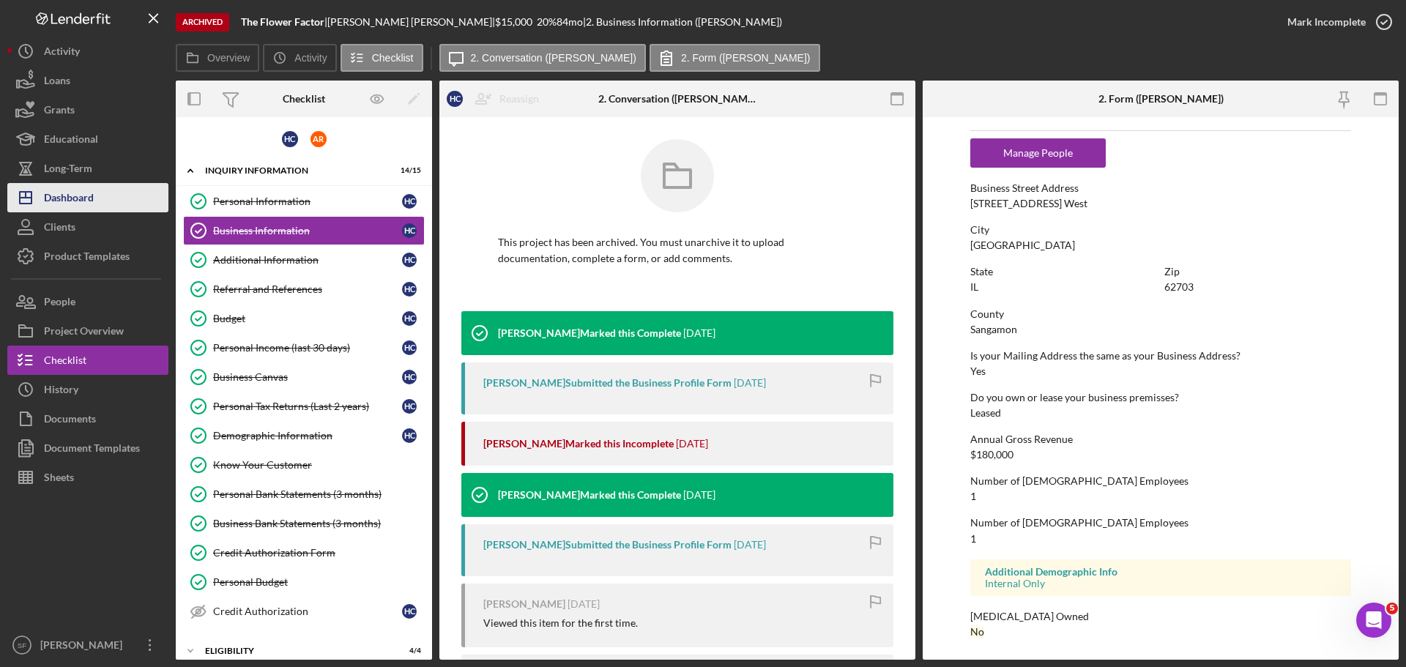
click at [71, 188] on div "Dashboard" at bounding box center [69, 199] width 50 height 33
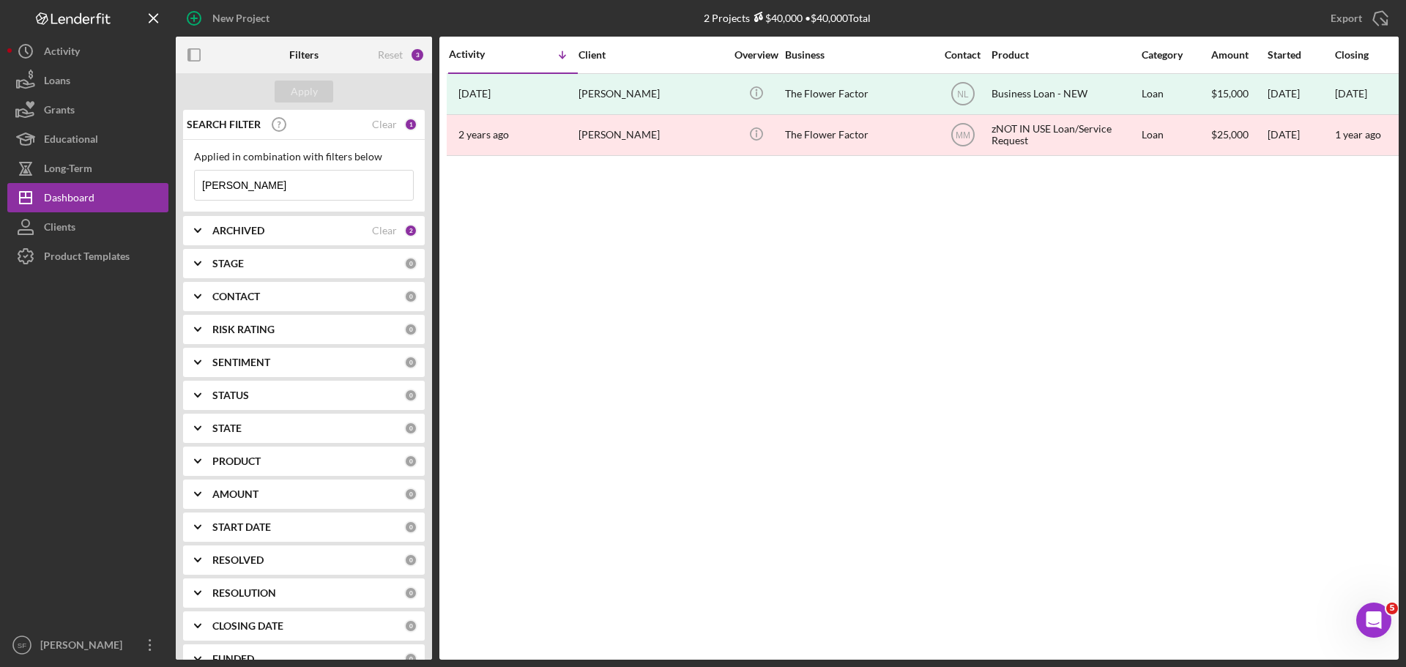
drag, startPoint x: 258, startPoint y: 190, endPoint x: 182, endPoint y: 183, distance: 75.8
click at [182, 183] on div "SEARCH FILTER Clear 1 Applied in combination with filters below [PERSON_NAME] I…" at bounding box center [304, 385] width 256 height 550
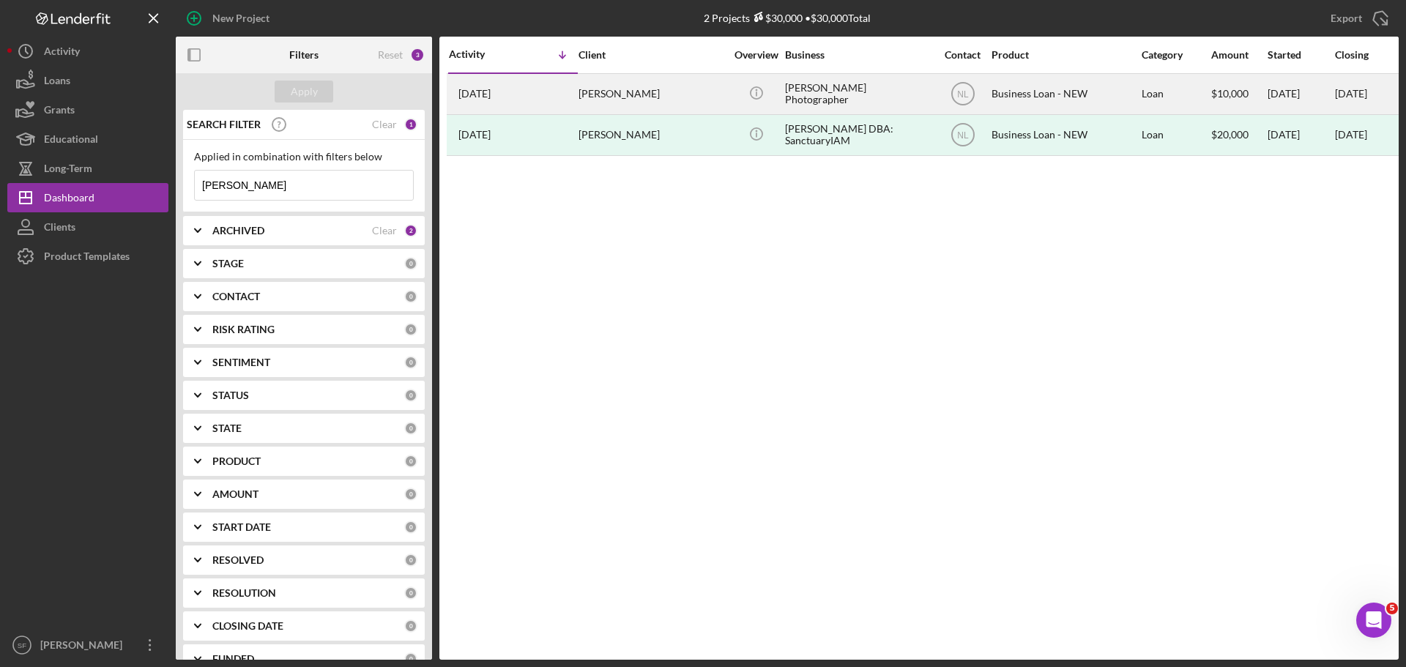
type input "[PERSON_NAME]"
click at [587, 90] on div "[PERSON_NAME]" at bounding box center [651, 94] width 146 height 39
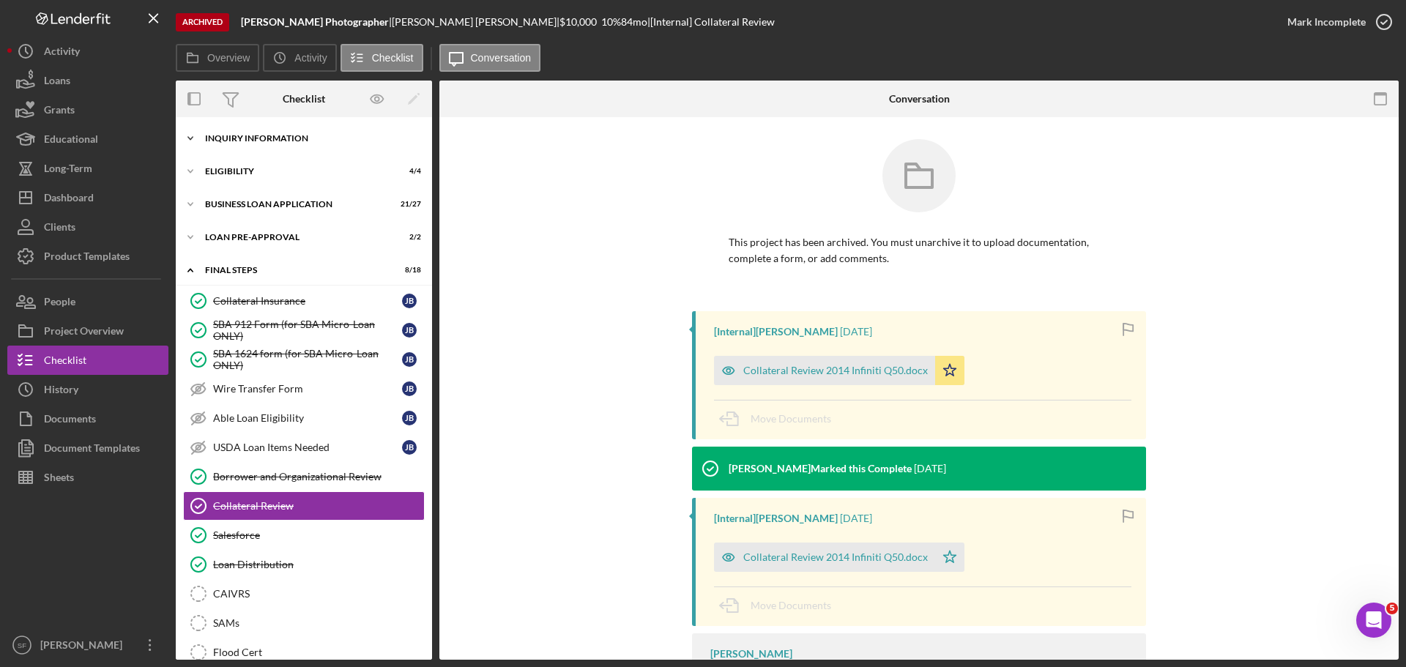
click at [218, 138] on div "INQUIRY INFORMATION" at bounding box center [309, 138] width 209 height 9
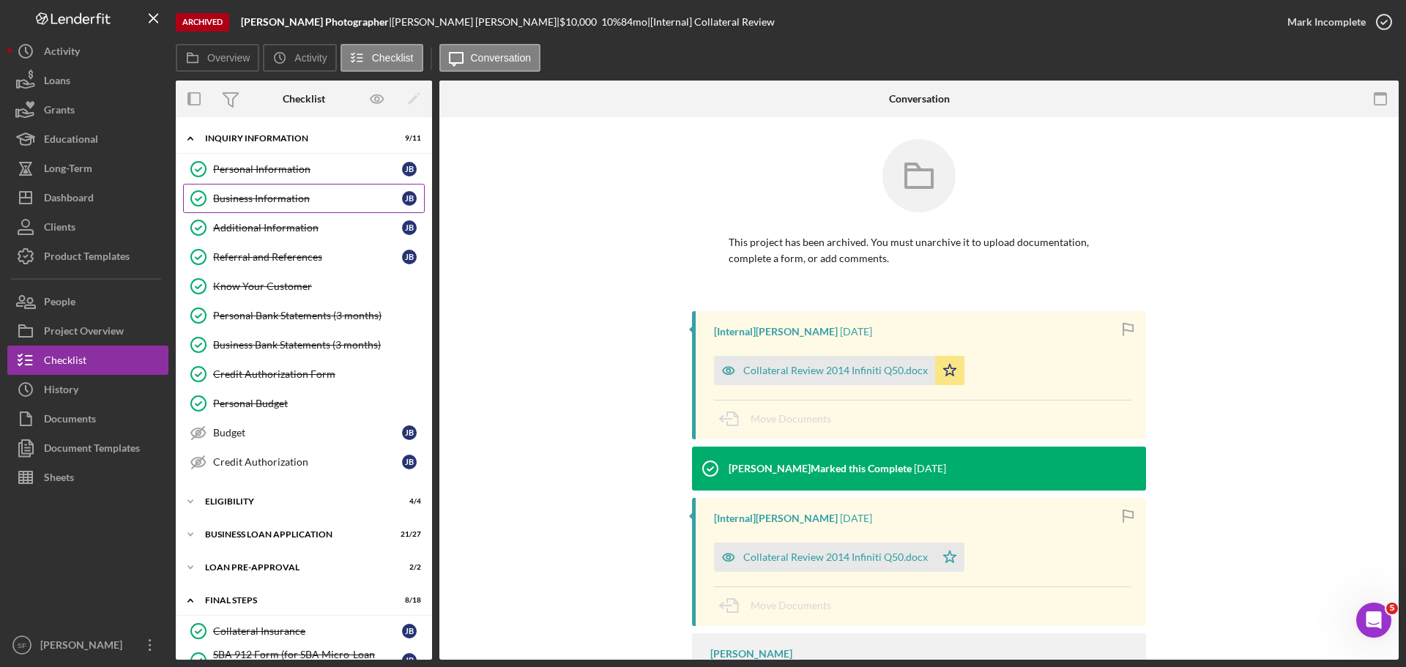
click at [232, 200] on div "Business Information" at bounding box center [307, 199] width 189 height 12
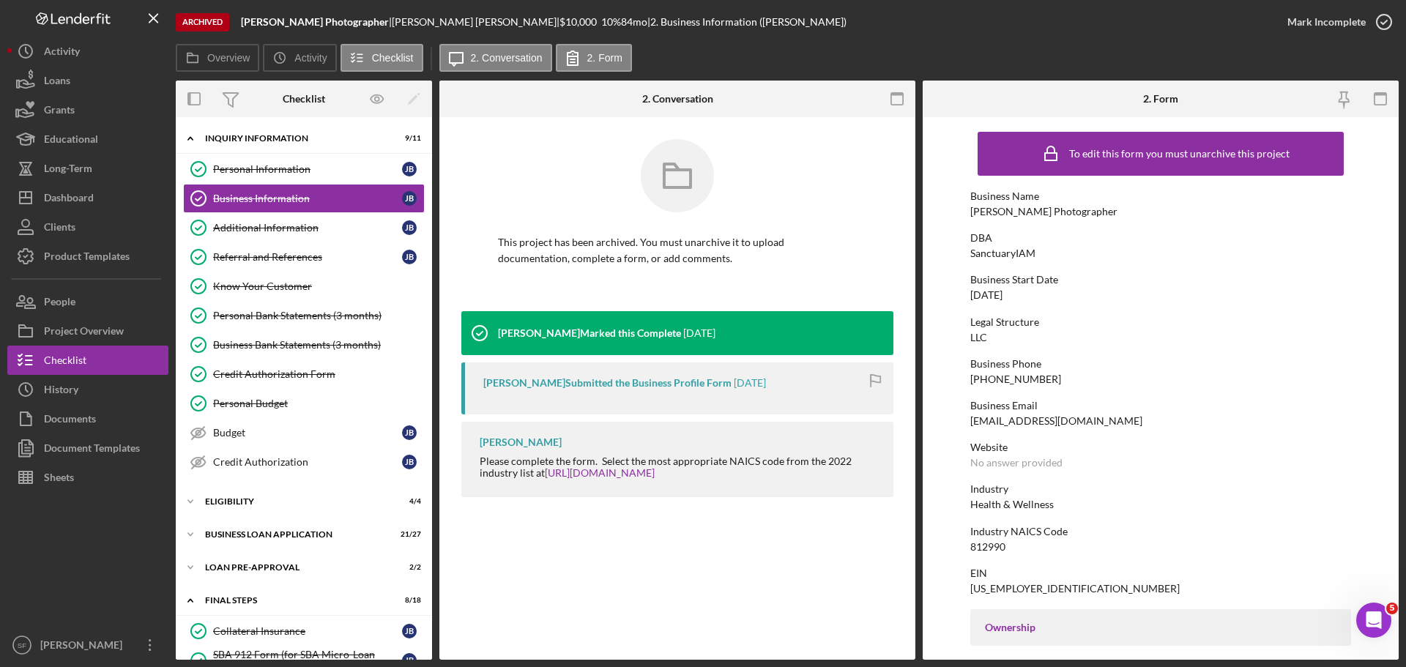
scroll to position [562, 0]
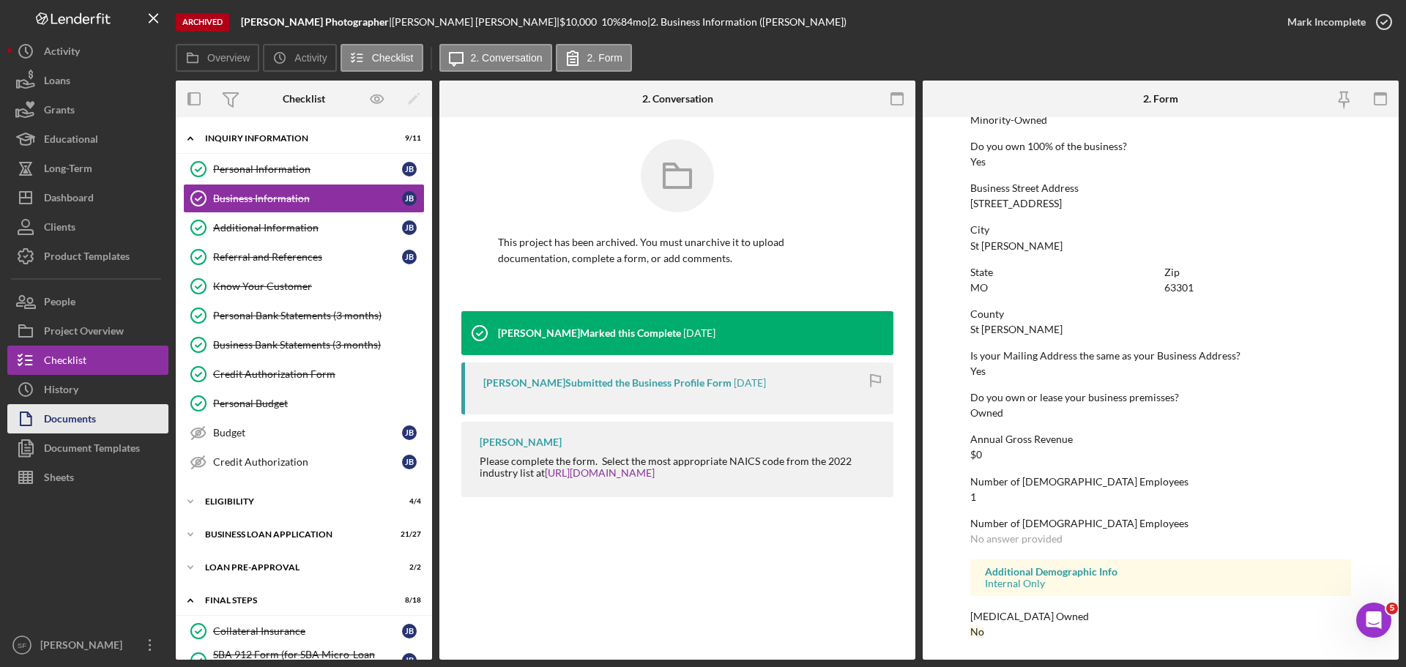
click at [48, 424] on div "Documents" at bounding box center [70, 420] width 52 height 33
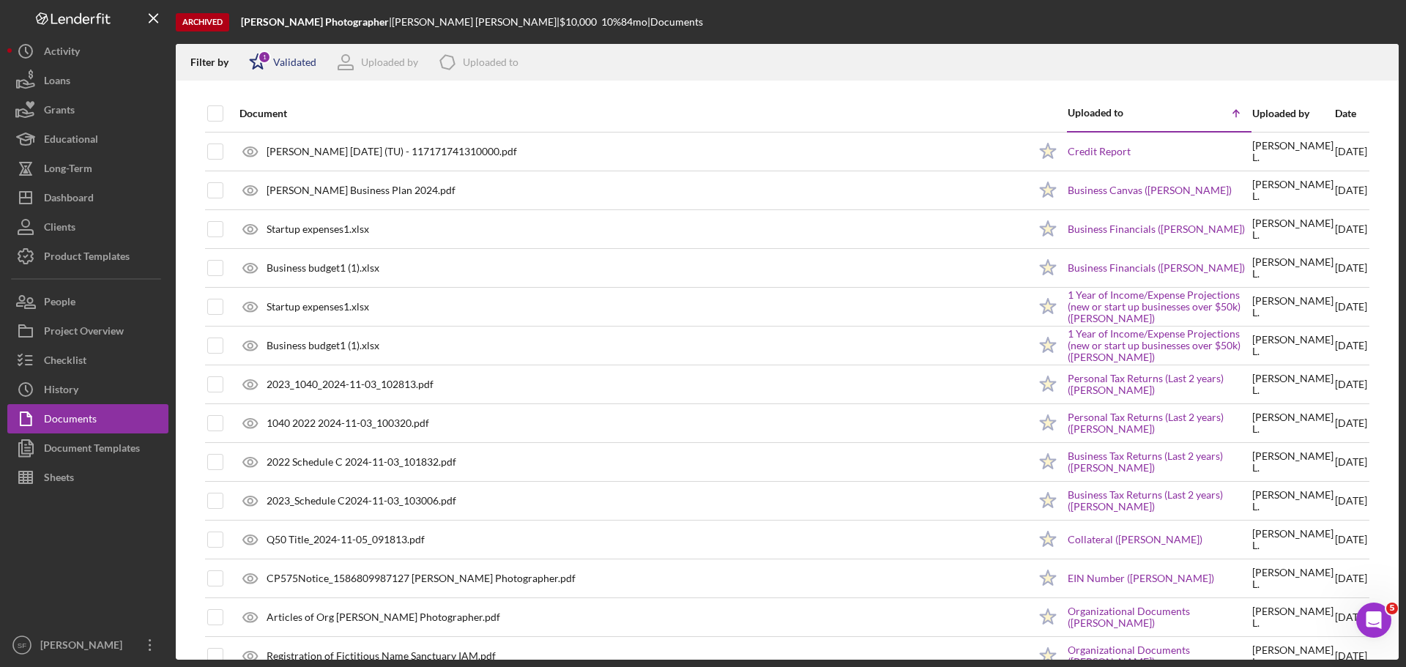
click at [272, 65] on icon "Icon/Star" at bounding box center [257, 62] width 37 height 37
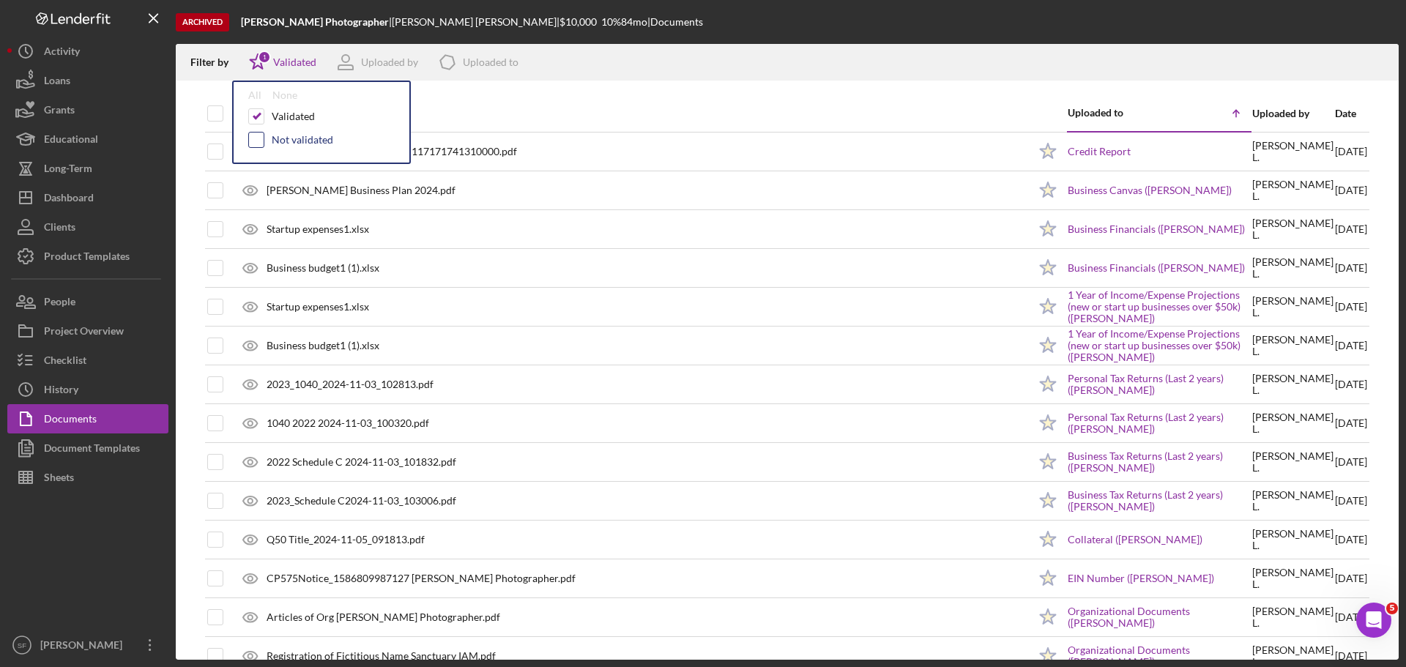
click at [255, 135] on input "checkbox" at bounding box center [256, 140] width 15 height 15
checkbox input "true"
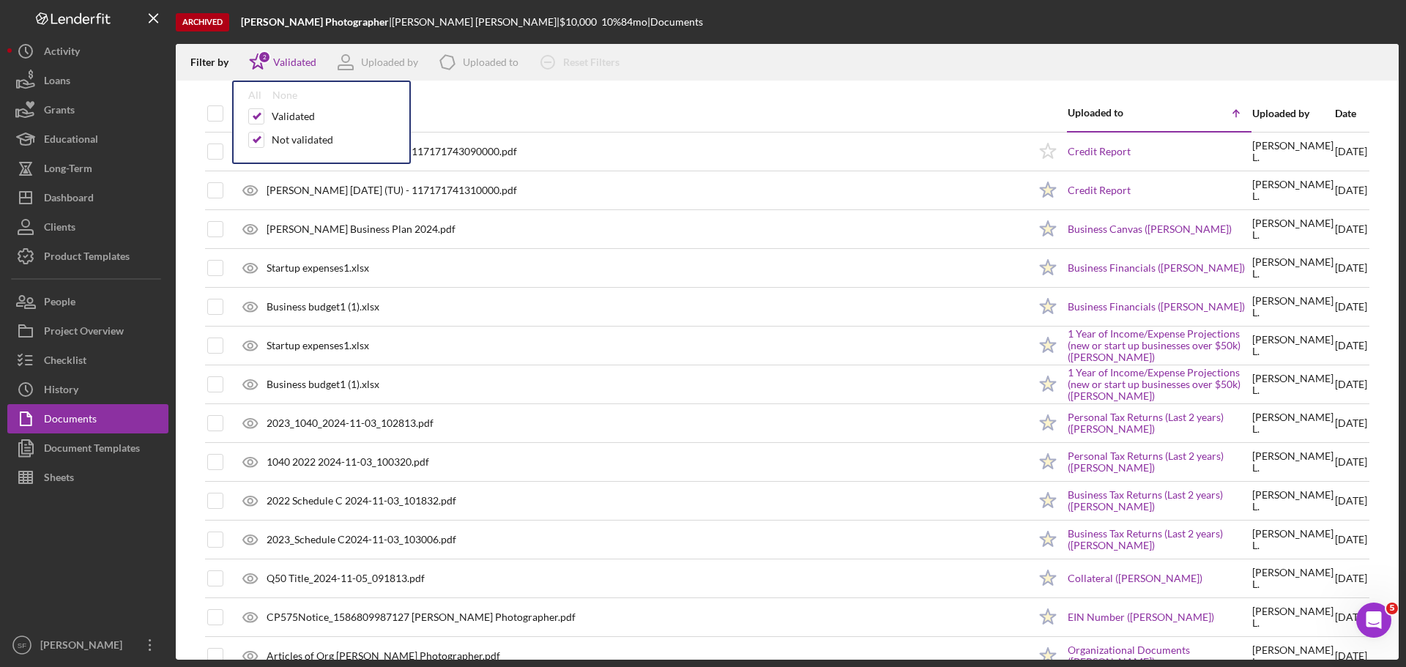
click at [1004, 23] on div "Archived [PERSON_NAME] Photographer | [PERSON_NAME] | $10,000 10 % 84 mo | Docu…" at bounding box center [787, 22] width 1223 height 44
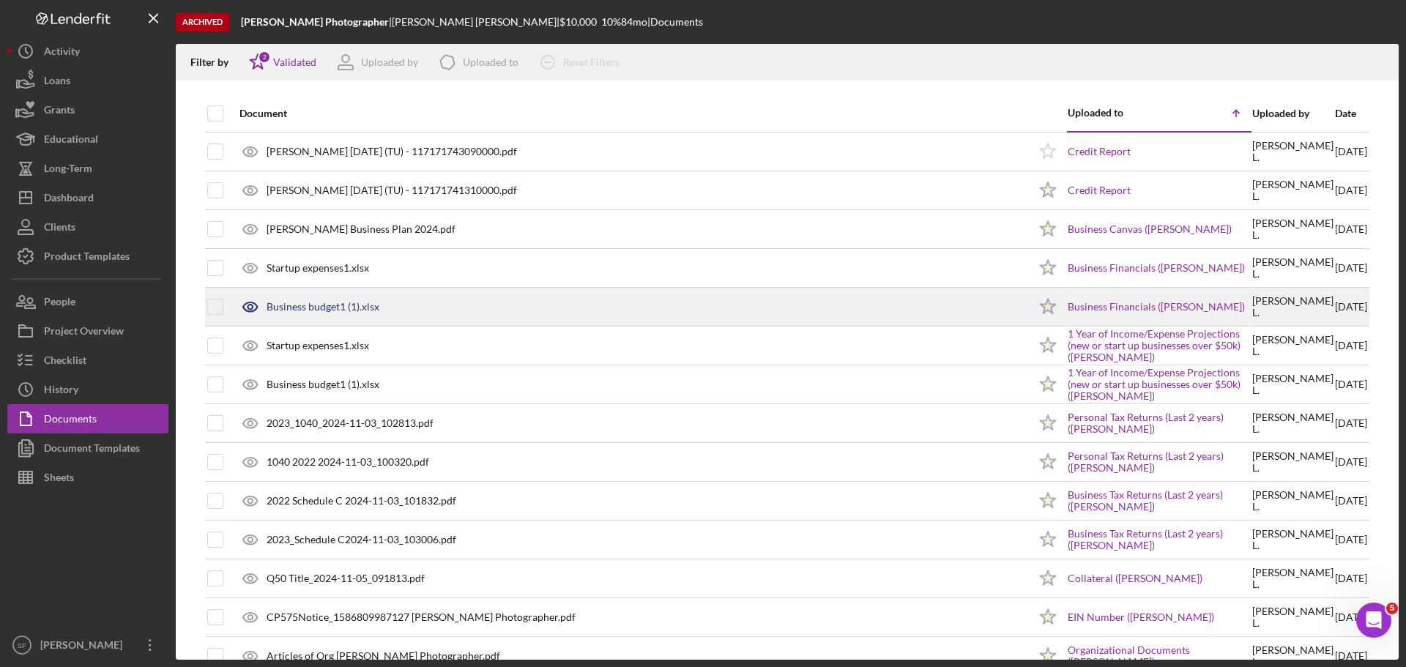
click at [299, 310] on div "Business budget1 (1).xlsx" at bounding box center [323, 307] width 113 height 12
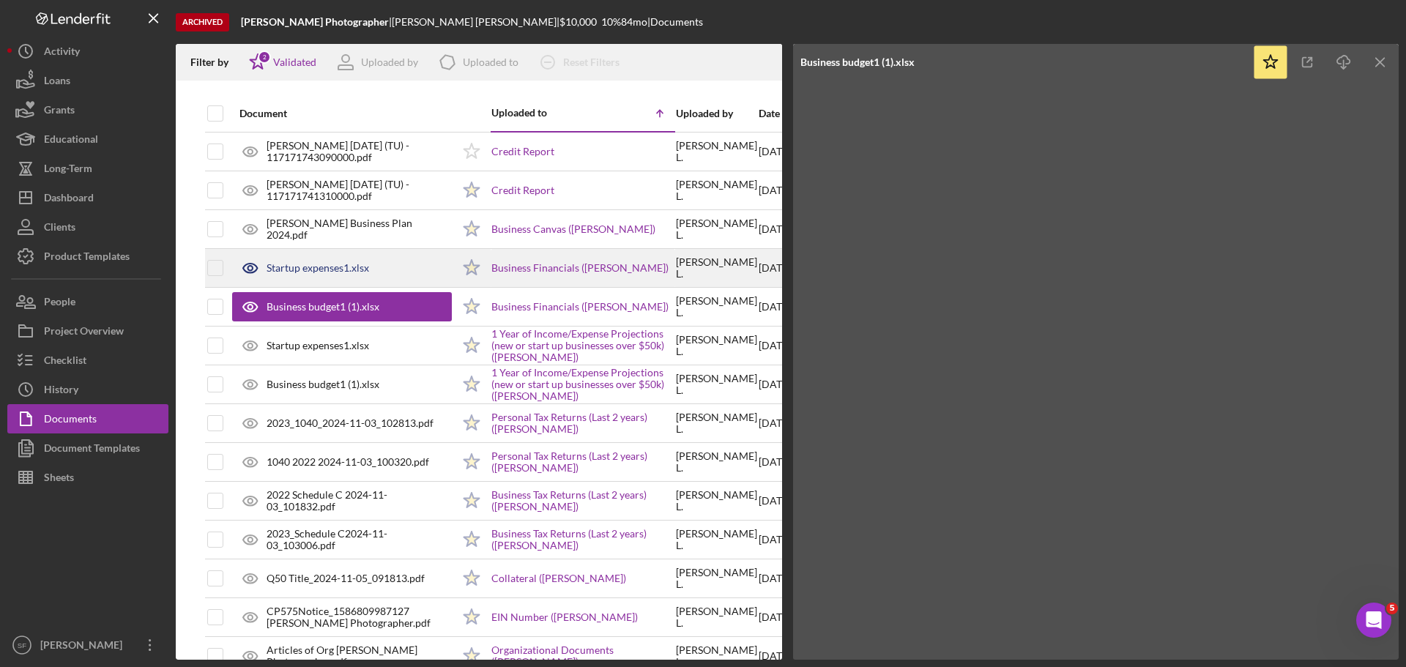
click at [327, 275] on div "Startup expenses1.xlsx" at bounding box center [342, 268] width 220 height 37
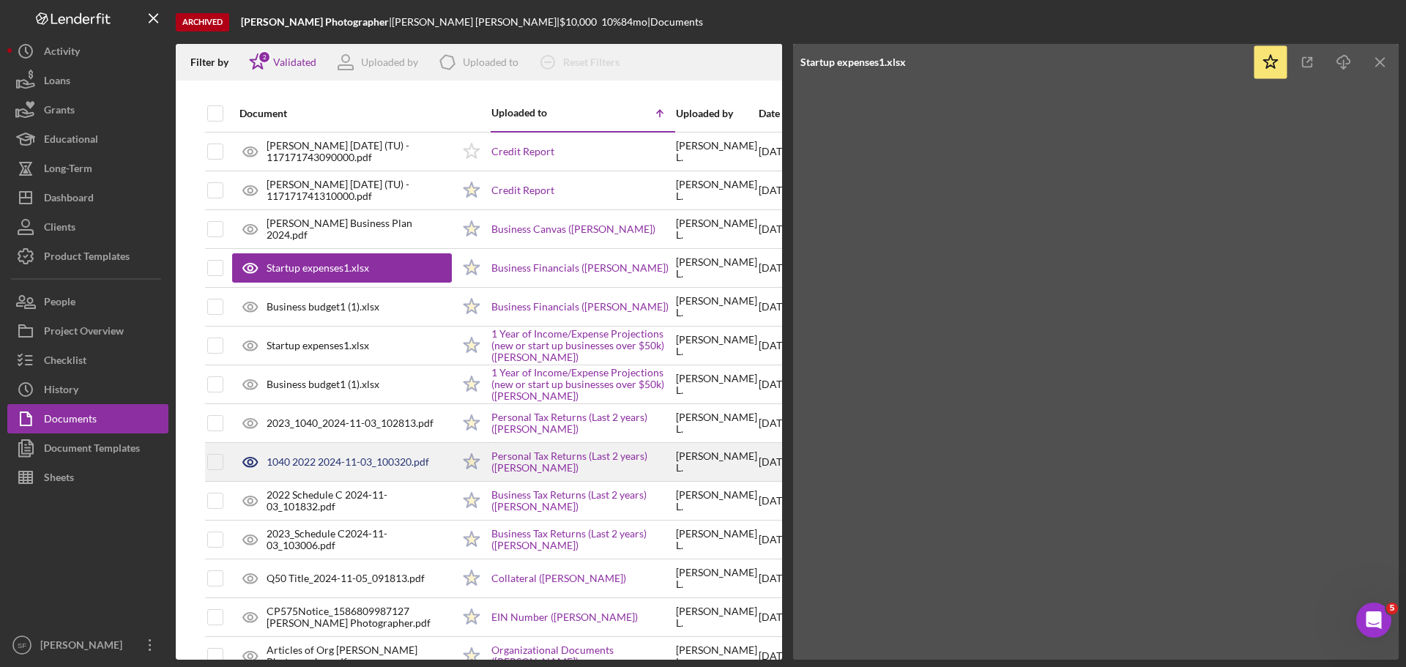
scroll to position [73, 0]
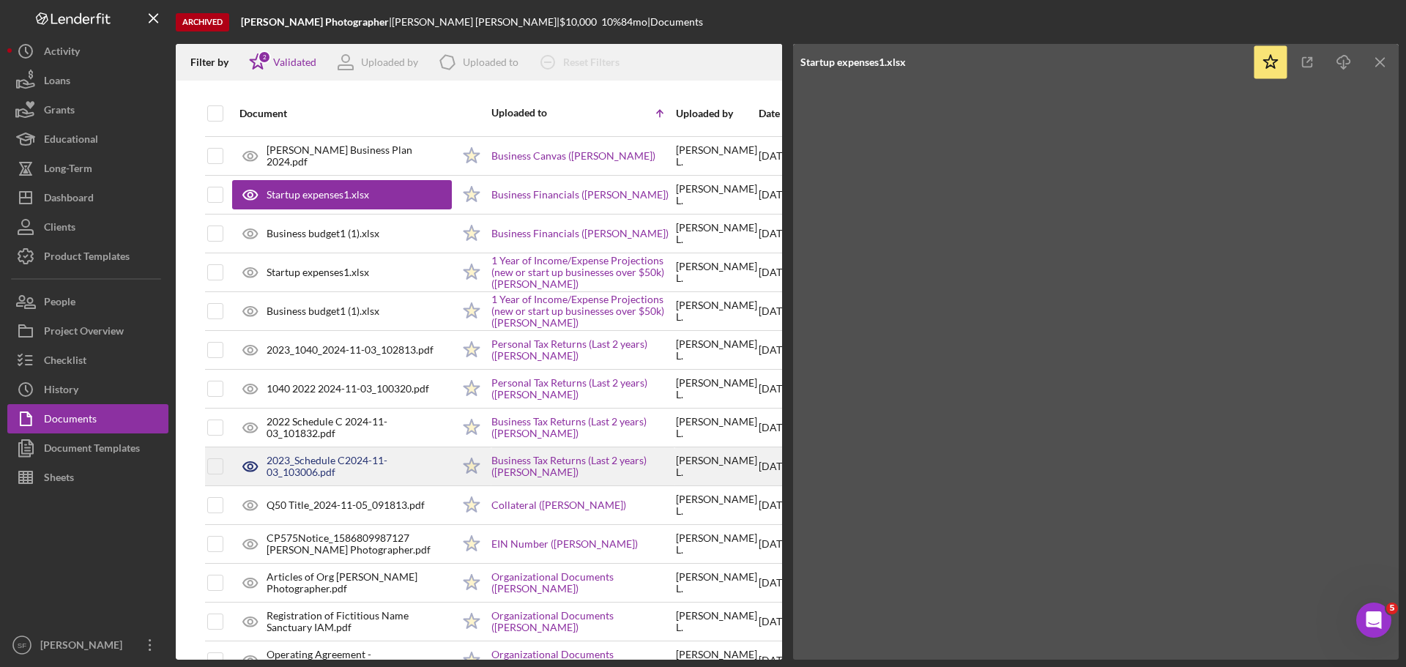
click at [321, 460] on div "2023_Schedule C2024-11-03_103006.pdf" at bounding box center [359, 466] width 185 height 23
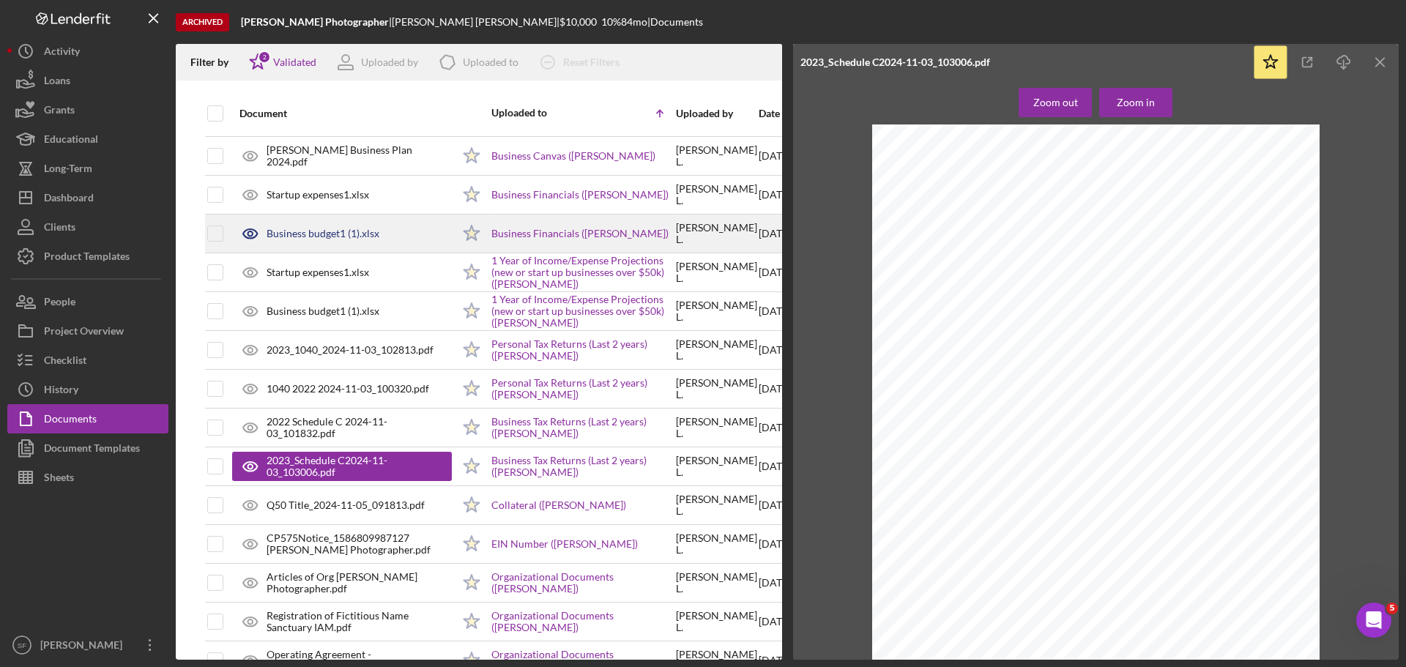
click at [319, 233] on div "Business budget1 (1).xlsx" at bounding box center [323, 234] width 113 height 12
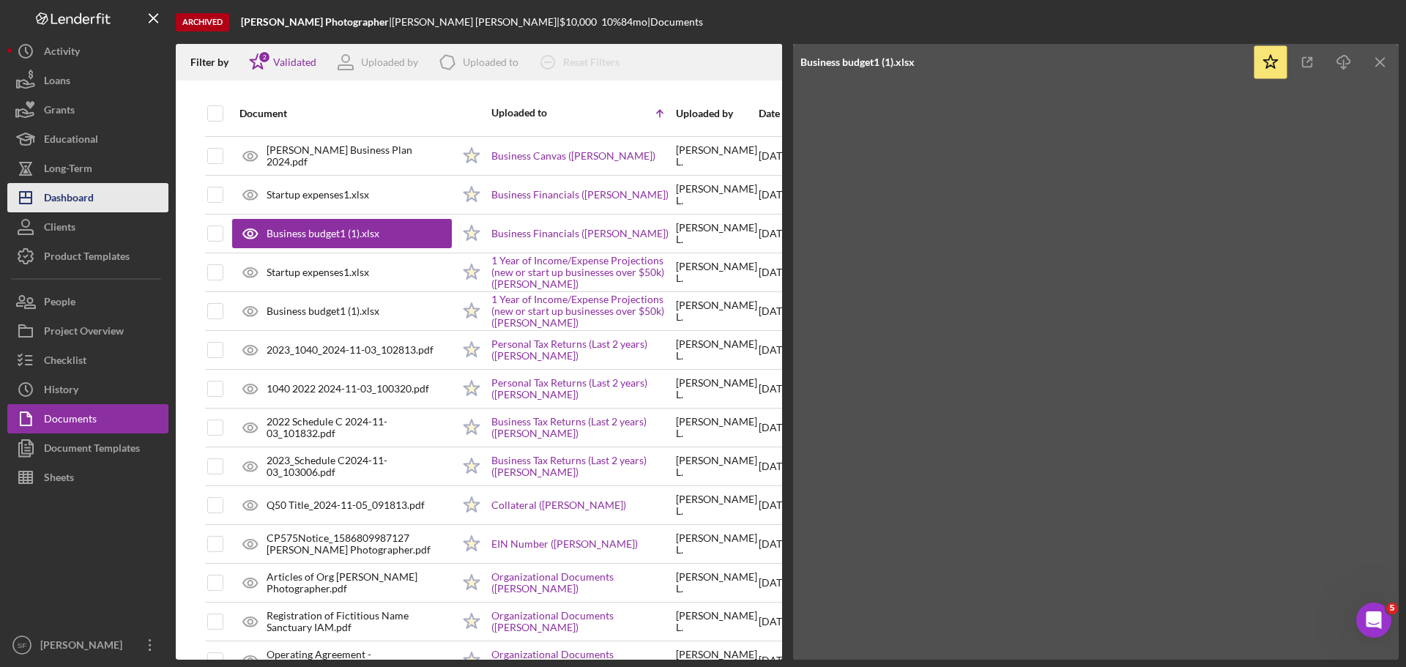
click at [76, 201] on div "Dashboard" at bounding box center [69, 199] width 50 height 33
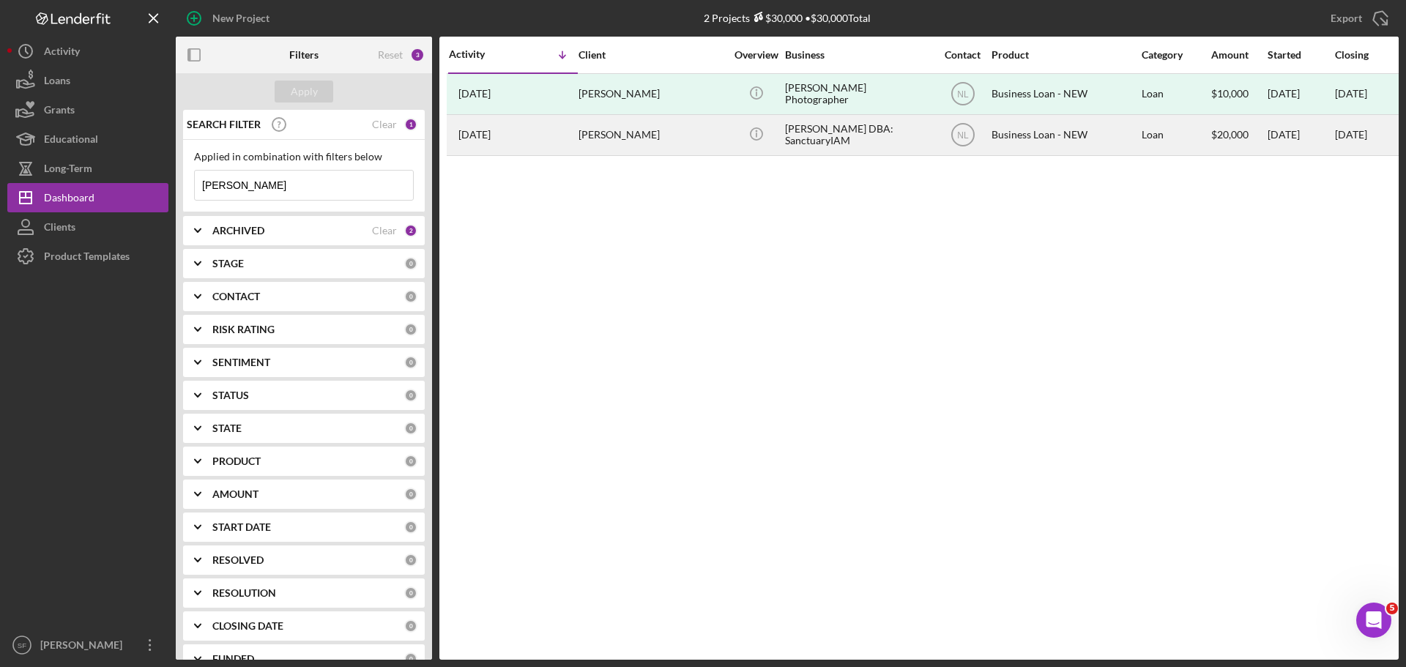
click at [491, 136] on time "[DATE]" at bounding box center [474, 135] width 32 height 12
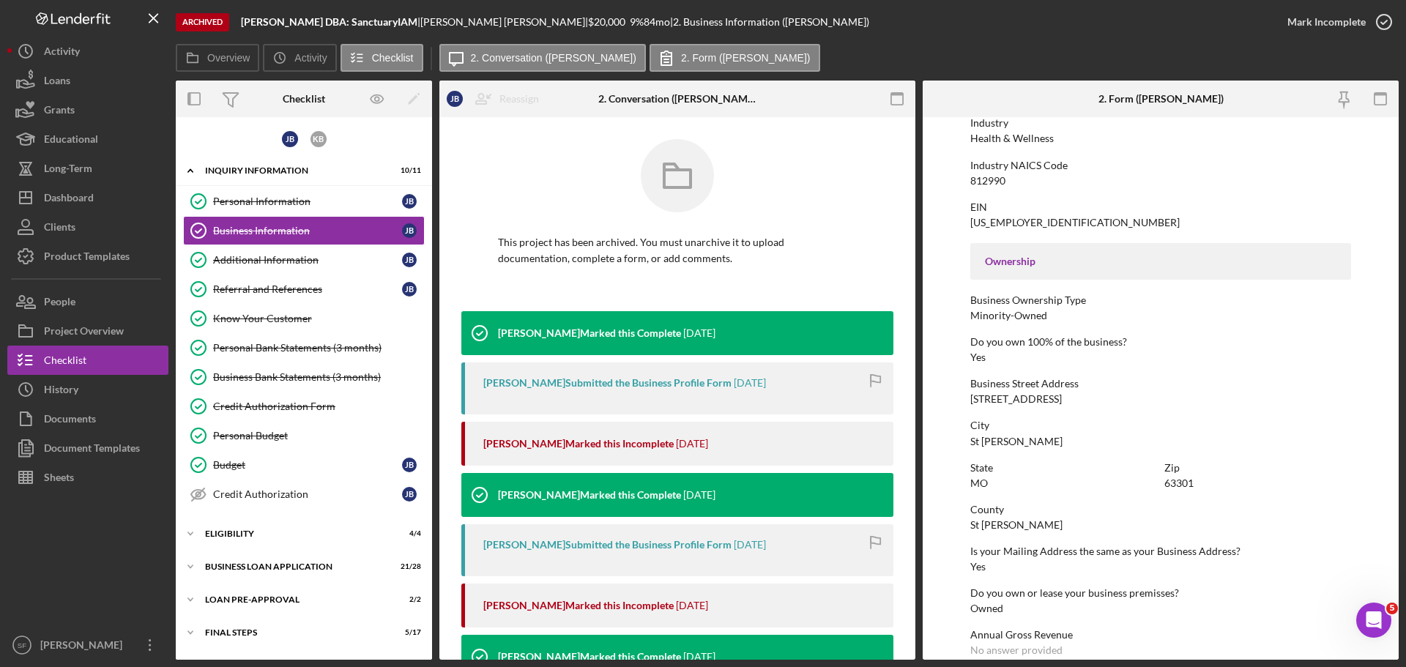
scroll to position [562, 0]
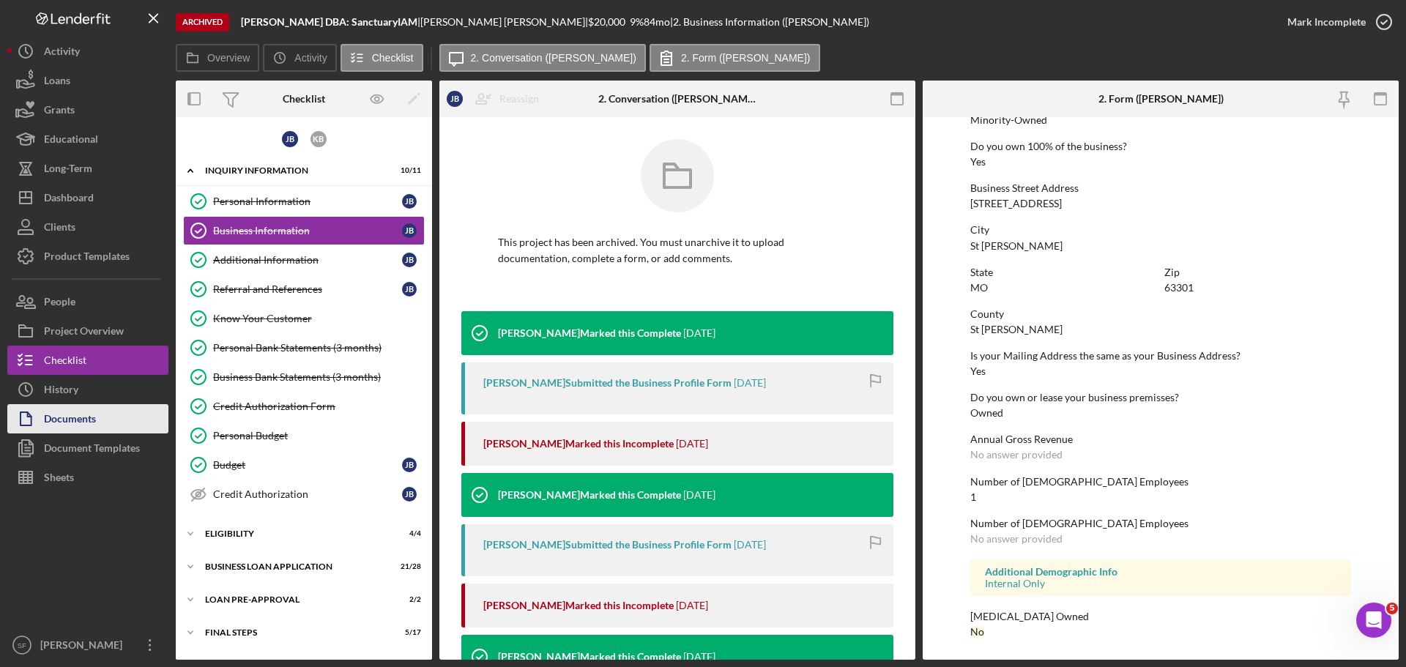
click at [40, 409] on icon "button" at bounding box center [25, 419] width 37 height 37
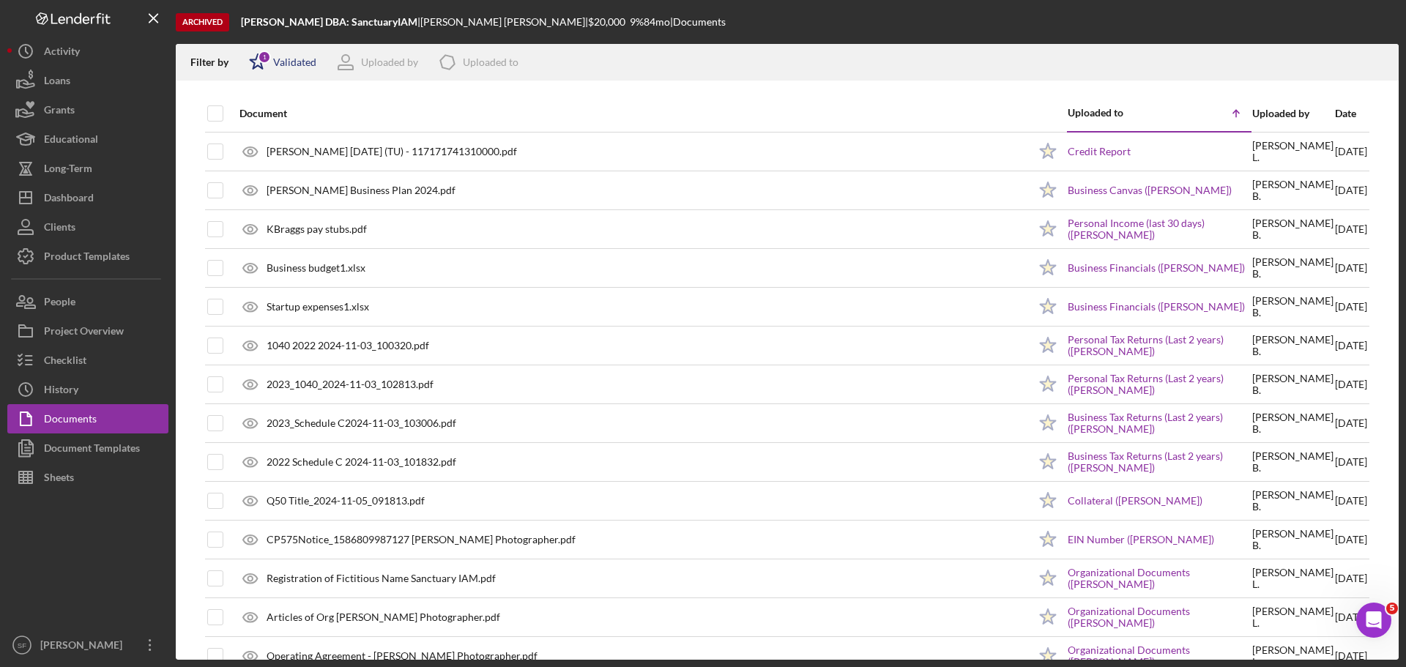
click at [253, 65] on icon "Icon/Star" at bounding box center [257, 62] width 37 height 37
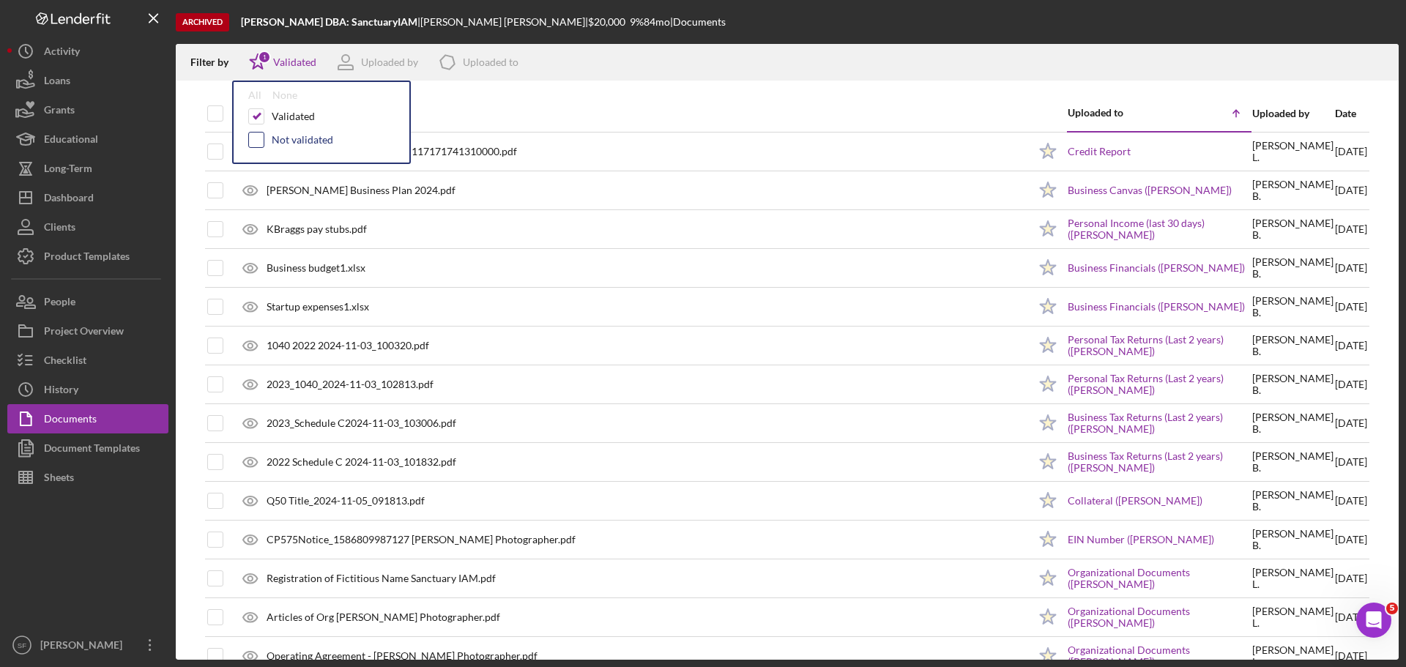
click at [258, 138] on input "checkbox" at bounding box center [256, 140] width 15 height 15
checkbox input "true"
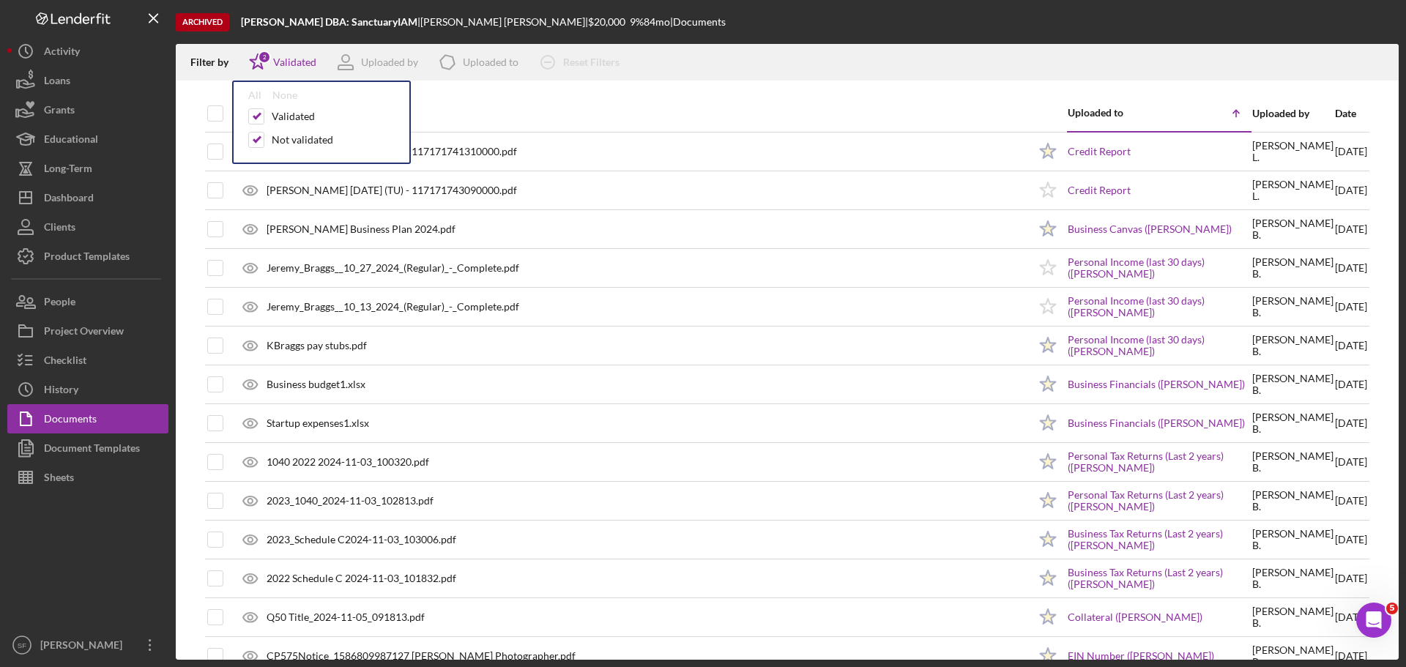
click at [879, 29] on div "Archived [PERSON_NAME] DBA: SanctuaryIAM | [PERSON_NAME] | $20,000 9 % 84 mo | …" at bounding box center [787, 22] width 1223 height 44
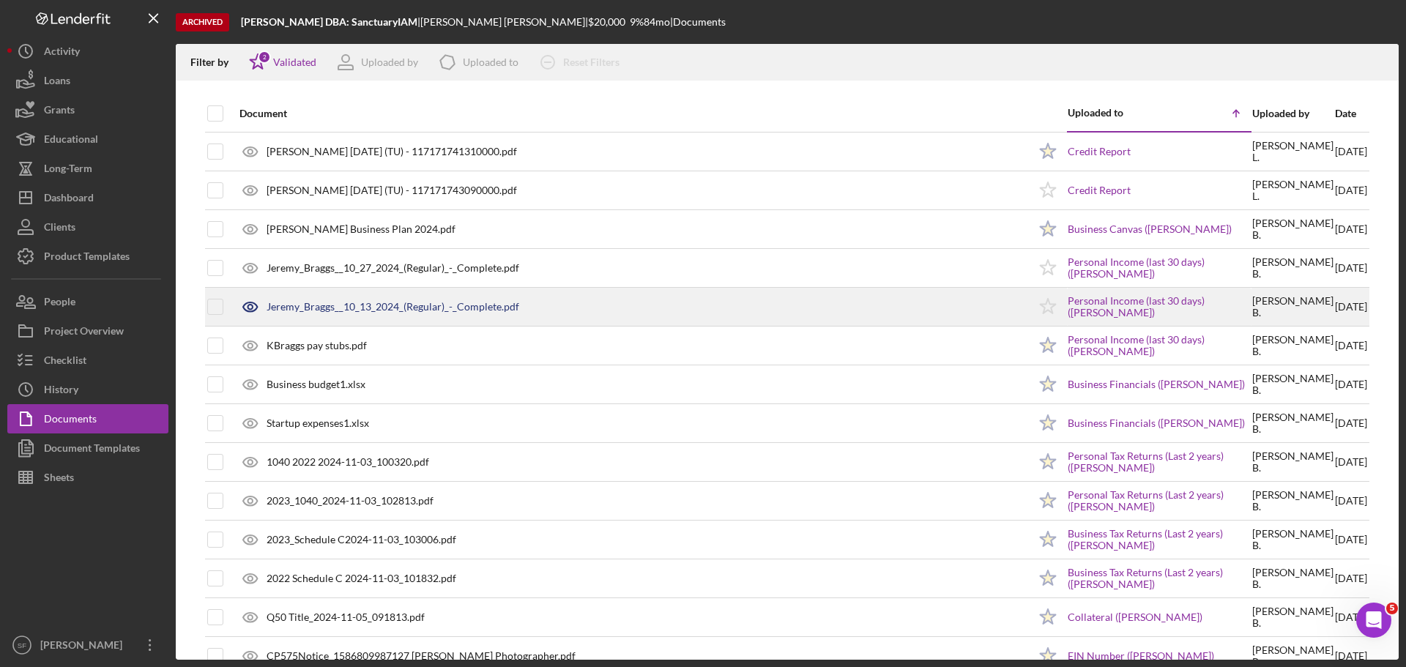
scroll to position [73, 0]
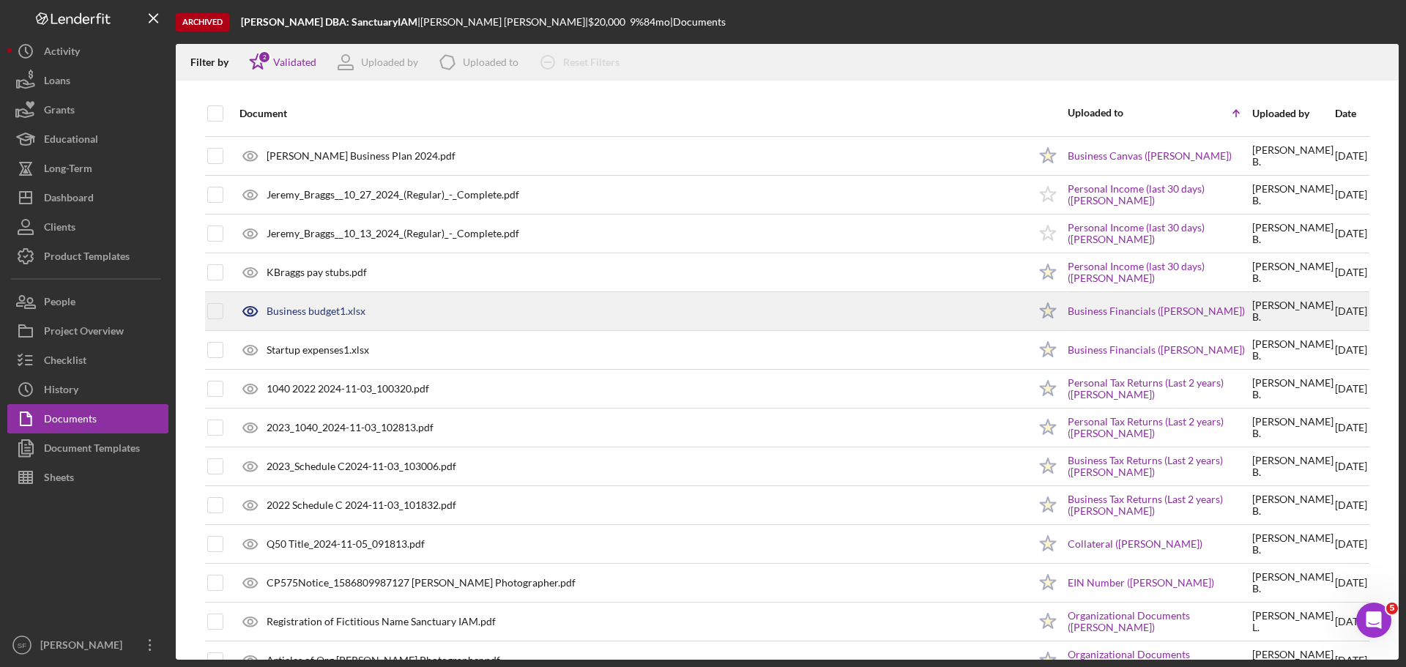
click at [302, 303] on div "Business budget1.xlsx" at bounding box center [630, 311] width 796 height 37
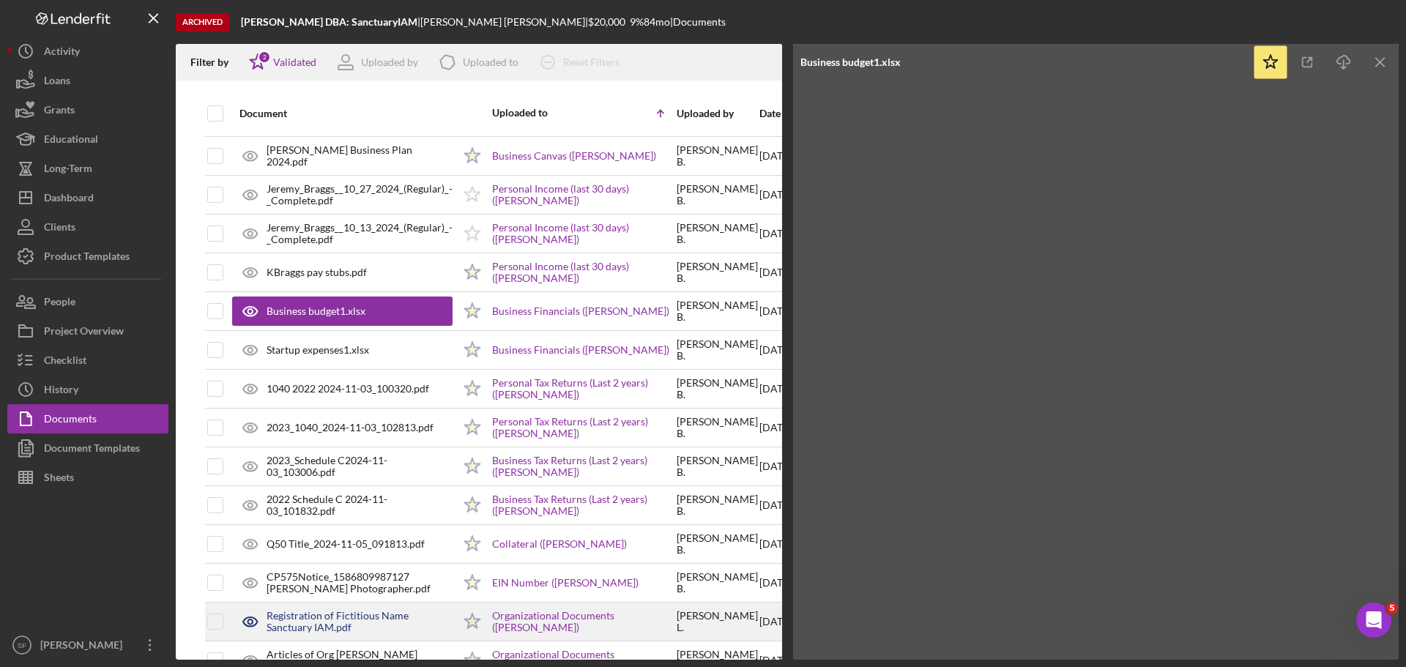
scroll to position [146, 0]
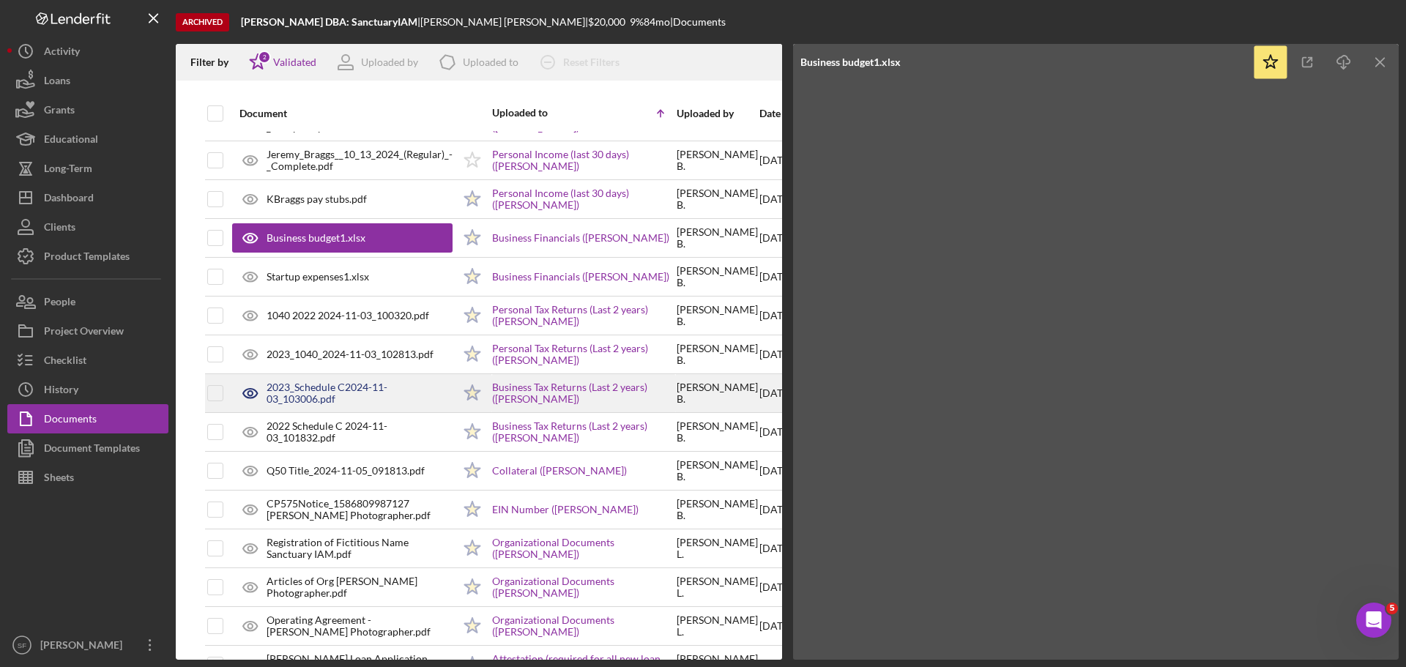
click at [323, 383] on div "2023_Schedule C2024-11-03_103006.pdf" at bounding box center [360, 392] width 186 height 23
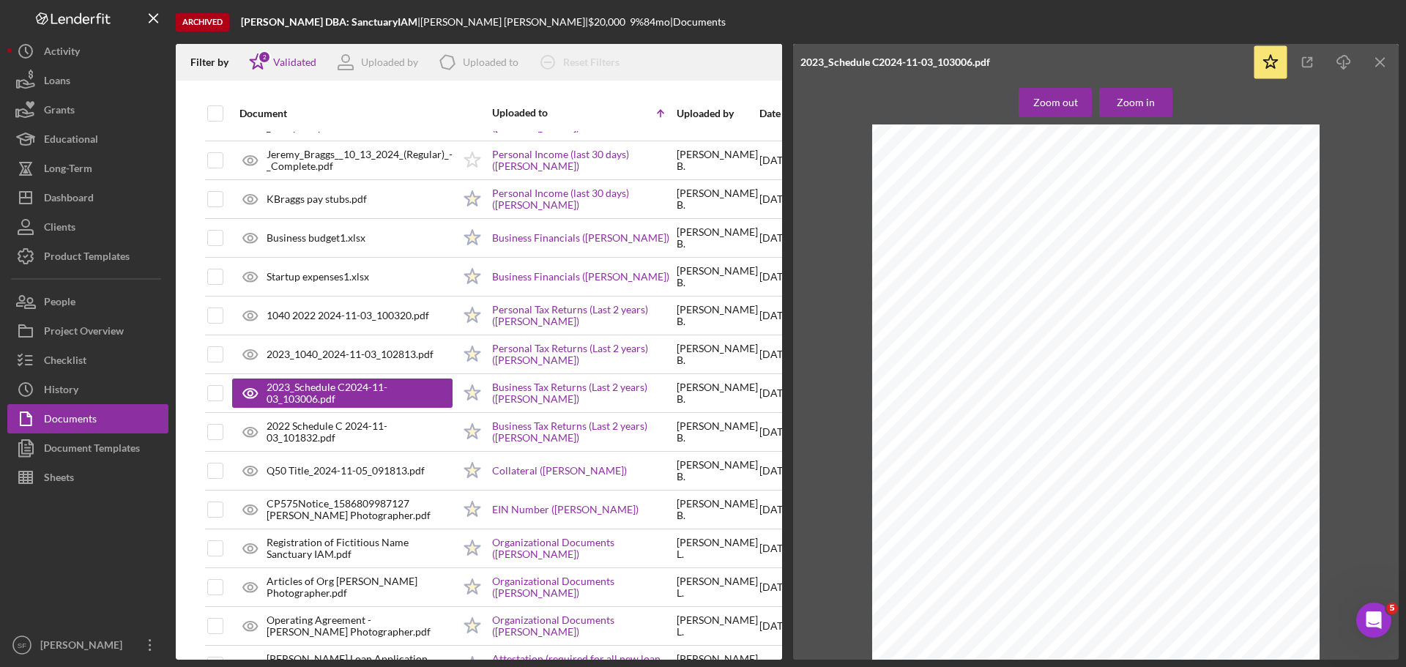
scroll to position [0, 0]
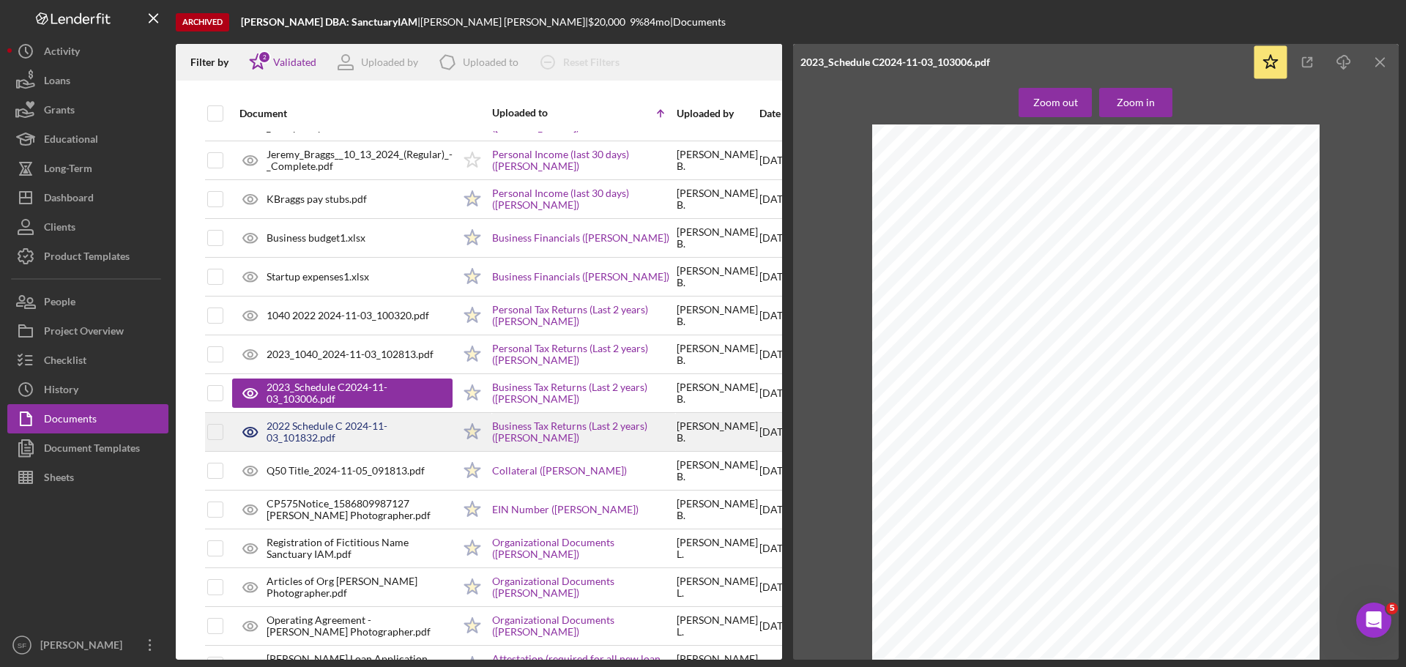
click at [302, 436] on div "2022 Schedule C 2024-11-03_101832.pdf" at bounding box center [360, 431] width 186 height 23
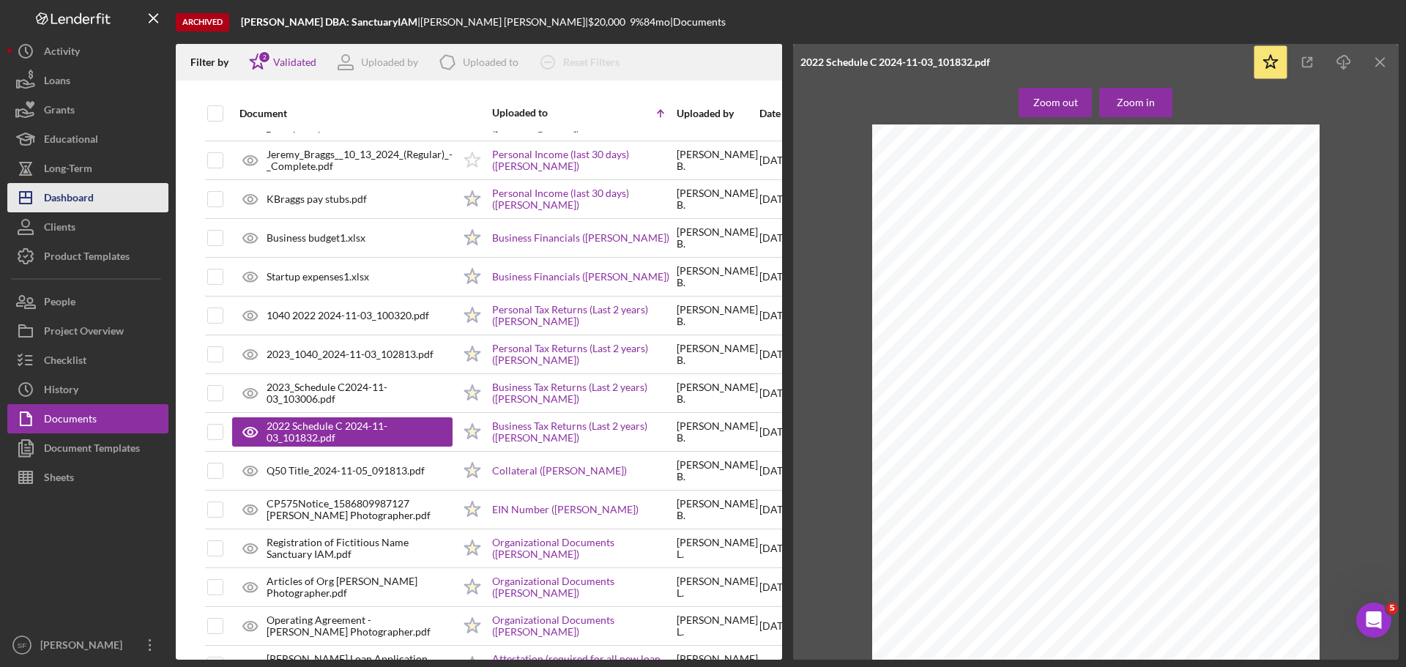
click at [72, 194] on div "Dashboard" at bounding box center [69, 199] width 50 height 33
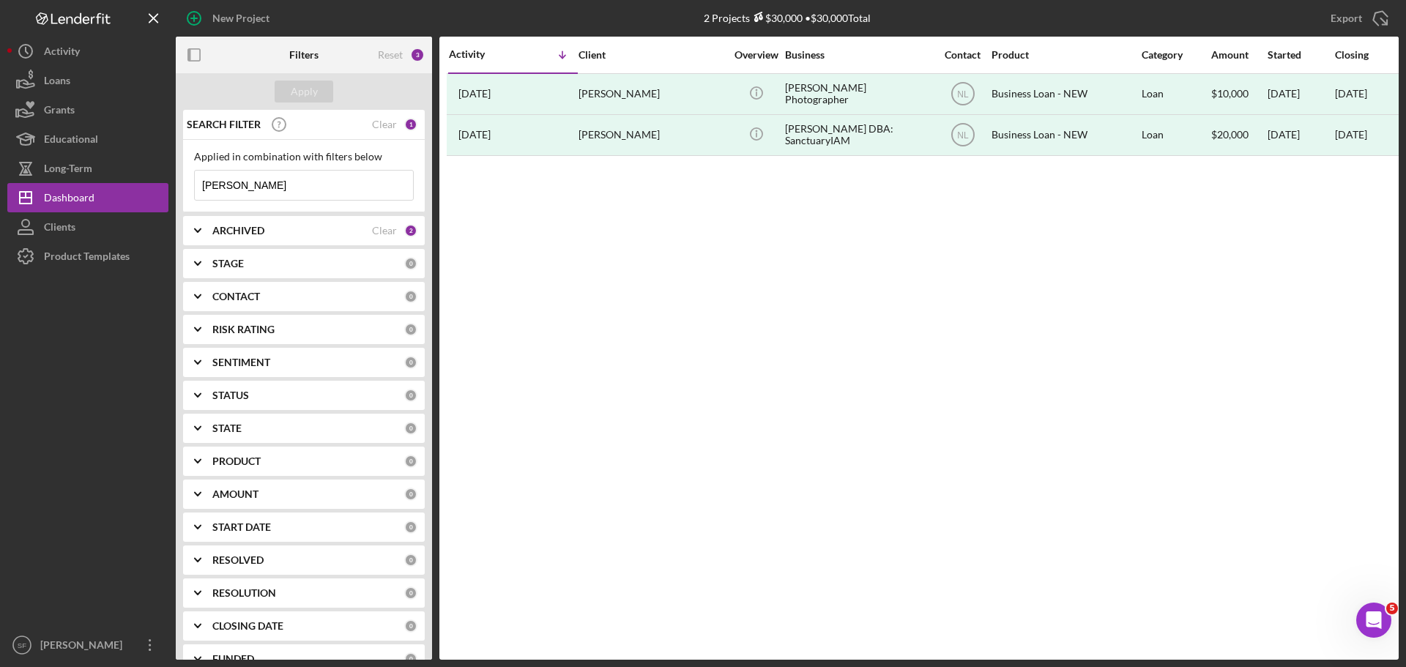
click at [242, 188] on input "[PERSON_NAME]" at bounding box center [304, 185] width 218 height 29
drag, startPoint x: 225, startPoint y: 189, endPoint x: 184, endPoint y: 185, distance: 41.2
click at [194, 184] on div "[PERSON_NAME] Icon/Menu Close" at bounding box center [304, 185] width 220 height 31
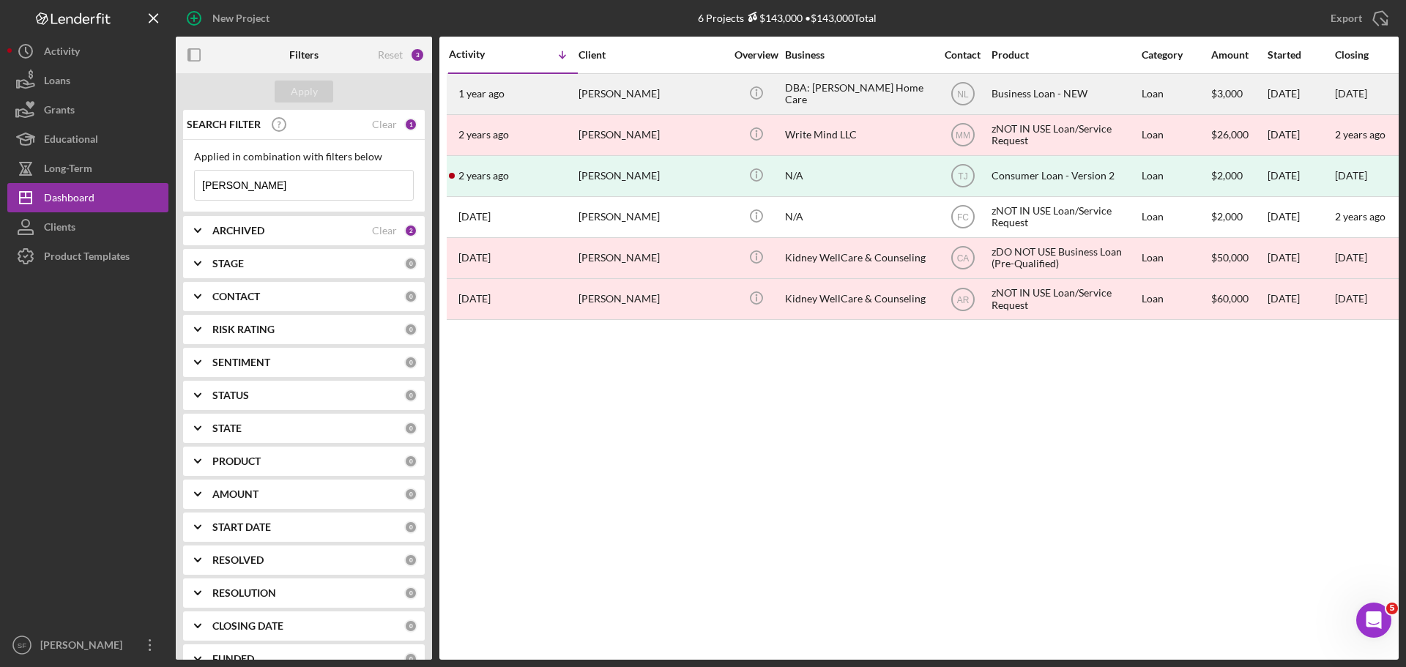
type input "[PERSON_NAME]"
click at [609, 100] on div "[PERSON_NAME]" at bounding box center [651, 94] width 146 height 39
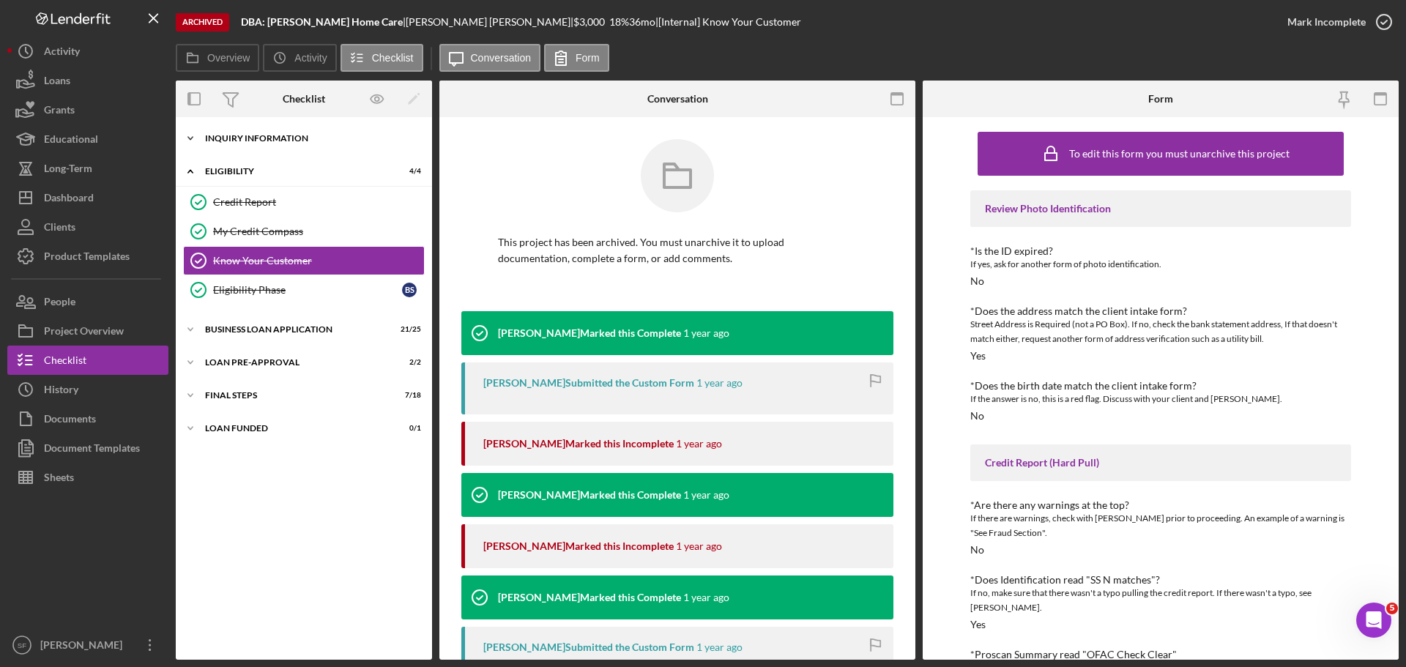
click at [247, 139] on div "INQUIRY INFORMATION" at bounding box center [309, 138] width 209 height 9
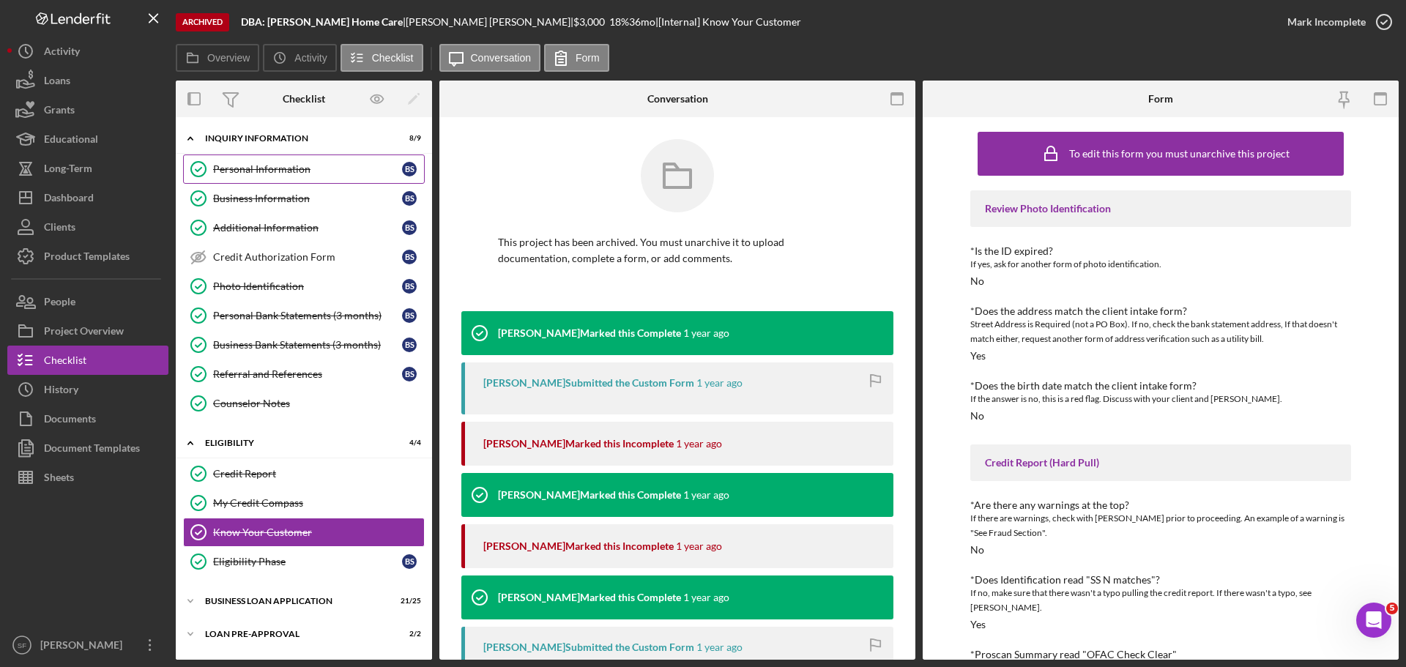
click at [238, 175] on div "Personal Information" at bounding box center [307, 169] width 189 height 12
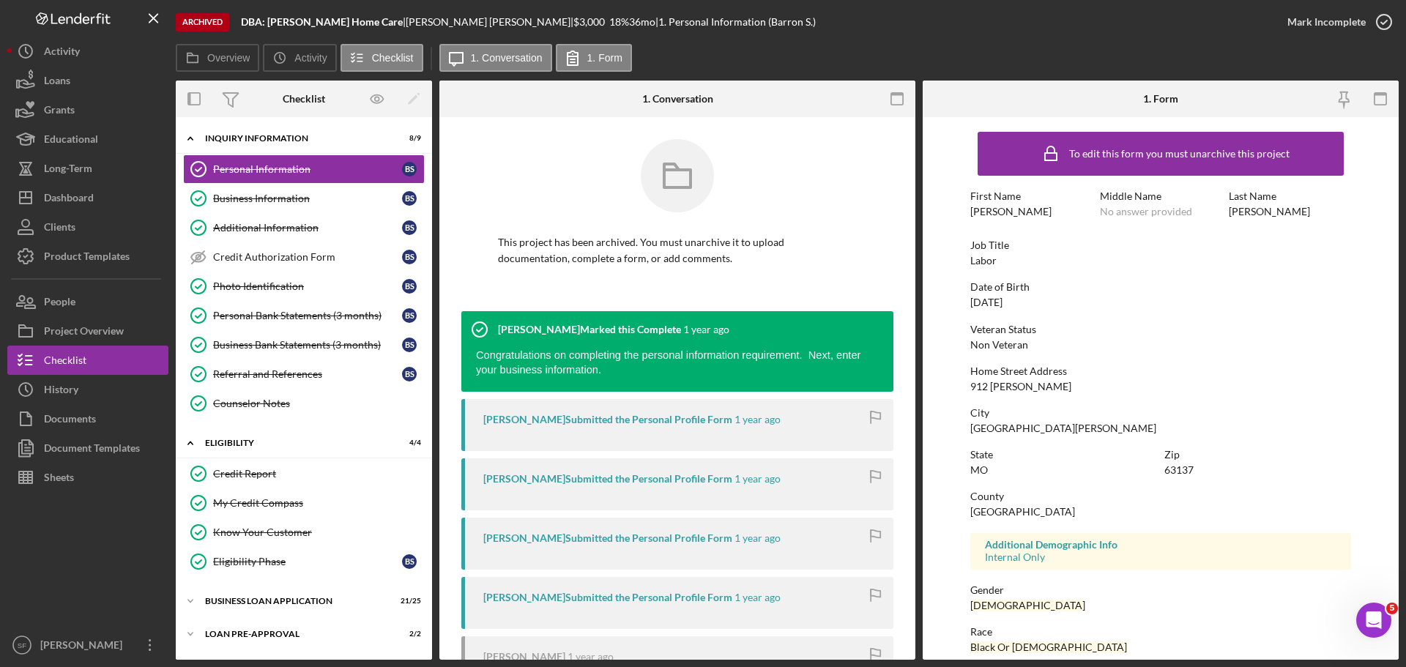
scroll to position [141, 0]
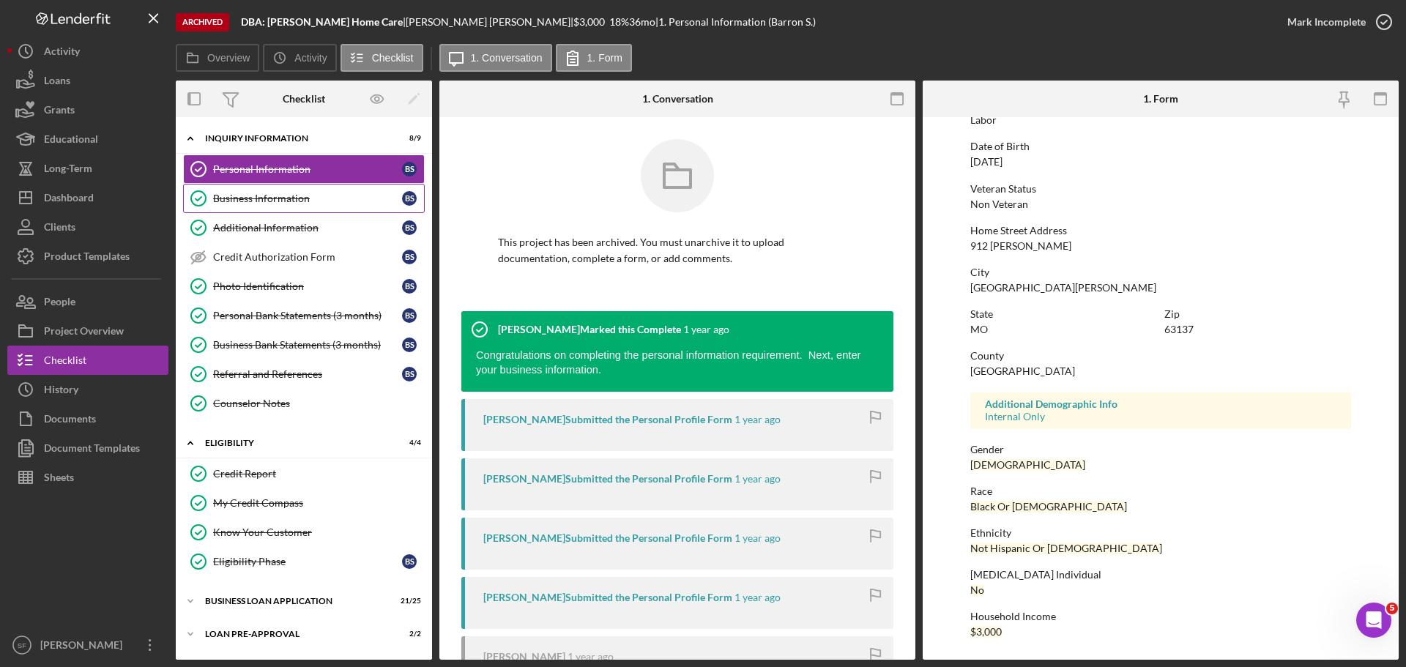
click at [269, 198] on div "Business Information" at bounding box center [307, 199] width 189 height 12
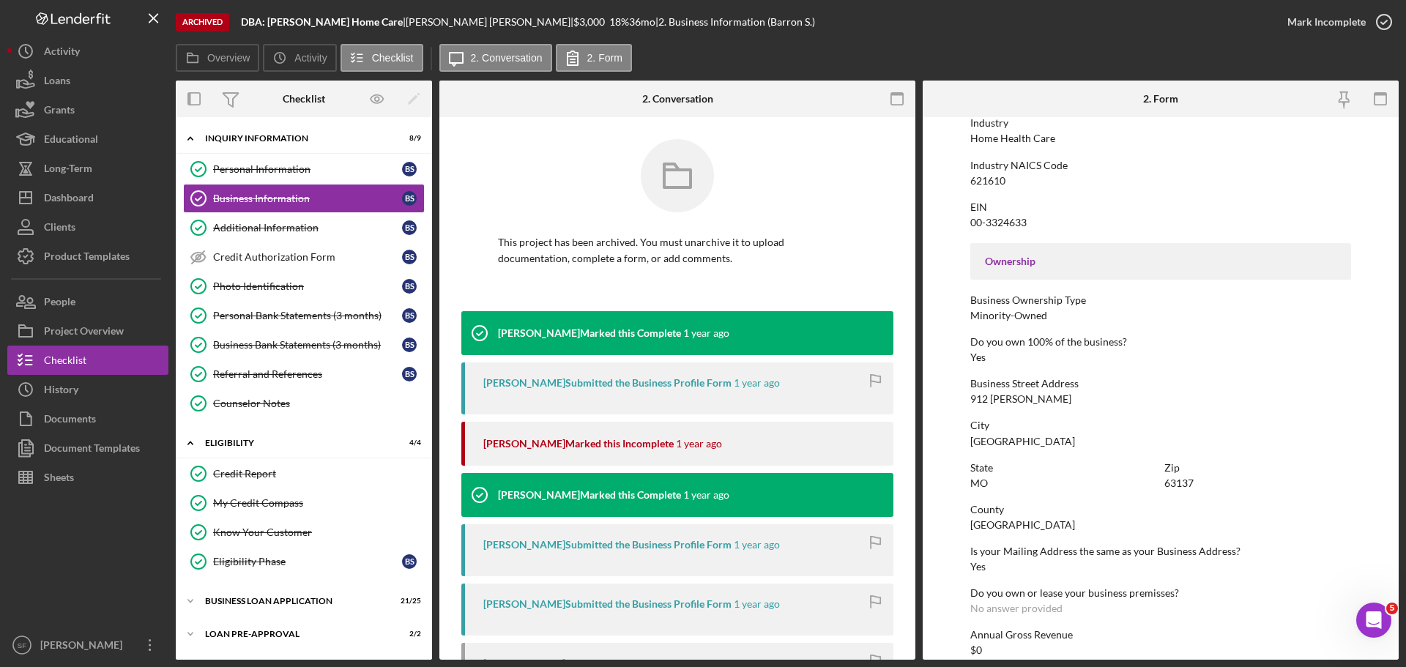
scroll to position [562, 0]
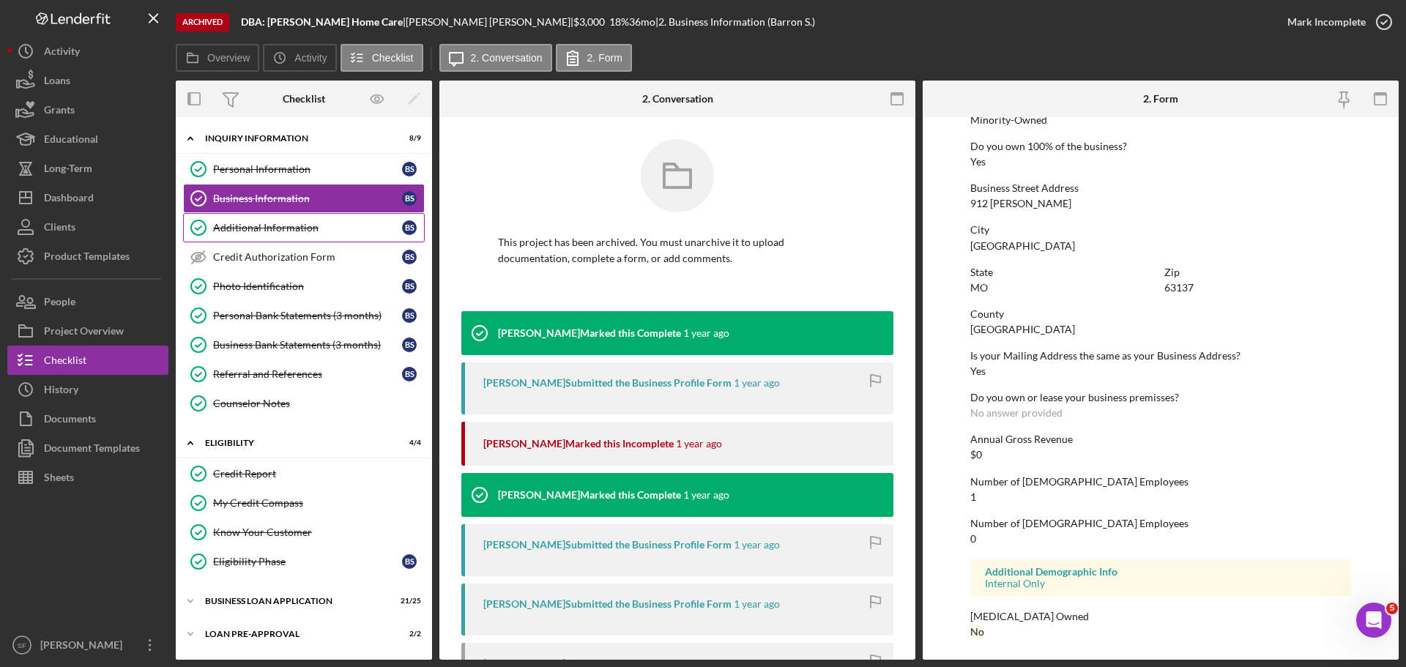
click at [275, 217] on link "Additional Information Additional Information B S" at bounding box center [304, 227] width 242 height 29
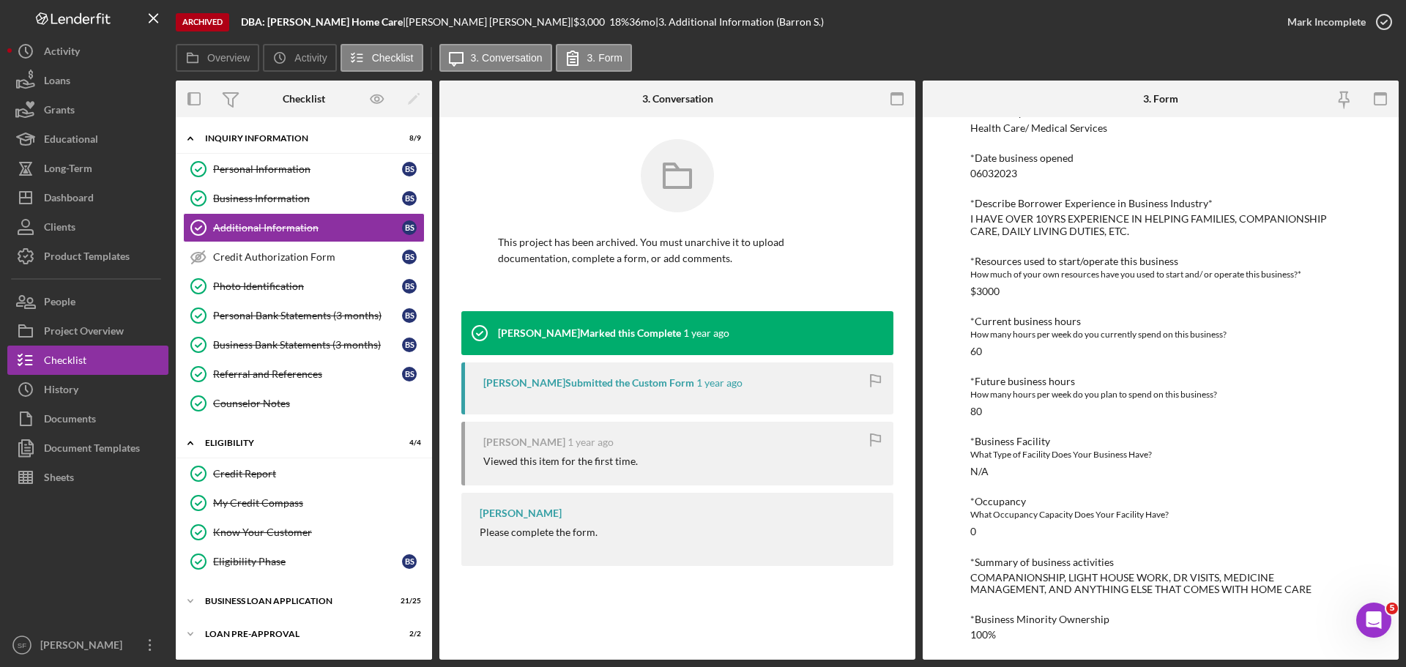
scroll to position [488, 0]
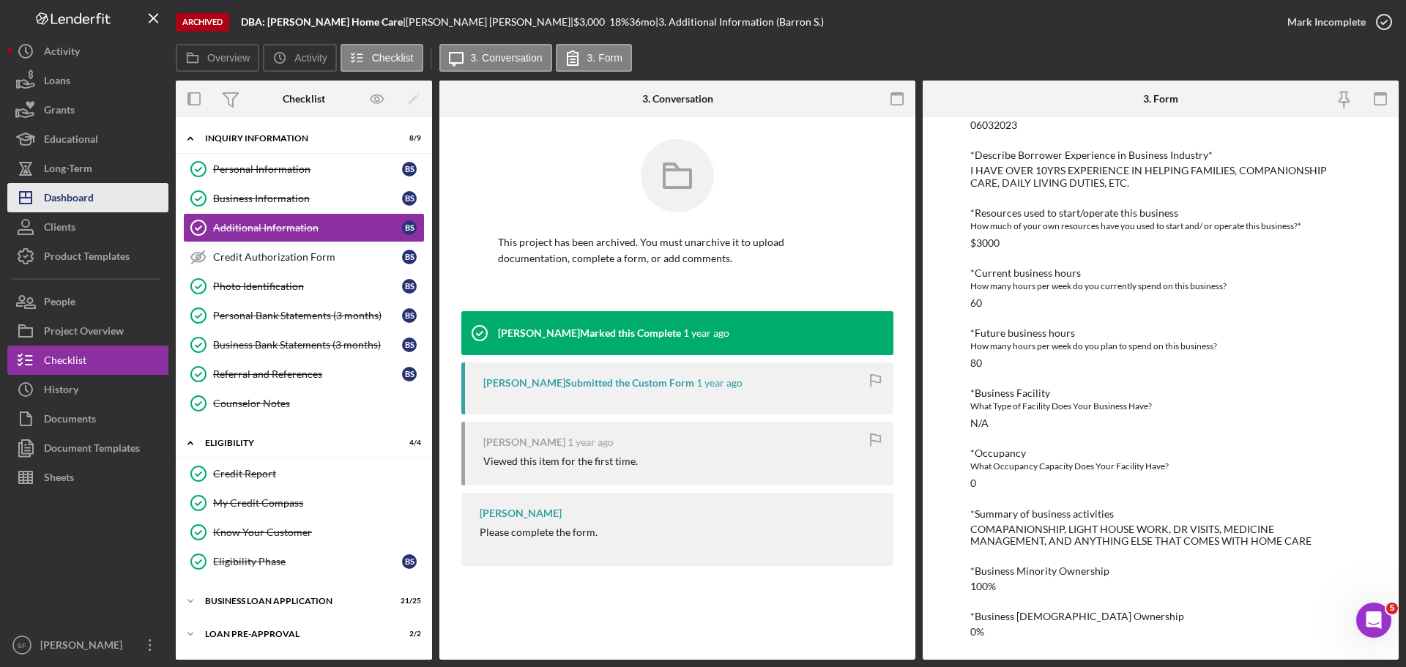
click at [75, 204] on div "Dashboard" at bounding box center [69, 199] width 50 height 33
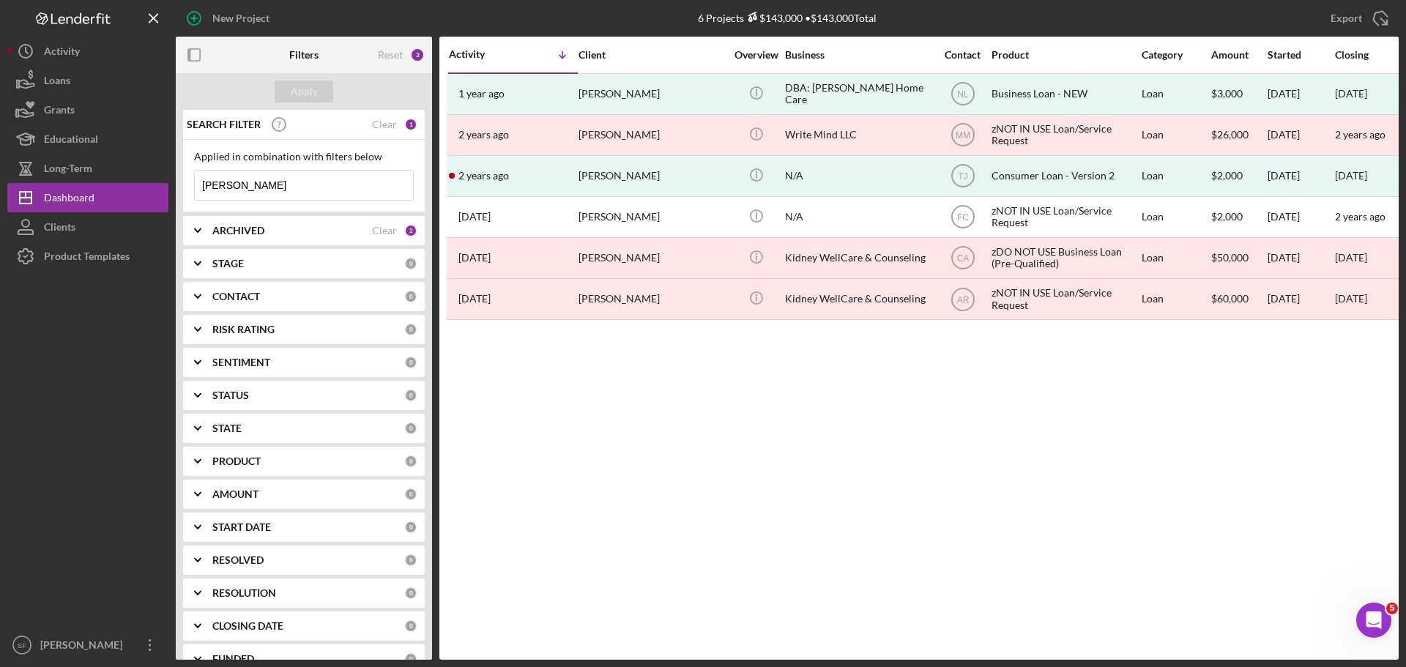
drag, startPoint x: 242, startPoint y: 193, endPoint x: 197, endPoint y: 174, distance: 48.6
click at [197, 174] on input "[PERSON_NAME]" at bounding box center [304, 185] width 218 height 29
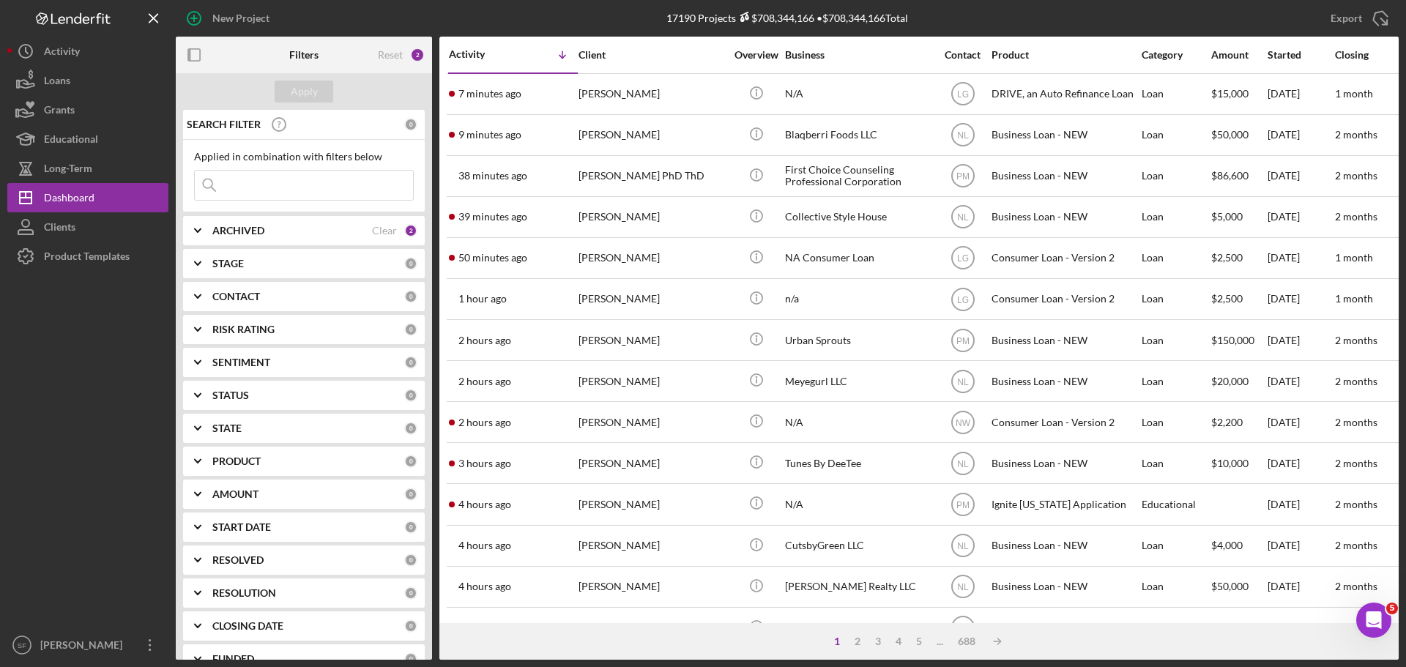
click at [254, 190] on input at bounding box center [304, 185] width 218 height 29
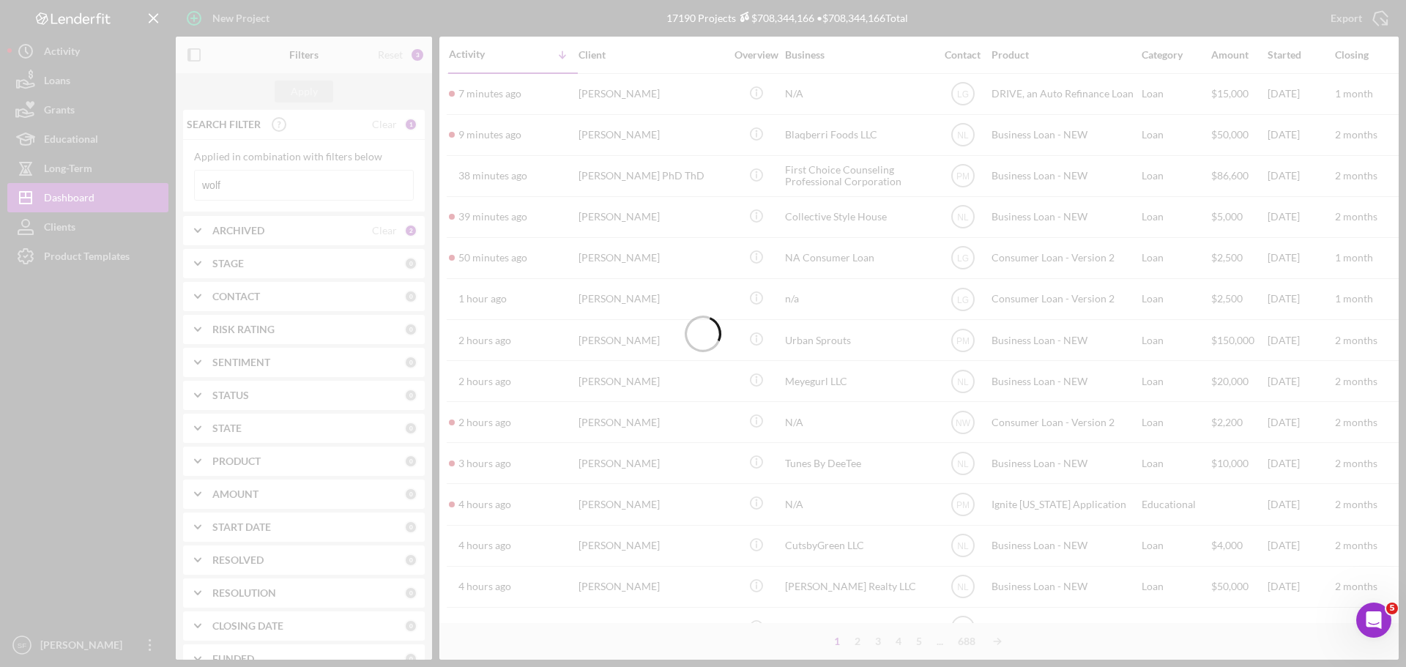
type input "wolf"
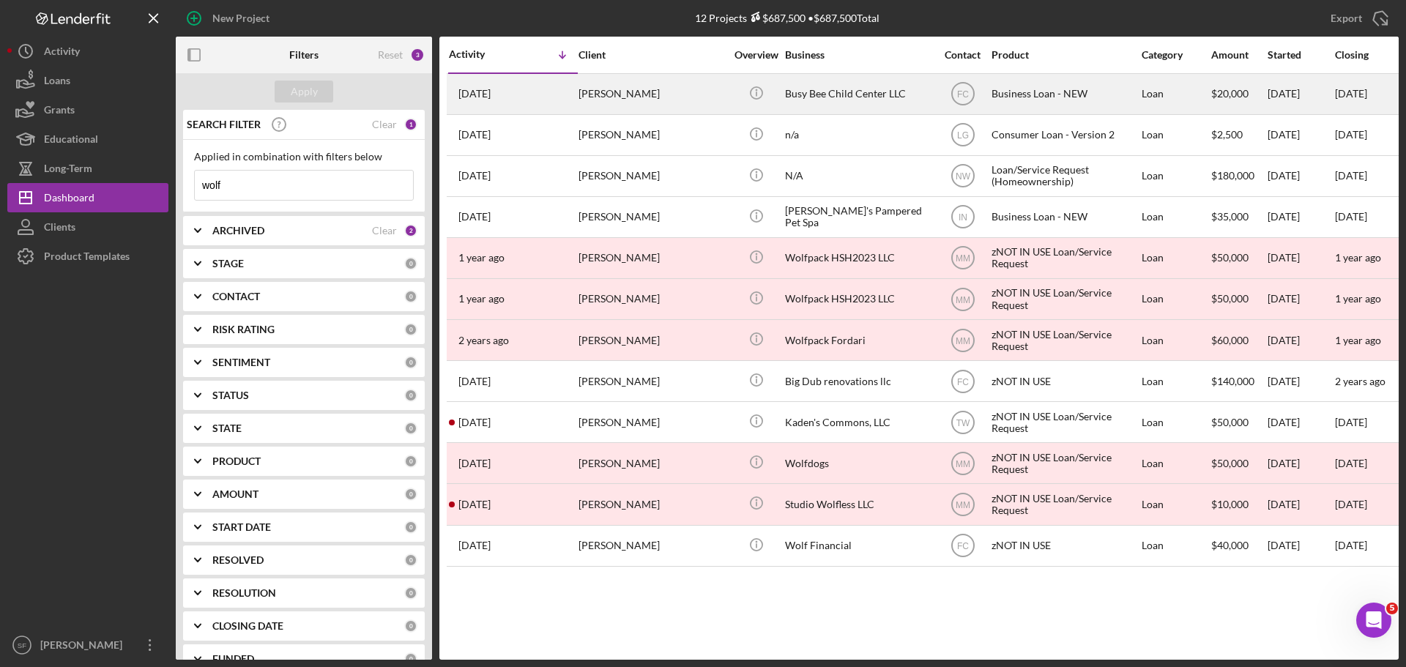
click at [605, 94] on div "[PERSON_NAME]" at bounding box center [651, 94] width 146 height 39
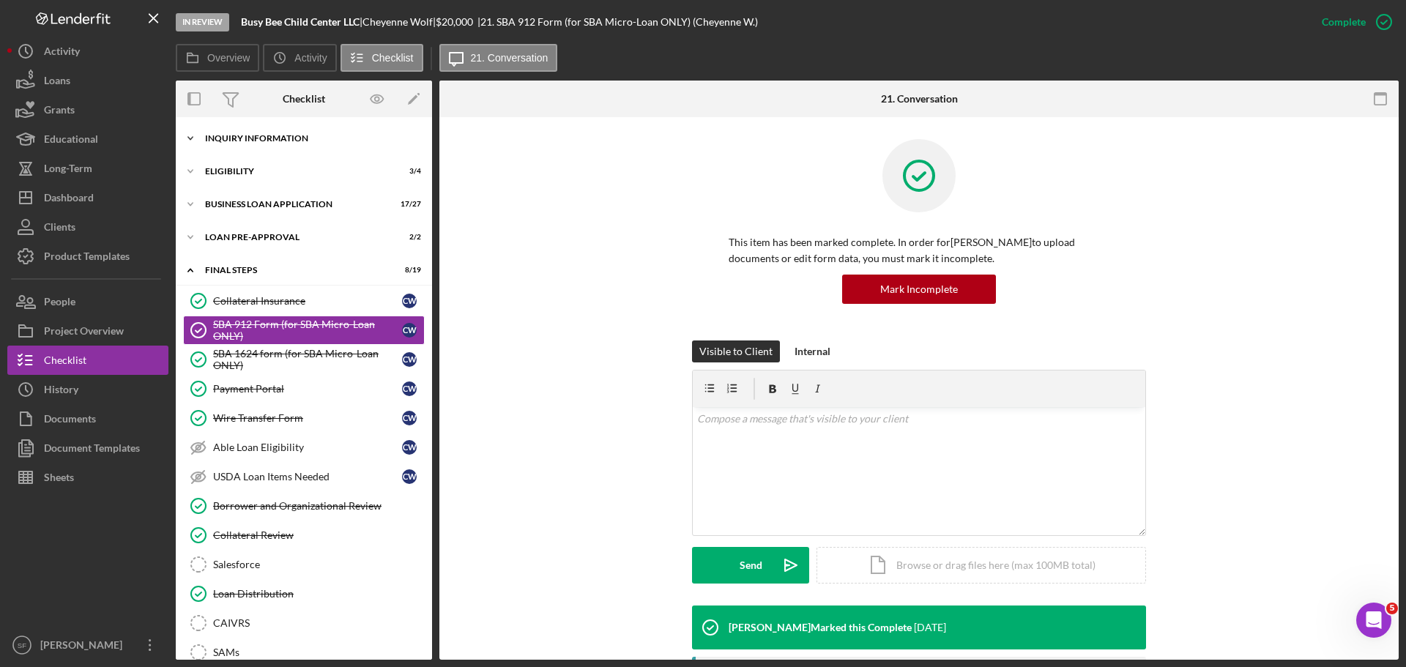
click at [220, 129] on div "Icon/Expander INQUIRY INFORMATION 6 / 11" at bounding box center [304, 138] width 256 height 29
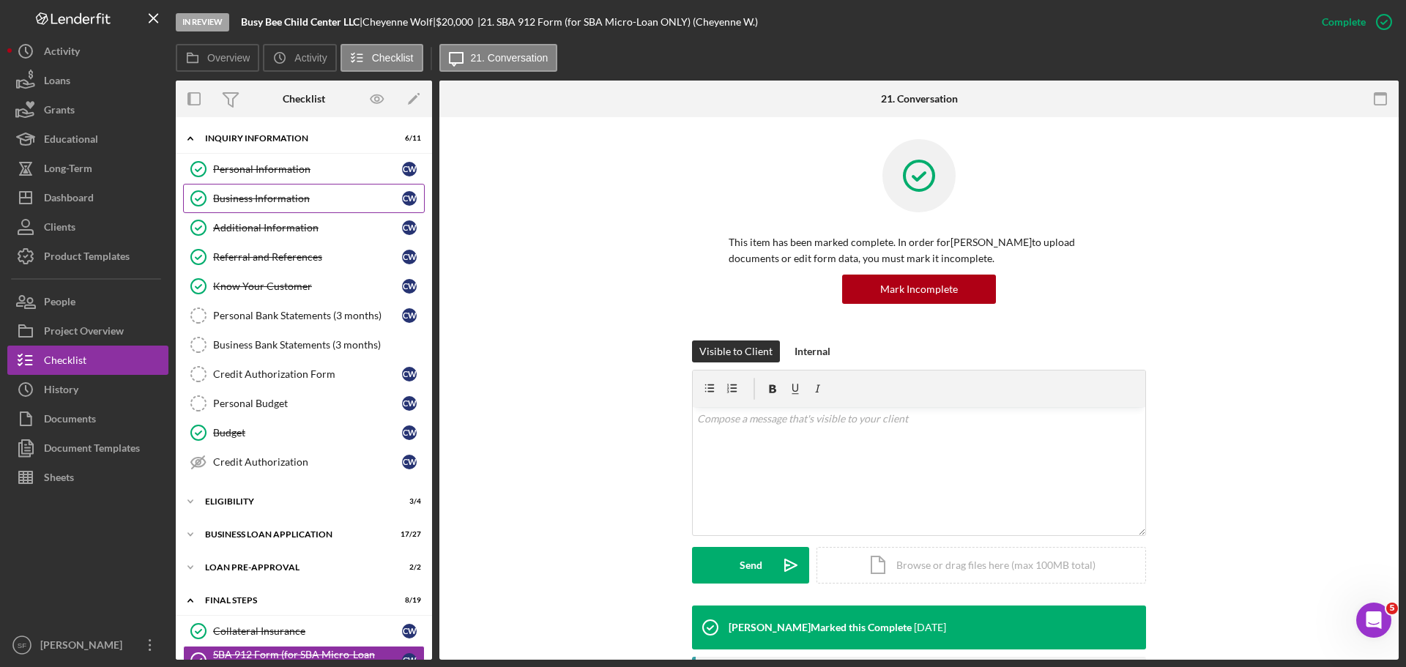
click at [242, 193] on div "Business Information" at bounding box center [307, 199] width 189 height 12
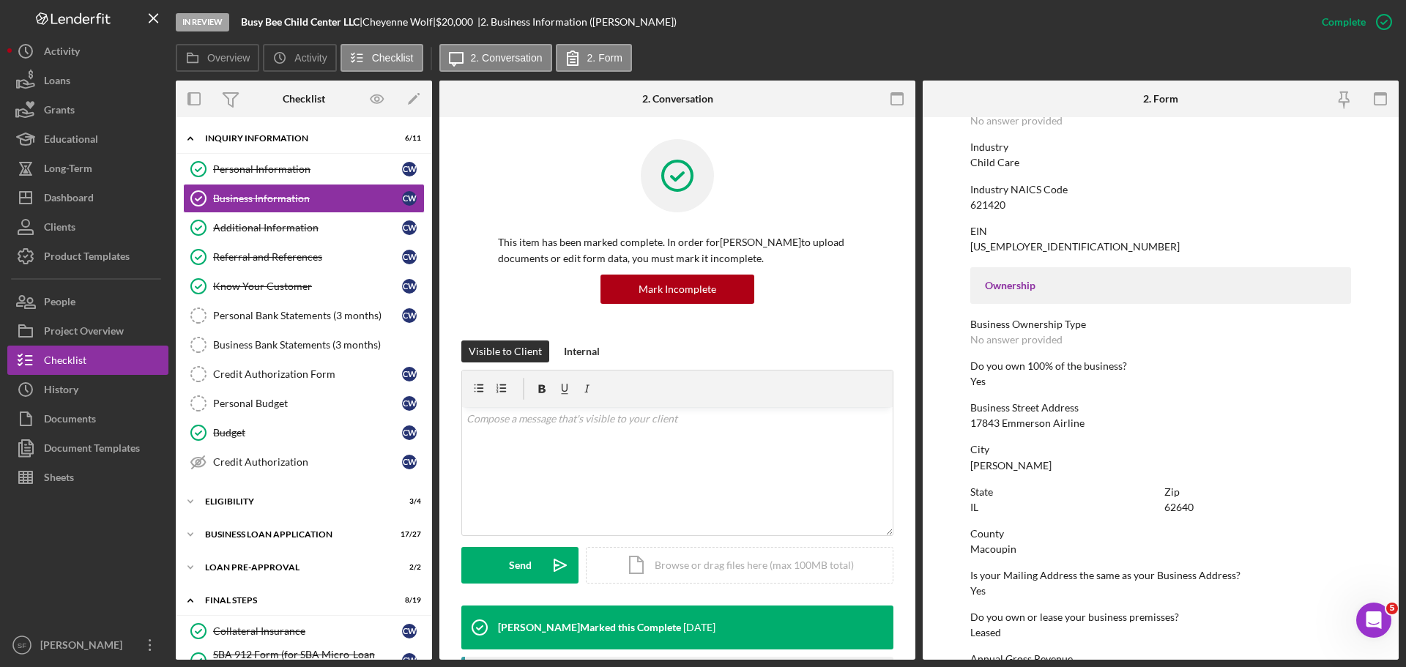
scroll to position [195, 0]
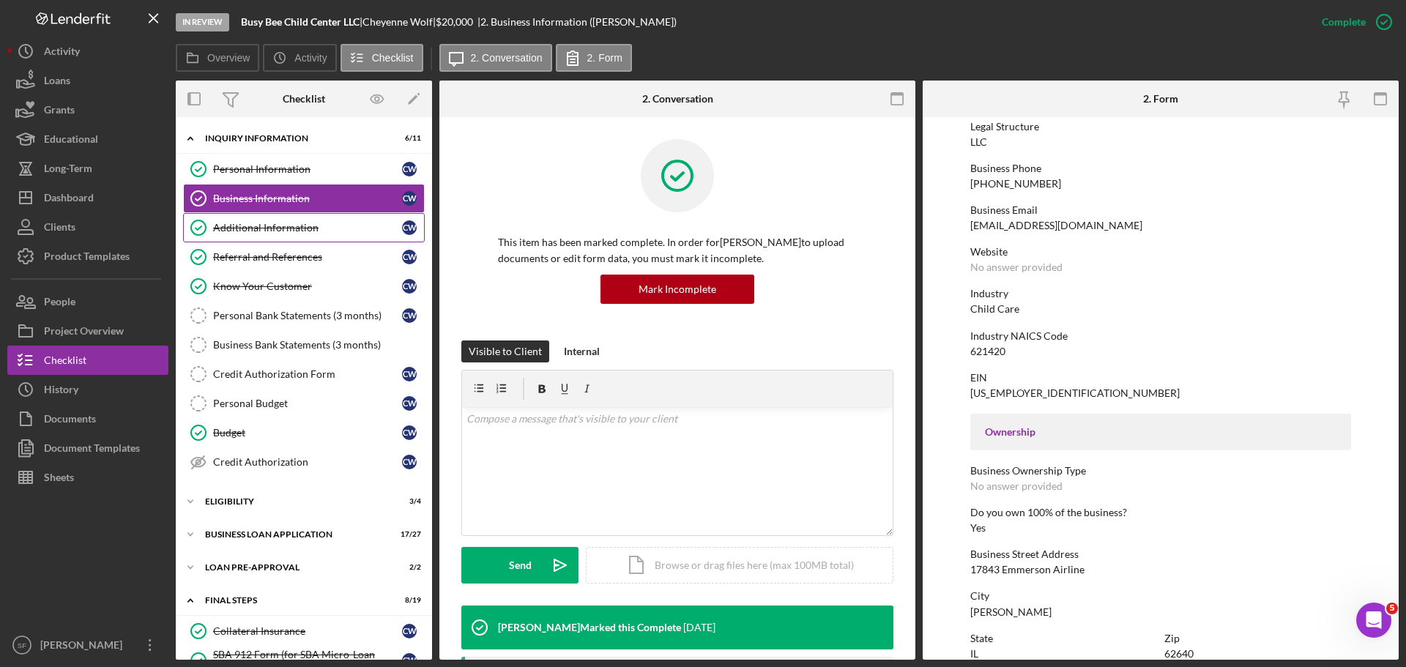
click at [299, 231] on div "Additional Information" at bounding box center [307, 228] width 189 height 12
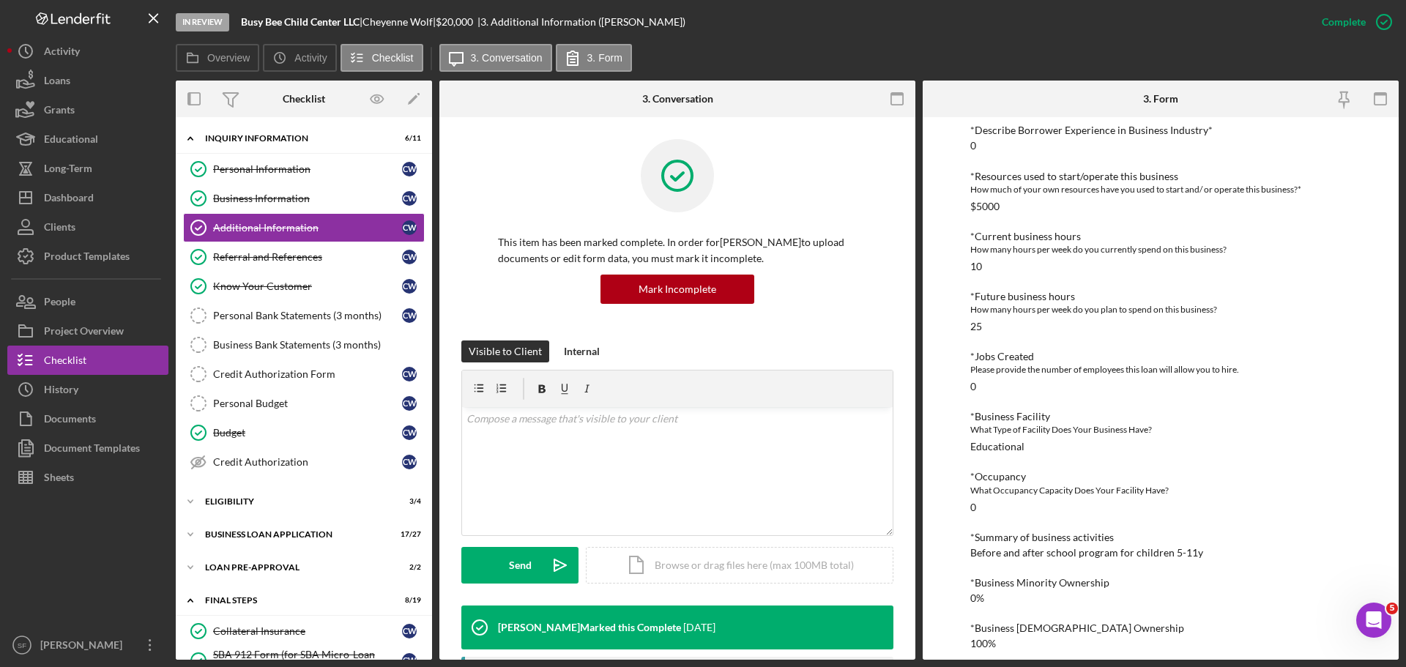
scroll to position [524, 0]
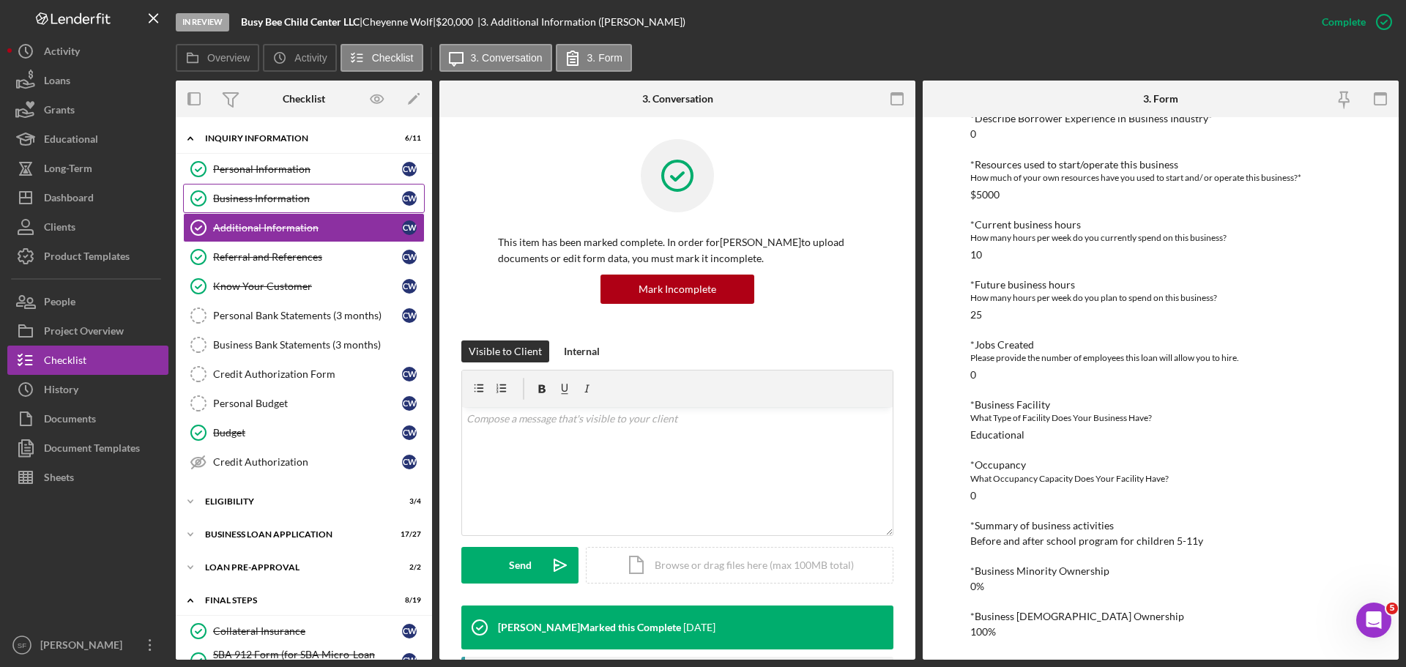
click at [268, 205] on link "Business Information Business Information C W" at bounding box center [304, 198] width 242 height 29
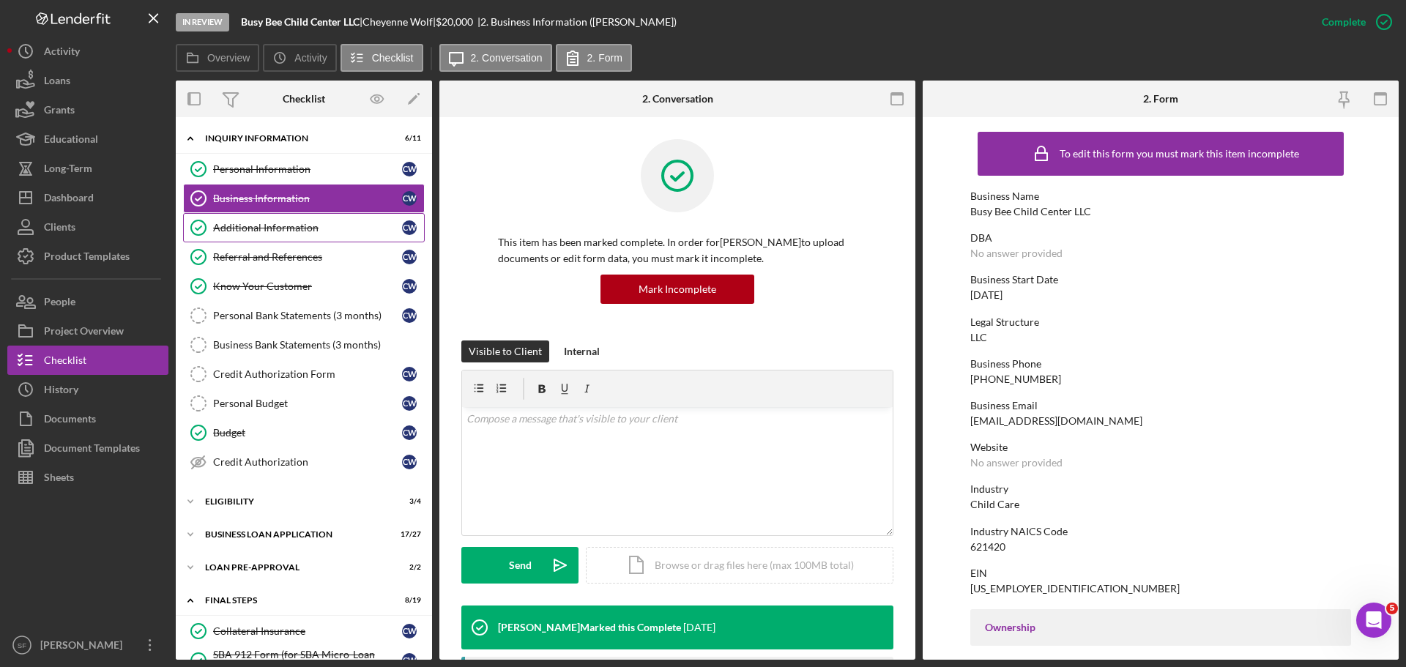
click at [266, 229] on div "Additional Information" at bounding box center [307, 228] width 189 height 12
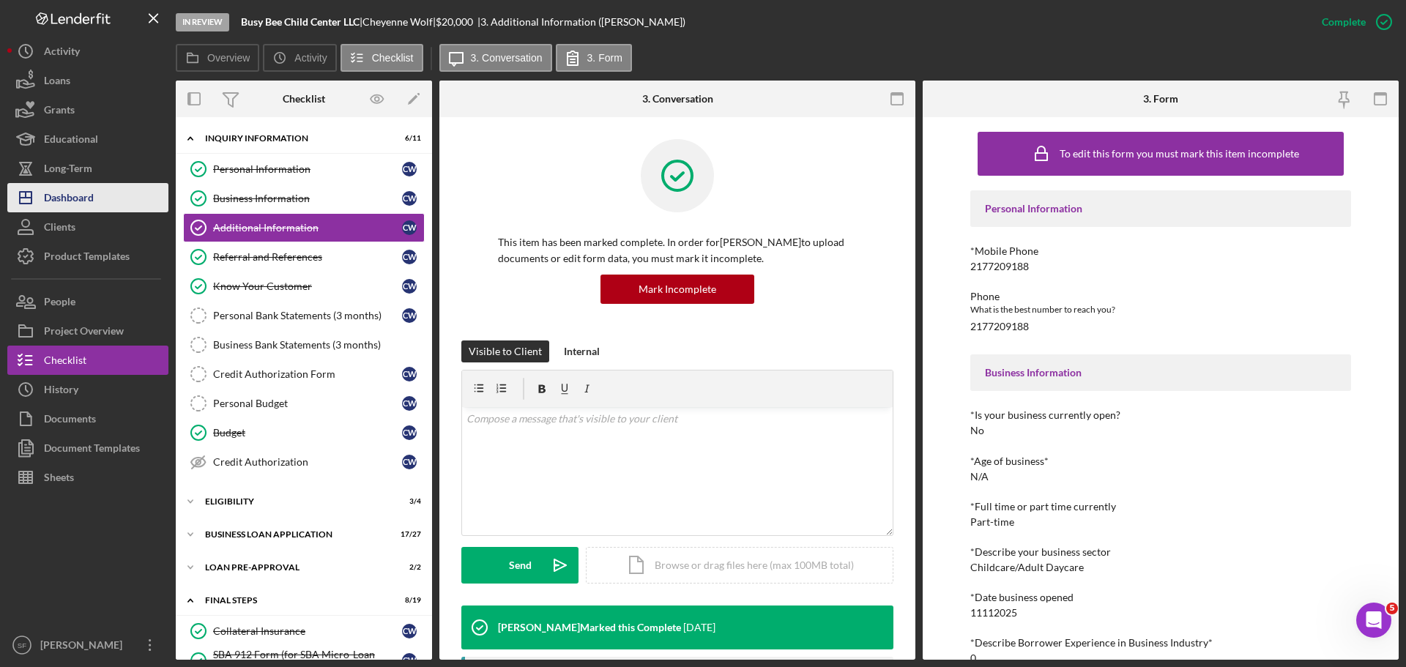
click at [69, 204] on div "Dashboard" at bounding box center [69, 199] width 50 height 33
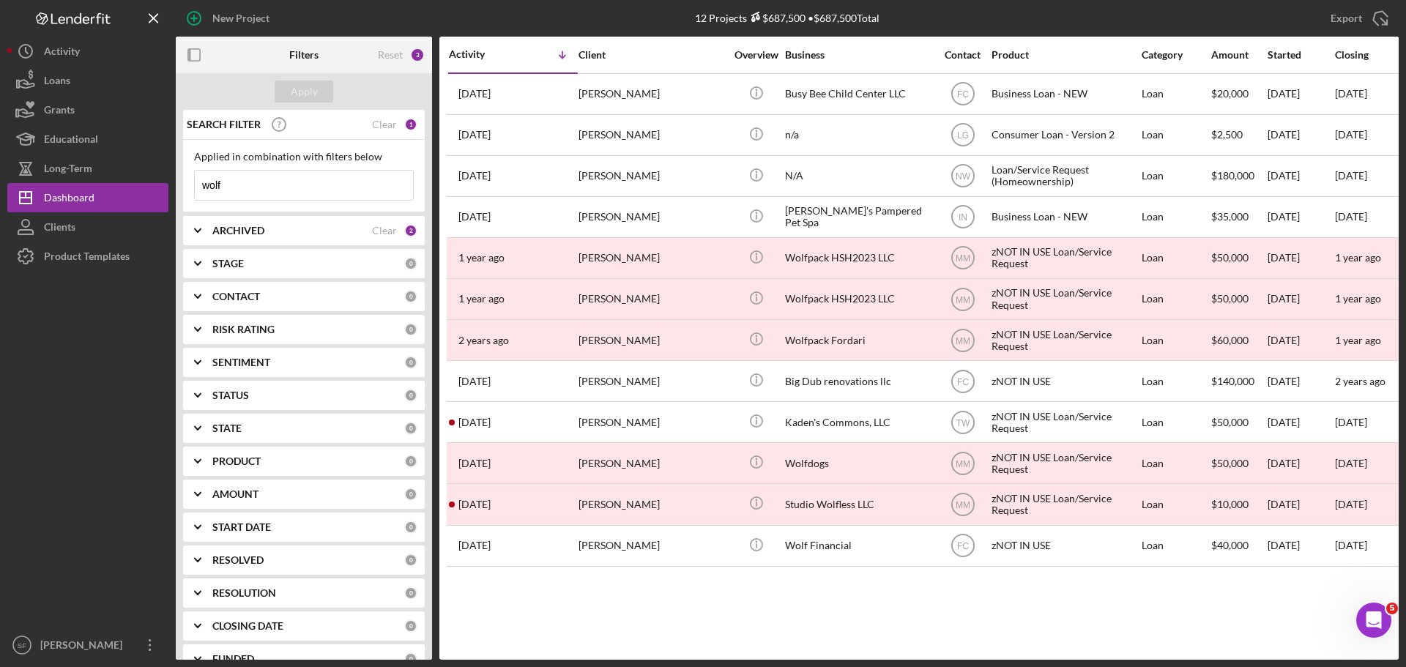
drag, startPoint x: 226, startPoint y: 187, endPoint x: 201, endPoint y: 179, distance: 25.9
click at [201, 179] on input "wolf" at bounding box center [304, 185] width 218 height 29
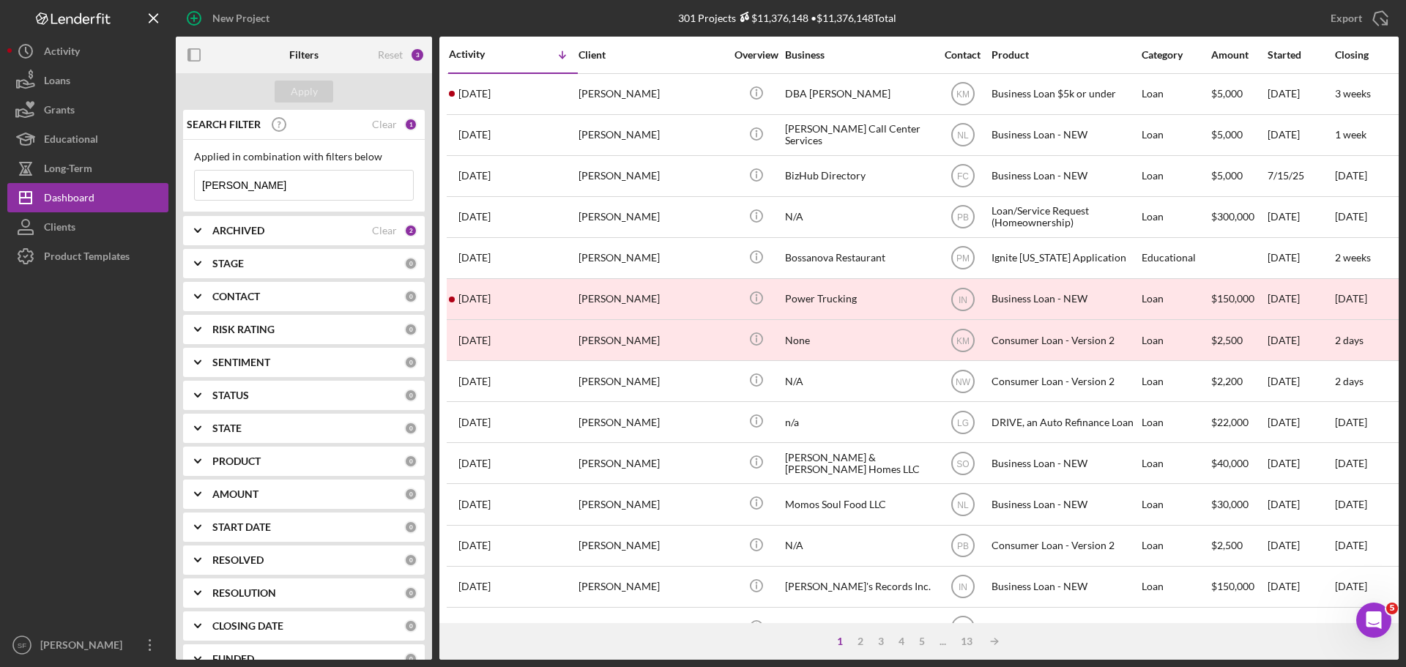
drag, startPoint x: 238, startPoint y: 189, endPoint x: 193, endPoint y: 185, distance: 45.6
click at [193, 185] on div "Applied in combination with filters below [PERSON_NAME] Icon/Menu Close" at bounding box center [304, 176] width 242 height 72
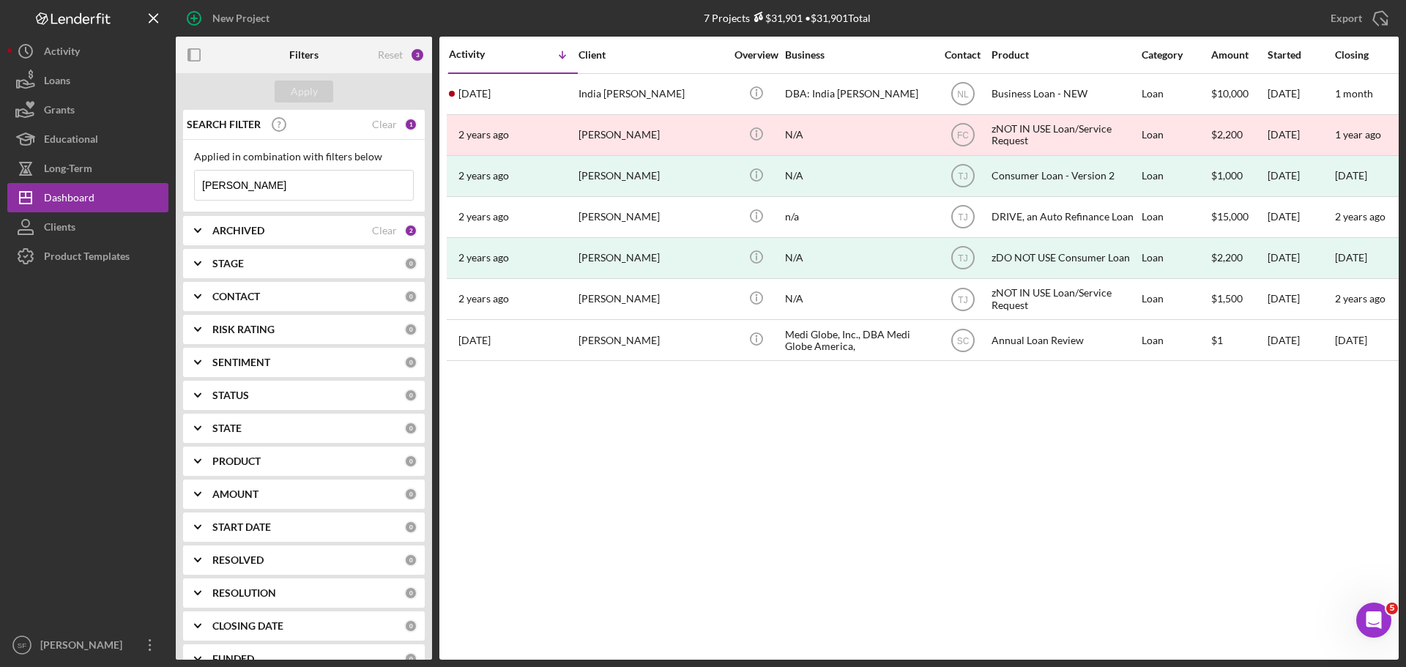
drag, startPoint x: 234, startPoint y: 193, endPoint x: 190, endPoint y: 187, distance: 43.5
click at [190, 187] on div "Applied in combination with filters below [PERSON_NAME] Icon/Menu Close" at bounding box center [304, 176] width 242 height 72
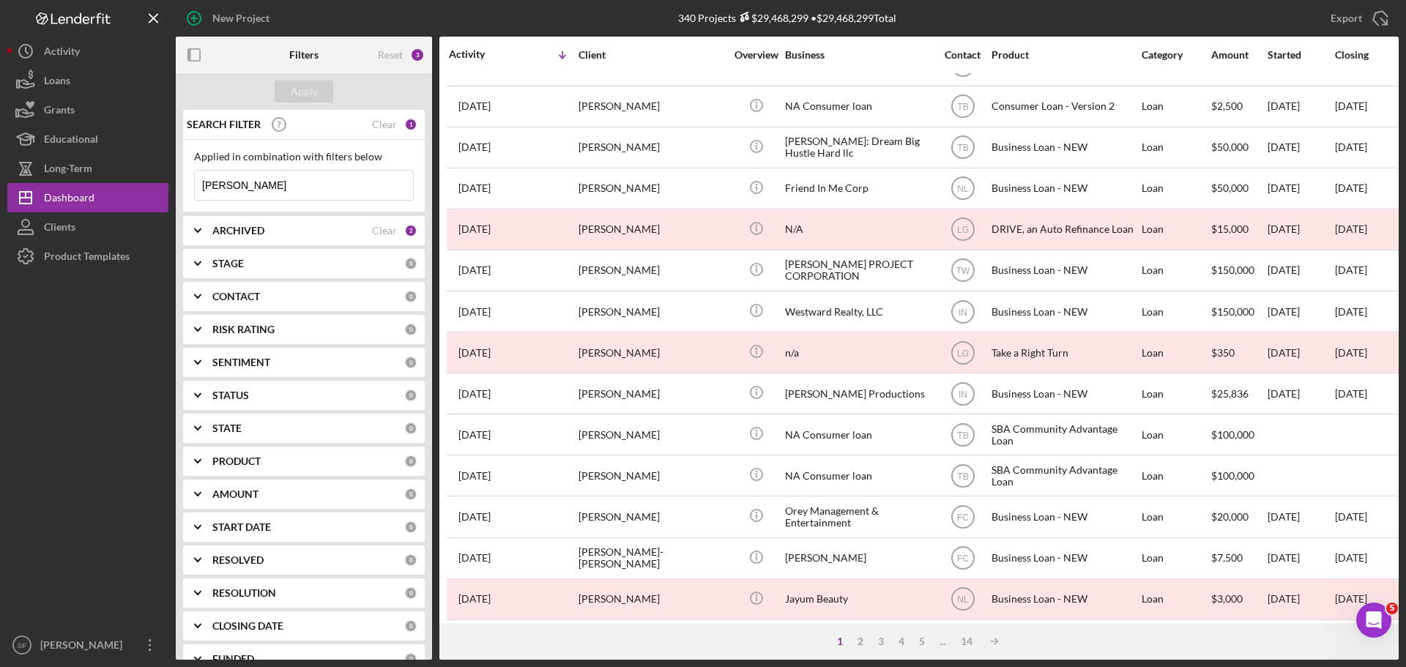
scroll to position [496, 0]
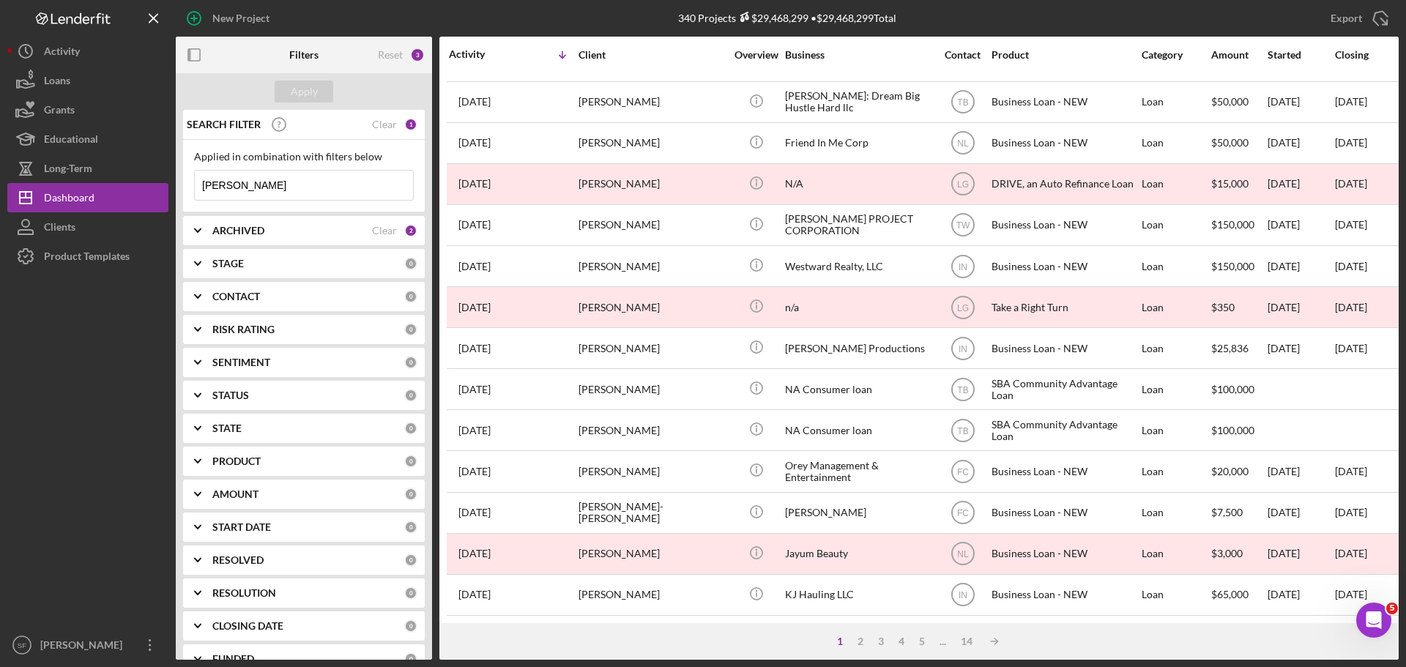
drag, startPoint x: 252, startPoint y: 190, endPoint x: 184, endPoint y: 182, distance: 68.6
click at [184, 182] on div "Applied in combination with filters below [PERSON_NAME] Icon/Menu Close" at bounding box center [304, 176] width 242 height 72
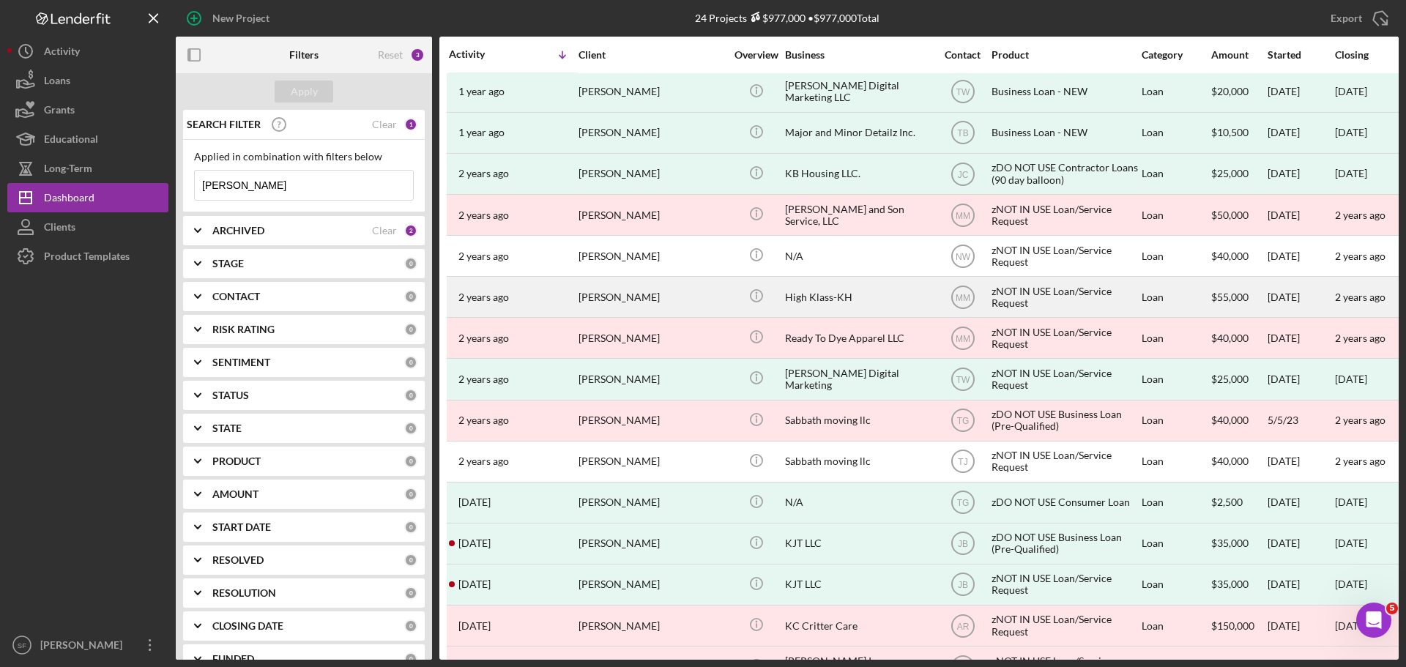
scroll to position [0, 0]
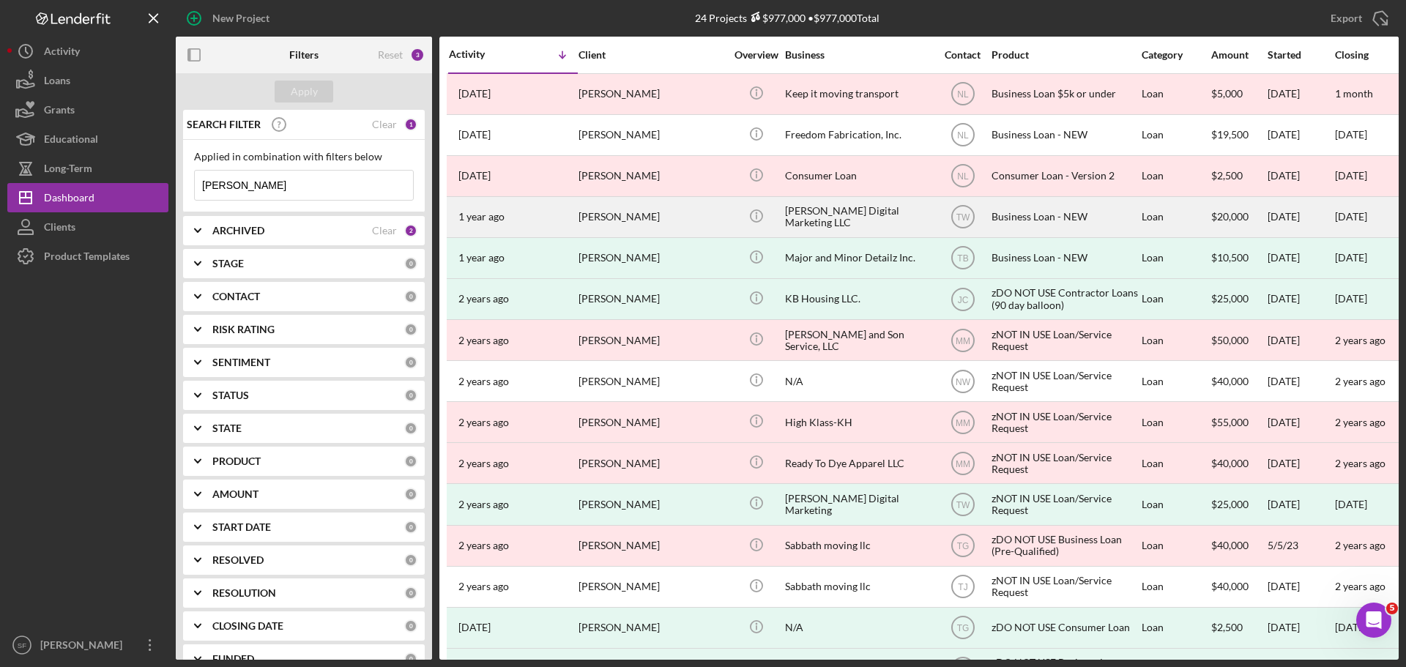
type input "[PERSON_NAME]"
click at [599, 217] on div "[PERSON_NAME]" at bounding box center [651, 217] width 146 height 39
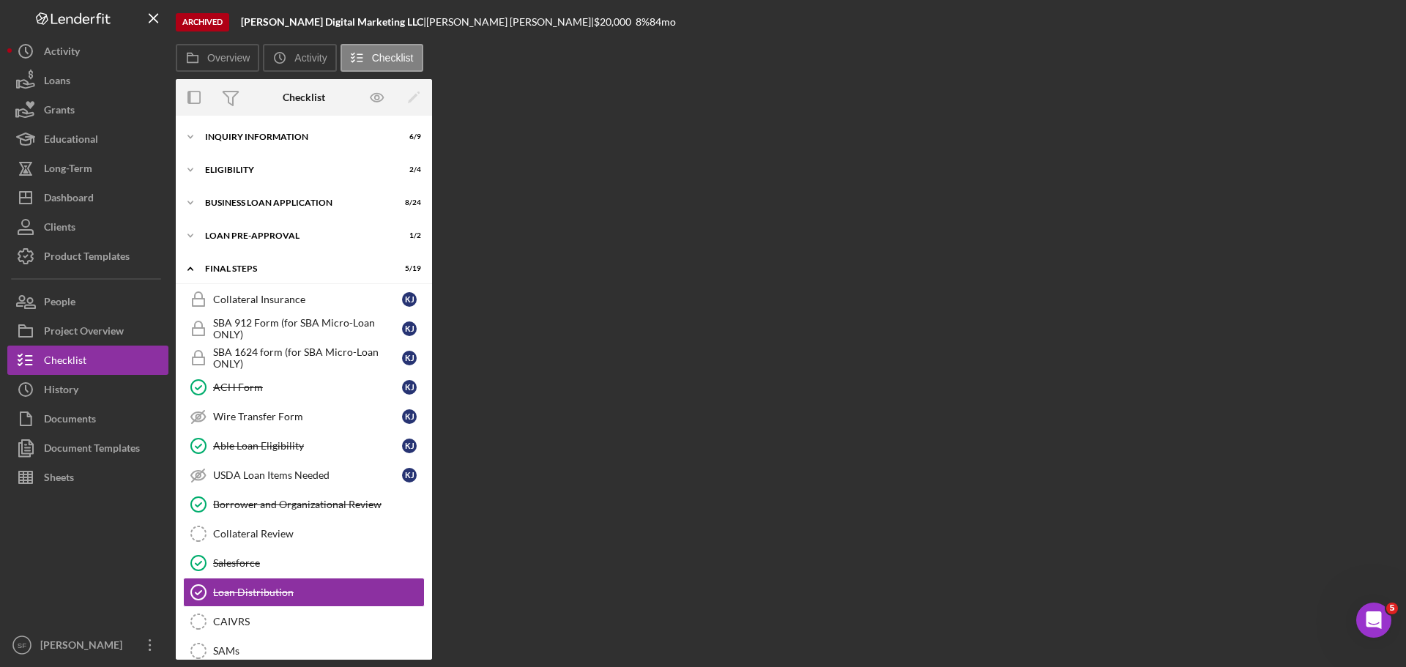
scroll to position [205, 0]
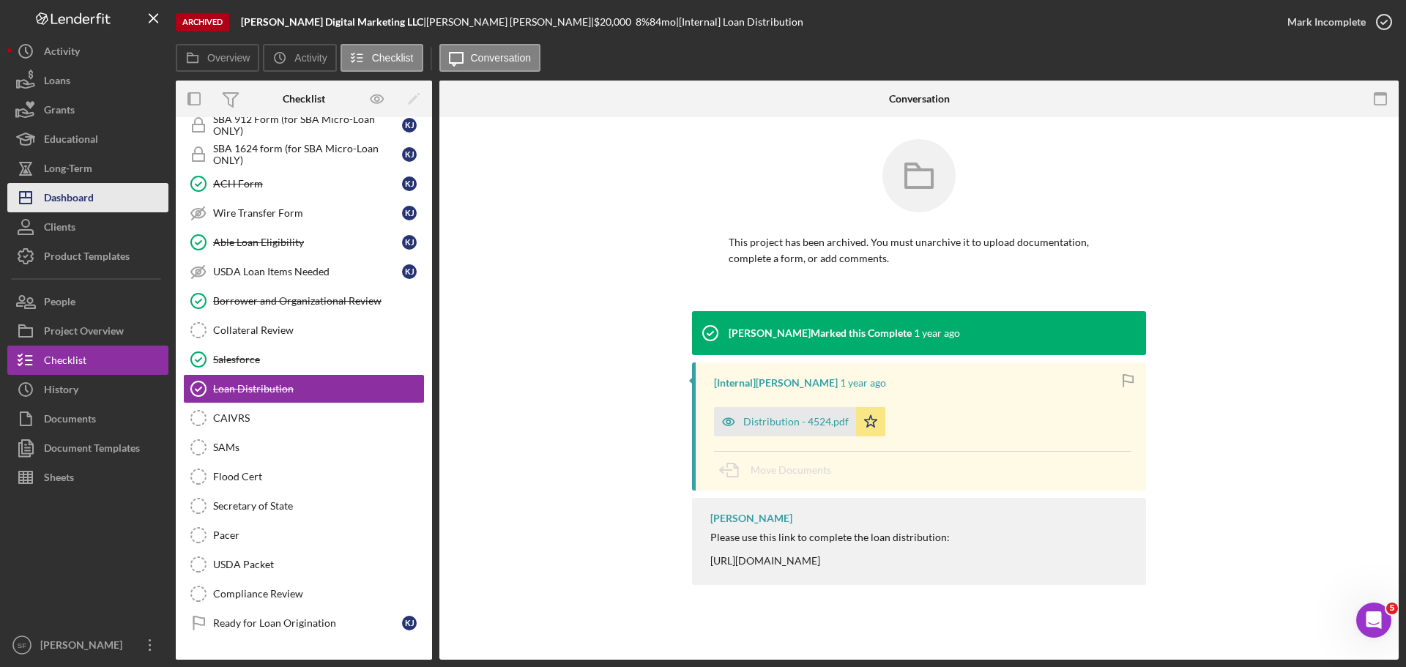
click at [70, 206] on div "Dashboard" at bounding box center [69, 199] width 50 height 33
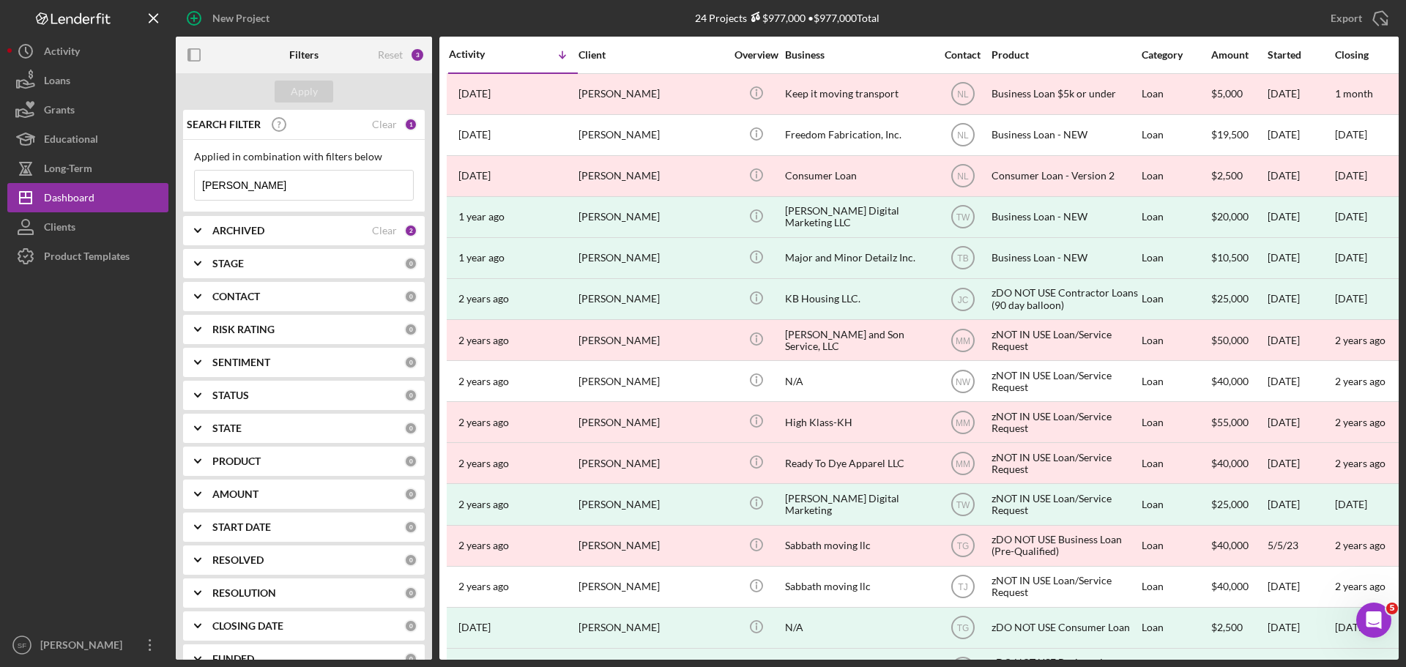
click at [278, 189] on input "[PERSON_NAME]" at bounding box center [304, 185] width 218 height 29
drag, startPoint x: 244, startPoint y: 193, endPoint x: 195, endPoint y: 184, distance: 49.3
click at [196, 185] on input "[PERSON_NAME]" at bounding box center [304, 185] width 218 height 29
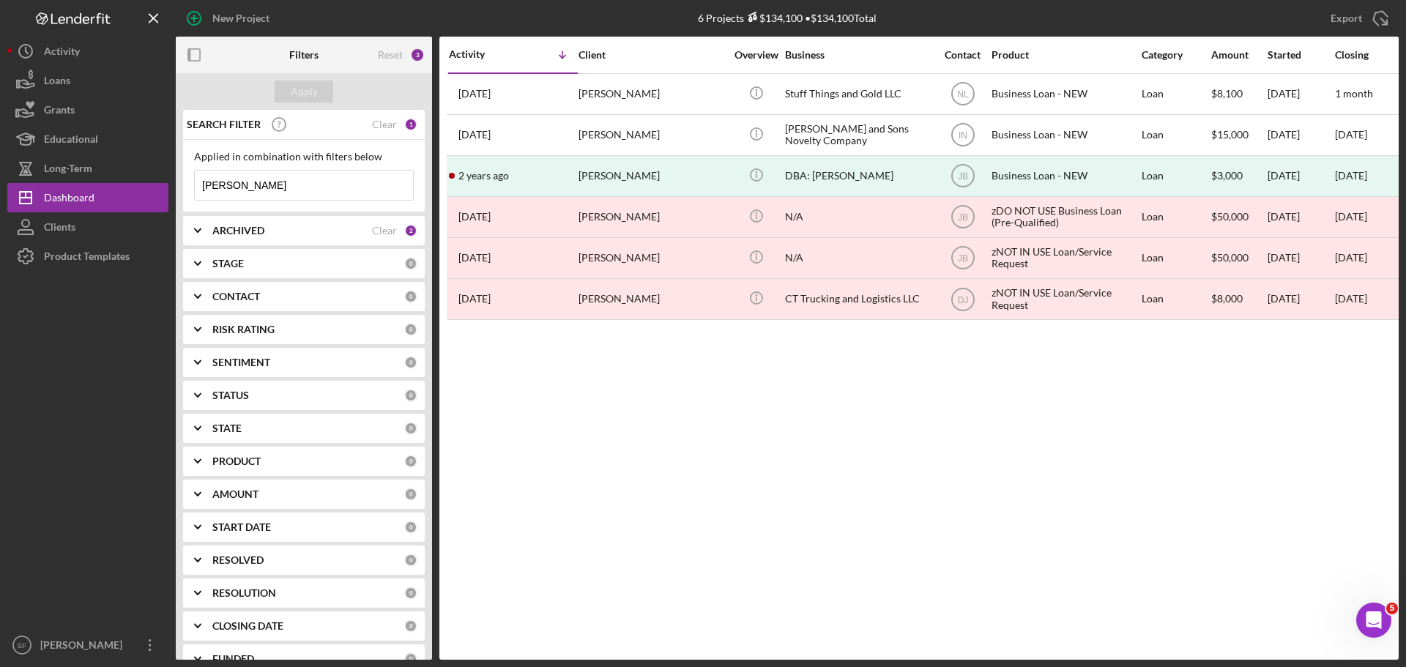
drag, startPoint x: 231, startPoint y: 187, endPoint x: 199, endPoint y: 184, distance: 32.3
click at [199, 184] on input "[PERSON_NAME]" at bounding box center [304, 185] width 218 height 29
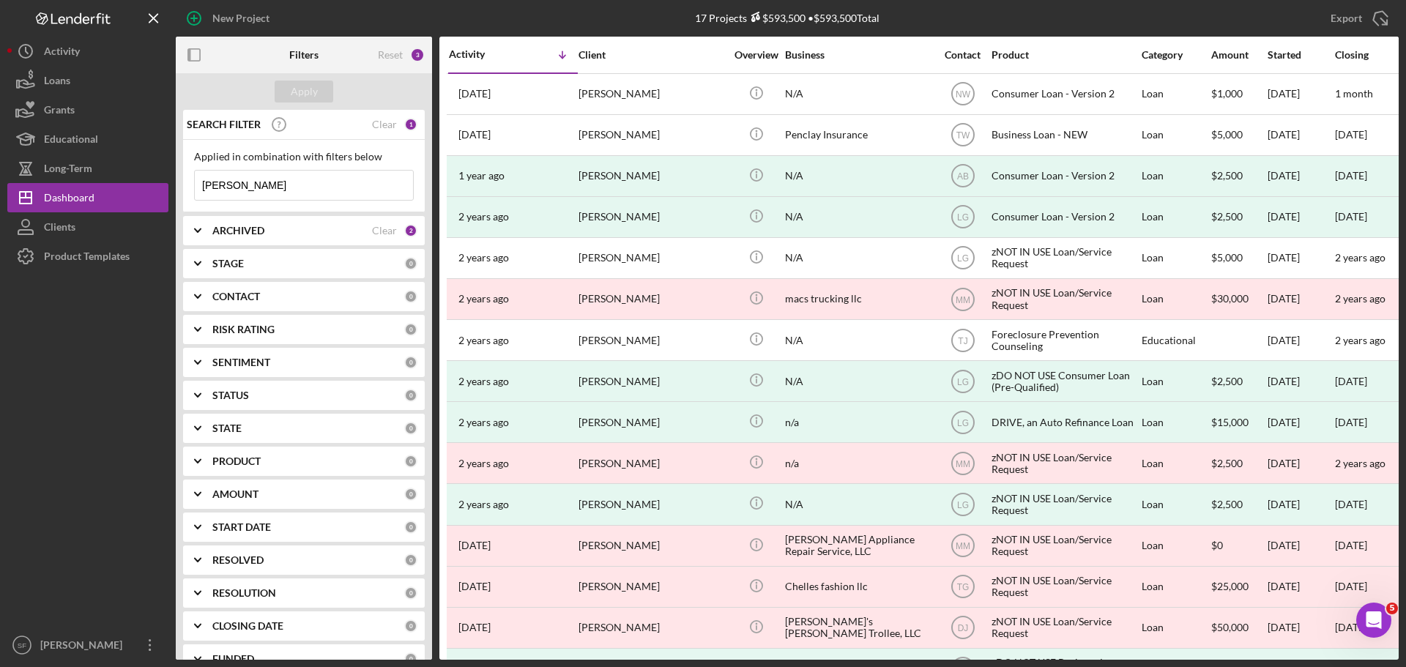
drag, startPoint x: 245, startPoint y: 185, endPoint x: 185, endPoint y: 179, distance: 61.1
click at [185, 179] on div "Applied in combination with filters below [PERSON_NAME] Icon/Menu Close" at bounding box center [304, 176] width 242 height 72
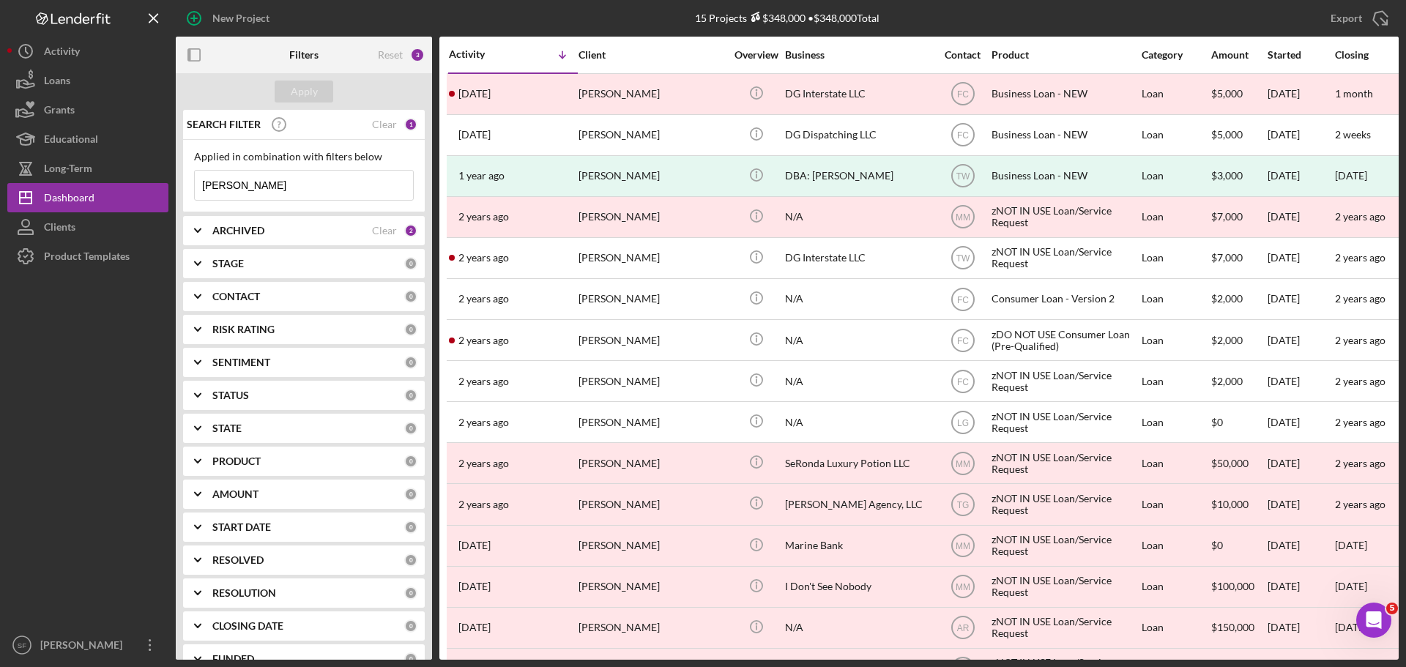
type input "[PERSON_NAME]"
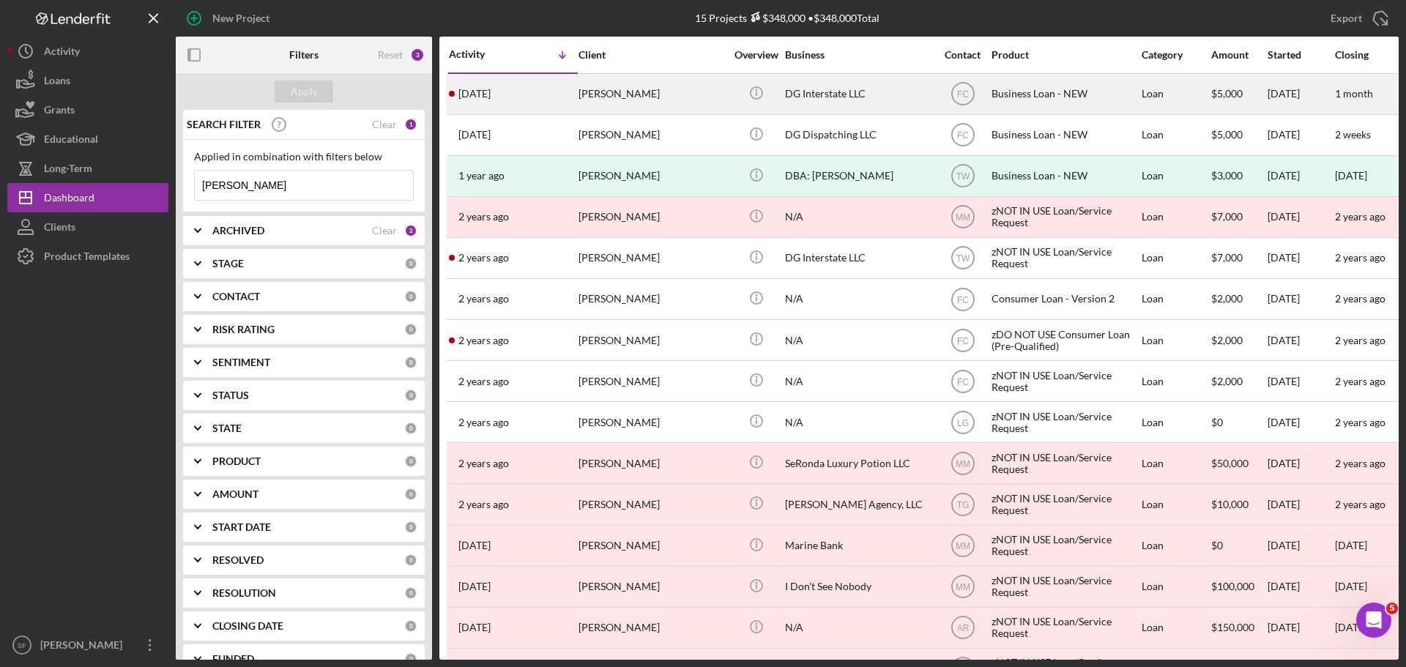
click at [612, 88] on div "[PERSON_NAME]" at bounding box center [651, 94] width 146 height 39
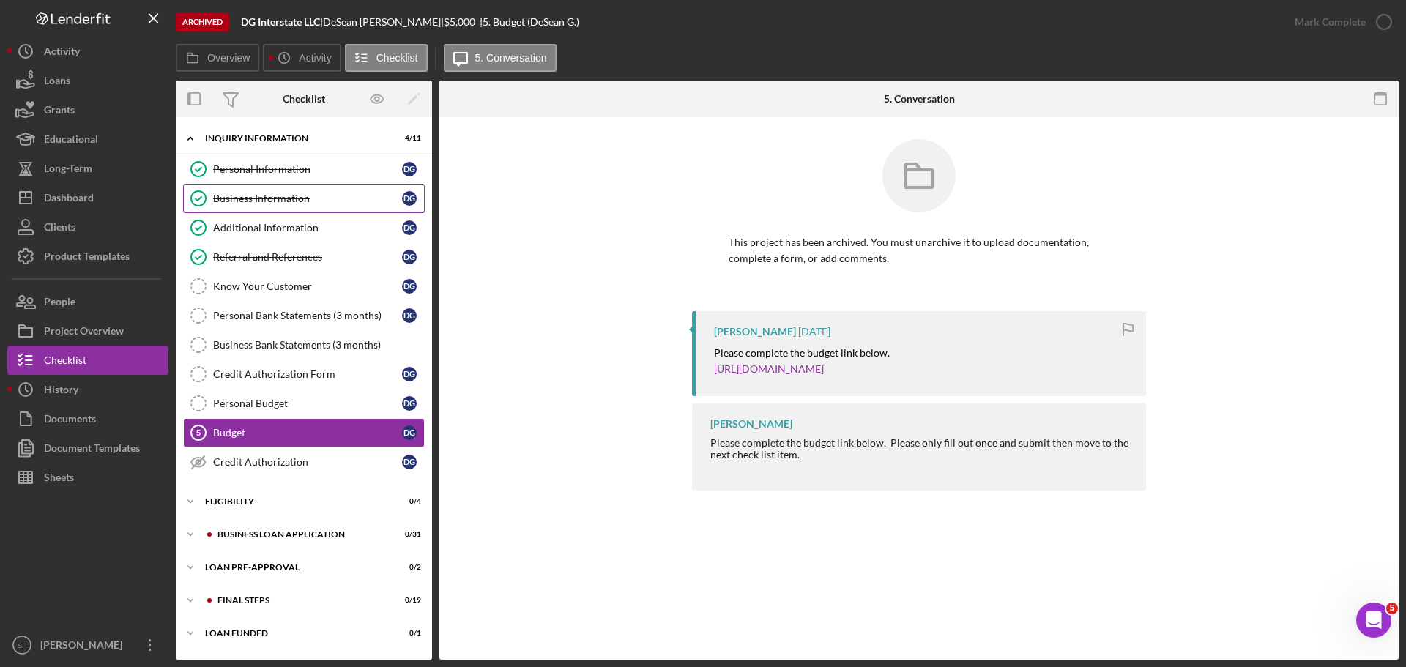
click at [256, 198] on div "Business Information" at bounding box center [307, 199] width 189 height 12
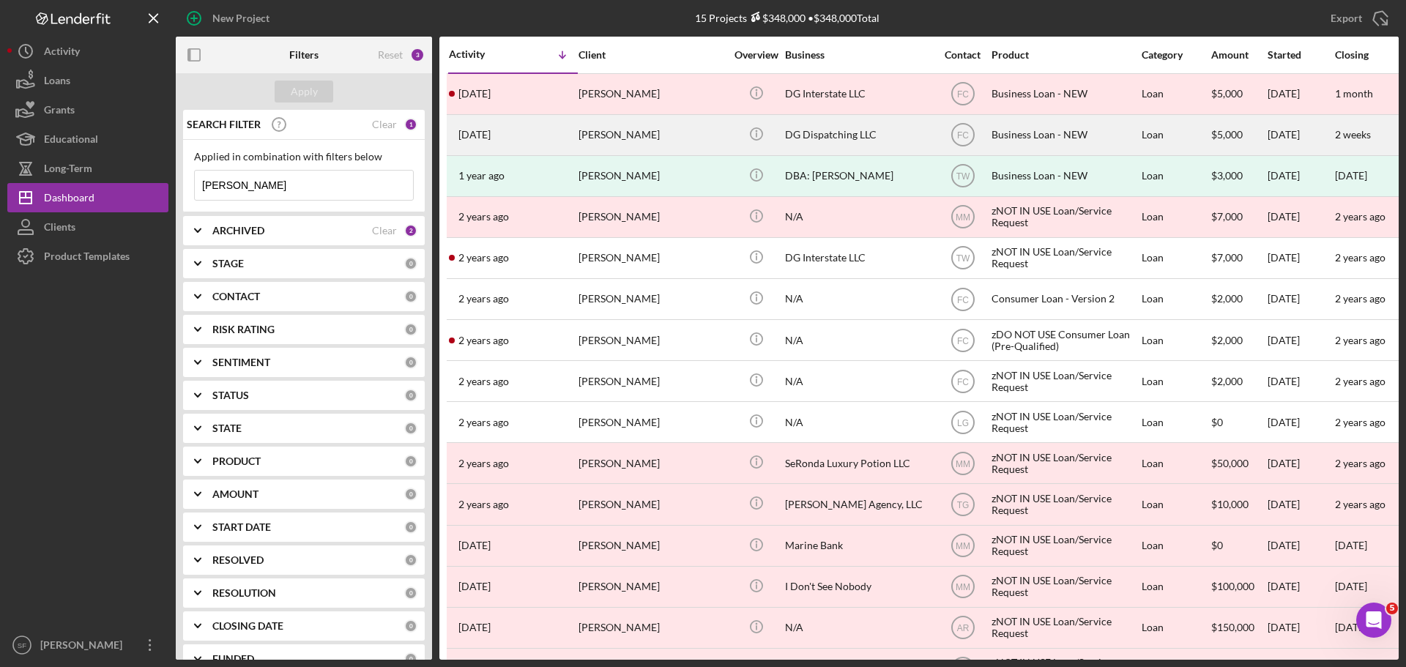
click at [540, 131] on div "[DATE] [PERSON_NAME]" at bounding box center [513, 135] width 128 height 39
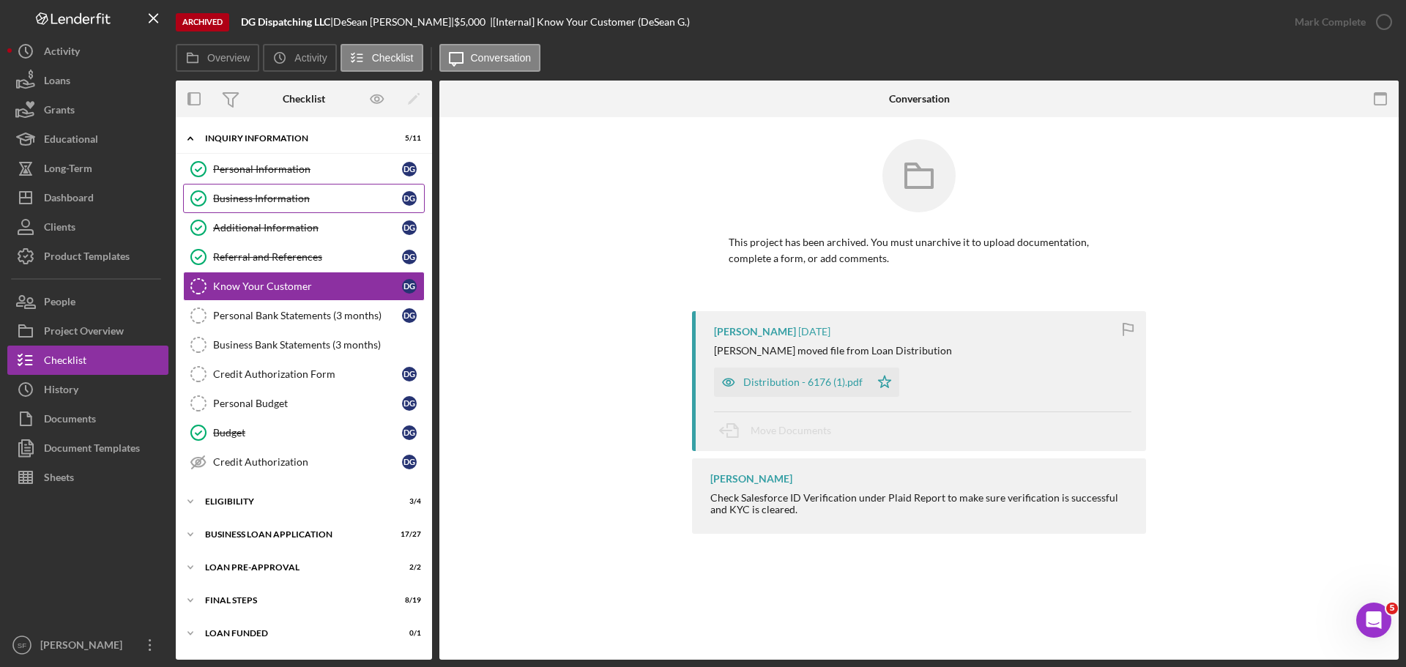
click at [236, 195] on div "Business Information" at bounding box center [307, 199] width 189 height 12
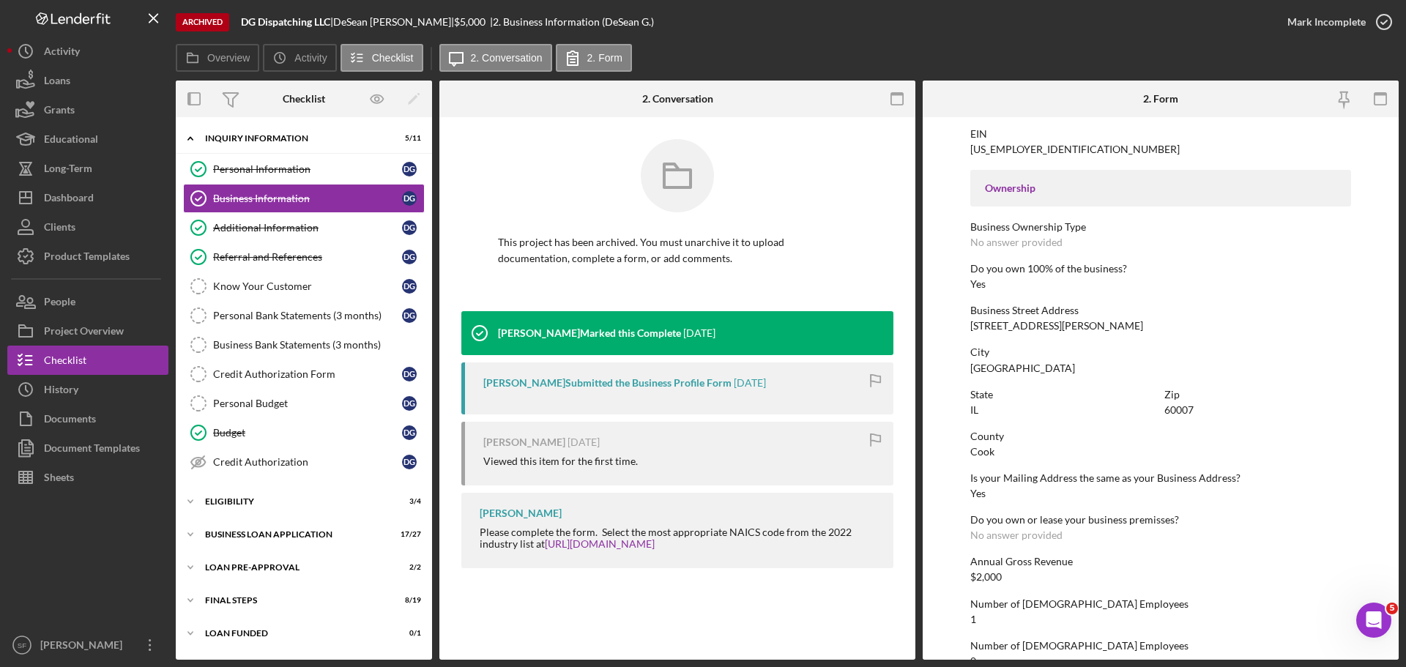
scroll to position [562, 0]
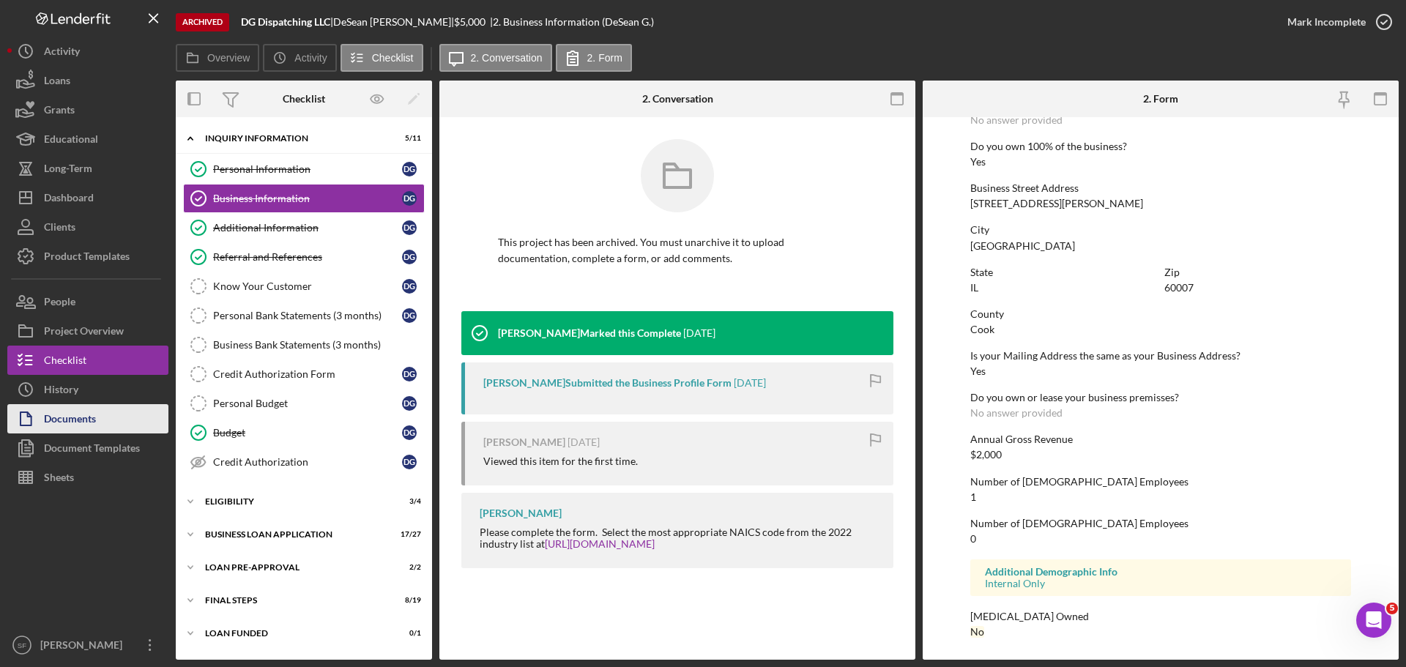
click at [66, 414] on div "Documents" at bounding box center [70, 420] width 52 height 33
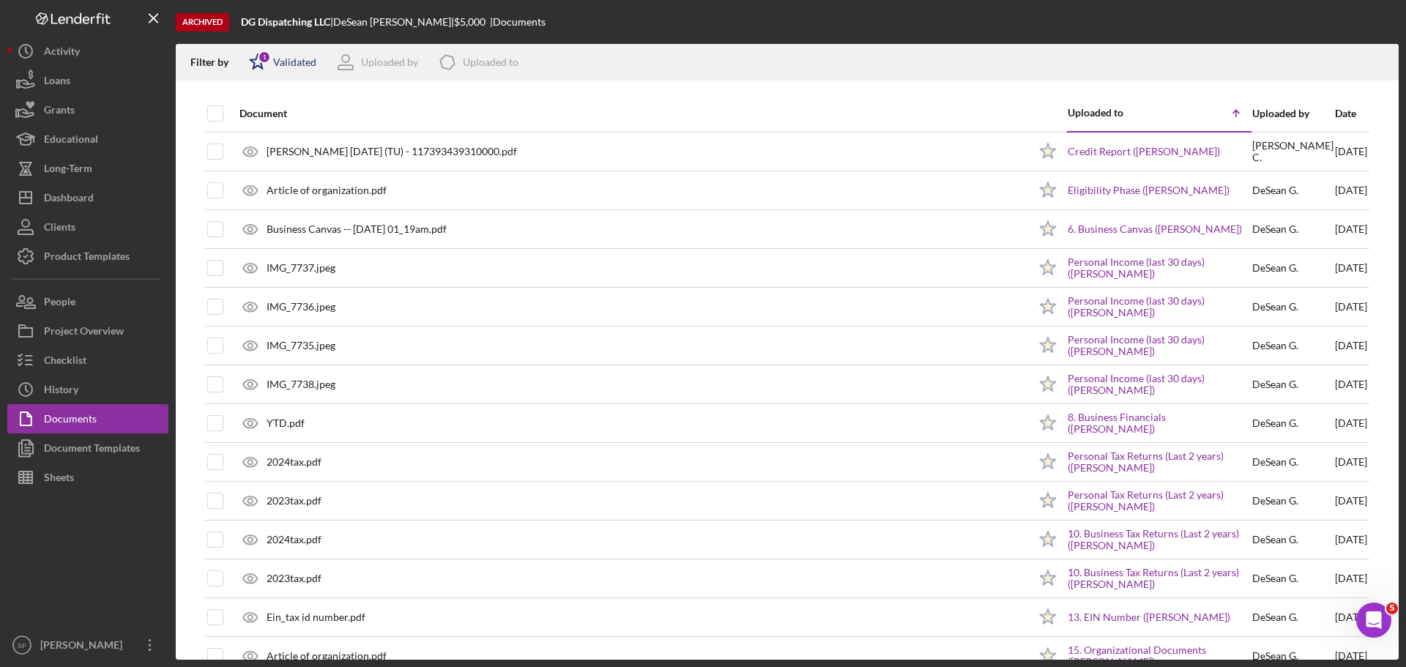
click at [261, 62] on div "1" at bounding box center [264, 57] width 13 height 13
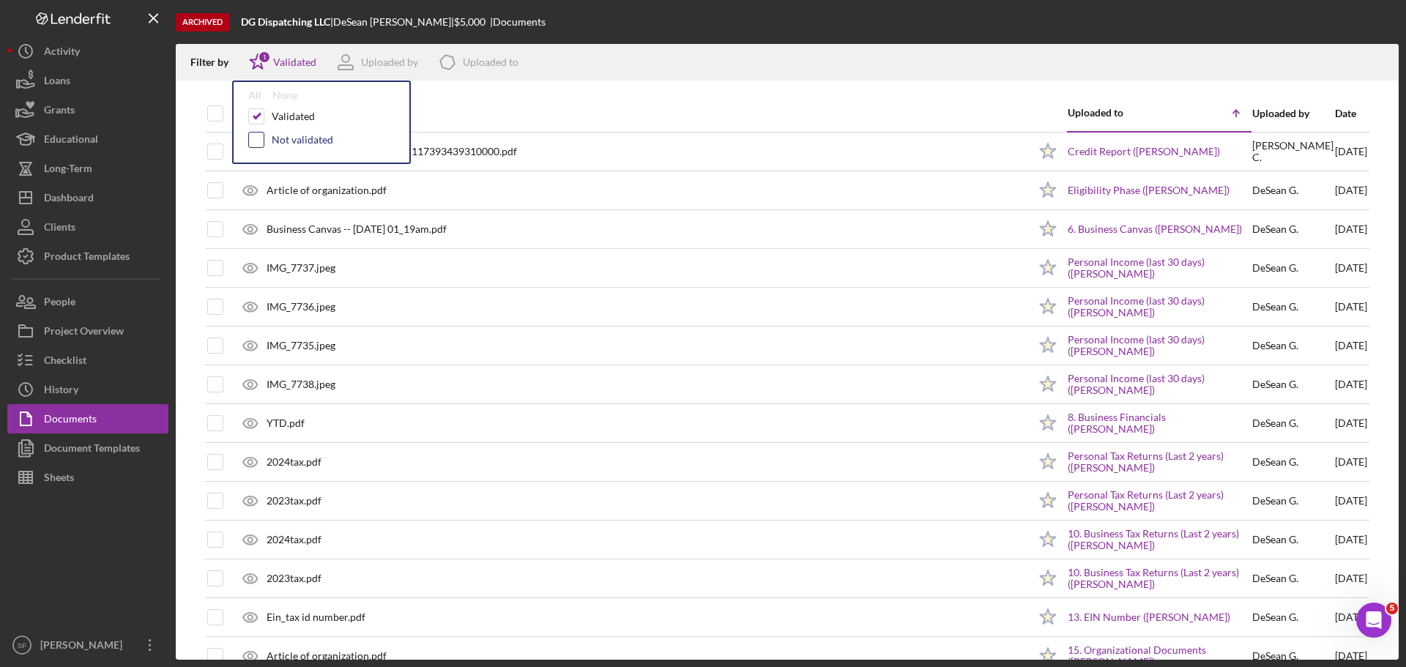
click at [252, 143] on input "checkbox" at bounding box center [256, 140] width 15 height 15
checkbox input "true"
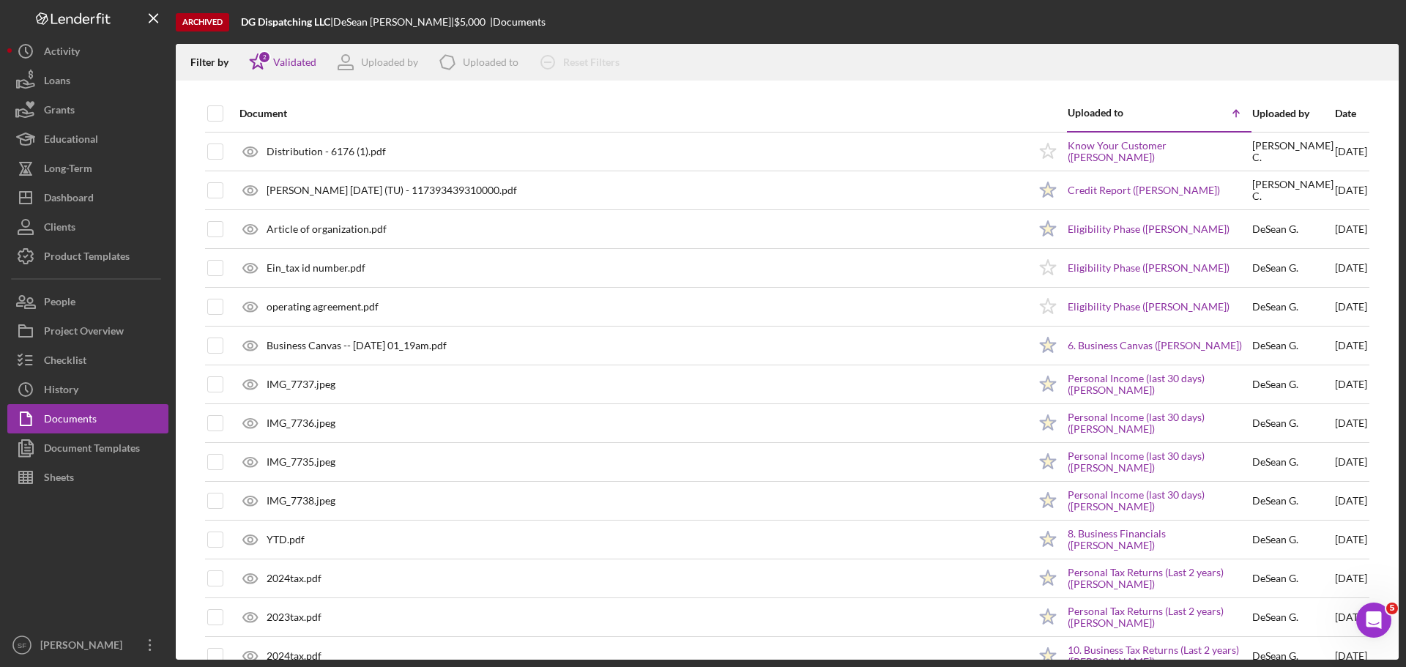
click at [789, 50] on div "Filter by Icon/Star 2 Validated Uploaded by Icon/Product Uploaded to Icon/Clear…" at bounding box center [787, 62] width 1223 height 37
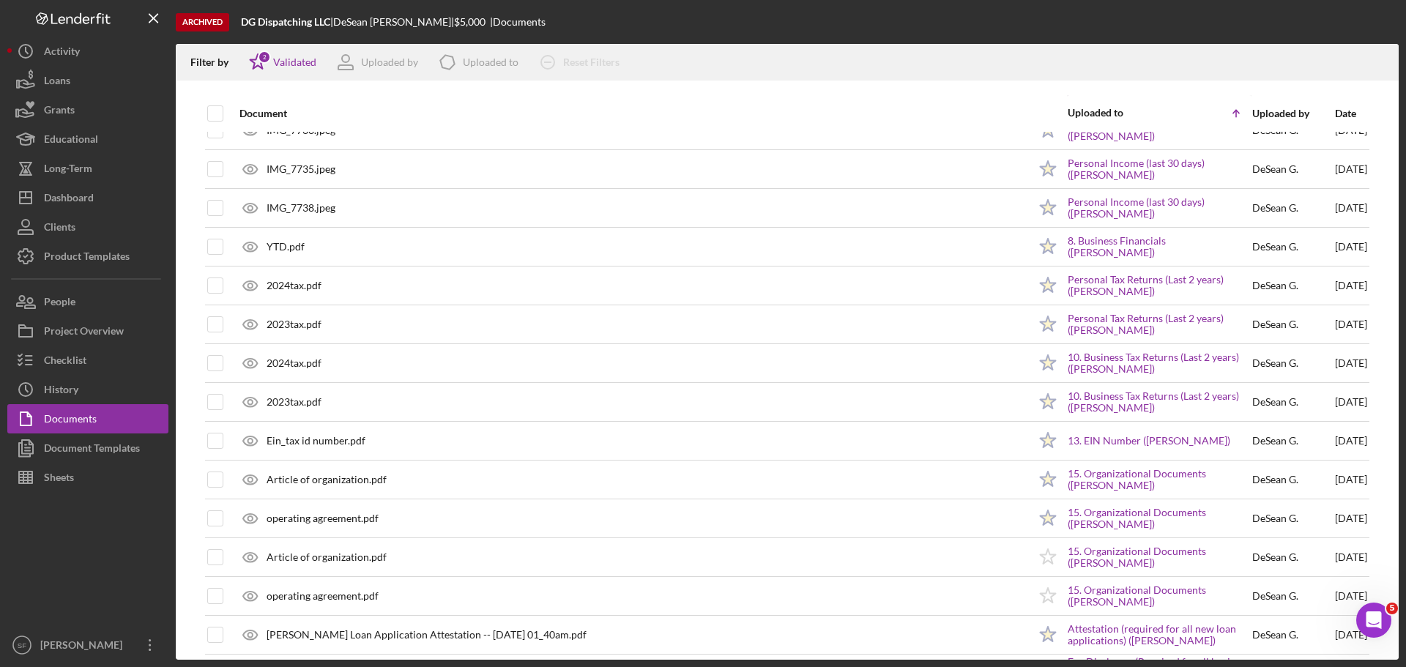
scroll to position [366, 0]
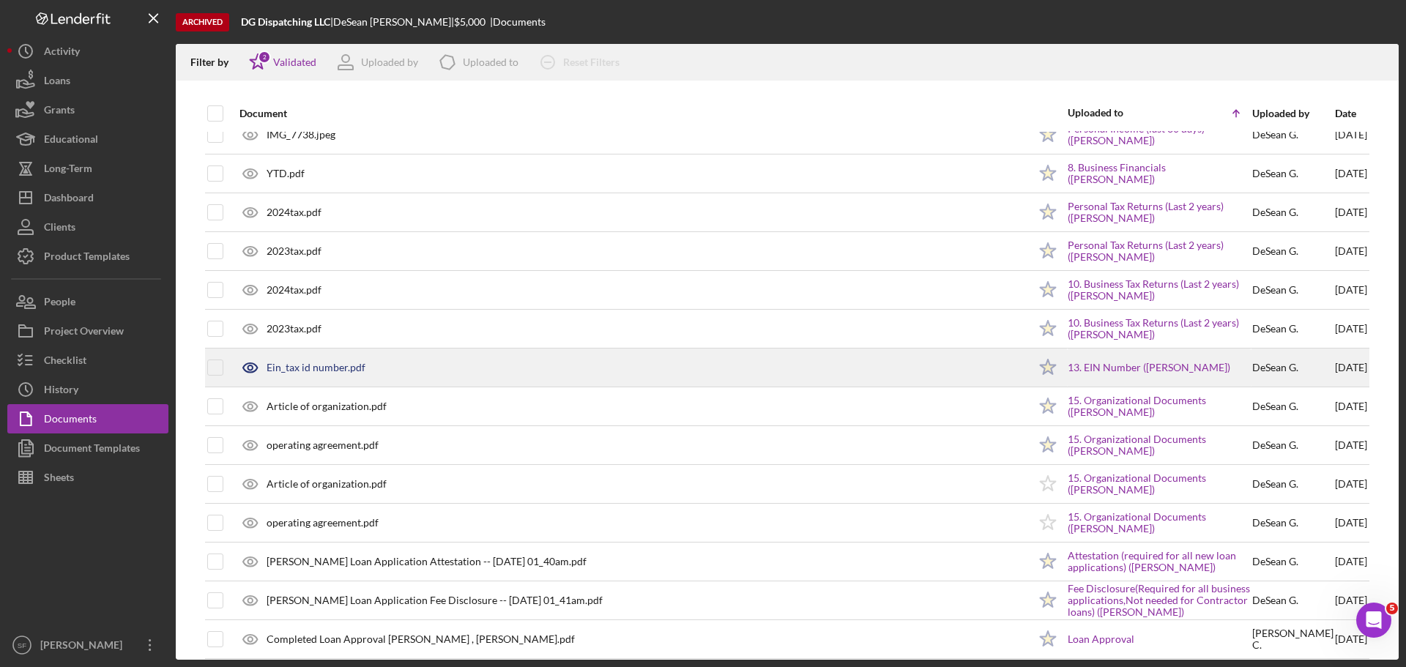
click at [296, 365] on div "Ein_tax id number.pdf" at bounding box center [316, 368] width 99 height 12
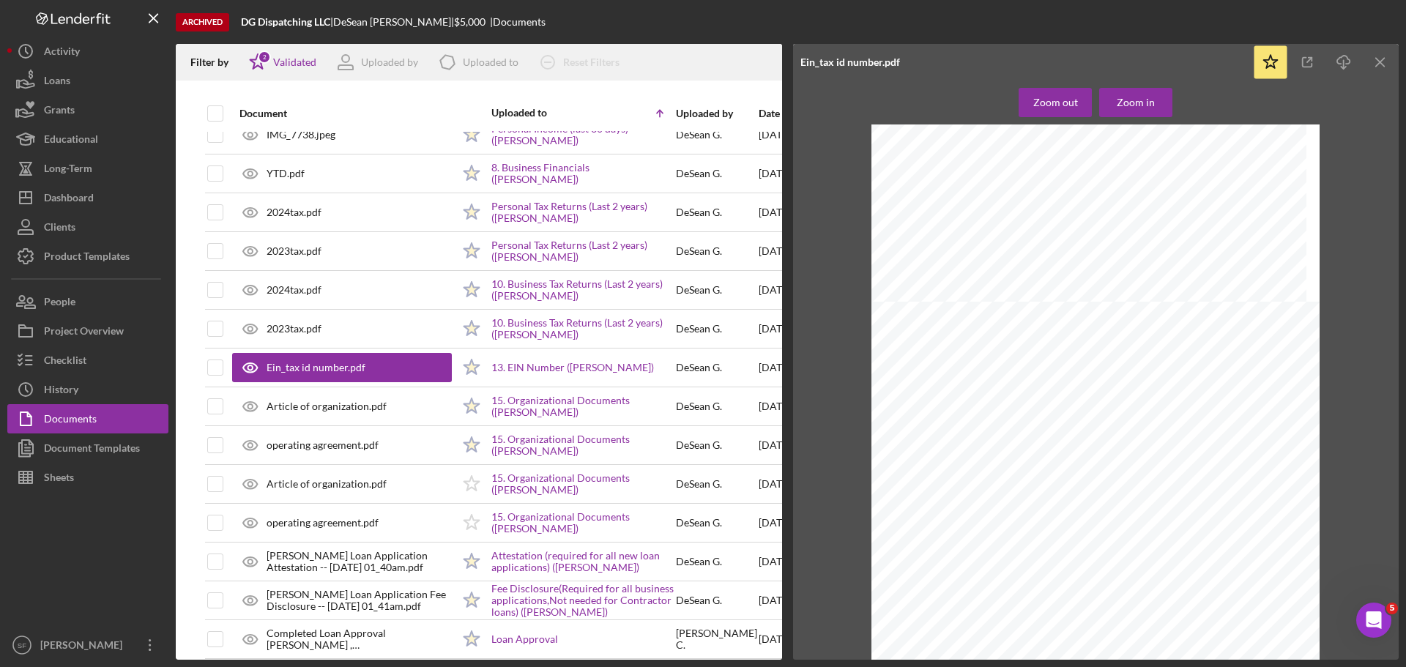
scroll to position [513, 0]
click at [74, 201] on div "Dashboard" at bounding box center [69, 199] width 50 height 33
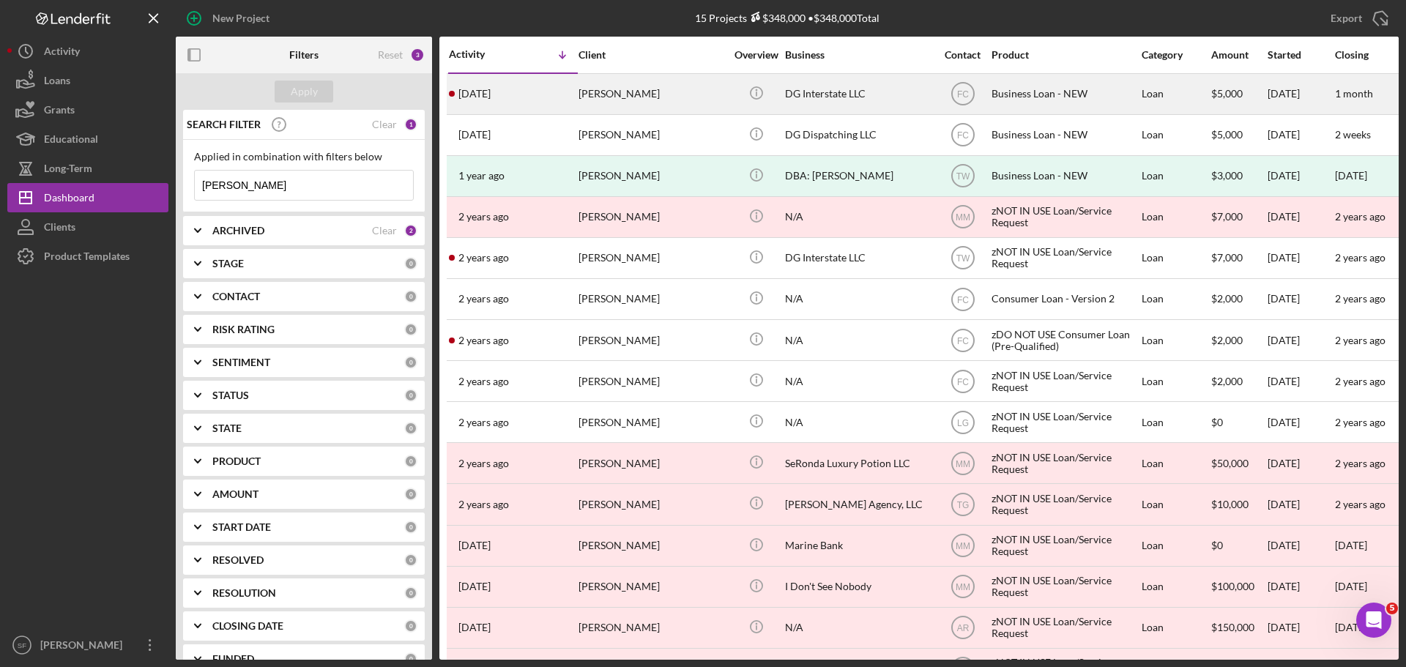
click at [627, 98] on div "[PERSON_NAME]" at bounding box center [651, 94] width 146 height 39
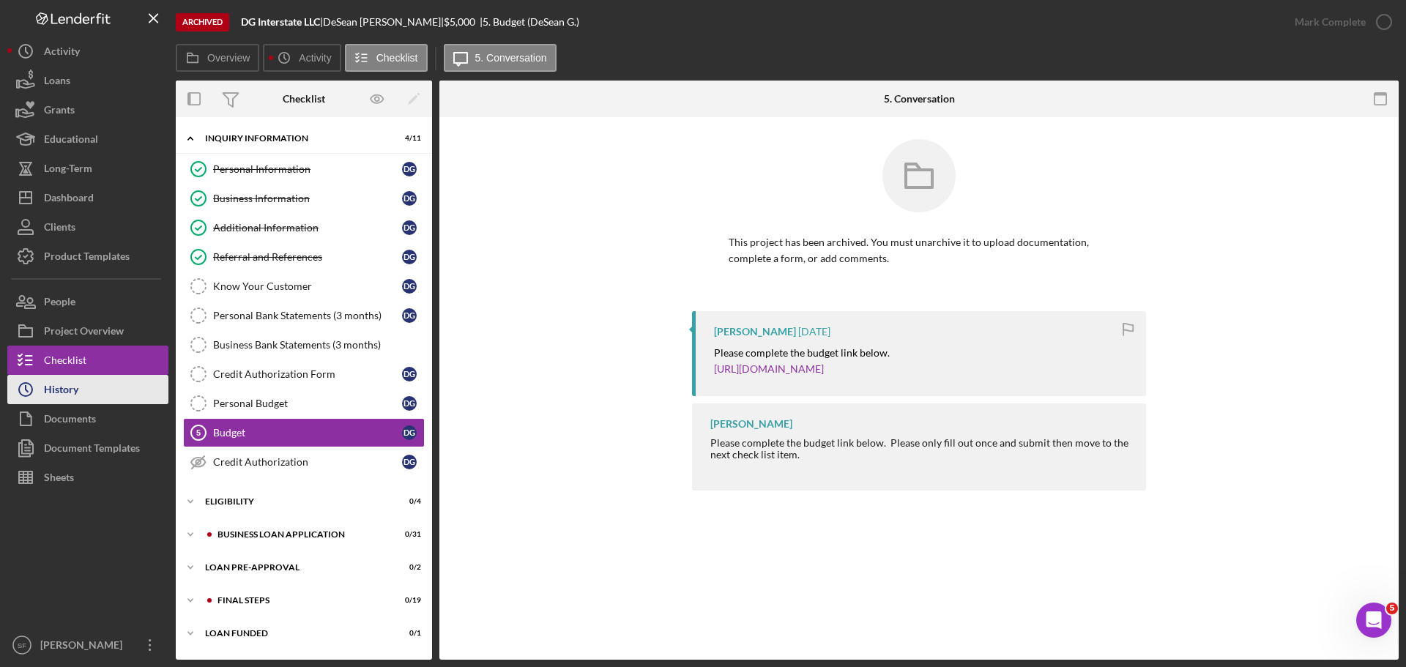
drag, startPoint x: 96, startPoint y: 422, endPoint x: 115, endPoint y: 398, distance: 31.3
click at [96, 422] on div "Documents" at bounding box center [70, 420] width 52 height 33
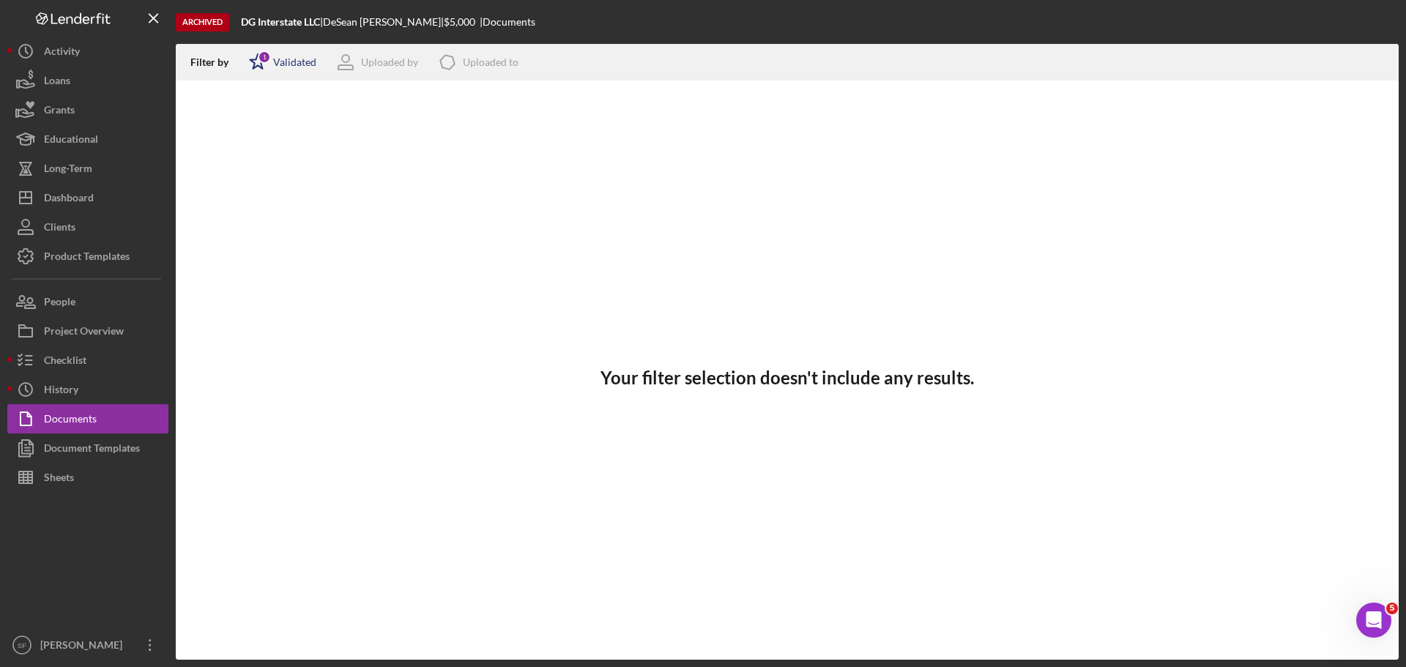
click at [256, 74] on icon "Icon/Star" at bounding box center [257, 62] width 37 height 37
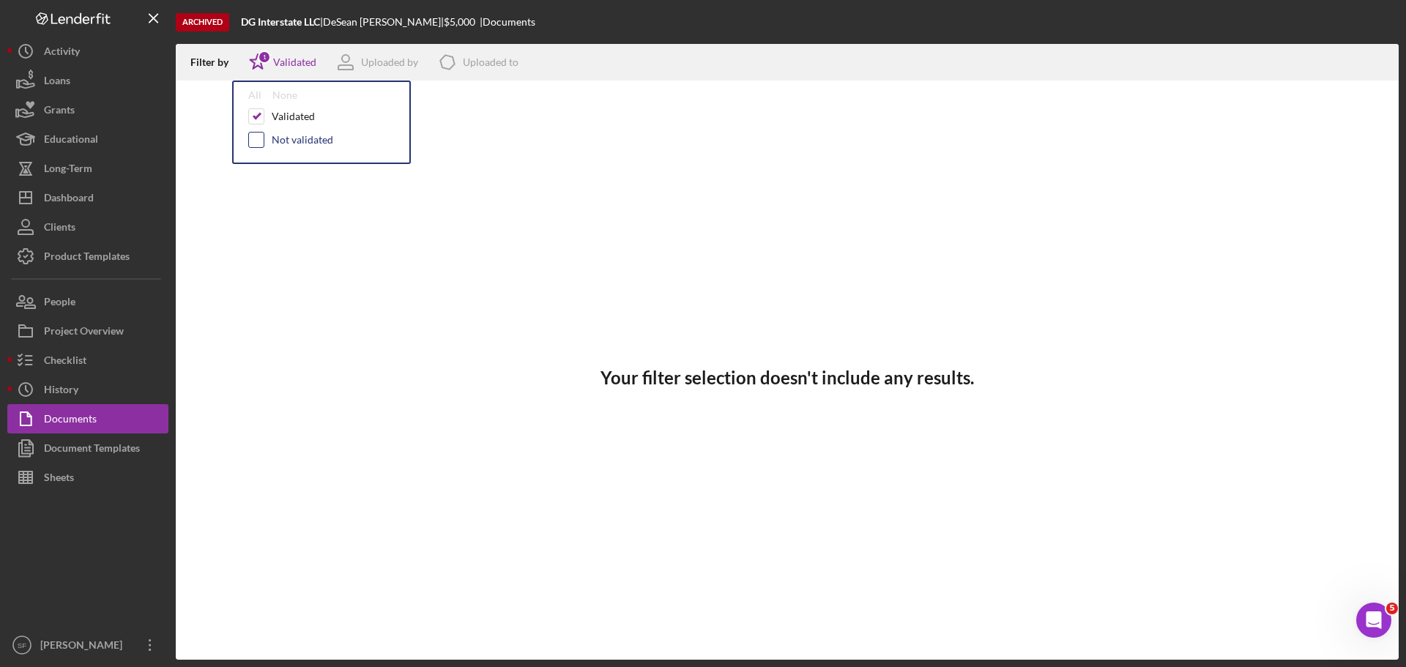
click at [256, 139] on input "checkbox" at bounding box center [256, 140] width 15 height 15
checkbox input "true"
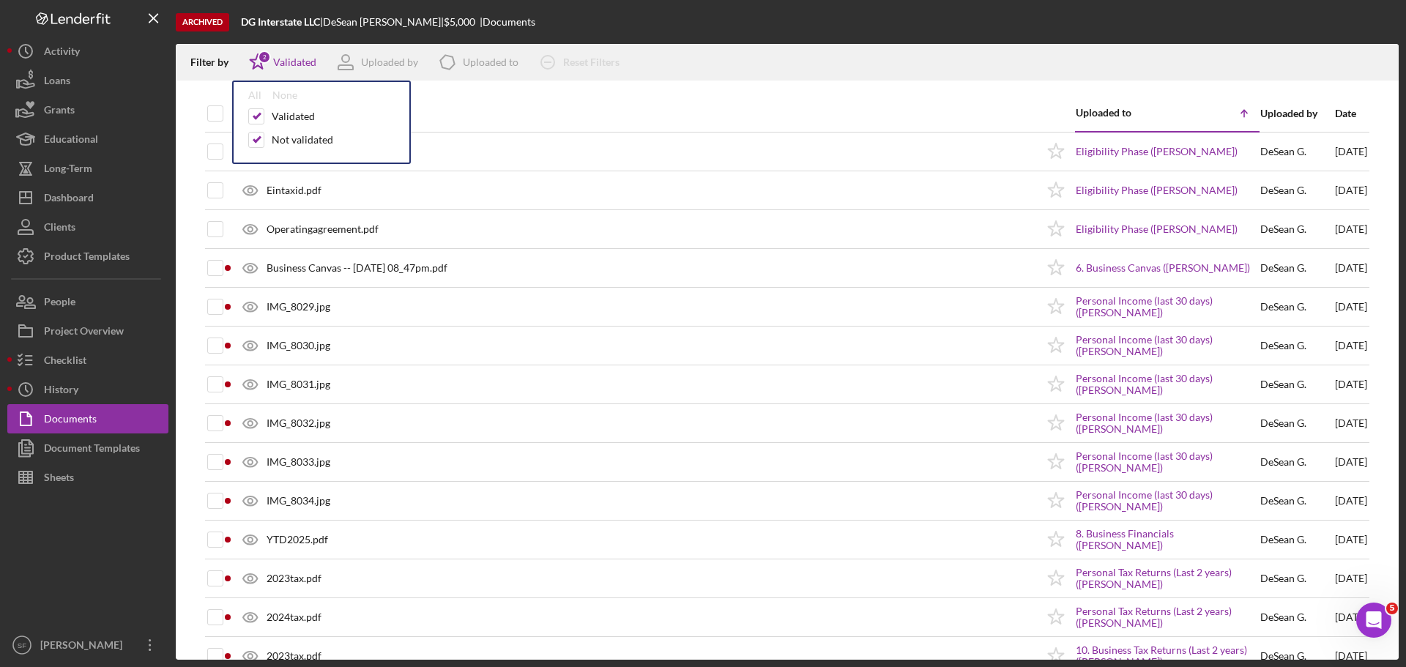
click at [708, 19] on div "Archived DG Interstate LLC | [PERSON_NAME] | $5,000 | Documents" at bounding box center [787, 22] width 1223 height 44
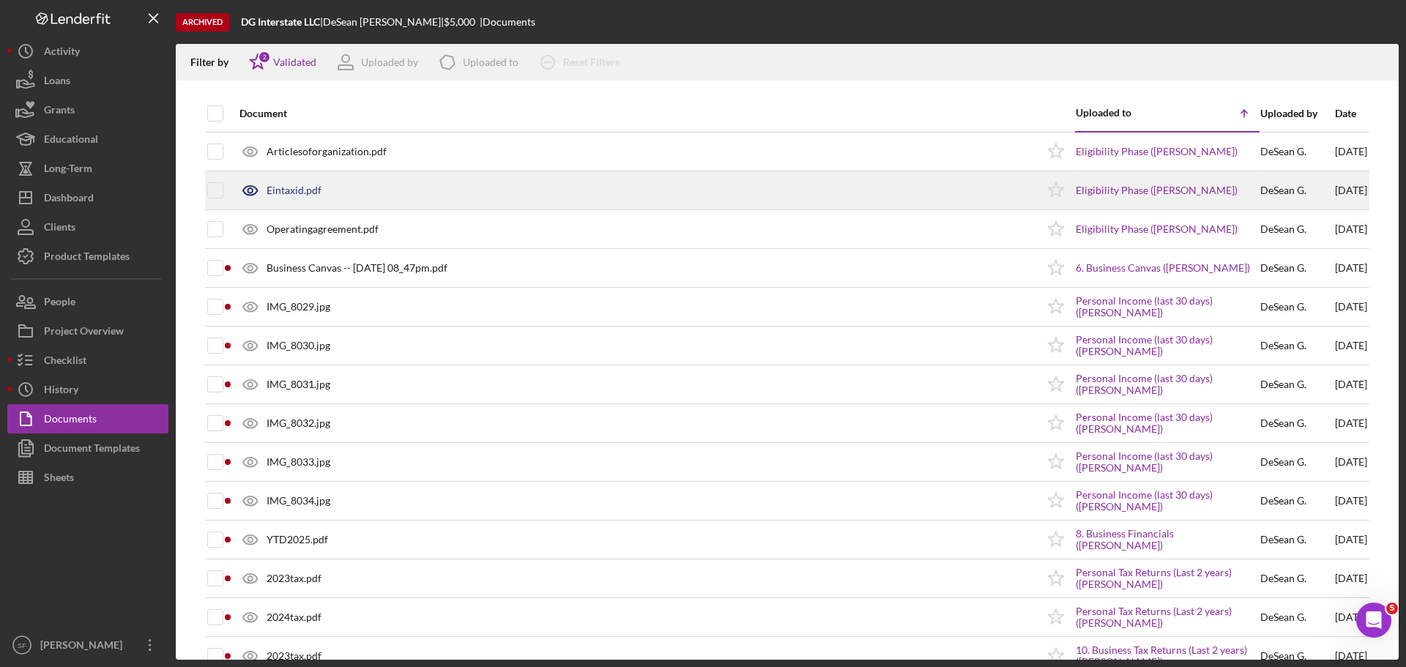
click at [294, 195] on div "Eintaxid.pdf" at bounding box center [294, 191] width 55 height 12
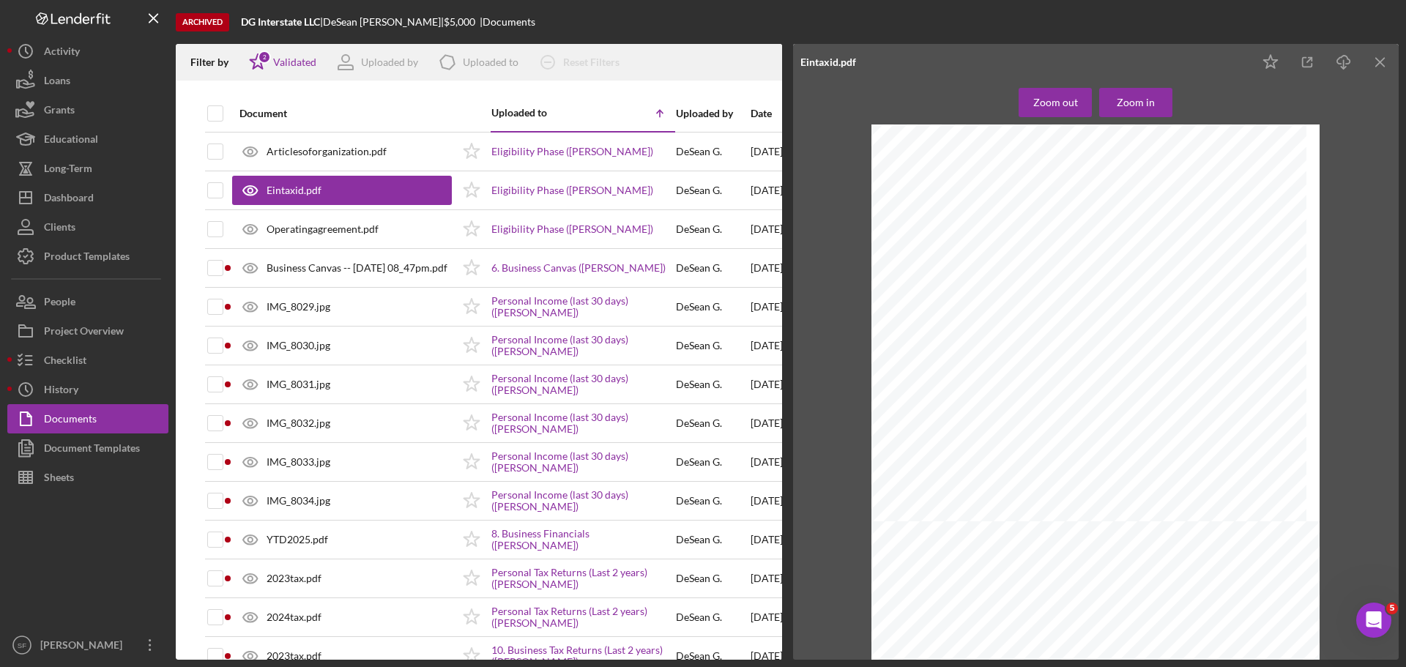
scroll to position [366, 0]
click at [67, 189] on div "Dashboard" at bounding box center [69, 199] width 50 height 33
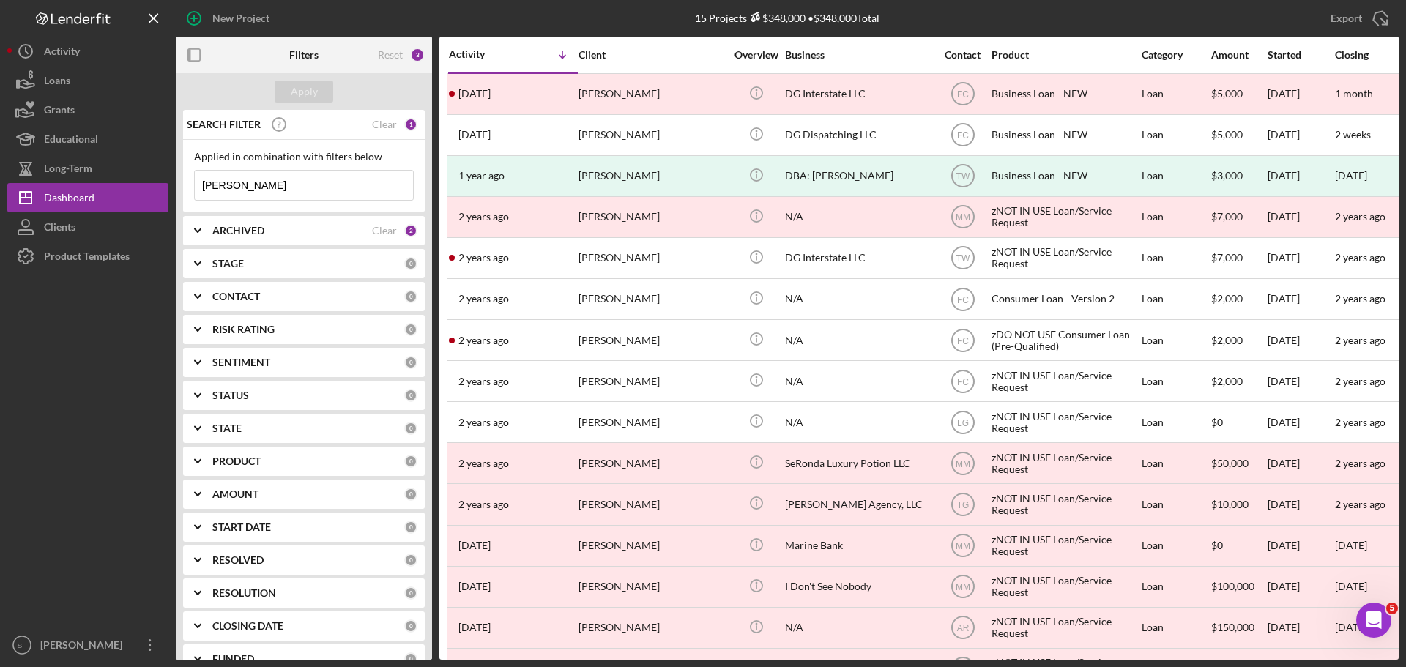
drag, startPoint x: 247, startPoint y: 184, endPoint x: 191, endPoint y: 179, distance: 55.9
click at [191, 179] on div "Applied in combination with filters below [PERSON_NAME] Icon/Menu Close" at bounding box center [304, 176] width 242 height 72
